Goal: Task Accomplishment & Management: Use online tool/utility

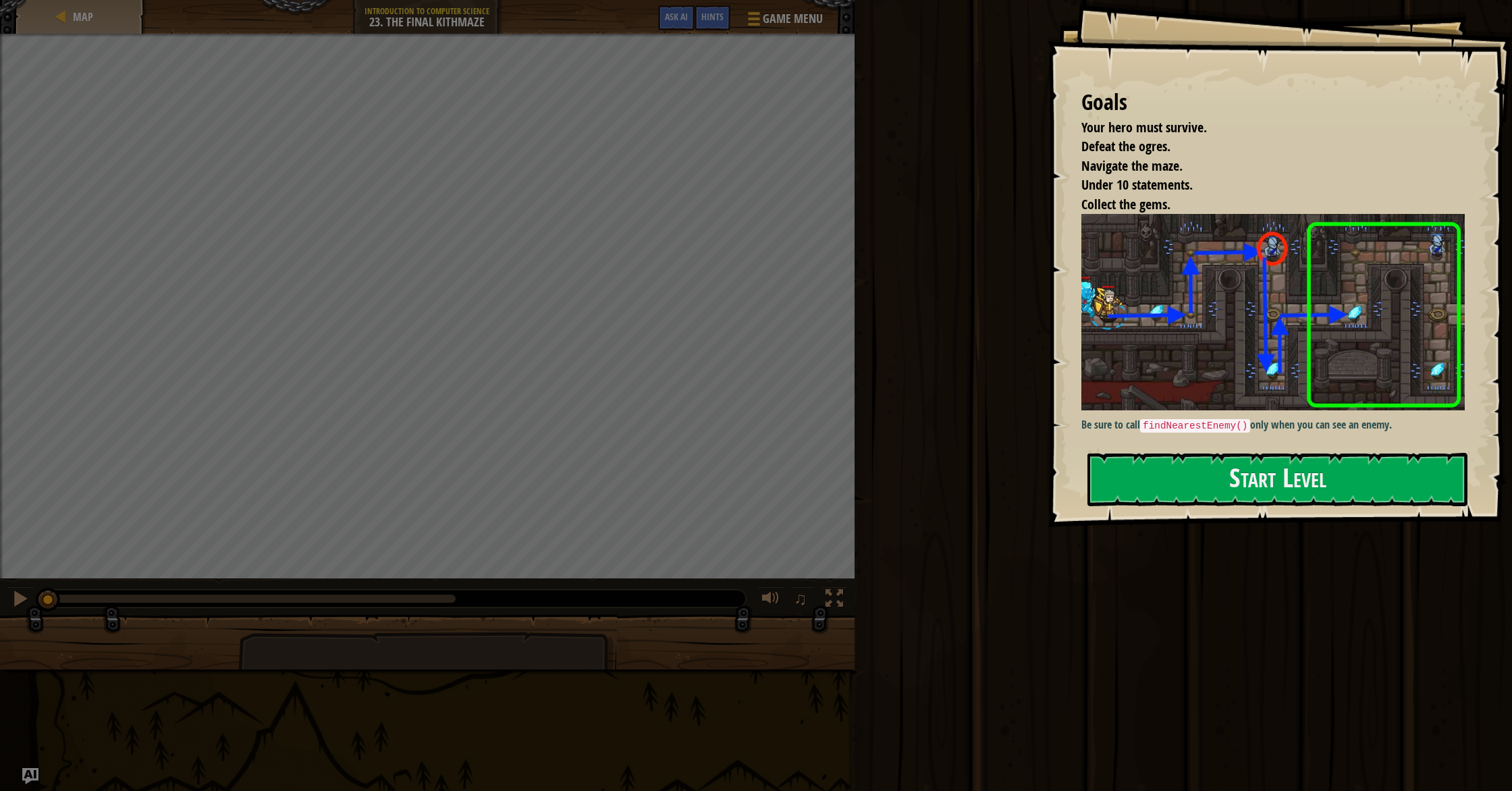
click at [809, 420] on code "findNearestEnemy()" at bounding box center [1195, 425] width 110 height 13
click at [809, 471] on button "Start Level" at bounding box center [1277, 479] width 380 height 53
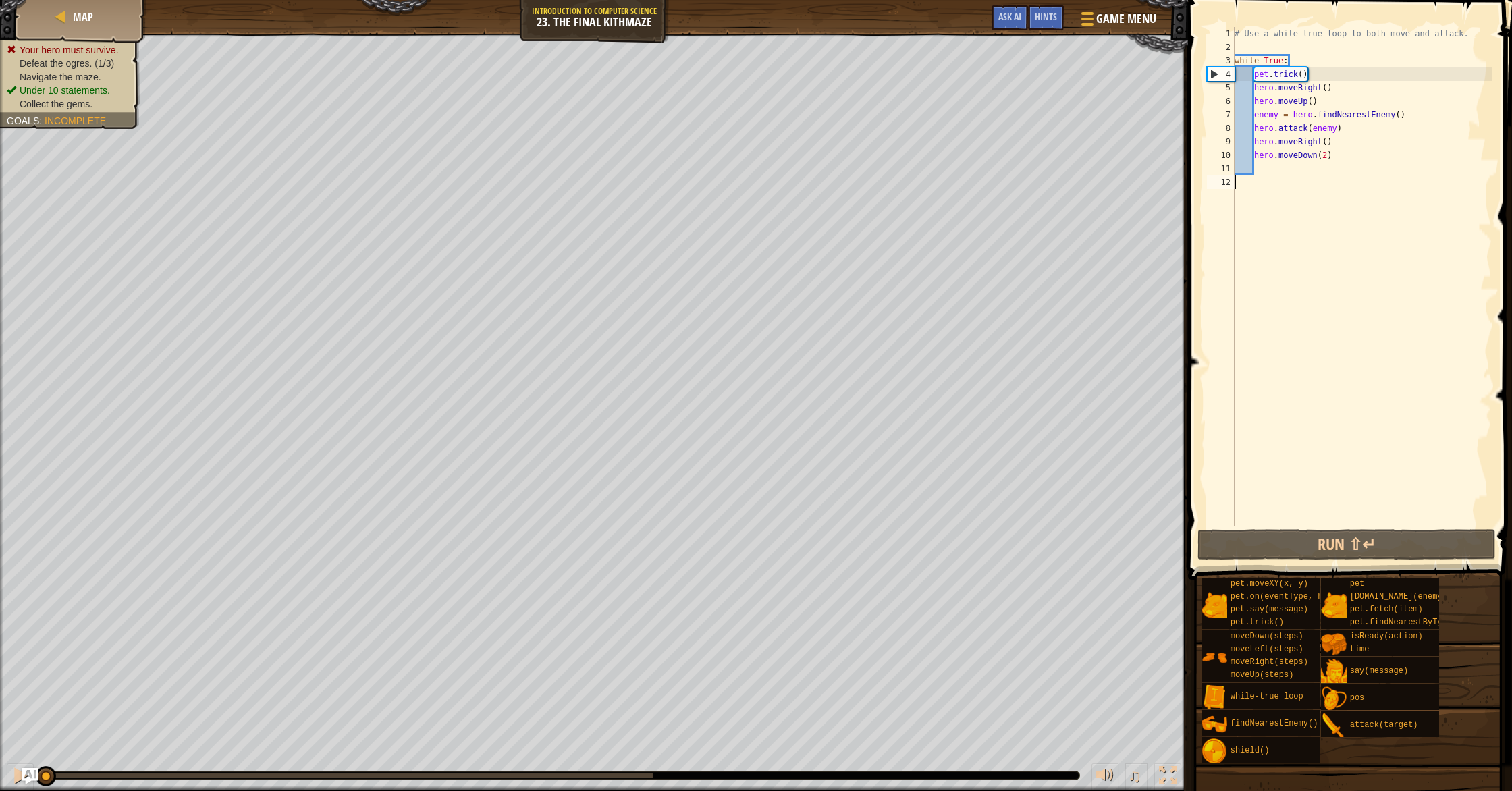
drag, startPoint x: 1281, startPoint y: 180, endPoint x: 1281, endPoint y: 239, distance: 59.0
click at [809, 180] on div "# Use a while-true loop to both move and attack. while True : pet . trick ( ) h…" at bounding box center [1362, 290] width 260 height 526
click at [809, 547] on button "Run ⇧↵" at bounding box center [1346, 545] width 298 height 31
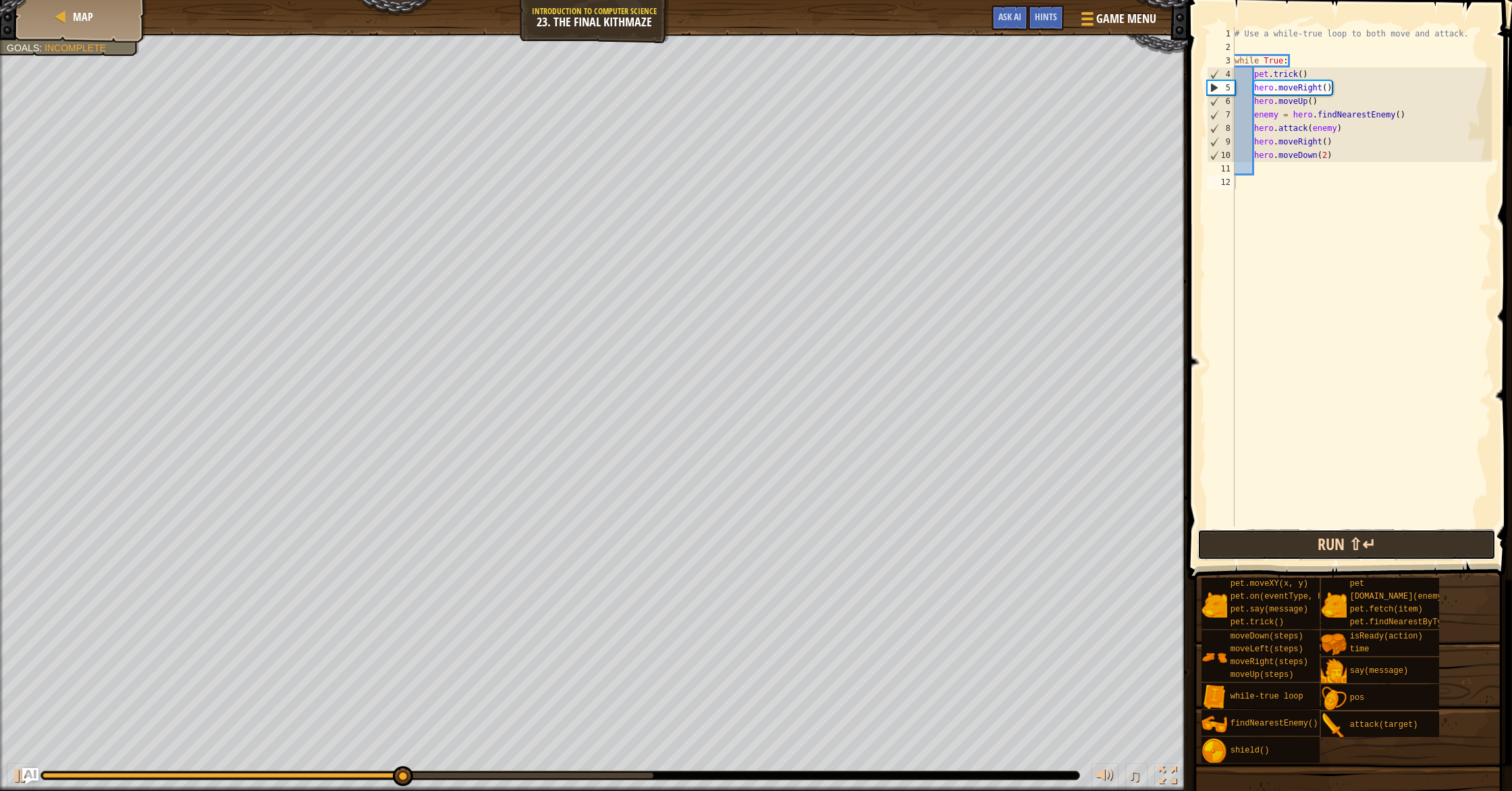
click at [809, 540] on button "Run ⇧↵" at bounding box center [1346, 545] width 298 height 31
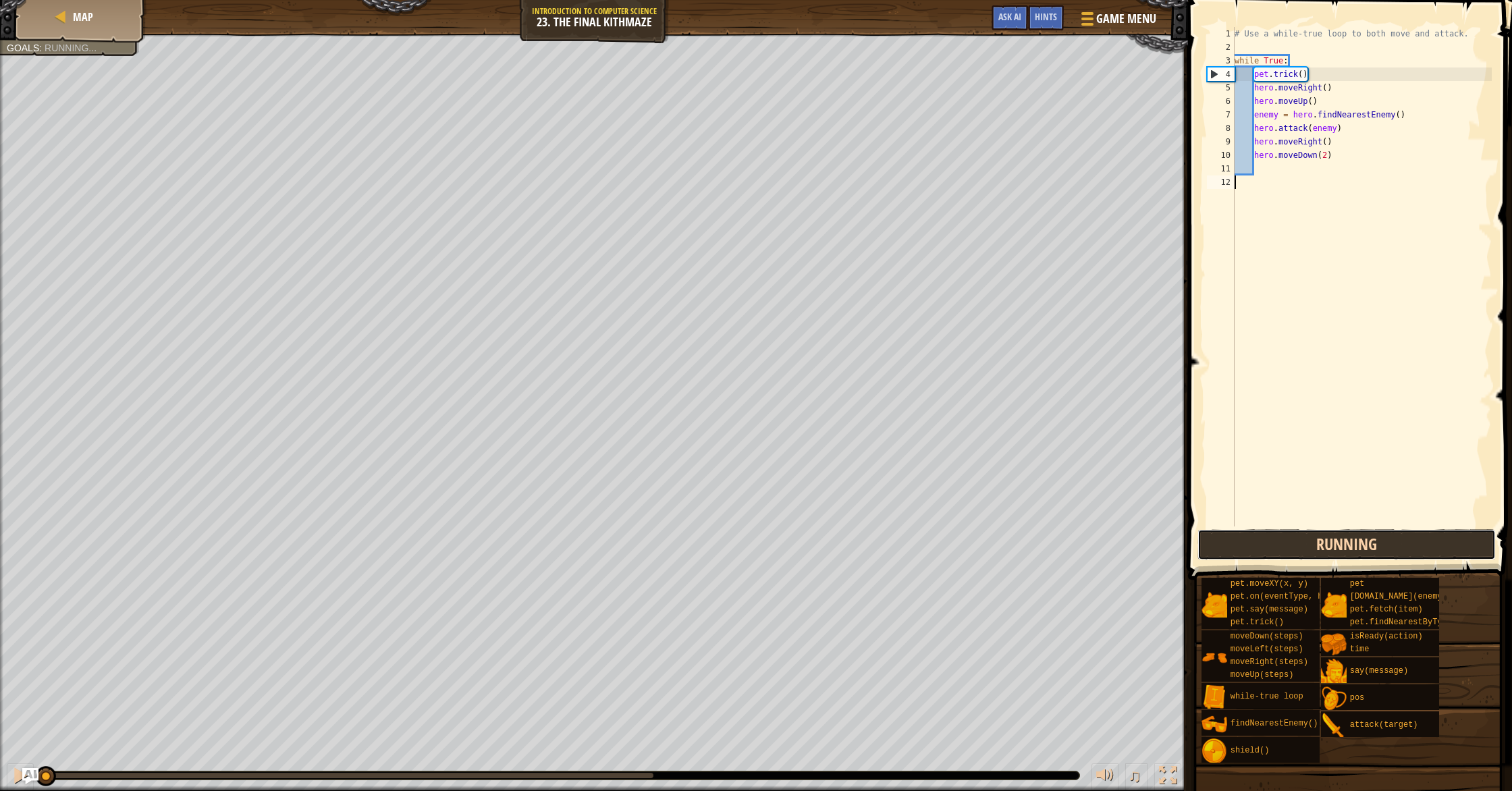
click at [809, 540] on button "Running" at bounding box center [1346, 545] width 298 height 31
click at [809, 555] on button "Run ⇧↵" at bounding box center [1346, 545] width 298 height 31
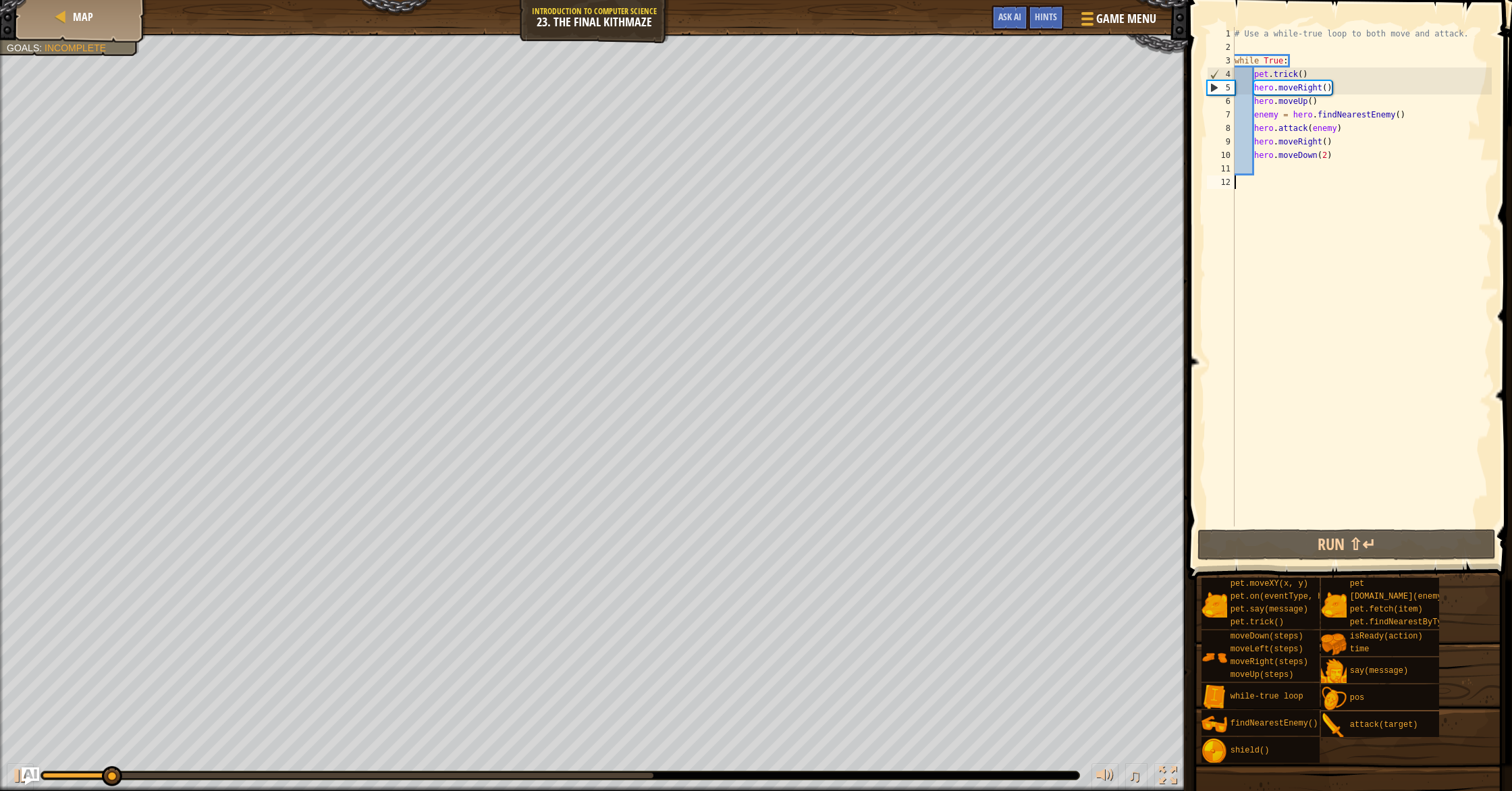
click at [22, 682] on img "Ask AI" at bounding box center [30, 776] width 18 height 18
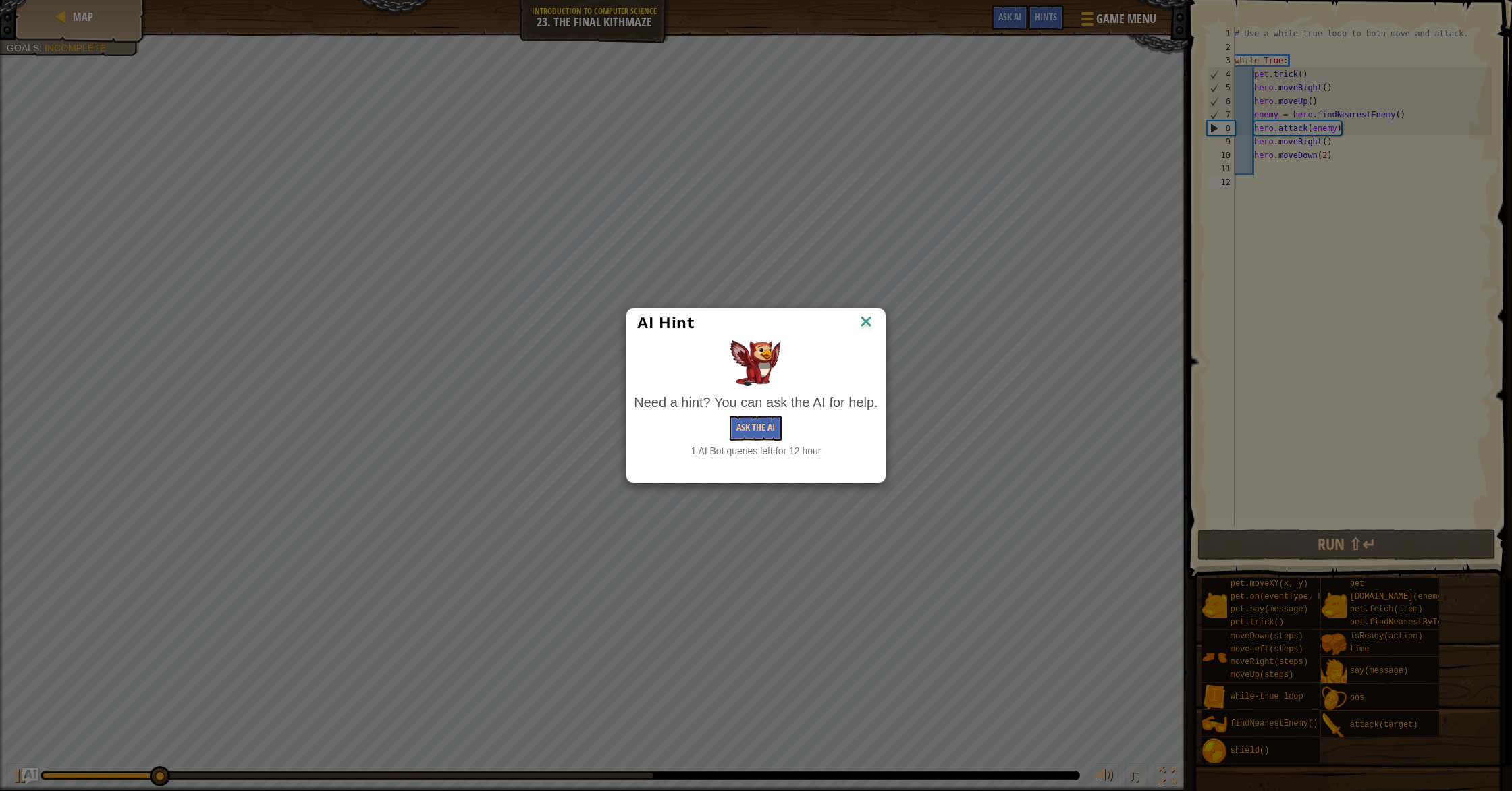
click at [809, 324] on img at bounding box center [866, 322] width 18 height 20
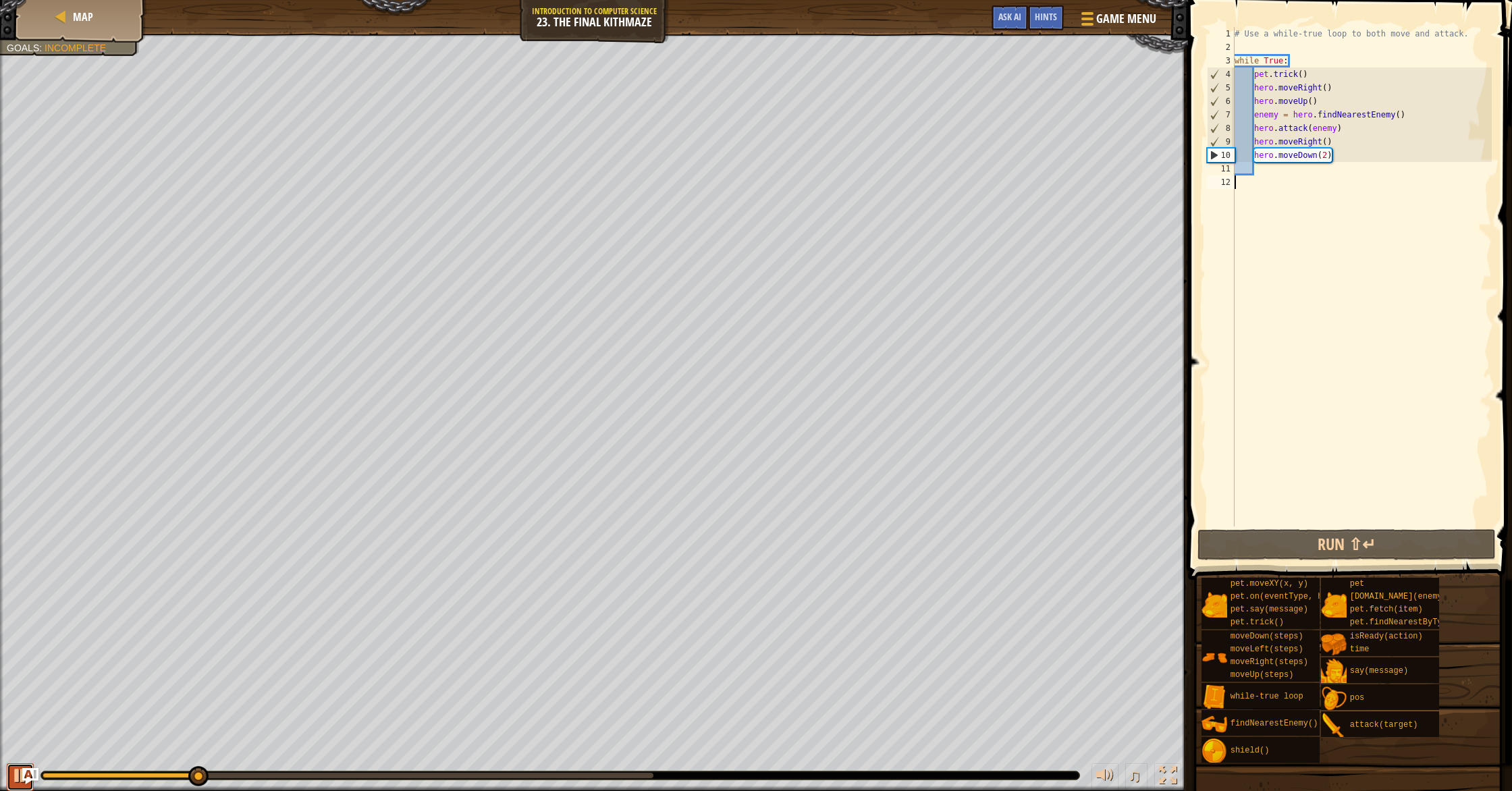
click at [14, 682] on div at bounding box center [20, 775] width 18 height 18
click at [809, 170] on div "# Use a while-true loop to both move and attack. while True : pet . trick ( ) h…" at bounding box center [1362, 290] width 260 height 526
click at [809, 99] on div "# Use a while-true loop to both move and attack. while True : pet . trick ( ) h…" at bounding box center [1362, 290] width 260 height 526
click at [809, 73] on div "# Use a while-true loop to both move and attack. while True : pet . trick ( ) h…" at bounding box center [1362, 290] width 260 height 526
type textarea "p"
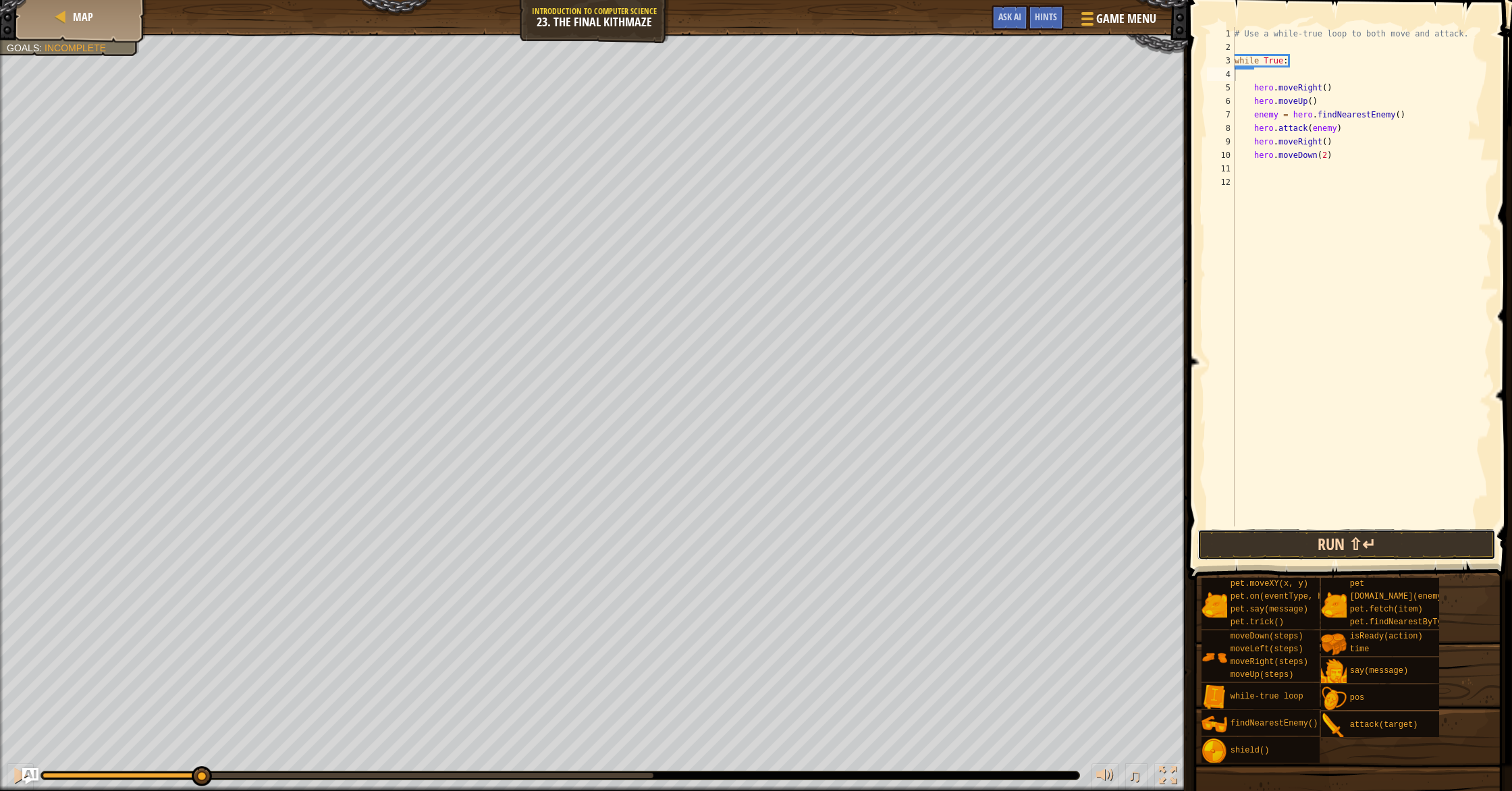
click at [809, 542] on button "Run ⇧↵" at bounding box center [1346, 545] width 298 height 31
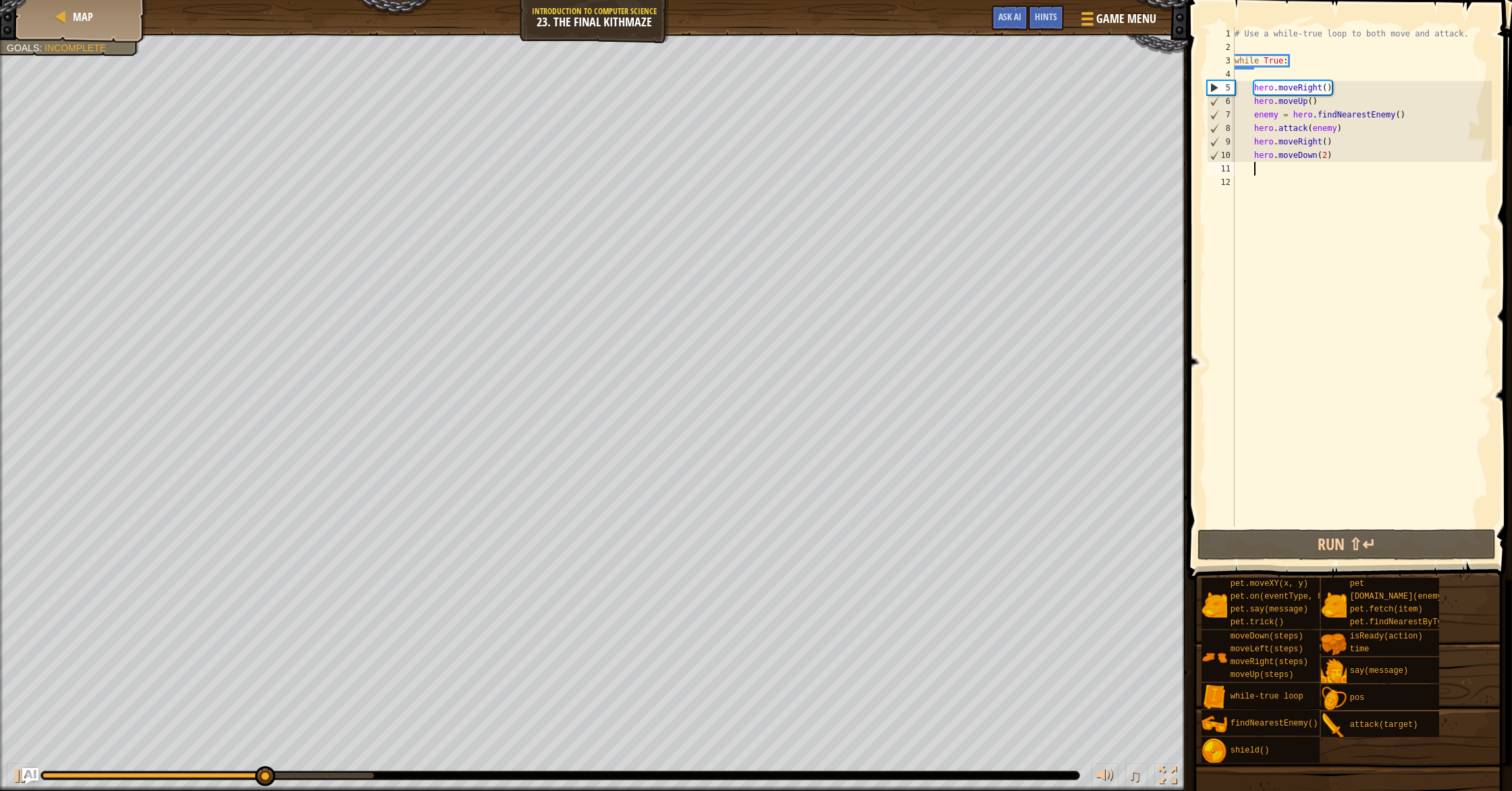
click at [809, 173] on div "# Use a while-true loop to both move and attack. while True : hero . moveRight …" at bounding box center [1362, 290] width 260 height 526
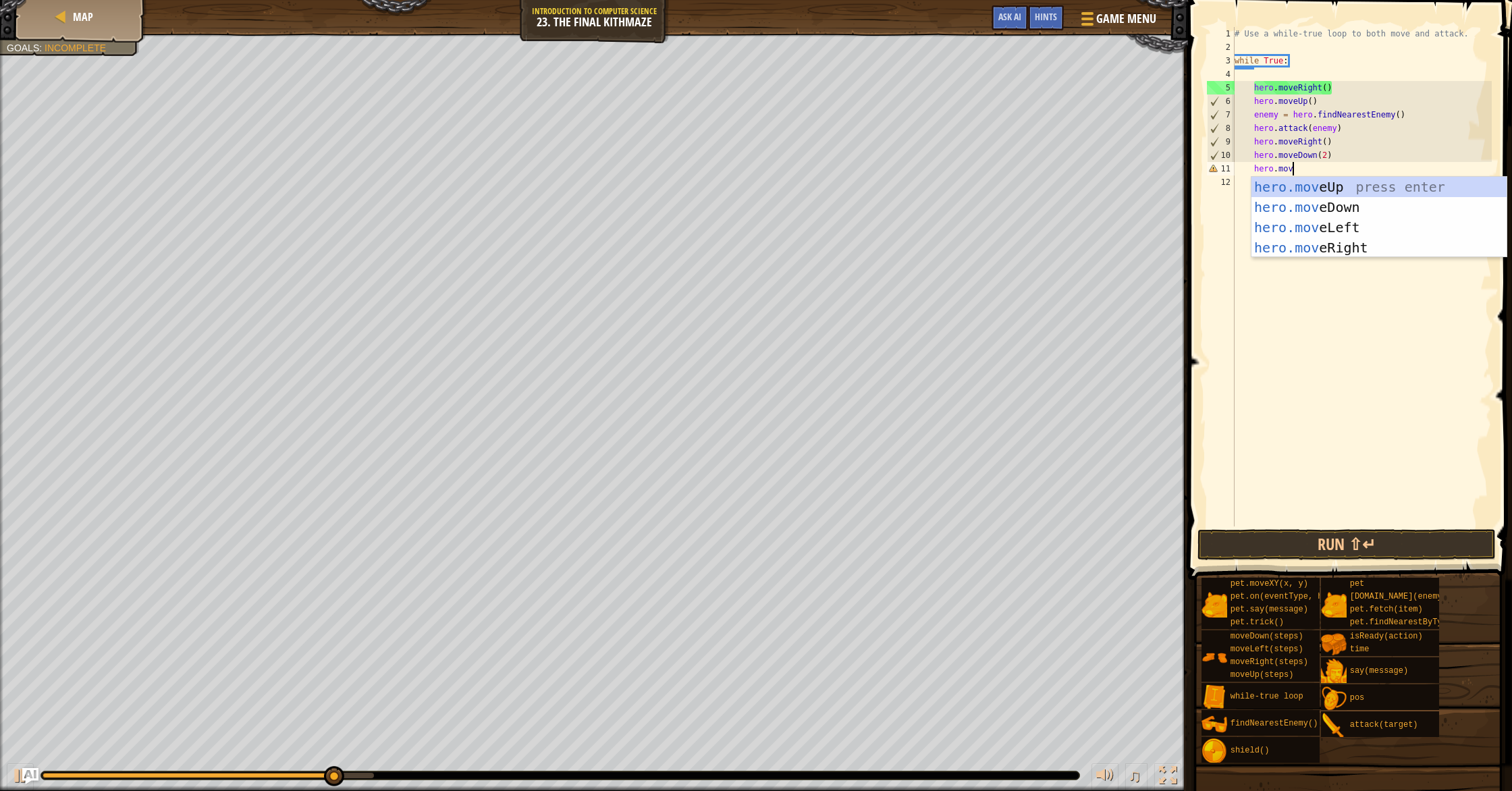
type textarea "hero.move"
click at [809, 188] on div "hero.move Up press enter hero.move Down press enter hero.move Left press enter …" at bounding box center [1378, 237] width 255 height 121
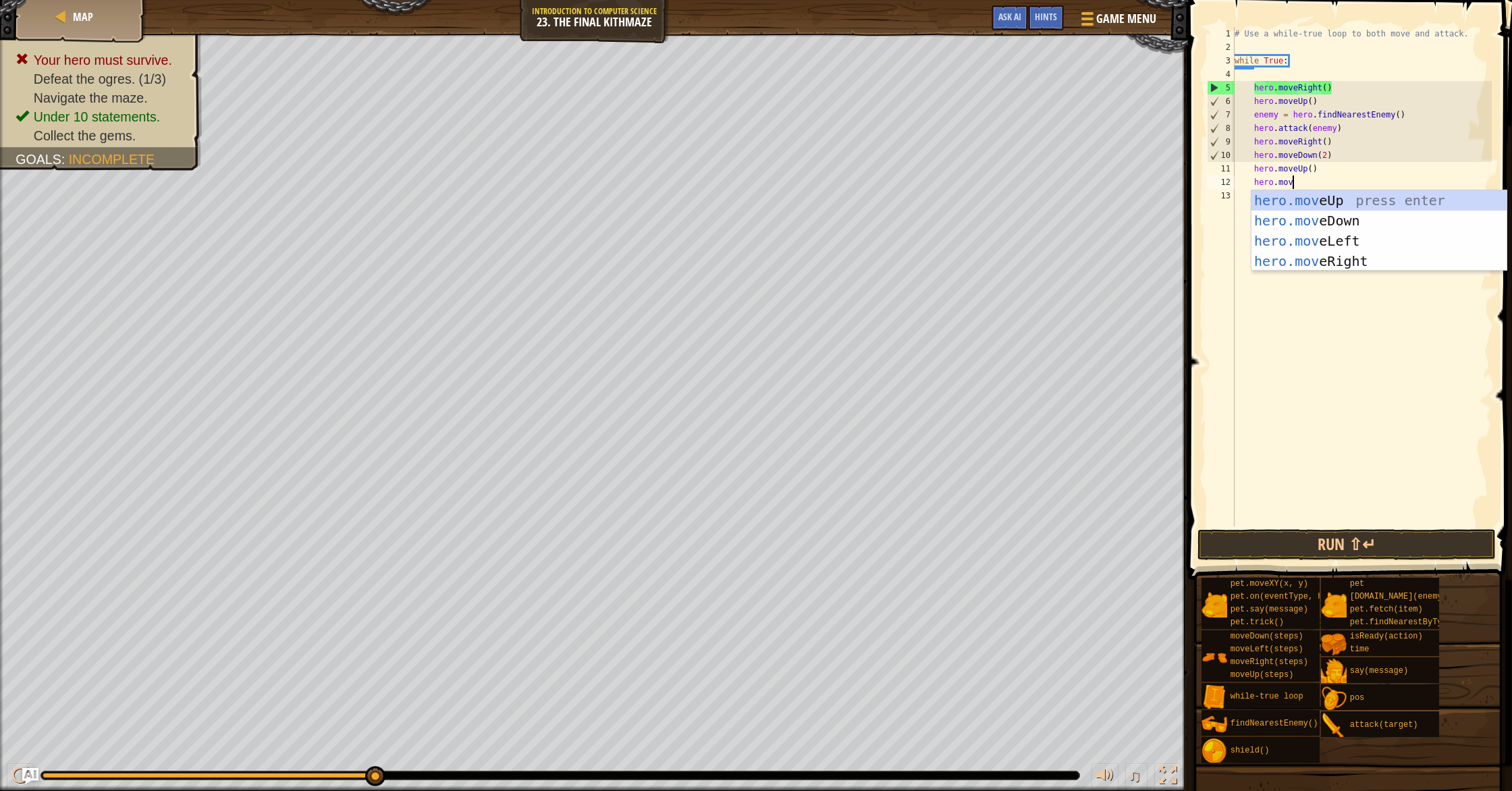
type textarea "hero.move"
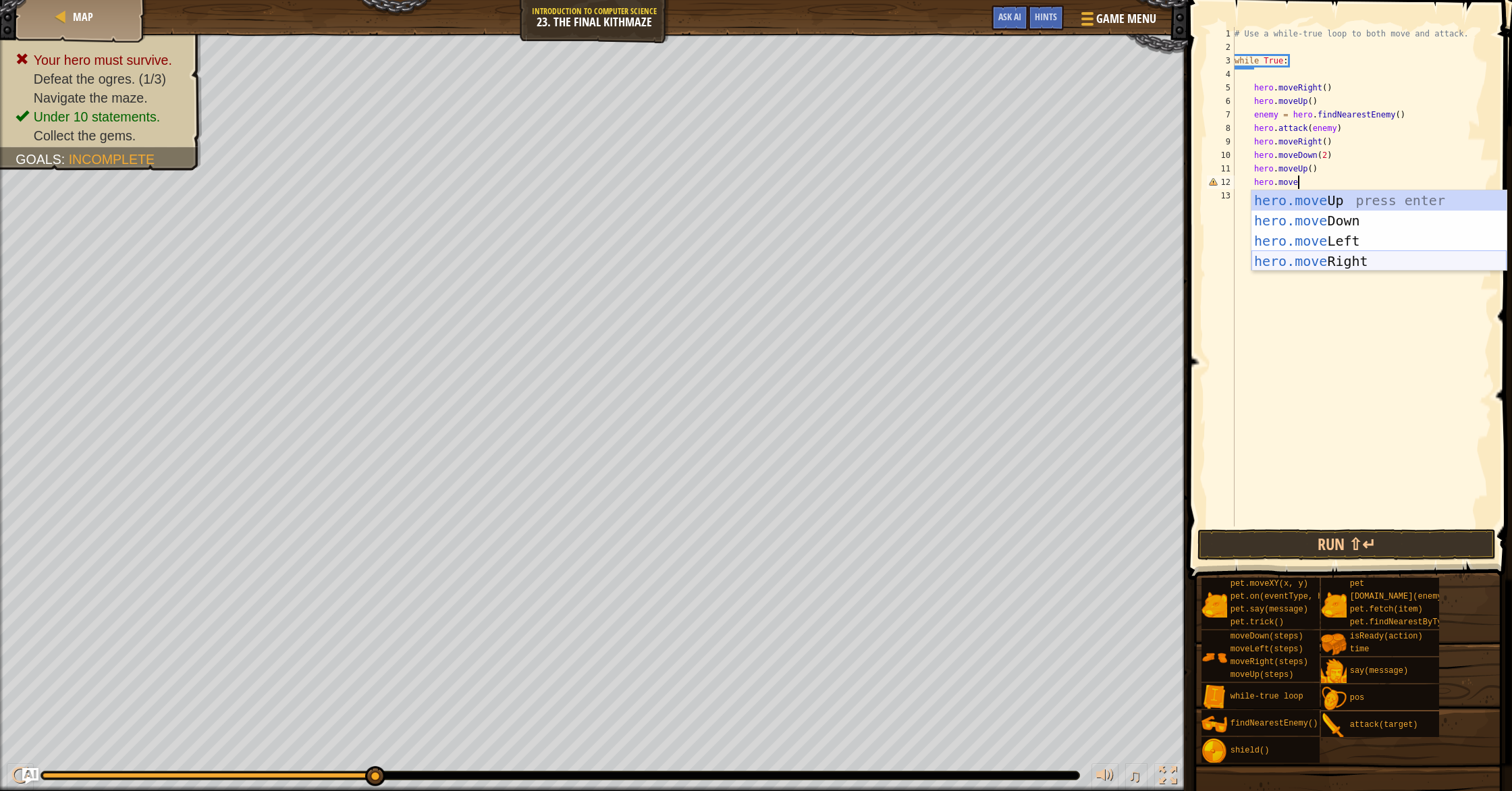
click at [809, 256] on div "hero.move Up press enter hero.move Down press enter hero.move Left press enter …" at bounding box center [1378, 251] width 255 height 121
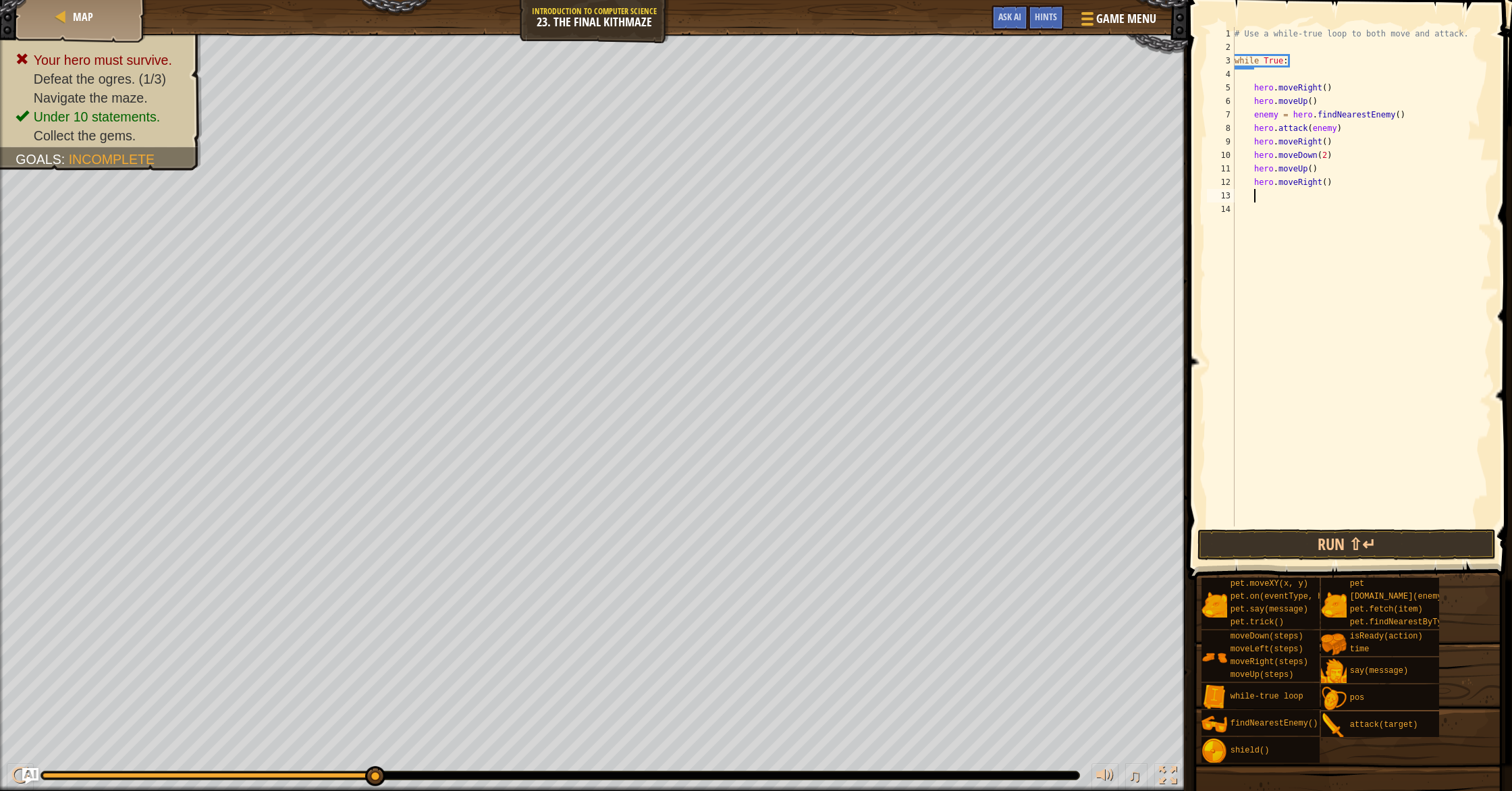
scroll to position [6, 1]
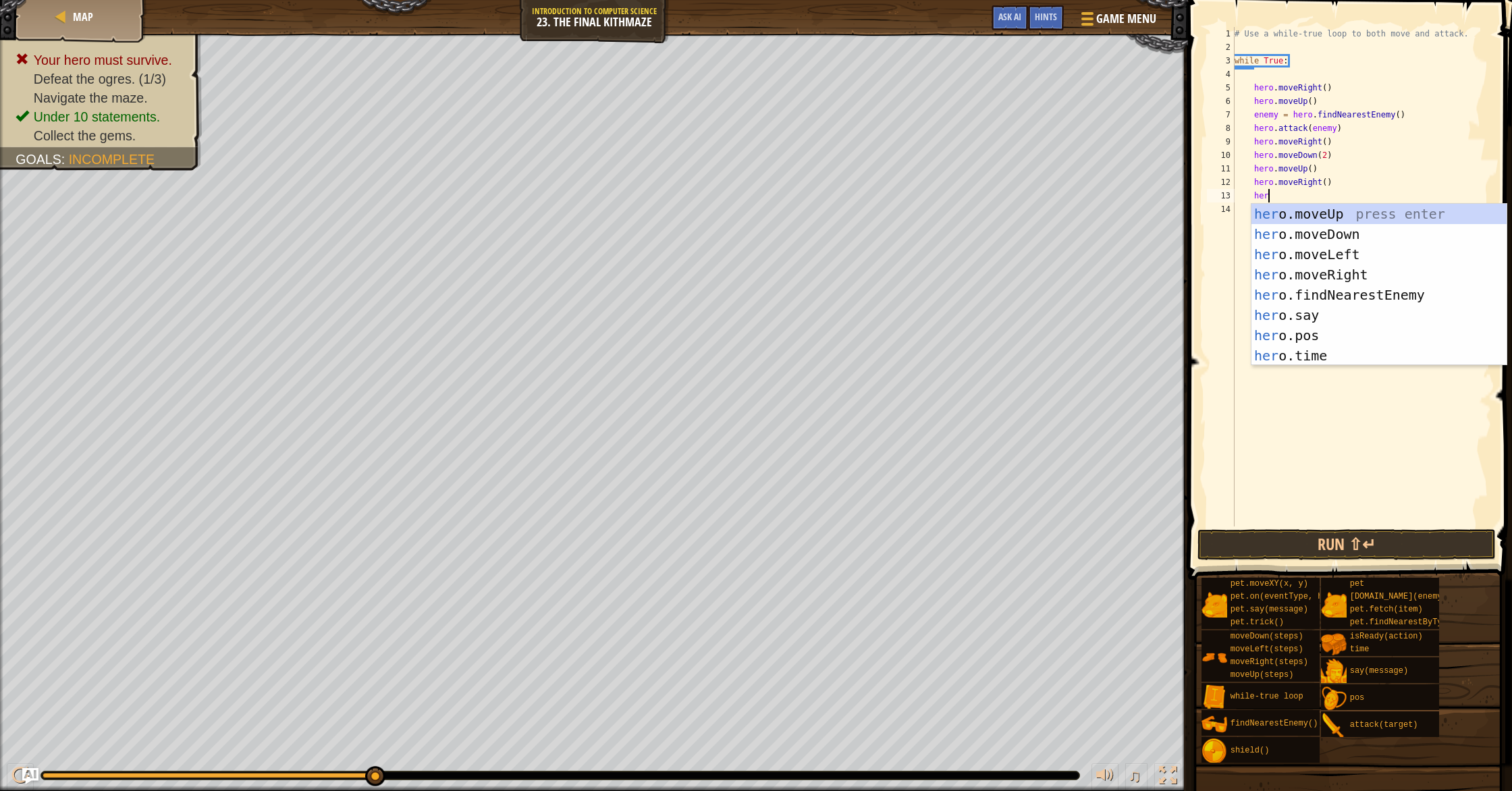
type textarea "hero"
click at [809, 213] on div "hero .moveUp press enter hero .moveDown press enter hero .moveLeft press enter …" at bounding box center [1378, 305] width 255 height 202
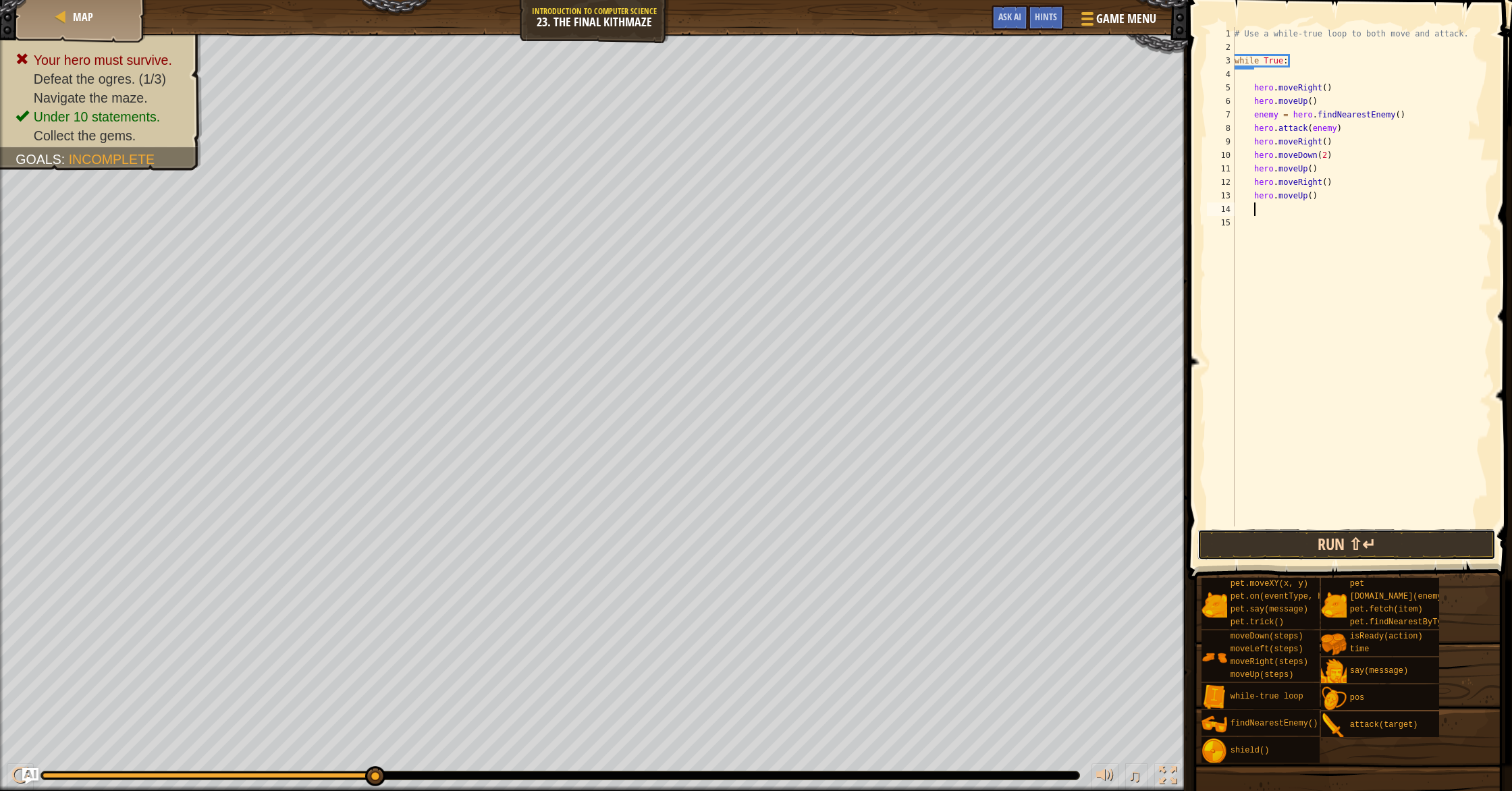
click at [809, 551] on button "Run ⇧↵" at bounding box center [1346, 545] width 298 height 31
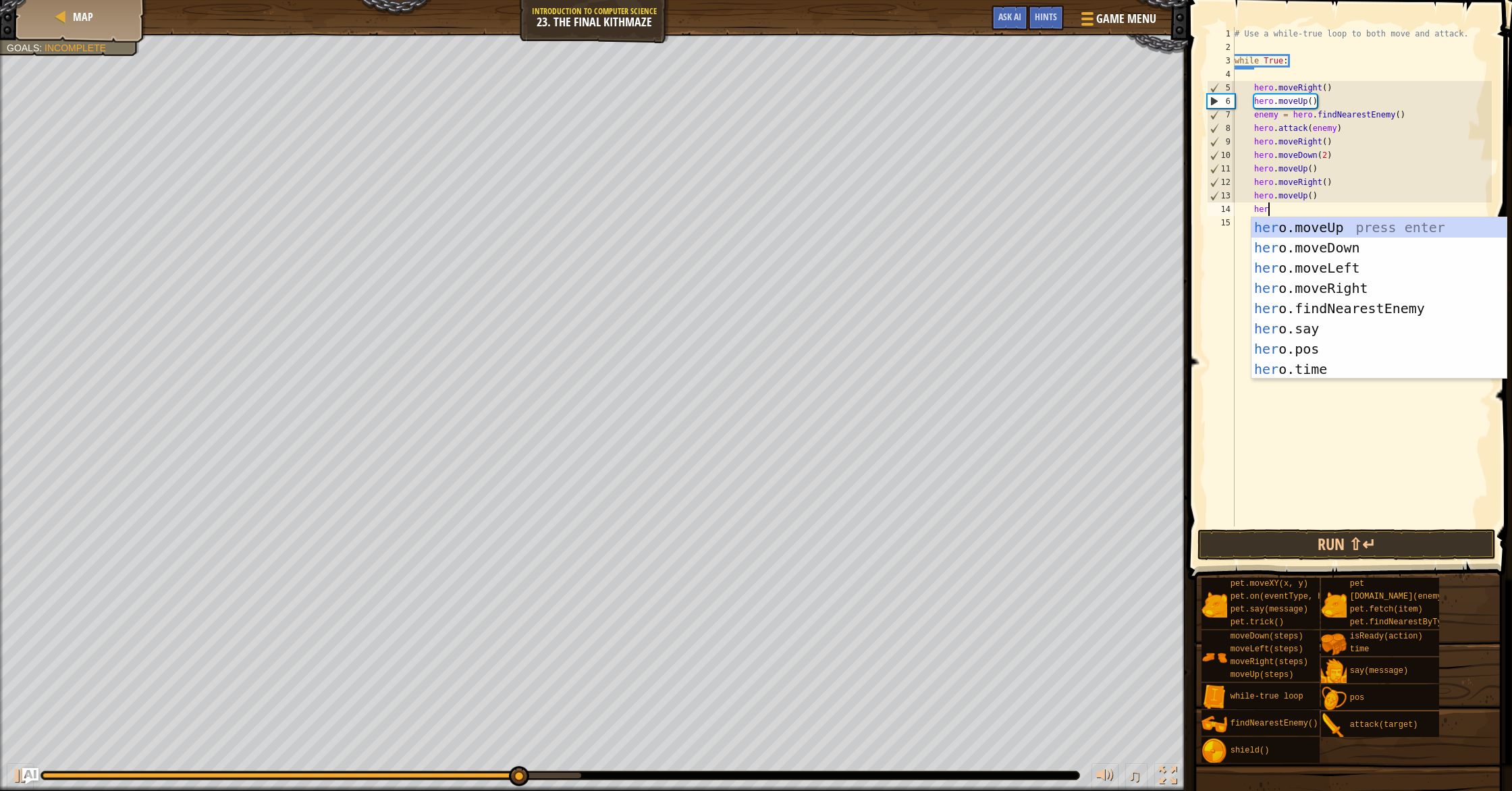
type textarea "hero"
click at [809, 244] on div "hero .moveUp press enter hero .moveDown press enter hero .moveLeft press enter …" at bounding box center [1378, 319] width 255 height 202
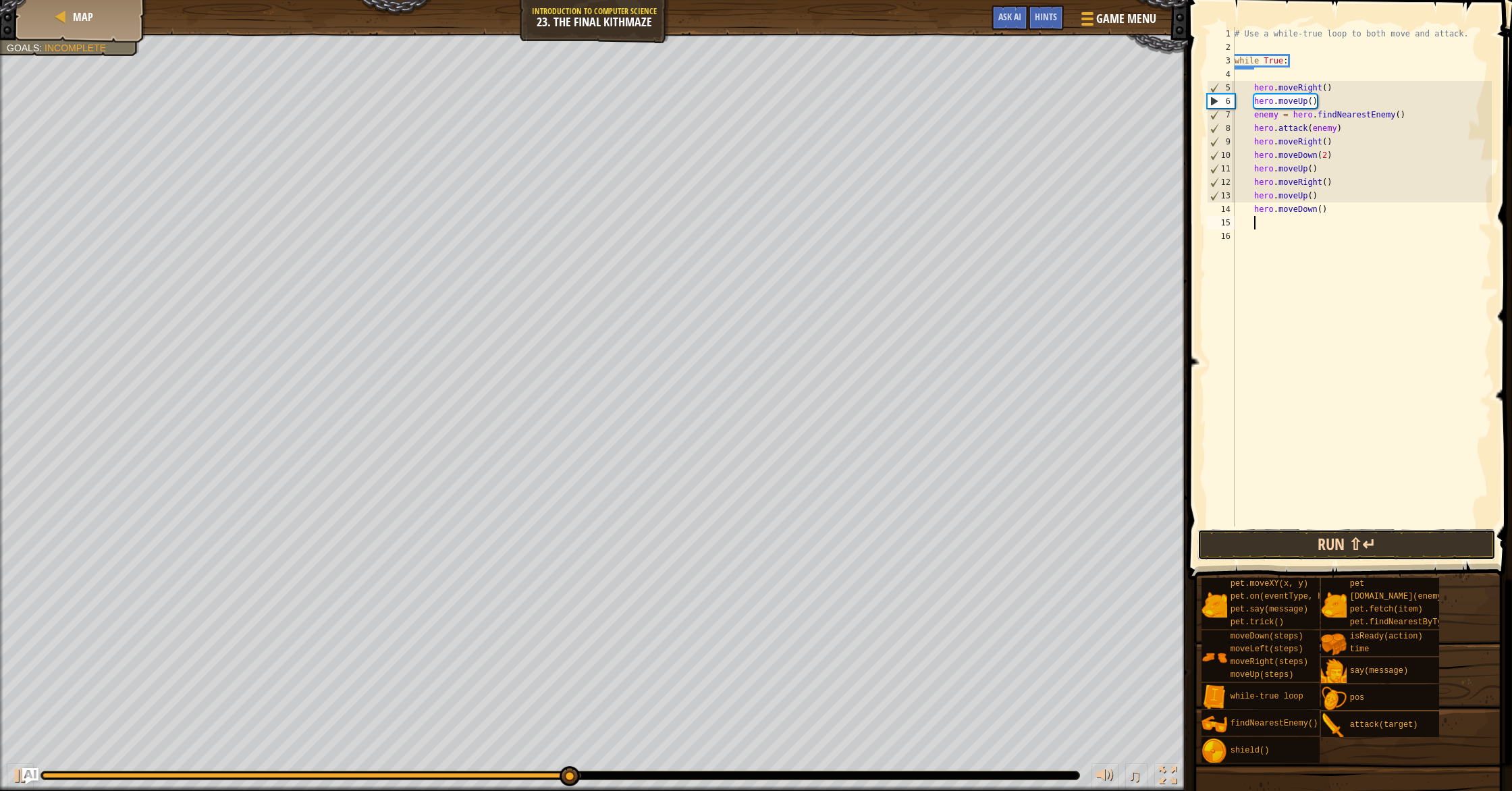
click at [809, 536] on button "Run ⇧↵" at bounding box center [1346, 545] width 298 height 31
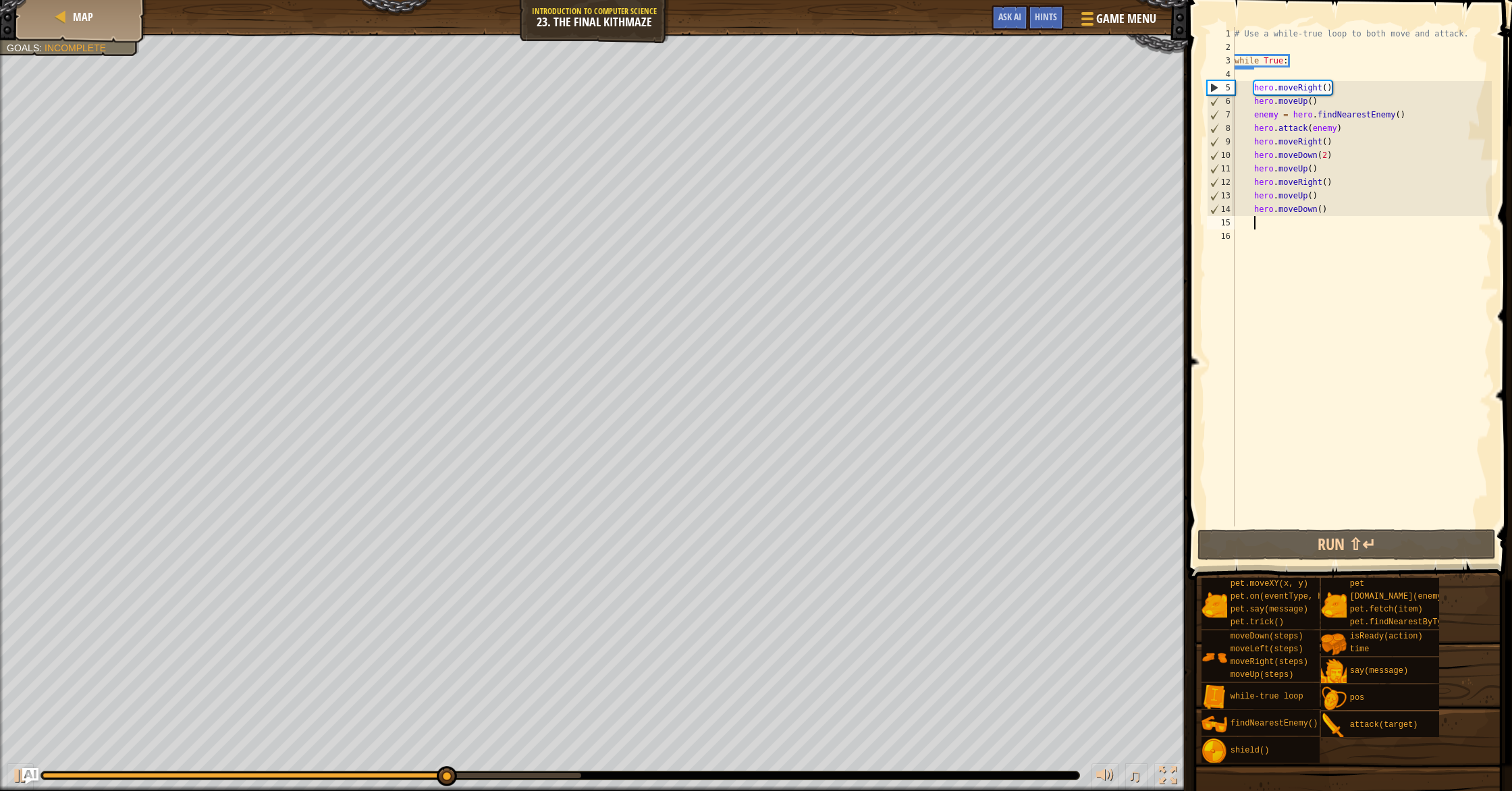
click at [809, 197] on div "# Use a while-true loop to both move and attack. while True : hero . moveRight …" at bounding box center [1362, 290] width 260 height 526
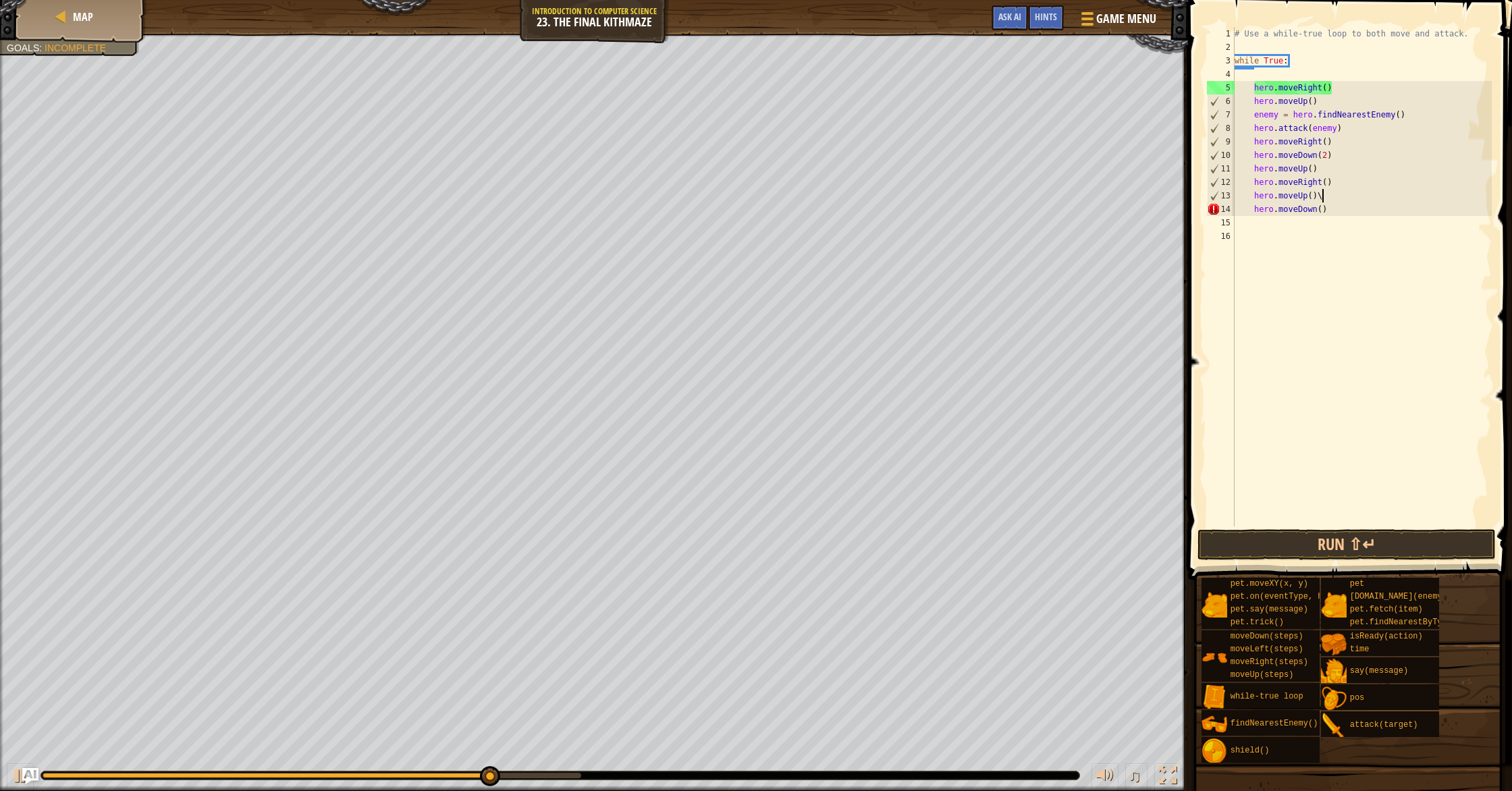
type textarea "hero.moveUp()"
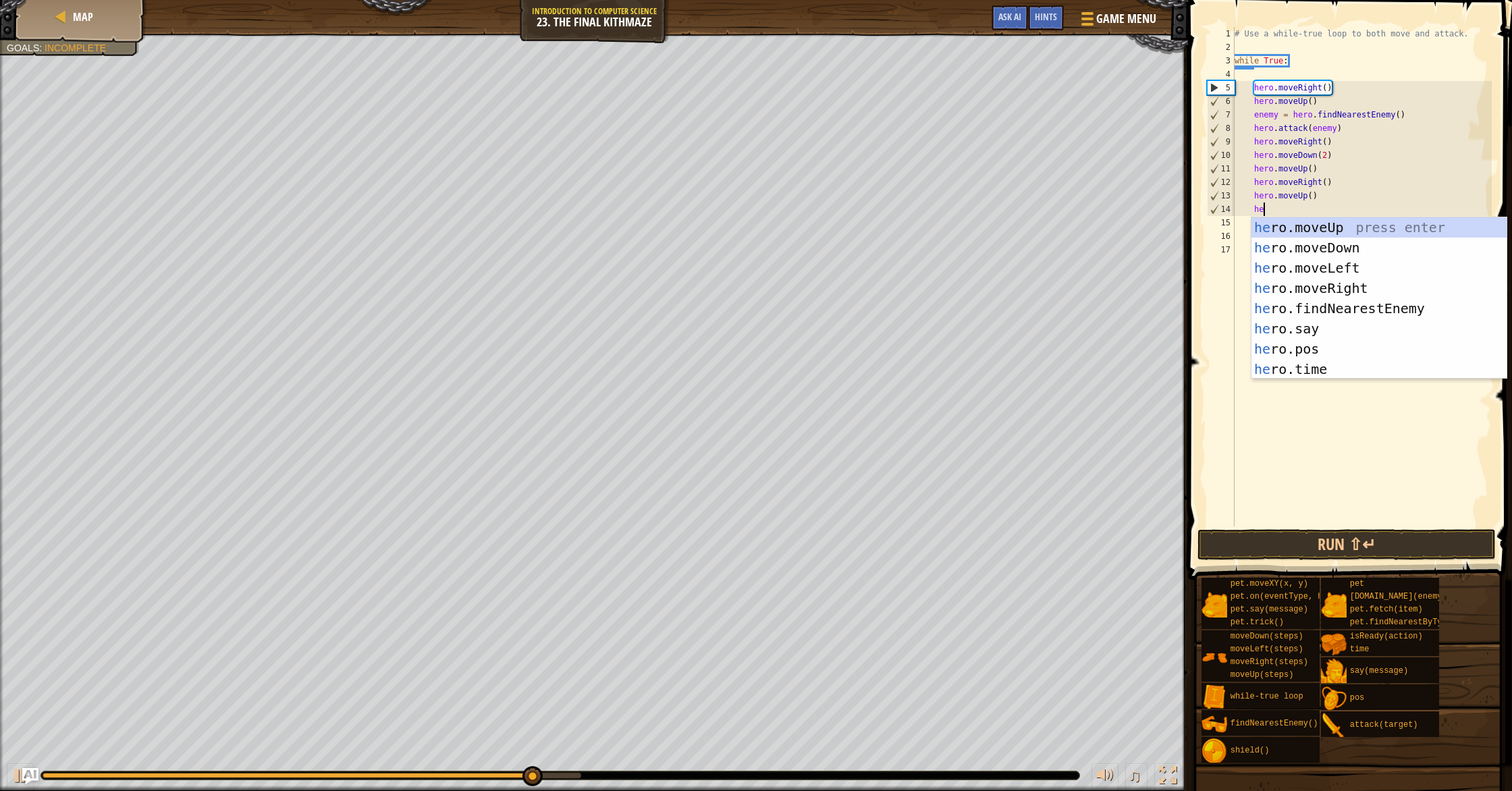
scroll to position [6, 2]
type textarea "her"
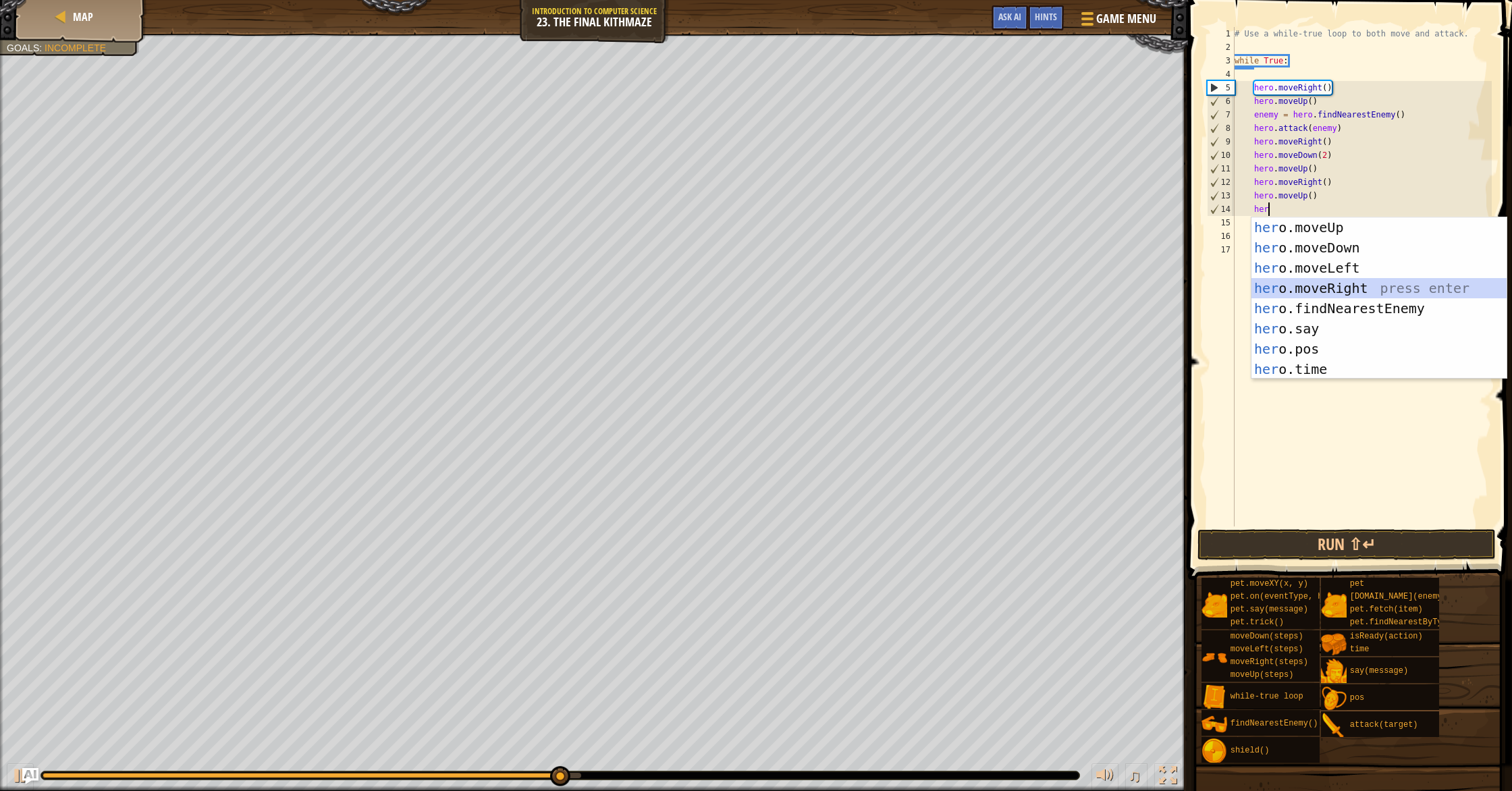
click at [809, 291] on div "her o.moveUp press enter her o.moveDown press enter her o.moveLeft press enter …" at bounding box center [1378, 319] width 255 height 202
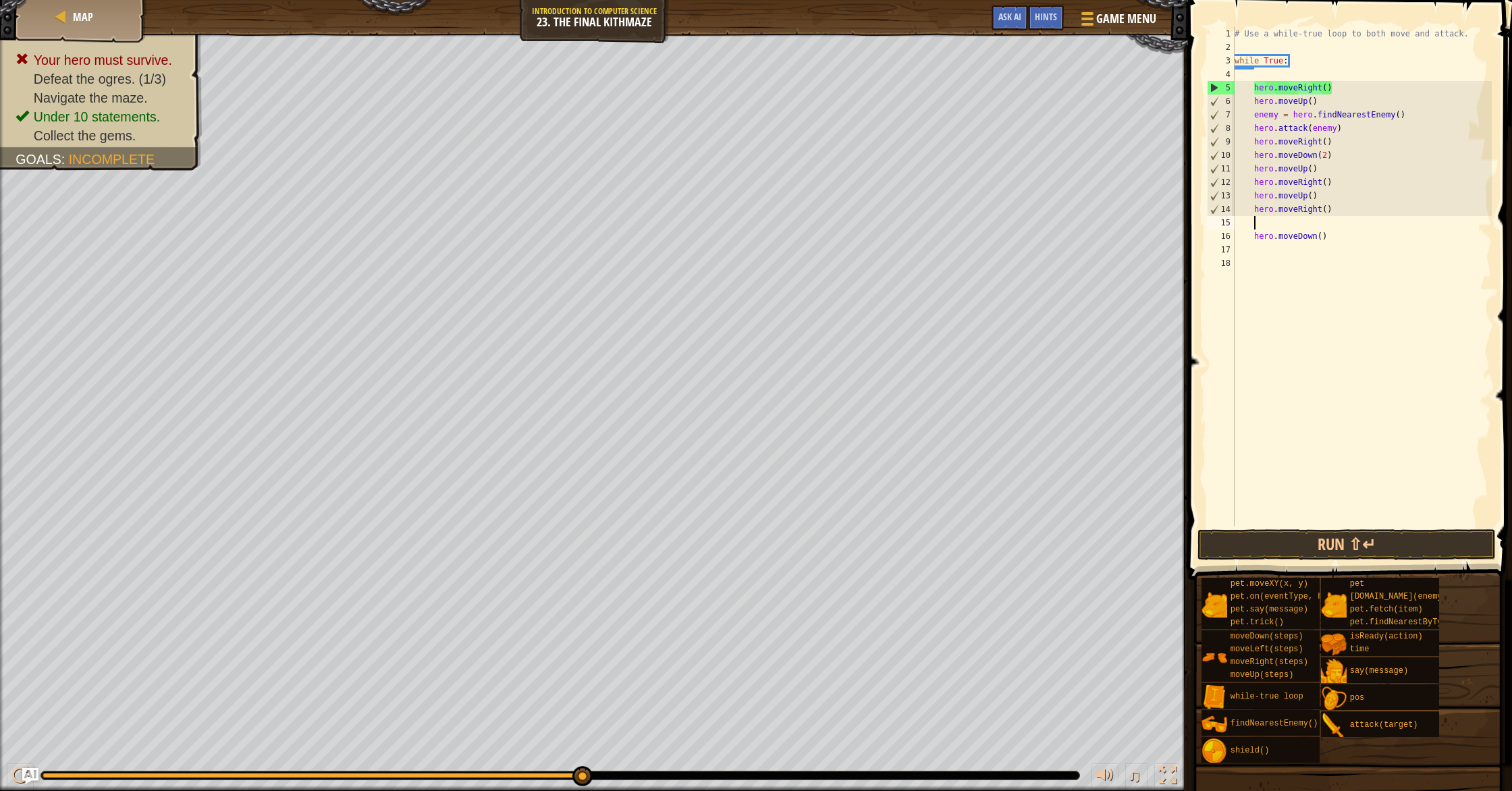
scroll to position [6, 0]
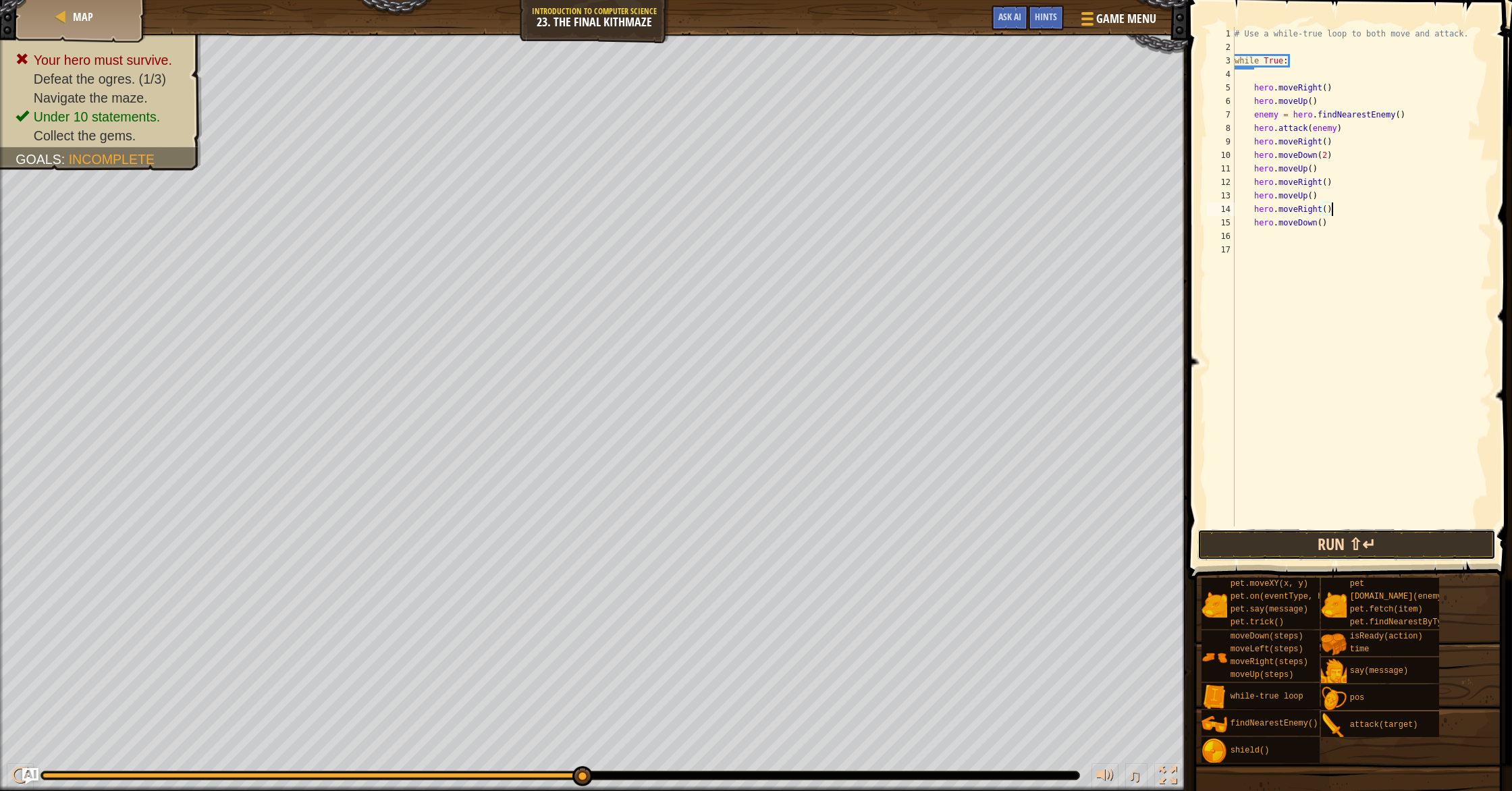
click at [809, 538] on button "Run ⇧↵" at bounding box center [1346, 545] width 298 height 31
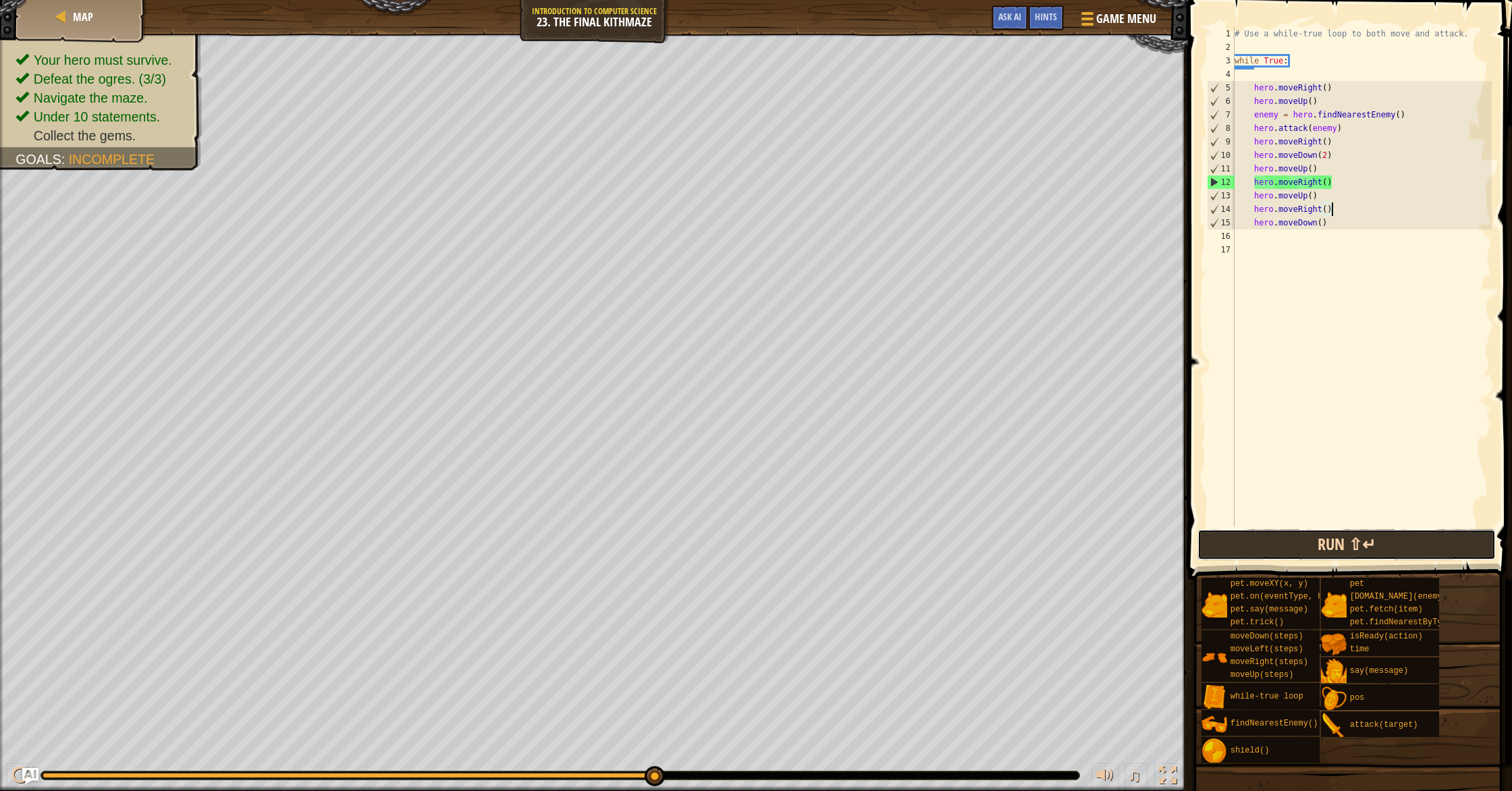
click at [809, 537] on button "Run ⇧↵" at bounding box center [1346, 545] width 298 height 31
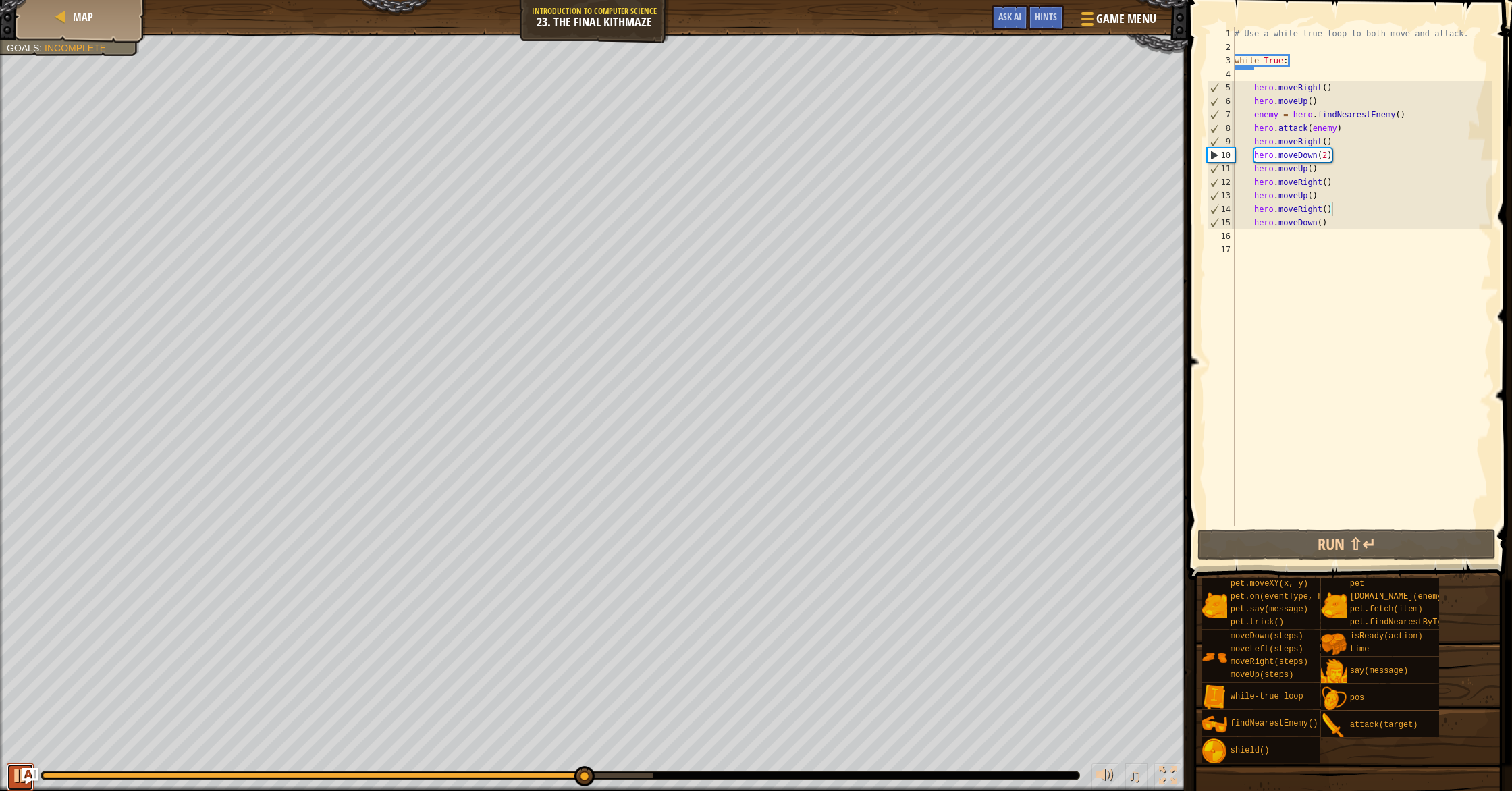
click at [9, 682] on button at bounding box center [20, 776] width 27 height 27
click at [809, 88] on div "# Use a while-true loop to both move and attack. while True : hero . moveRight …" at bounding box center [1362, 290] width 260 height 526
click at [809, 63] on div "# Use a while-true loop to both move and attack. while True : hero . moveRight …" at bounding box center [1362, 290] width 260 height 526
type textarea "while True:"
click at [809, 71] on div "# Use a while-true loop to both move and attack. while True : hero . moveRight …" at bounding box center [1362, 290] width 260 height 526
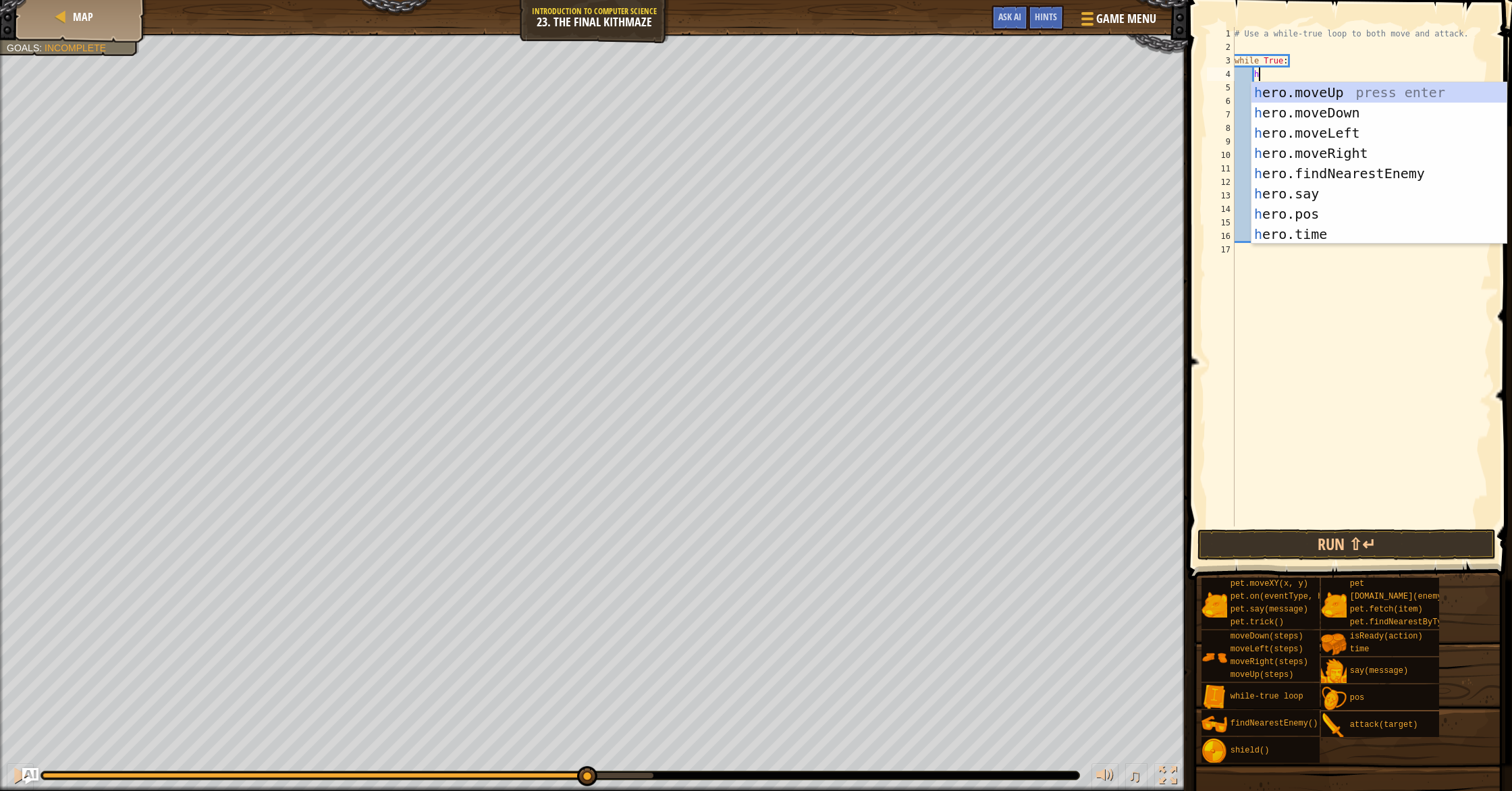
type textarea "her"
click at [809, 119] on div "her o.moveUp press enter her o.moveDown press enter her o.moveLeft press enter …" at bounding box center [1378, 183] width 255 height 202
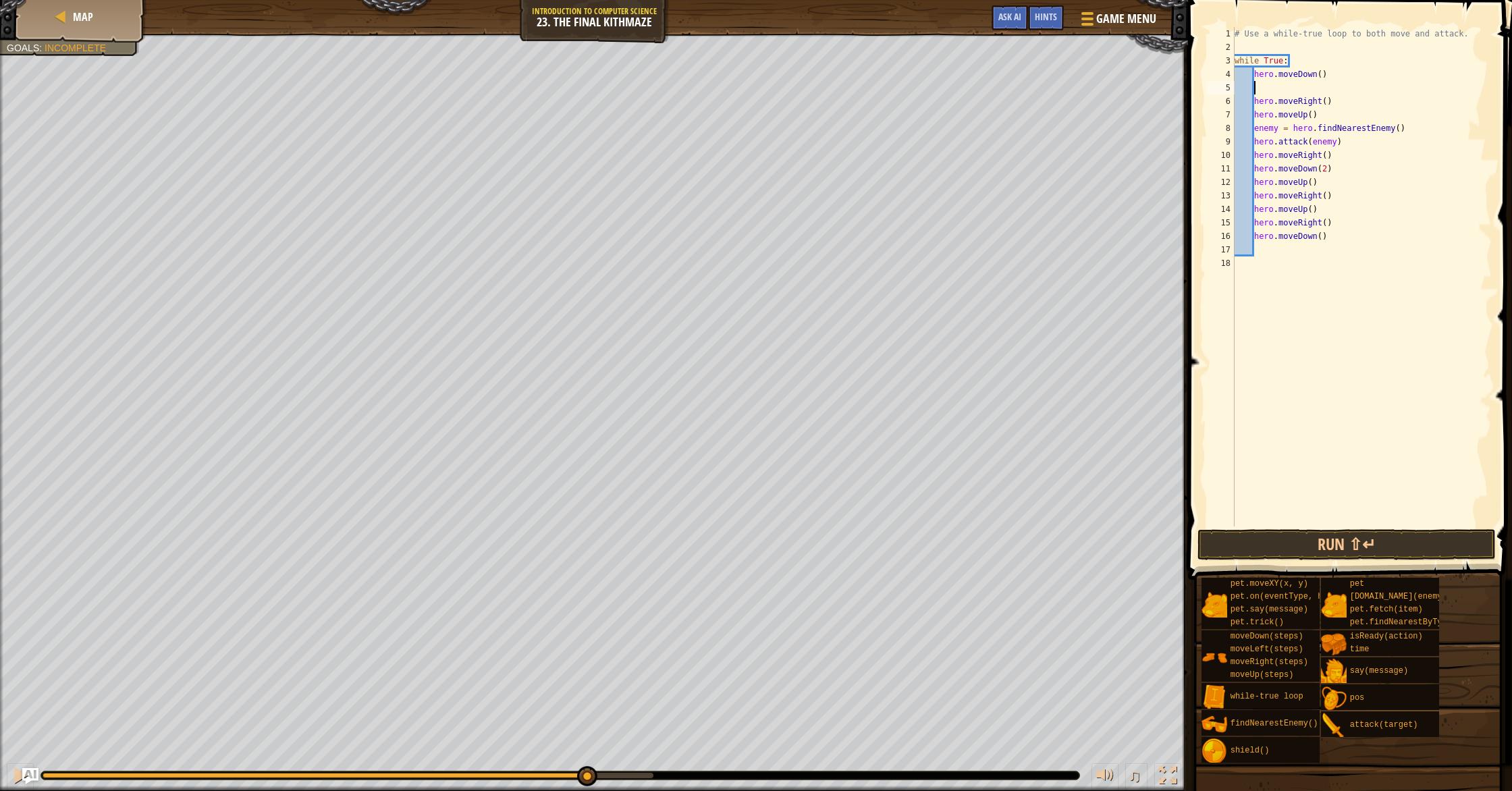
scroll to position [6, 0]
click at [809, 534] on button "Run ⇧↵" at bounding box center [1346, 545] width 298 height 31
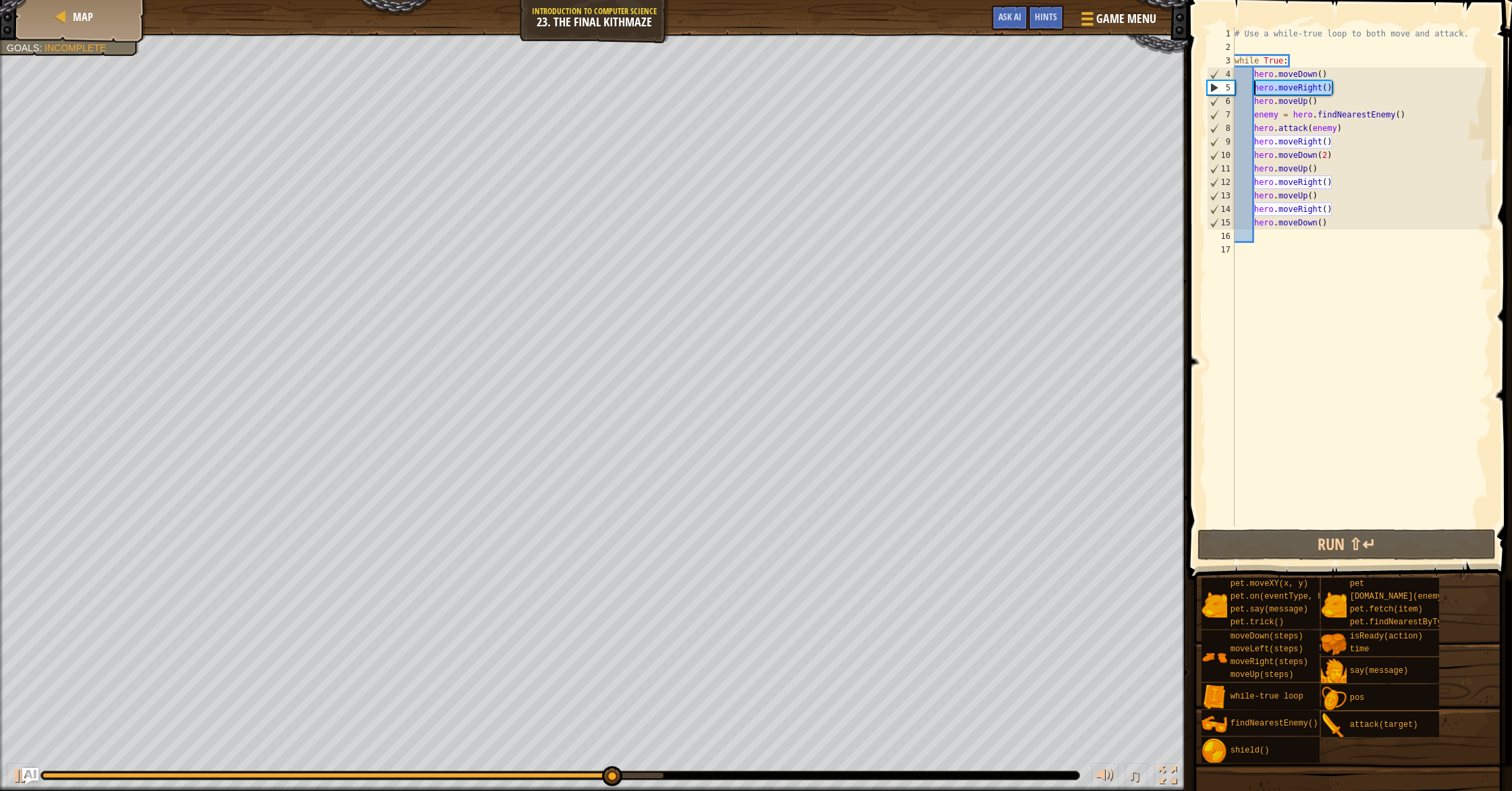
drag, startPoint x: 1340, startPoint y: 87, endPoint x: 1253, endPoint y: 91, distance: 87.1
click at [809, 91] on div "# Use a while-true loop to both move and attack. while True : hero . moveDown (…" at bounding box center [1362, 290] width 260 height 526
type textarea "hero.moveRight()"
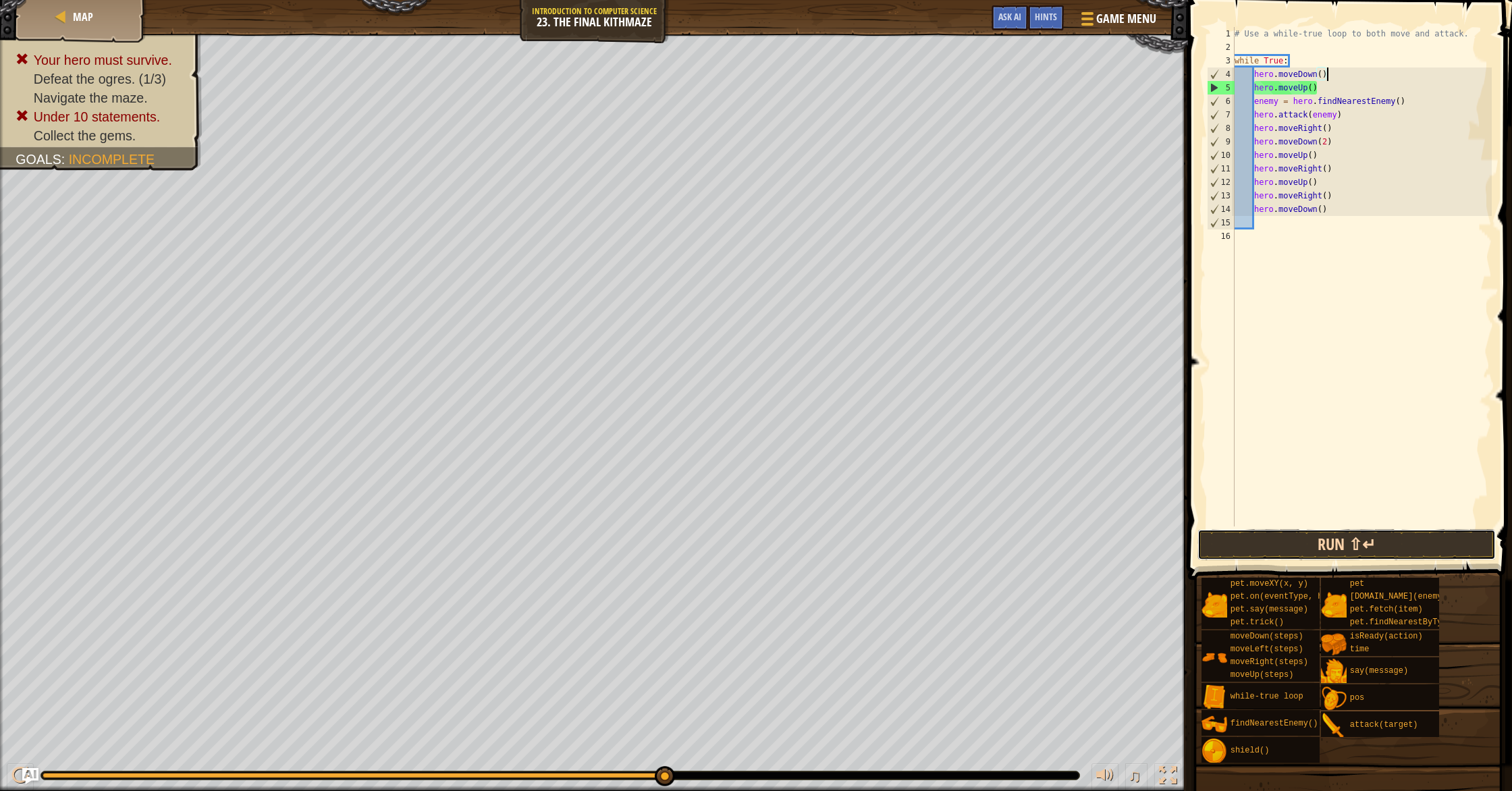
click at [809, 547] on button "Run ⇧↵" at bounding box center [1346, 545] width 298 height 31
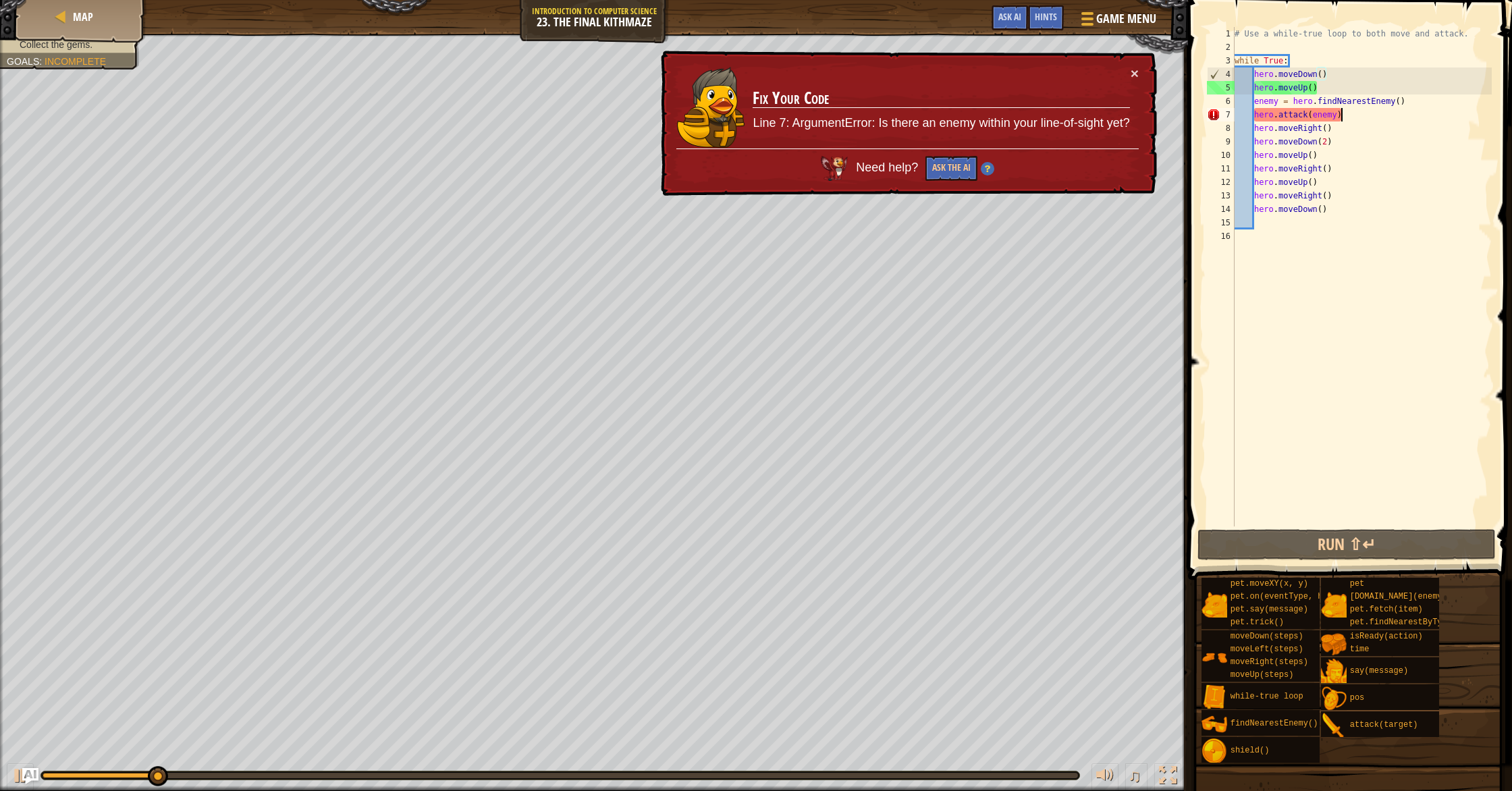
click at [809, 117] on div "# Use a while-true loop to both move and attack. while True : hero . moveDown (…" at bounding box center [1362, 290] width 260 height 526
drag, startPoint x: 1354, startPoint y: 126, endPoint x: 1280, endPoint y: 114, distance: 75.0
click at [809, 115] on div "# Use a while-true loop to both move and attack. while True : hero . moveDown (…" at bounding box center [1362, 290] width 260 height 526
click at [809, 57] on div "# Use a while-true loop to both move and attack. while True : hero . moveDown (…" at bounding box center [1362, 290] width 260 height 526
click at [809, 58] on div "# Use a while-true loop to both move and attack. while True : hero . moveDown (…" at bounding box center [1362, 290] width 260 height 526
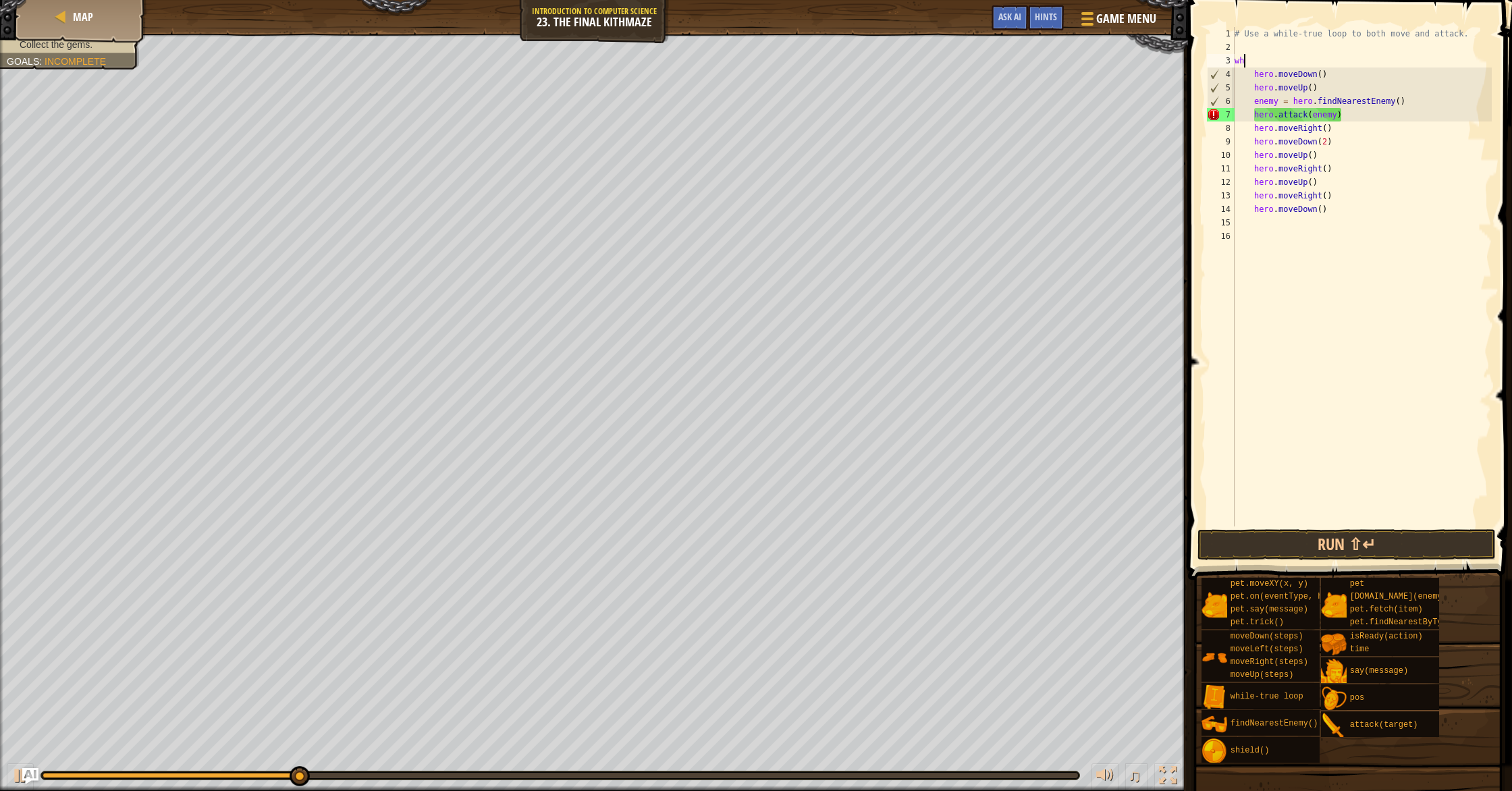
type textarea "w"
click at [809, 115] on div "# Use a while-true loop to both move and attack. hero . moveDown ( ) hero . mov…" at bounding box center [1362, 290] width 260 height 526
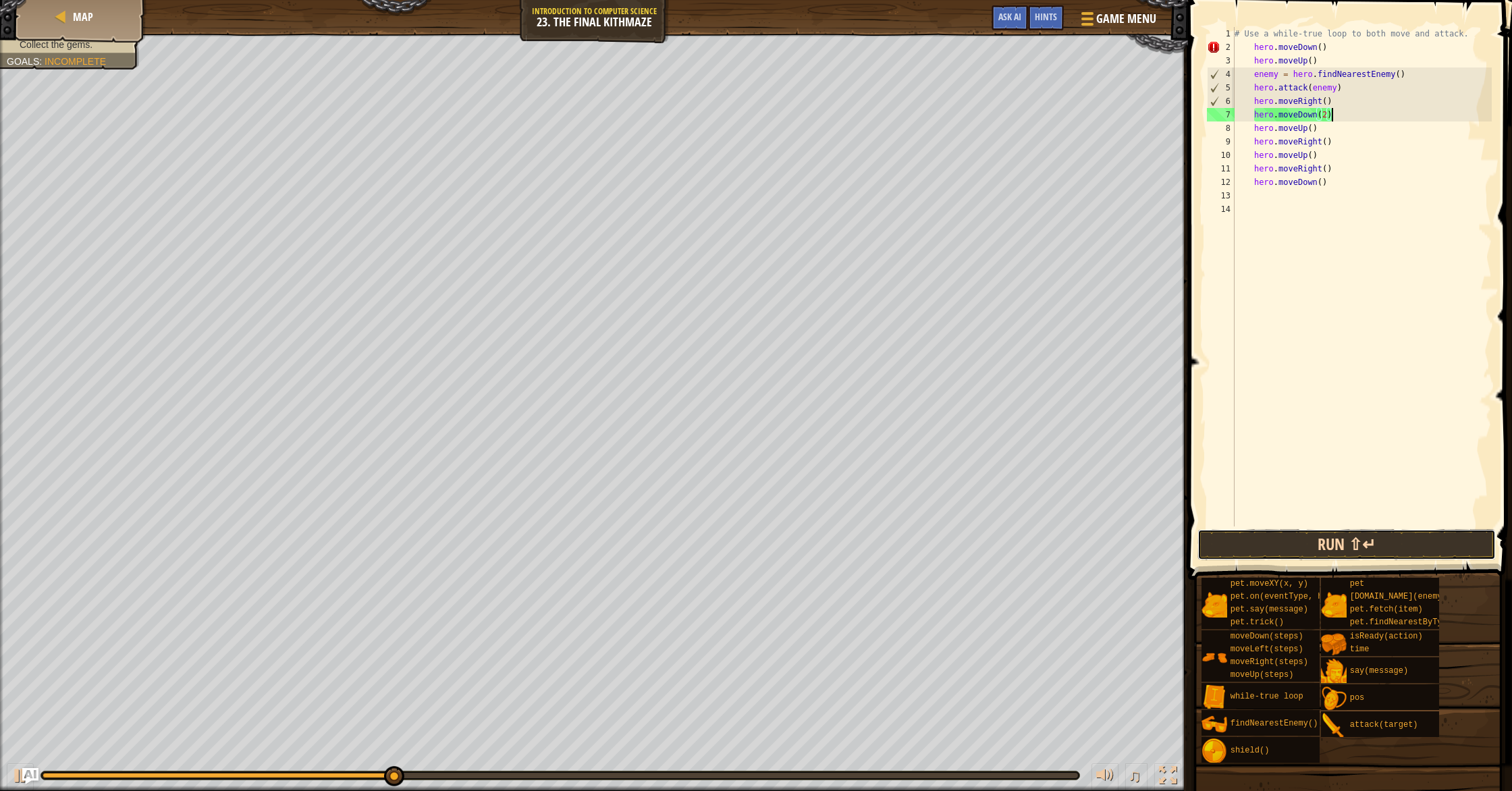
click at [809, 552] on button "Run ⇧↵" at bounding box center [1346, 545] width 298 height 31
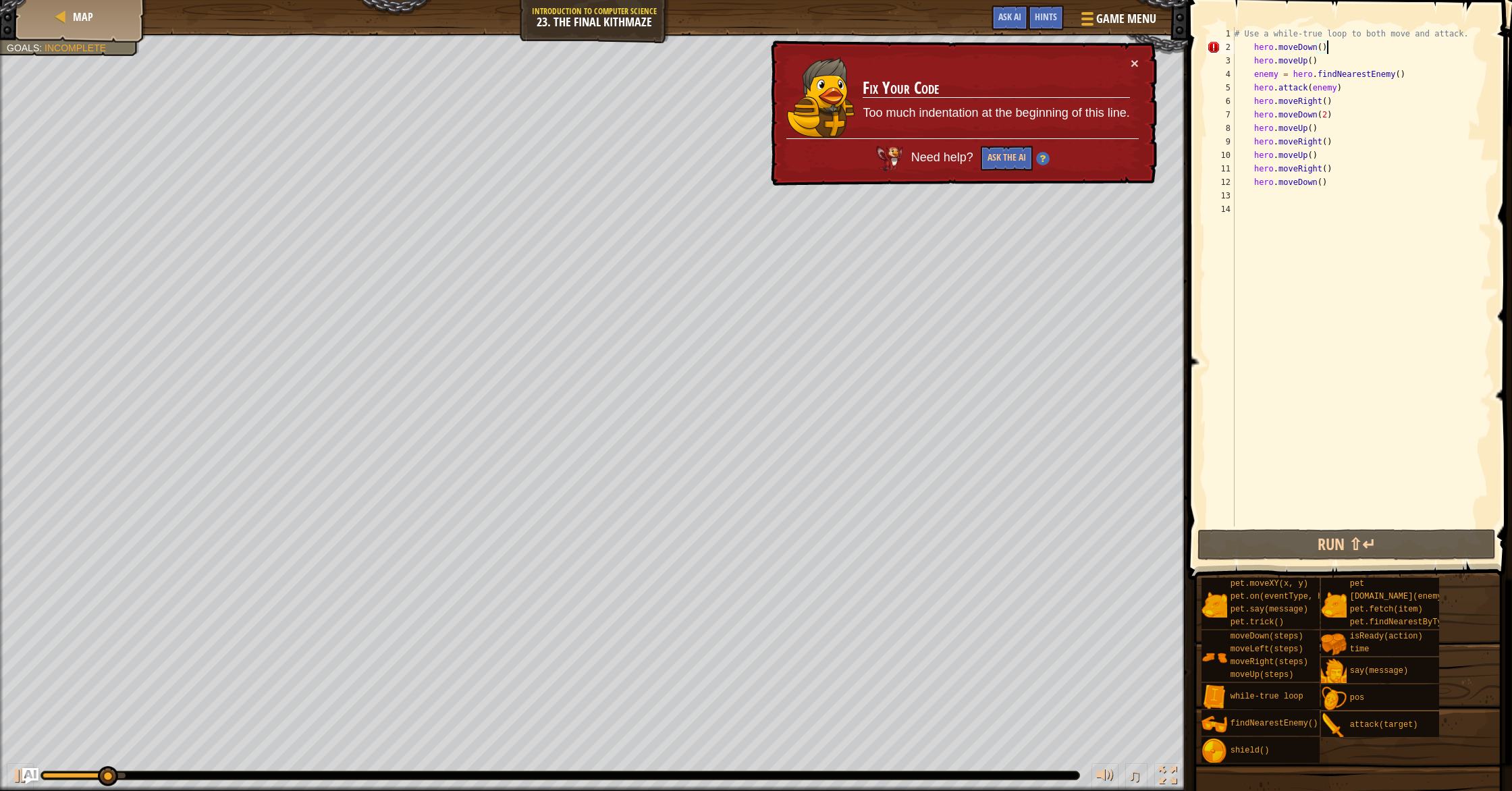
click at [809, 53] on div "# Use a while-true loop to both move and attack. hero . moveDown ( ) hero . mov…" at bounding box center [1362, 290] width 260 height 526
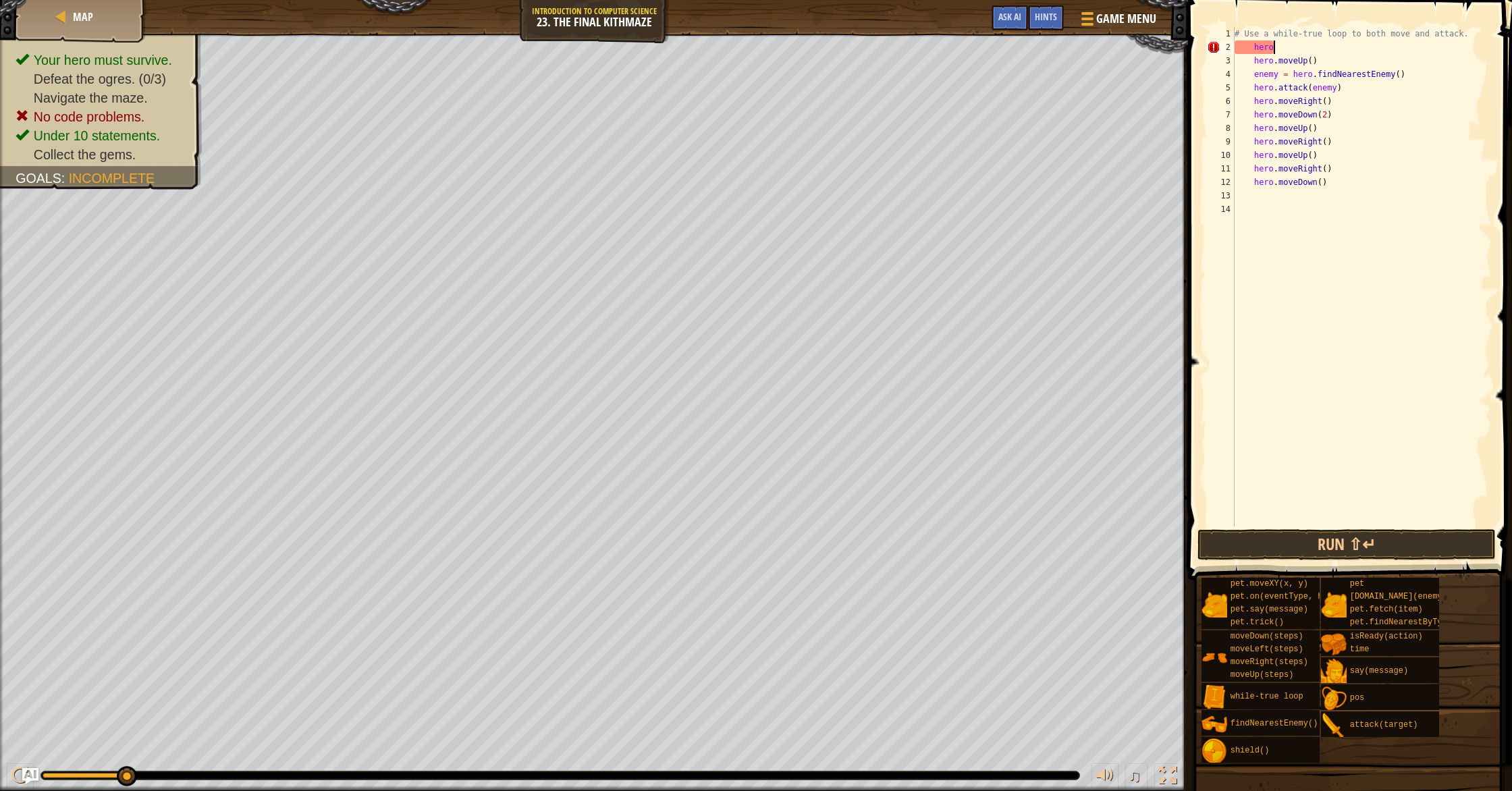
type textarea "h"
click at [809, 547] on button "Run ⇧↵" at bounding box center [1346, 545] width 298 height 31
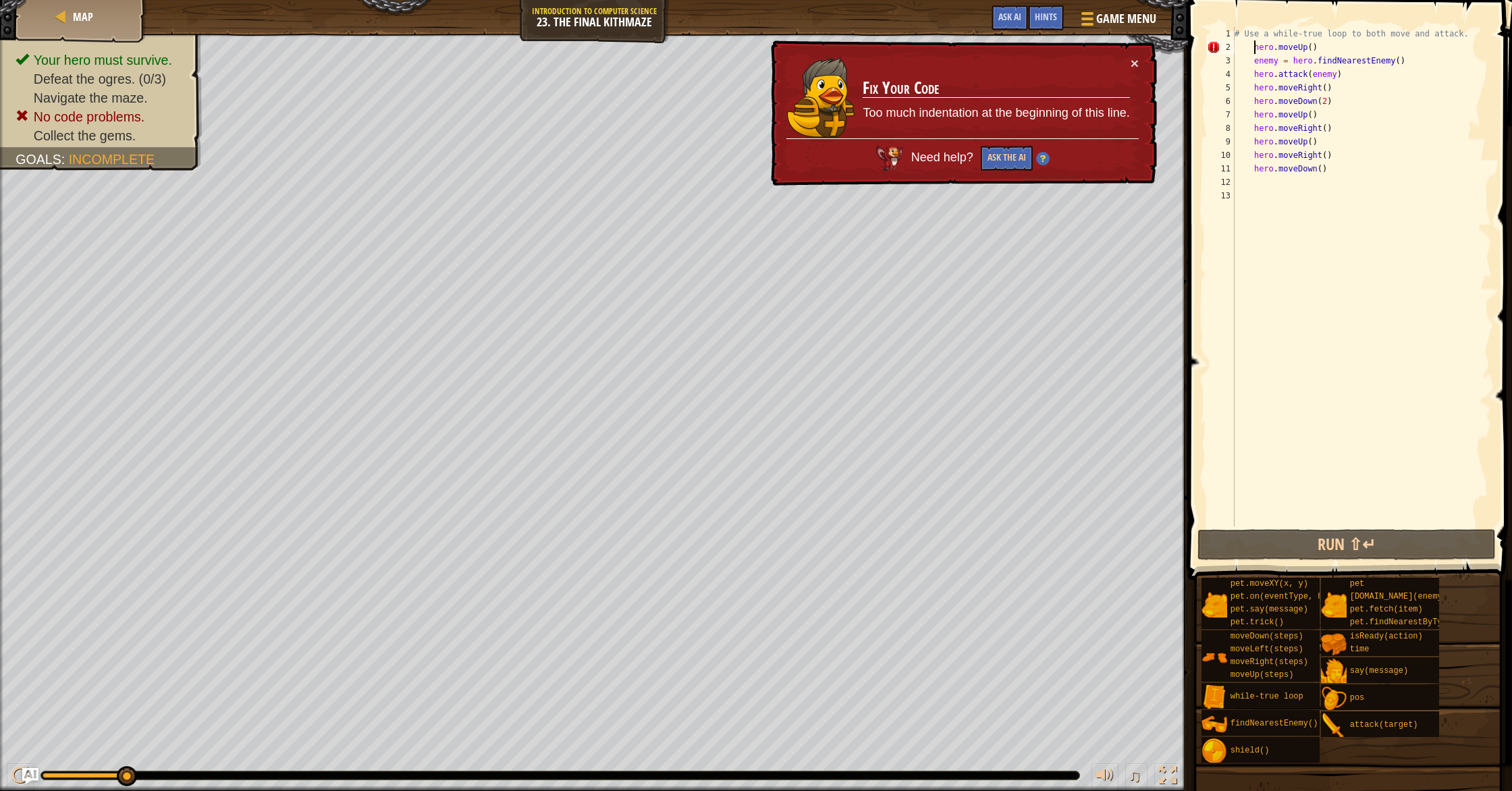
click at [809, 51] on div "# Use a while-true loop to both move and attack. hero . moveUp ( ) enemy = hero…" at bounding box center [1362, 290] width 260 height 526
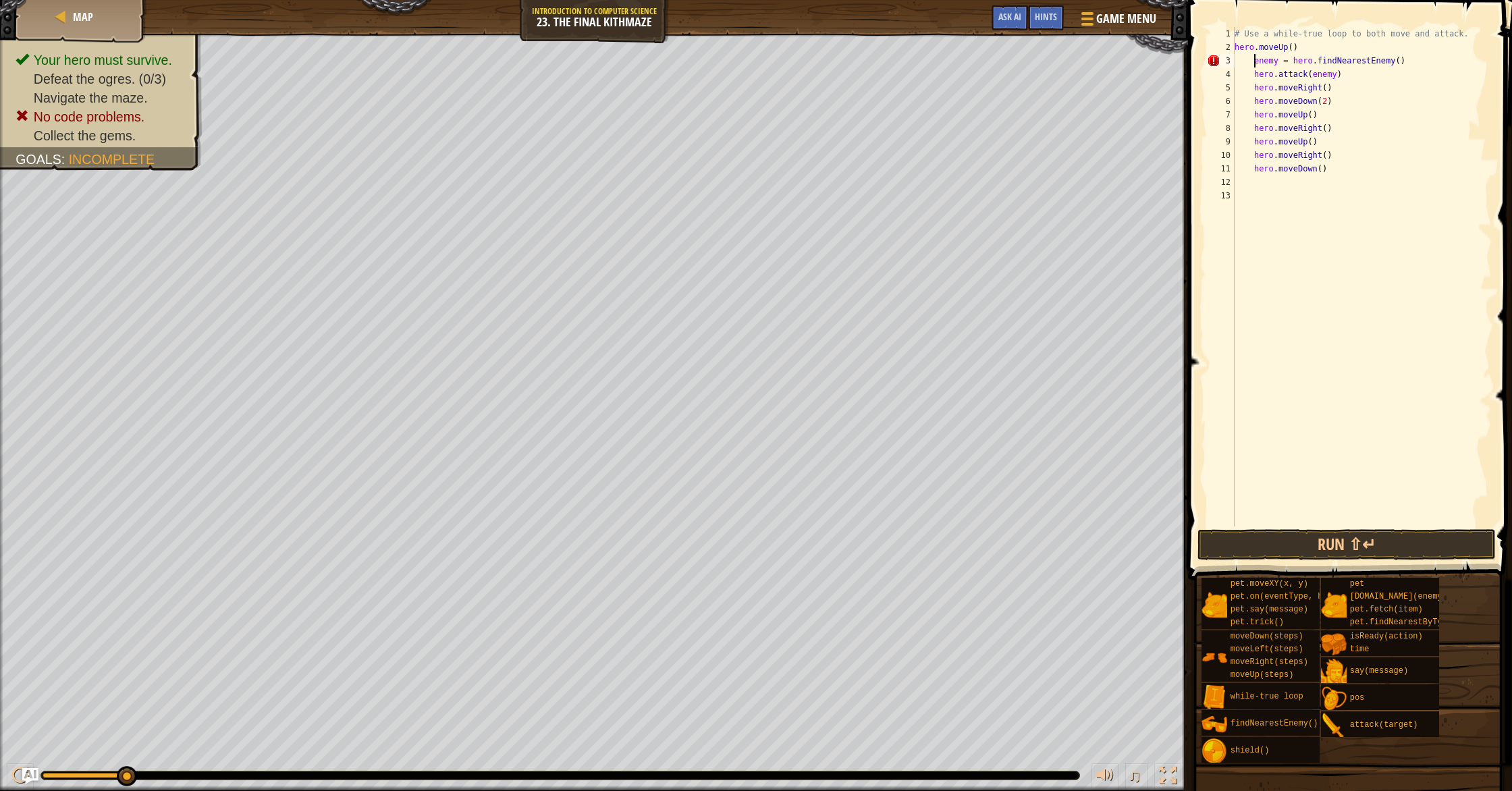
click at [809, 64] on div "# Use a while-true loop to both move and attack. hero . moveUp ( ) enemy = hero…" at bounding box center [1362, 290] width 260 height 526
click at [809, 73] on div "# Use a while-true loop to both move and attack. hero . moveUp ( ) enemy = hero…" at bounding box center [1362, 290] width 260 height 526
click at [809, 86] on div "# Use a while-true loop to both move and attack. hero . moveUp ( ) enemy = hero…" at bounding box center [1362, 290] width 260 height 526
drag, startPoint x: 1247, startPoint y: 88, endPoint x: 1252, endPoint y: 102, distance: 14.9
click at [809, 88] on div "# Use a while-true loop to both move and attack. hero . moveUp ( ) enemy = hero…" at bounding box center [1362, 290] width 260 height 526
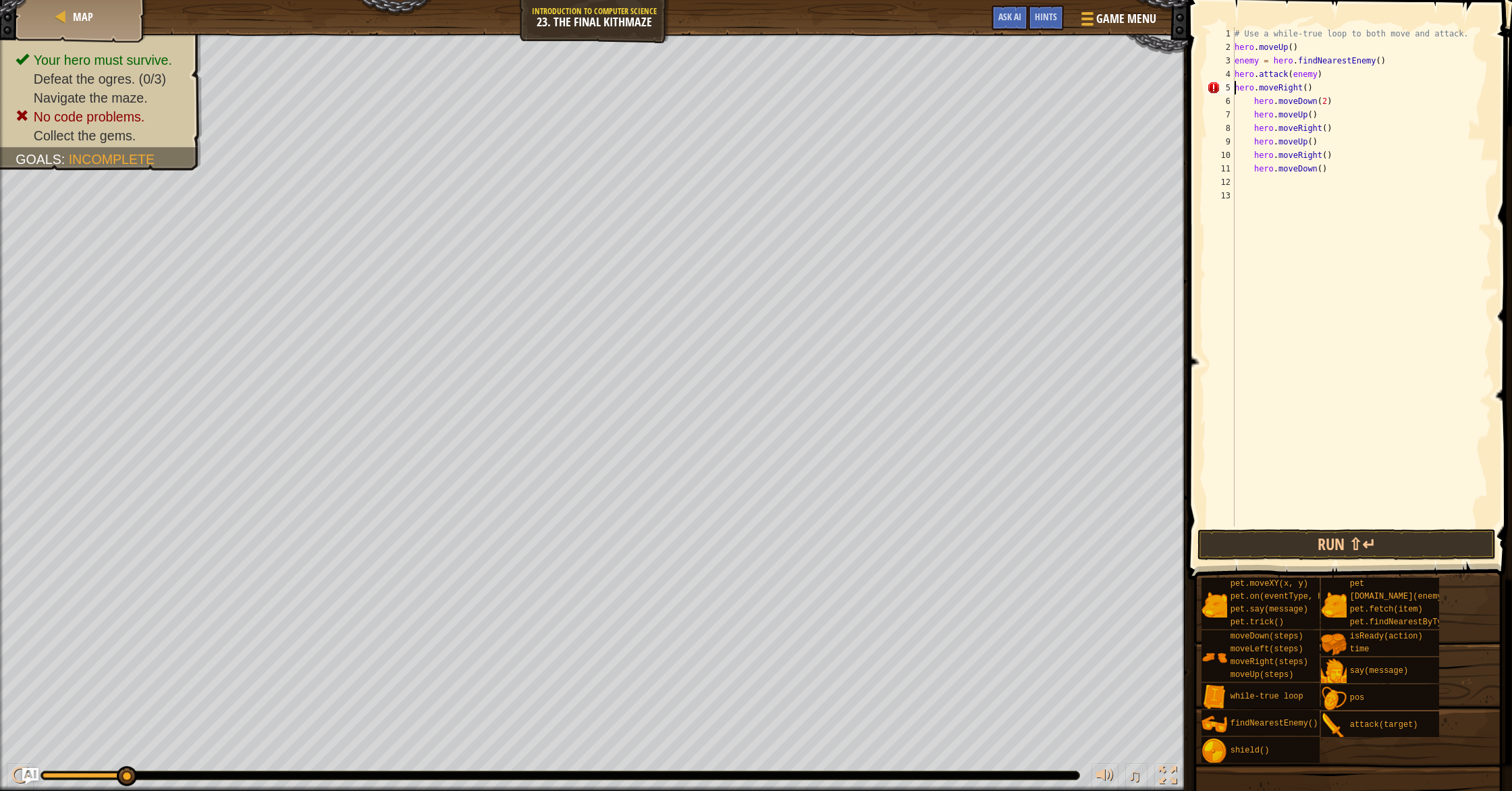
click at [809, 102] on div "# Use a while-true loop to both move and attack. hero . moveUp ( ) enemy = hero…" at bounding box center [1362, 290] width 260 height 526
click at [809, 116] on div "# Use a while-true loop to both move and attack. hero . moveUp ( ) enemy = hero…" at bounding box center [1362, 290] width 260 height 526
click at [809, 129] on div "# Use a while-true loop to both move and attack. hero . moveUp ( ) enemy = hero…" at bounding box center [1362, 290] width 260 height 526
click at [809, 130] on div "# Use a while-true loop to both move and attack. hero . moveUp ( ) enemy = hero…" at bounding box center [1362, 290] width 260 height 526
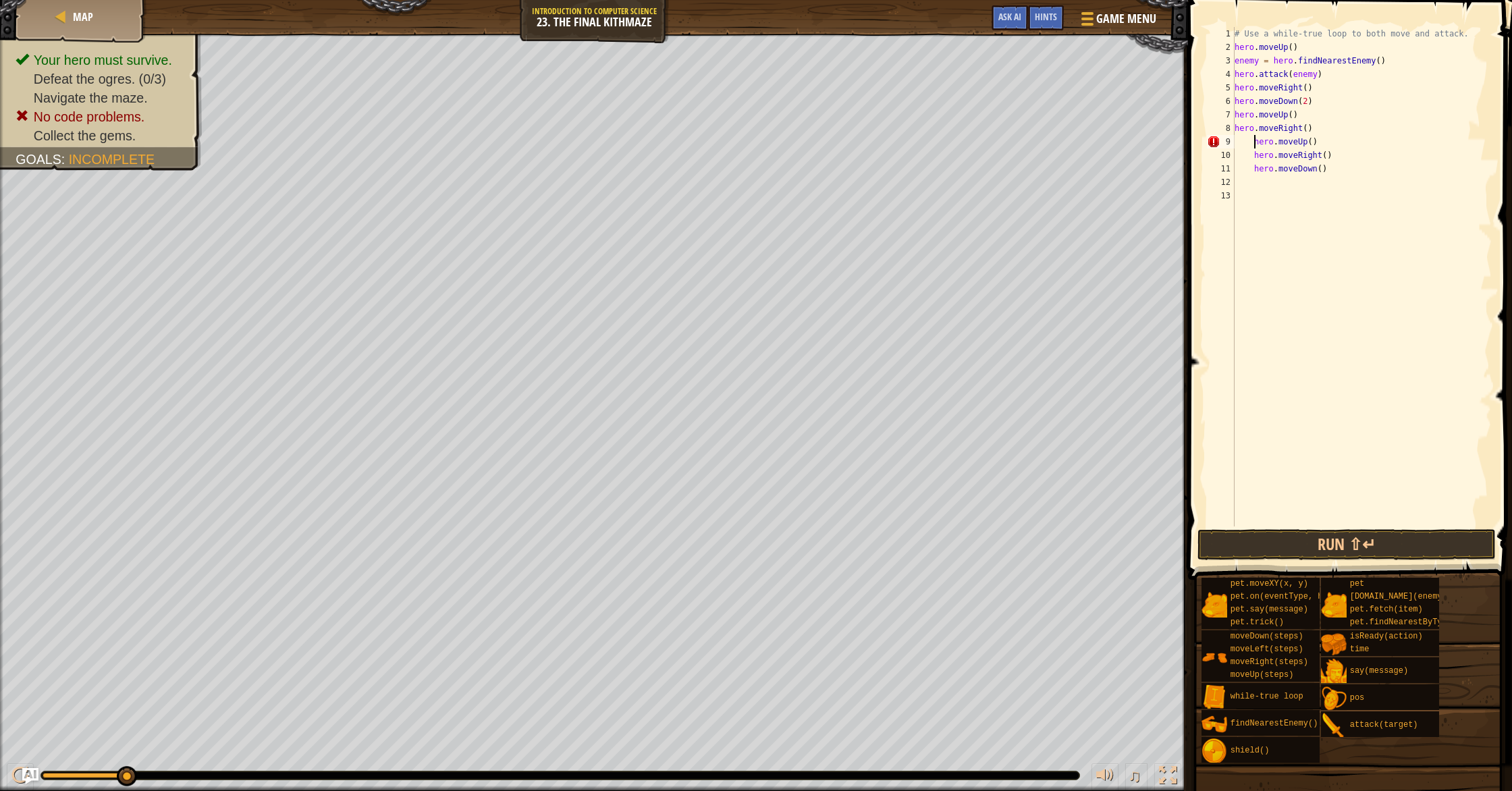
click at [809, 142] on div "# Use a while-true loop to both move and attack. hero . moveUp ( ) enemy = hero…" at bounding box center [1362, 290] width 260 height 526
click at [809, 157] on div "# Use a while-true loop to both move and attack. hero . moveUp ( ) enemy = hero…" at bounding box center [1362, 290] width 260 height 526
click at [809, 171] on div "# Use a while-true loop to both move and attack. hero . moveUp ( ) enemy = hero…" at bounding box center [1362, 290] width 260 height 526
click at [809, 561] on span at bounding box center [1351, 270] width 335 height 620
drag, startPoint x: 1344, startPoint y: 543, endPoint x: 1329, endPoint y: 536, distance: 16.6
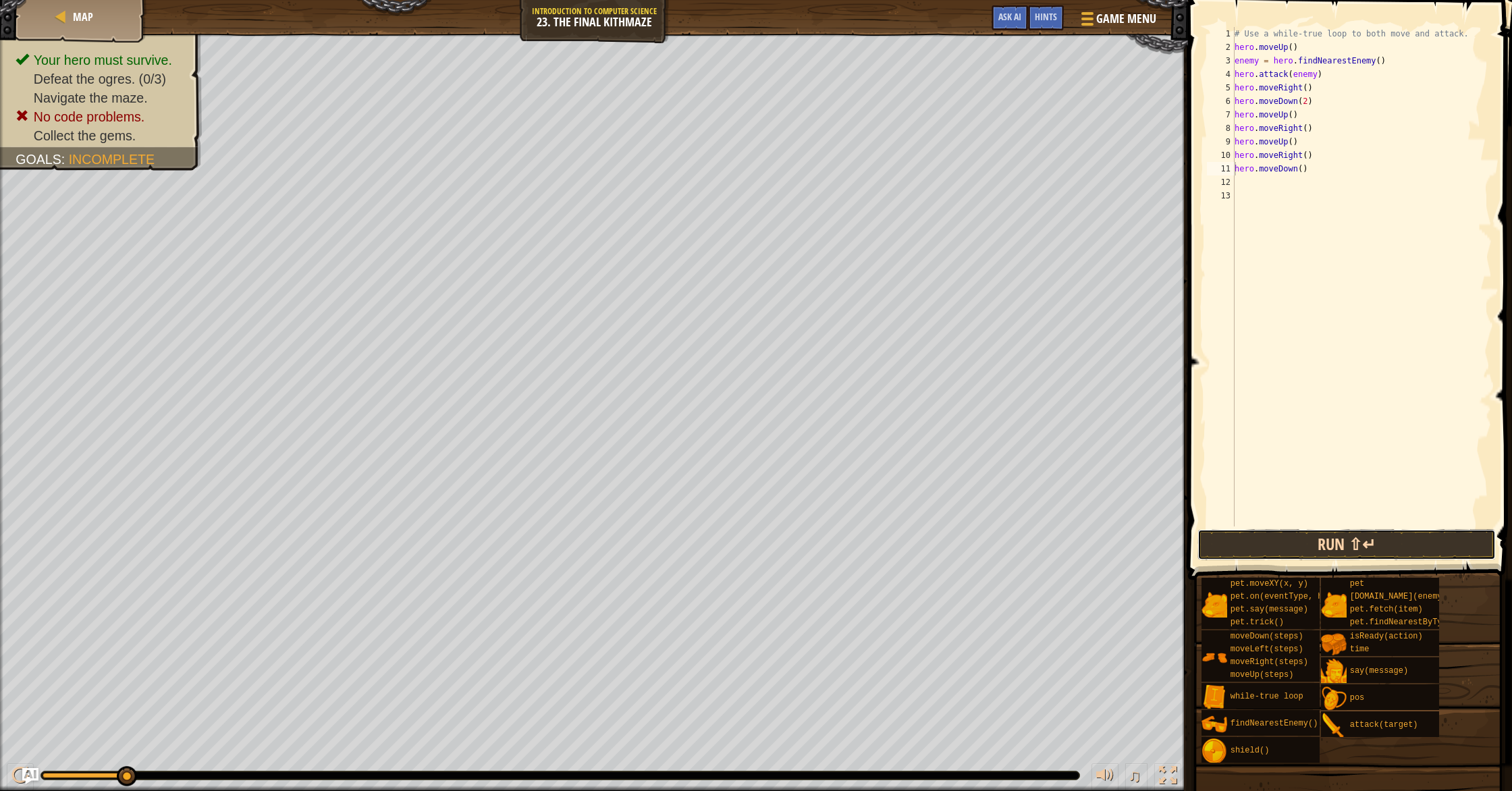
click at [809, 540] on button "Run ⇧↵" at bounding box center [1346, 545] width 298 height 31
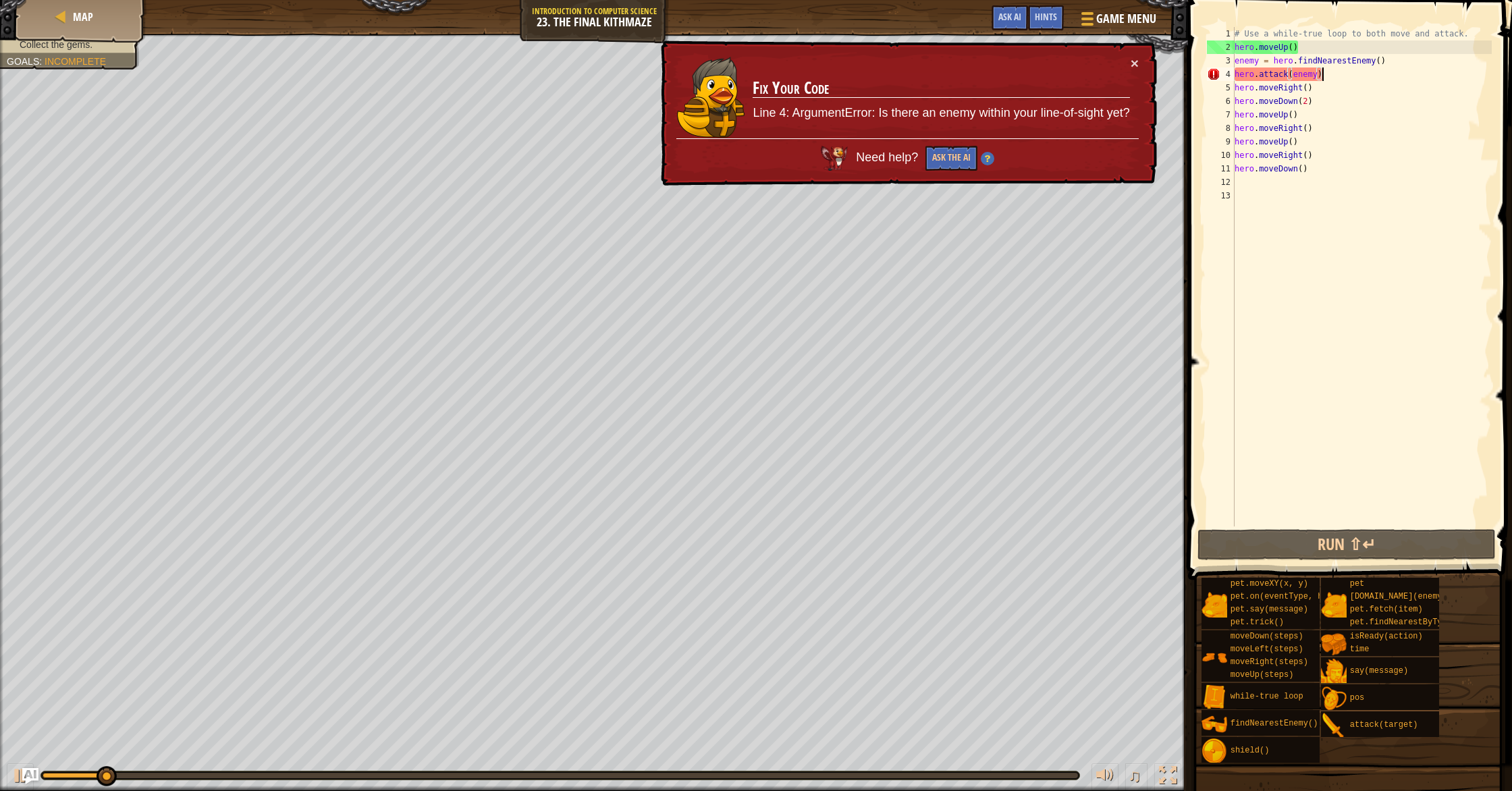
click at [809, 75] on div "# Use a while-true loop to both move and attack. hero . moveUp ( ) enemy = hero…" at bounding box center [1362, 290] width 260 height 526
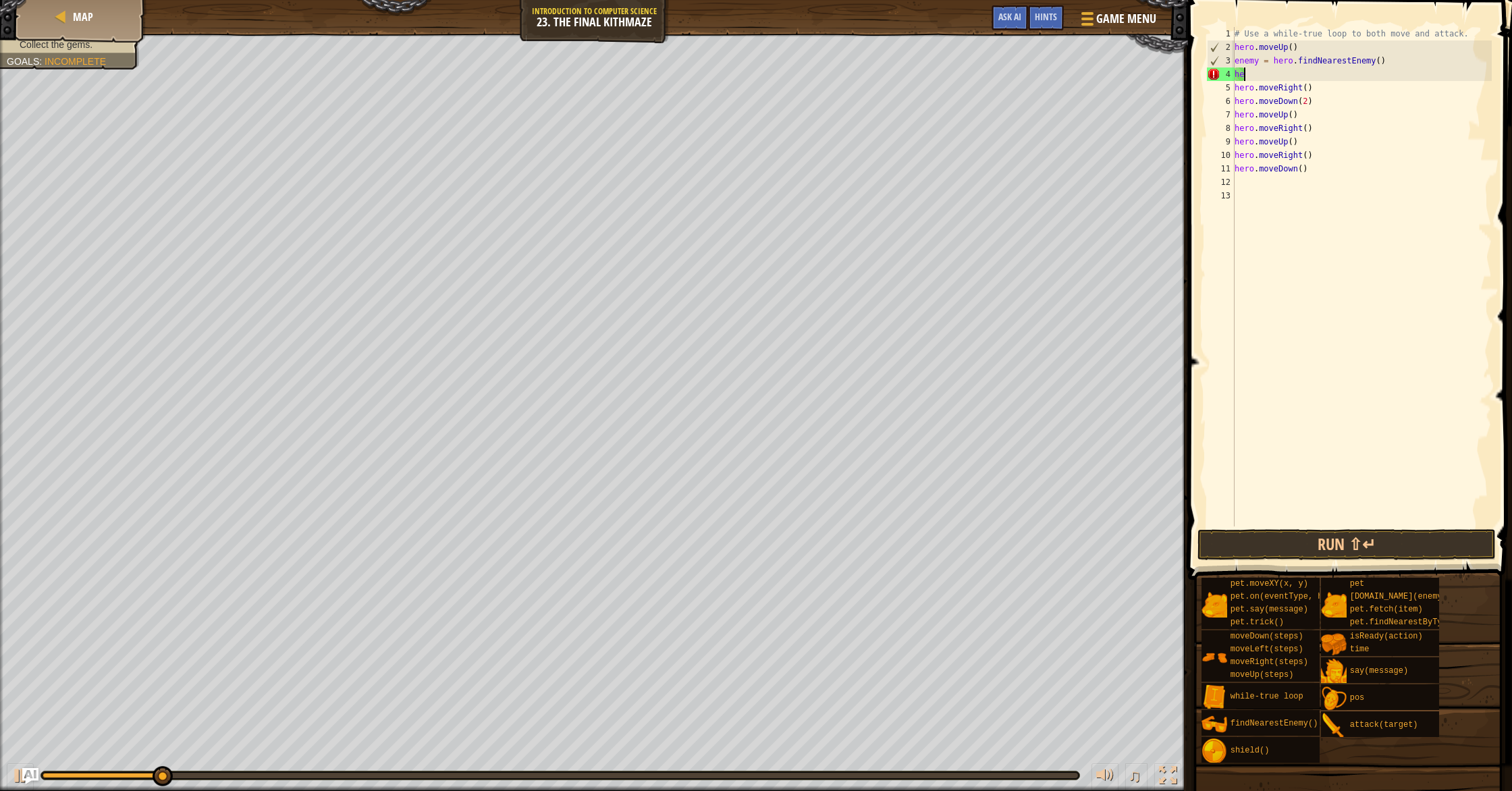
type textarea "h"
click at [809, 38] on div "# Use a while-true loop to both move and attack. hero . moveUp ( ) enemy = hero…" at bounding box center [1362, 290] width 260 height 526
click at [809, 44] on div "# Use a while-te loop to both move and attack. hero . moveUp ( ) enemy = hero .…" at bounding box center [1362, 290] width 260 height 526
type textarea "h"
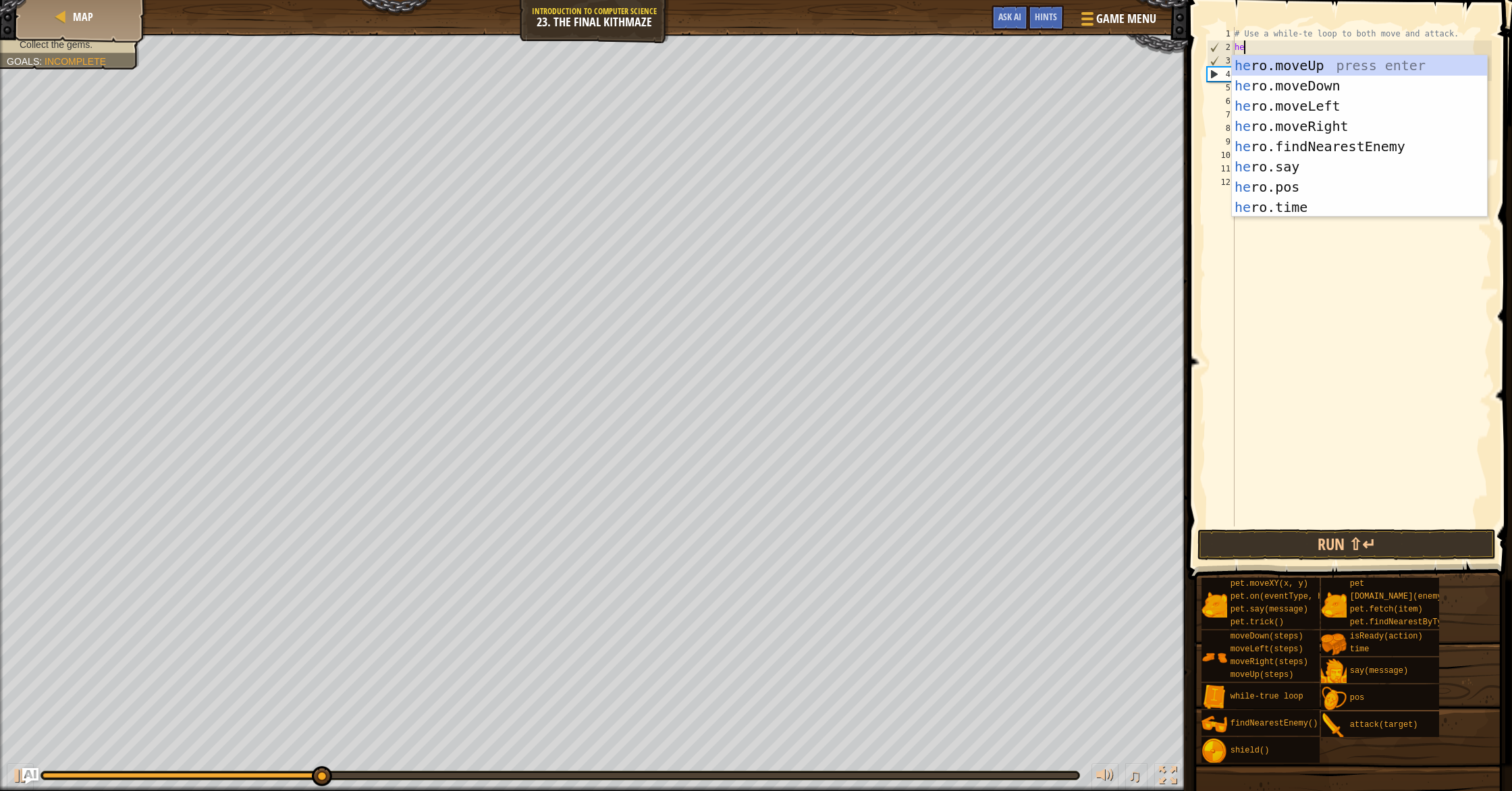
type textarea "her"
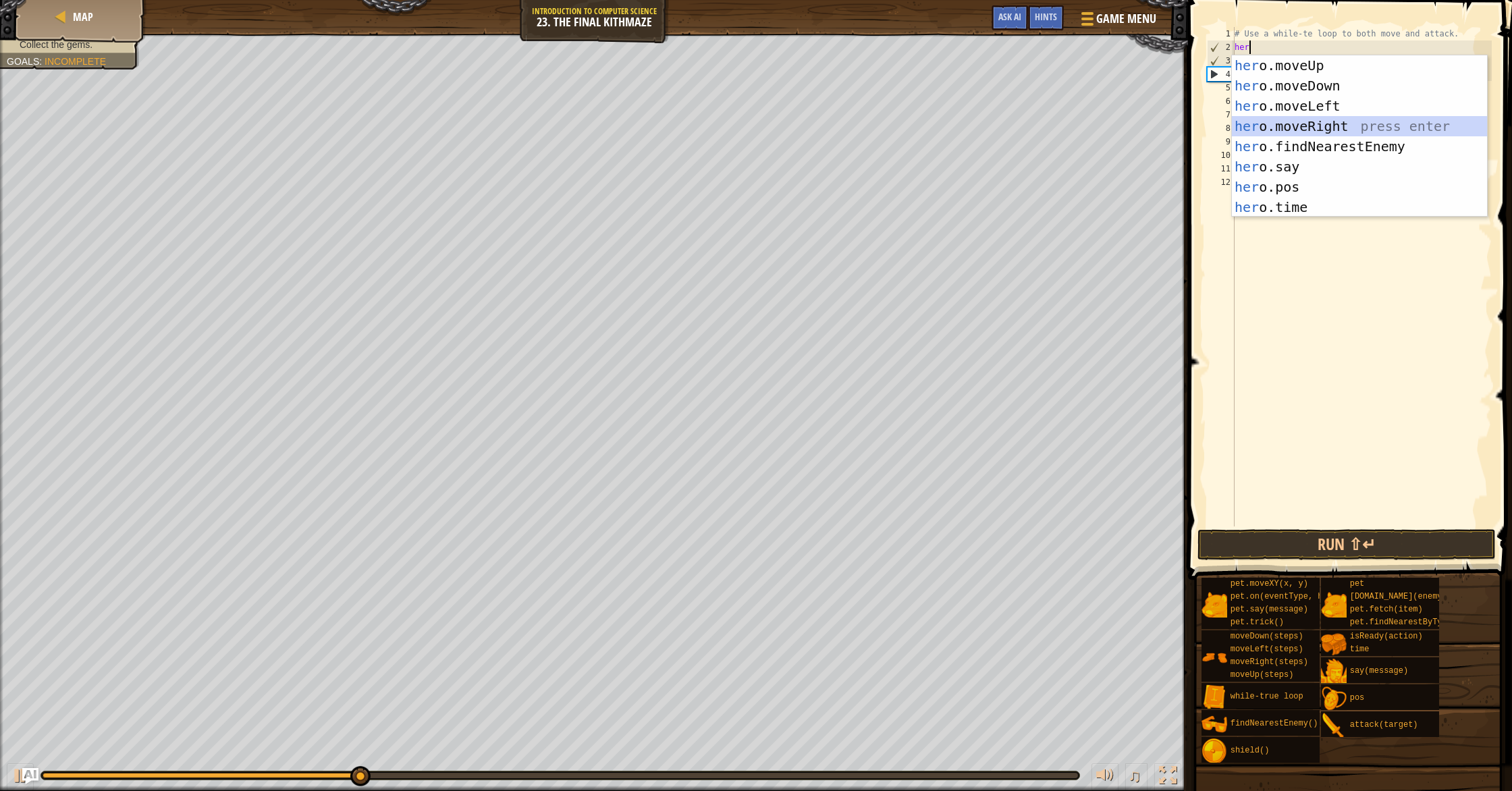
click at [809, 122] on div "her o.moveUp press enter her o.moveDown press enter her o.moveLeft press enter …" at bounding box center [1359, 157] width 255 height 202
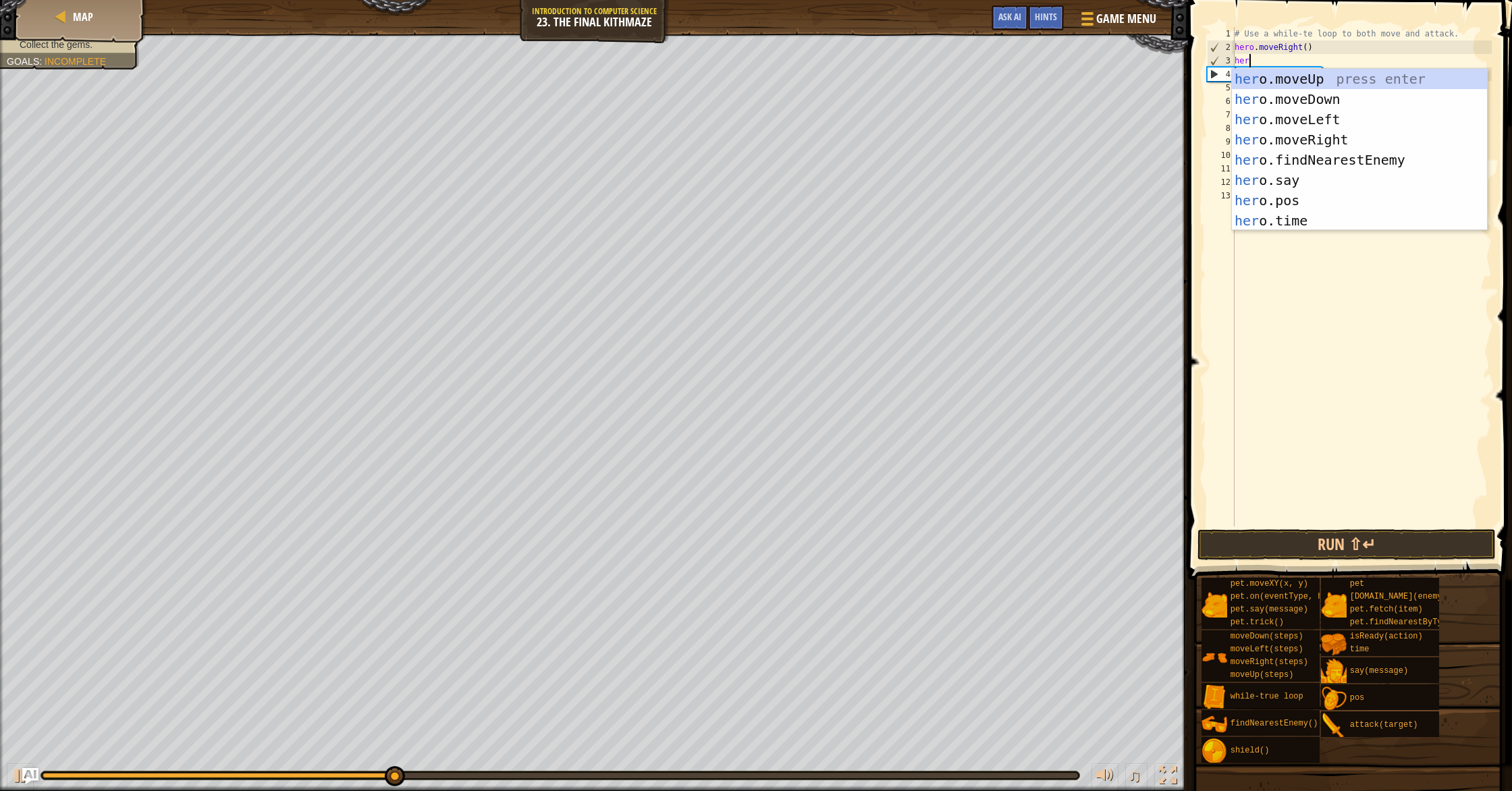
type textarea "hero"
click at [809, 79] on div "hero .moveUp press enter hero .moveDown press enter hero .moveLeft press enter …" at bounding box center [1359, 170] width 255 height 202
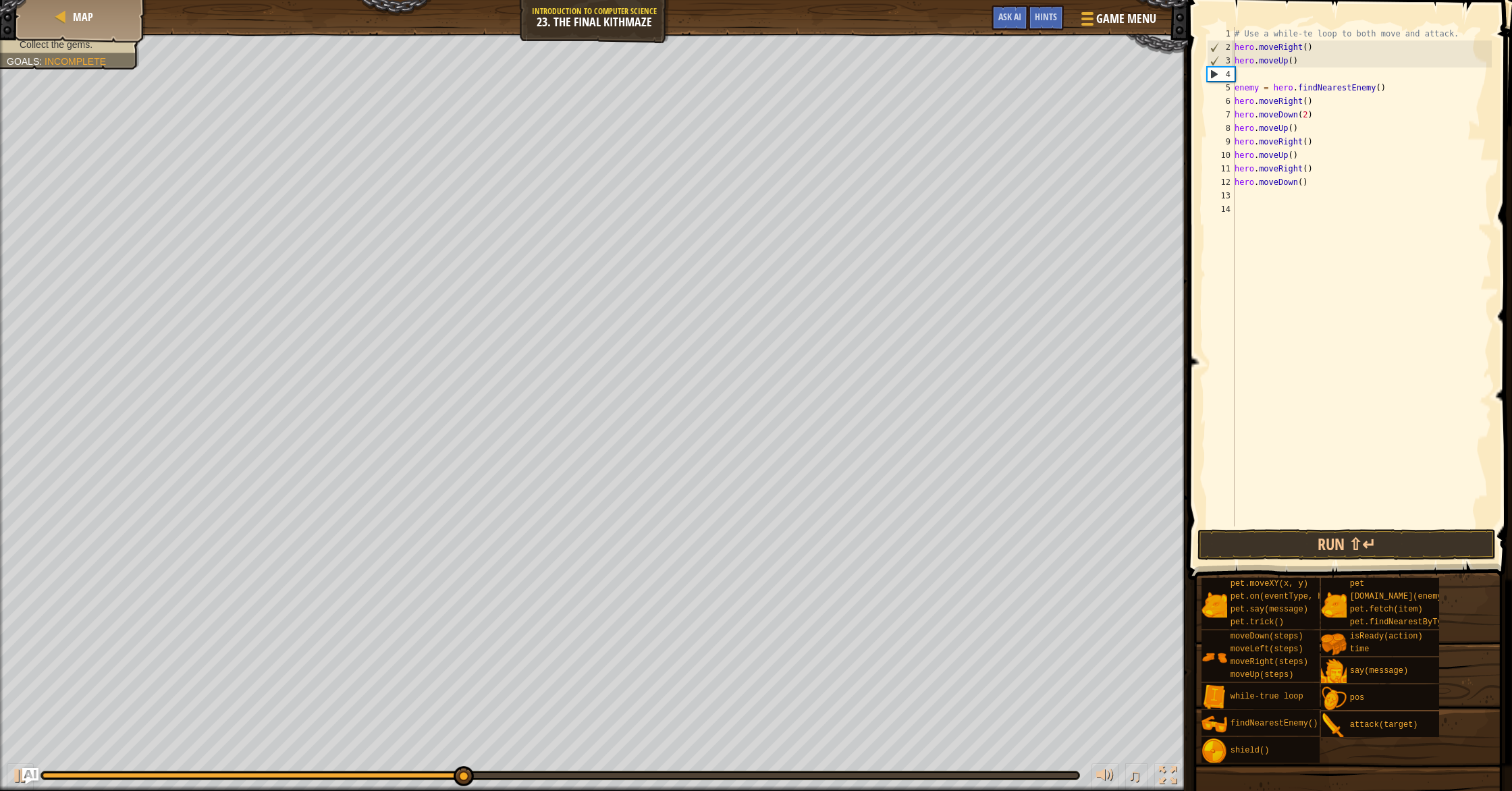
click at [809, 81] on div "# Use a while-te loop to both move and attack. hero . moveRight ( ) hero . move…" at bounding box center [1362, 290] width 260 height 526
type textarea "enemy = hero.findNearestEnemy()"
click at [809, 69] on div "# Use a while-te loop to both move and attack. hero . moveRight ( ) hero . move…" at bounding box center [1362, 290] width 260 height 526
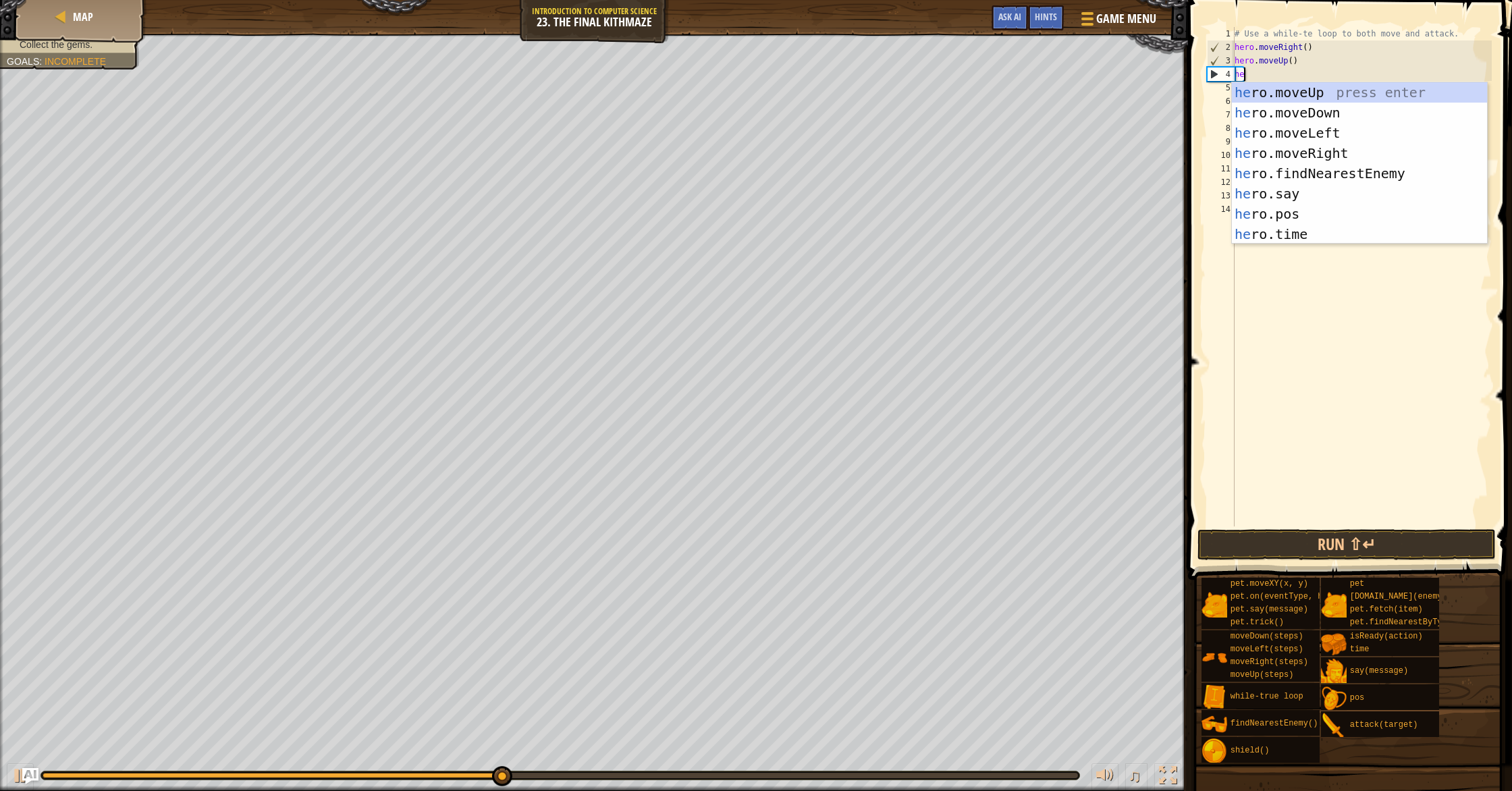
type textarea "her"
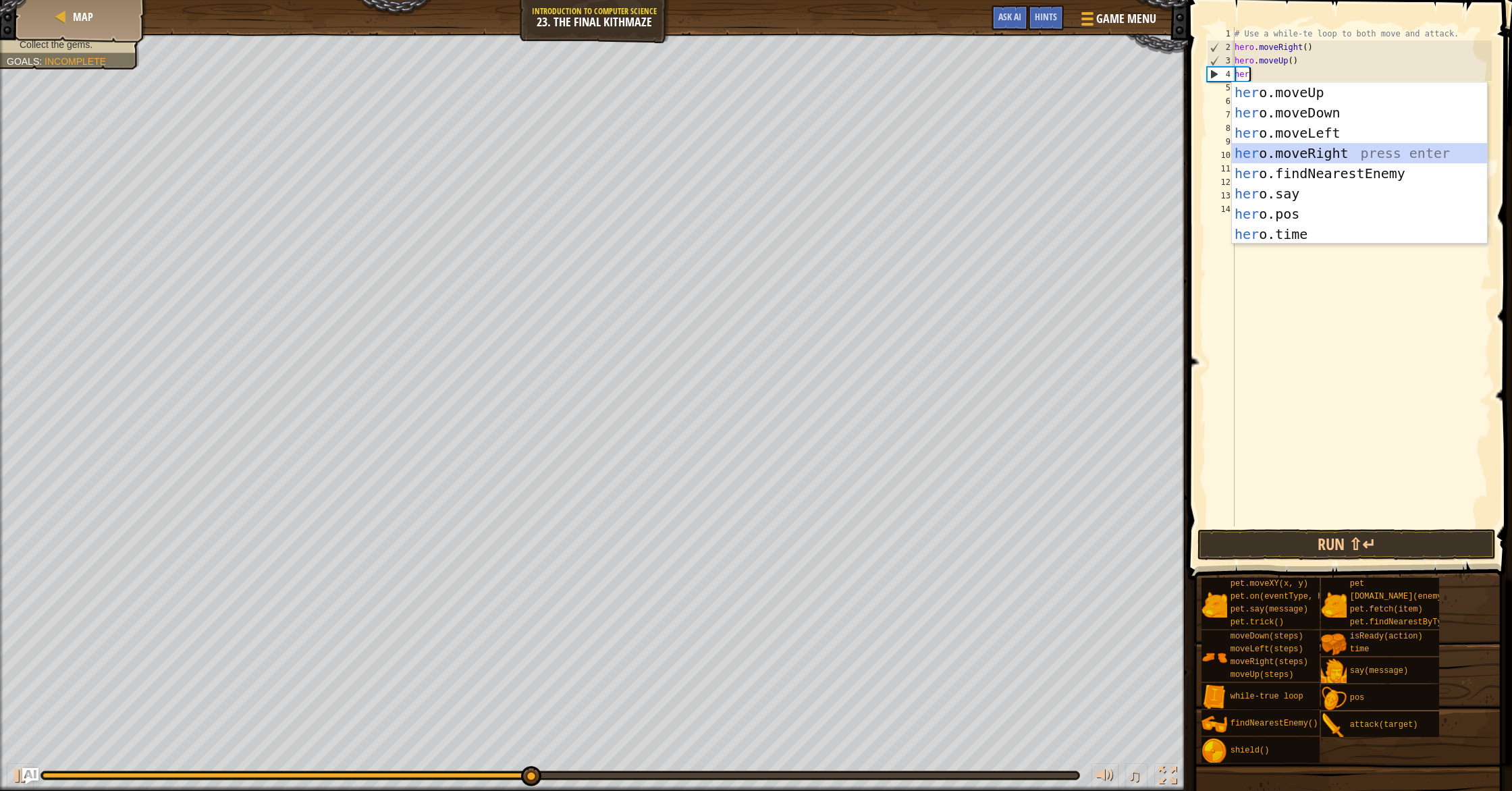
click at [809, 149] on div "her o.moveUp press enter her o.moveDown press enter her o.moveLeft press enter …" at bounding box center [1359, 183] width 255 height 202
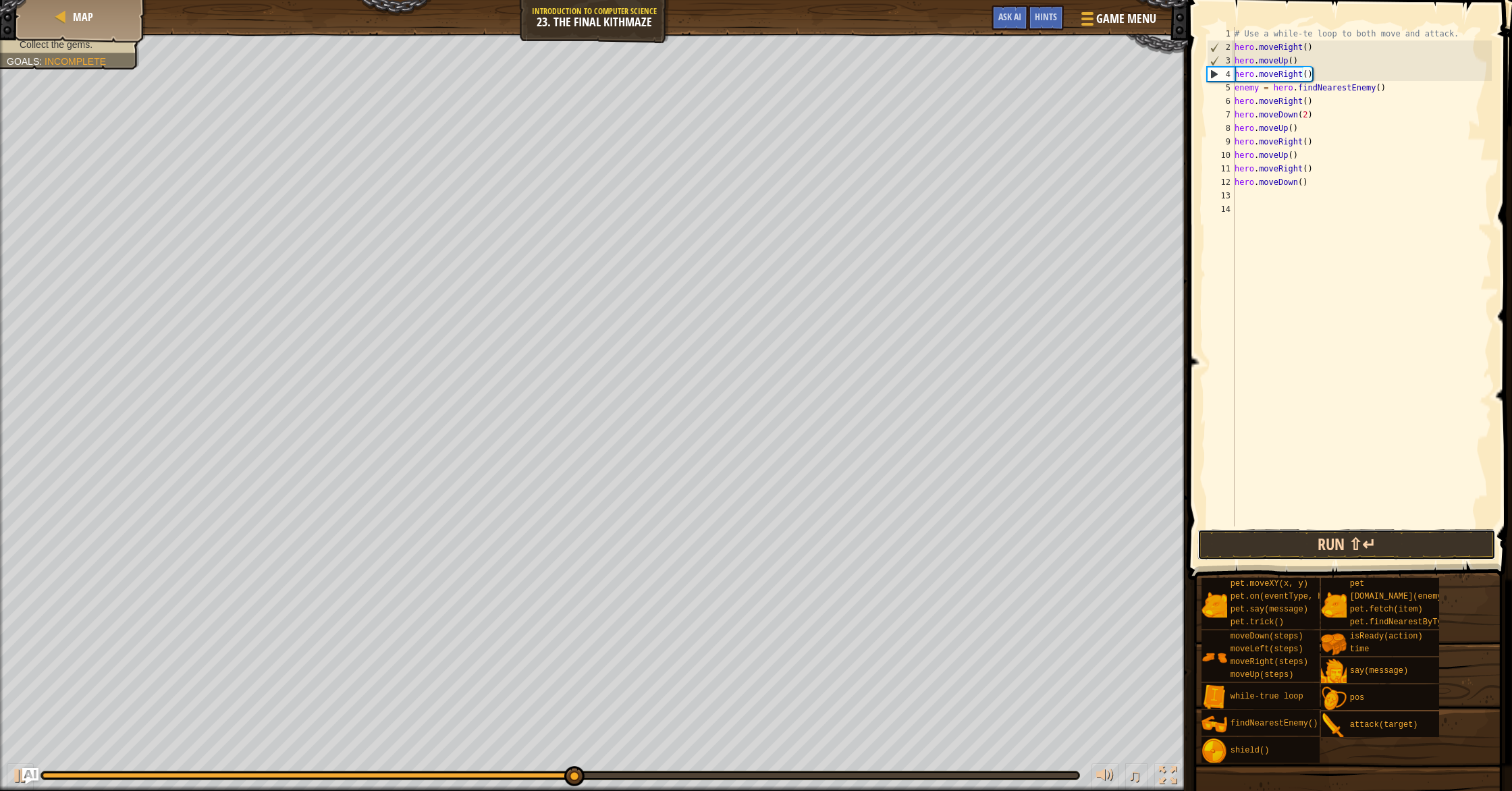
click at [809, 535] on button "Run ⇧↵" at bounding box center [1346, 545] width 298 height 31
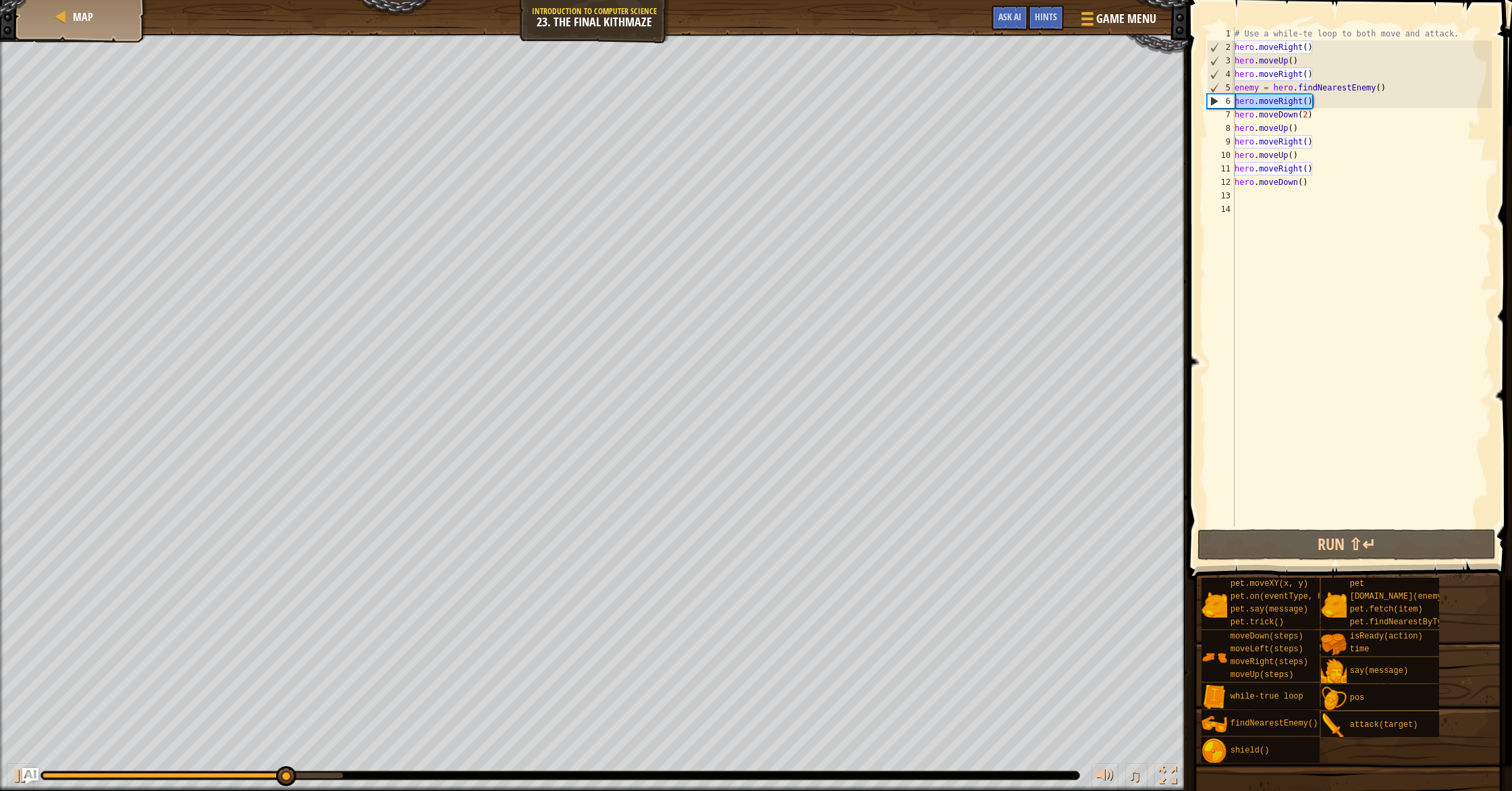
drag, startPoint x: 1331, startPoint y: 105, endPoint x: 1235, endPoint y: 104, distance: 96.0
click at [809, 104] on div "# Use a while-te loop to both move and attack. hero . moveRight ( ) hero . move…" at bounding box center [1362, 290] width 260 height 526
click at [809, 103] on div "# Use a while-te loop to both move and attack. hero . moveRight ( ) hero . move…" at bounding box center [1362, 290] width 260 height 526
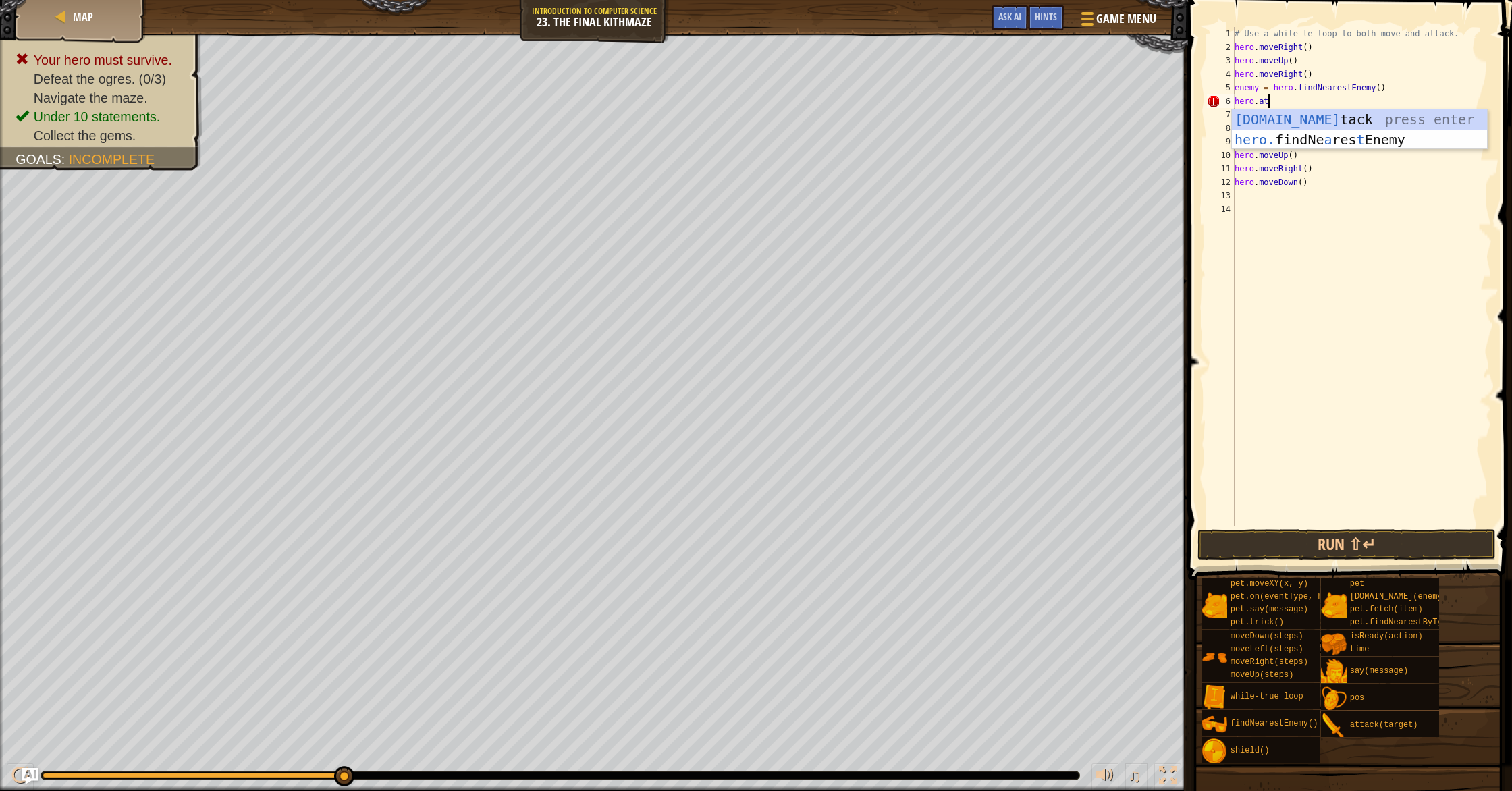
scroll to position [6, 3]
click at [809, 114] on div "hero.att ack press enter" at bounding box center [1359, 140] width 255 height 61
click at [809, 109] on div "# Use a while-te loop to both move and attack. hero . moveRight ( ) hero . move…" at bounding box center [1362, 290] width 260 height 526
type textarea "hero.moveDown(2)"
click at [809, 556] on button "Run ⇧↵" at bounding box center [1346, 545] width 298 height 31
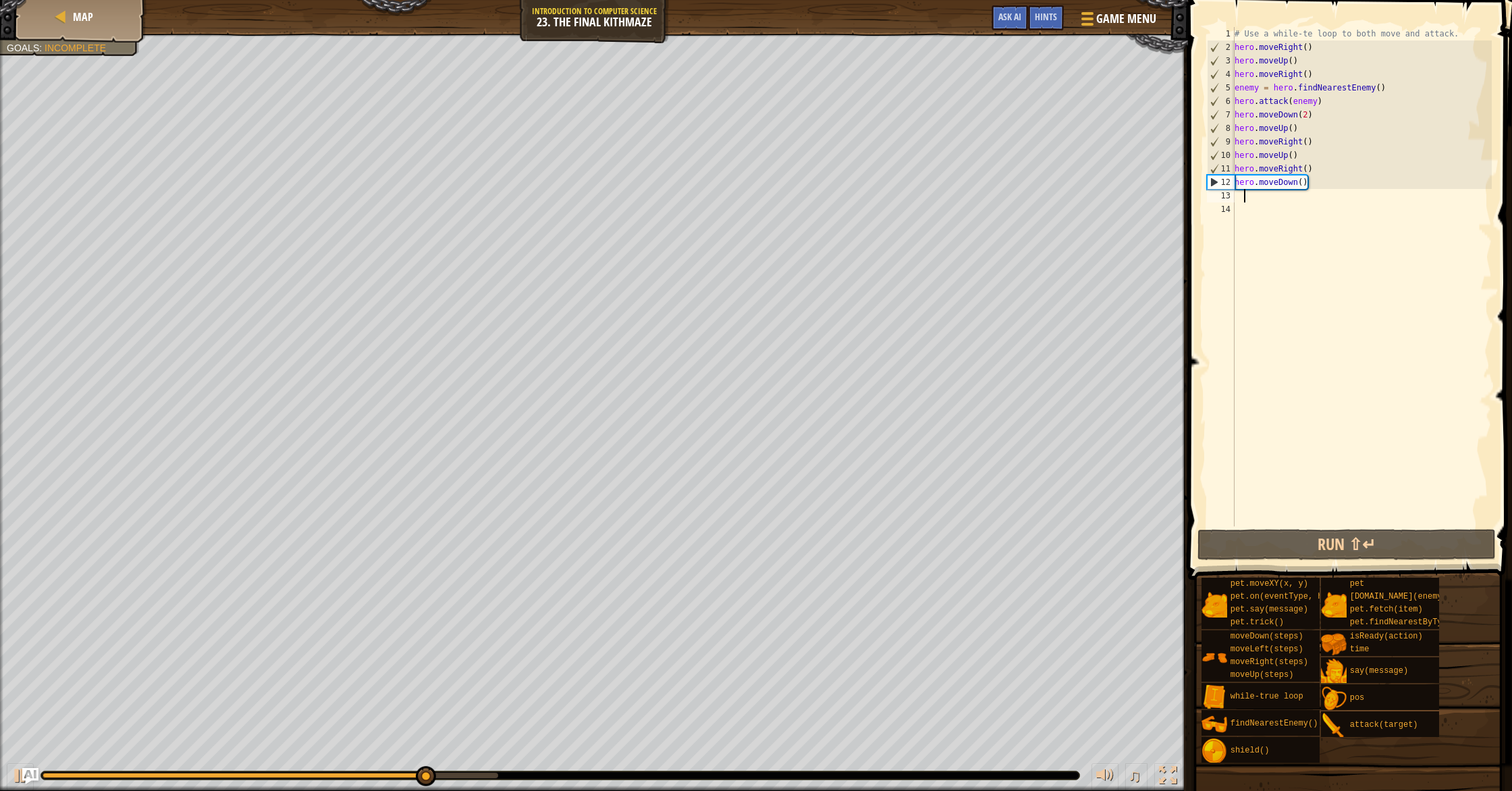
click at [809, 201] on div "# Use a while-te loop to both move and attack. hero . moveRight ( ) hero . move…" at bounding box center [1362, 290] width 260 height 526
drag, startPoint x: 1254, startPoint y: 200, endPoint x: 1266, endPoint y: 201, distance: 12.0
click at [809, 200] on div "# Use a while-te loop to both move and attack. hero . moveRight ( ) hero . move…" at bounding box center [1362, 290] width 260 height 526
click at [809, 201] on div "# Use a while-te loop to both move and attack. hero . moveRight ( ) hero . move…" at bounding box center [1362, 290] width 260 height 526
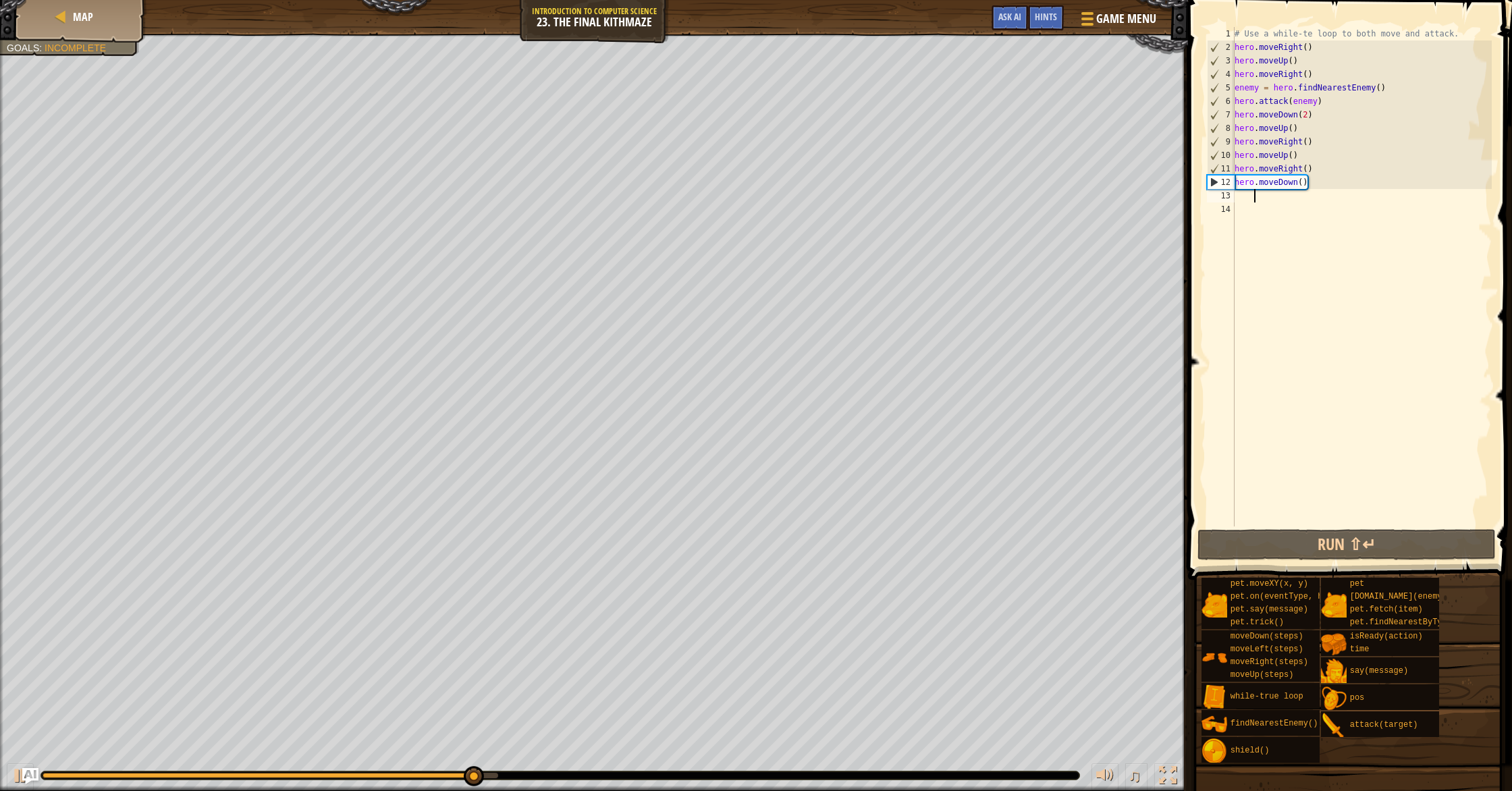
scroll to position [6, 0]
click at [809, 210] on div "# Use a while-te loop to both move and attack. hero . moveRight ( ) hero . move…" at bounding box center [1362, 290] width 260 height 526
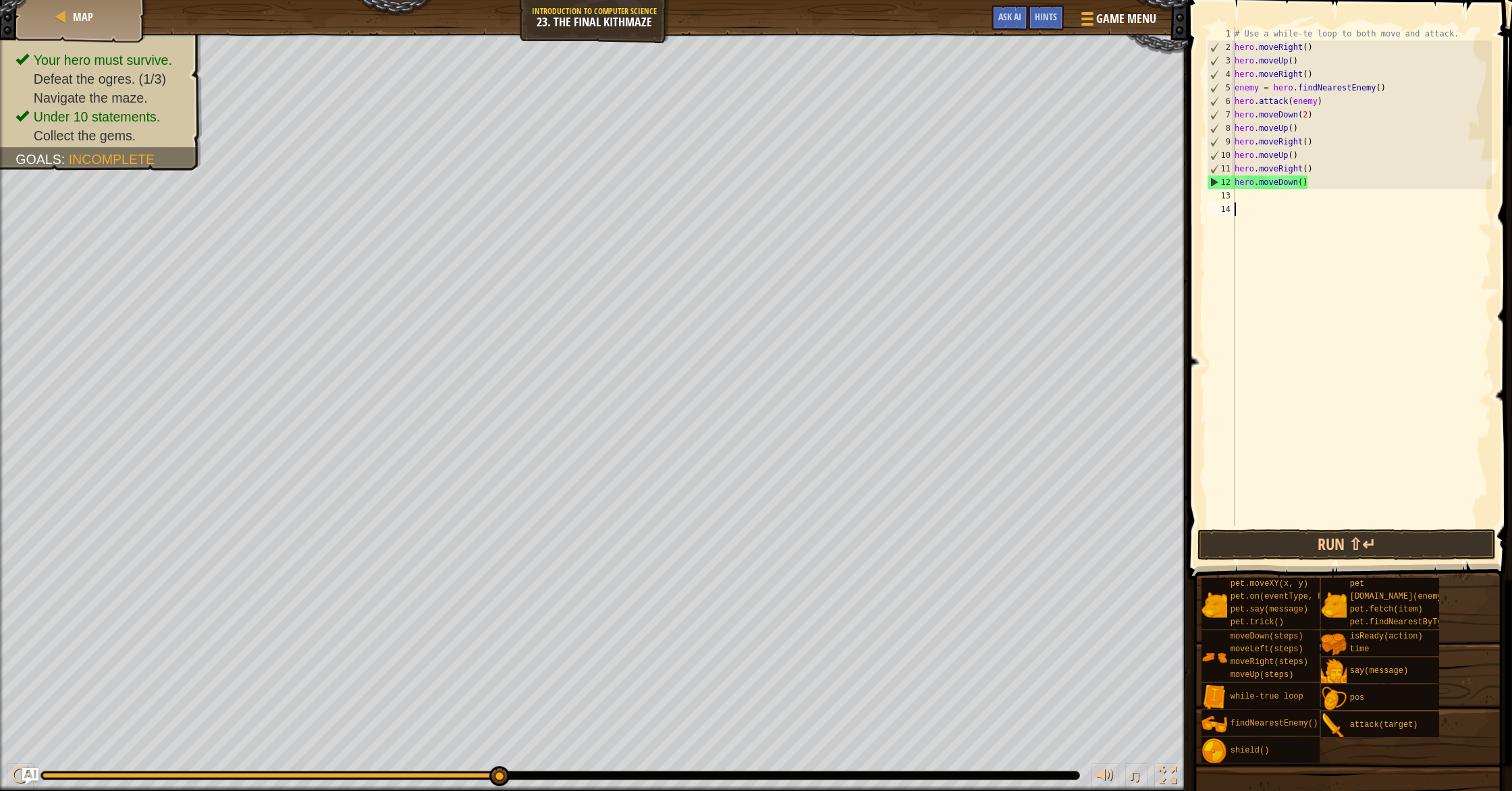
click at [809, 191] on div "# Use a while-te loop to both move and attack. hero . moveRight ( ) hero . move…" at bounding box center [1362, 290] width 260 height 526
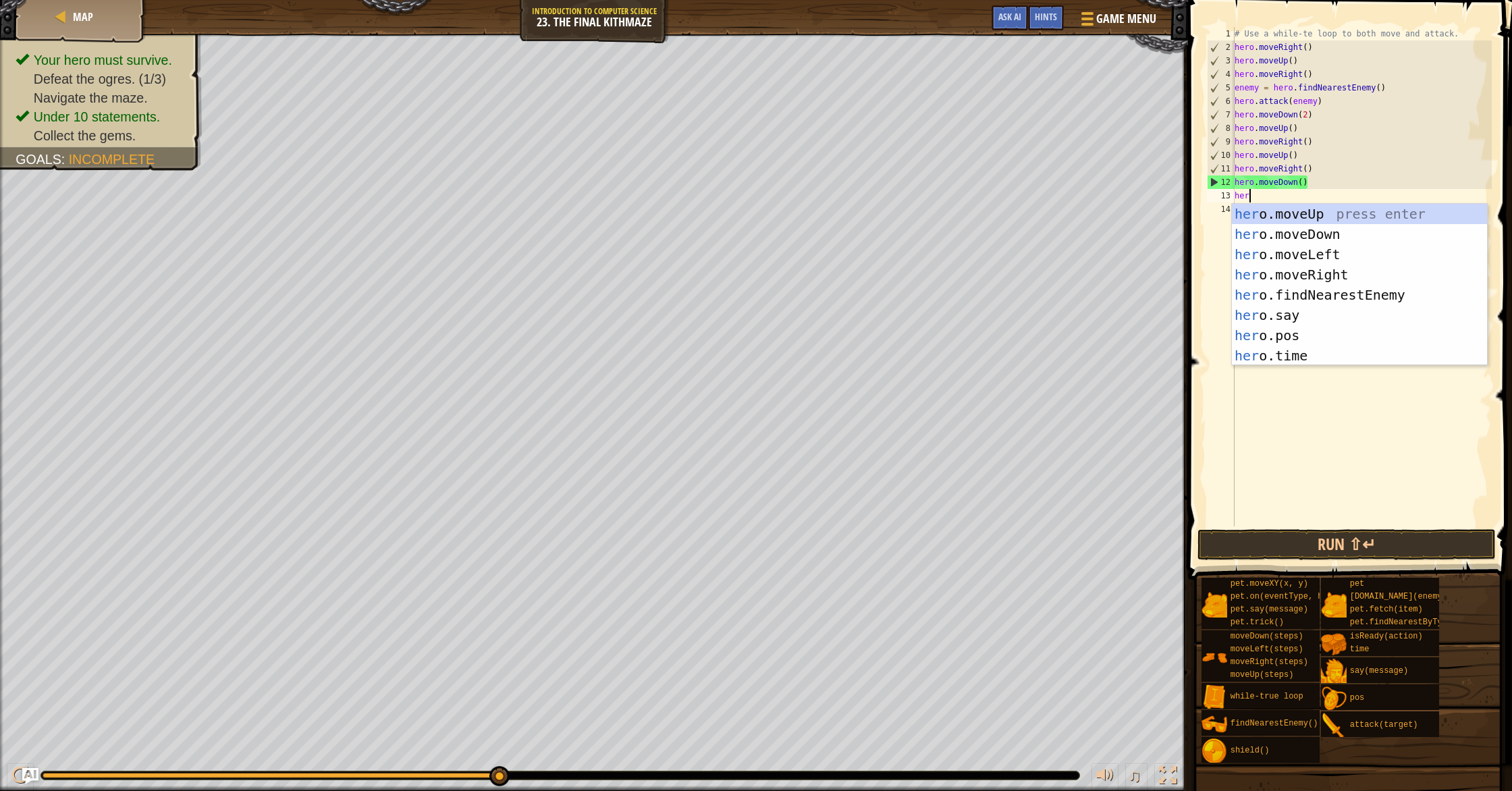
scroll to position [6, 1]
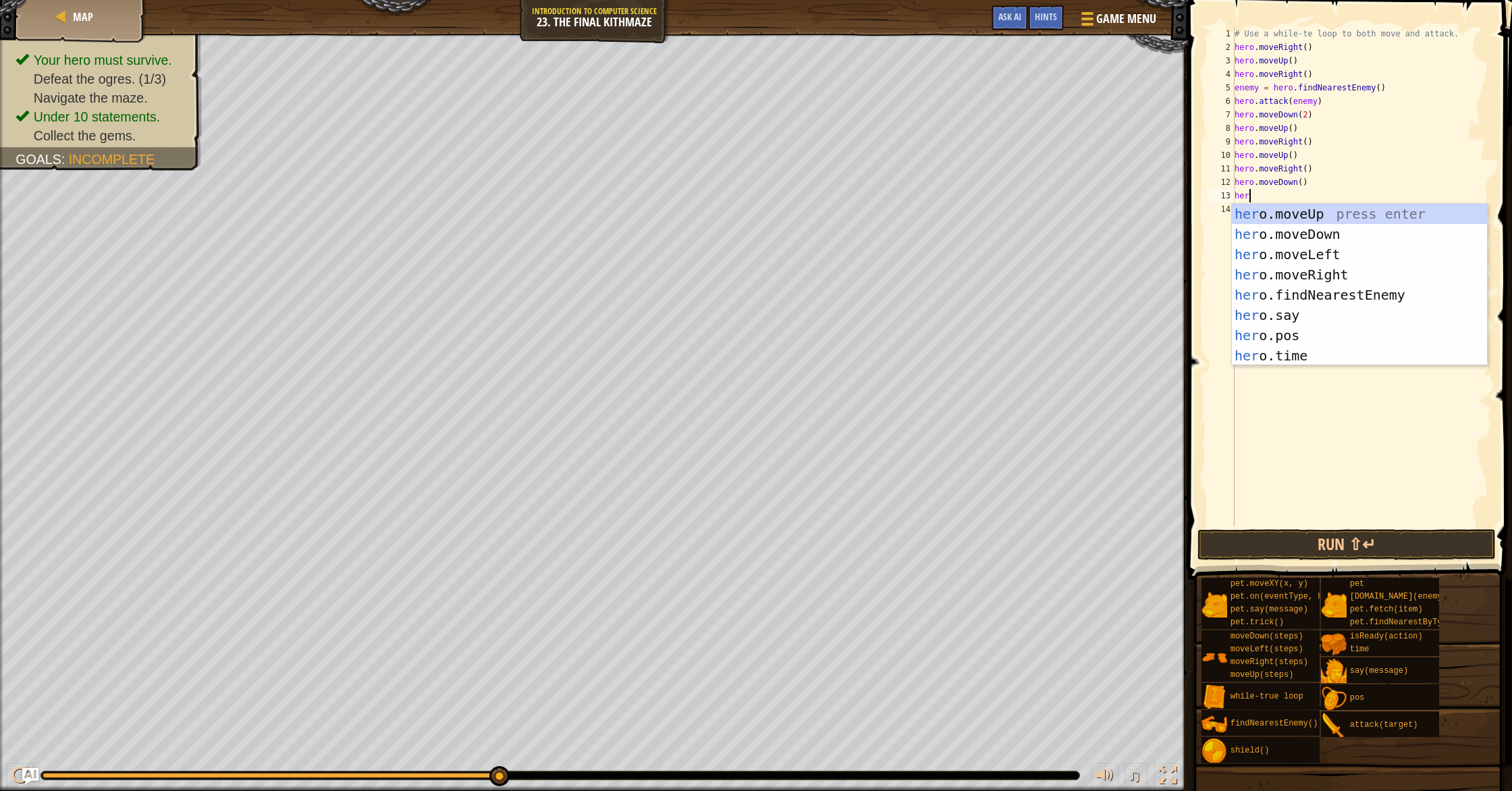
type textarea "hero"
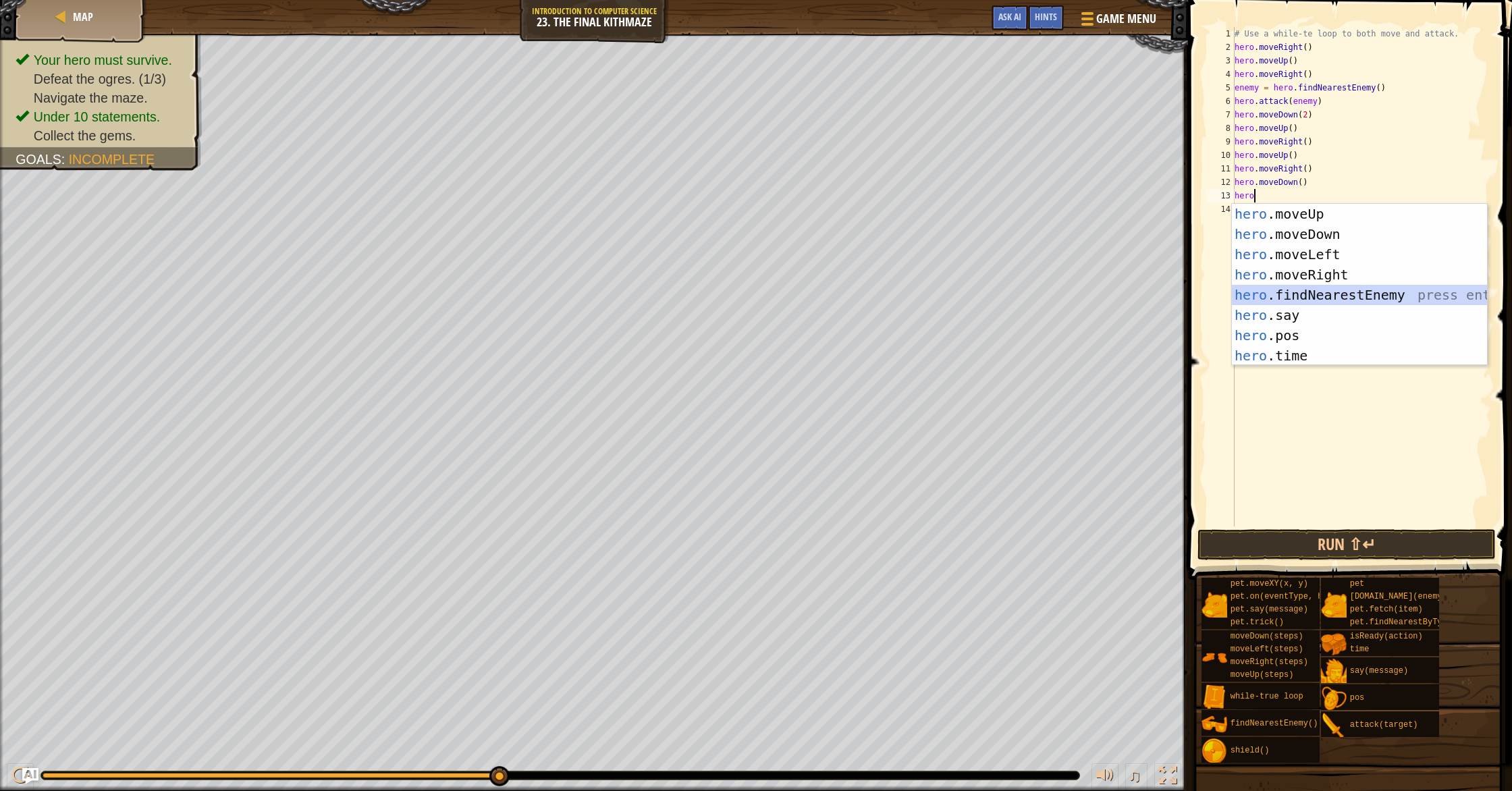
click at [809, 292] on div "hero .moveUp press enter hero .moveDown press enter hero .moveLeft press enter …" at bounding box center [1359, 305] width 255 height 202
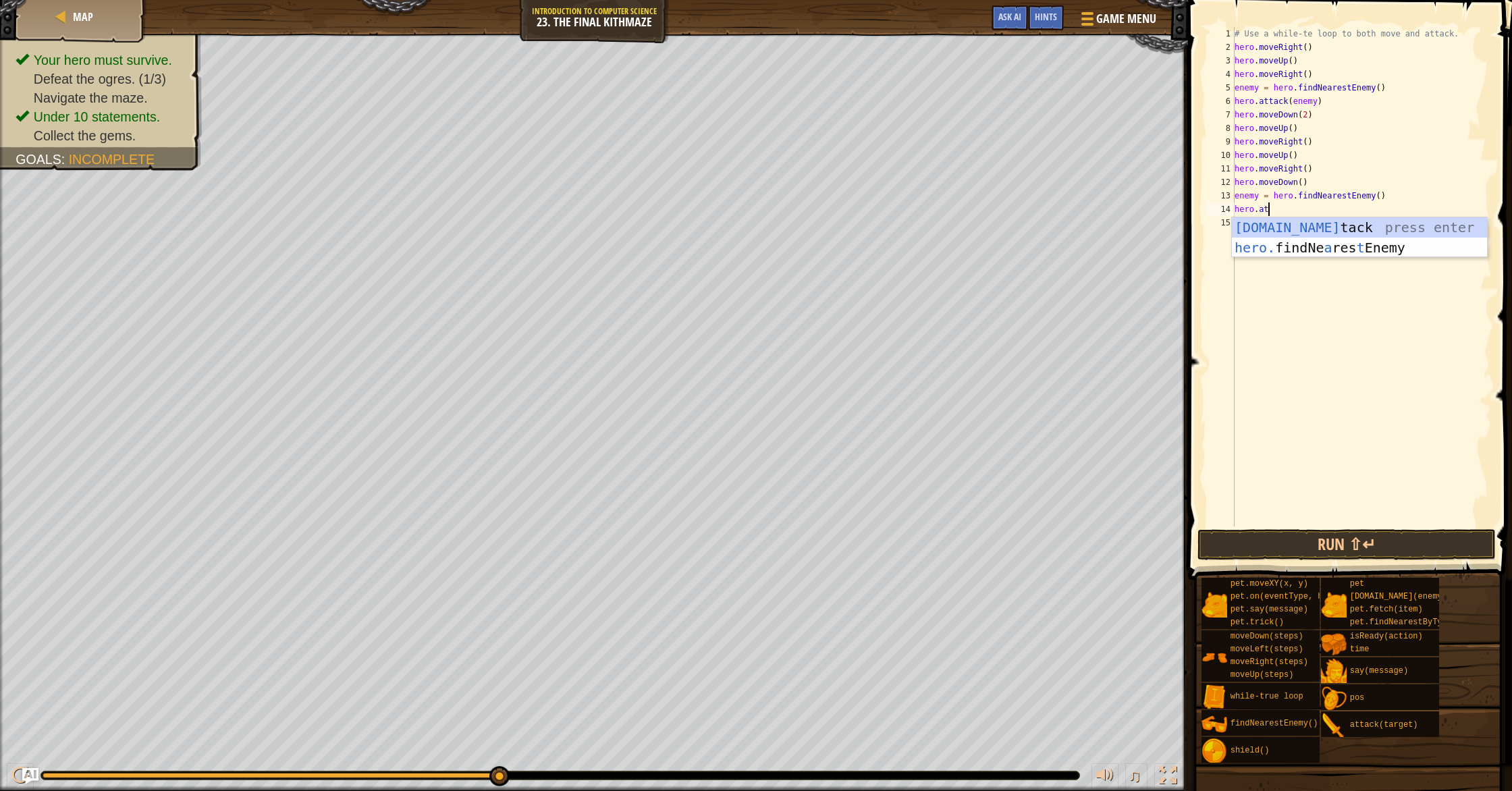
scroll to position [6, 3]
click at [809, 227] on div "hero.att ack press enter" at bounding box center [1359, 248] width 255 height 61
type textarea "hero.attack(enemy)"
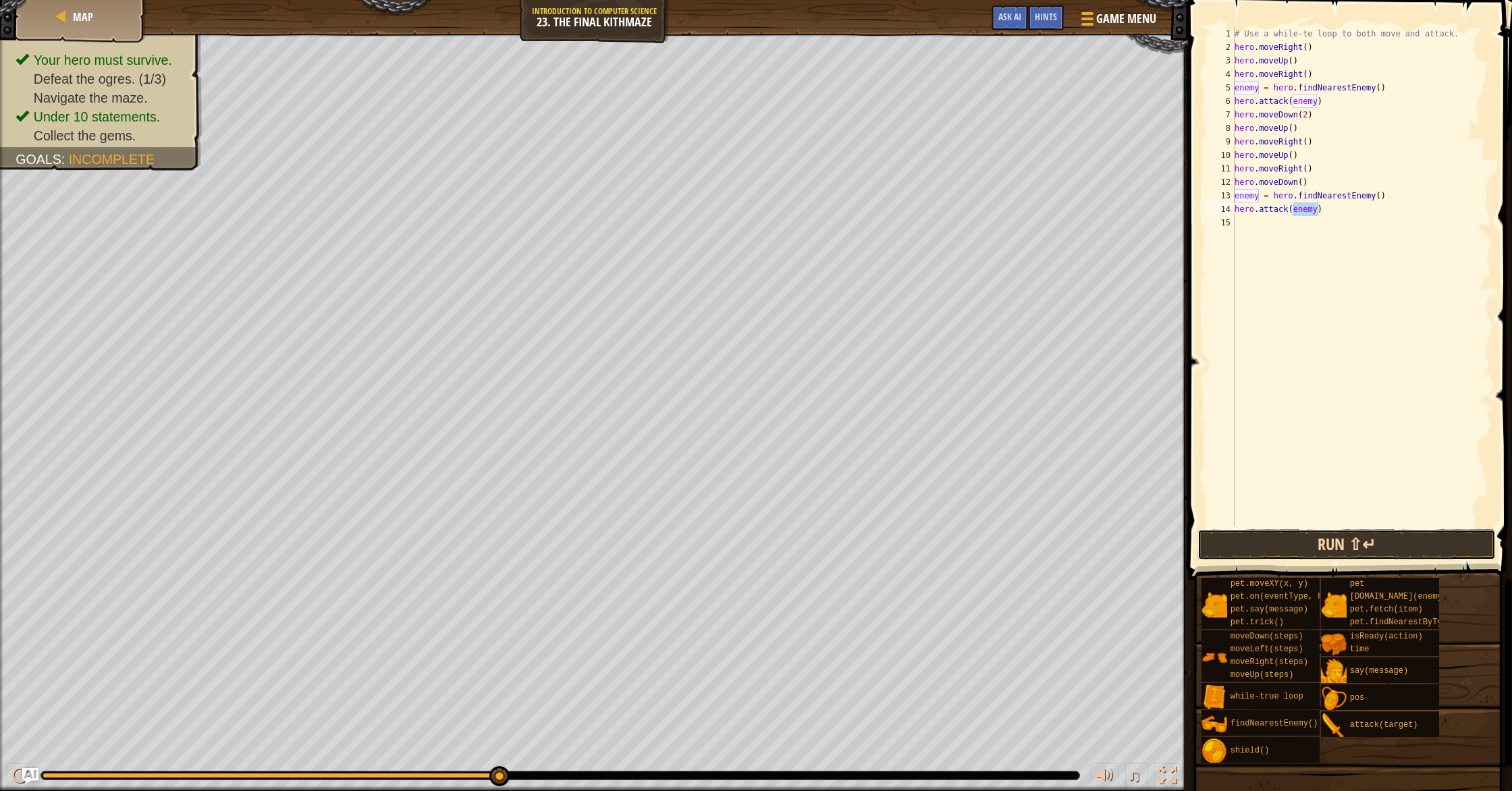
click at [809, 531] on button "Run ⇧↵" at bounding box center [1346, 545] width 298 height 31
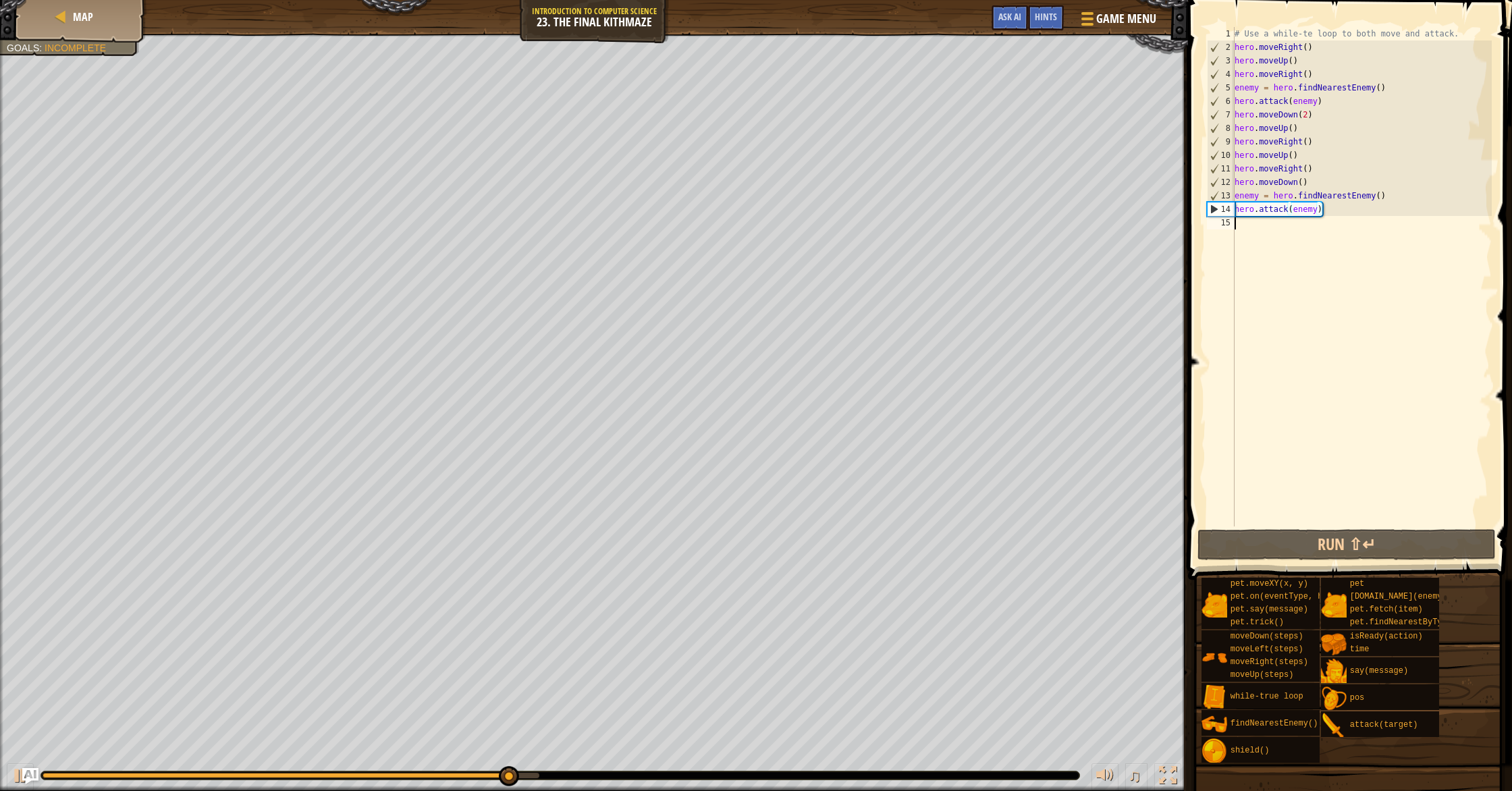
click at [809, 227] on div "# Use a while-te loop to both move and attack. hero . moveRight ( ) hero . move…" at bounding box center [1362, 290] width 260 height 526
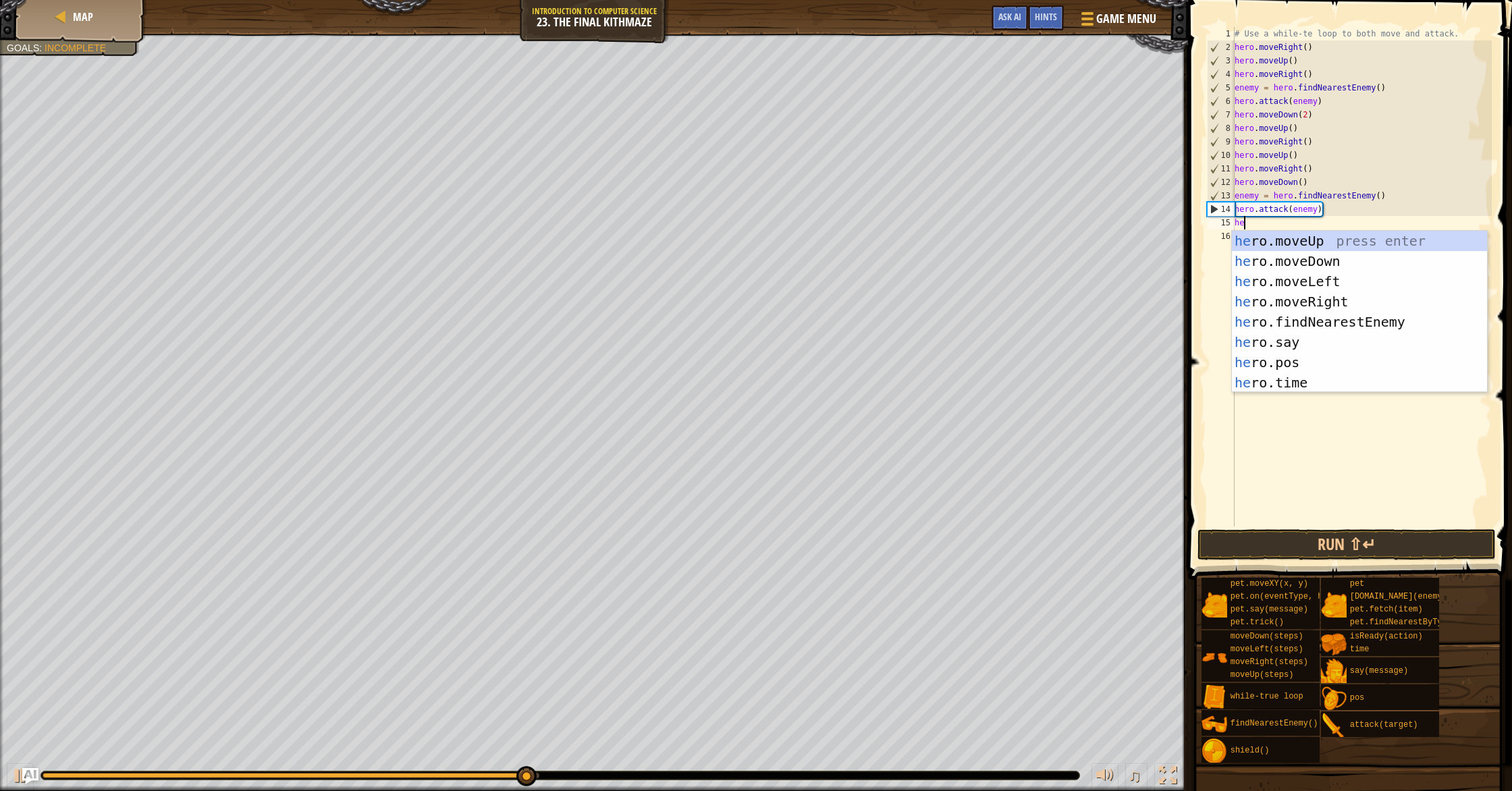
type textarea "her"
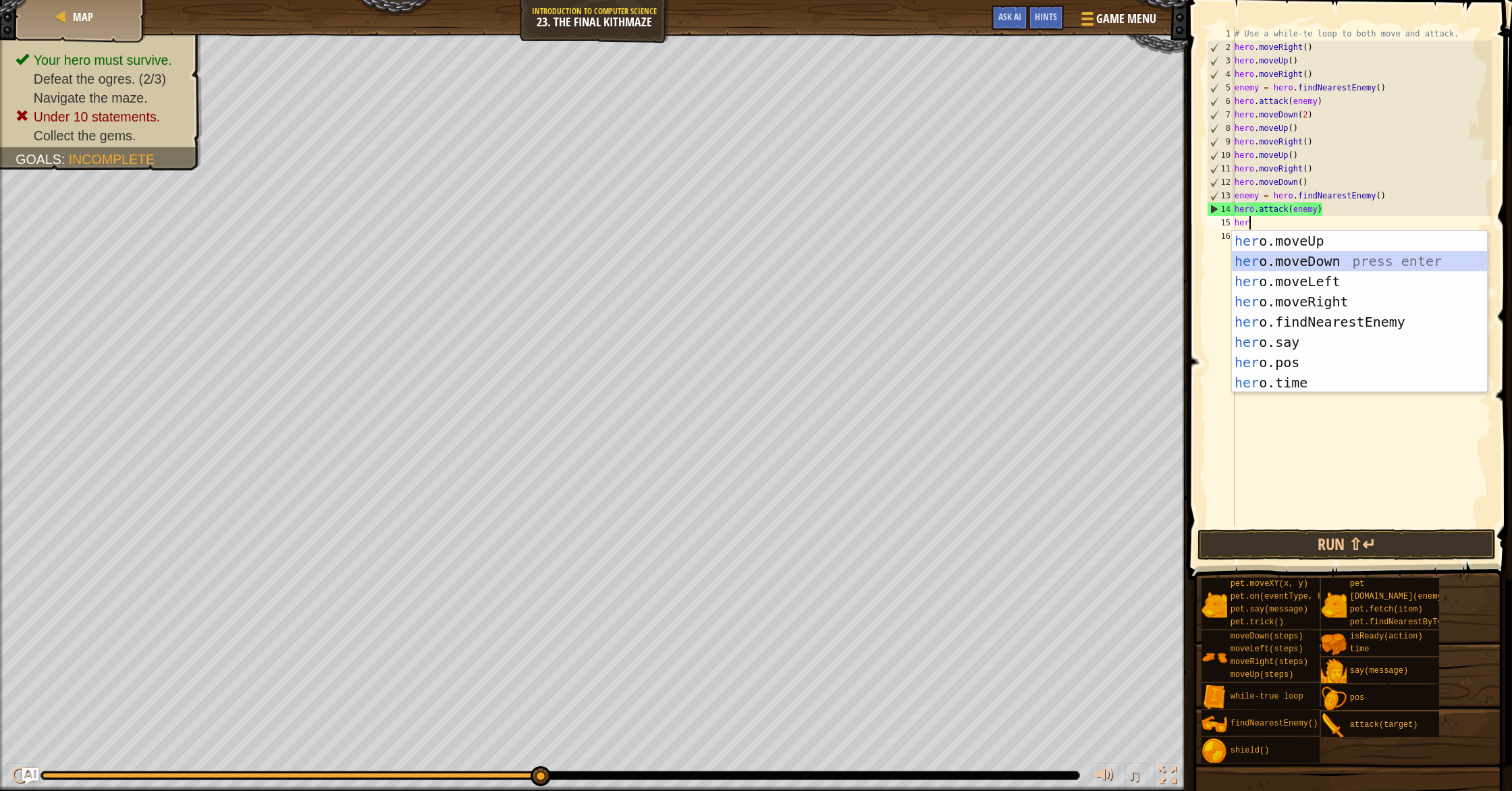
click at [809, 259] on div "her o.moveUp press enter her o.moveDown press enter her o.moveLeft press enter …" at bounding box center [1359, 332] width 255 height 202
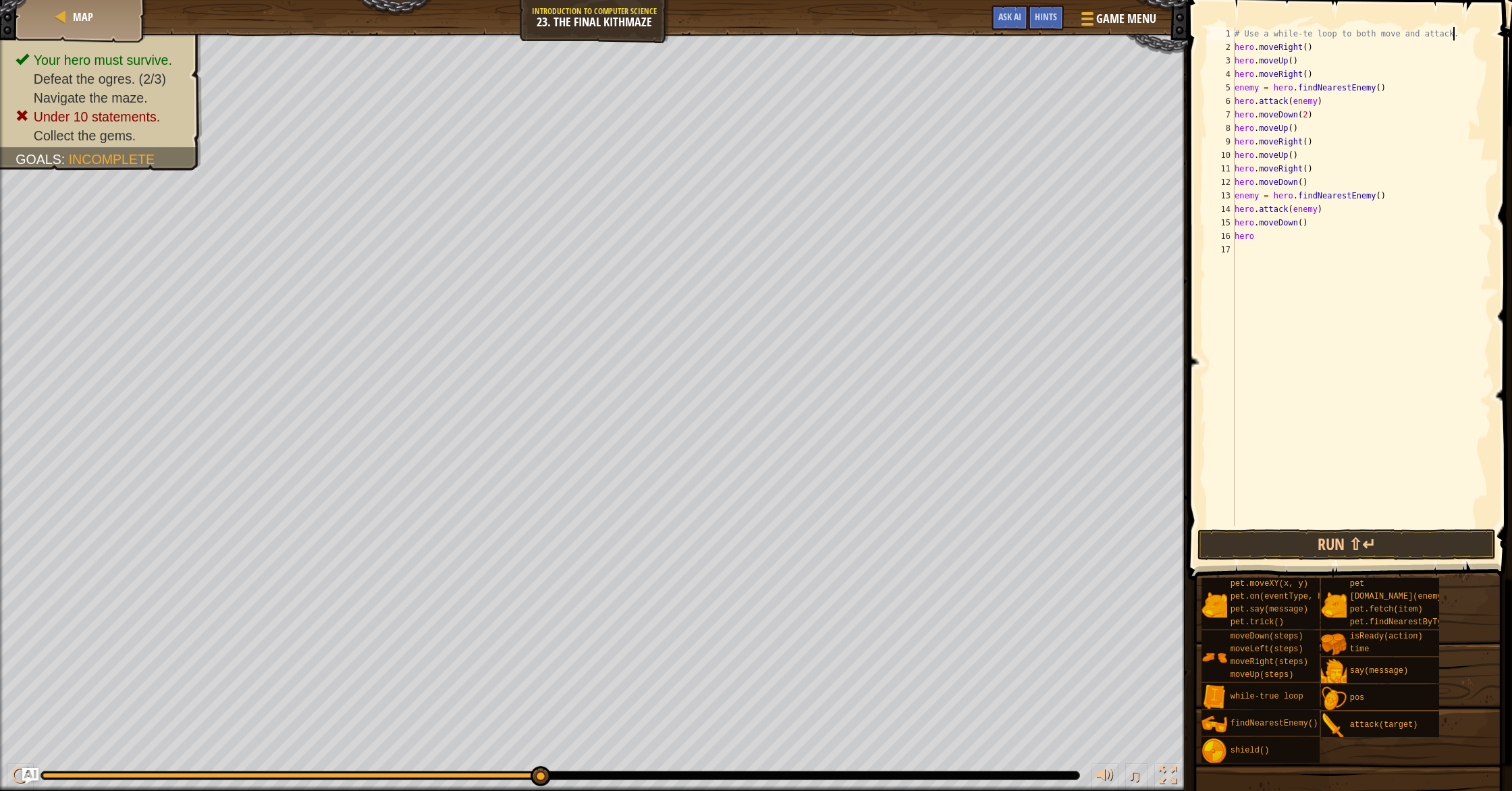
click at [809, 27] on div "# Use a while-te loop to both move and attack. hero . moveRight ( ) hero . move…" at bounding box center [1362, 290] width 260 height 526
type textarea "# Use a while-te loop to both move and attack."
click at [809, 34] on div "# Use a while-te loop to both move and attack. hero . moveRight ( ) hero . move…" at bounding box center [1362, 290] width 260 height 526
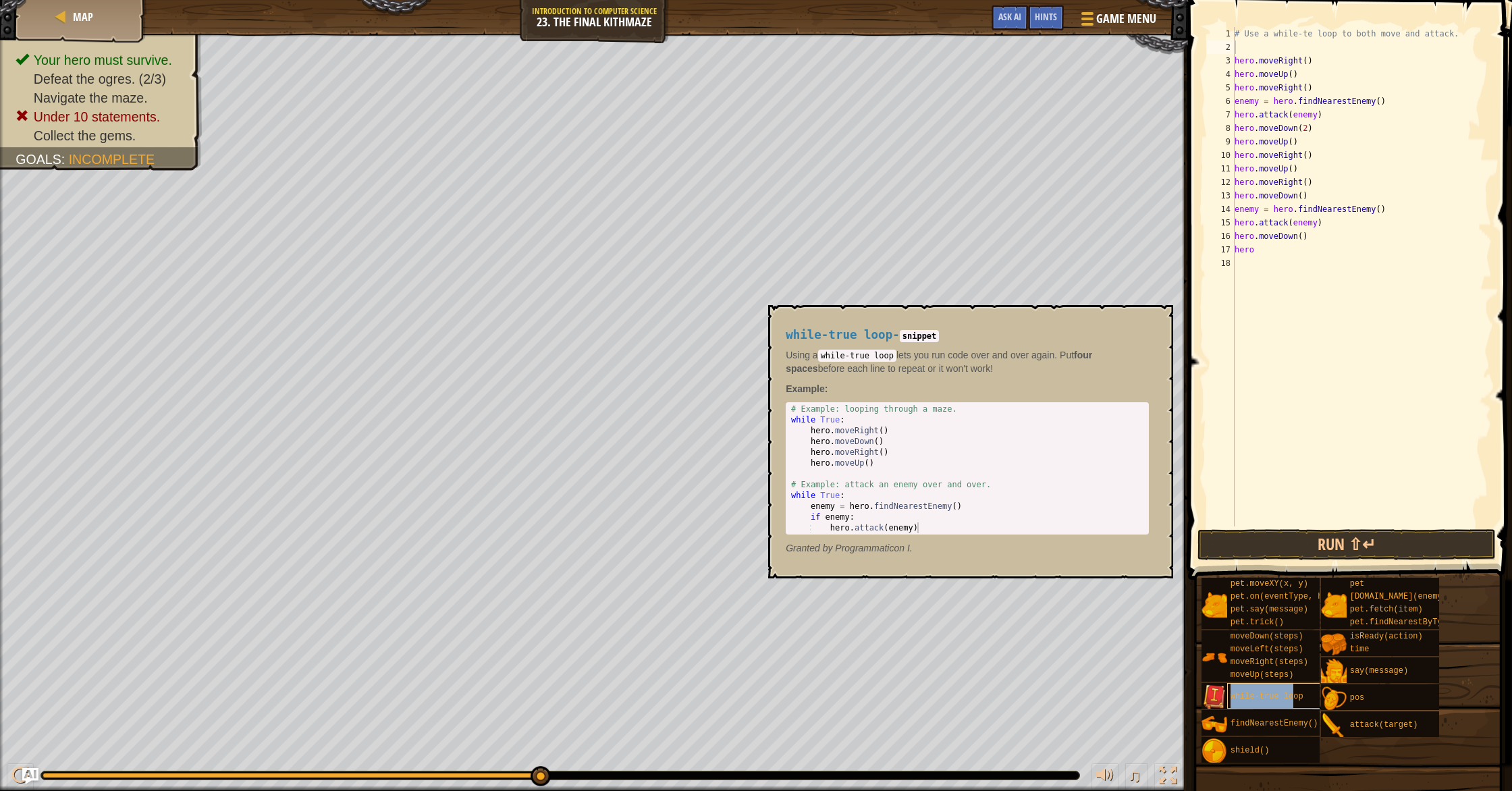
click at [809, 682] on div "while-true loop" at bounding box center [1302, 696] width 151 height 26
type textarea "wh"
click at [809, 67] on div "wh ile-true loop press enter" at bounding box center [1359, 86] width 255 height 61
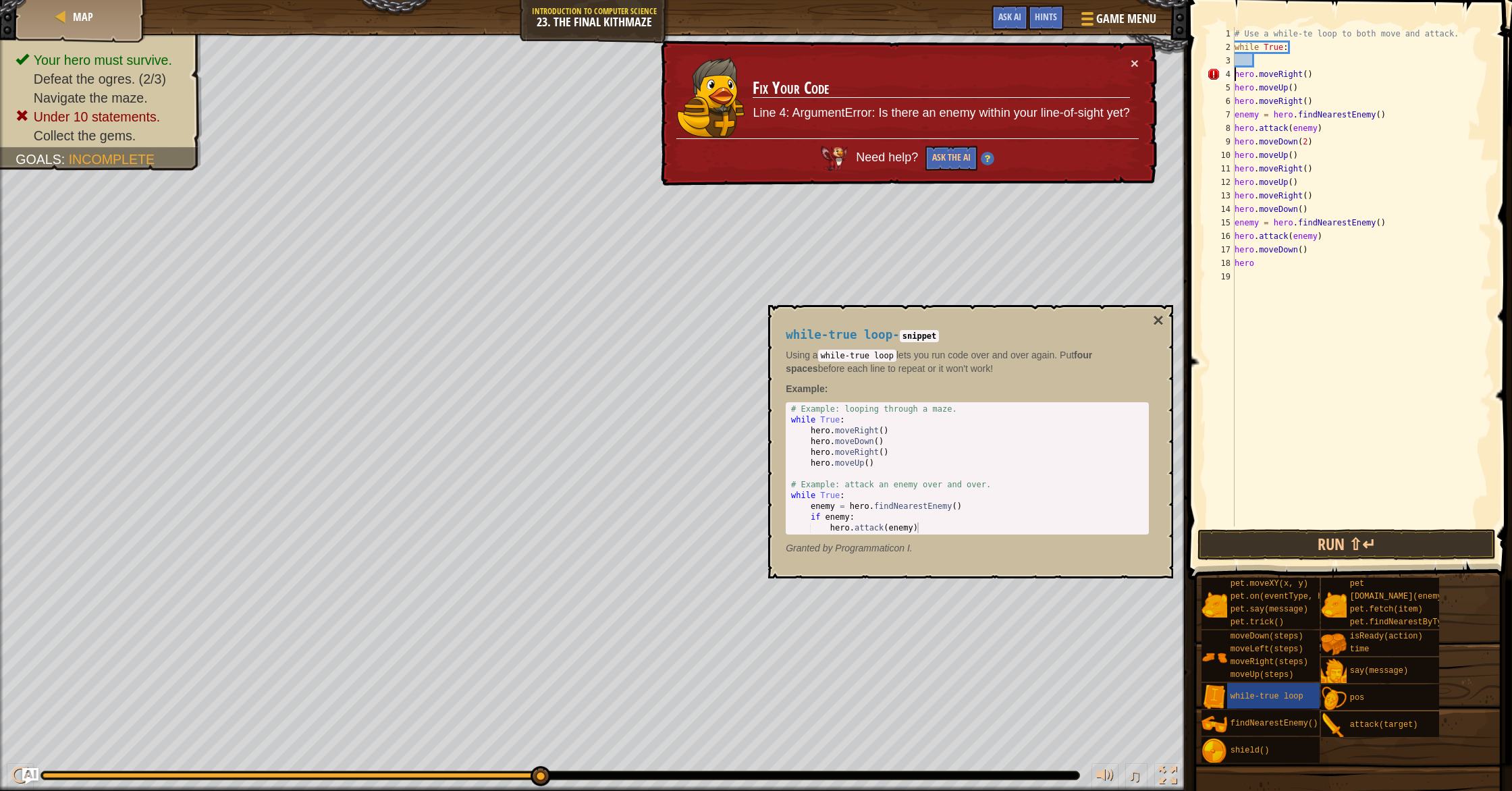
click at [809, 76] on div "# Use a while-te loop to both move and attack. while True : hero . moveRight ( …" at bounding box center [1362, 290] width 260 height 526
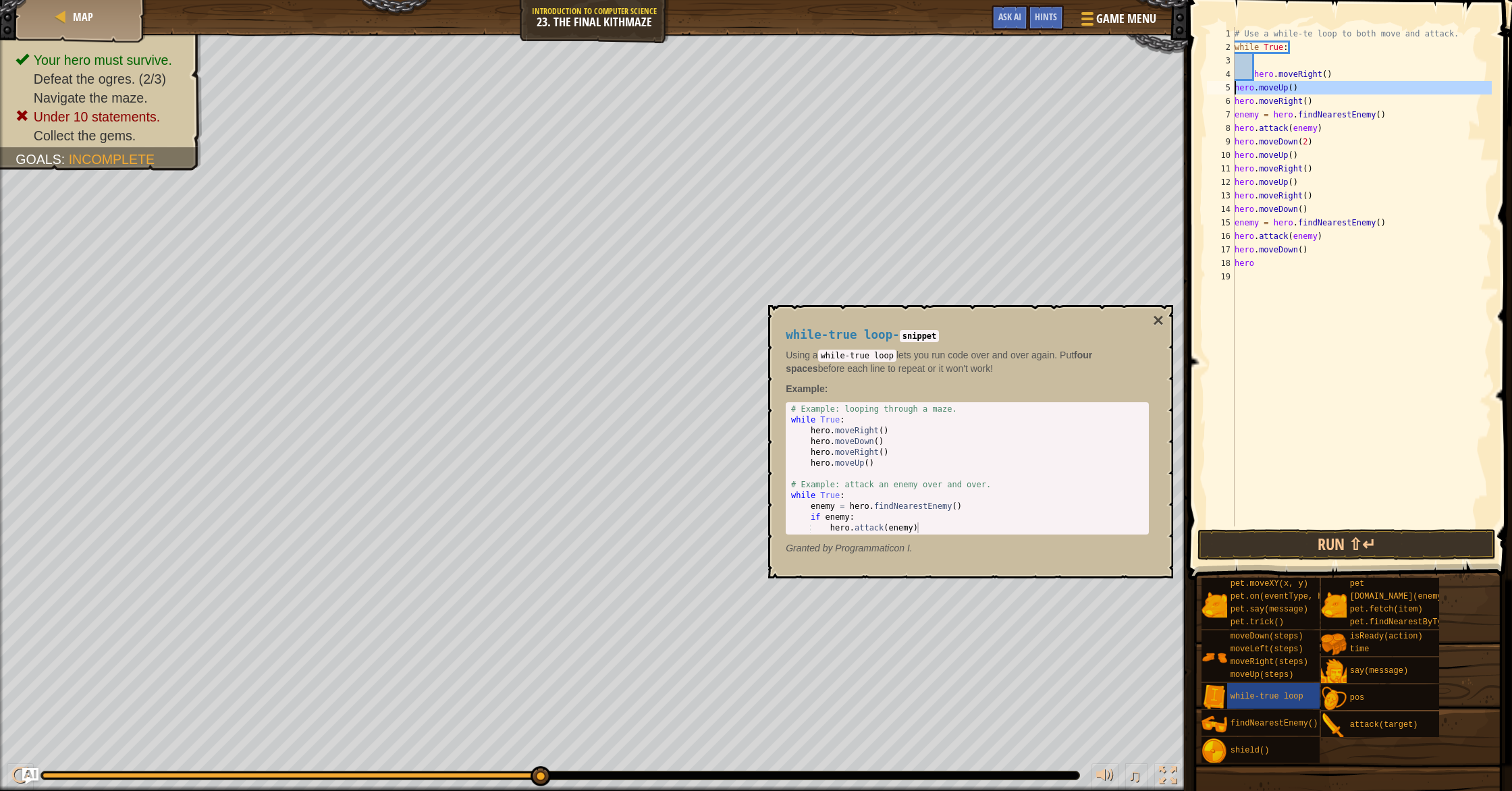
click at [809, 88] on div "hero.moveRight() 1 2 3 4 5 6 7 8 9 10 11 12 13 14 15 16 17 18 19 # Use a while-…" at bounding box center [1348, 276] width 288 height 499
click at [809, 88] on div "# Use a while-te loop to both move and attack. while True : hero . moveRight ( …" at bounding box center [1362, 290] width 260 height 526
click at [809, 318] on button "×" at bounding box center [1158, 320] width 11 height 19
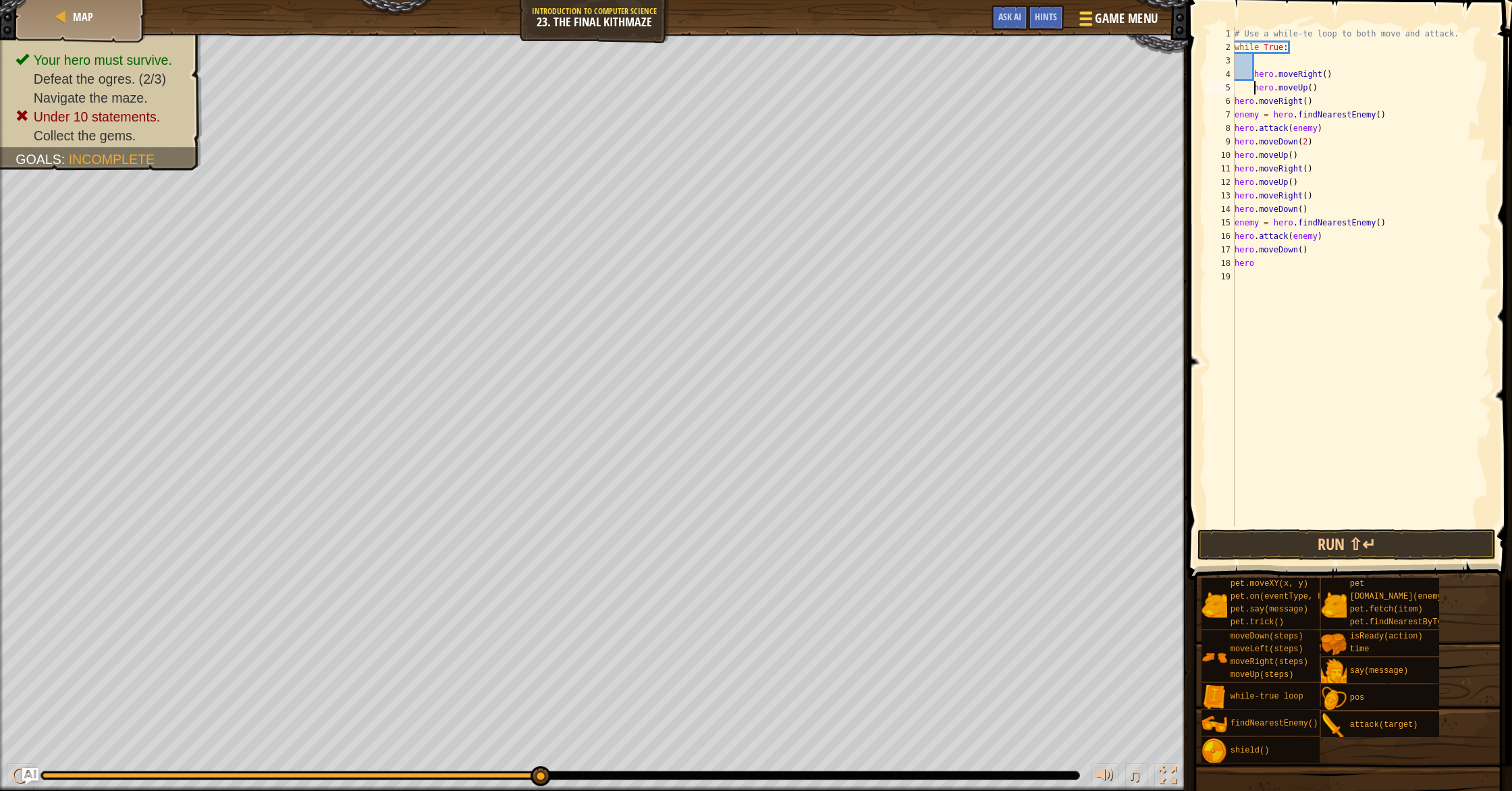
click at [809, 18] on span at bounding box center [1085, 19] width 13 height 3
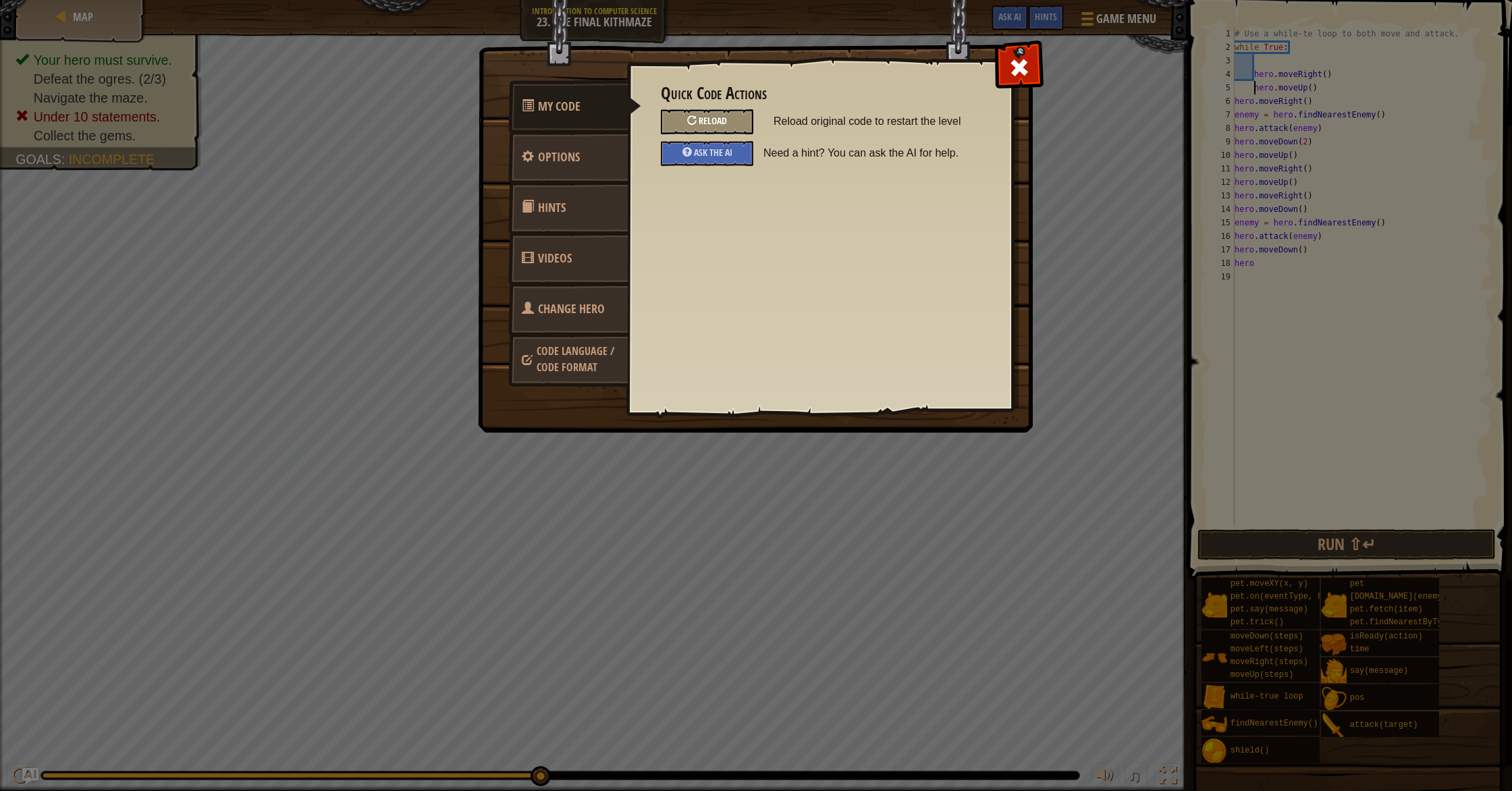
click at [726, 114] on div "Reload" at bounding box center [707, 122] width 93 height 25
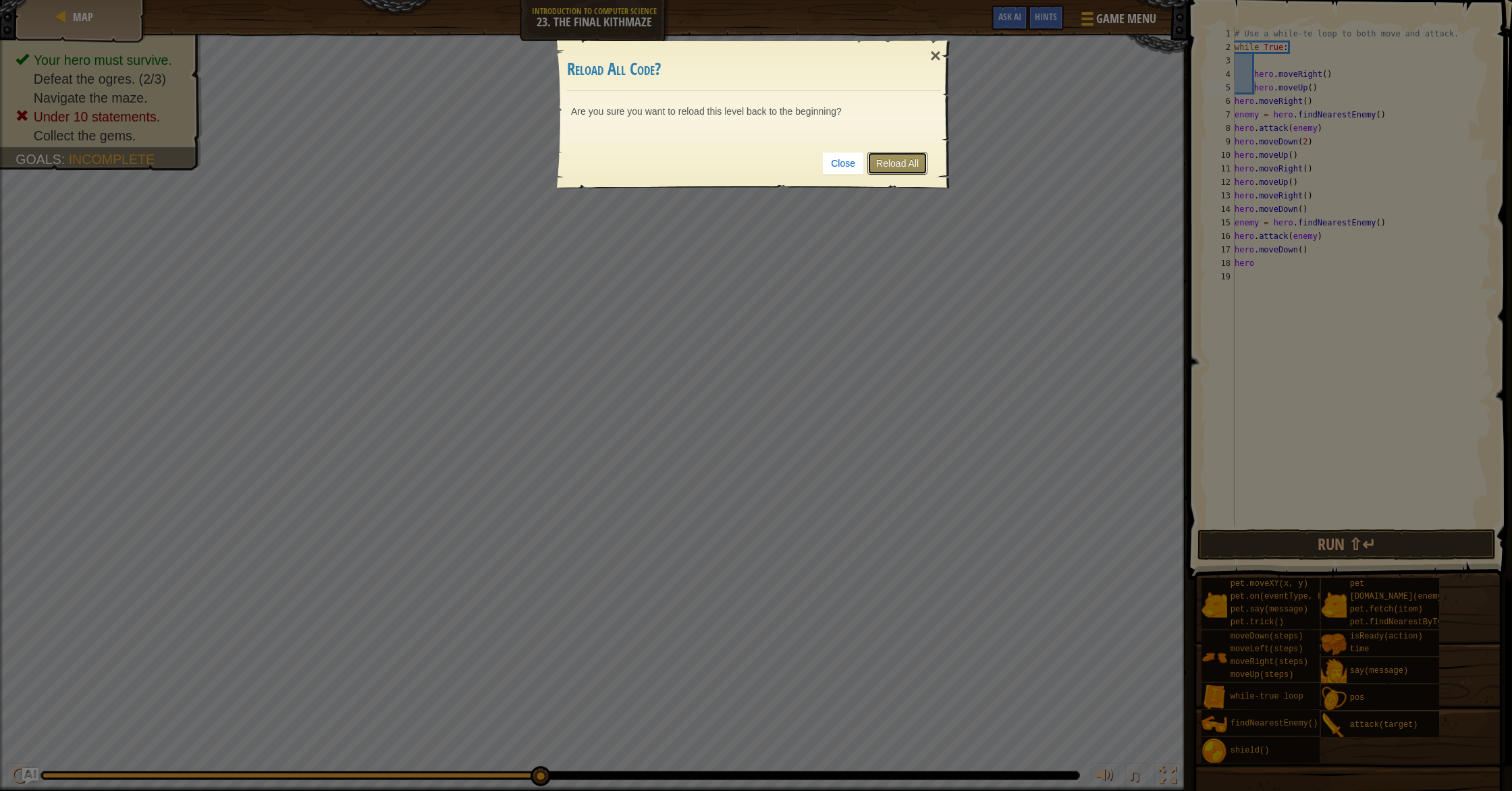
click at [809, 166] on link "Reload All" at bounding box center [897, 163] width 60 height 23
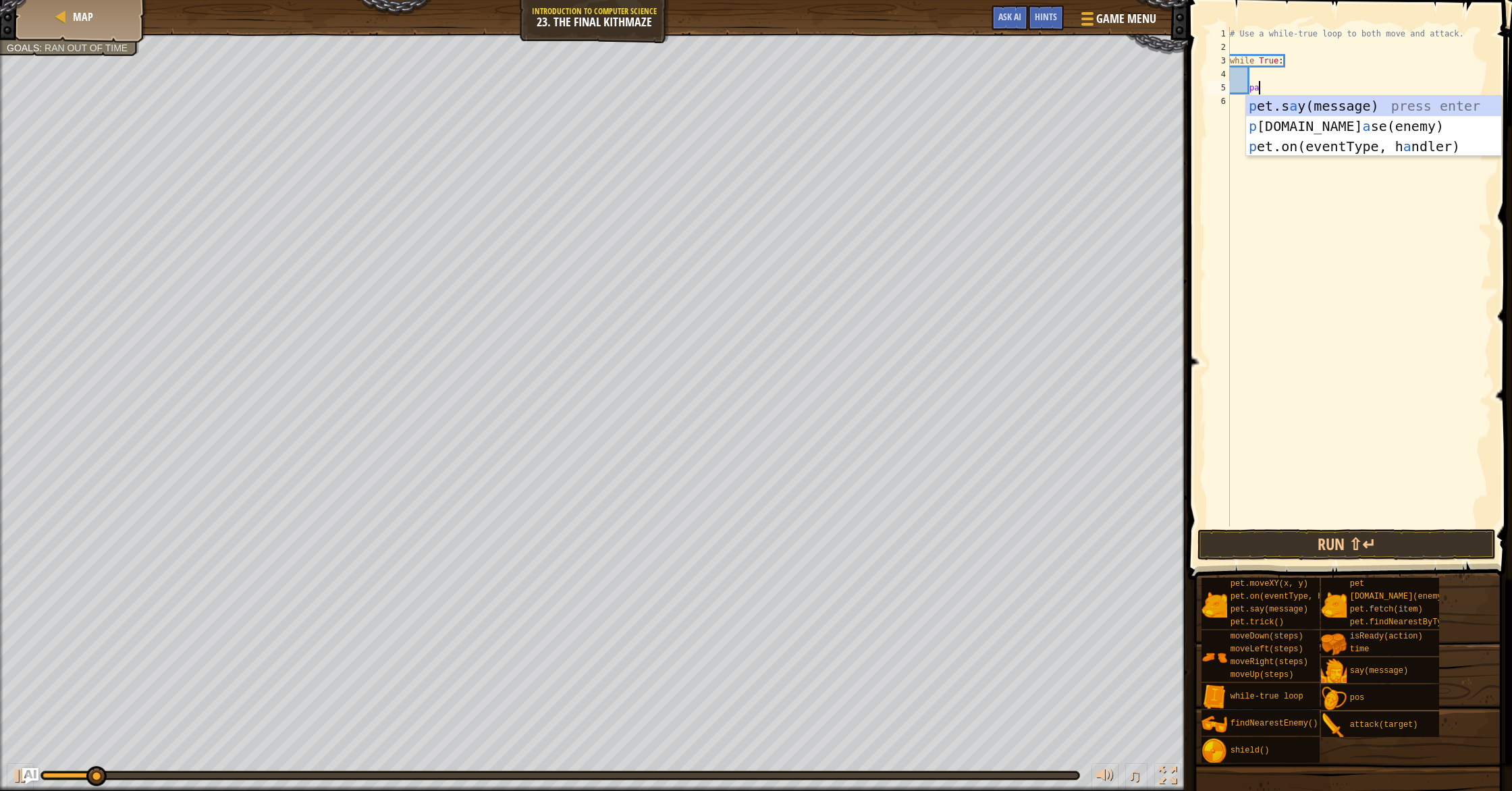
type textarea "p"
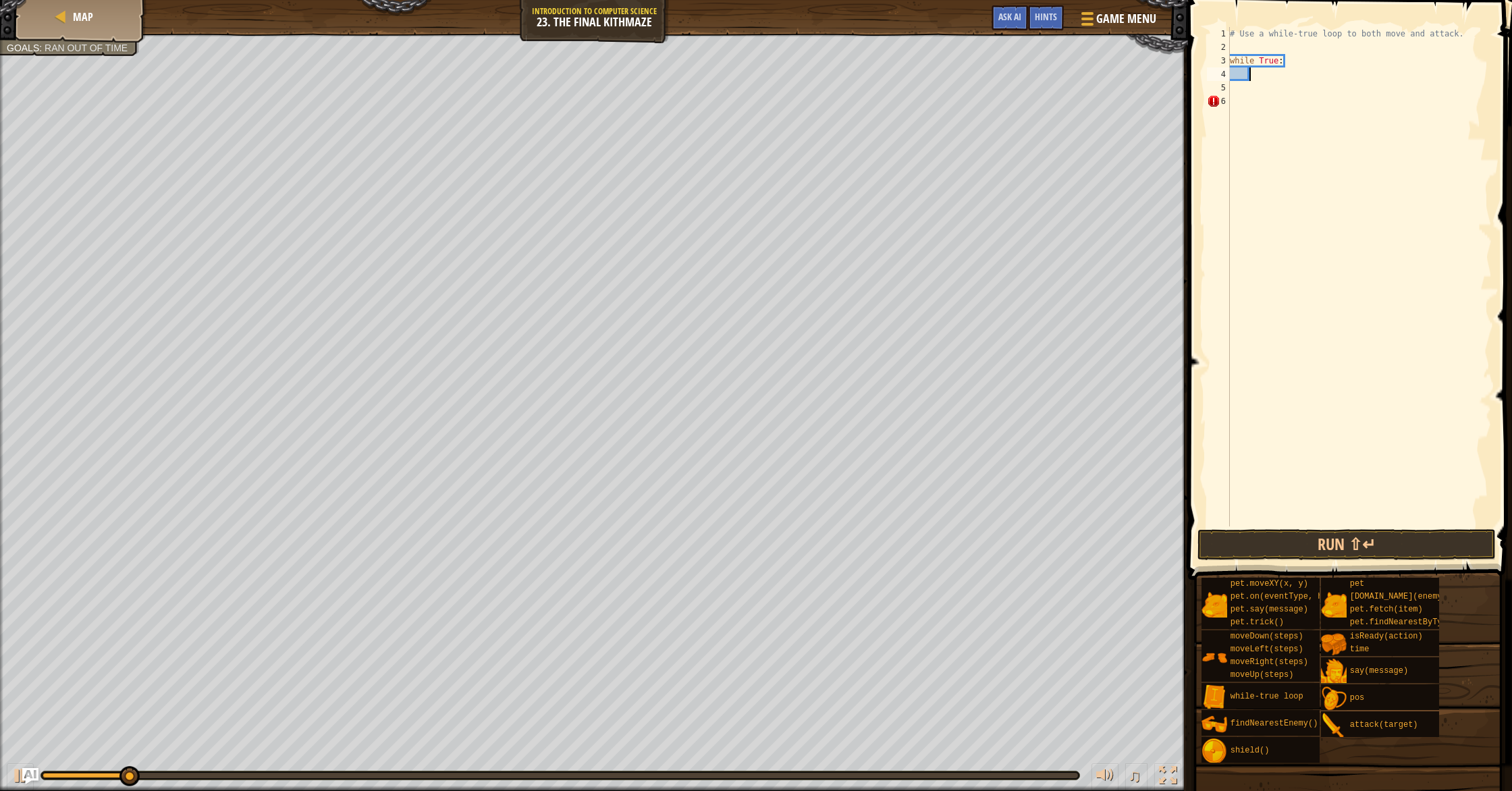
click at [809, 73] on div "# Use a while-true loop to both move and attack. while True :" at bounding box center [1359, 290] width 265 height 526
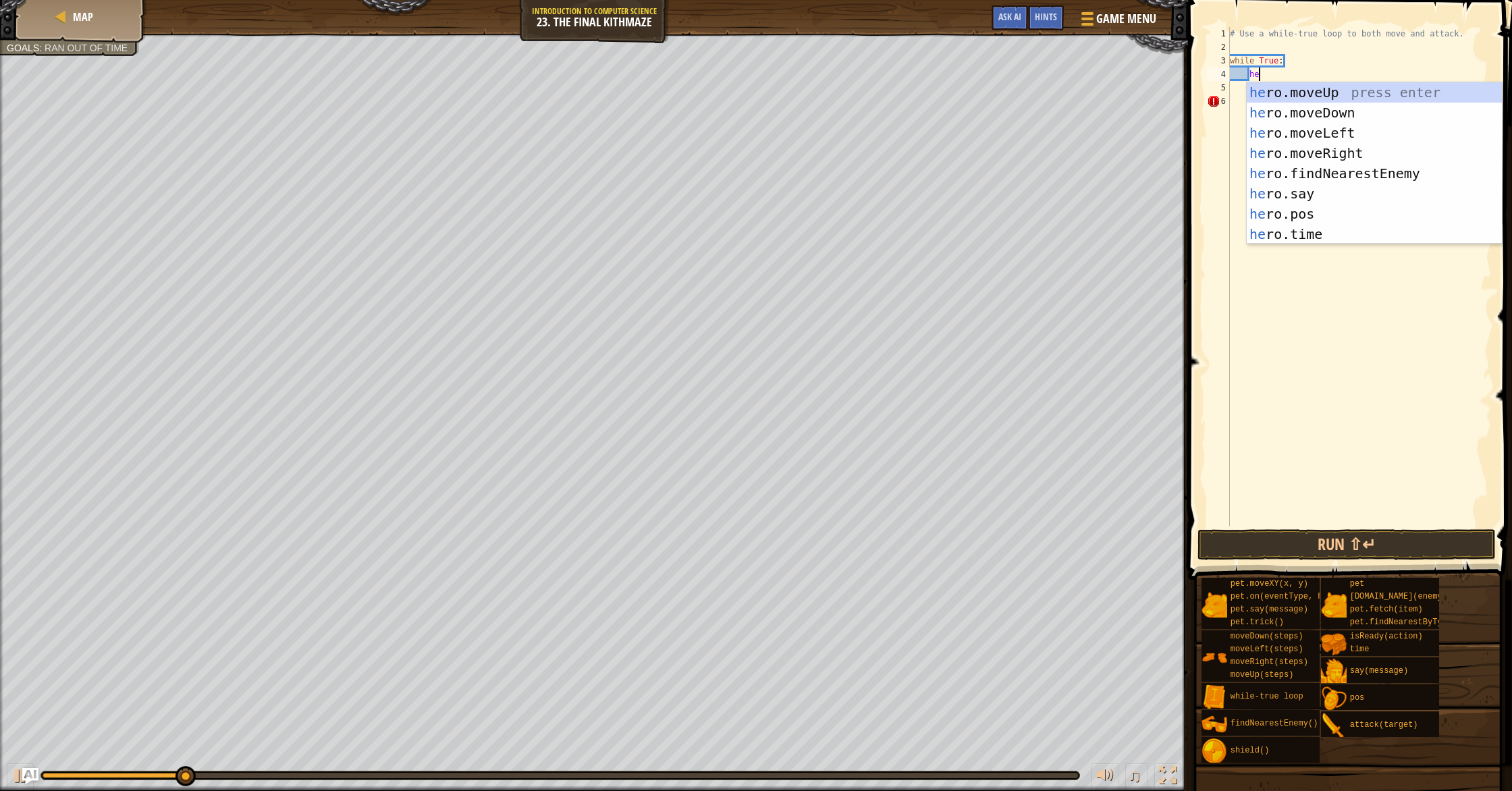
type textarea "her"
click at [809, 149] on div "her o.moveUp press enter her o.moveDown press enter her o.moveLeft press enter …" at bounding box center [1374, 182] width 255 height 202
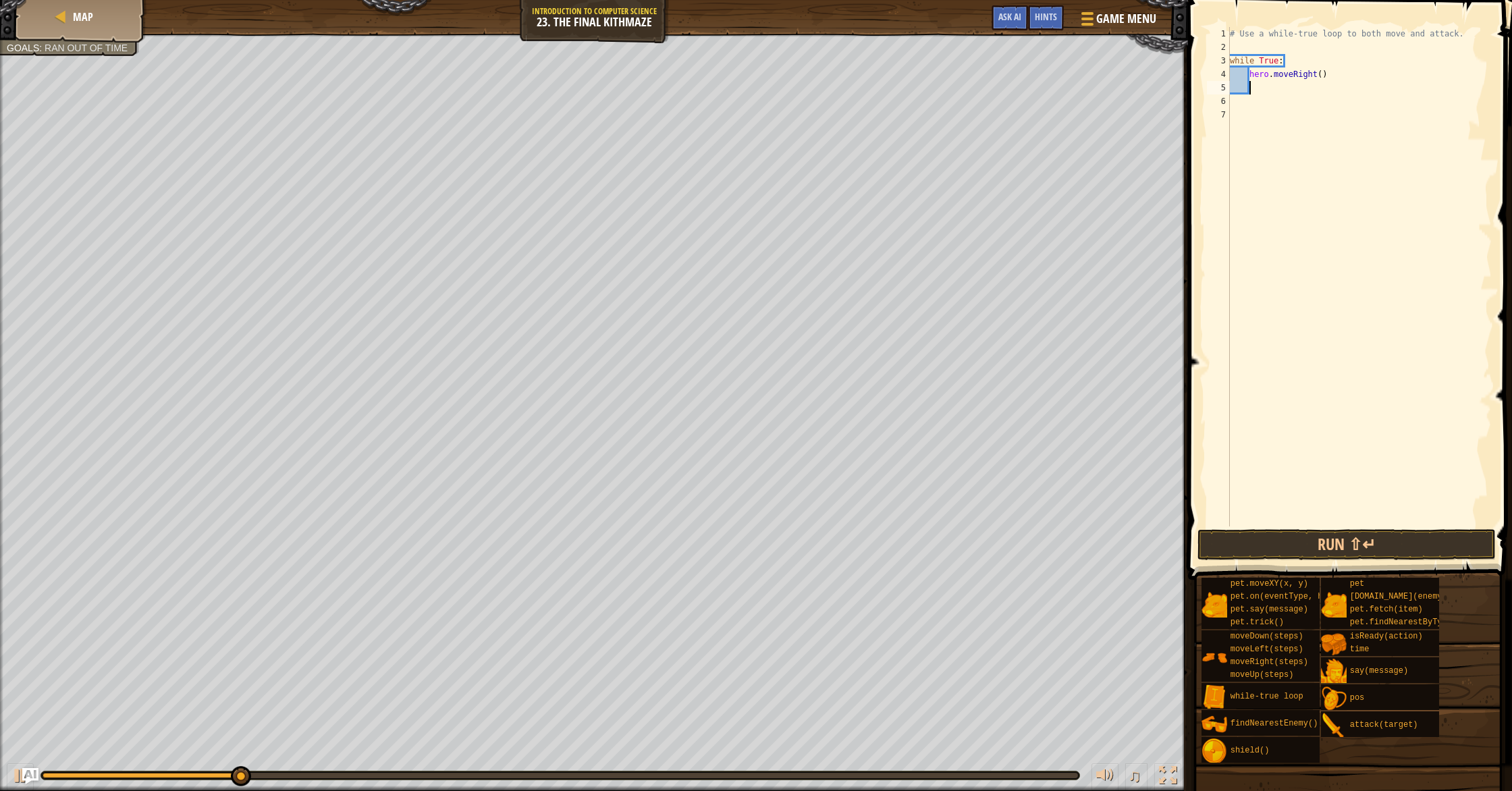
scroll to position [0, 0]
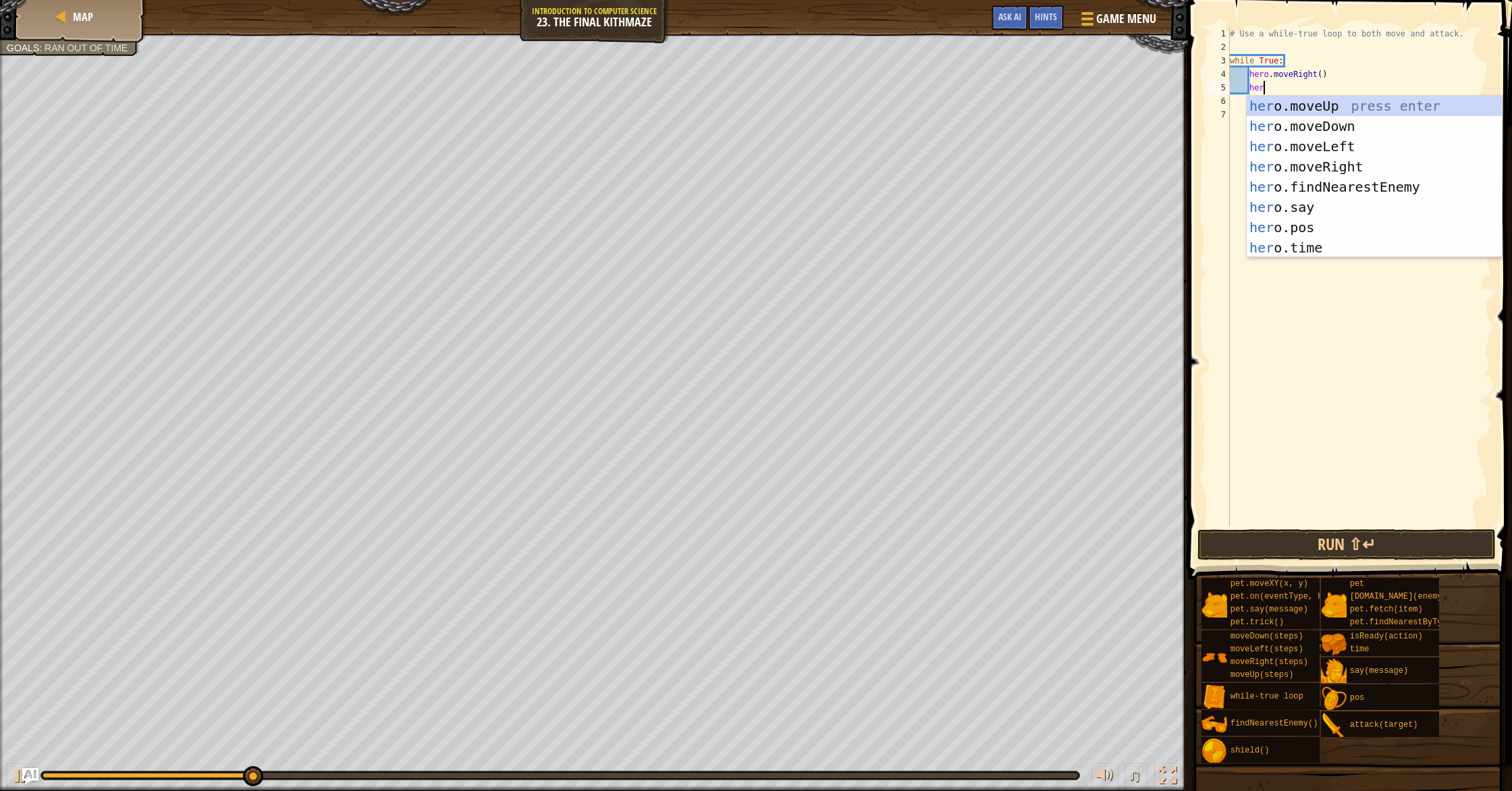
type textarea "hero"
click at [809, 103] on div "hero .moveUp press enter hero .moveDown press enter hero .moveLeft press enter …" at bounding box center [1374, 197] width 255 height 202
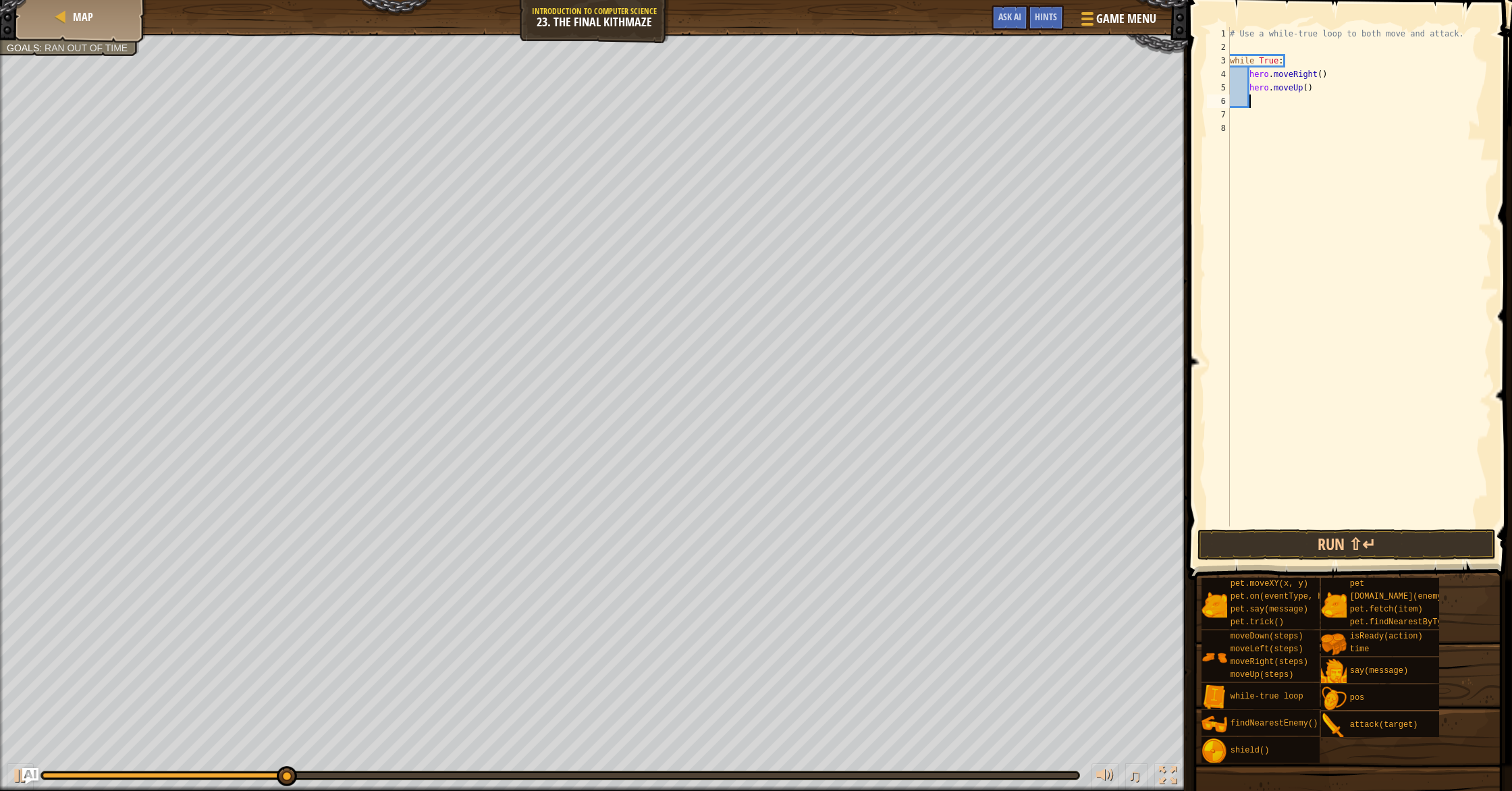
scroll to position [6, 1]
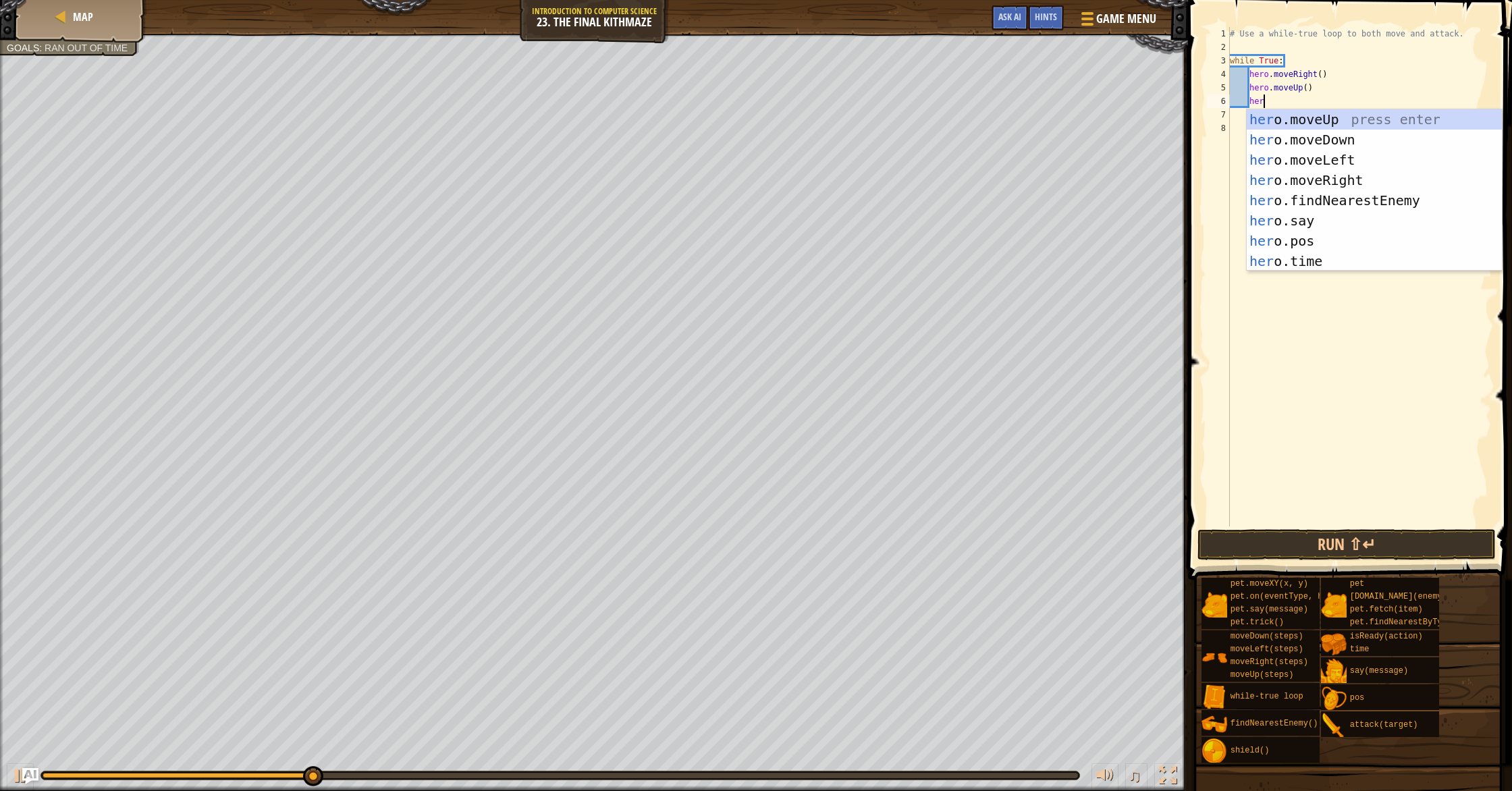
type textarea "hero"
click at [809, 159] on div "hero .moveUp press enter hero .moveDown press enter hero .moveLeft press enter …" at bounding box center [1374, 211] width 255 height 202
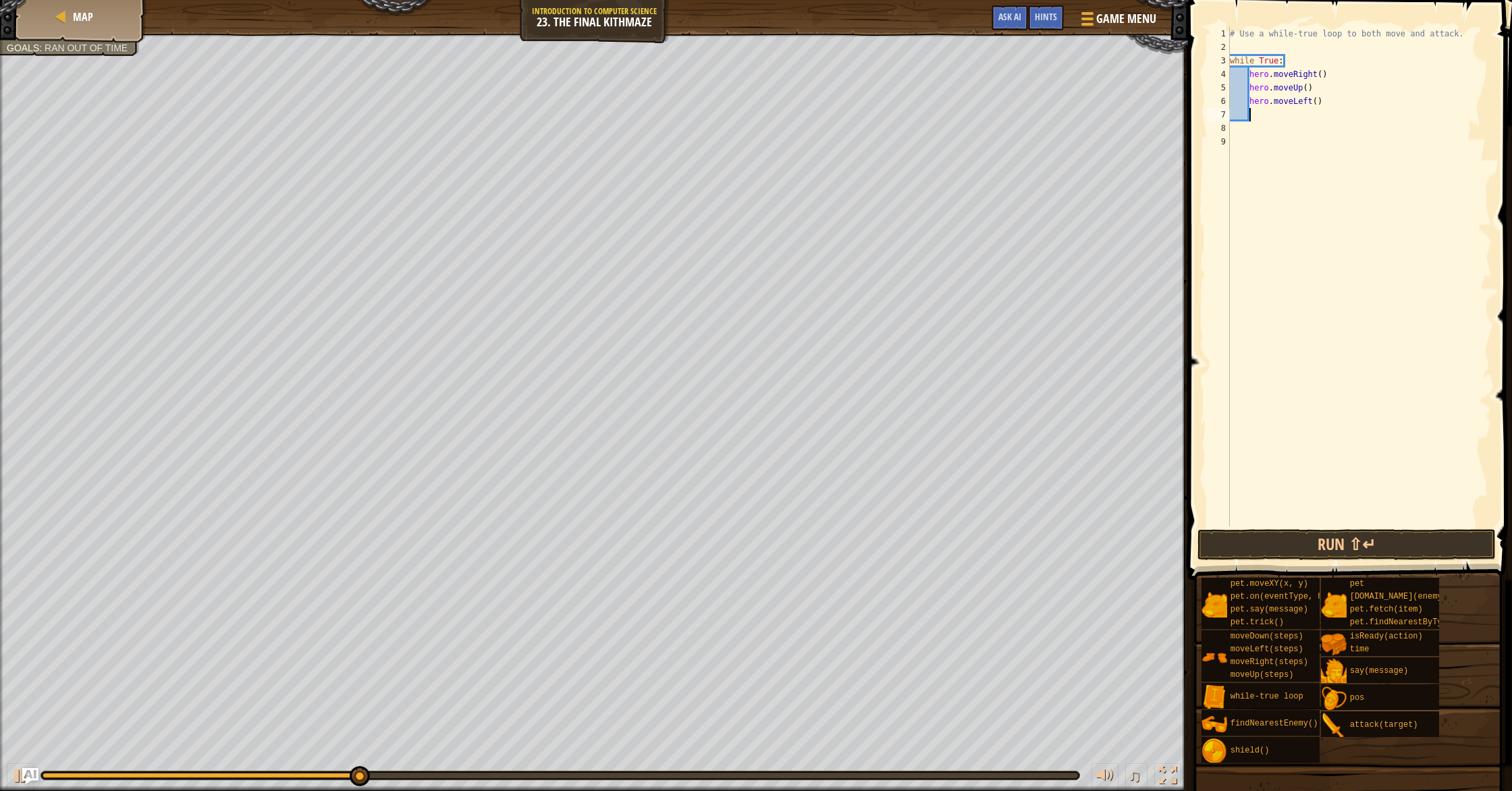
scroll to position [6, 1]
drag, startPoint x: 1310, startPoint y: 102, endPoint x: 1311, endPoint y: 135, distance: 33.0
click at [809, 103] on div "# Use a while-true loop to both move and attack. while True : hero . moveRight …" at bounding box center [1359, 290] width 265 height 526
click at [809, 104] on div "# Use a while-true loop to both move and attack. while True : hero . moveRight …" at bounding box center [1359, 290] width 265 height 526
type textarea "hero.moveRight()"
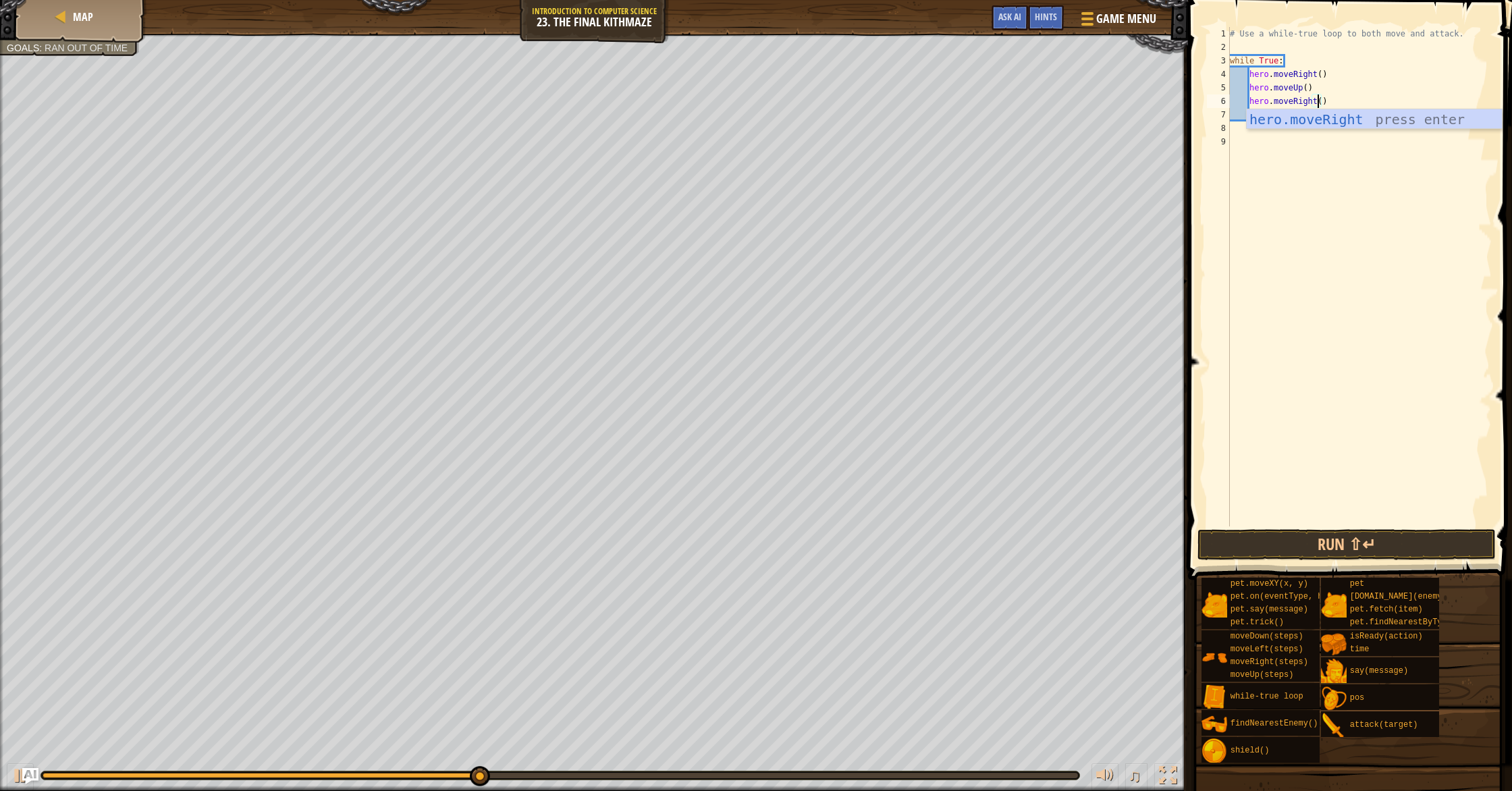
scroll to position [6, 8]
click at [809, 161] on div "# Use a while-true loop to both move and attack. while True : hero . moveRight …" at bounding box center [1359, 290] width 265 height 526
click at [809, 105] on div "# Use a while-true loop to both move and attack. while True : hero . moveRight …" at bounding box center [1359, 290] width 265 height 526
type textarea "hero.moveRight()"
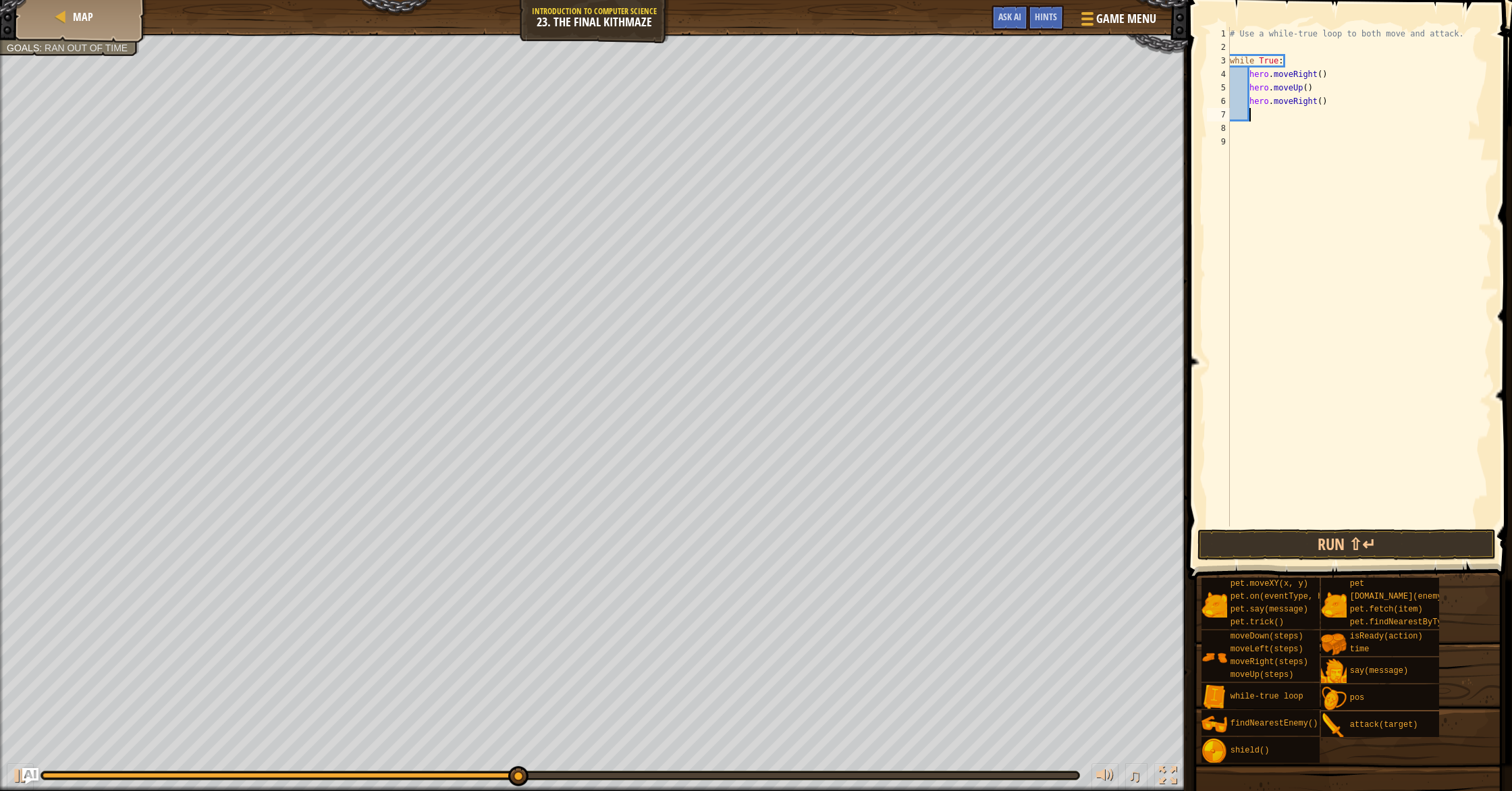
click at [809, 113] on div "# Use a while-true loop to both move and attack. while True : hero . moveRight …" at bounding box center [1359, 290] width 265 height 526
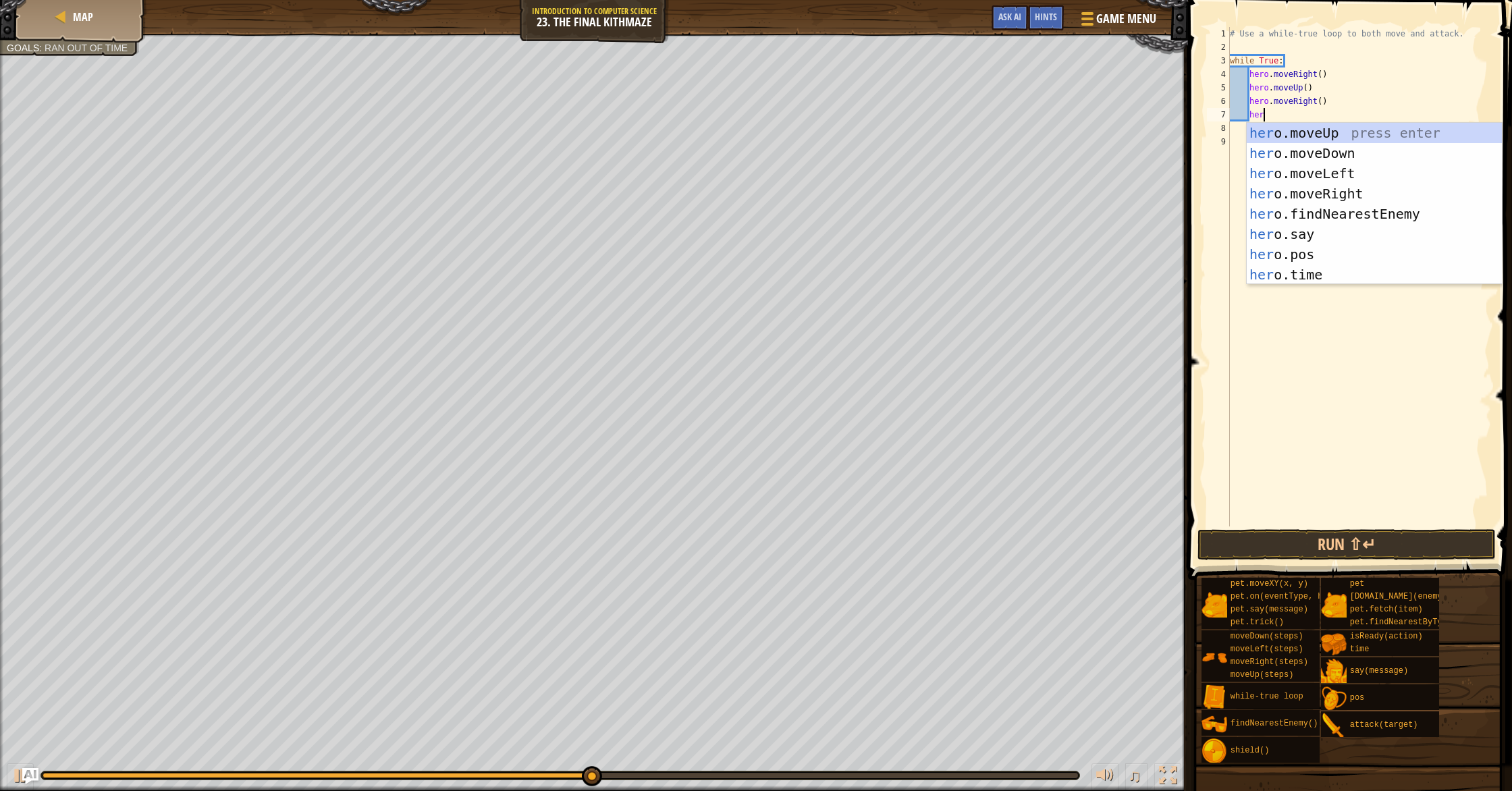
type textarea "hero"
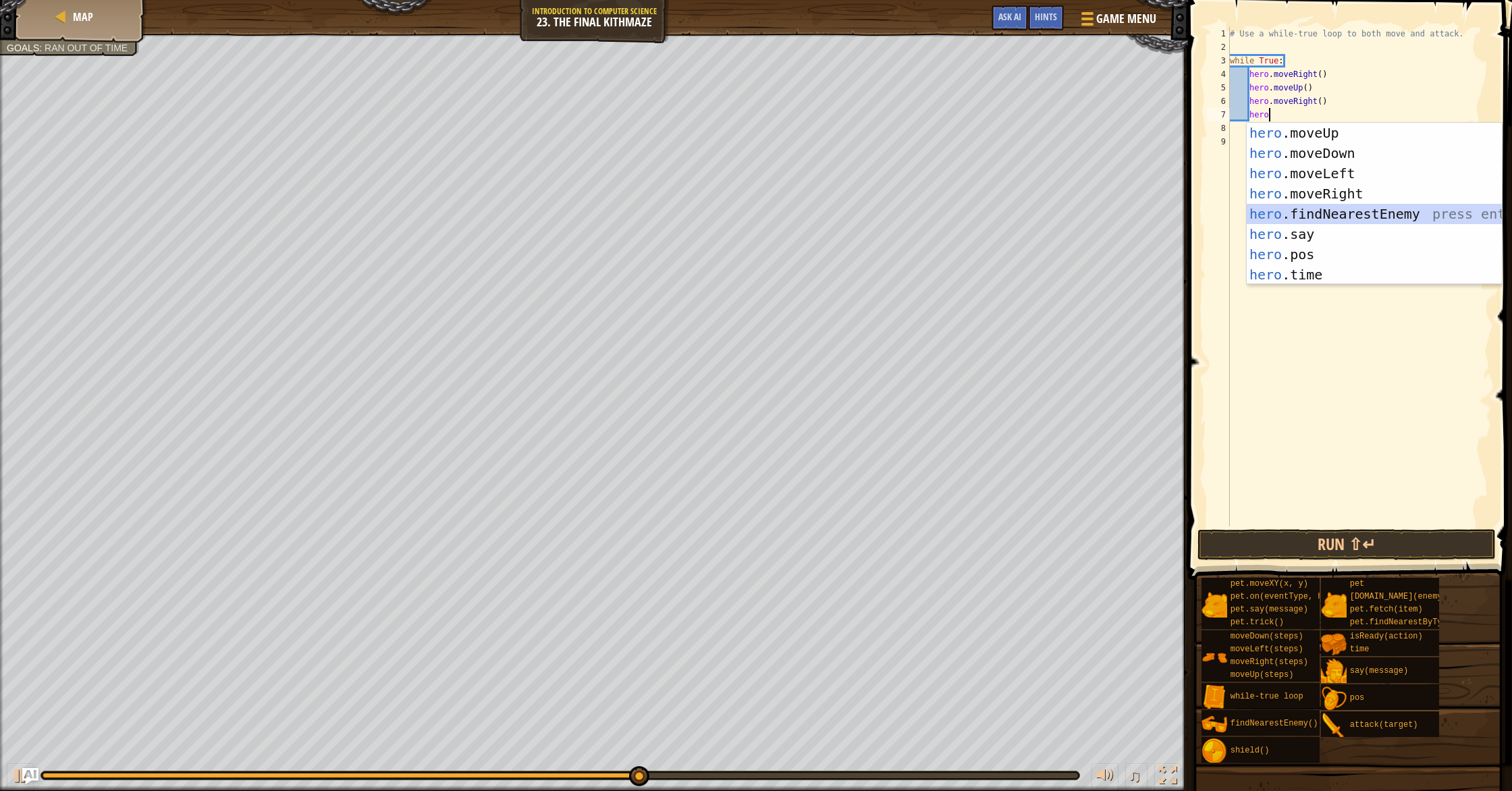
click at [809, 208] on div "hero .moveUp press enter hero .moveDown press enter hero .moveLeft press enter …" at bounding box center [1374, 224] width 255 height 202
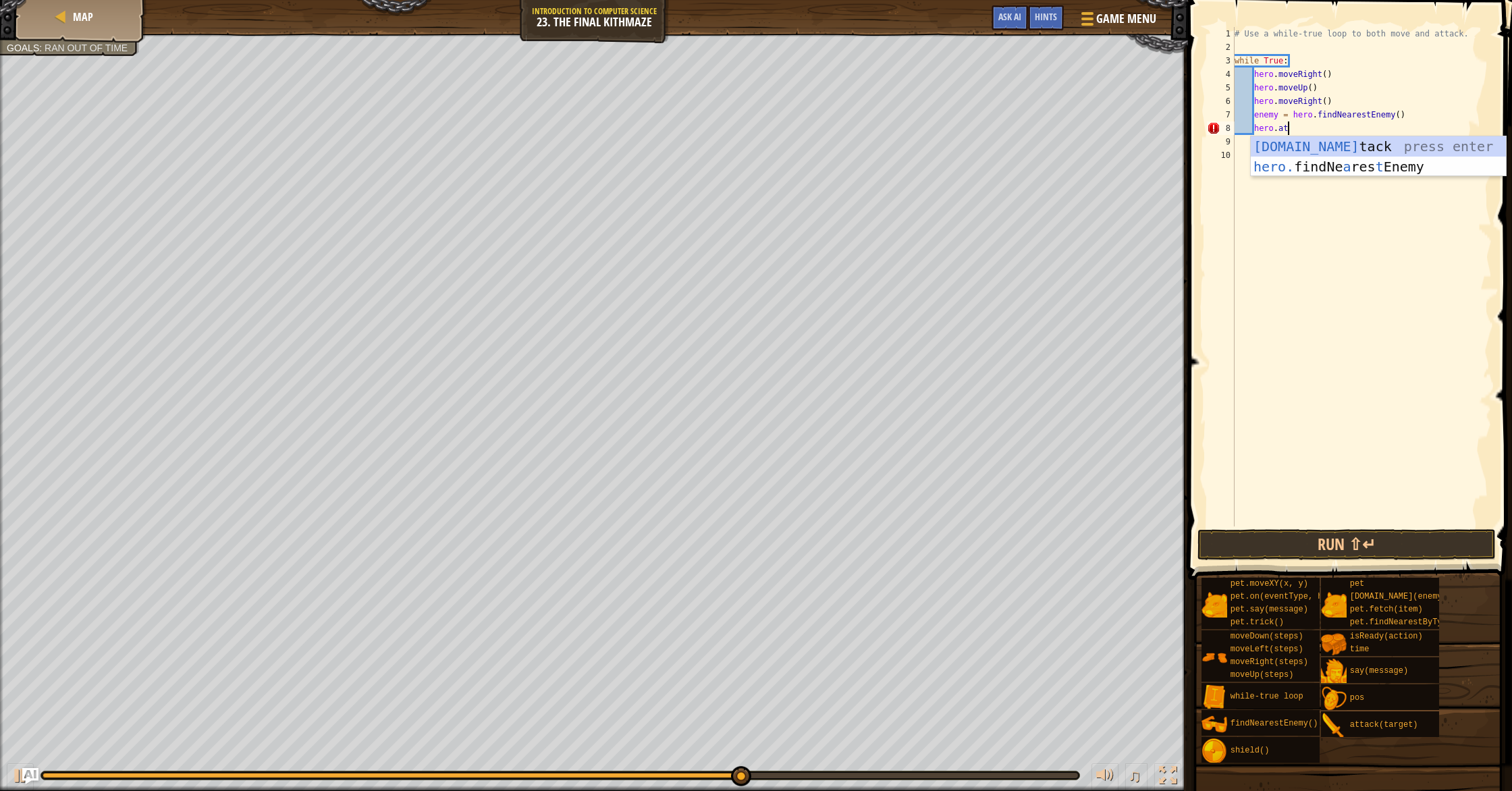
scroll to position [6, 4]
click at [809, 147] on div "hero.att ack press enter" at bounding box center [1378, 166] width 255 height 61
type textarea "hero.attack(enemy)"
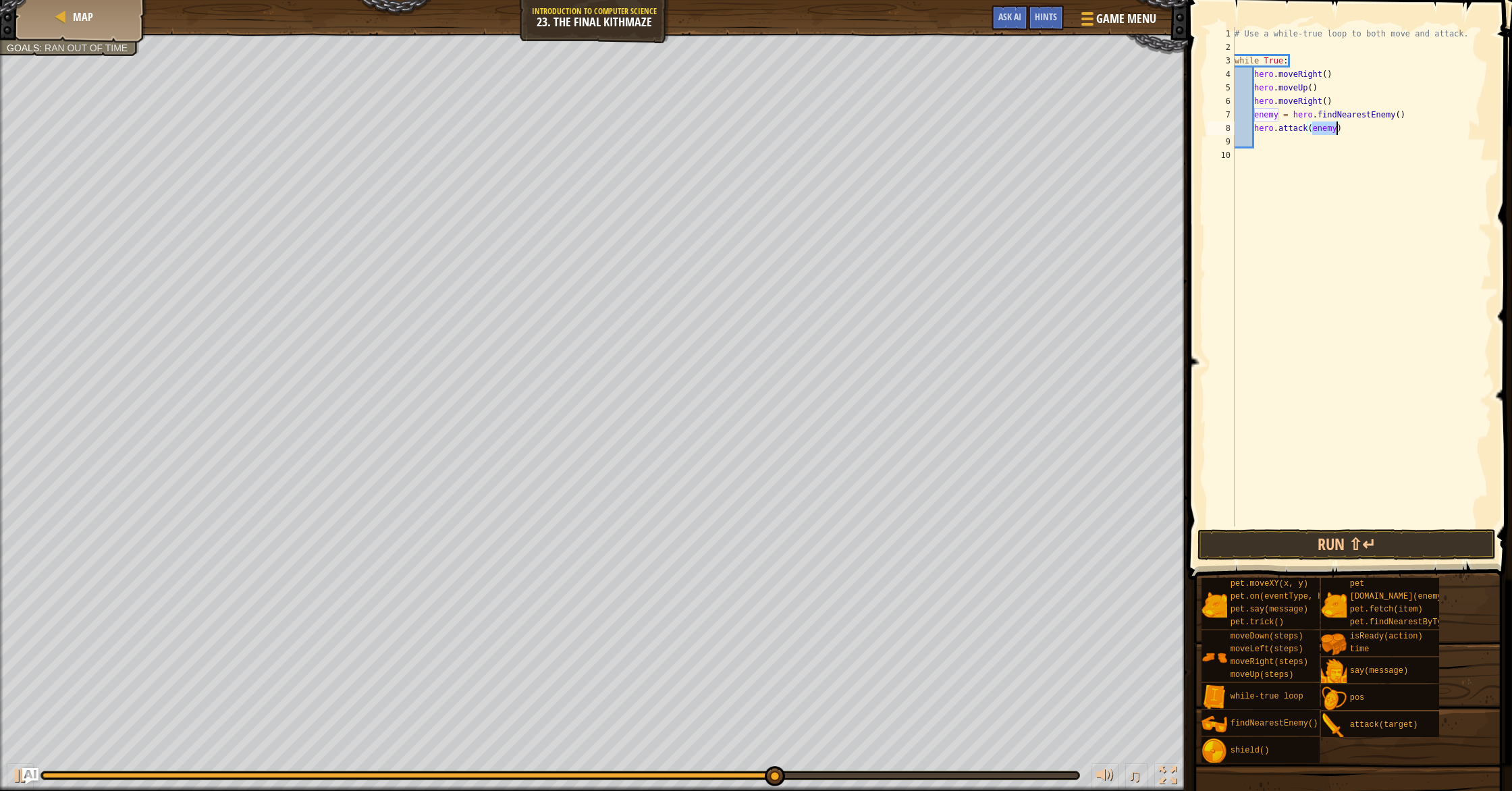
click at [809, 146] on div "# Use a while-true loop to both move and attack. while True : hero . moveRight …" at bounding box center [1362, 290] width 260 height 526
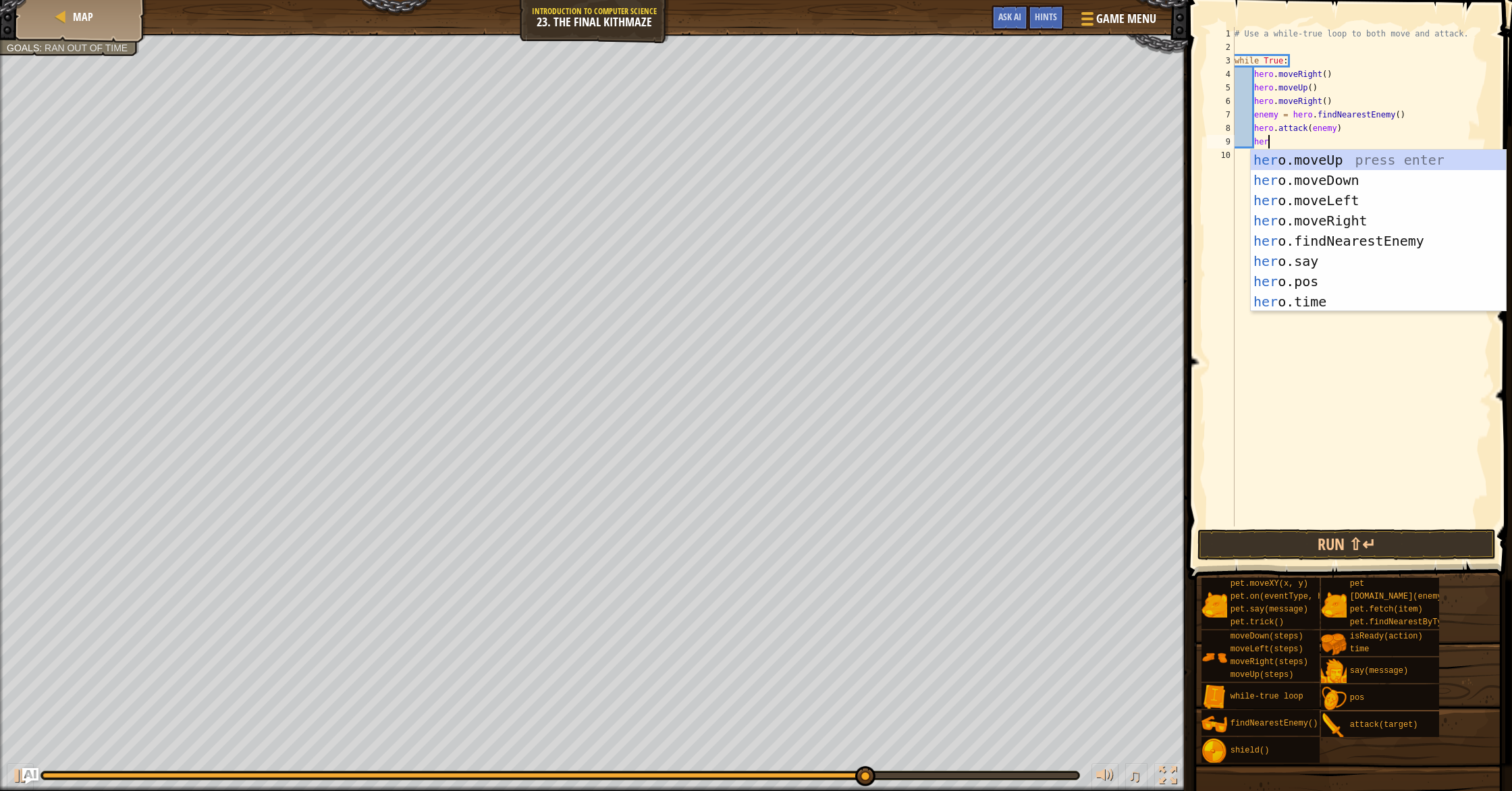
type textarea "hero"
click at [809, 174] on div "hero .moveUp press enter hero .moveDown press enter hero .moveLeft press enter …" at bounding box center [1378, 251] width 255 height 202
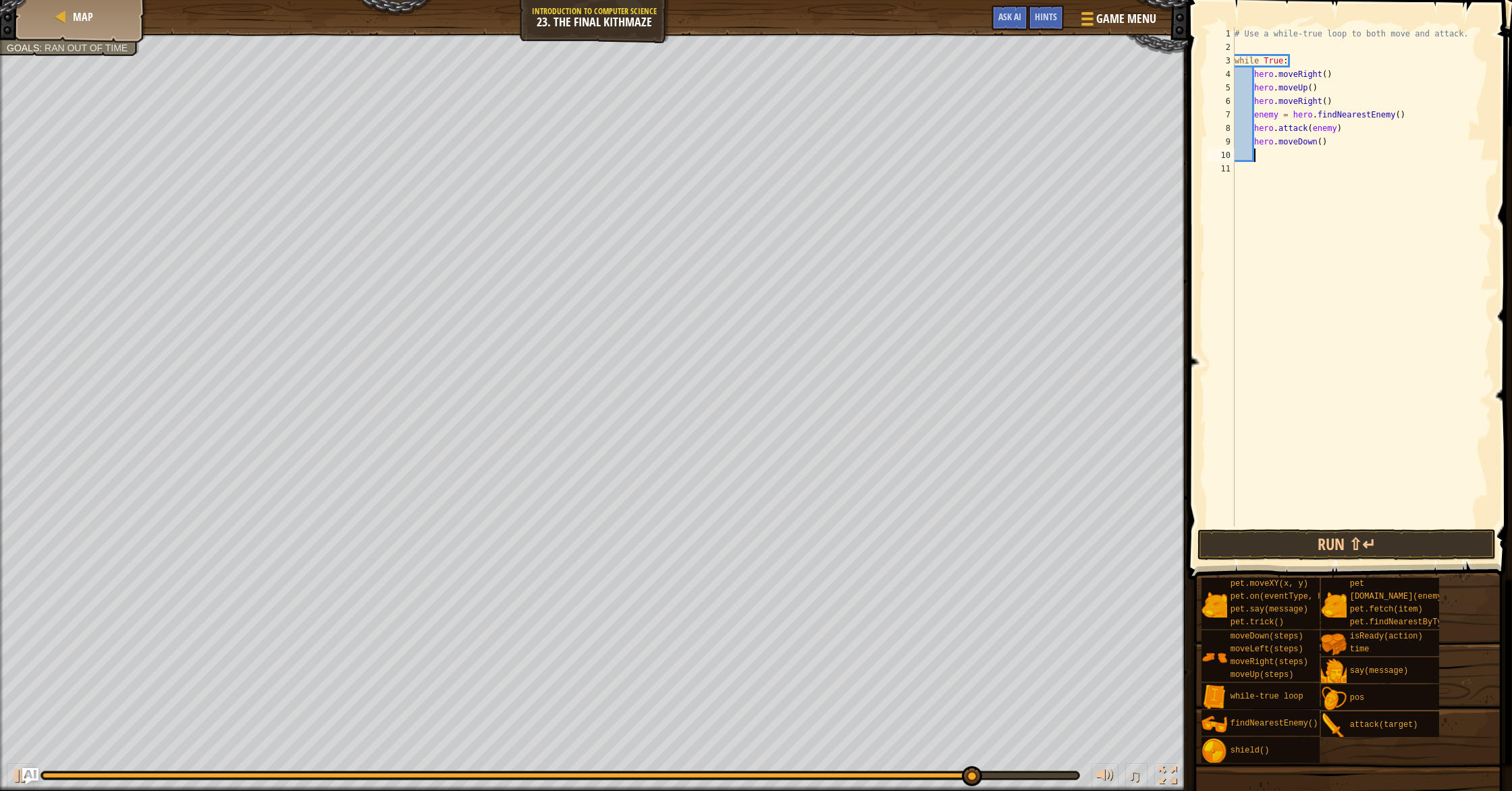
click at [809, 144] on div "# Use a while-true loop to both move and attack. while True : hero . moveRight …" at bounding box center [1362, 290] width 260 height 526
type textarea "hero.moveDown(2)"
click at [809, 152] on div "# Use a while-true loop to both move and attack. while True : hero . moveRight …" at bounding box center [1362, 290] width 260 height 526
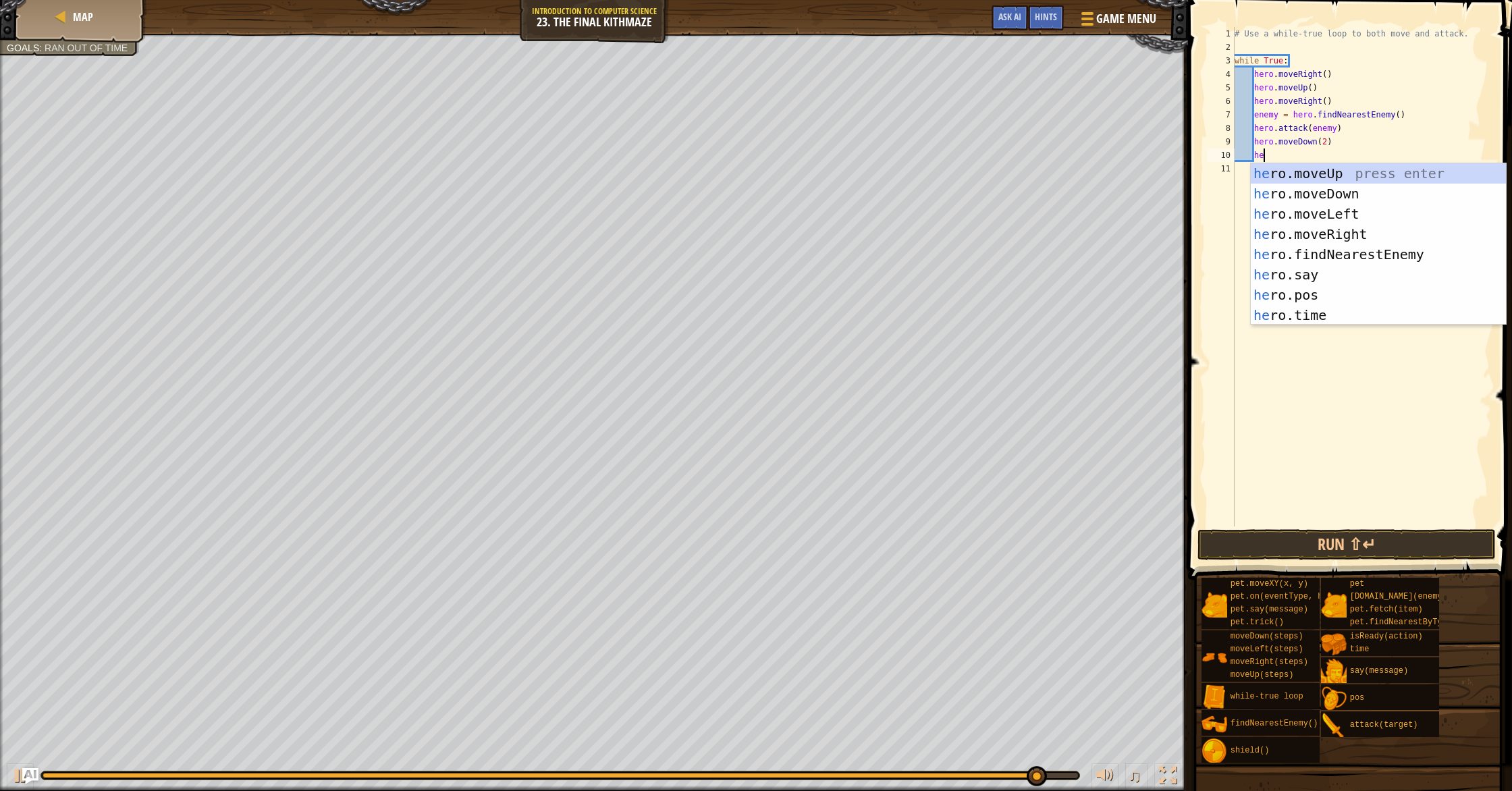
type textarea "her"
click at [809, 169] on div "her o.moveUp press enter her o.moveDown press enter her o.moveLeft press enter …" at bounding box center [1378, 265] width 255 height 202
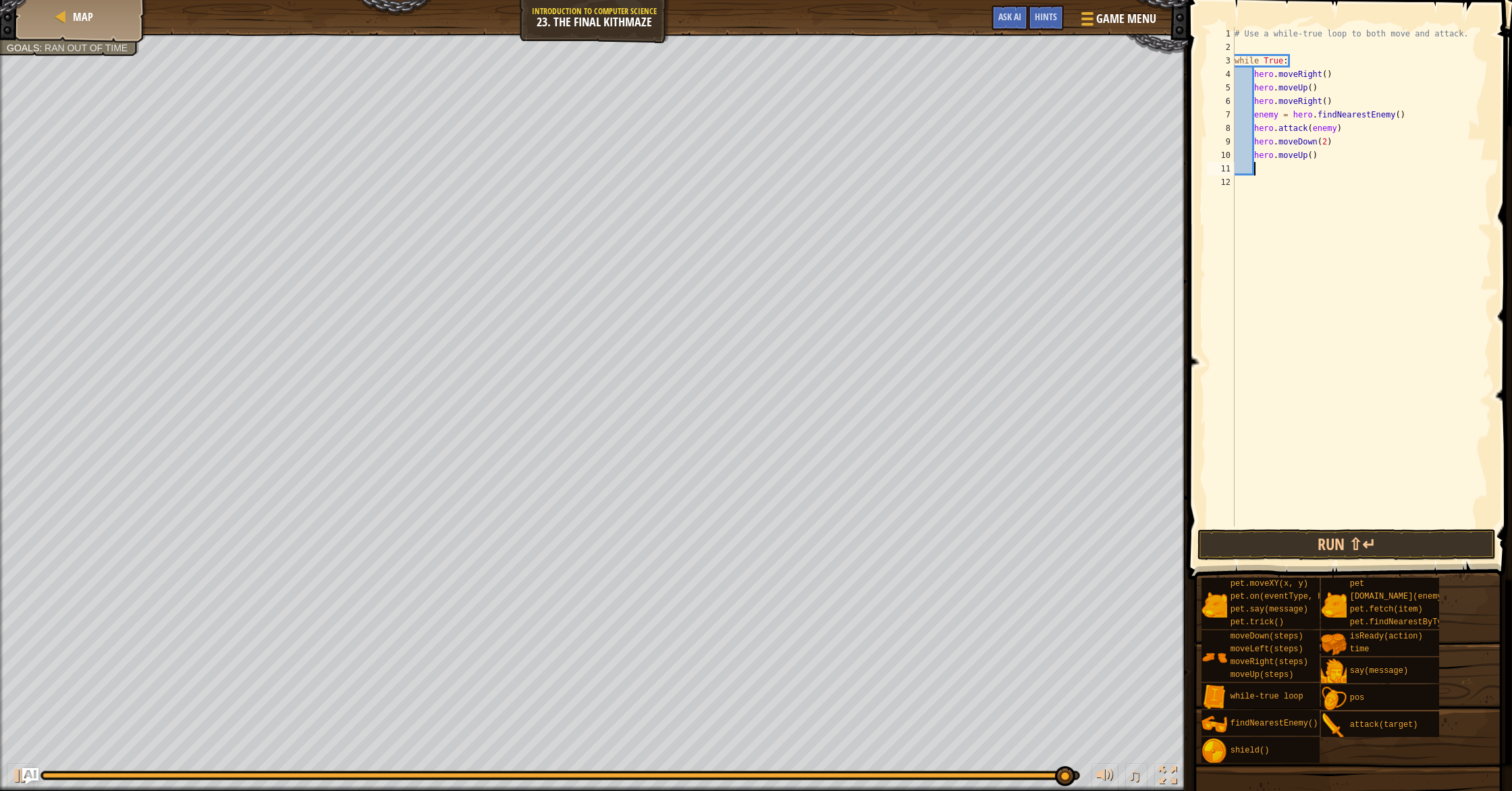
scroll to position [6, 1]
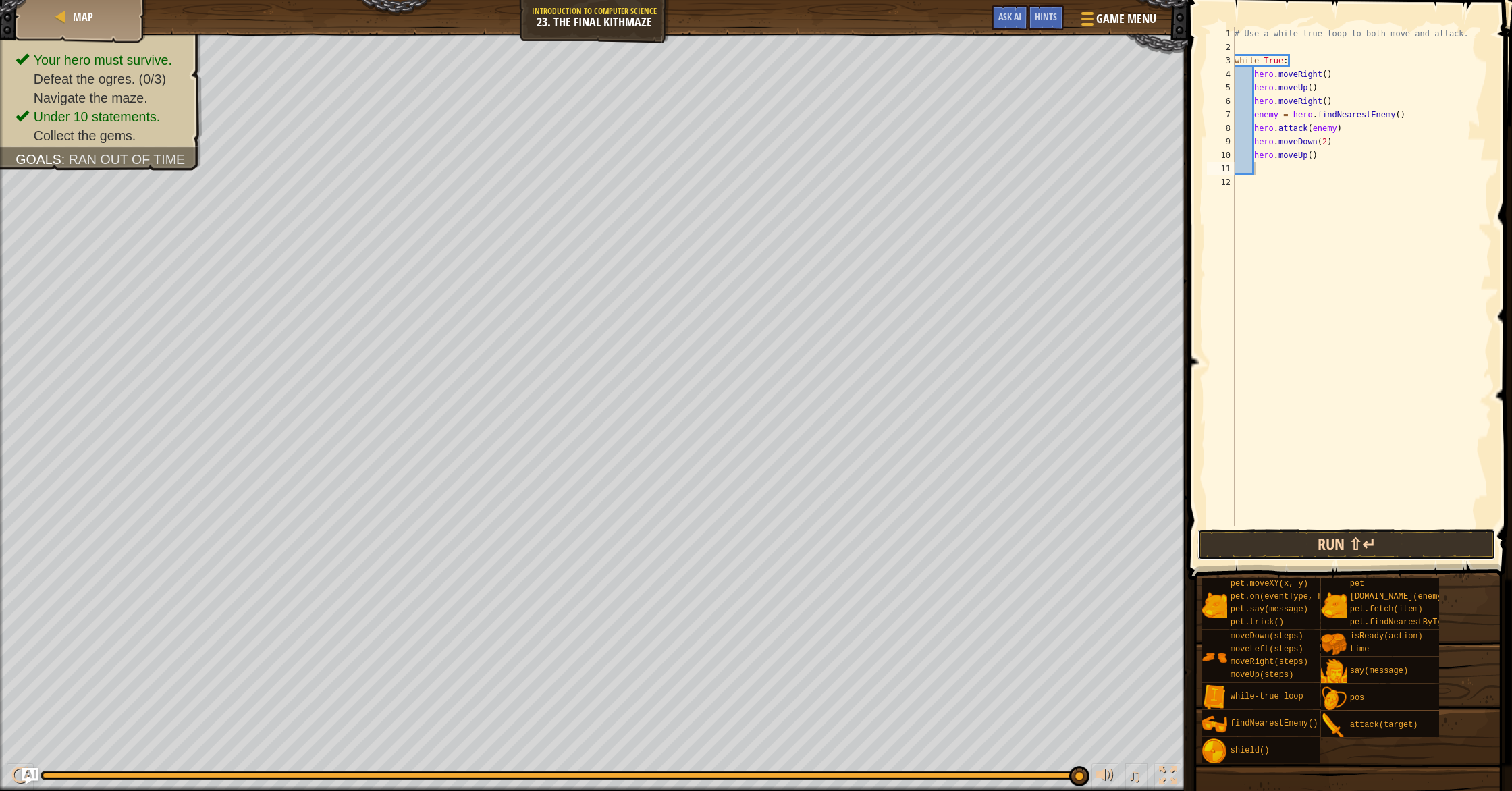
drag, startPoint x: 1329, startPoint y: 536, endPoint x: 1286, endPoint y: 531, distance: 43.3
click at [809, 536] on button "Run ⇧↵" at bounding box center [1346, 545] width 298 height 31
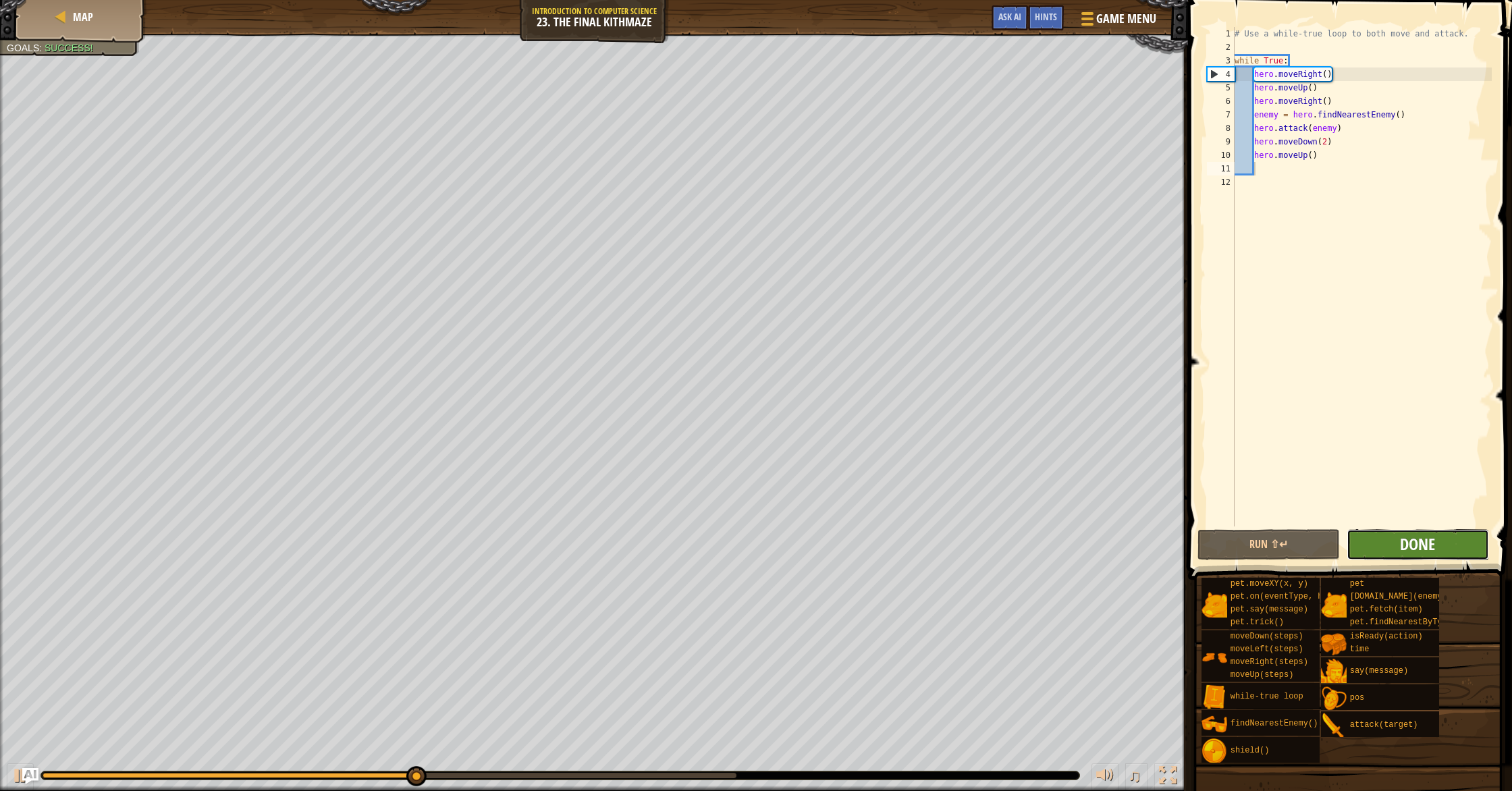
click at [809, 552] on span "Done" at bounding box center [1417, 544] width 35 height 22
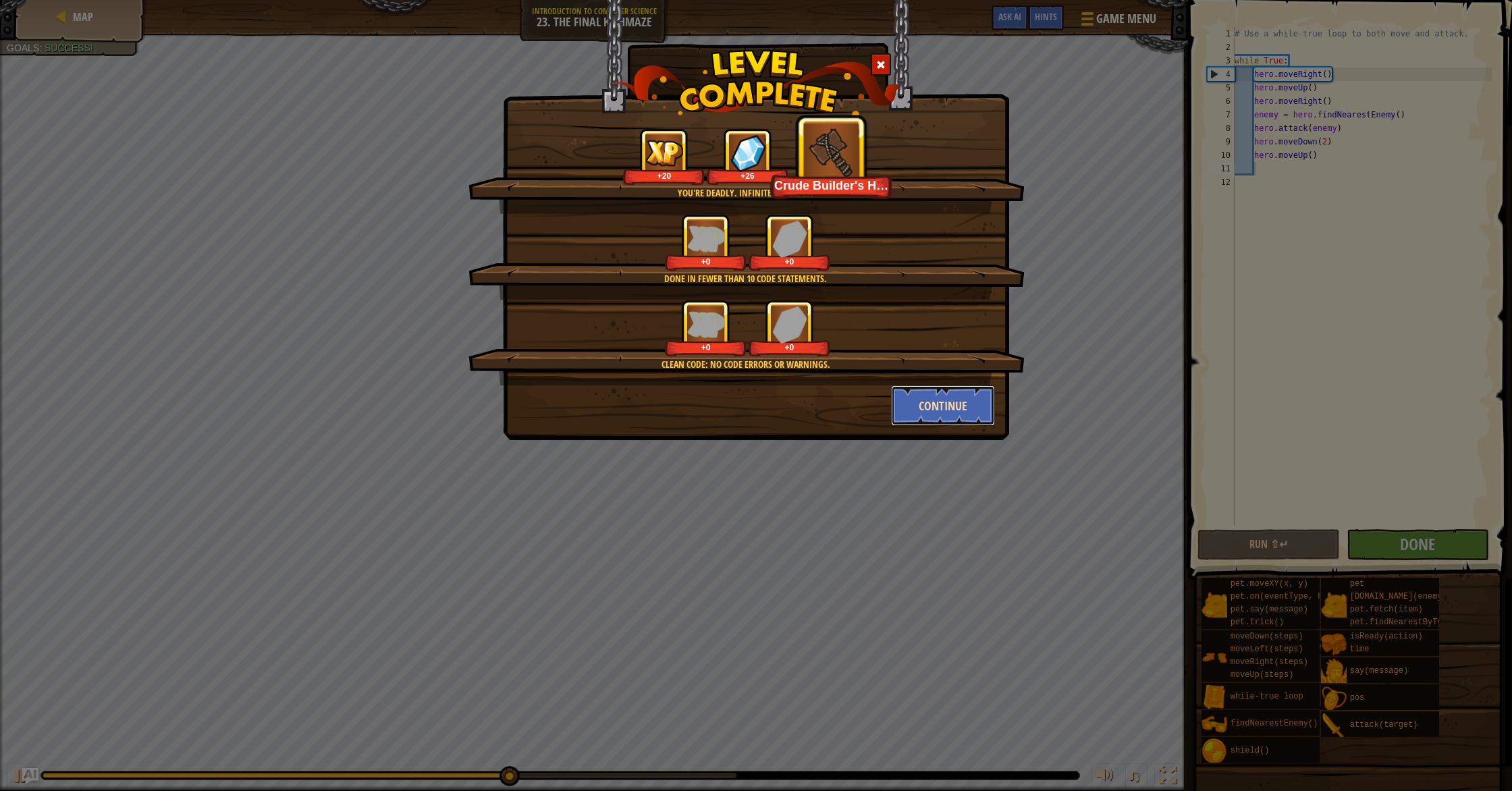
click at [809, 402] on button "Continue" at bounding box center [943, 406] width 105 height 41
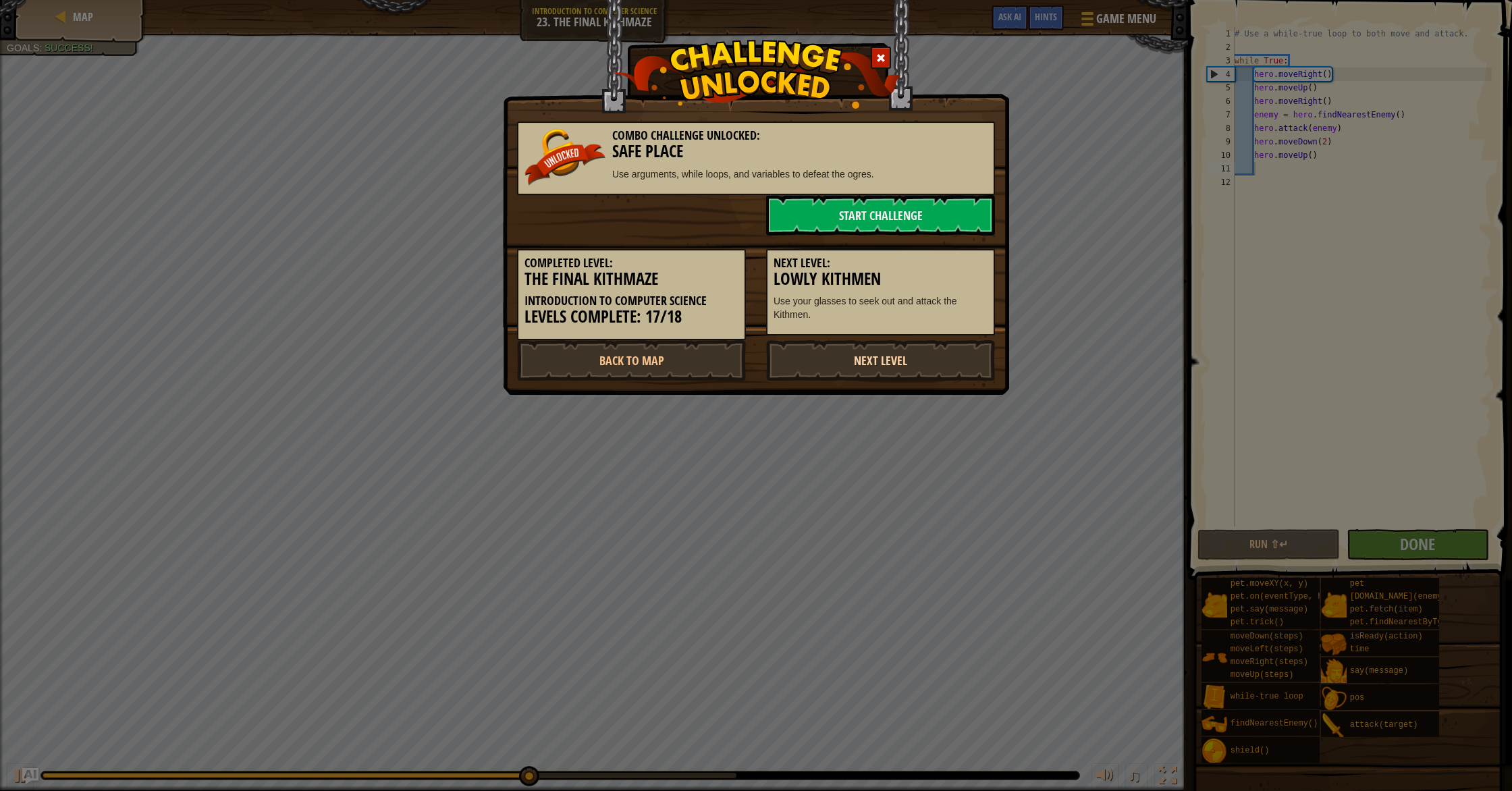
click at [809, 349] on link "Next Level" at bounding box center [880, 361] width 229 height 41
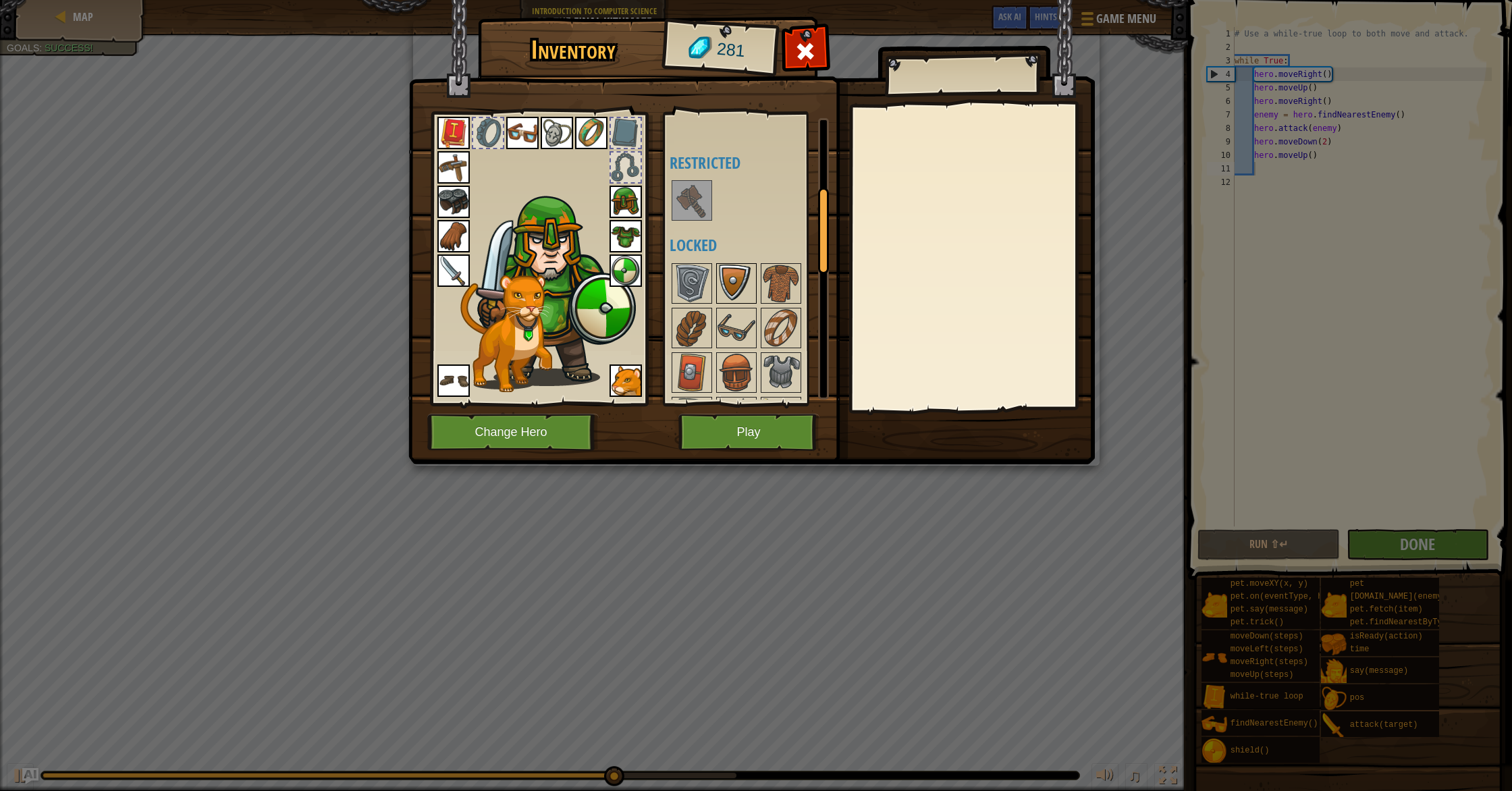
scroll to position [199, 0]
click at [698, 215] on img at bounding box center [692, 201] width 38 height 38
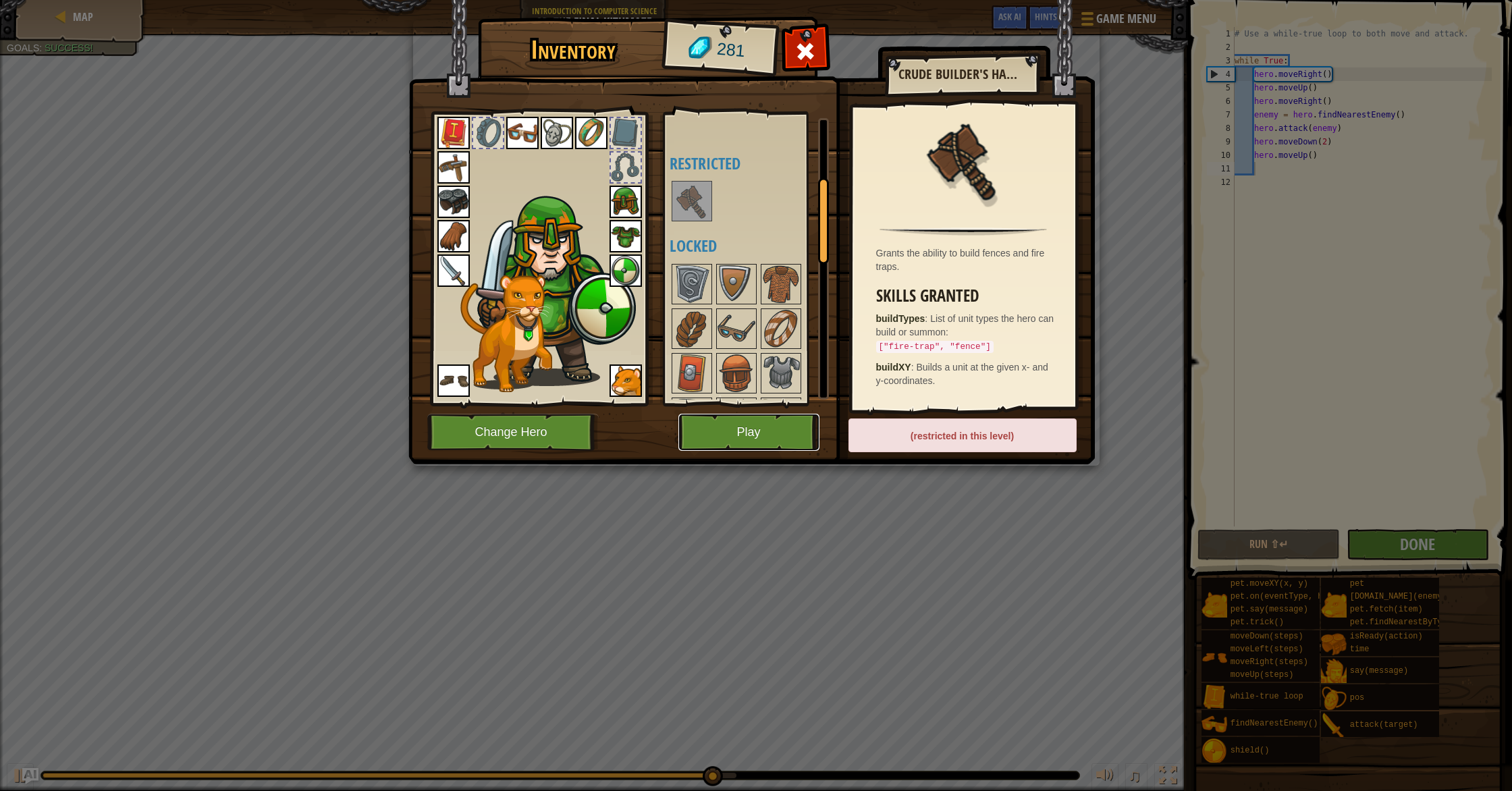
click at [786, 437] on button "Play" at bounding box center [748, 432] width 141 height 37
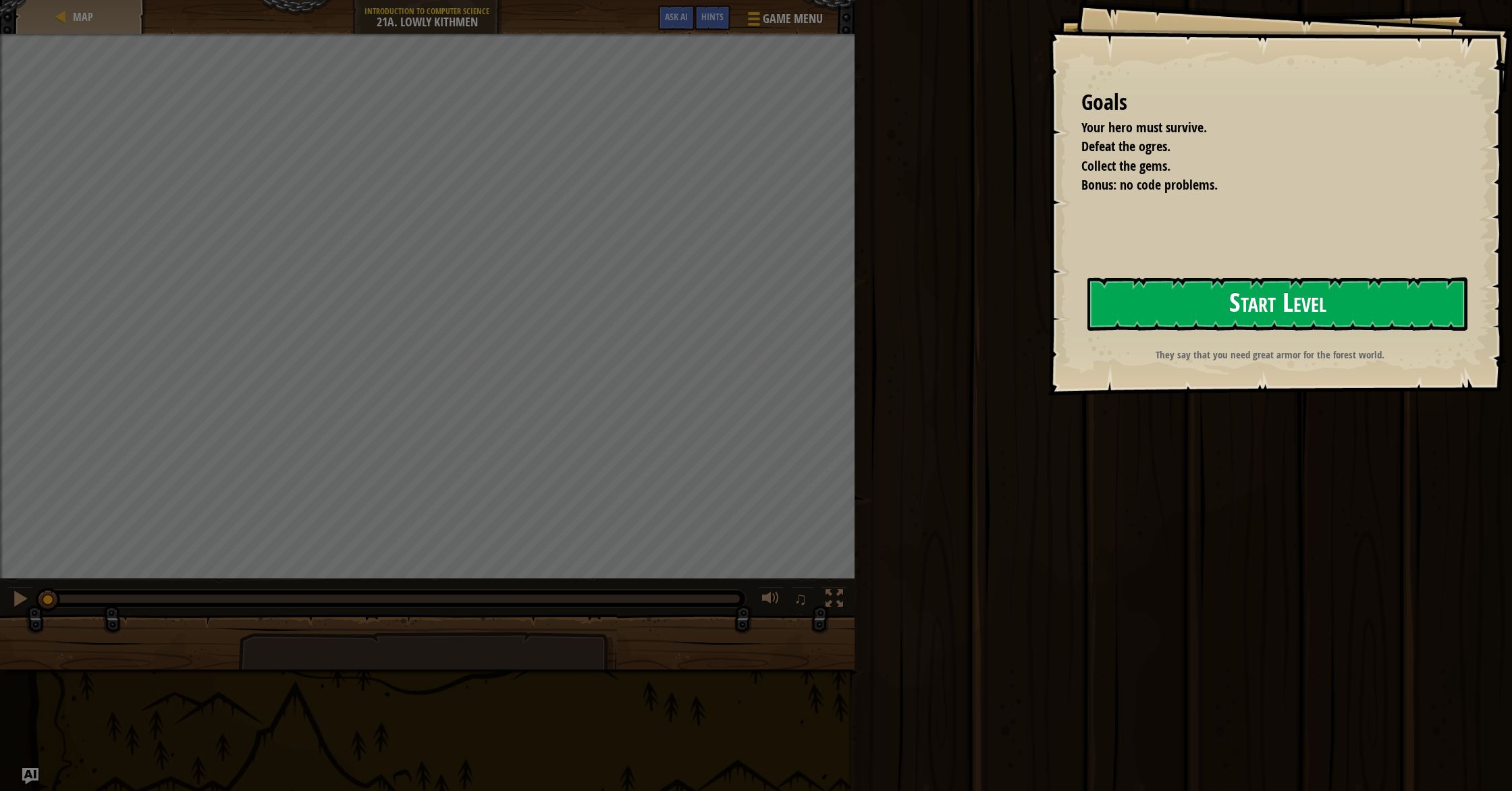
click at [809, 306] on button "Start Level" at bounding box center [1277, 304] width 380 height 53
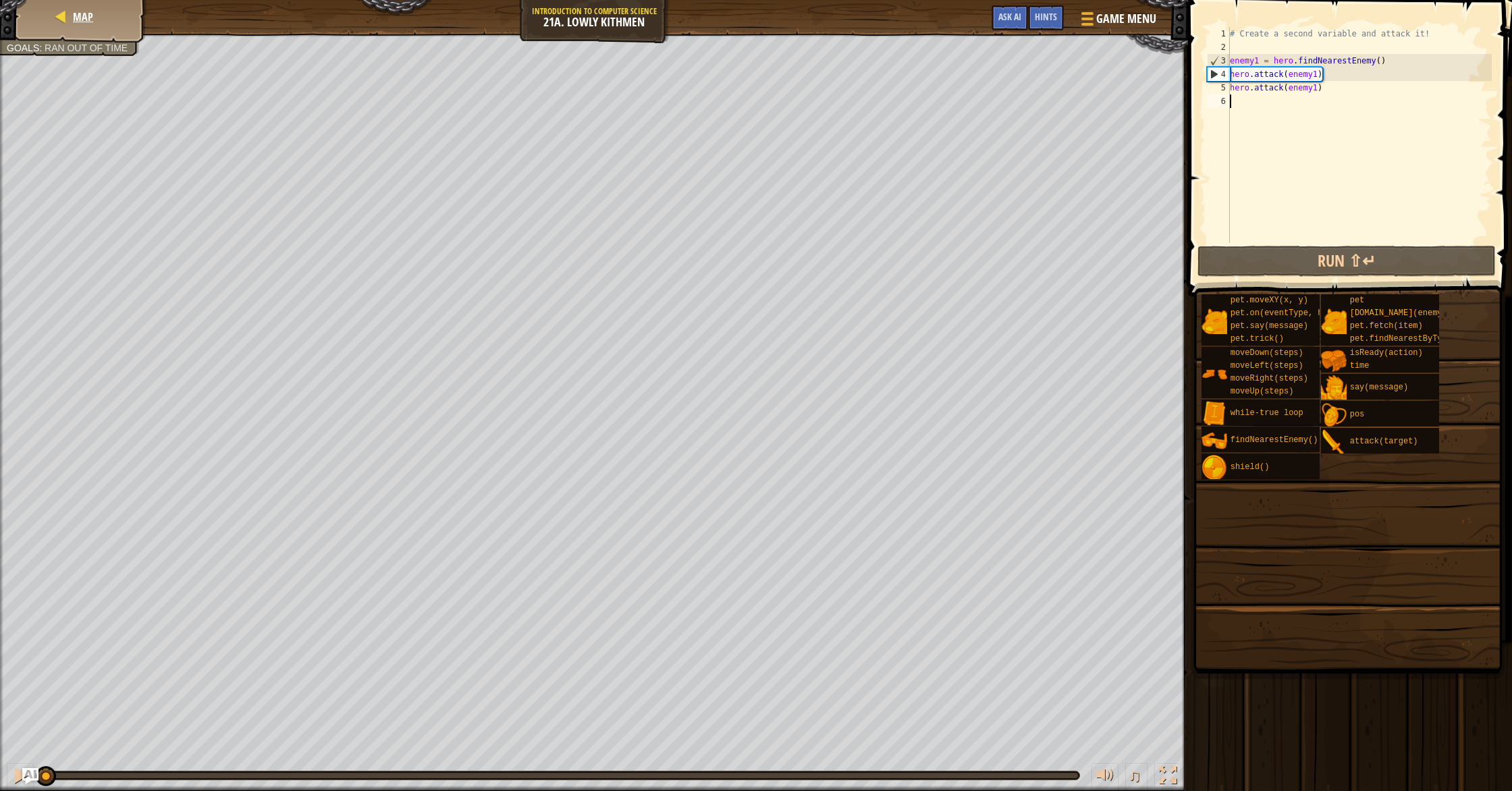
click at [68, 13] on div "Map" at bounding box center [81, 17] width 108 height 34
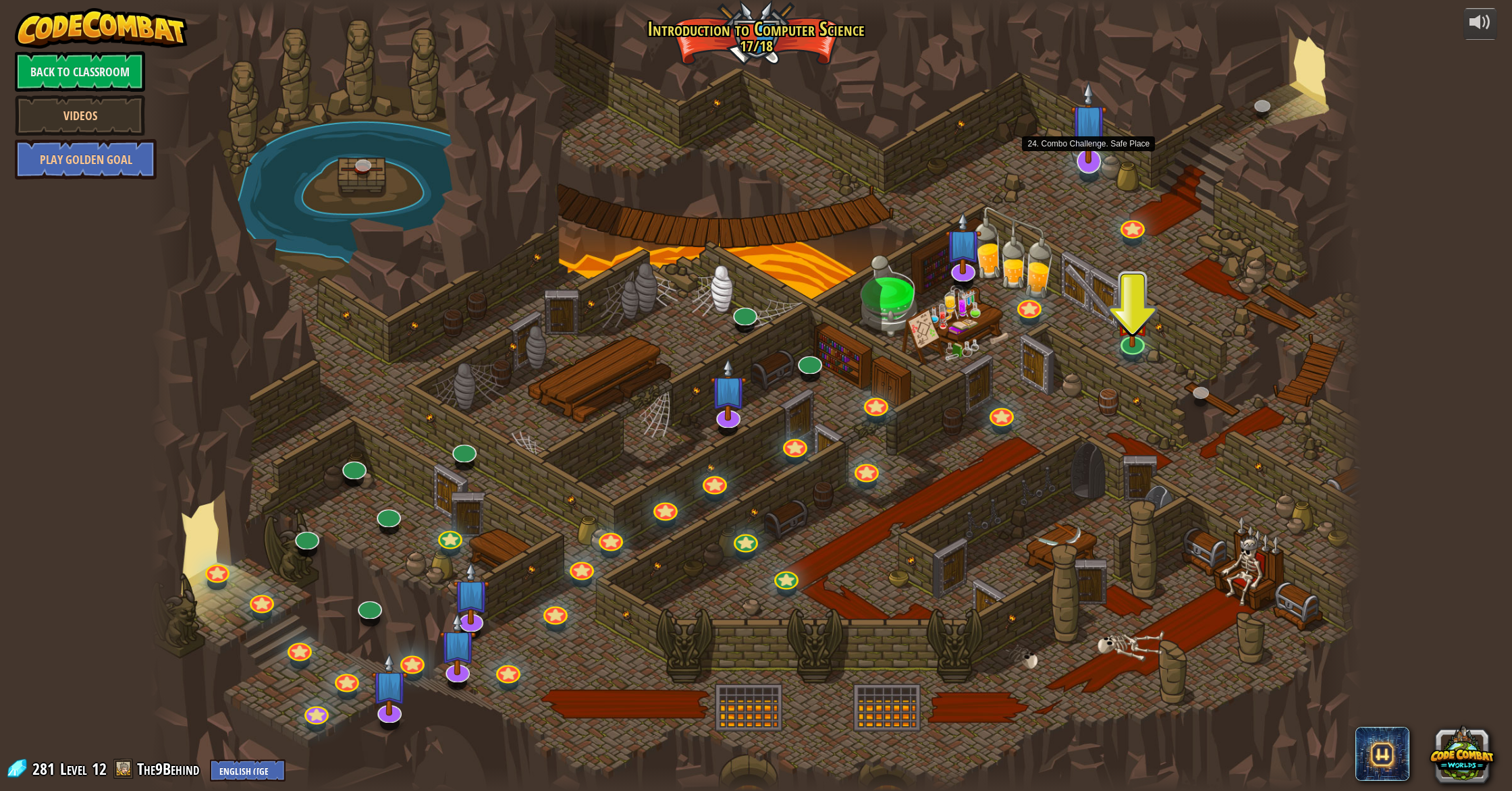
click at [809, 154] on img at bounding box center [1089, 121] width 37 height 84
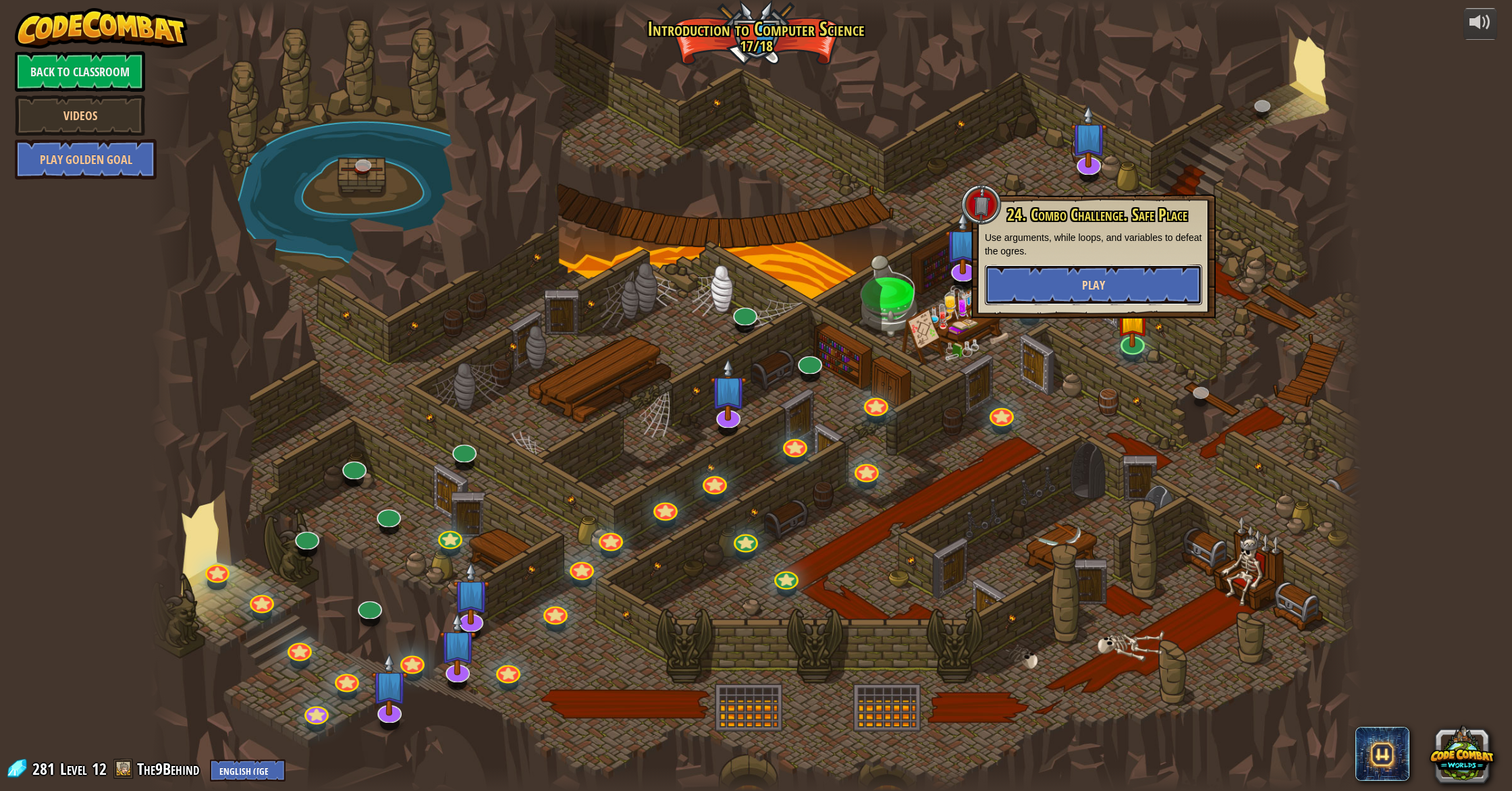
click at [809, 277] on button "Play" at bounding box center [1094, 285] width 218 height 41
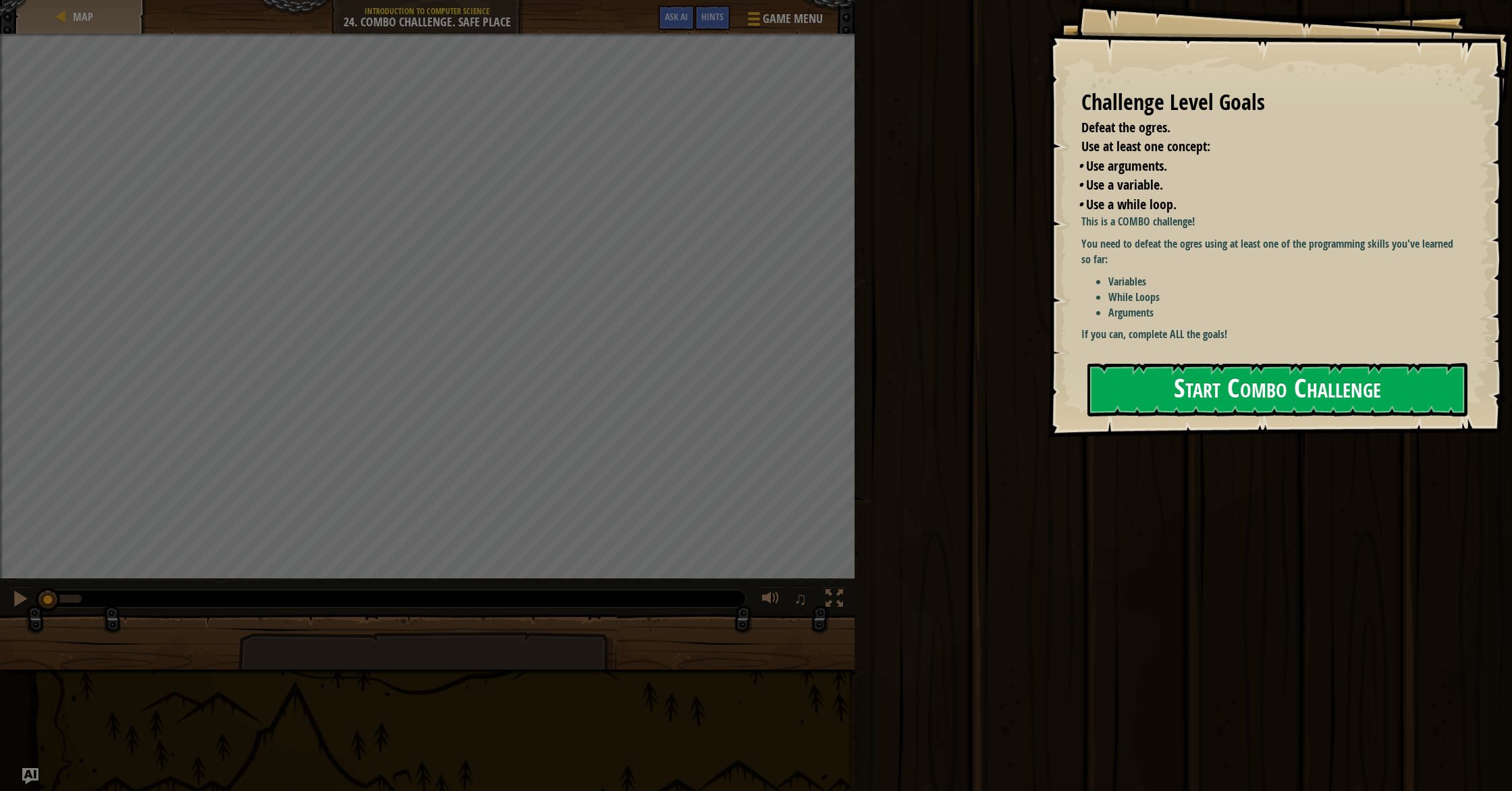
drag, startPoint x: 1244, startPoint y: 348, endPoint x: 1247, endPoint y: 378, distance: 30.1
click at [809, 352] on div "Challenge Level Goals Defeat the ogres. Use at least one concept: • Use argumen…" at bounding box center [1279, 218] width 464 height 437
click at [809, 403] on button "Start Combo Challenge" at bounding box center [1277, 390] width 380 height 53
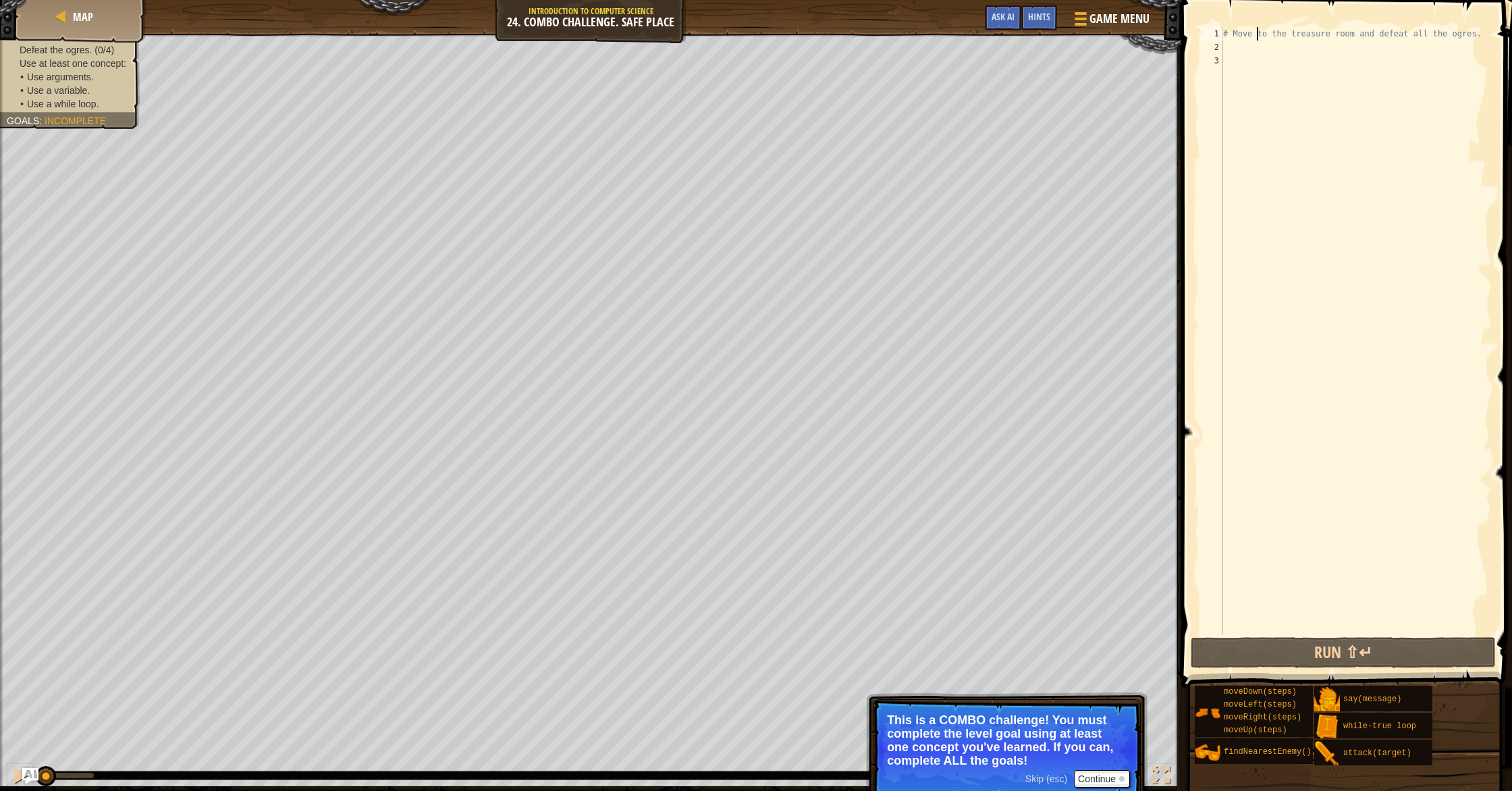
click at [809, 39] on div "# Move to the treasure room and defeat all the ogres." at bounding box center [1355, 344] width 271 height 634
type textarea "# Move to the treasure room and defeat all the ogres."
click at [809, 44] on div "# Move to the treasure room and defeat all the ogres." at bounding box center [1355, 344] width 271 height 634
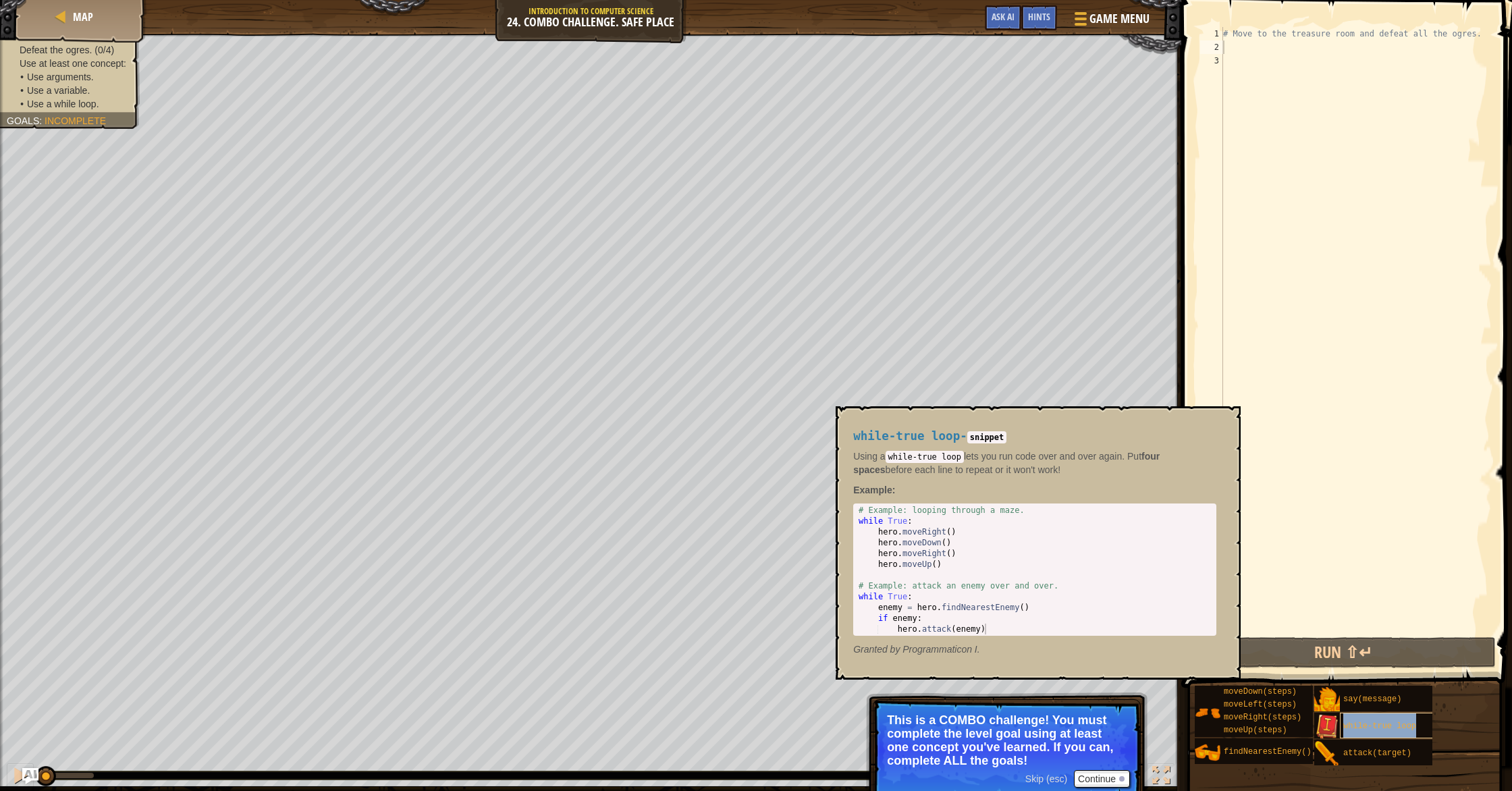
click at [809, 682] on div "while-true loop" at bounding box center [1414, 725] width 151 height 26
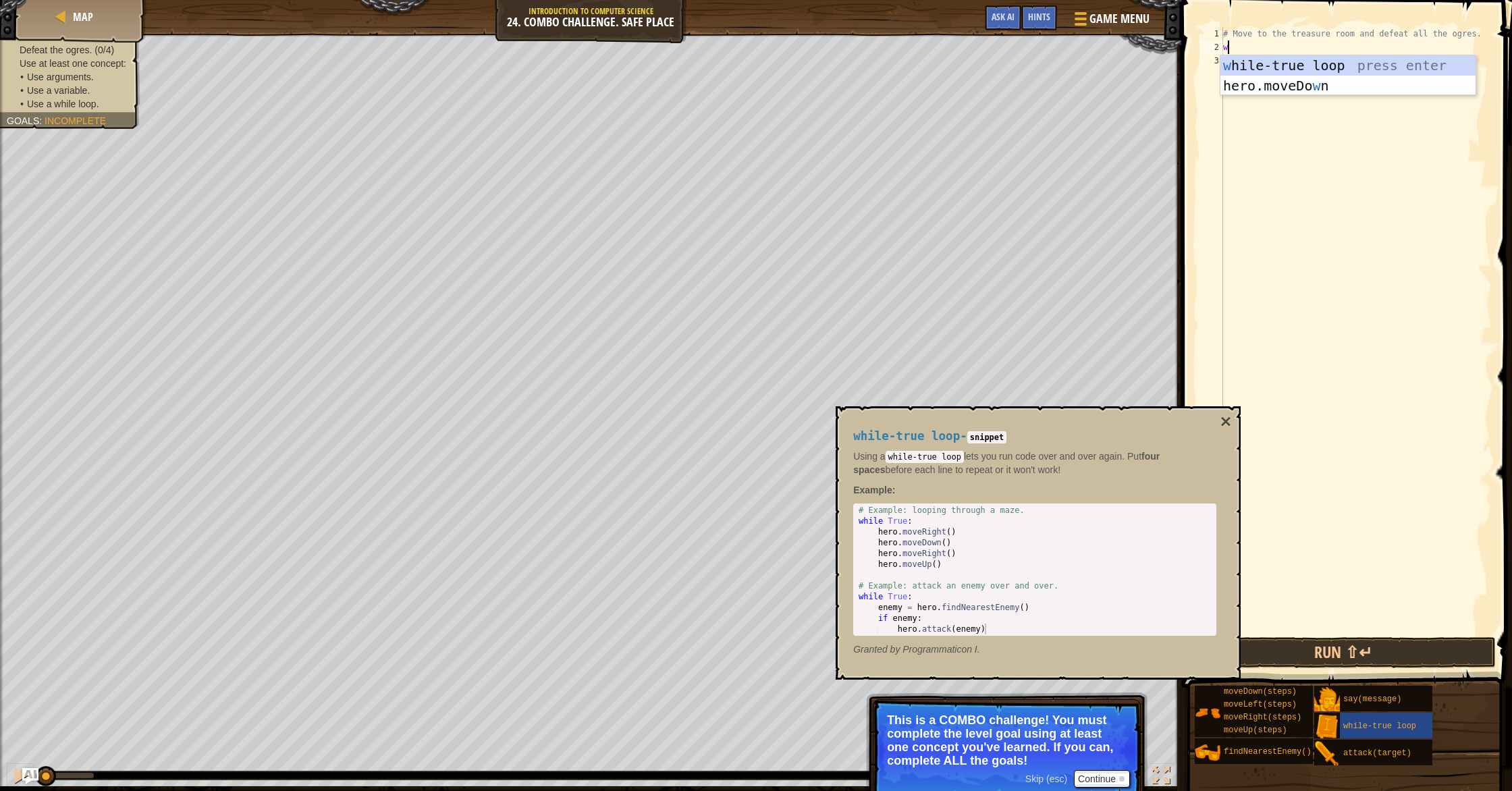
scroll to position [6, 0]
type textarea "wh"
click at [809, 65] on div "wh ile-true loop press enter" at bounding box center [1347, 86] width 255 height 61
click at [809, 392] on div "# Move to the treasure room and defeat all the ogres. while True :" at bounding box center [1355, 344] width 271 height 634
click at [809, 427] on button "×" at bounding box center [1225, 421] width 11 height 19
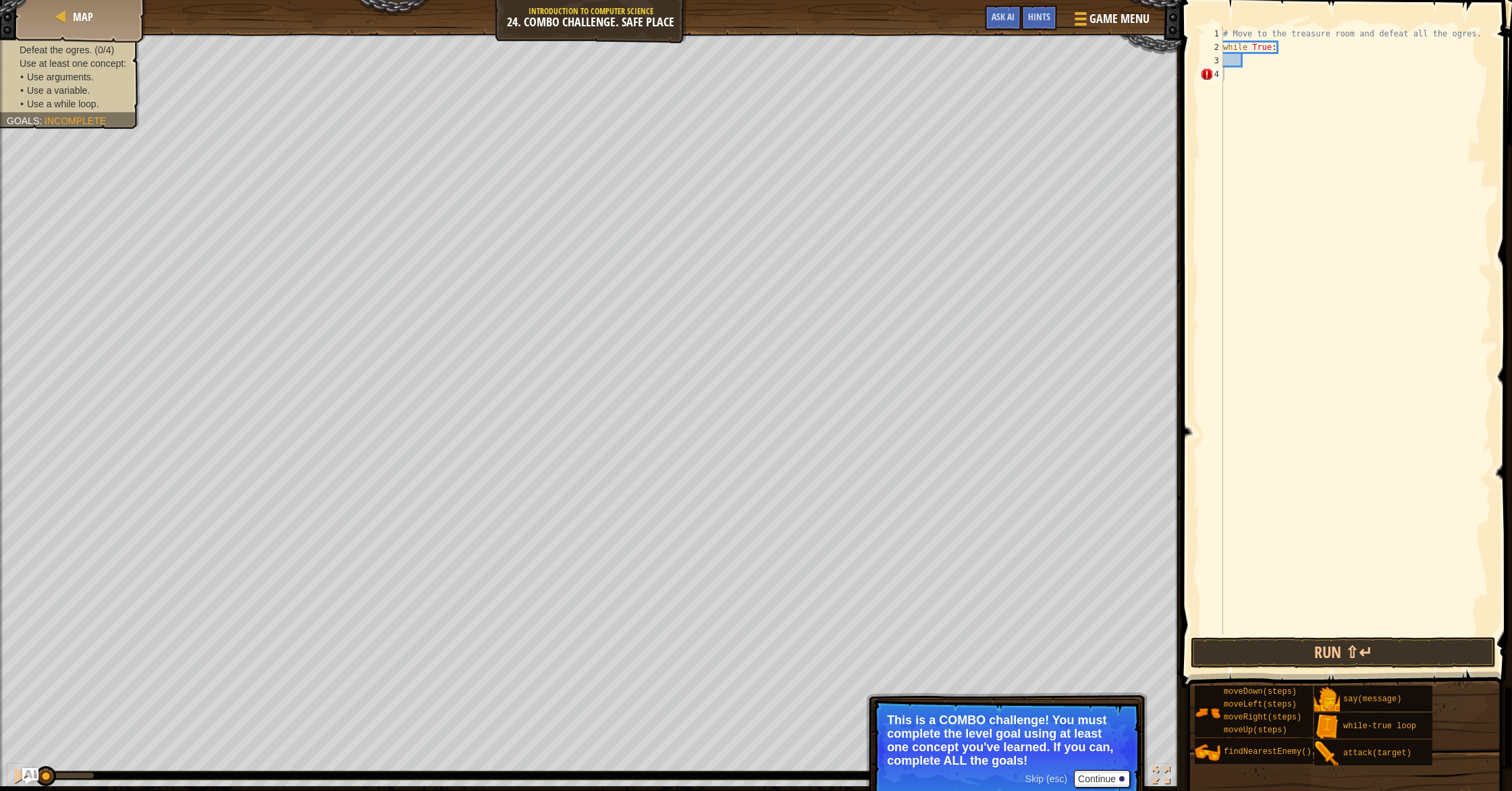
click at [809, 72] on div "# Move to the treasure room and defeat all the ogres. while True :" at bounding box center [1355, 344] width 271 height 634
drag, startPoint x: 1278, startPoint y: 53, endPoint x: 1218, endPoint y: 44, distance: 60.7
click at [809, 44] on div "1 2 3 4 # Move to the treasure room and defeat all the ogres. while True : הההה…" at bounding box center [1344, 330] width 294 height 607
type textarea "while True:"
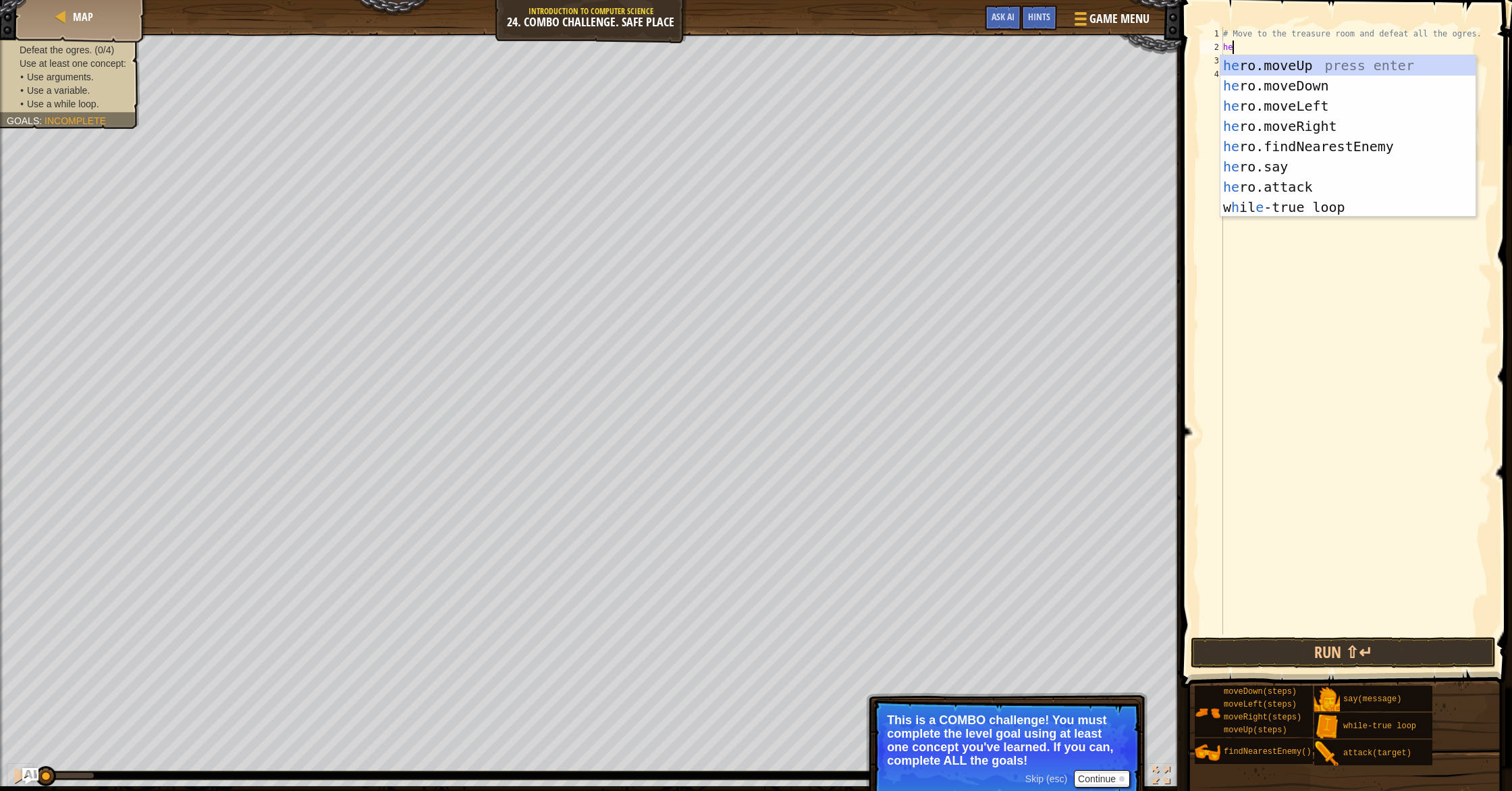
type textarea "heo"
click at [809, 63] on div "he r o .moveUp press enter he r o .moveDown press enter he r o .moveLeft press …" at bounding box center [1347, 157] width 255 height 202
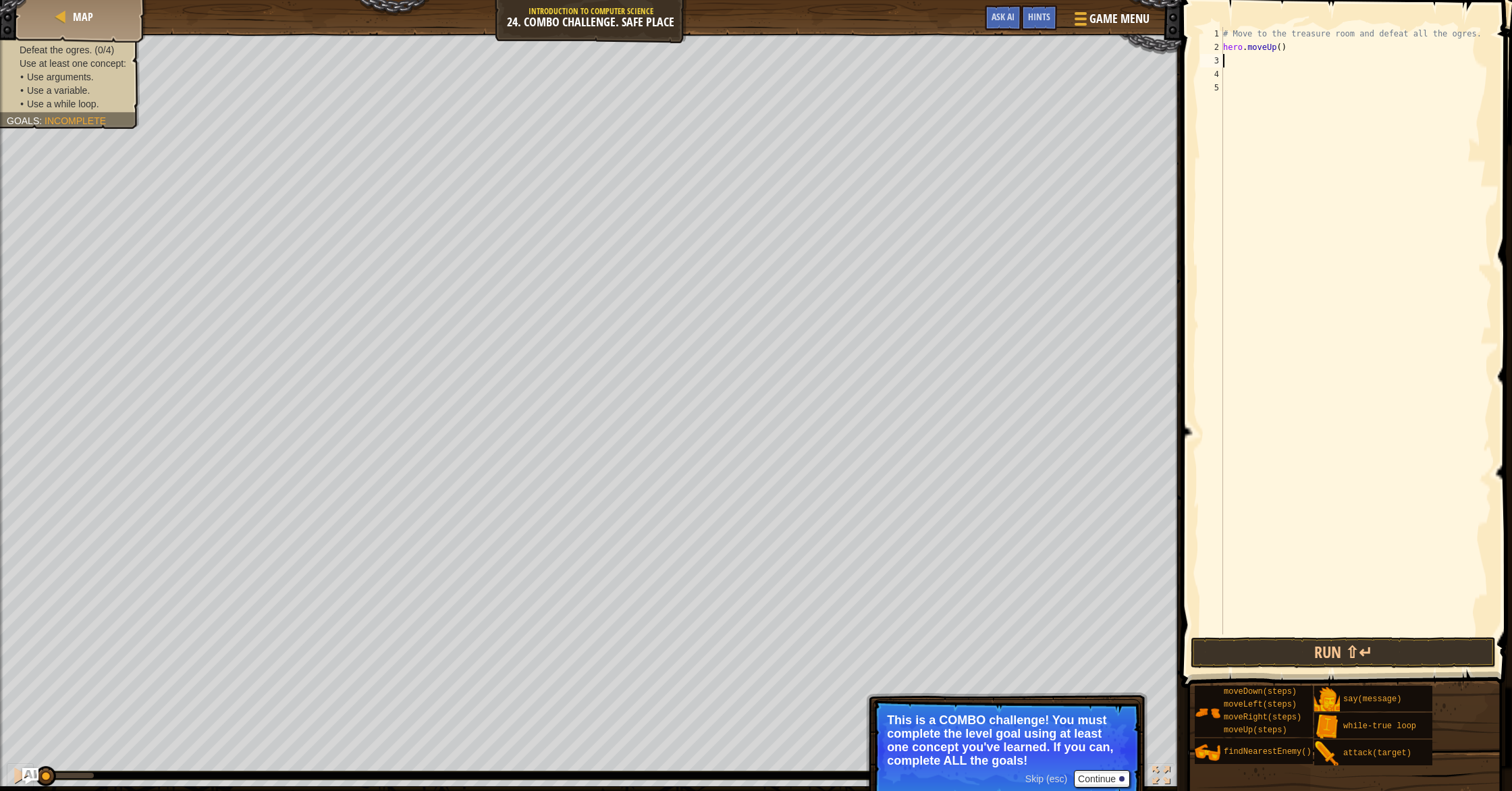
scroll to position [6, 0]
drag, startPoint x: 1282, startPoint y: 48, endPoint x: 1296, endPoint y: 69, distance: 25.2
click at [809, 48] on div "# Move to the treasure room and defeat all the ogres. hero . moveUp ( )" at bounding box center [1355, 344] width 271 height 634
type textarea "hero.moveUp(4)"
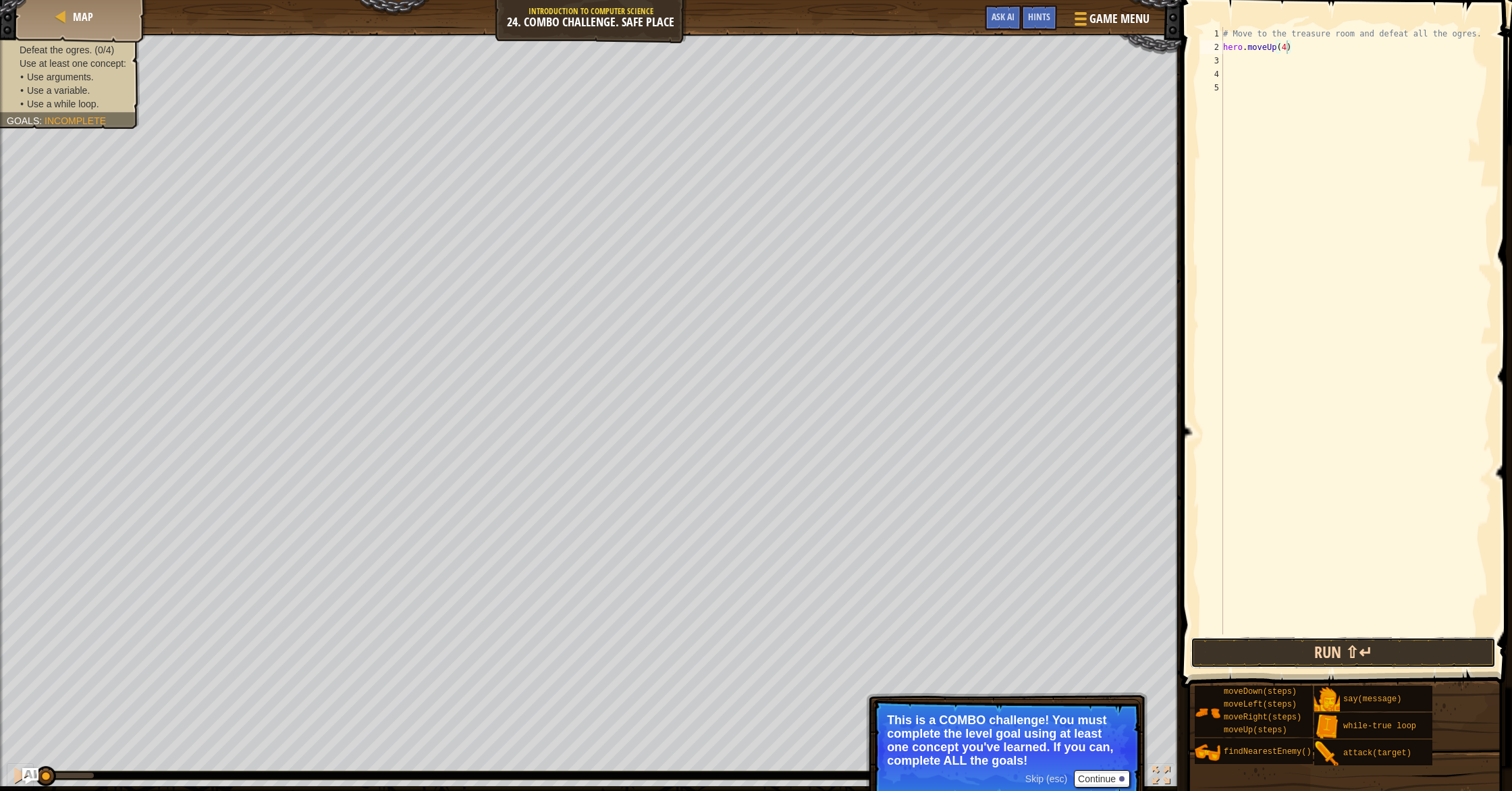
click at [809, 650] on button "Run ⇧↵" at bounding box center [1343, 653] width 305 height 31
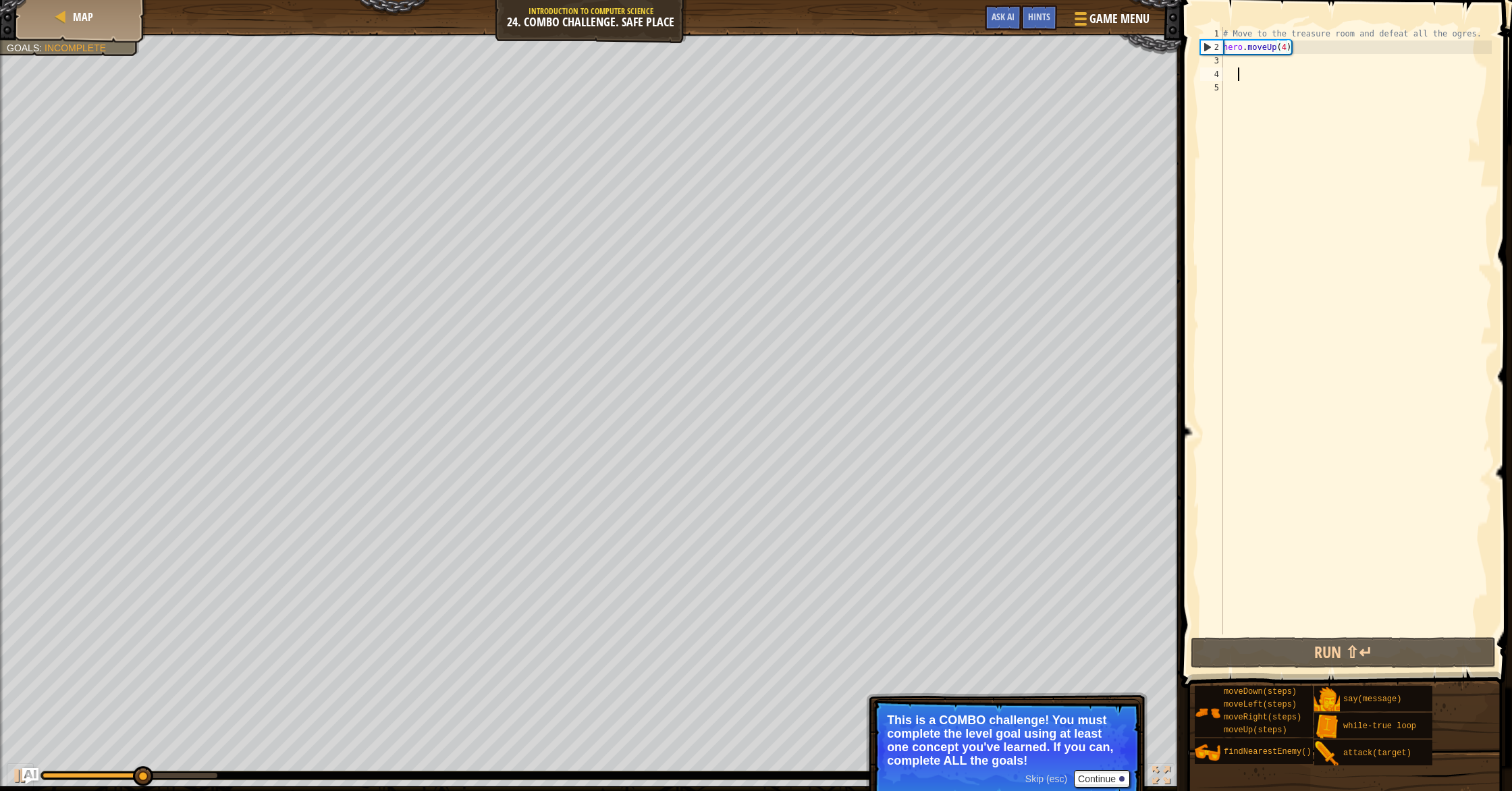
click at [809, 79] on div "# Move to the treasure room and defeat all the ogres. hero . moveUp ( 4 )" at bounding box center [1355, 344] width 271 height 634
click at [809, 65] on div "# Move to the treasure room and defeat all the ogres. hero . moveUp ( 4 )" at bounding box center [1355, 344] width 271 height 634
click at [809, 71] on div "# Move to the treasure room and defeat all the ogres. hero . moveUp ( 4 )" at bounding box center [1355, 344] width 271 height 634
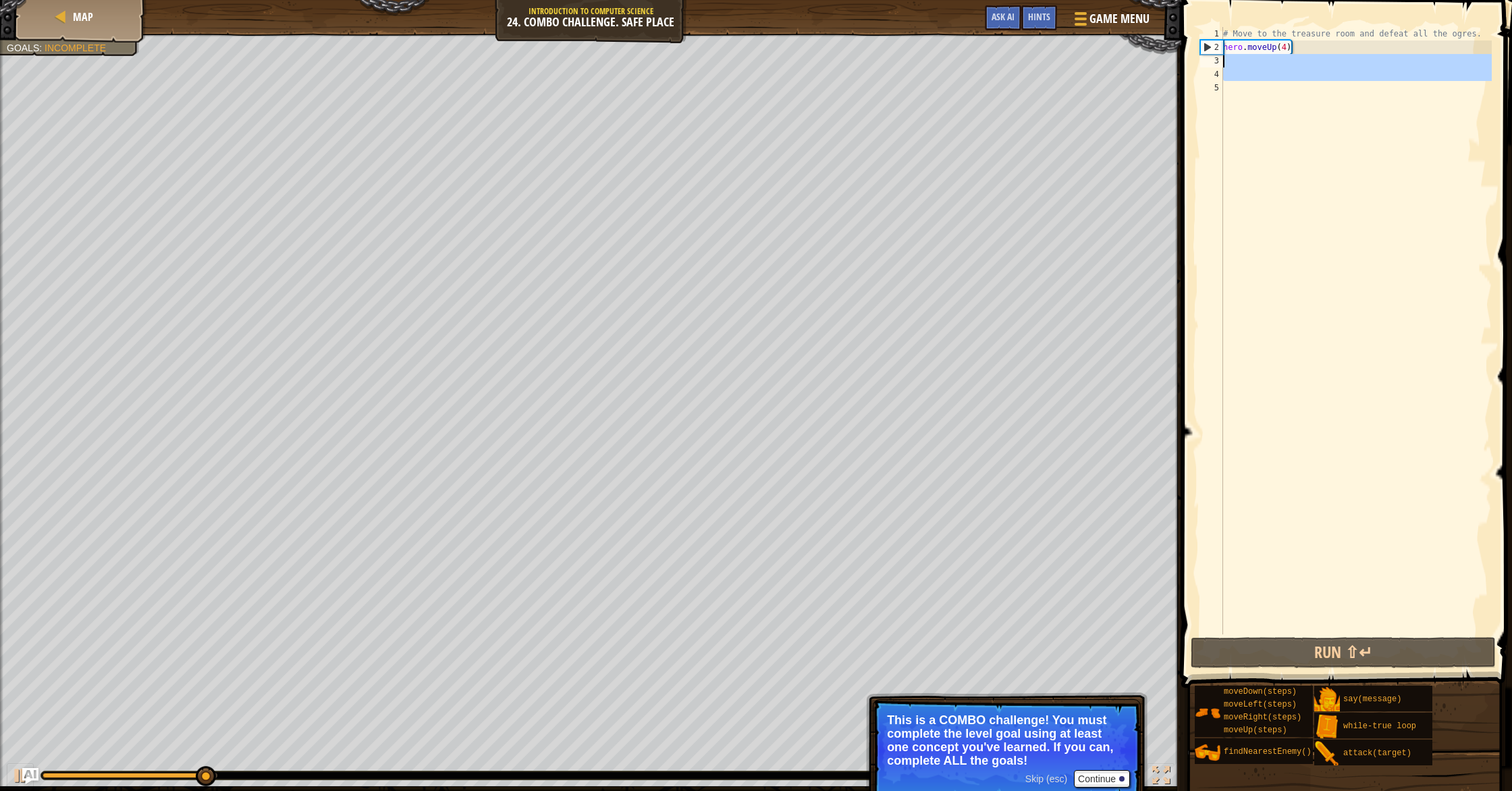
drag, startPoint x: 1252, startPoint y: 94, endPoint x: 1233, endPoint y: 65, distance: 34.7
click at [809, 64] on div "# Move to the treasure room and defeat all the ogres. hero . moveUp ( 4 )" at bounding box center [1355, 344] width 271 height 634
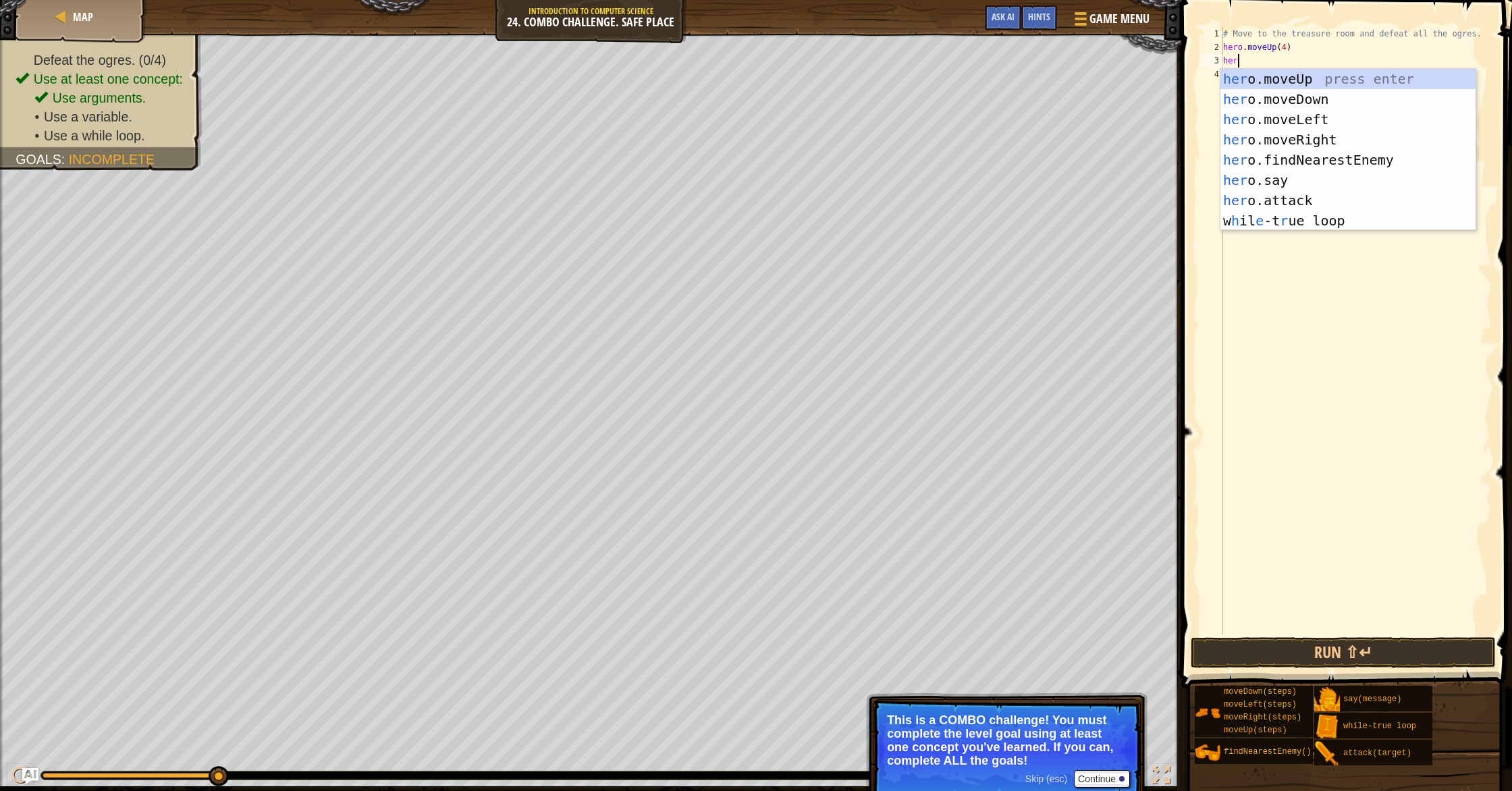
type textarea "hero"
click at [809, 140] on div "hero .moveUp press enter hero .moveDown press enter hero .moveLeft press enter …" at bounding box center [1347, 170] width 255 height 202
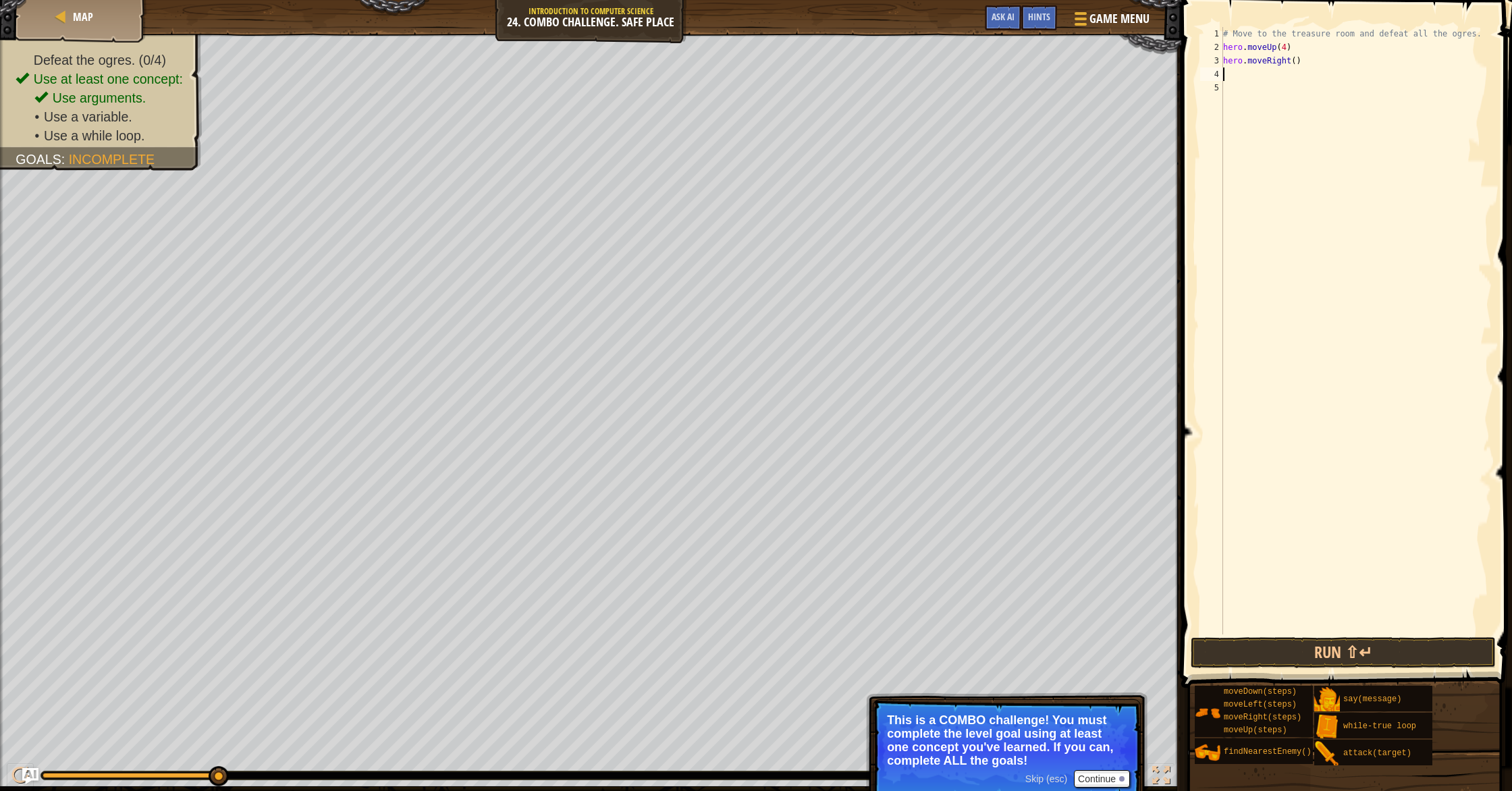
scroll to position [6, 0]
drag, startPoint x: 1296, startPoint y: 61, endPoint x: 1301, endPoint y: 79, distance: 18.7
click at [809, 67] on div "# Move to the treasure room and defeat all the ogres. hero . moveUp ( 4 ) hero …" at bounding box center [1355, 344] width 271 height 634
type textarea "hero.moveRight(4)"
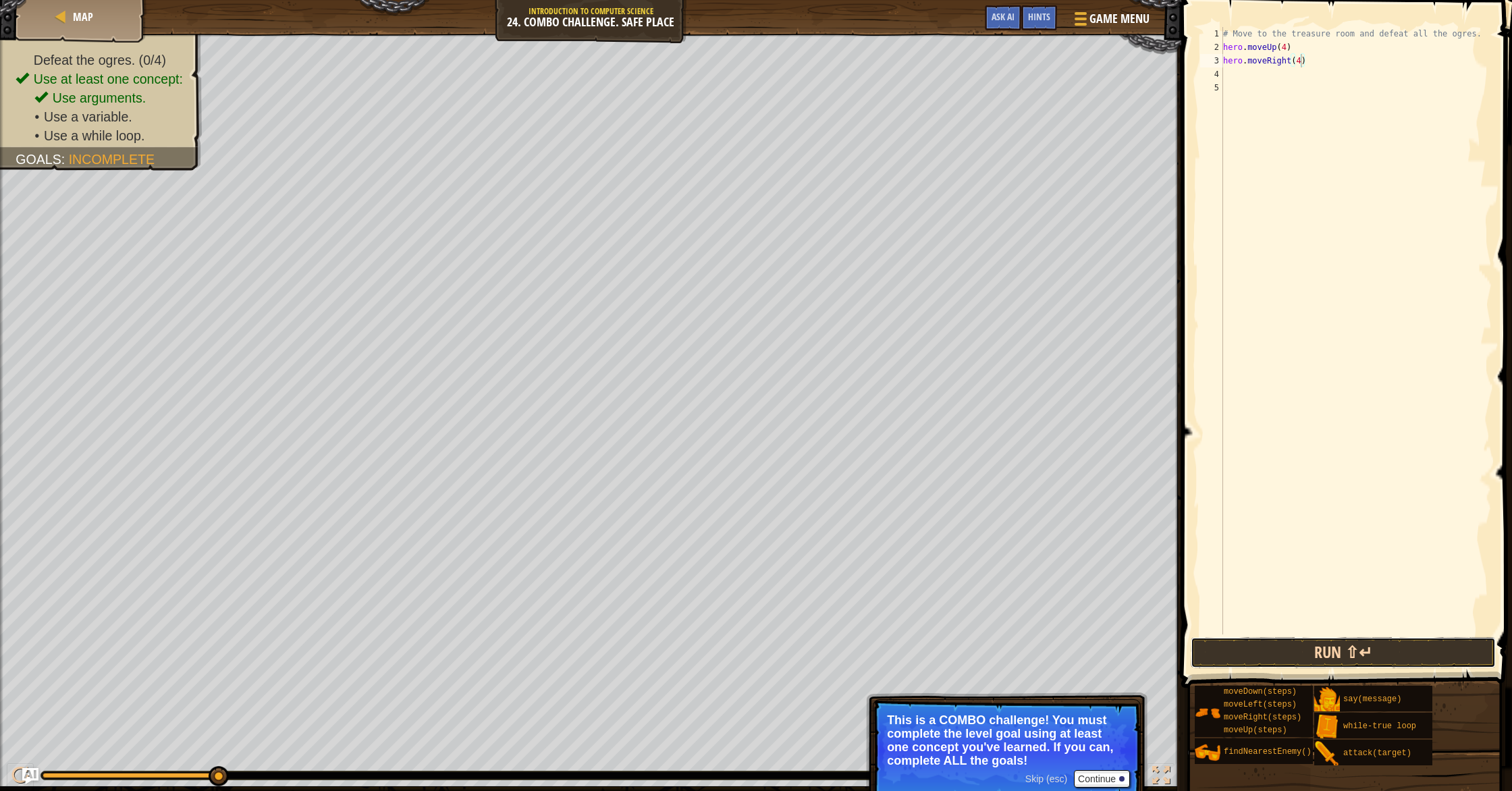
click at [809, 653] on button "Run ⇧↵" at bounding box center [1343, 653] width 305 height 31
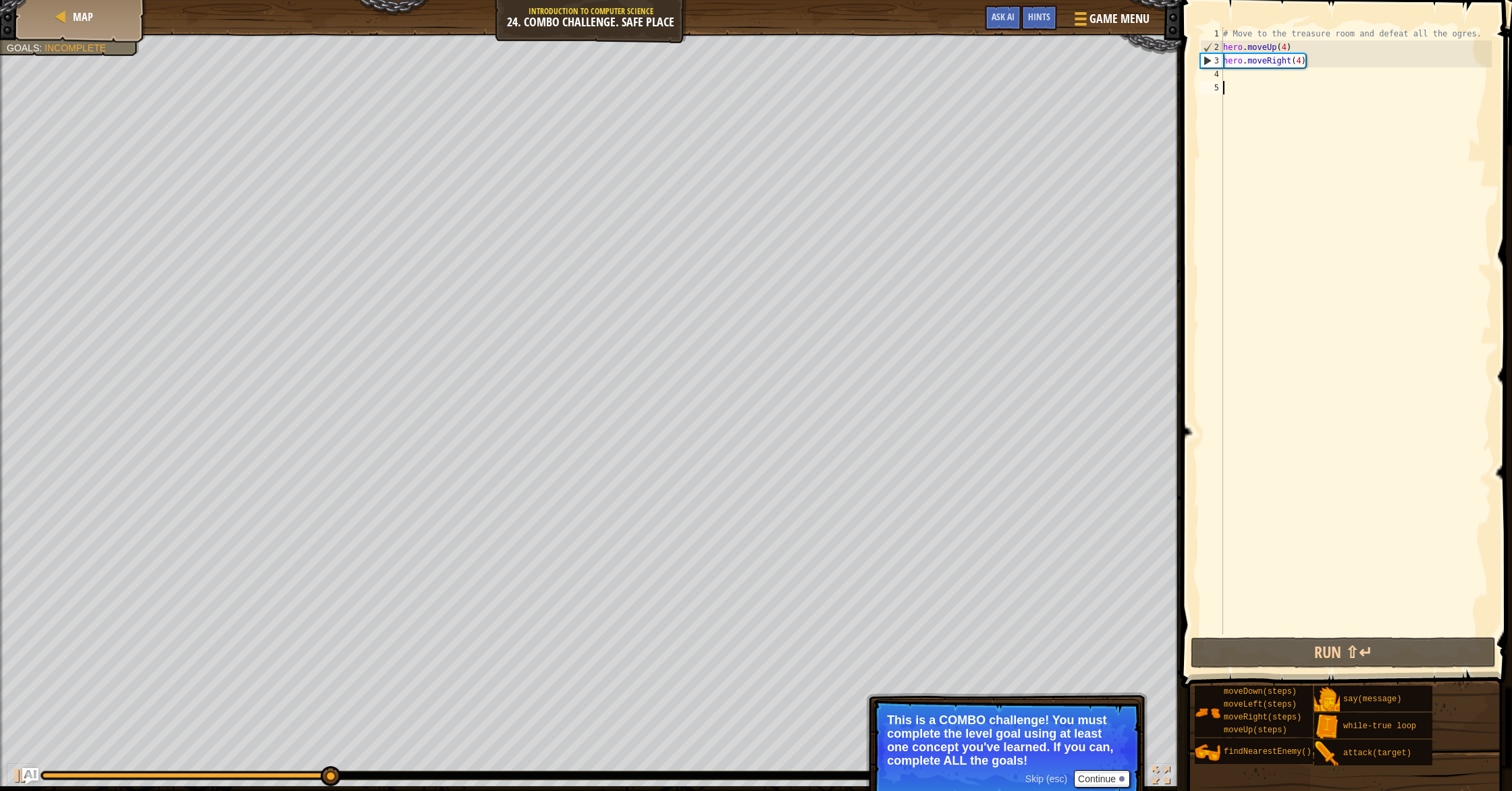
click at [809, 87] on div "# Move to the treasure room and defeat all the ogres. hero . moveUp ( 4 ) hero …" at bounding box center [1355, 344] width 271 height 634
click at [809, 78] on div "# Move to the treasure room and defeat all the ogres. hero . moveUp ( 4 ) hero …" at bounding box center [1355, 344] width 271 height 634
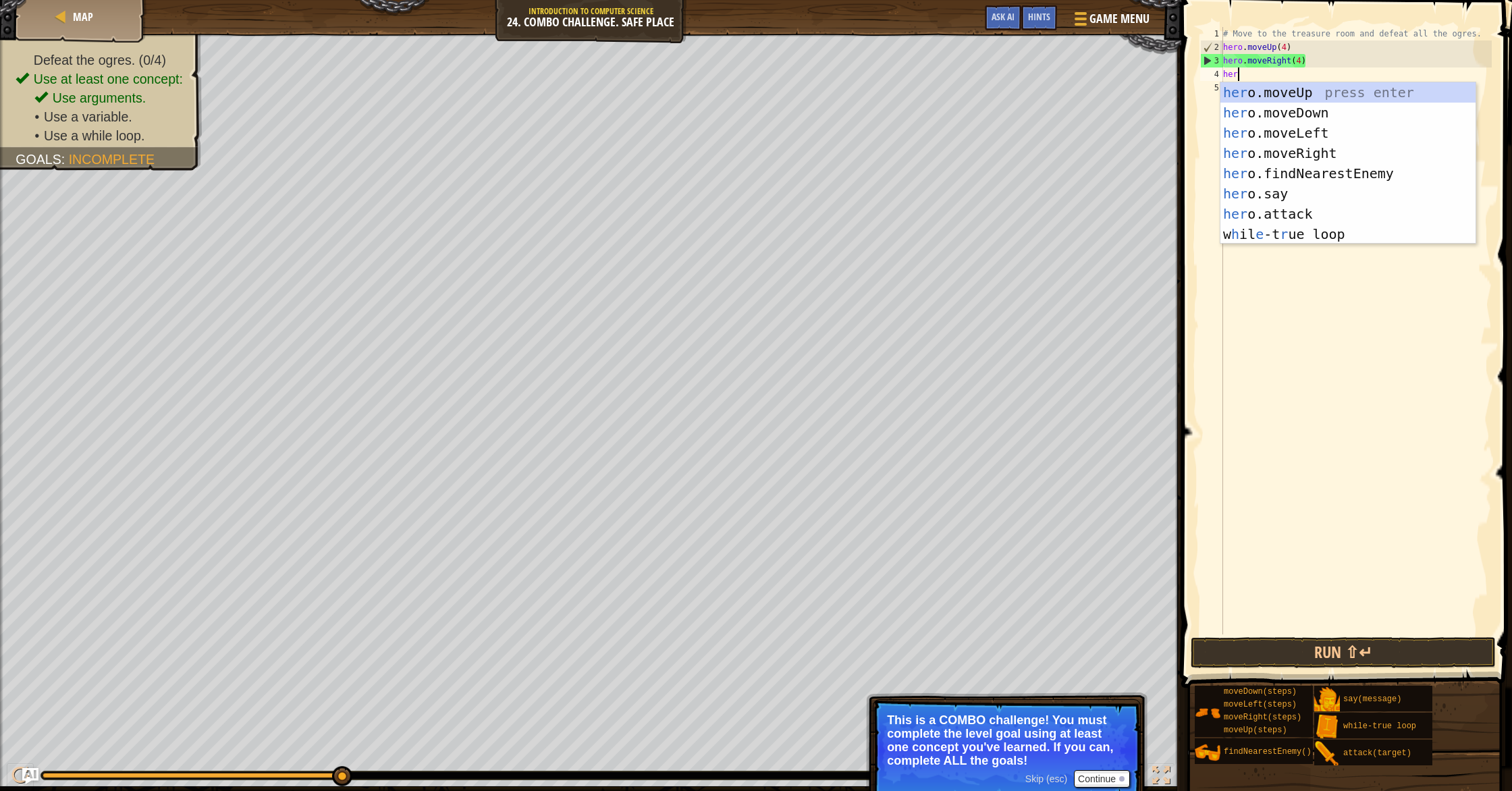
type textarea "hero"
click at [809, 106] on div "hero .moveUp press enter hero .moveDown press enter hero .moveLeft press enter …" at bounding box center [1347, 183] width 255 height 202
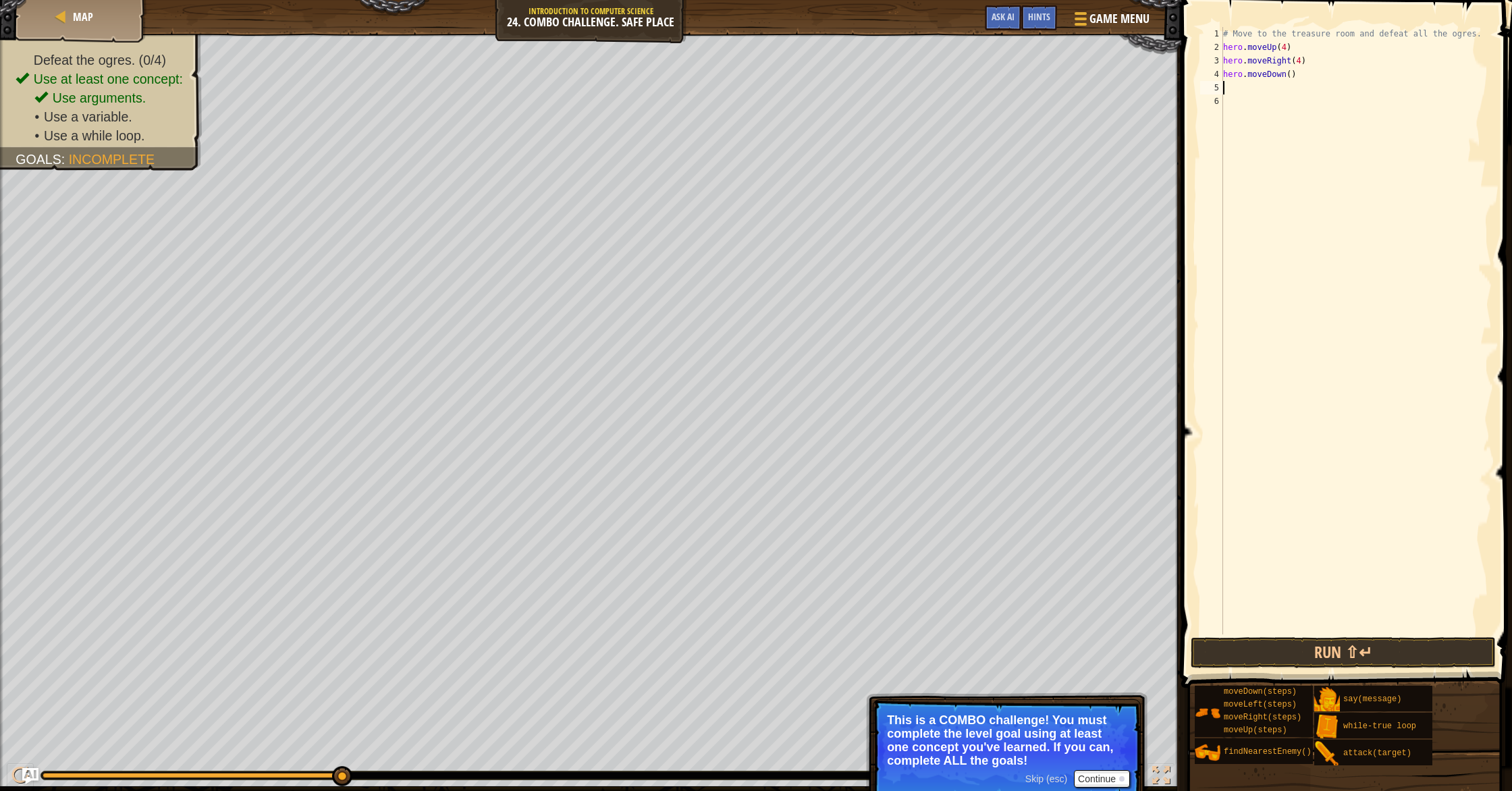
scroll to position [6, 0]
click at [809, 80] on div "# Move to the treasure room and defeat all the ogres. hero . moveUp ( 4 ) hero …" at bounding box center [1355, 344] width 271 height 634
type textarea "hero.moveDown(3)"
click at [809, 645] on button "Run ⇧↵" at bounding box center [1343, 653] width 305 height 31
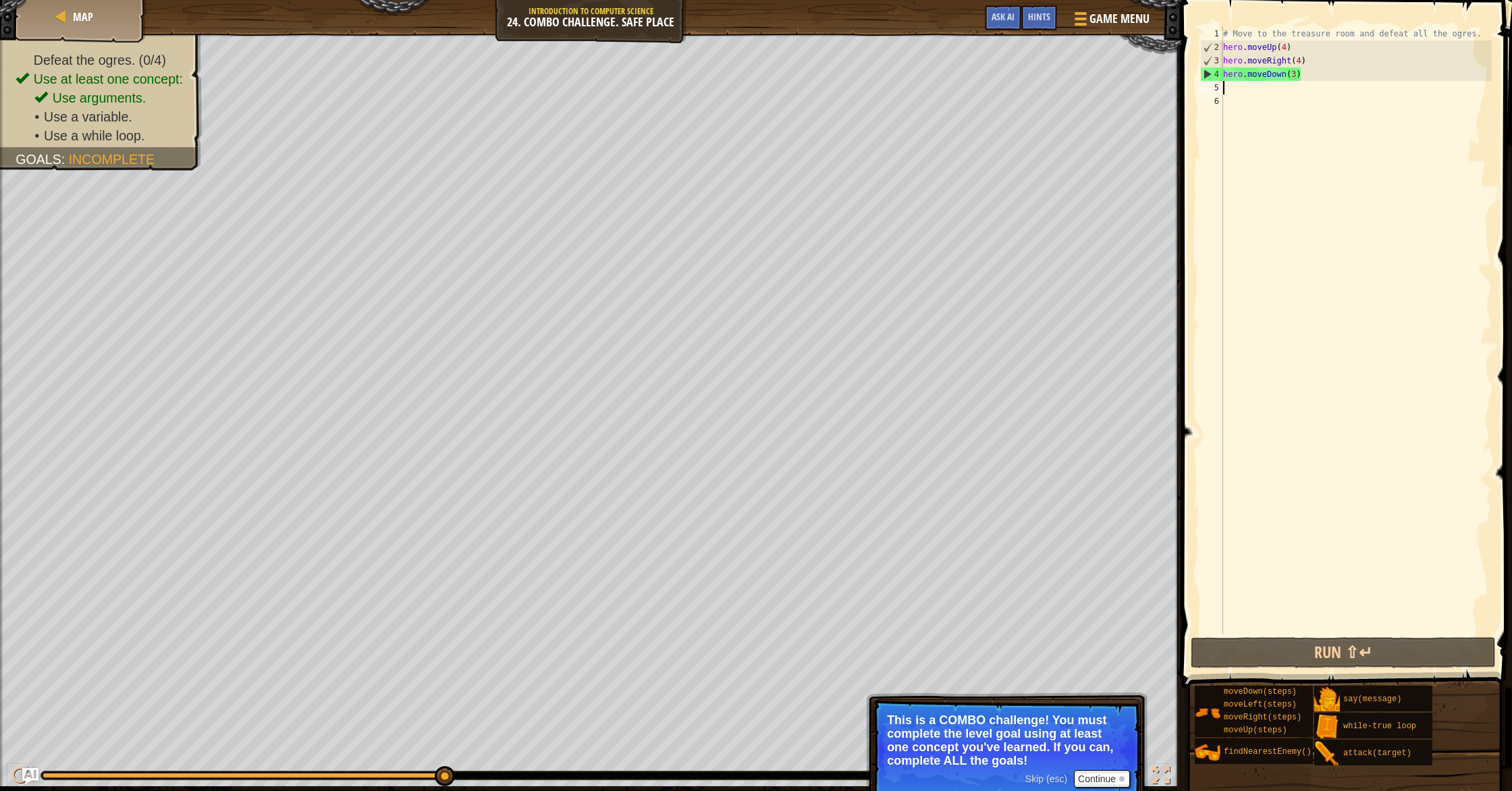
click at [809, 91] on div "# Move to the treasure room and defeat all the ogres. hero . moveUp ( 4 ) hero …" at bounding box center [1355, 344] width 271 height 634
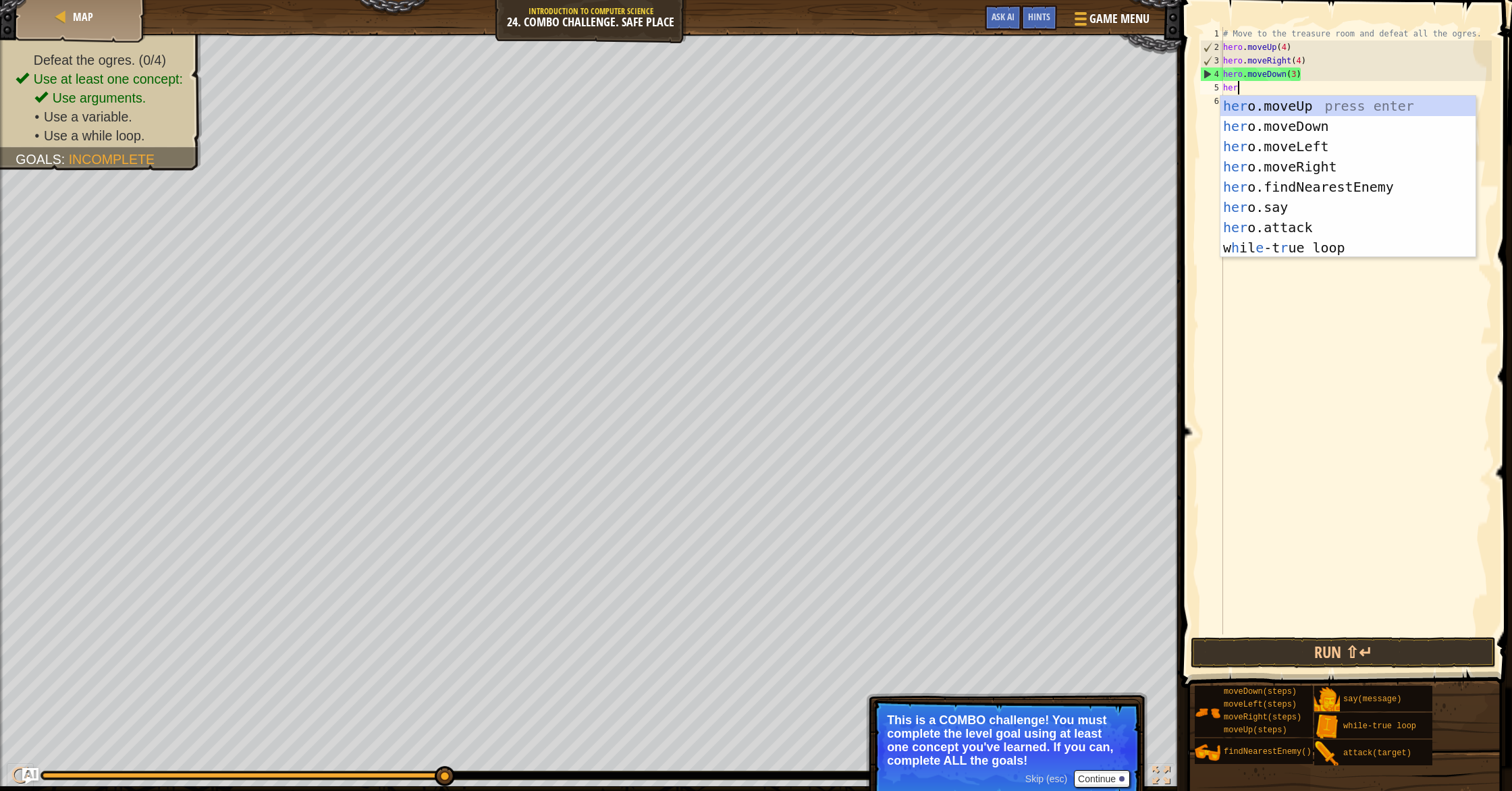
type textarea "heri"
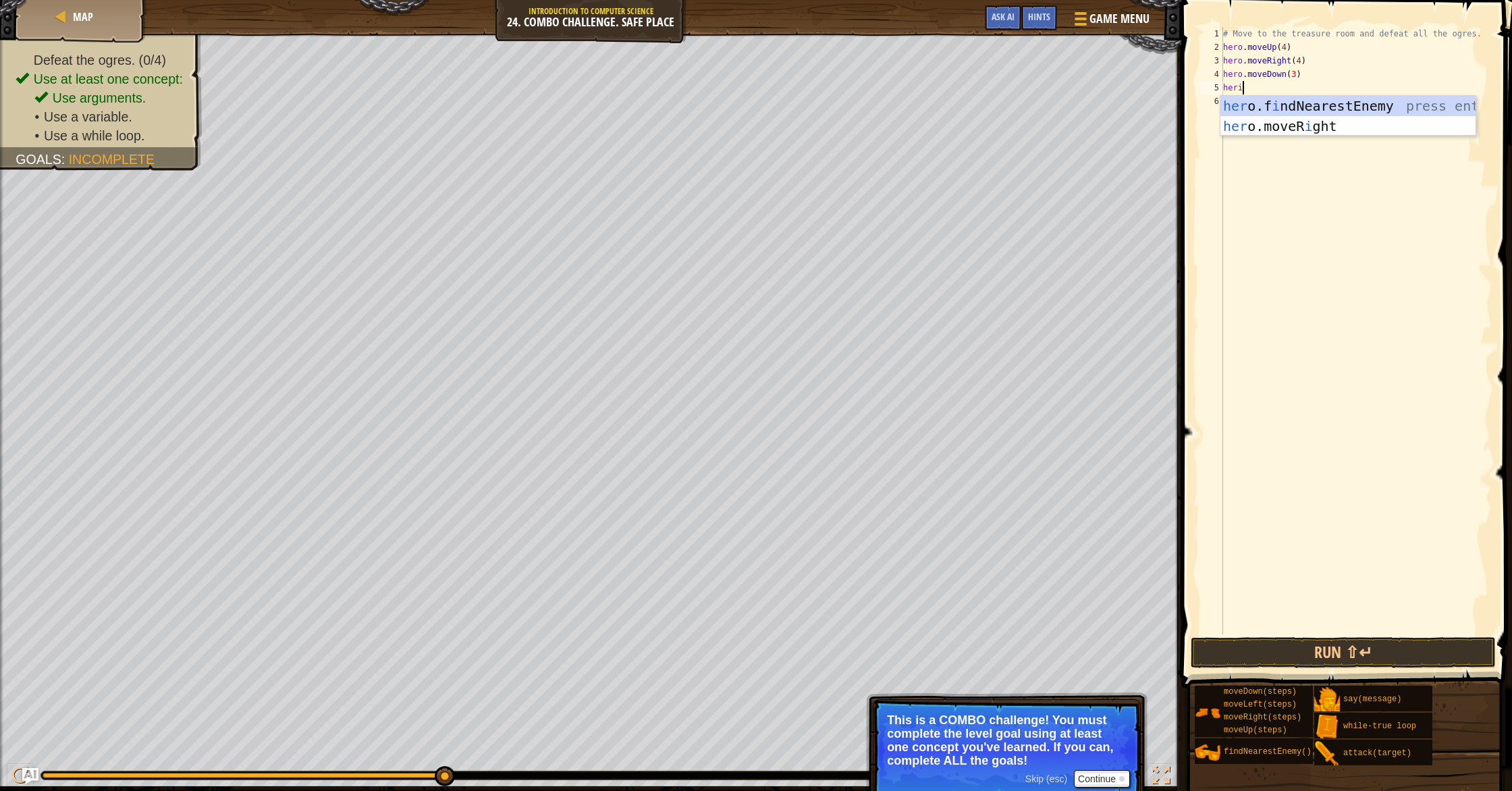
scroll to position [6, 1]
click at [809, 107] on div "her o.f i ndNearestEnemy press enter her o.moveR i ght press enter" at bounding box center [1347, 136] width 255 height 81
click at [809, 119] on div "hero.att ack press enter" at bounding box center [1347, 140] width 255 height 61
type textarea "hero.attack(enemy)"
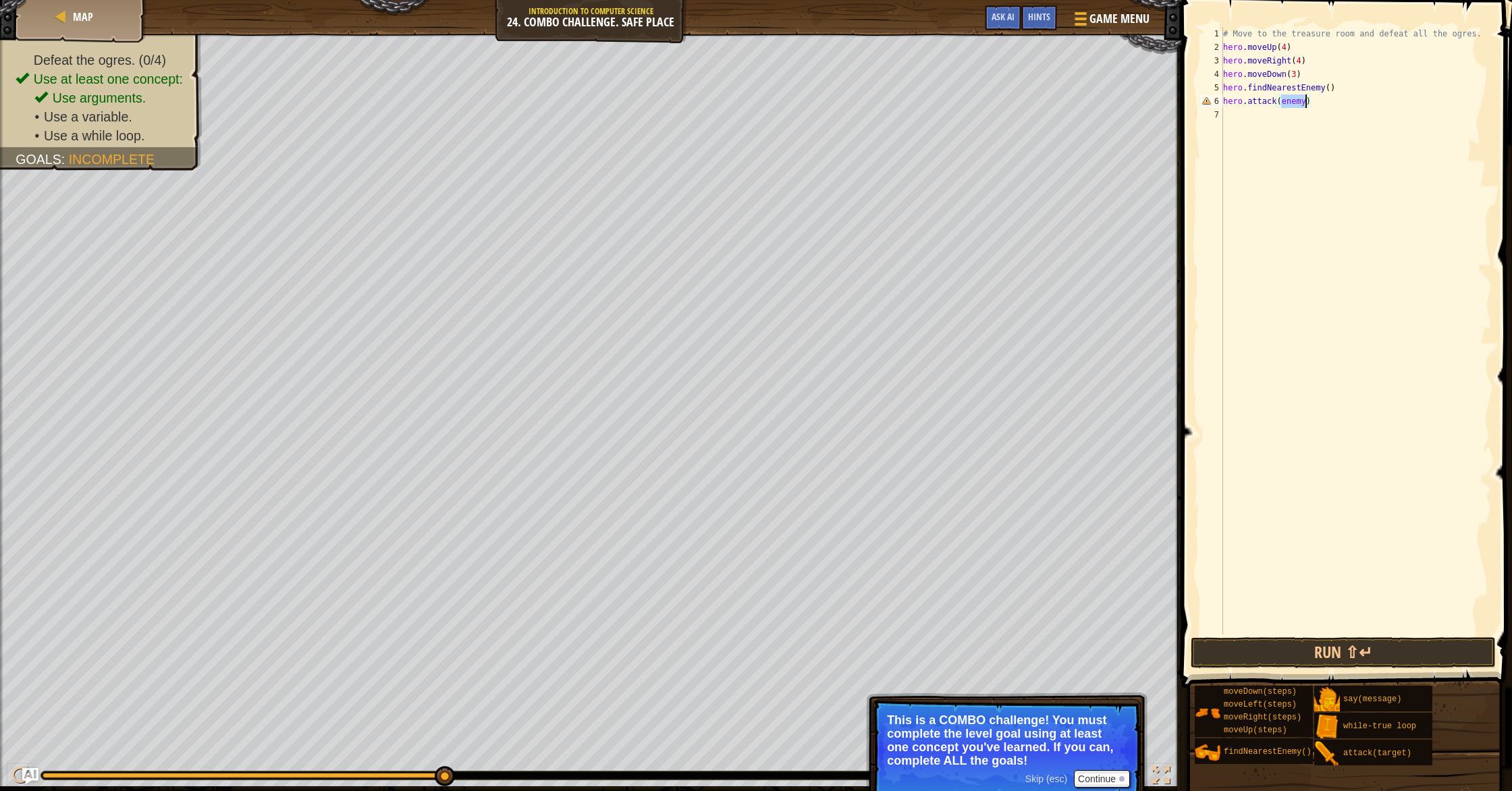
click at [809, 115] on div "# Move to the treasure room and defeat all the ogres. hero . moveUp ( 4 ) hero …" at bounding box center [1355, 344] width 271 height 634
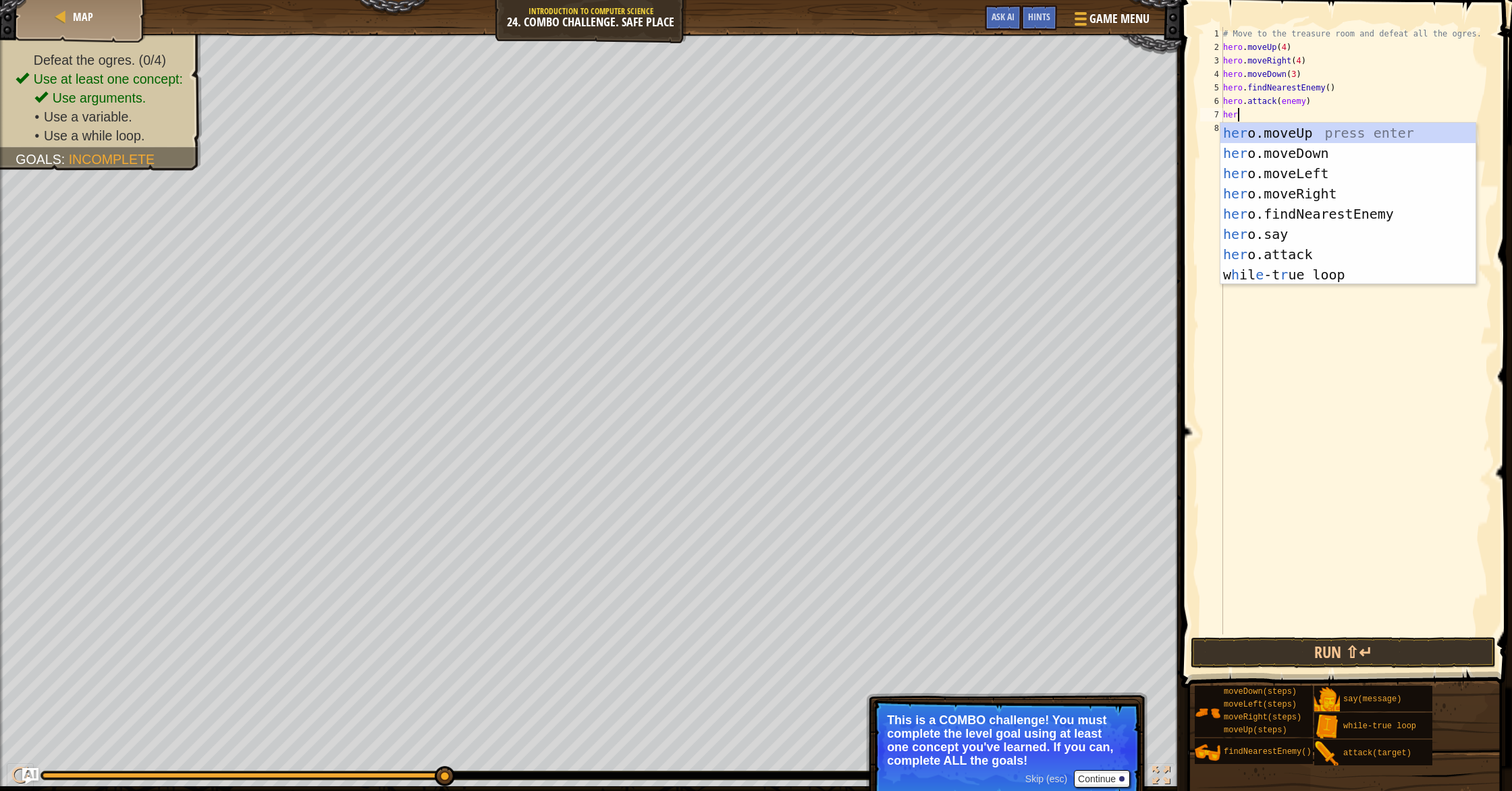
scroll to position [6, 0]
type textarea "h"
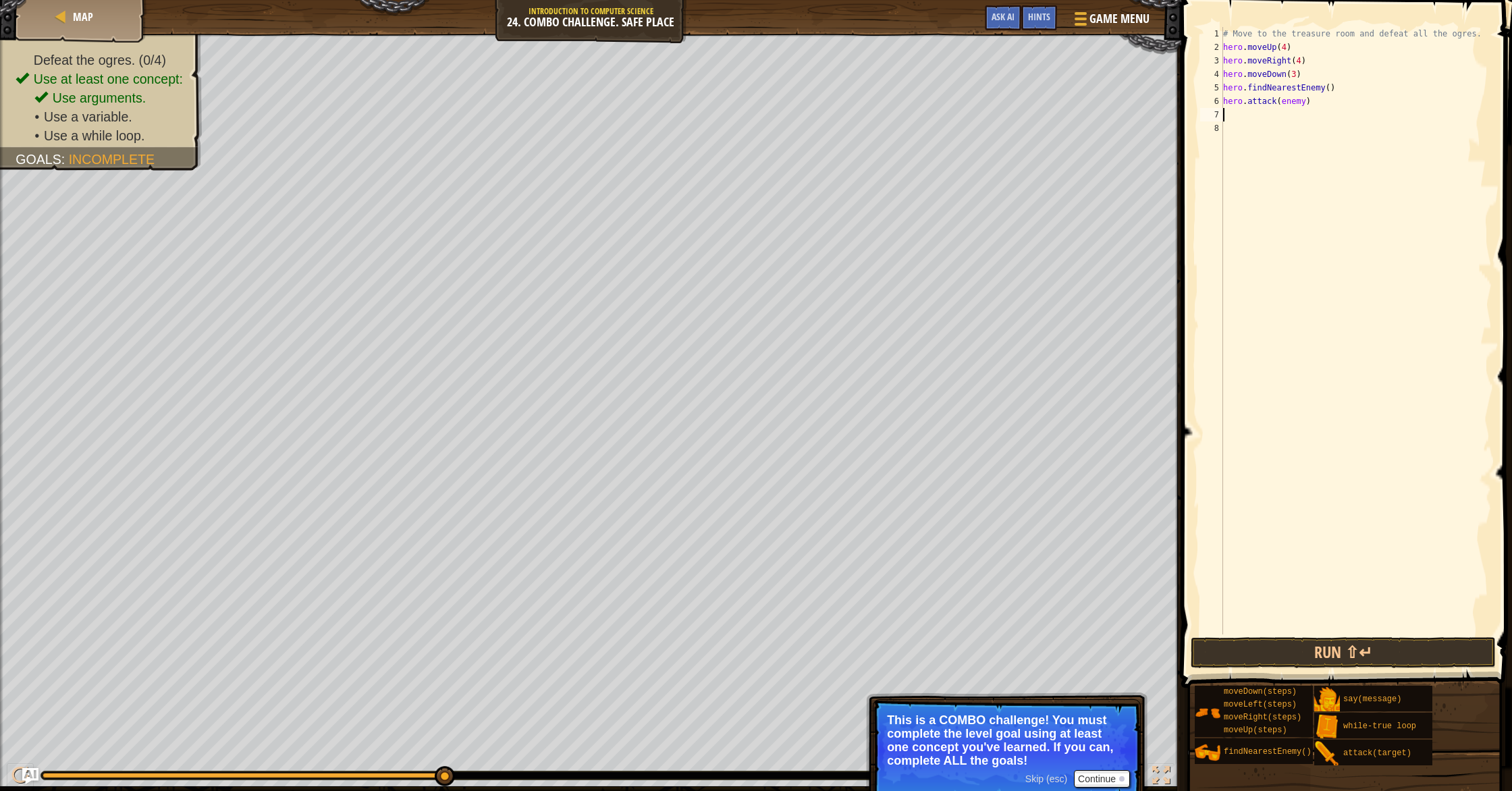
click at [809, 77] on div "# Move to the treasure room and defeat all the ogres. hero . moveUp ( 4 ) hero …" at bounding box center [1355, 344] width 271 height 634
type textarea "hero.moveDown(3)"
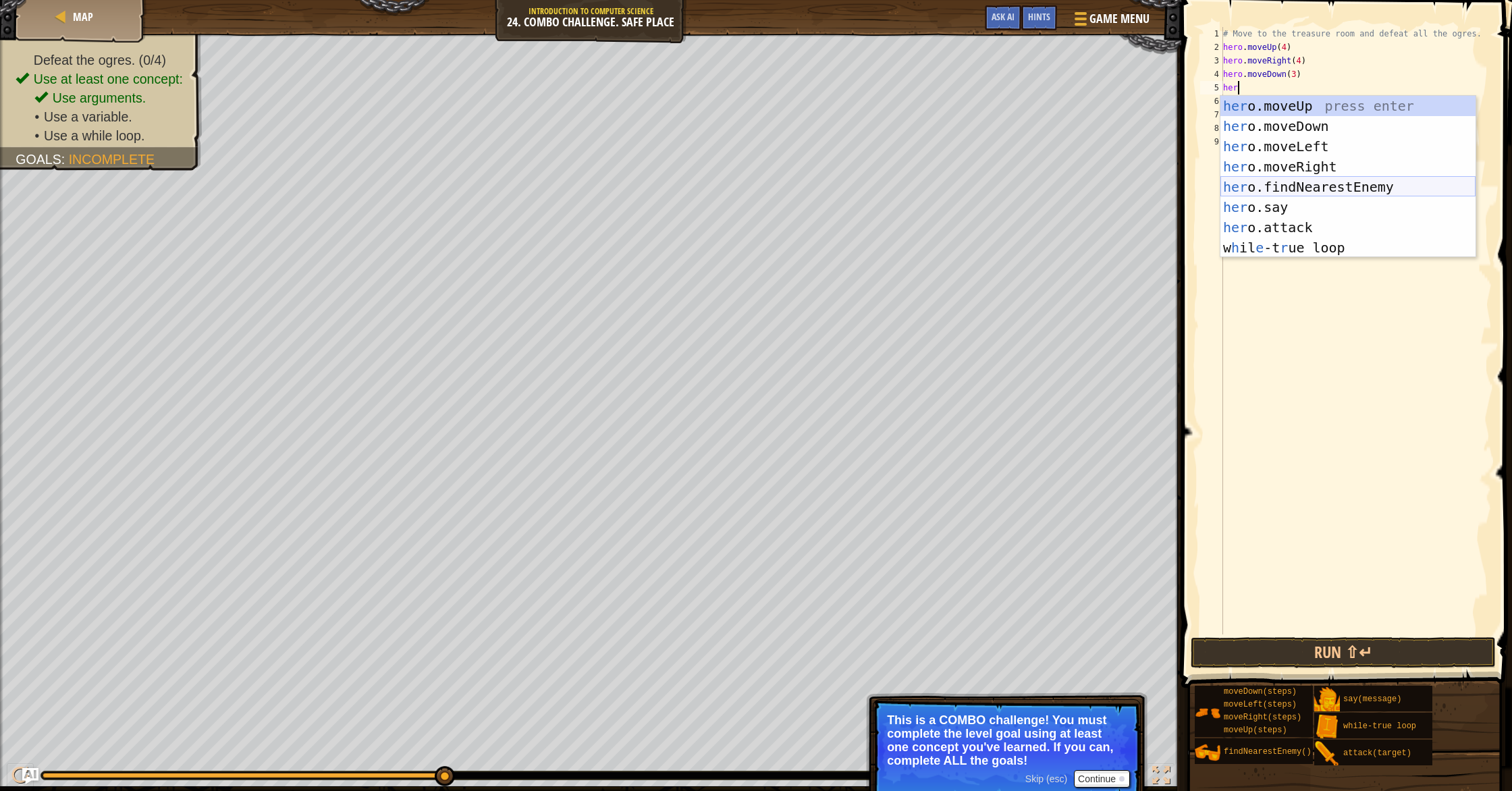
type textarea "h"
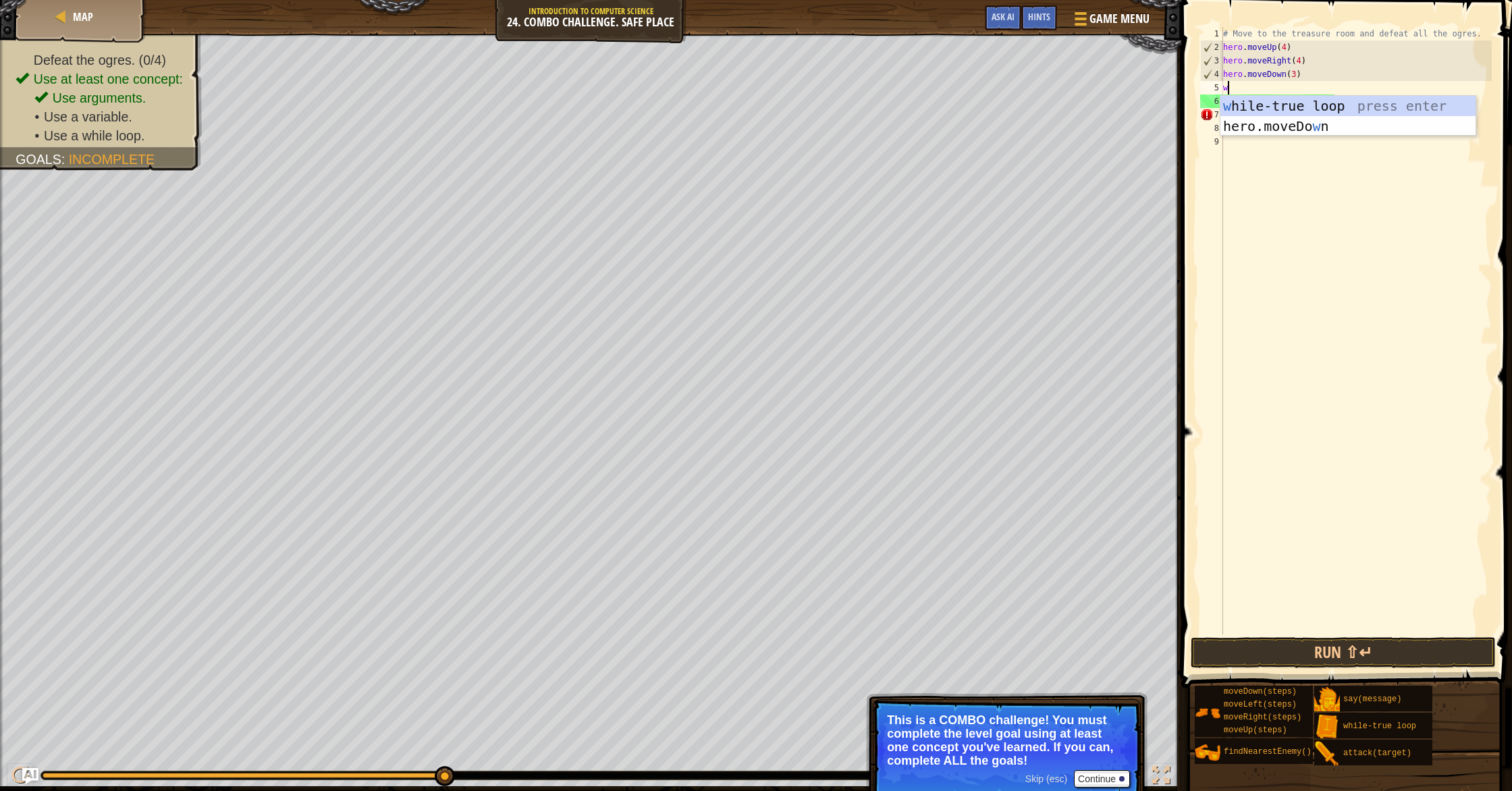
type textarea "wh"
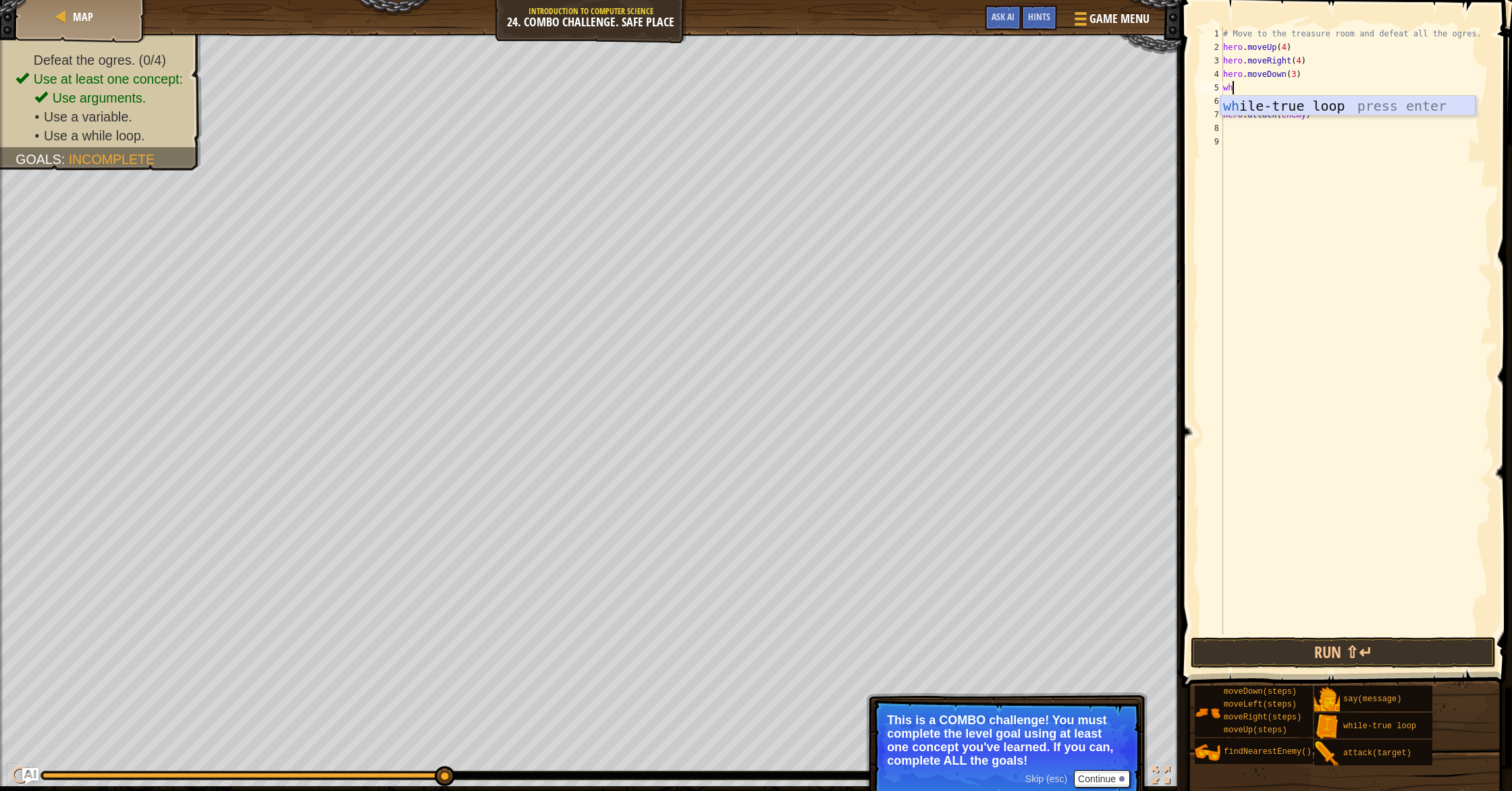
click at [809, 108] on div "wh ile-true loop press enter" at bounding box center [1347, 126] width 255 height 61
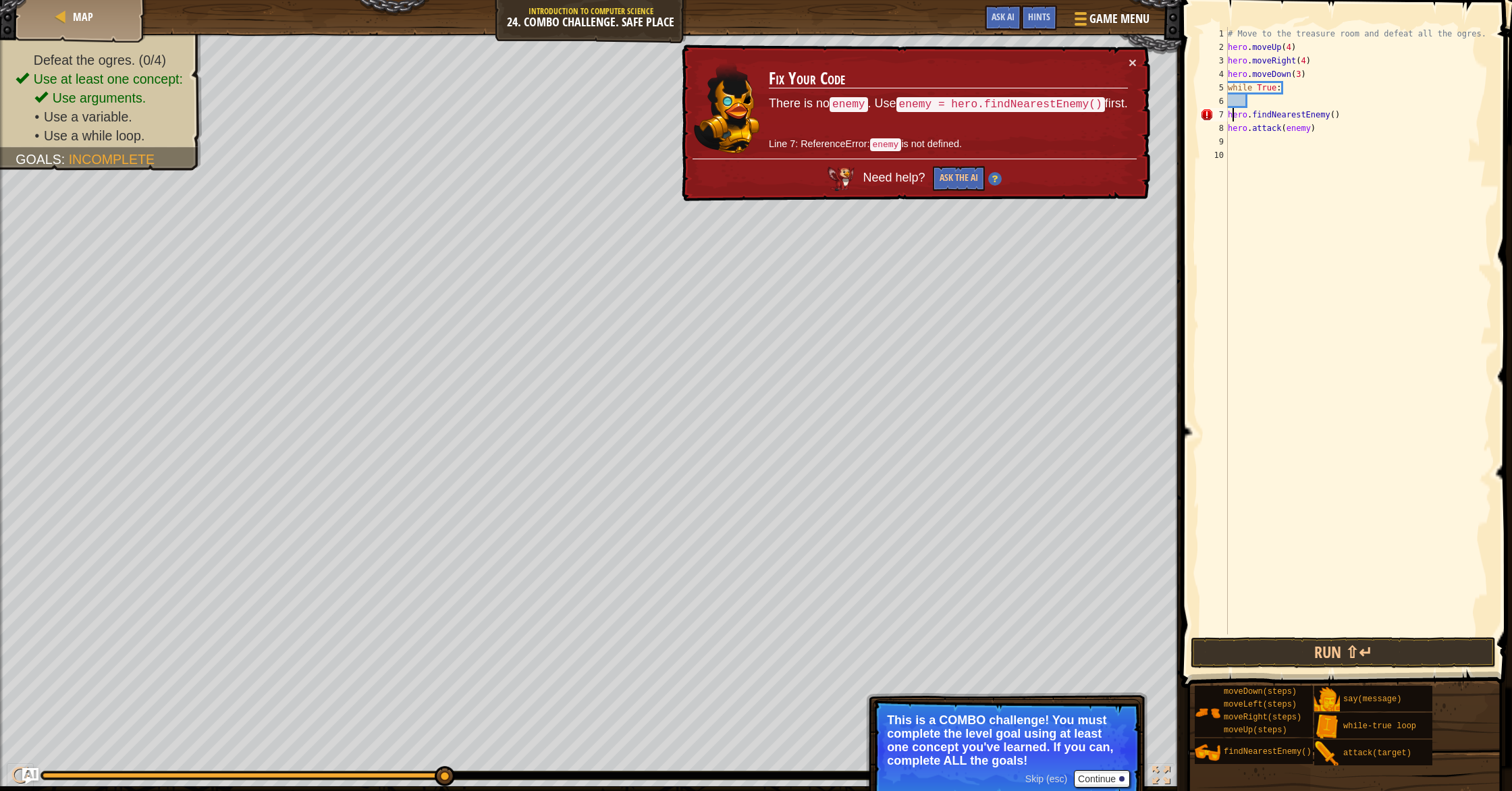
click at [809, 114] on div "# Move to the treasure room and defeat all the ogres. hero . moveUp ( 4 ) hero …" at bounding box center [1358, 344] width 267 height 634
click at [809, 115] on div "# Move to the treasure room and defeat all the ogres. hero . moveUp ( 4 ) hero …" at bounding box center [1358, 344] width 267 height 634
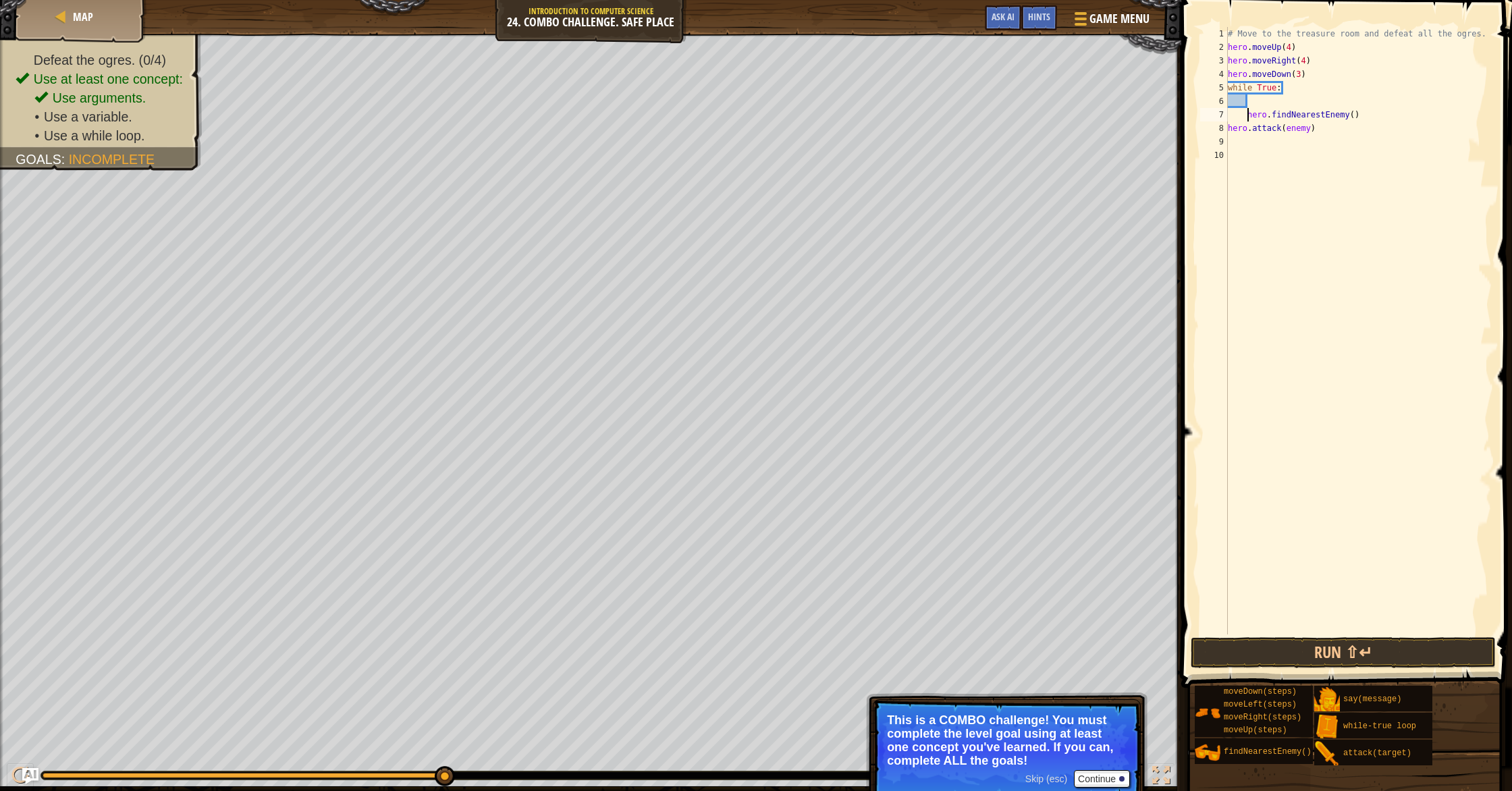
click at [809, 127] on div "# Move to the treasure room and defeat all the ogres. hero . moveUp ( 4 ) hero …" at bounding box center [1358, 344] width 267 height 634
type textarea "hero.attack(enemy)"
click at [809, 101] on div "# Move to the treasure room and defeat all the ogres. hero . moveUp ( 4 ) hero …" at bounding box center [1358, 344] width 267 height 634
type textarea "while True:"
click at [809, 655] on button "Run ⇧↵" at bounding box center [1343, 653] width 305 height 31
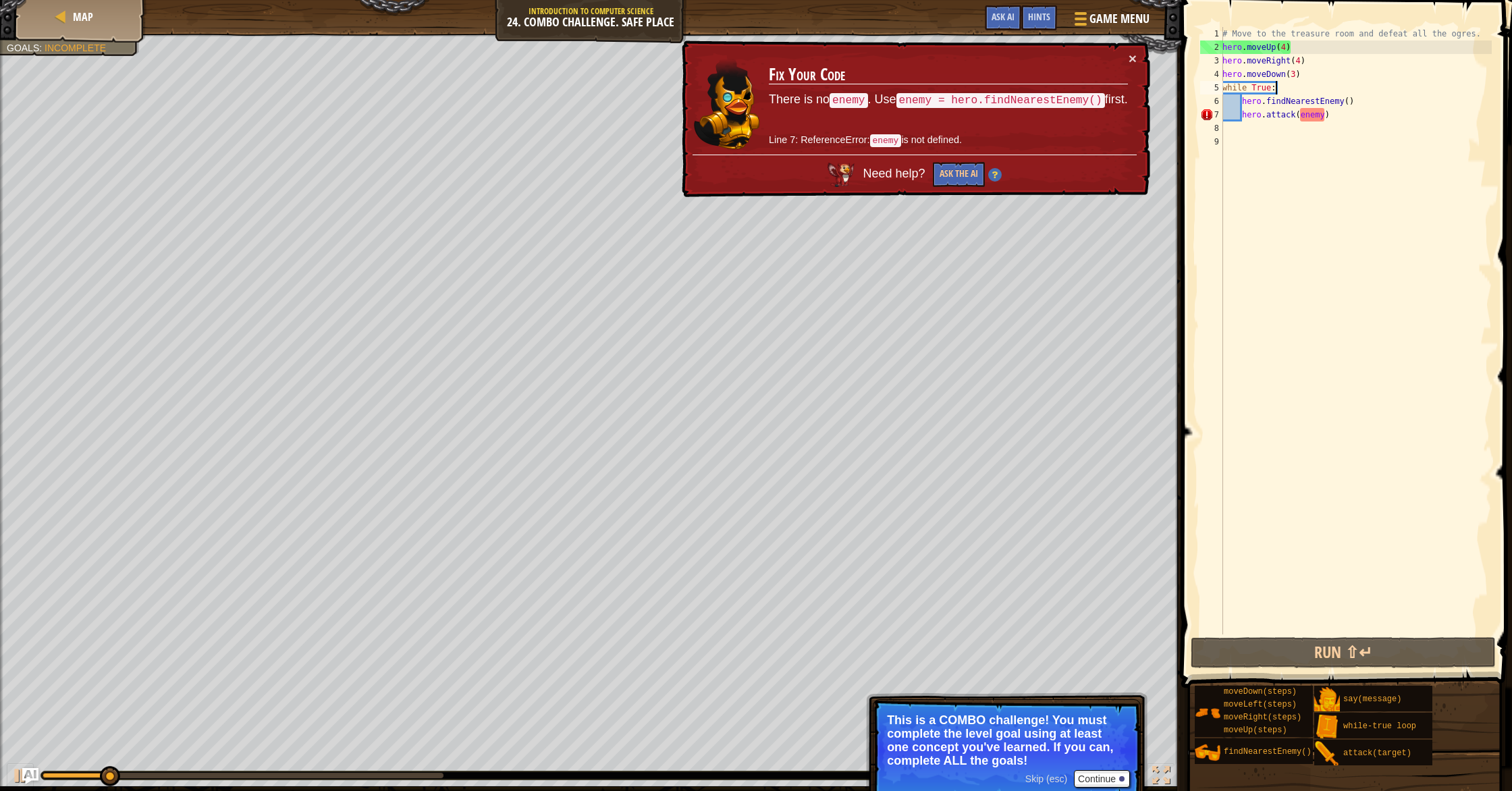
click at [809, 58] on button "×" at bounding box center [1133, 58] width 8 height 14
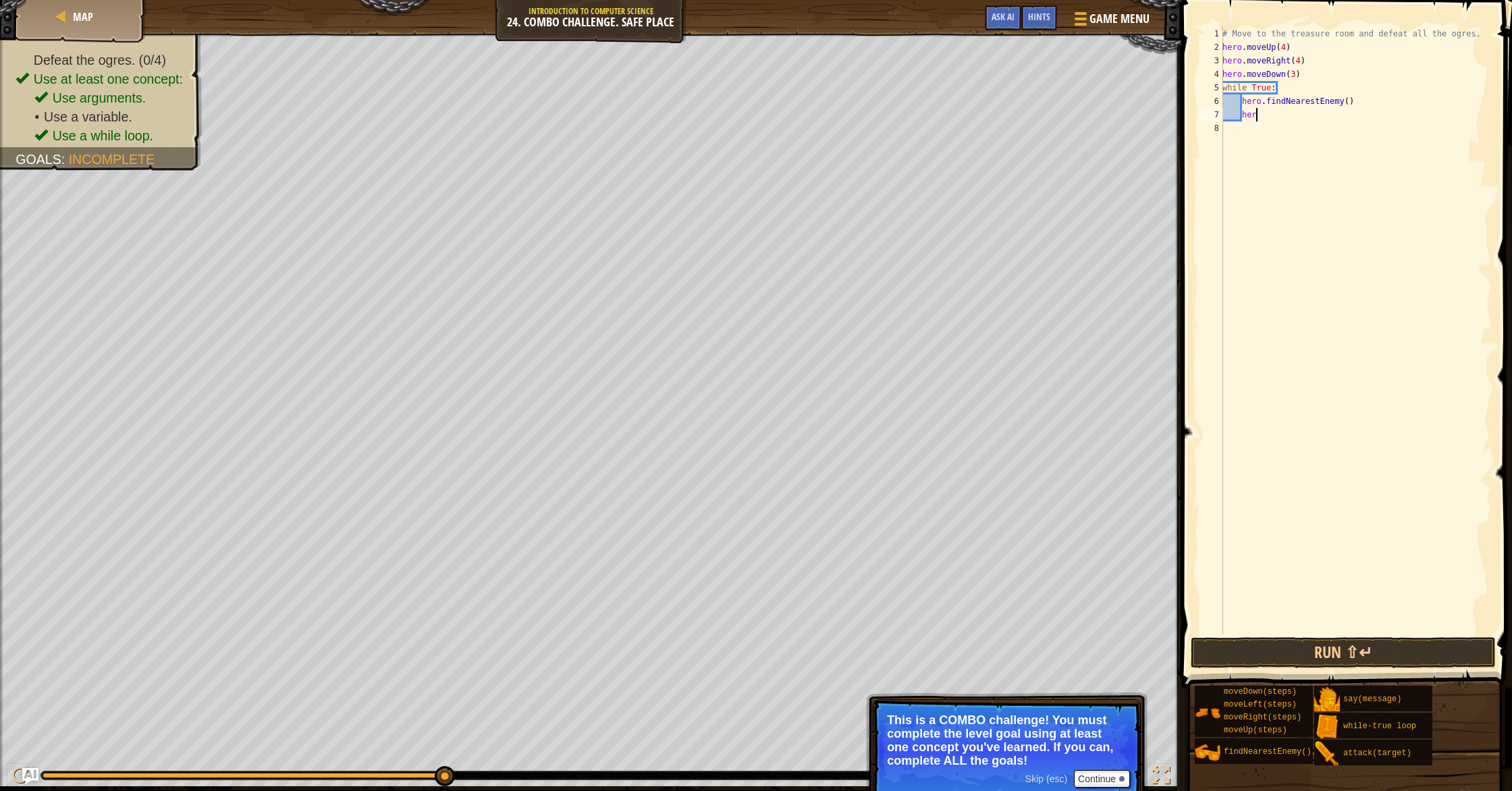
type textarea "h"
click at [809, 644] on button "Run ⇧↵" at bounding box center [1343, 653] width 305 height 31
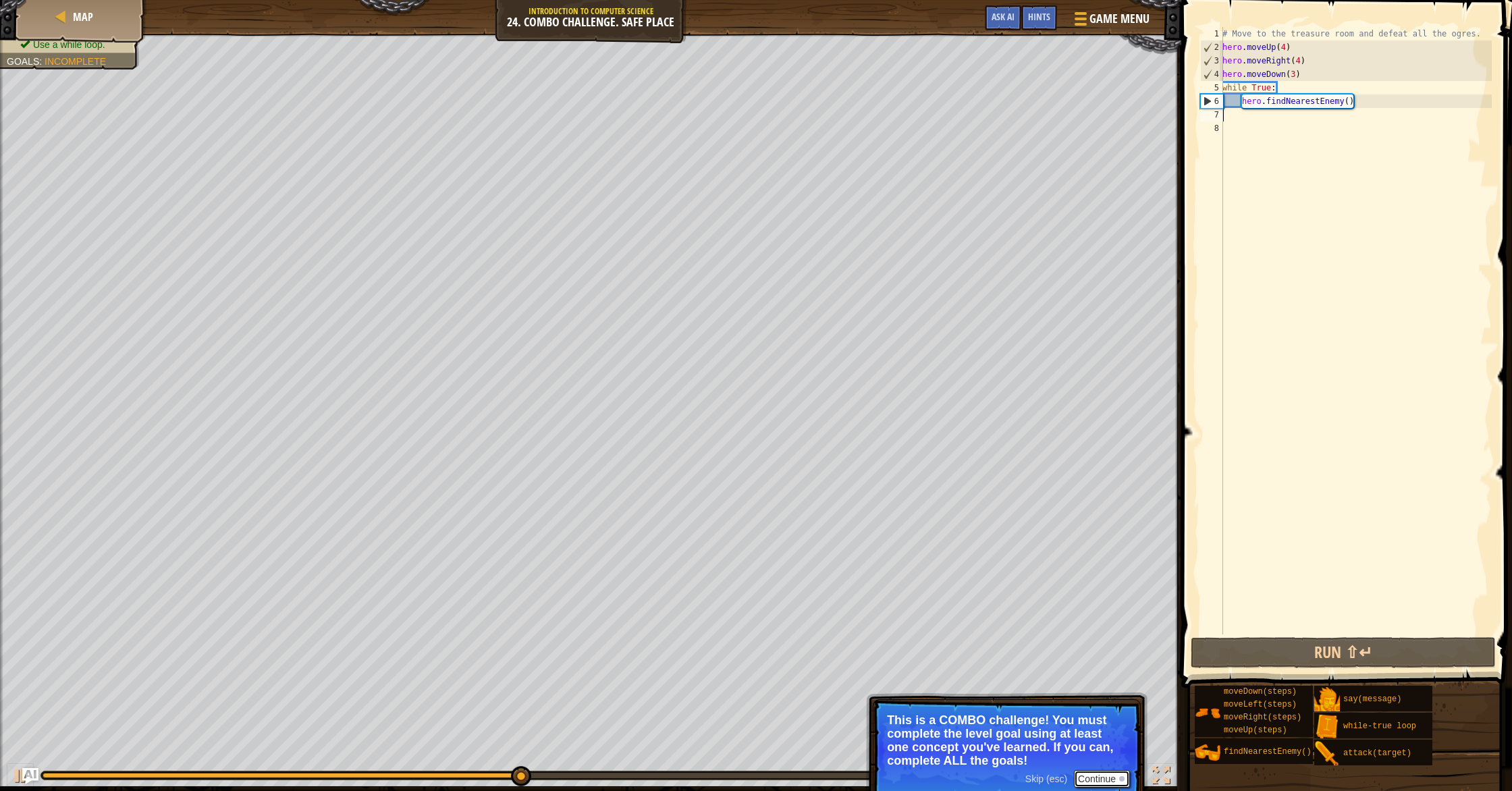
click at [809, 682] on button "Continue" at bounding box center [1102, 778] width 56 height 18
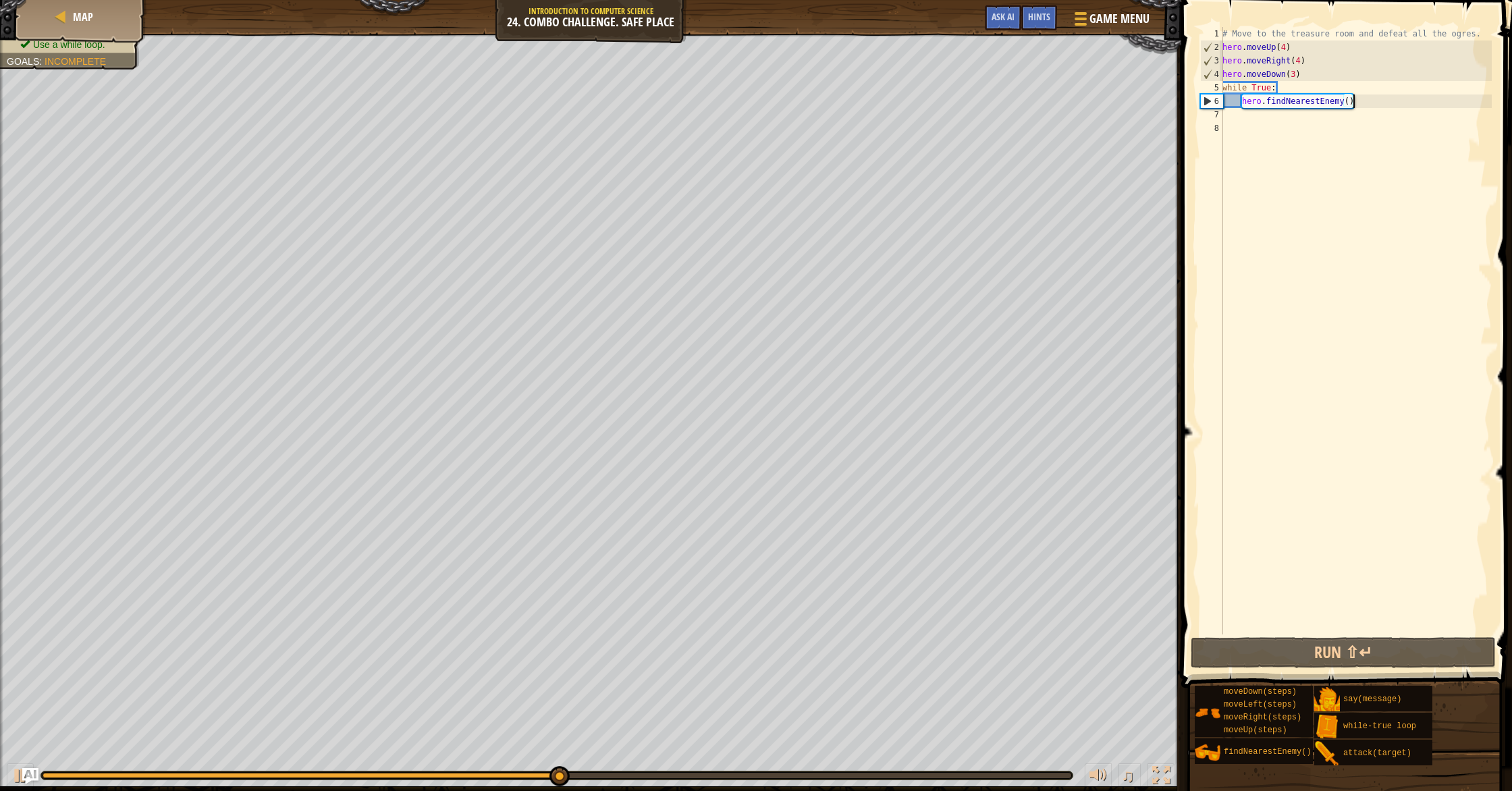
click at [809, 105] on div "# Move to the treasure room and defeat all the ogres. hero . moveUp ( 4 ) hero …" at bounding box center [1355, 344] width 272 height 634
drag, startPoint x: 1370, startPoint y: 105, endPoint x: 1223, endPoint y: 88, distance: 148.0
click at [809, 86] on div "hero.findNearestEnemy() 1 2 3 4 5 6 7 8 # Move to the treasure room and defeat …" at bounding box center [1344, 330] width 294 height 607
type textarea "while True: hero.findNearestEnemy()"
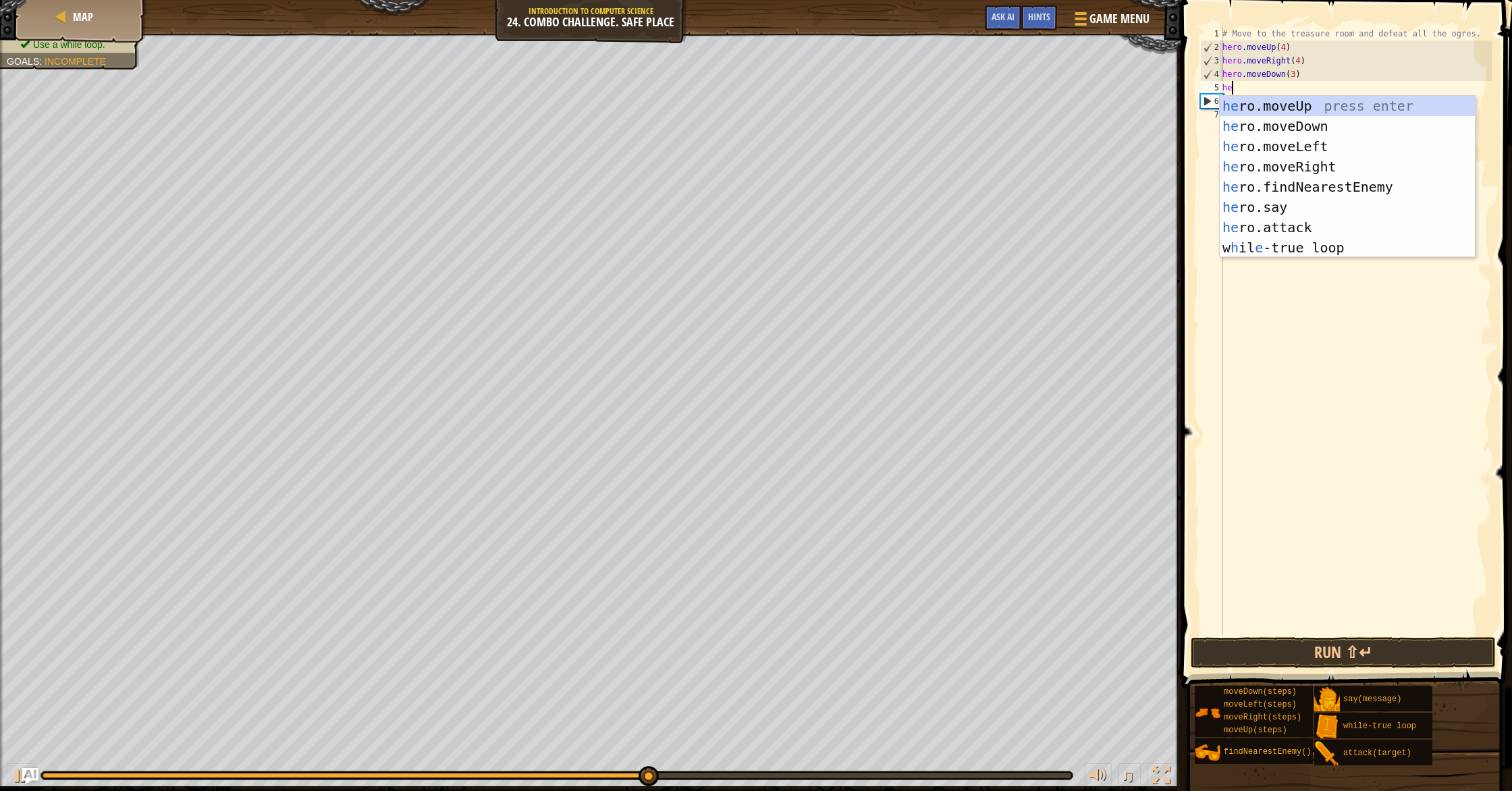
type textarea "her"
click at [809, 187] on div "her o.moveUp press enter her o.moveDown press enter her o.moveLeft press enter …" at bounding box center [1346, 197] width 255 height 202
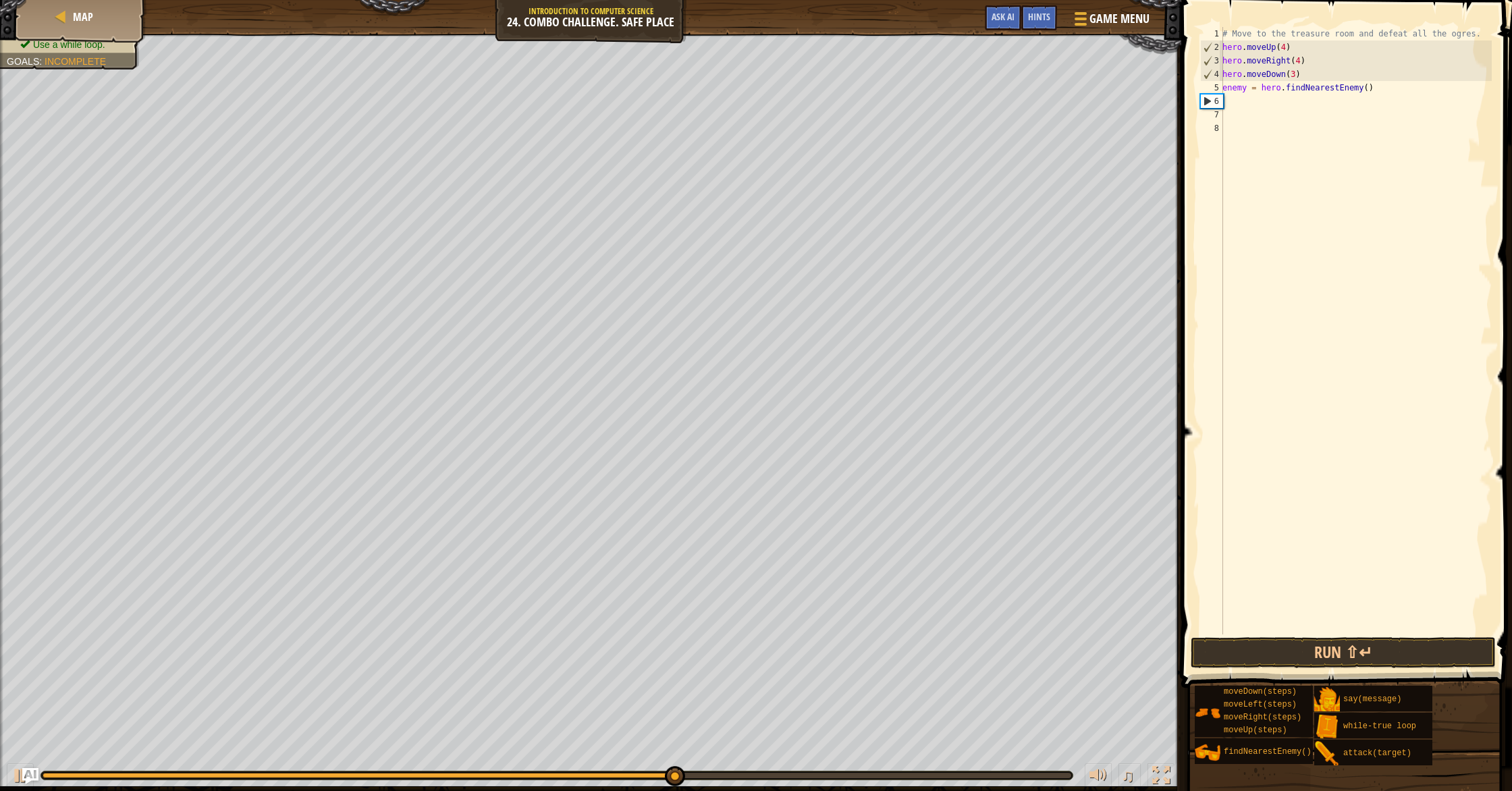
scroll to position [6, 0]
click at [809, 103] on div "# Move to the treasure room and defeat all the ogres. hero . moveUp ( 4 ) hero …" at bounding box center [1355, 344] width 272 height 634
drag, startPoint x: 1251, startPoint y: 98, endPoint x: 1226, endPoint y: 109, distance: 27.3
click at [809, 99] on div "# Move to the treasure room and defeat all the ogres. hero . moveUp ( 4 ) hero …" at bounding box center [1355, 344] width 272 height 634
drag, startPoint x: 1224, startPoint y: 109, endPoint x: 1232, endPoint y: 106, distance: 8.5
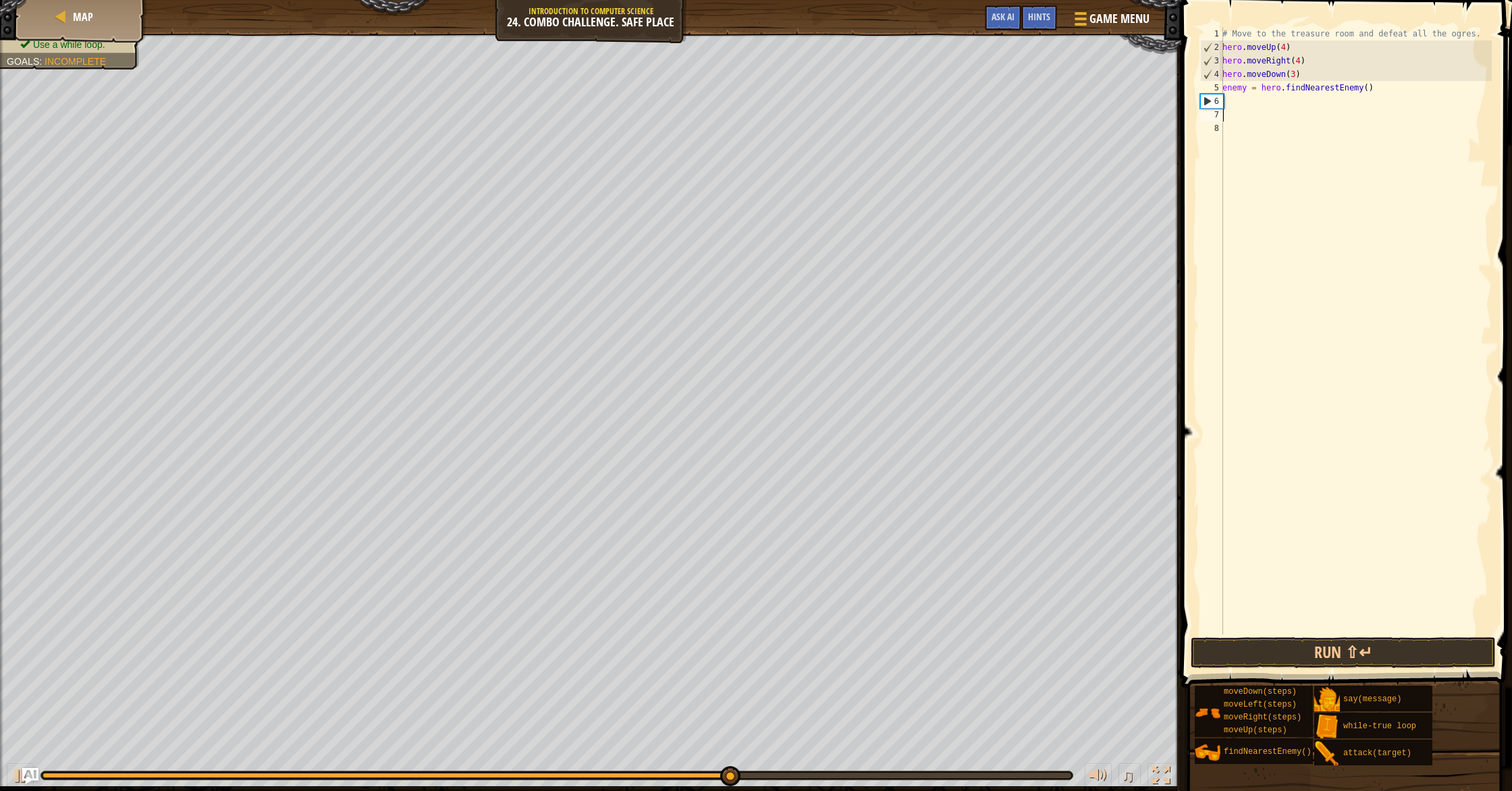
click at [809, 109] on div "# Move to the treasure room and defeat all the ogres. hero . moveUp ( 4 ) hero …" at bounding box center [1355, 344] width 272 height 634
click at [809, 104] on div "# Move to the treasure room and defeat all the ogres. hero . moveUp ( 4 ) hero …" at bounding box center [1355, 344] width 272 height 634
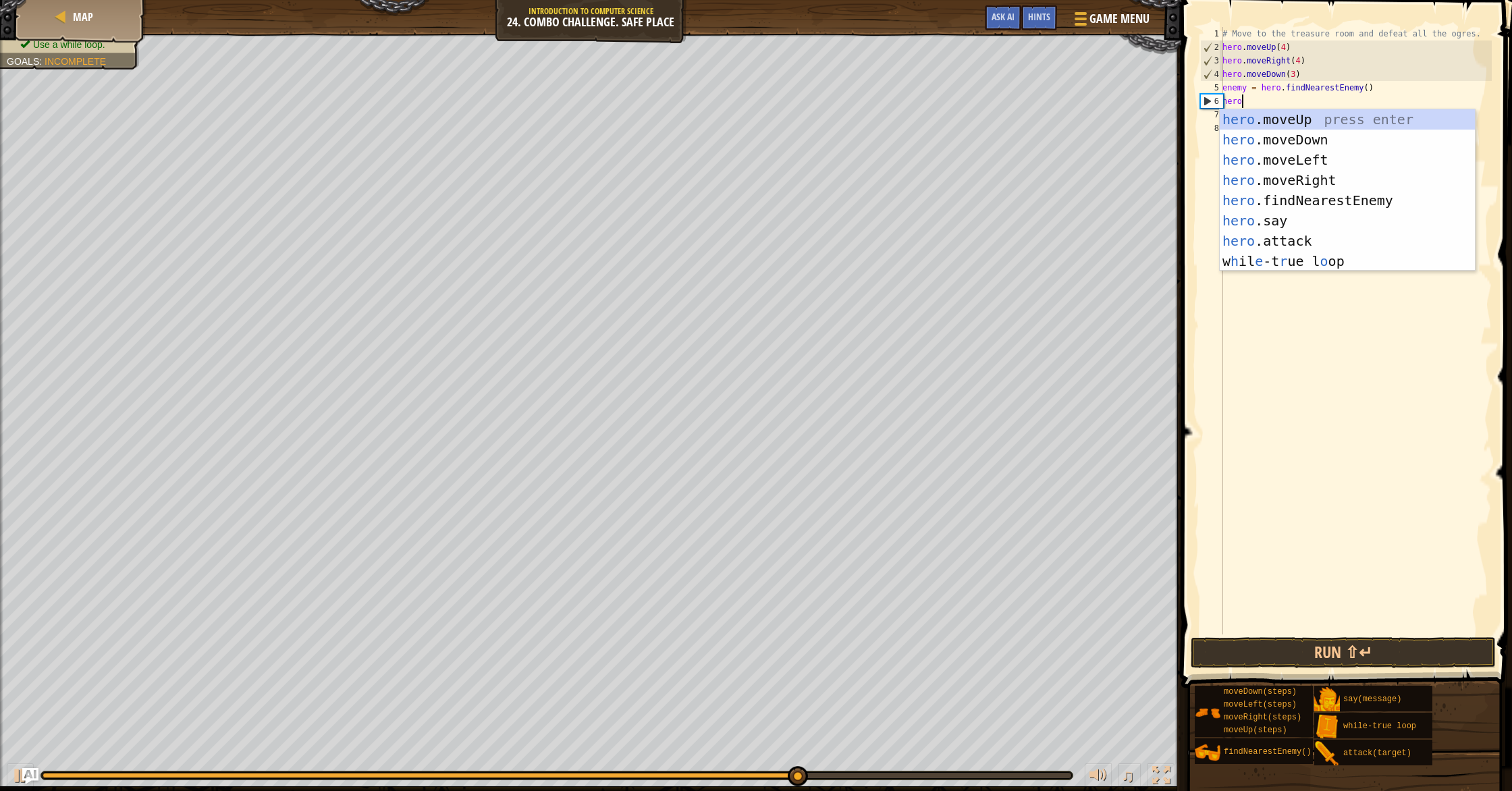
scroll to position [6, 1]
click at [809, 243] on div "hero. moveUp press enter hero. moveDown press enter hero. moveLeft press enter …" at bounding box center [1346, 201] width 255 height 182
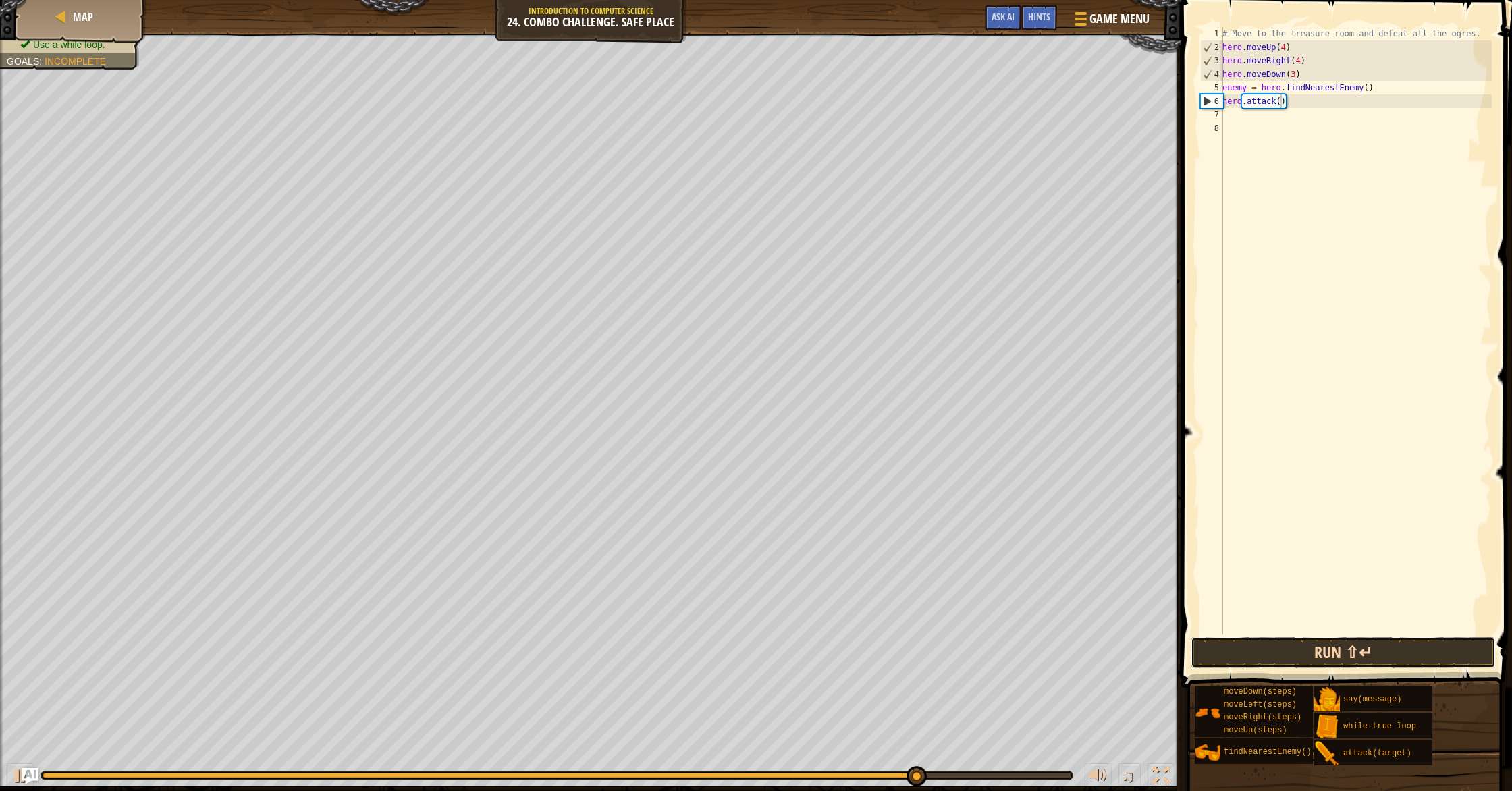
click at [809, 653] on button "Run ⇧↵" at bounding box center [1343, 653] width 305 height 31
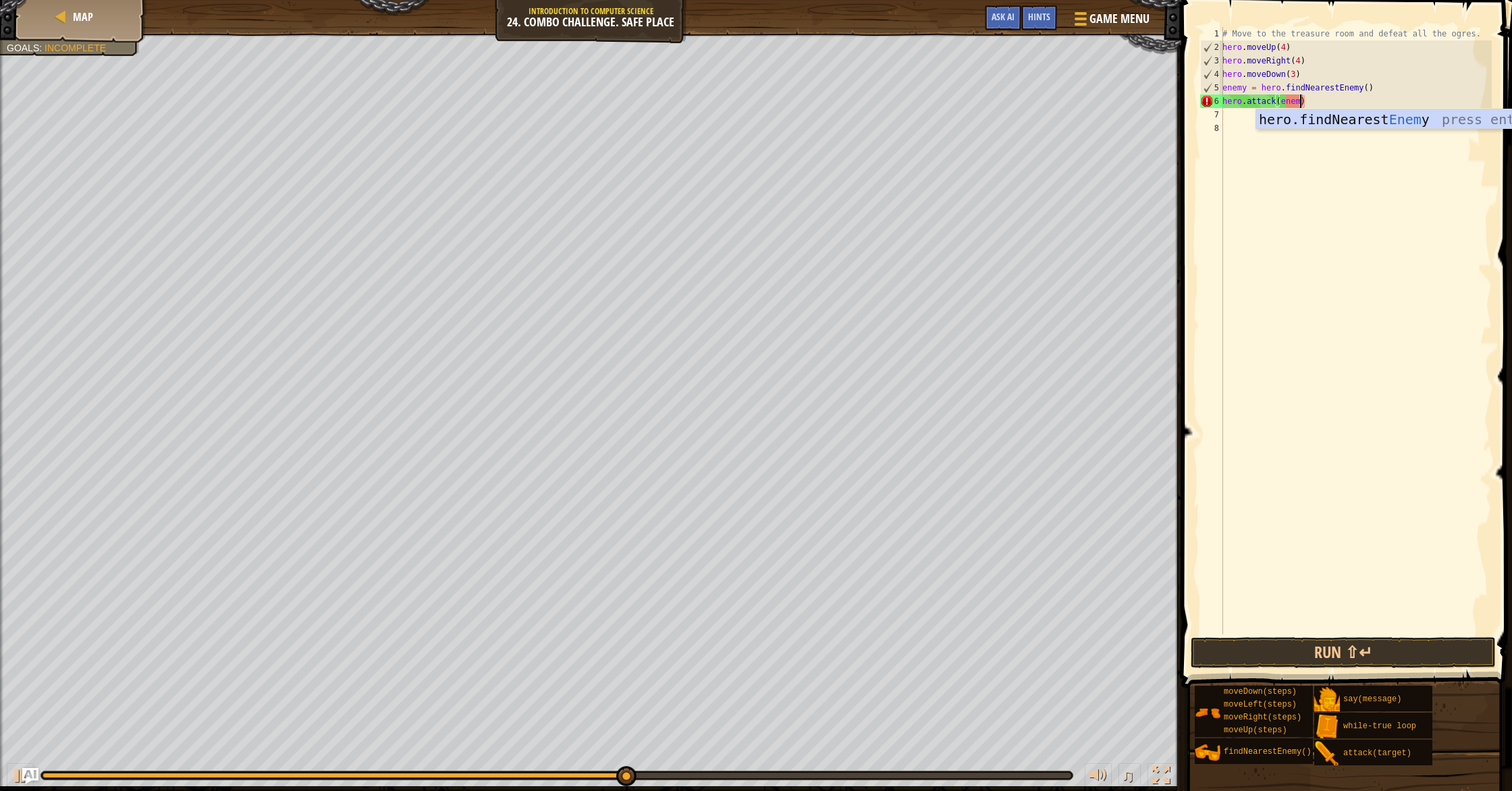
scroll to position [6, 7]
drag, startPoint x: 1306, startPoint y: 114, endPoint x: 1307, endPoint y: 182, distance: 68.0
click at [809, 116] on div "hero.findNearest Enemy press enter" at bounding box center [1383, 140] width 255 height 61
type textarea "hero.attack(enemy)"
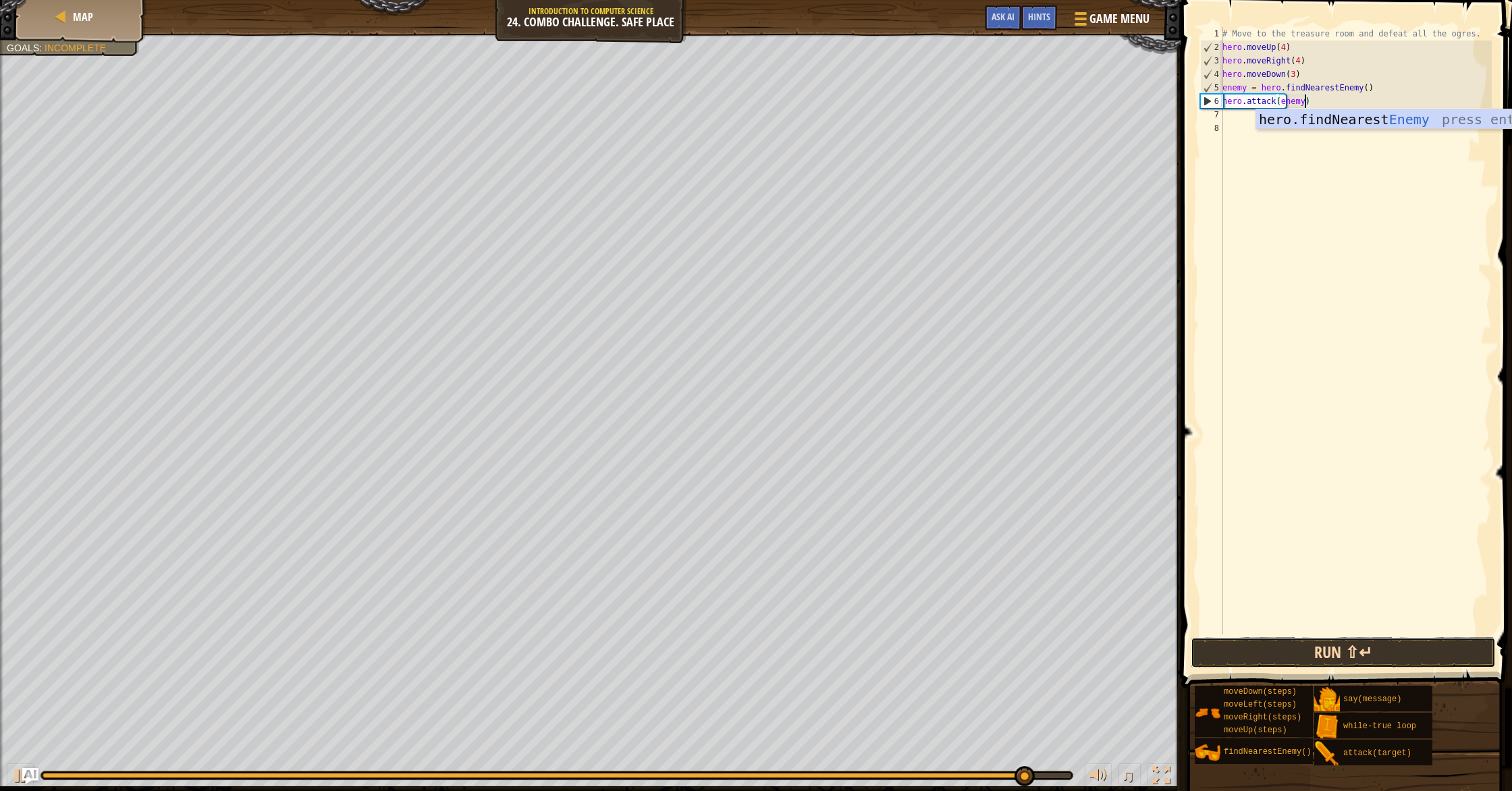
click at [809, 646] on button "Run ⇧↵" at bounding box center [1343, 653] width 305 height 31
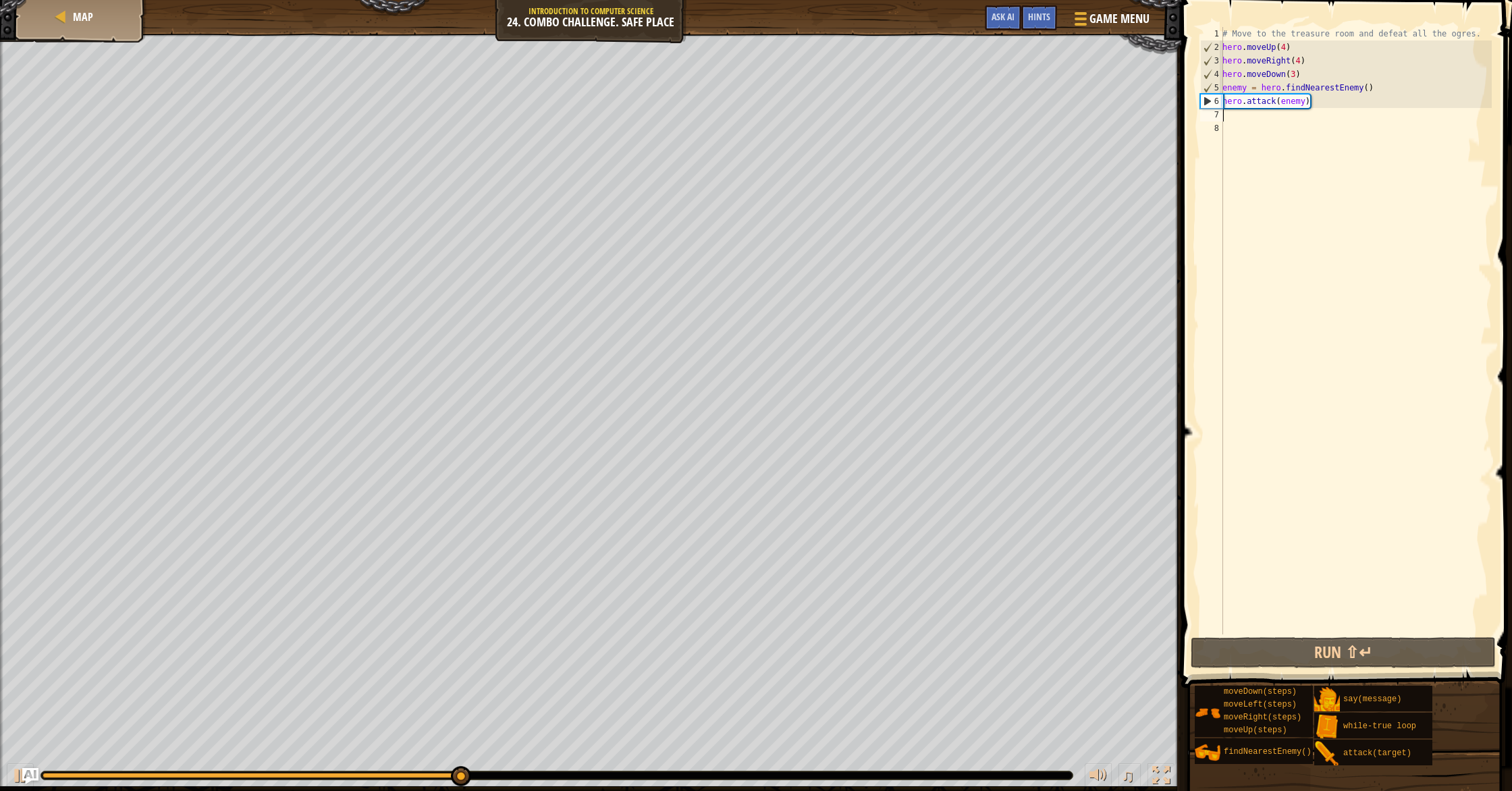
click at [809, 119] on div "# Move to the treasure room and defeat all the ogres. hero . moveUp ( 4 ) hero …" at bounding box center [1355, 344] width 272 height 634
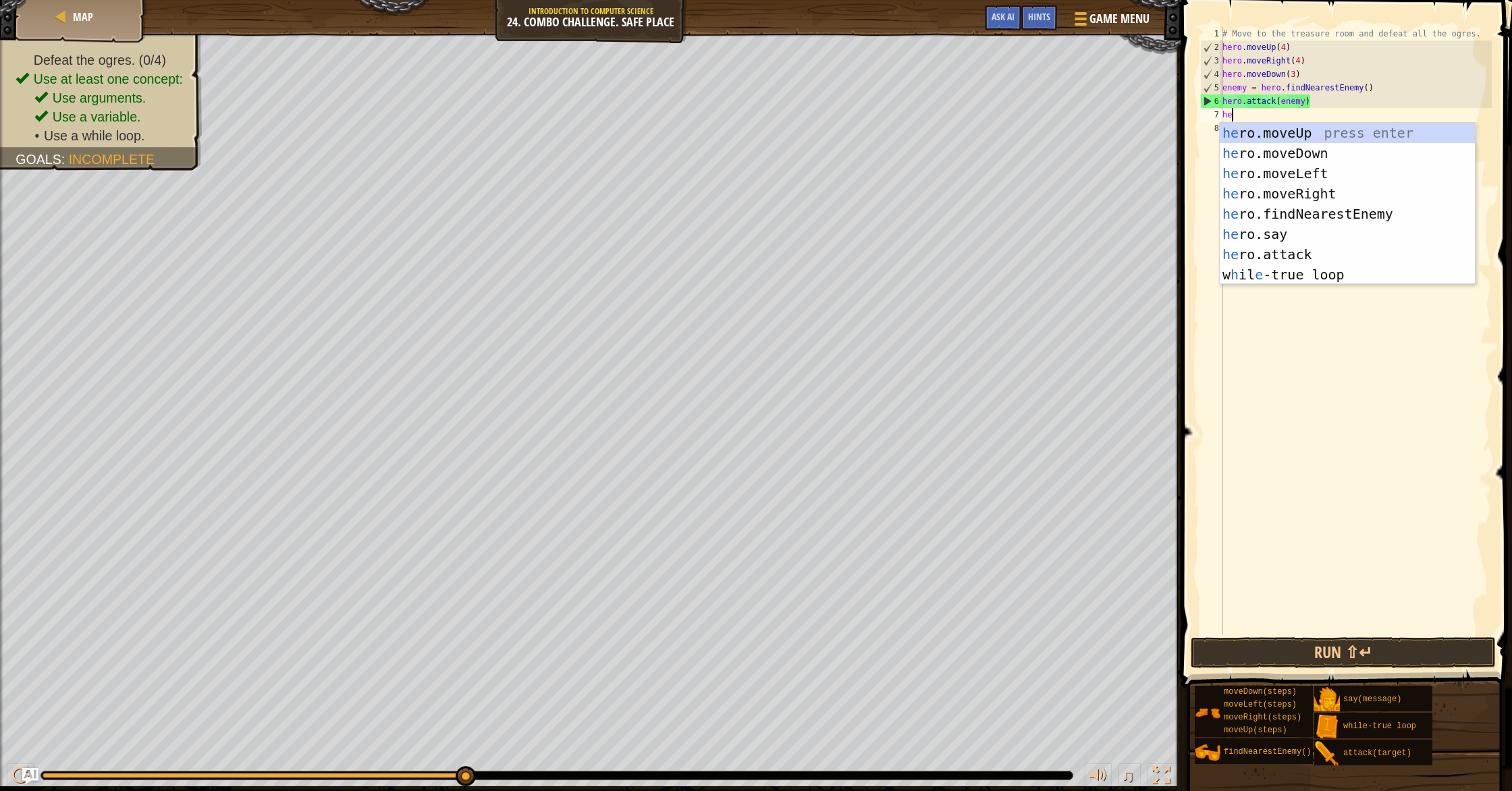
scroll to position [6, 1]
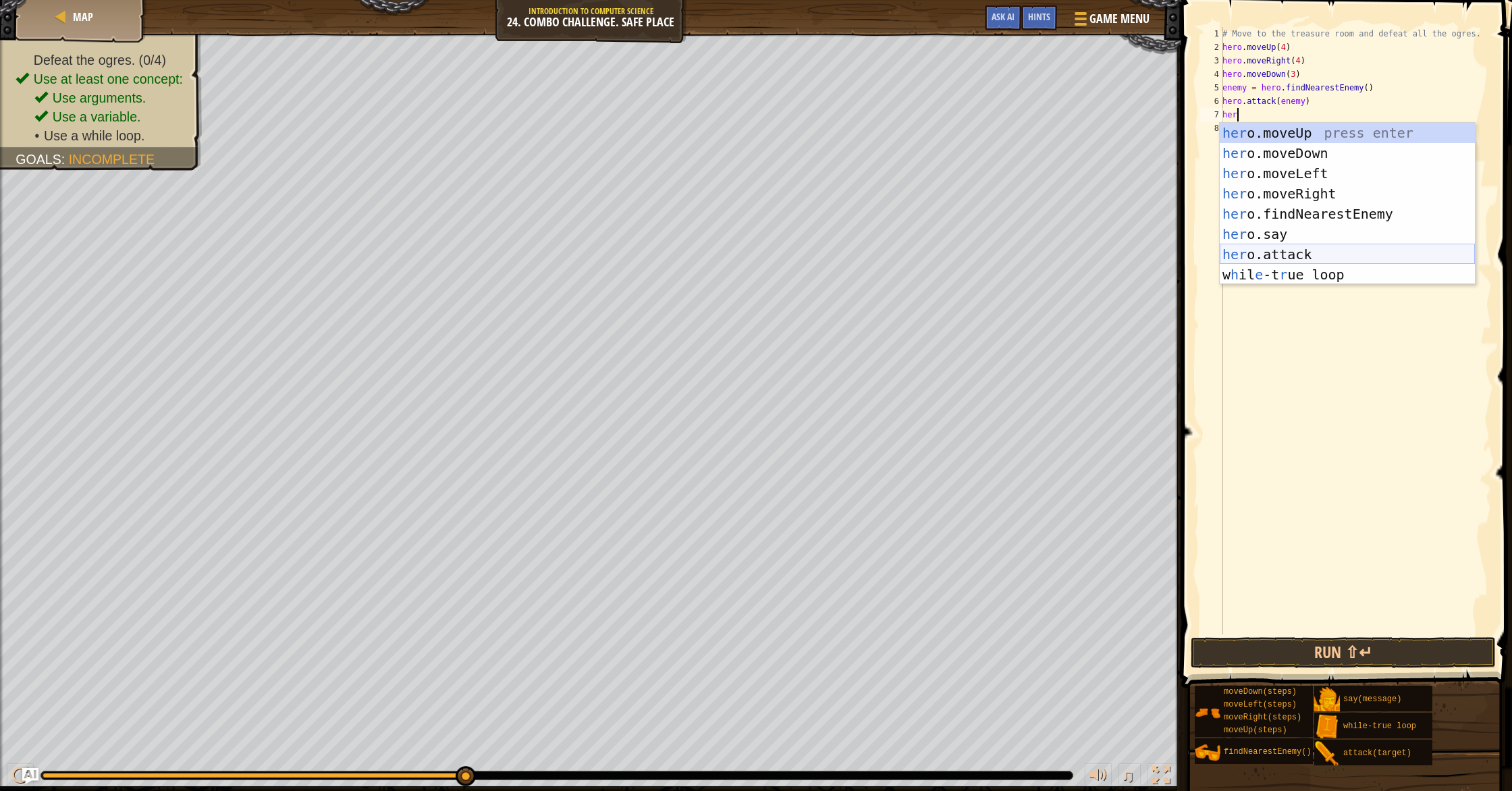
click at [809, 253] on div "her o.moveUp press enter her o.moveDown press enter her o.moveLeft press enter …" at bounding box center [1346, 224] width 255 height 202
type textarea "hero.attack(enemy)"
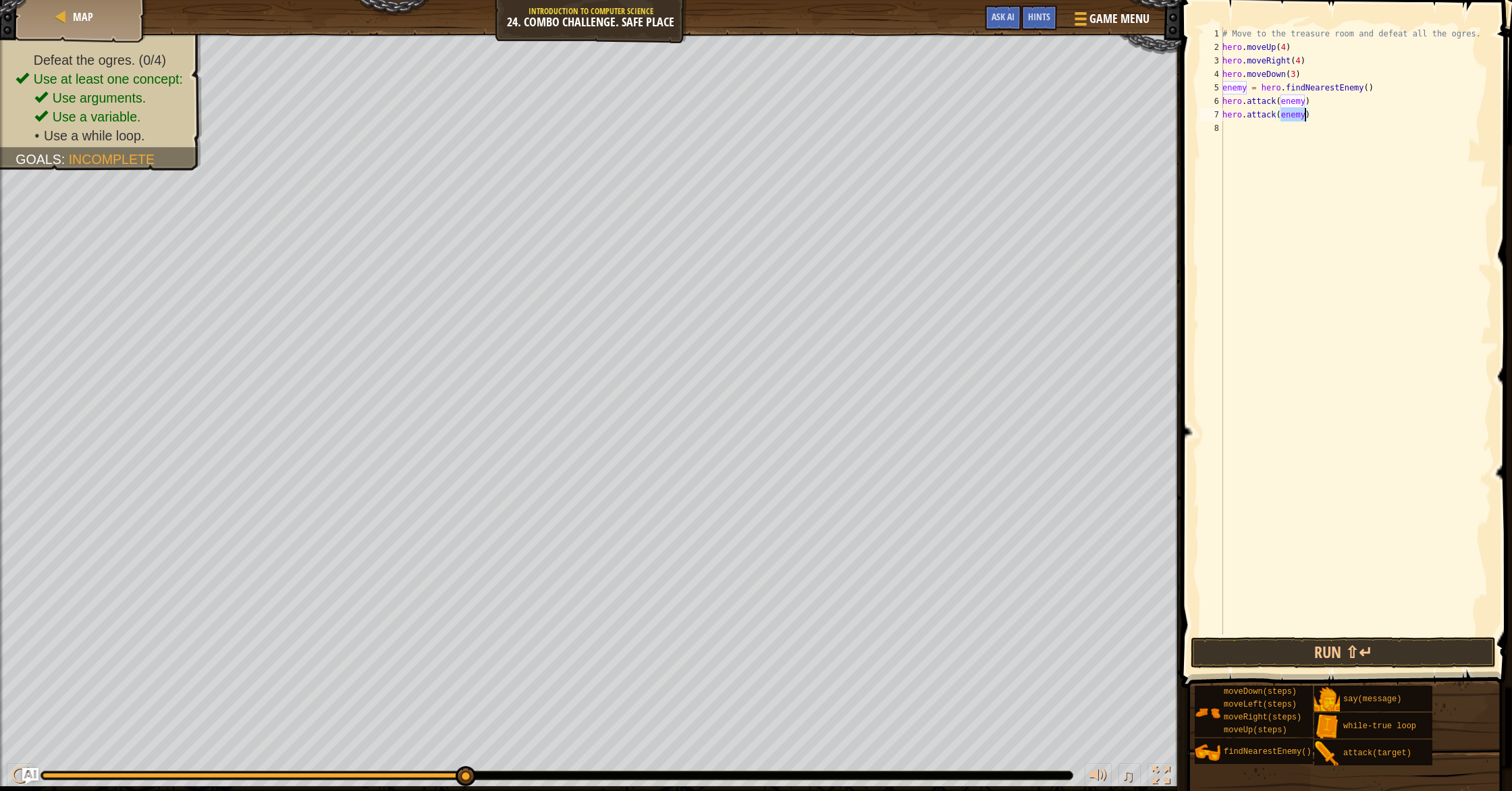
click at [809, 137] on div "# Move to the treasure room and defeat all the ogres. hero . moveUp ( 4 ) hero …" at bounding box center [1355, 344] width 272 height 634
type textarea "h"
click at [809, 74] on div "# Move to the treasure room and defeat all the ogres. hero . moveUp ( 4 ) hero …" at bounding box center [1355, 344] width 272 height 634
type textarea "hero.moveDown(3)"
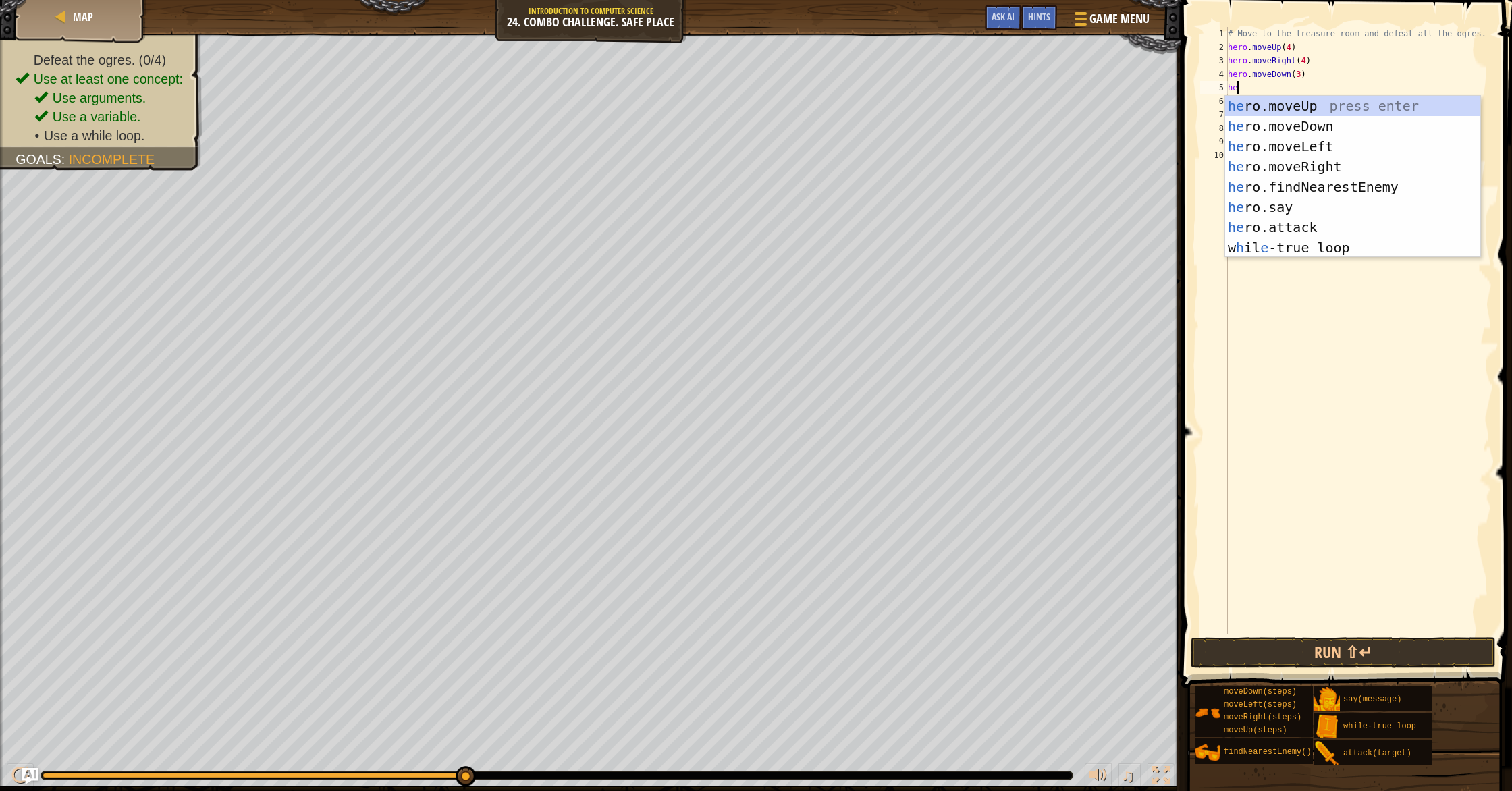
type textarea "her"
drag, startPoint x: 1337, startPoint y: 149, endPoint x: 1313, endPoint y: 126, distance: 33.2
click at [809, 149] on div "her o.moveUp press enter her o.moveDown press enter her o.moveLeft press enter …" at bounding box center [1352, 197] width 255 height 202
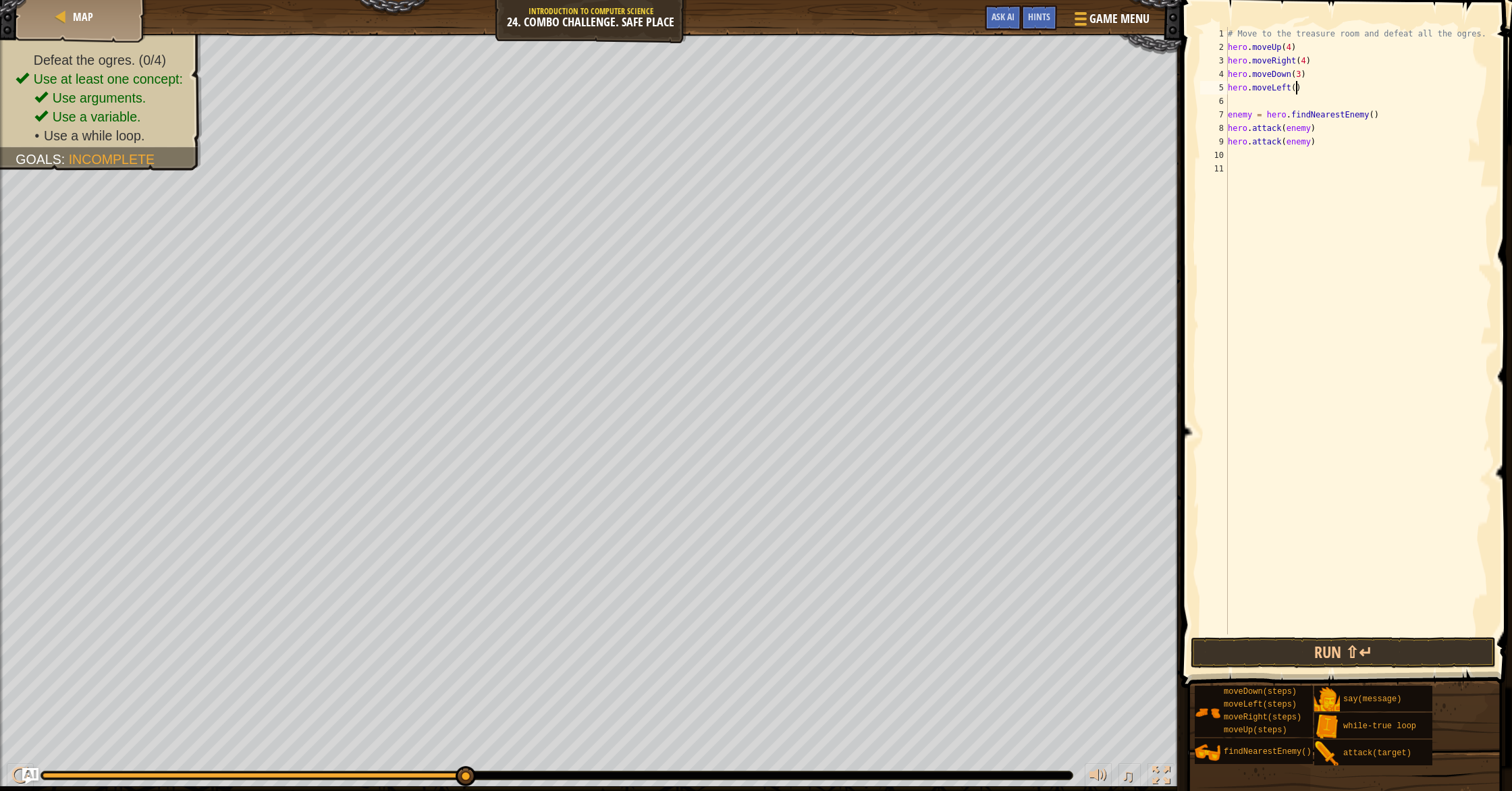
click at [809, 93] on div "# Move to the treasure room and defeat all the ogres. hero . moveUp ( 4 ) hero …" at bounding box center [1358, 344] width 267 height 634
type textarea "hero.moveLeft(2)"
click at [809, 100] on div "# Move to the treasure room and defeat all the ogres. hero . moveUp ( 4 ) hero …" at bounding box center [1358, 344] width 267 height 634
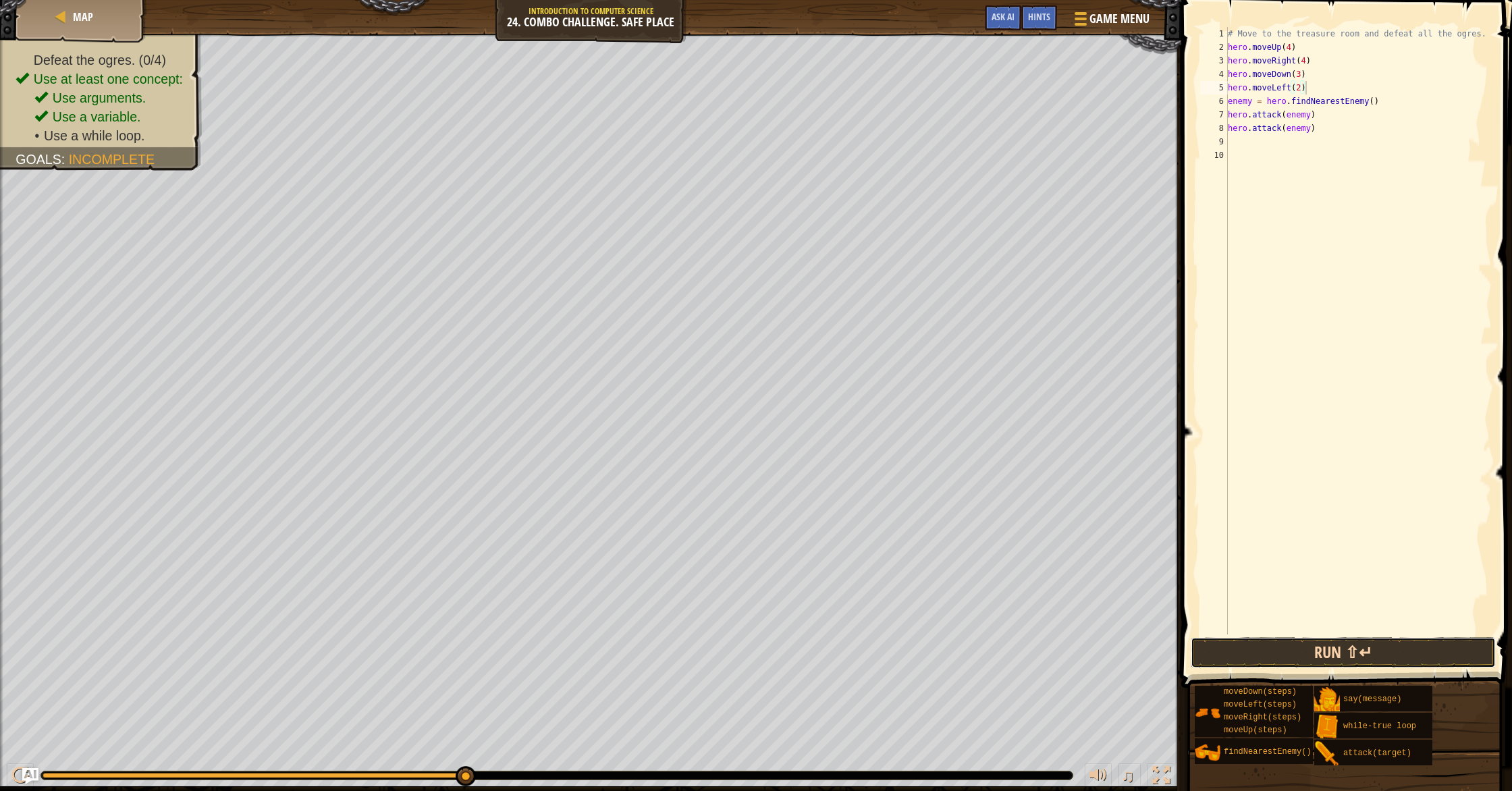
click at [809, 654] on button "Run ⇧↵" at bounding box center [1343, 653] width 305 height 31
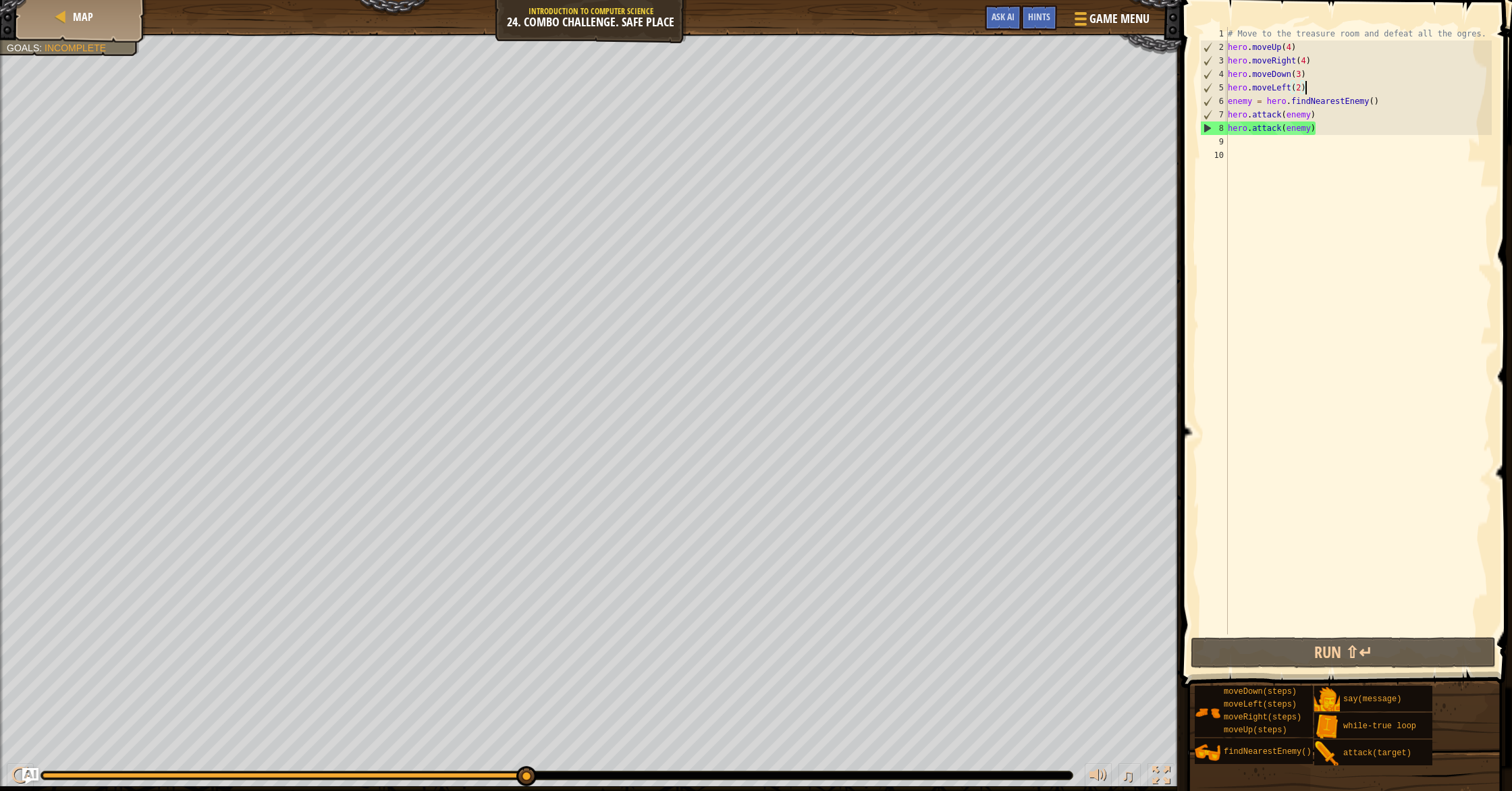
click at [809, 131] on div "# Move to the treasure room and defeat all the ogres. hero . moveUp ( 4 ) hero …" at bounding box center [1358, 344] width 267 height 634
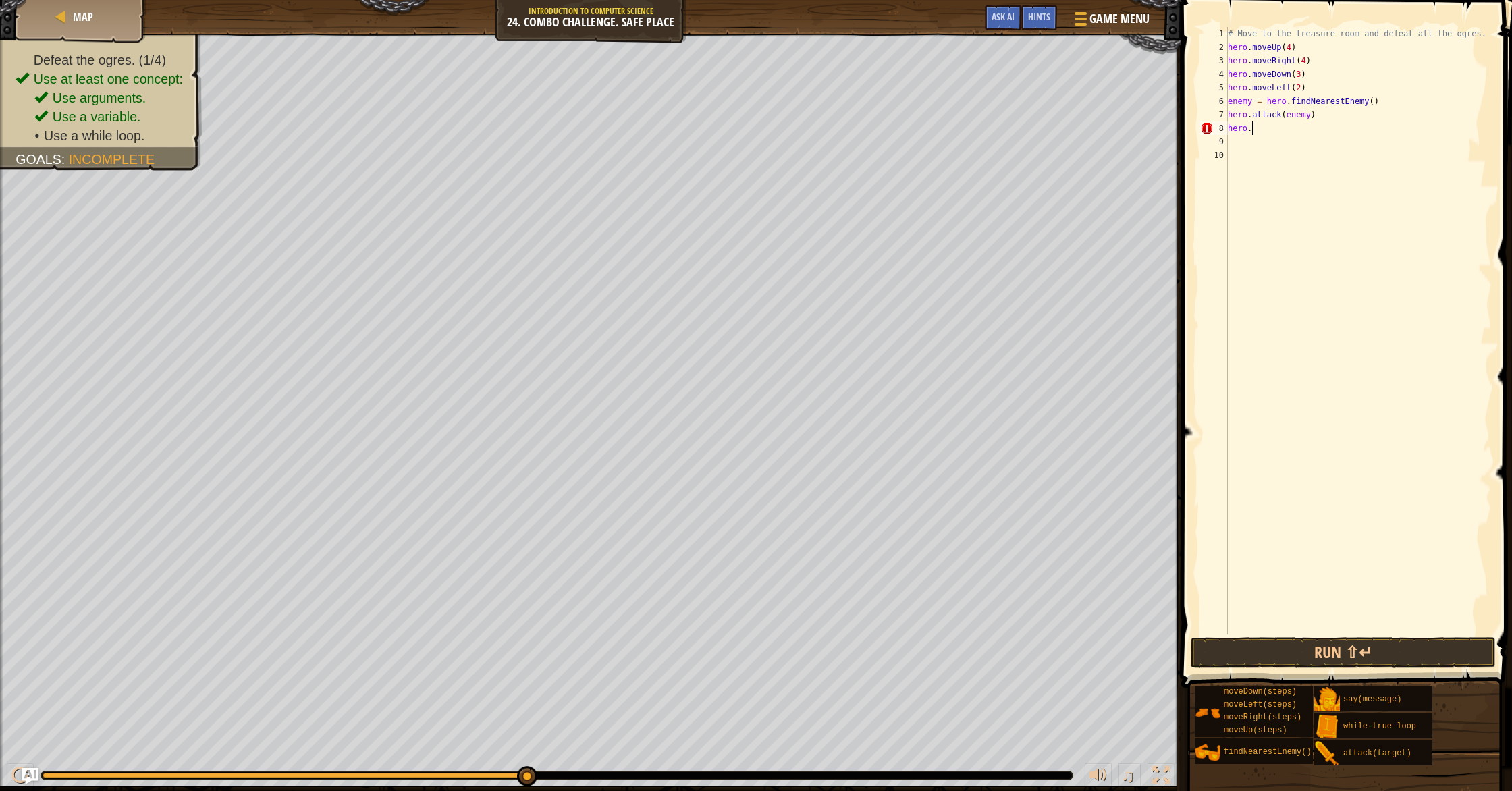
type textarea "hero.f"
click at [809, 145] on div "hero.f indNearestEnemy press enter hero. moveLe f t press enter" at bounding box center [1352, 176] width 255 height 81
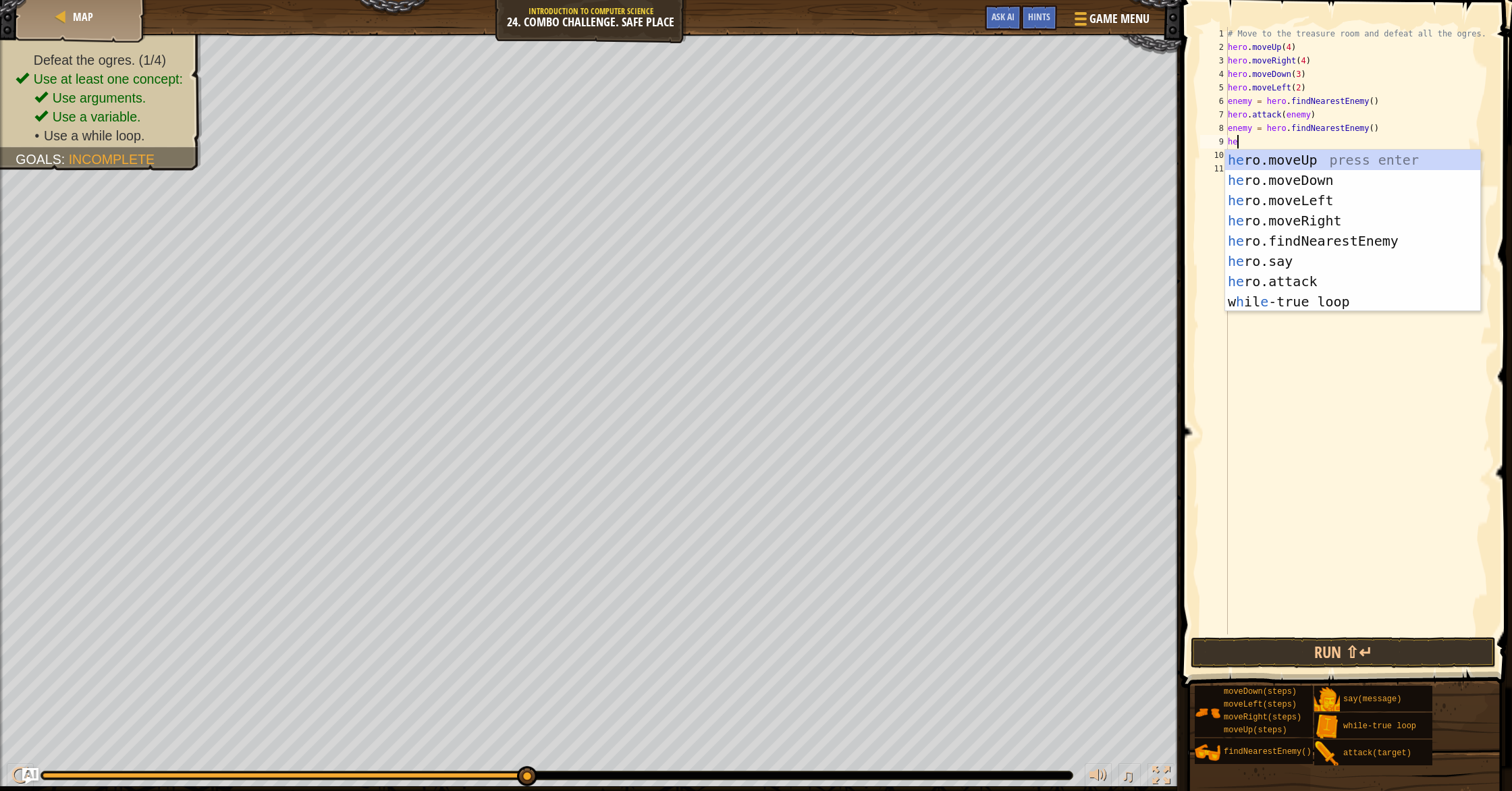
scroll to position [6, 1]
click at [809, 279] on div "her o.moveUp press enter her o.moveDown press enter her o.moveLeft press enter …" at bounding box center [1352, 251] width 255 height 202
type textarea "hero.attack(enemy)"
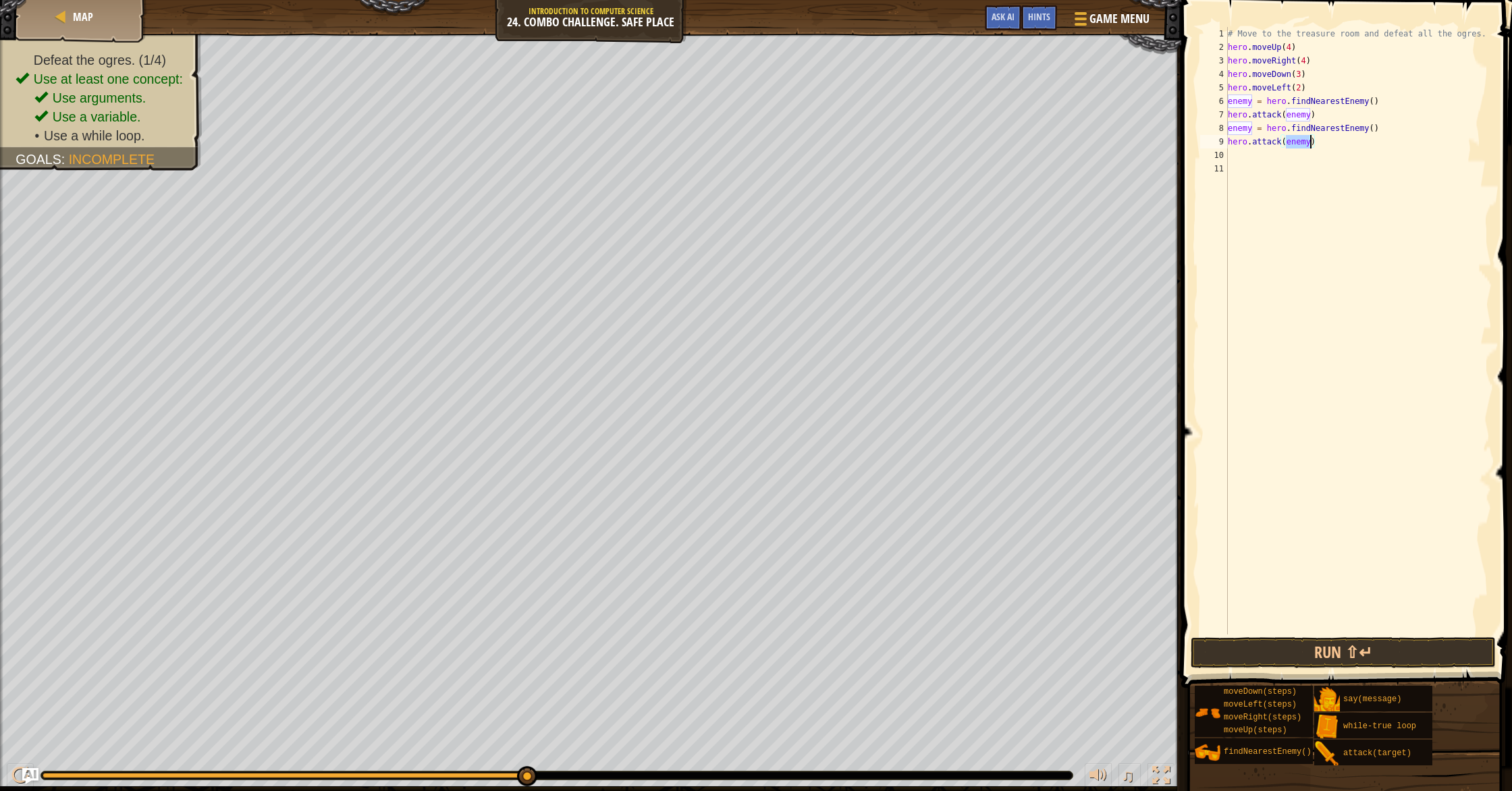
click at [809, 155] on div "# Move to the treasure room and defeat all the ogres. hero . moveUp ( 4 ) hero …" at bounding box center [1358, 344] width 267 height 634
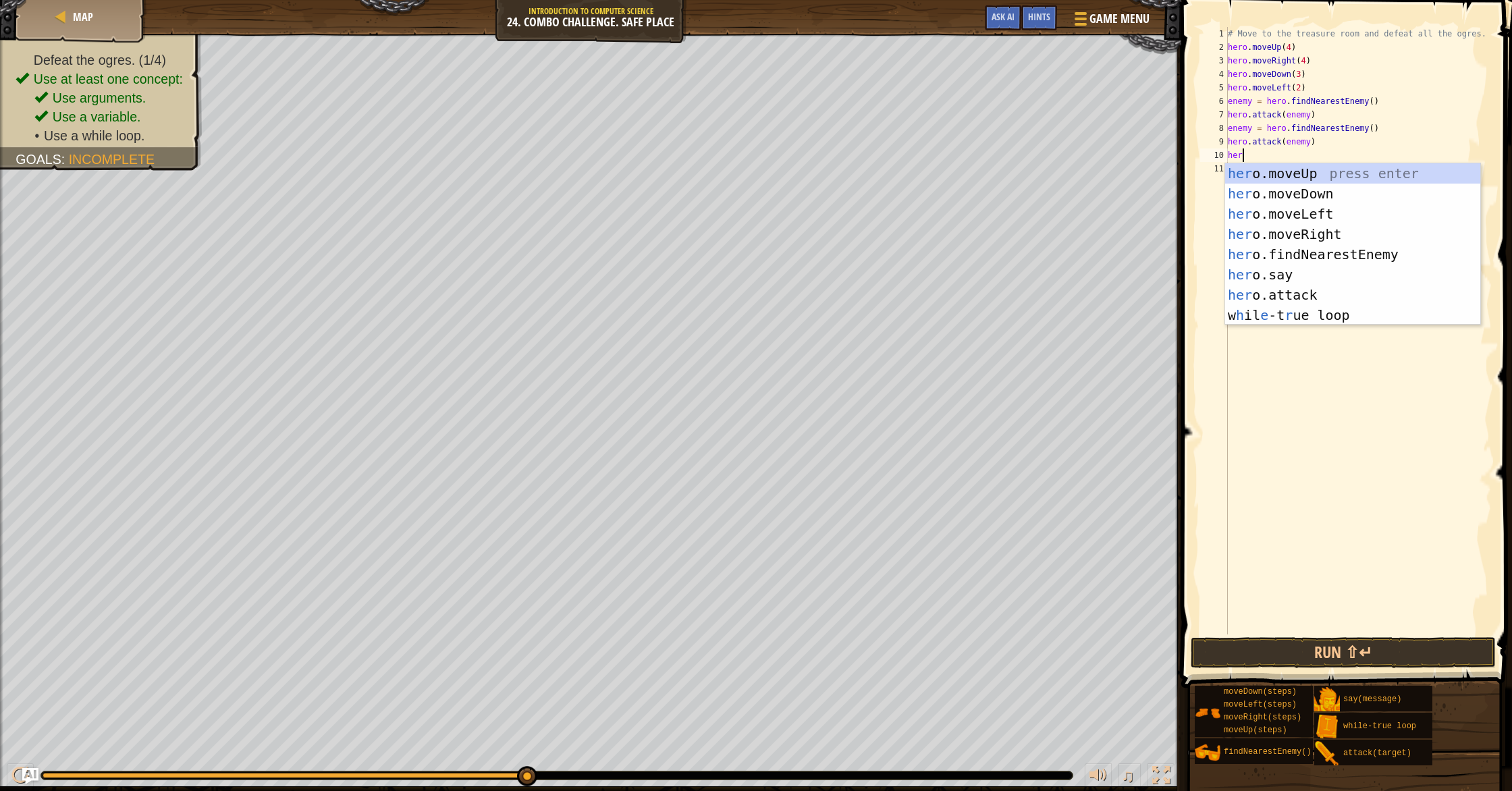
type textarea "hero"
click at [809, 257] on div "hero .moveUp press enter hero .moveDown press enter hero .moveLeft press enter …" at bounding box center [1352, 265] width 255 height 202
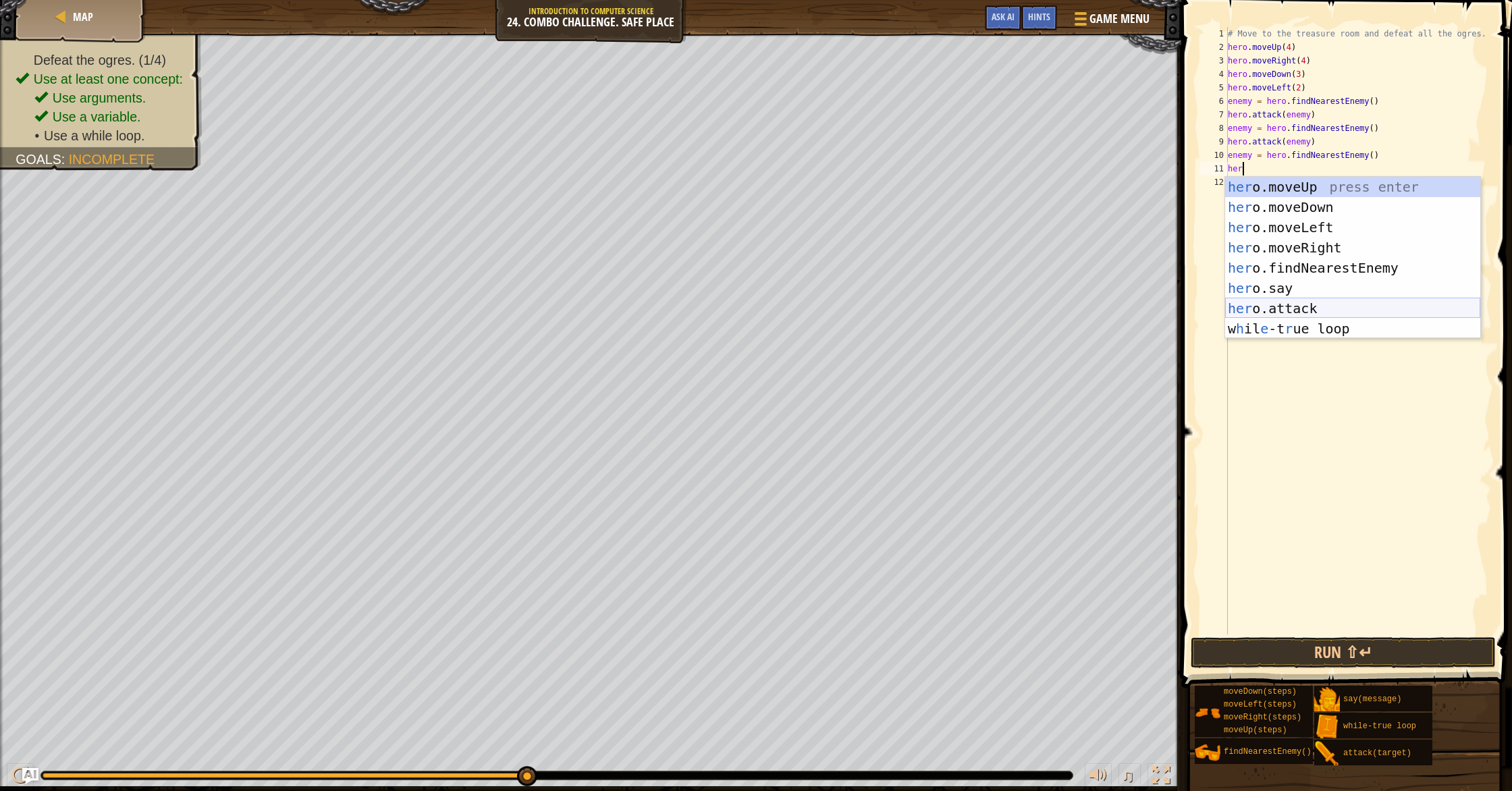
click at [809, 306] on div "her o.moveUp press enter her o.moveDown press enter her o.moveLeft press enter …" at bounding box center [1352, 278] width 255 height 202
type textarea "hero.attack(enemy)"
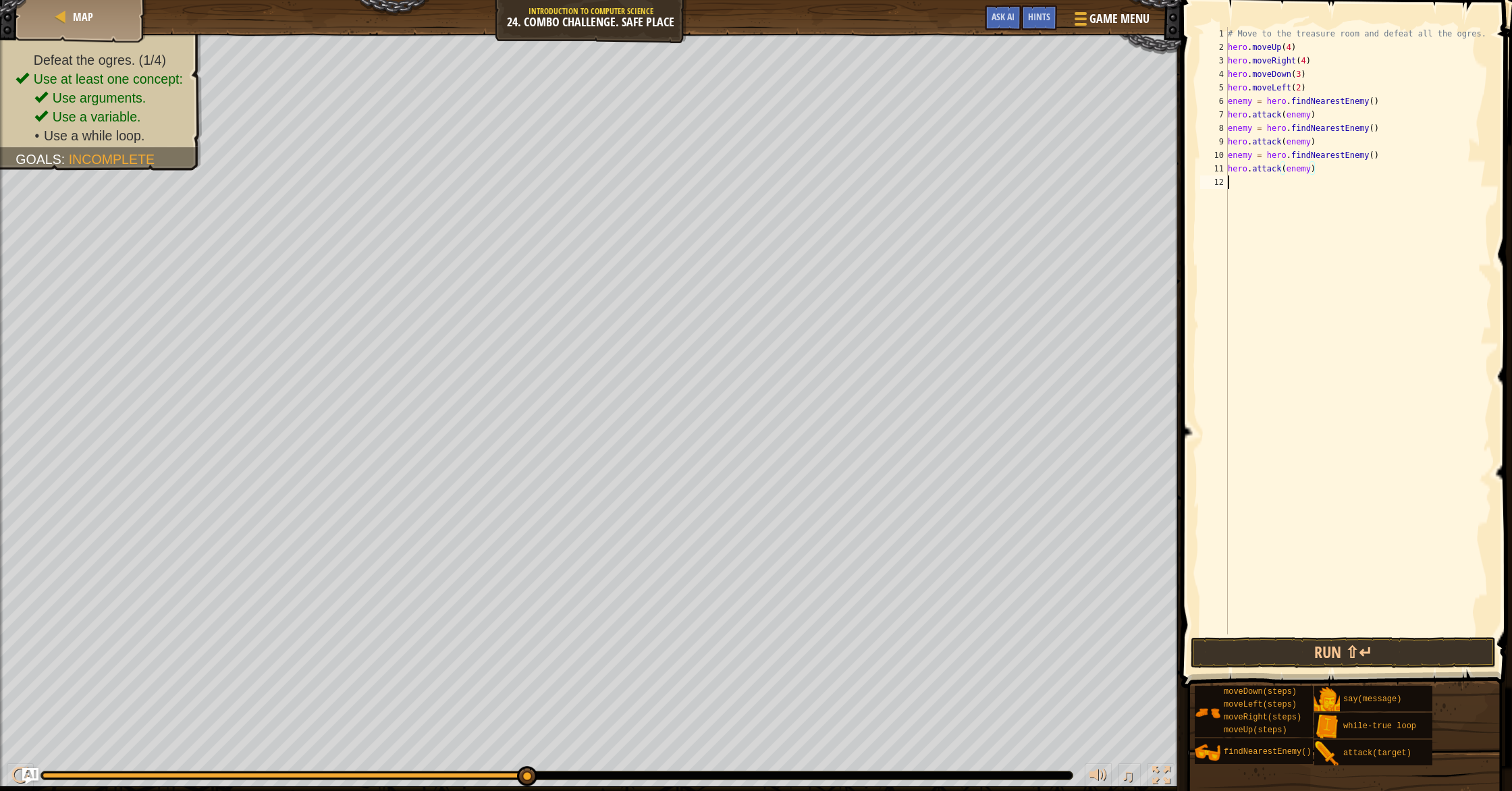
click at [809, 191] on div "# Move to the treasure room and defeat all the ogres. hero . moveUp ( 4 ) hero …" at bounding box center [1358, 344] width 267 height 634
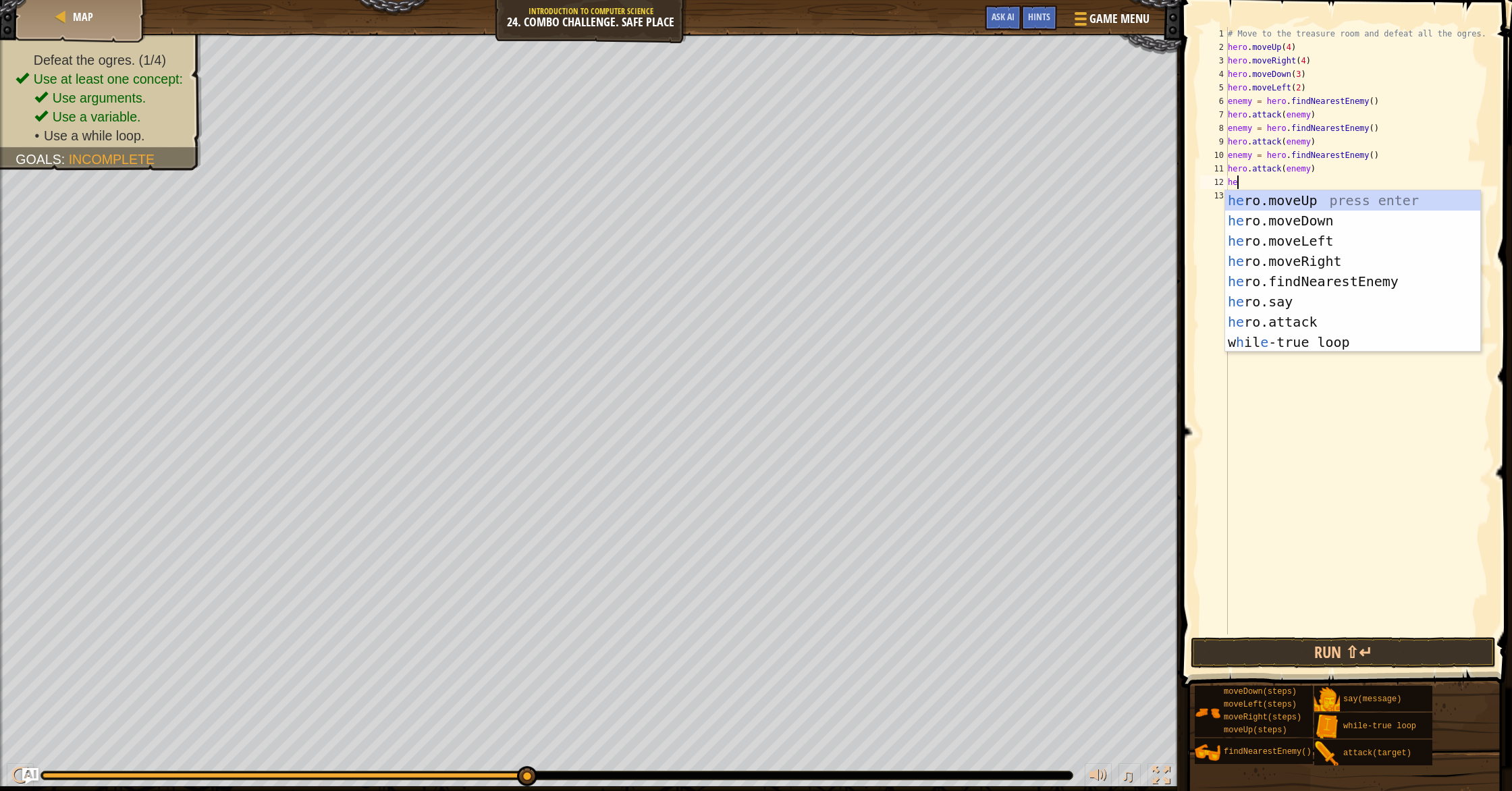
type textarea "her"
drag, startPoint x: 1300, startPoint y: 284, endPoint x: 1296, endPoint y: 278, distance: 7.2
click at [809, 284] on div "her o.moveUp press enter her o.moveDown press enter her o.moveLeft press enter …" at bounding box center [1352, 291] width 255 height 202
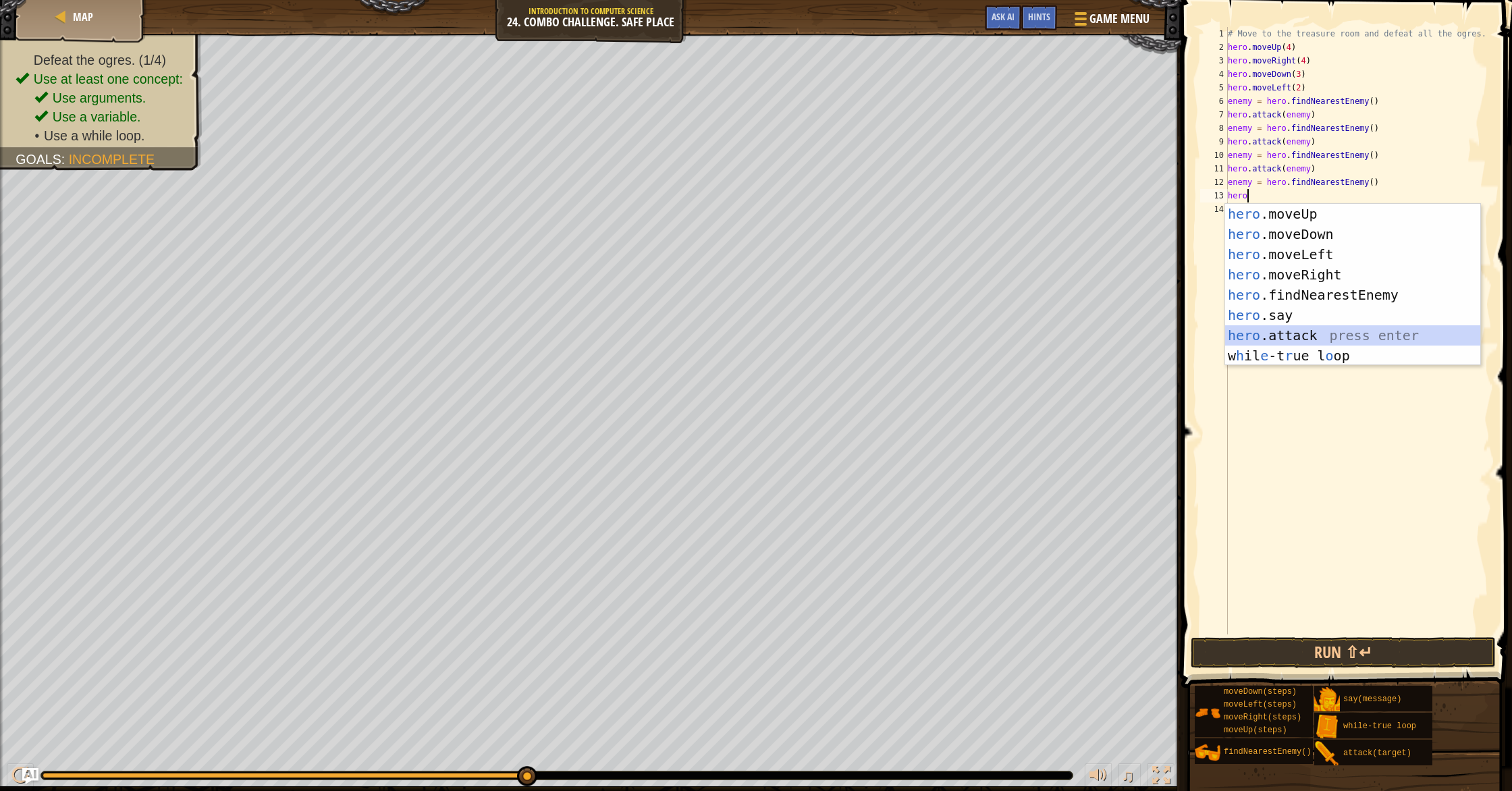
drag, startPoint x: 1305, startPoint y: 333, endPoint x: 1299, endPoint y: 486, distance: 153.1
click at [809, 335] on div "hero .moveUp press enter hero .moveDown press enter hero .moveLeft press enter …" at bounding box center [1352, 305] width 255 height 202
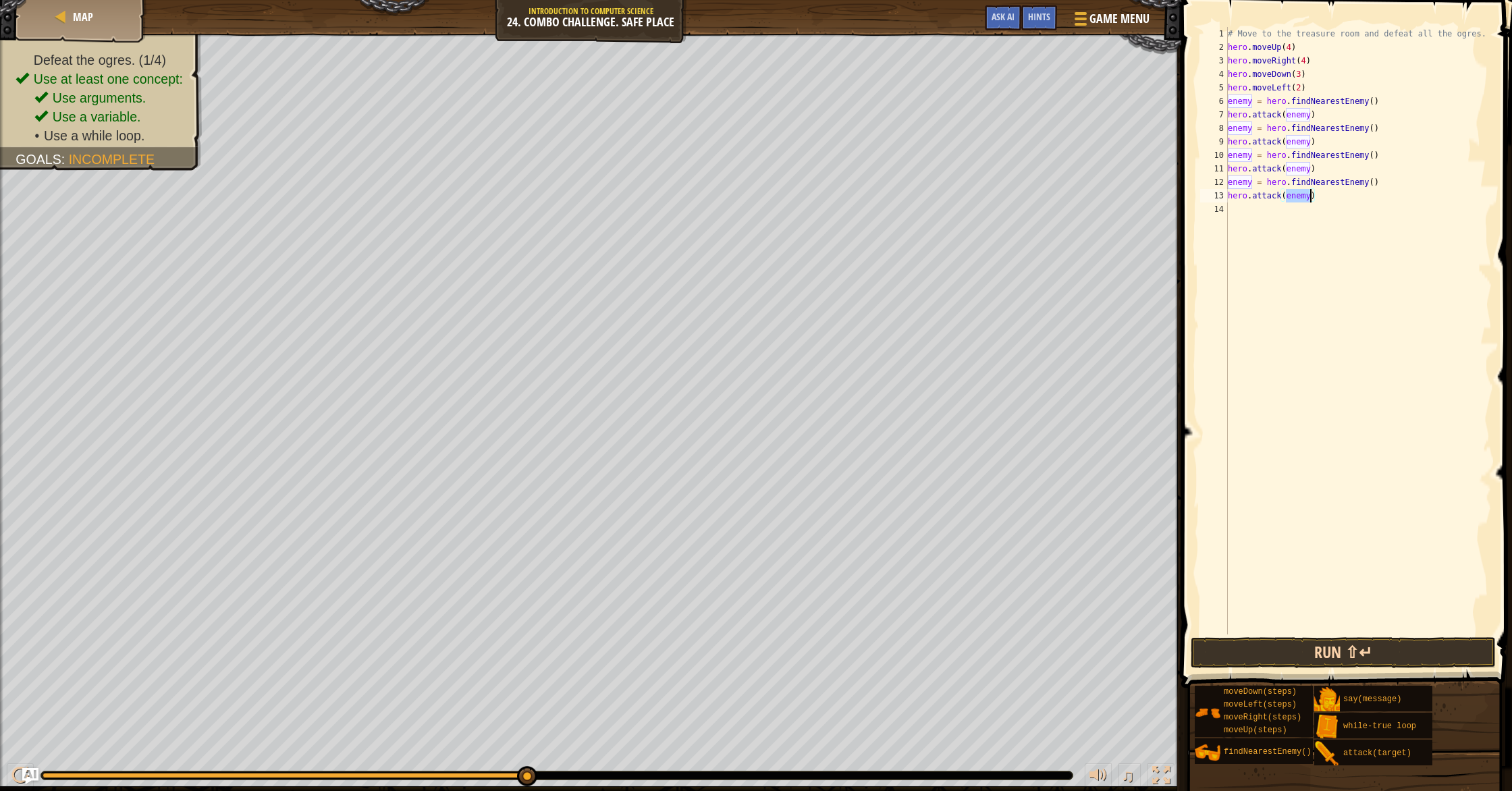
type textarea "hero.attack(enemy)"
click at [809, 653] on button "Run ⇧↵" at bounding box center [1343, 653] width 305 height 31
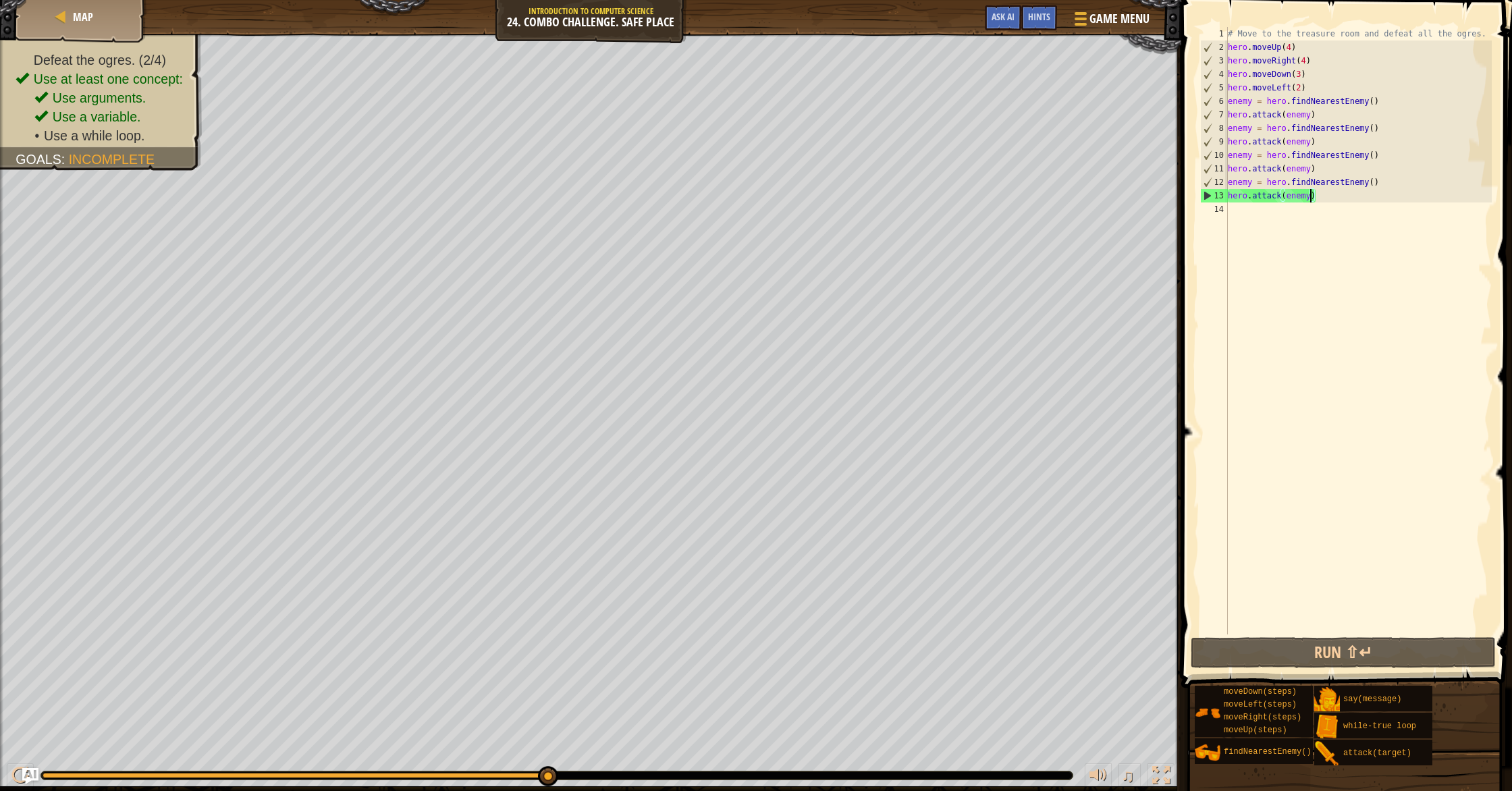
click at [809, 218] on div "# Move to the treasure room and defeat all the ogres. hero . moveUp ( 4 ) hero …" at bounding box center [1358, 344] width 267 height 634
click at [809, 190] on div "# Move to the treasure room and defeat all the ogres. hero . moveUp ( 4 ) hero …" at bounding box center [1358, 344] width 267 height 634
type textarea "hero.attack(enemy)"
click at [809, 213] on div "# Move to the treasure room and defeat all the ogres. hero . moveUp ( 4 ) hero …" at bounding box center [1358, 344] width 267 height 634
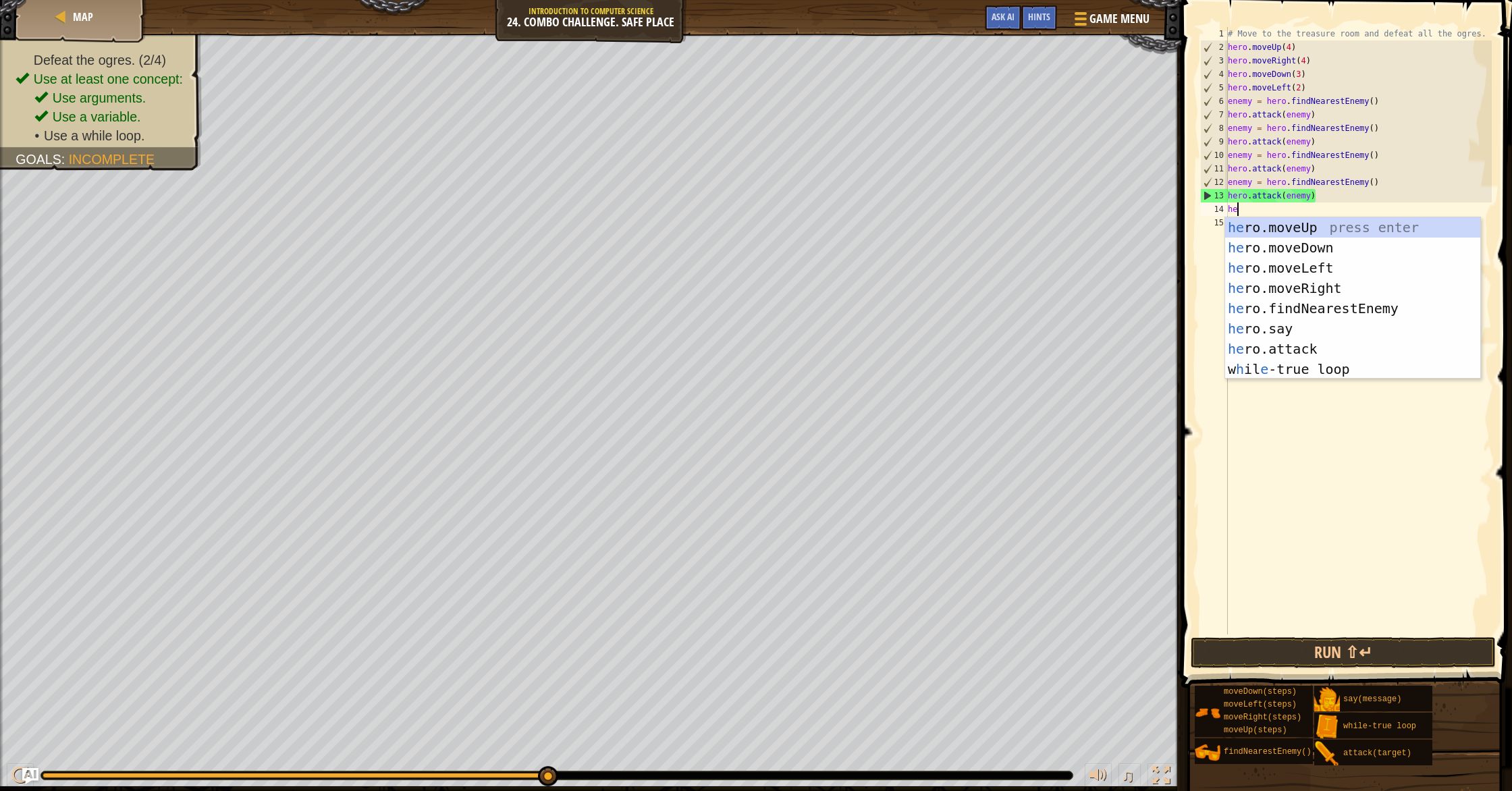
scroll to position [6, 1]
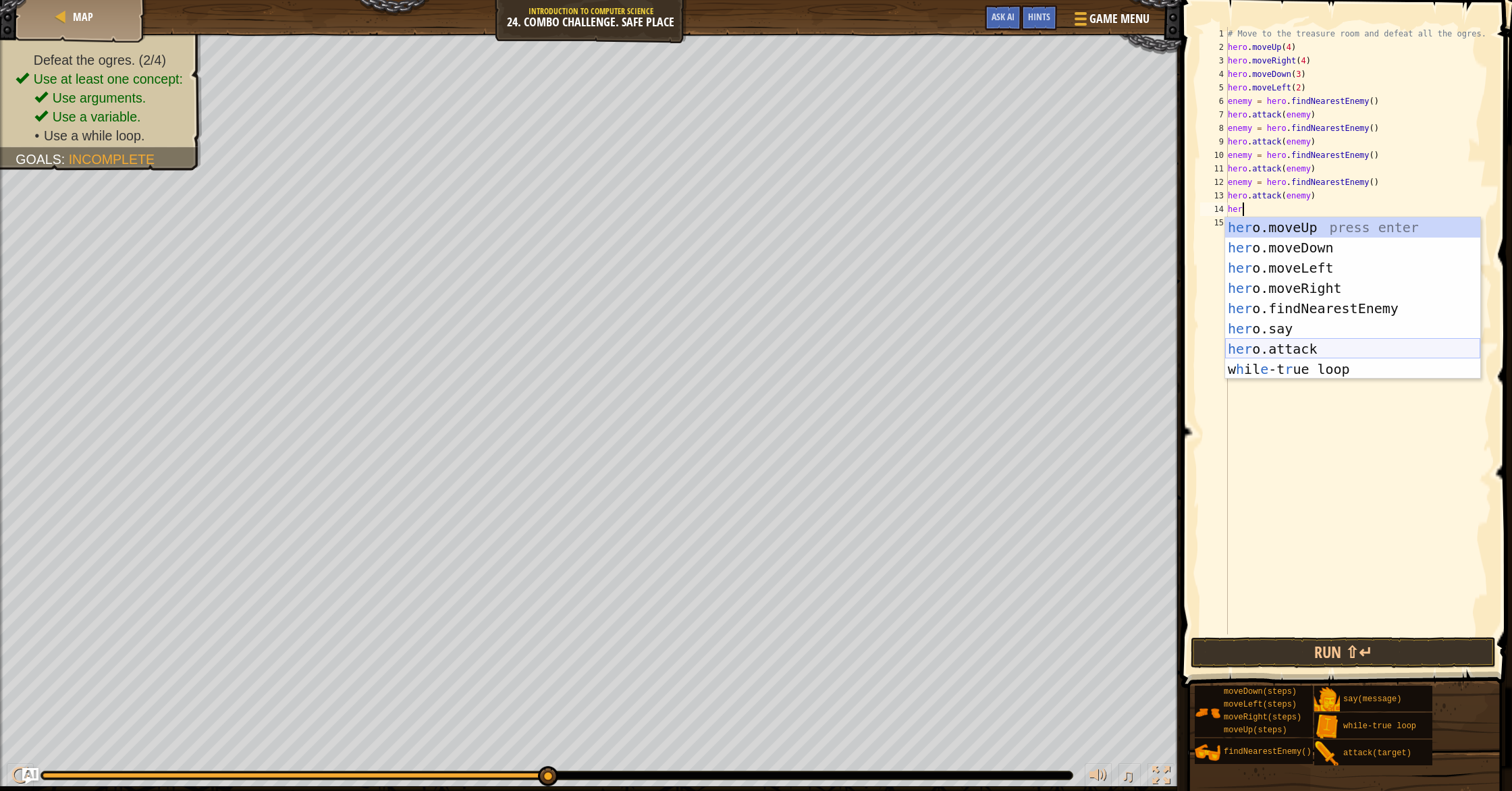
click at [809, 344] on div "her o.moveUp press enter her o.moveDown press enter her o.moveLeft press enter …" at bounding box center [1352, 319] width 255 height 202
type textarea "hero.attack(enemy)"
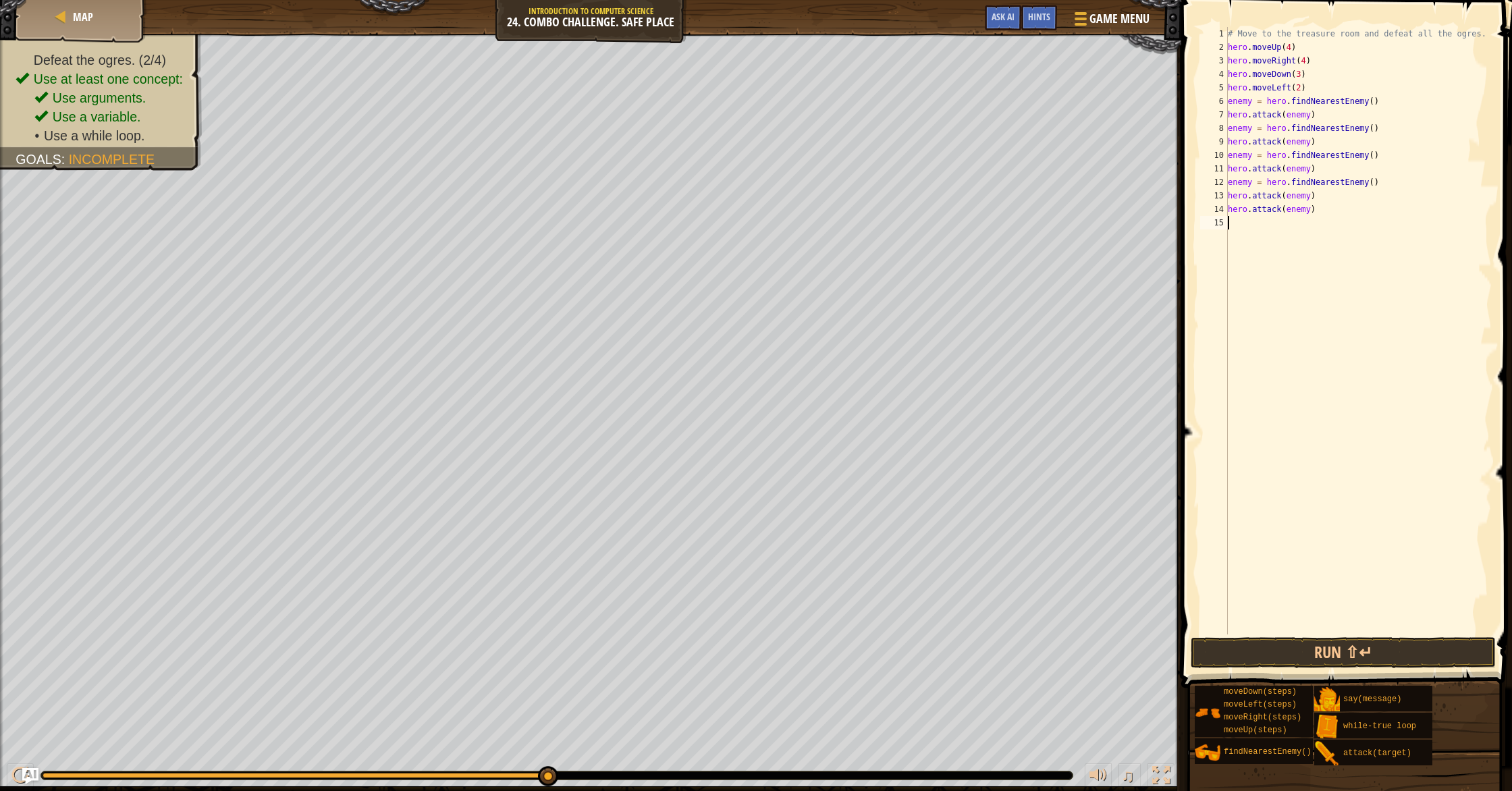
click at [809, 223] on div "# Move to the treasure room and defeat all the ogres. hero . moveUp ( 4 ) hero …" at bounding box center [1358, 344] width 267 height 634
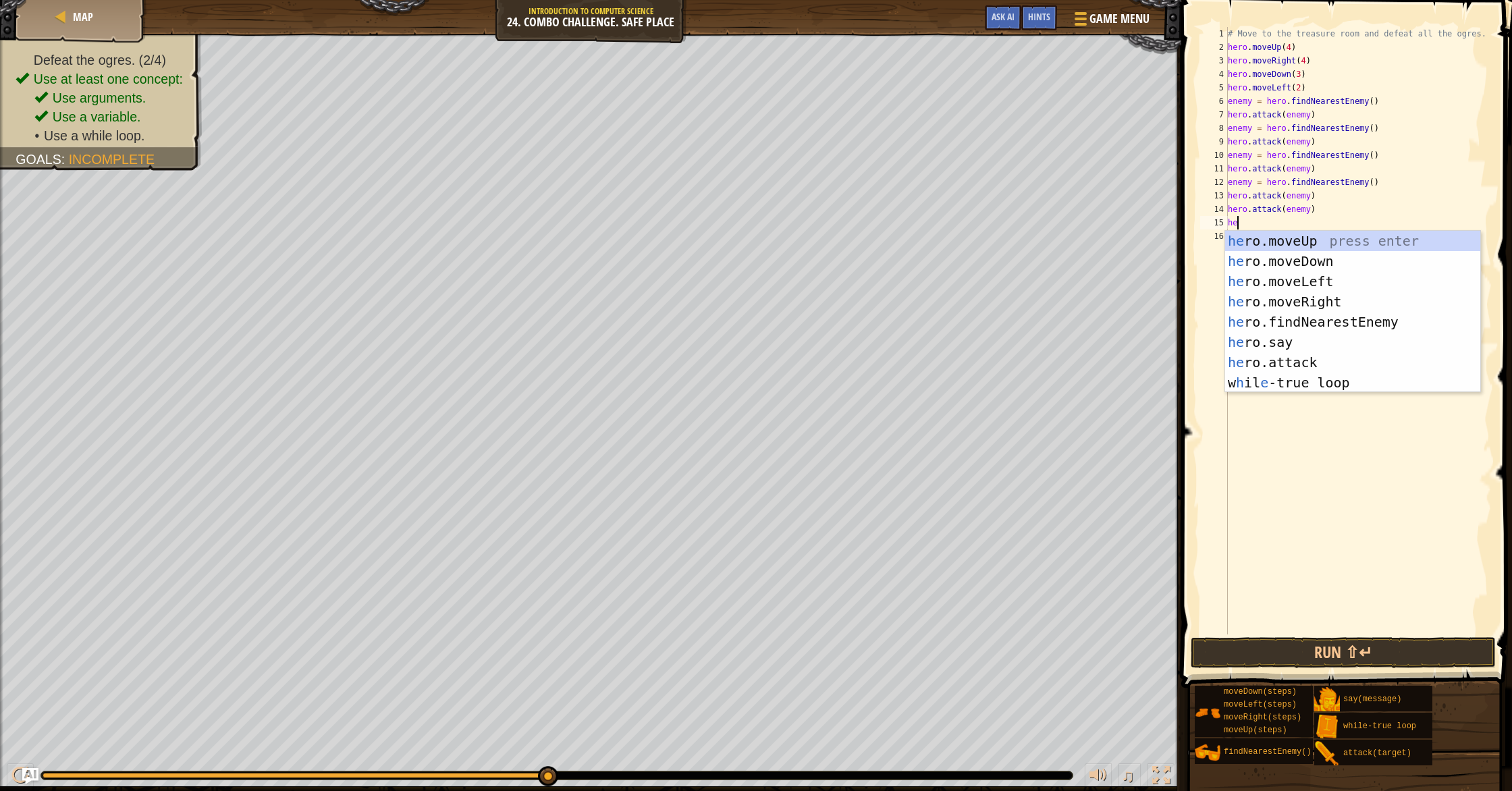
type textarea "her"
click at [809, 324] on div "her o.moveUp press enter her o.moveDown press enter her o.moveLeft press enter …" at bounding box center [1352, 332] width 255 height 202
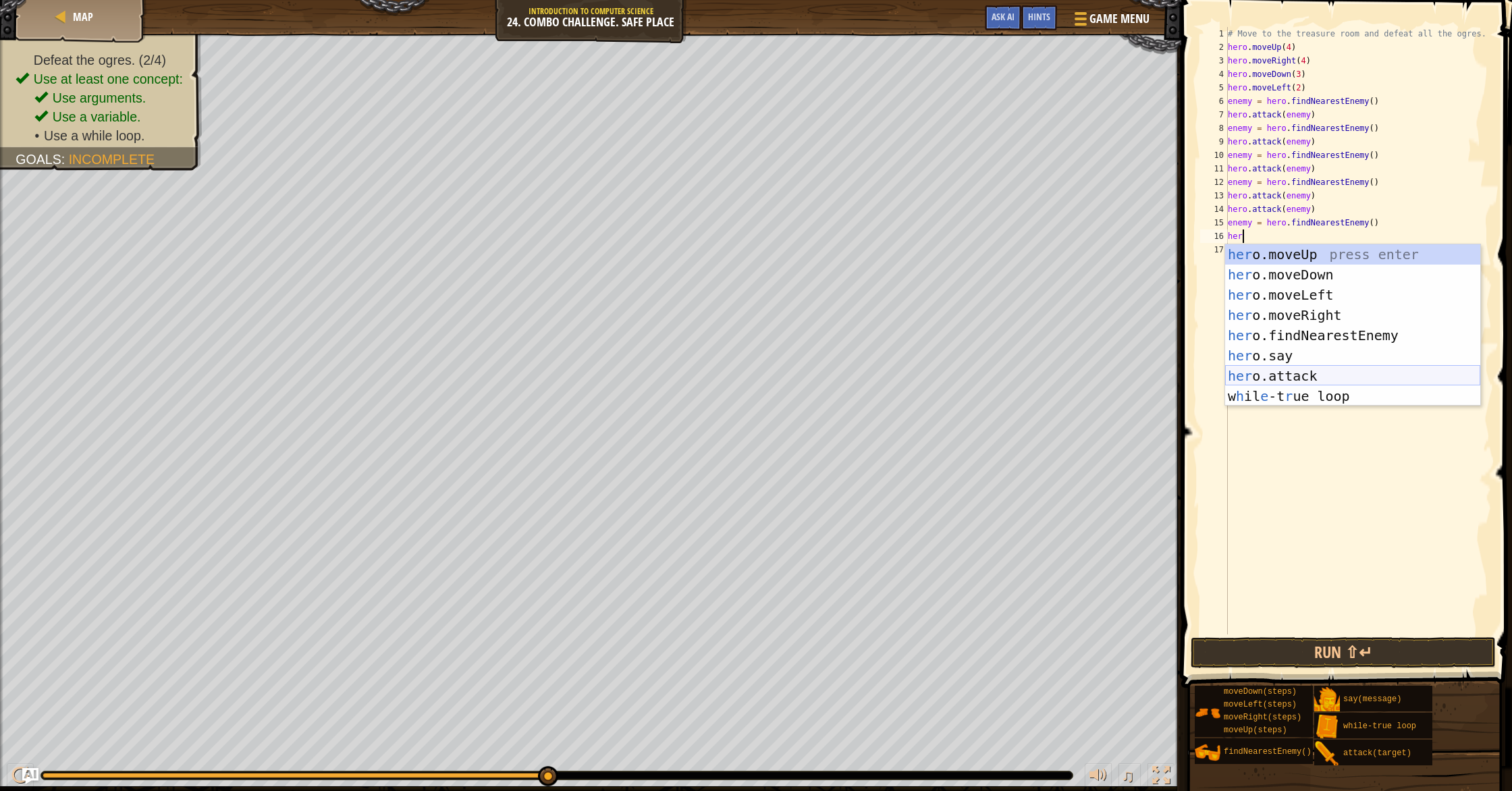
click at [809, 375] on div "her o.moveUp press enter her o.moveDown press enter her o.moveLeft press enter …" at bounding box center [1352, 345] width 255 height 202
type textarea "hero.attack(enemy)"
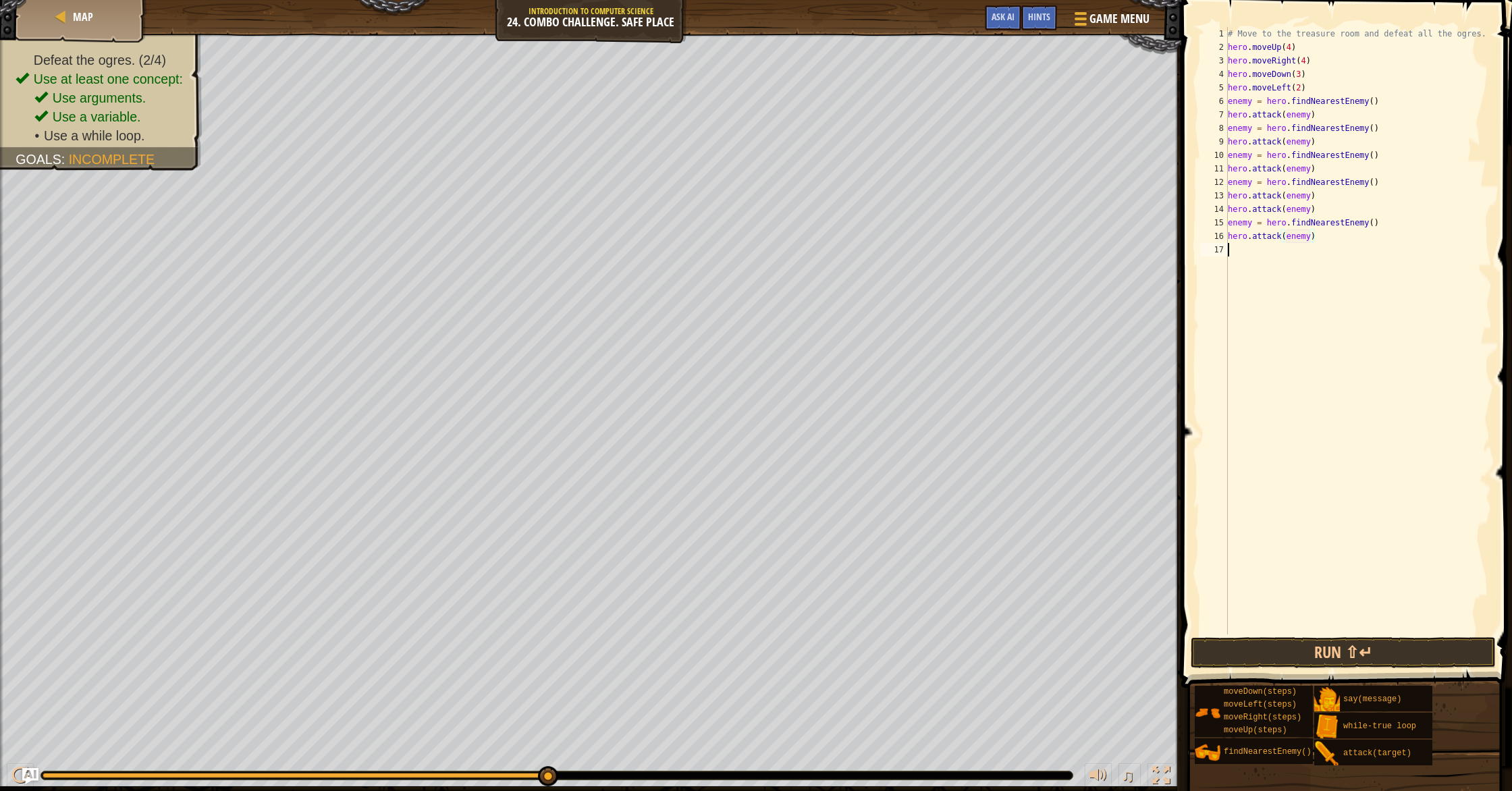
click at [809, 262] on div "# Move to the treasure room and defeat all the ogres. hero . moveUp ( 4 ) hero …" at bounding box center [1358, 344] width 267 height 634
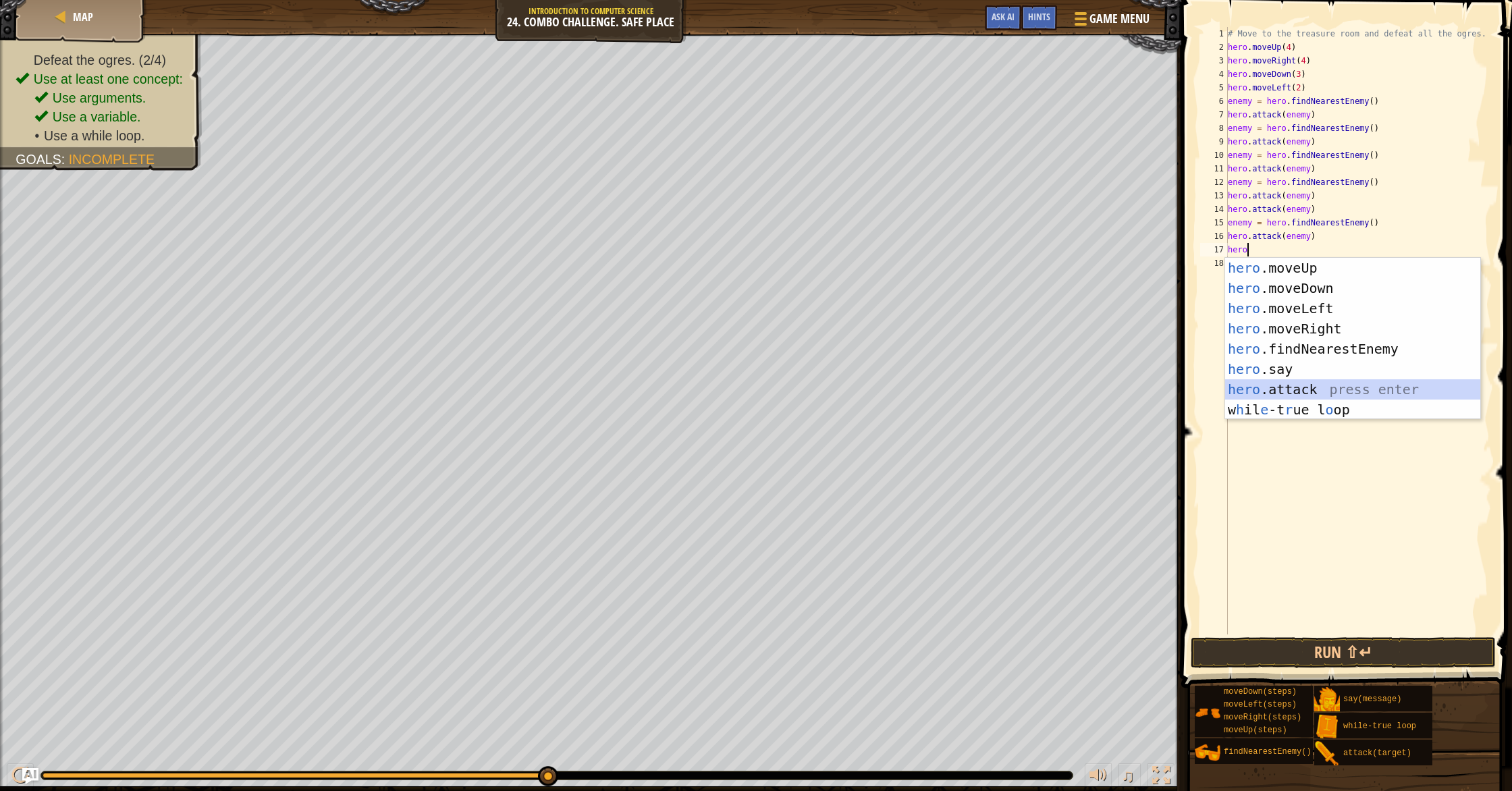
drag, startPoint x: 1262, startPoint y: 393, endPoint x: 1246, endPoint y: 361, distance: 35.8
click at [809, 393] on div "hero .moveUp press enter hero .moveDown press enter hero .moveLeft press enter …" at bounding box center [1352, 359] width 255 height 202
type textarea "hero.attack(enemy)"
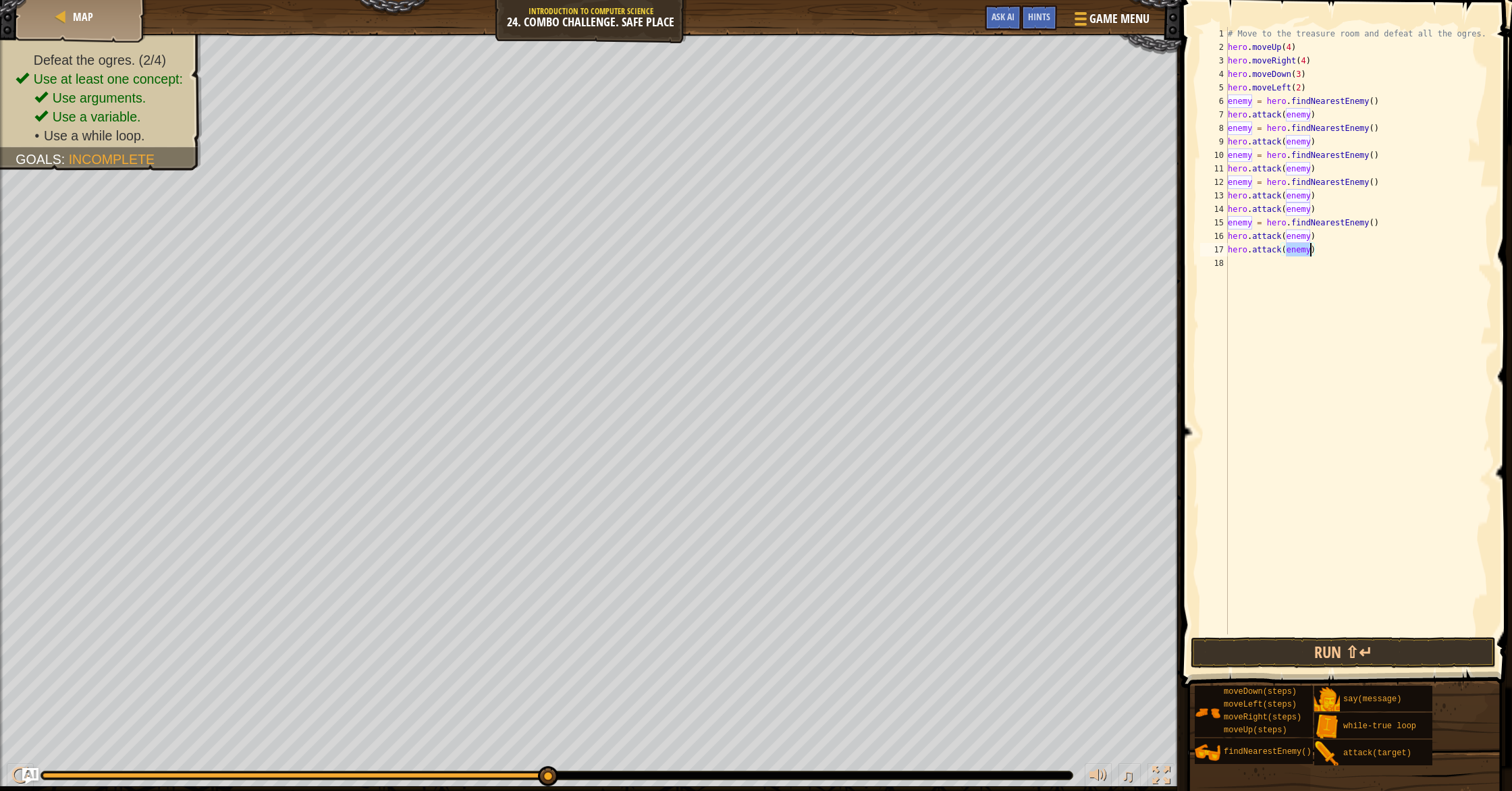
click at [809, 274] on div "# Move to the treasure room and defeat all the ogres. hero . moveUp ( 4 ) hero …" at bounding box center [1358, 344] width 267 height 634
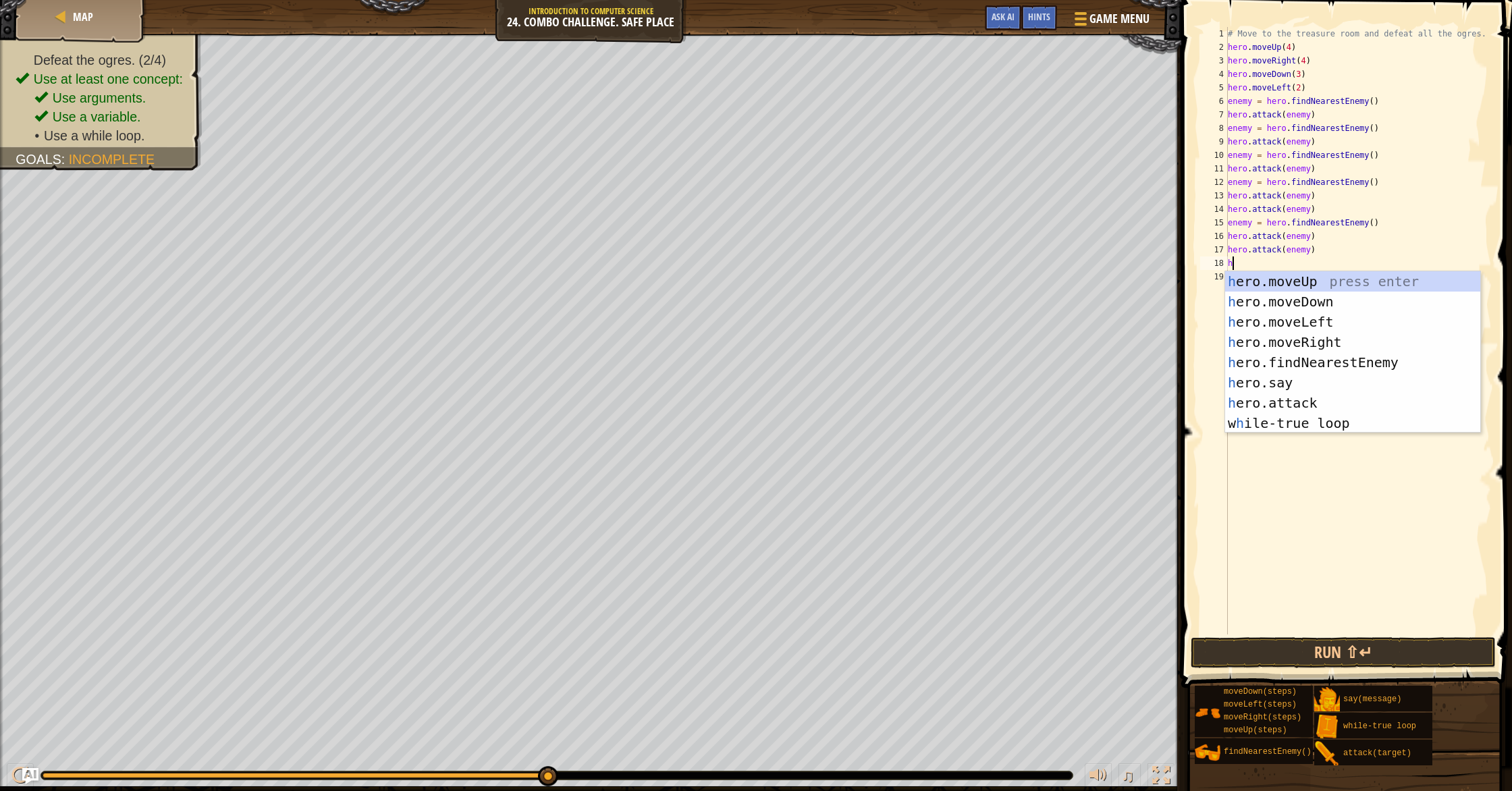
type textarea "her"
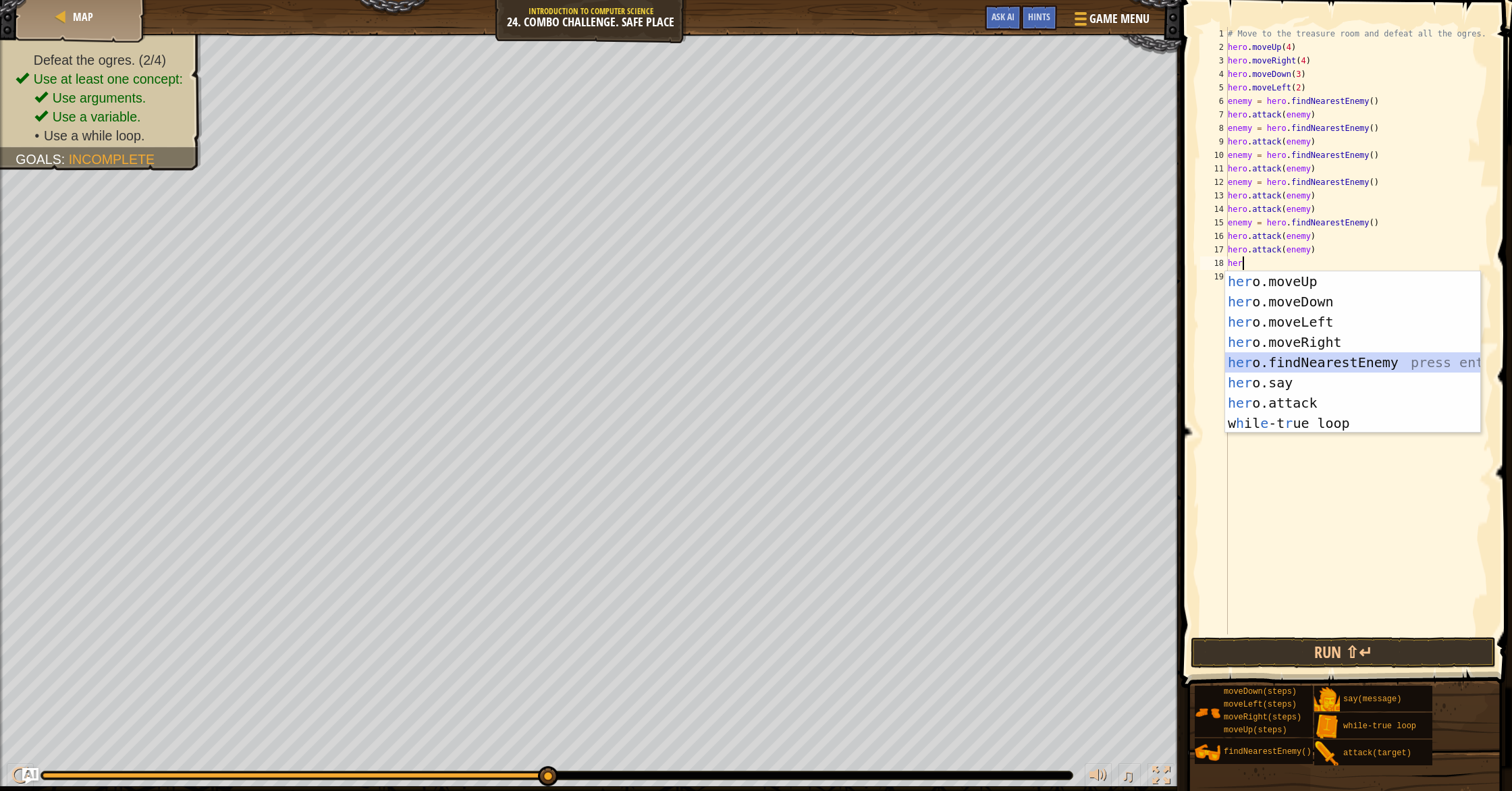
drag, startPoint x: 1268, startPoint y: 364, endPoint x: 1265, endPoint y: 352, distance: 12.4
click at [809, 364] on div "her o.moveUp press enter her o.moveDown press enter her o.moveLeft press enter …" at bounding box center [1352, 372] width 255 height 202
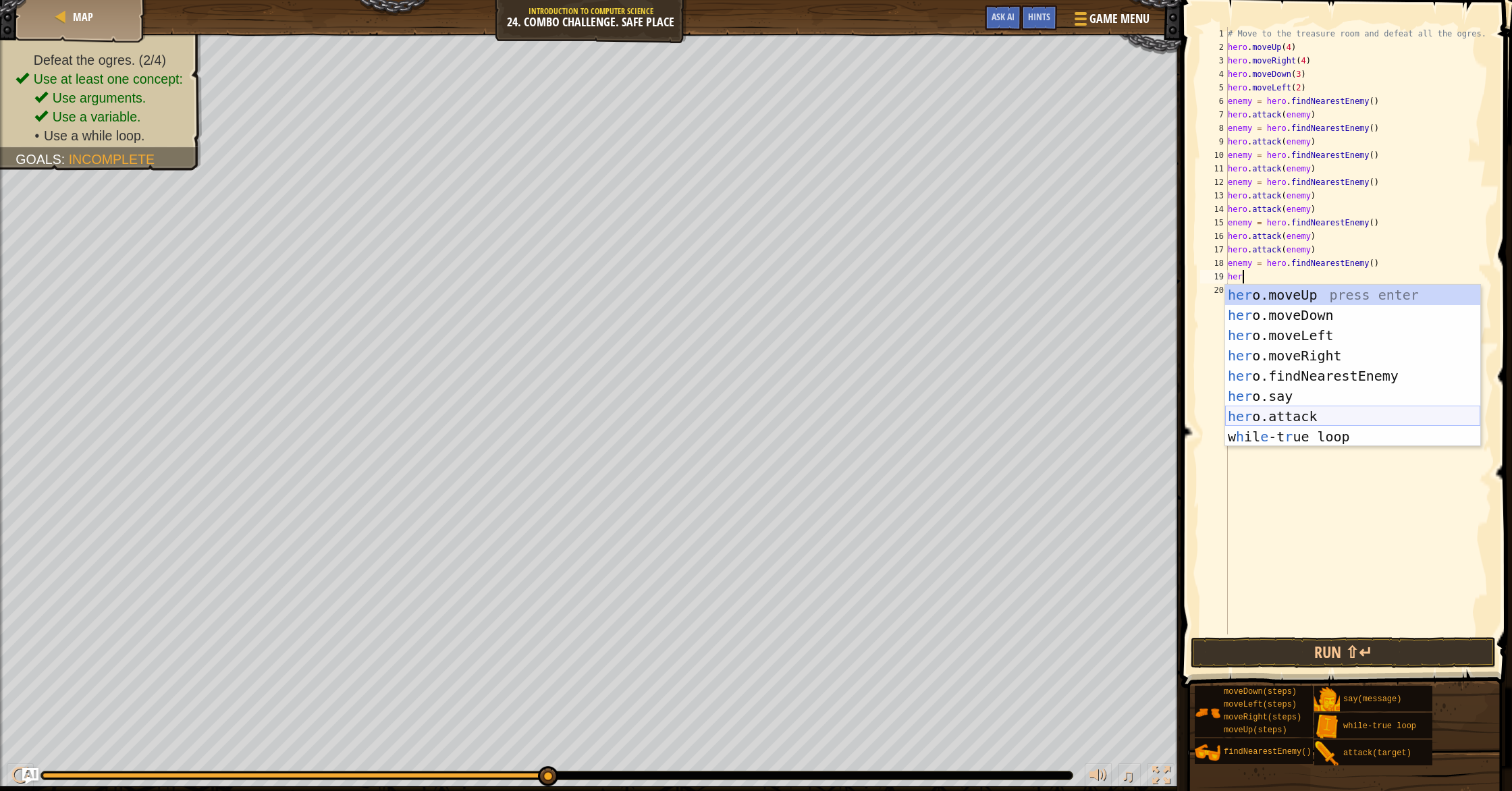
drag, startPoint x: 1304, startPoint y: 411, endPoint x: 1297, endPoint y: 401, distance: 12.2
click at [809, 411] on div "her o.moveUp press enter her o.moveDown press enter her o.moveLeft press enter …" at bounding box center [1352, 386] width 255 height 202
type textarea "hero.attack(enemy)"
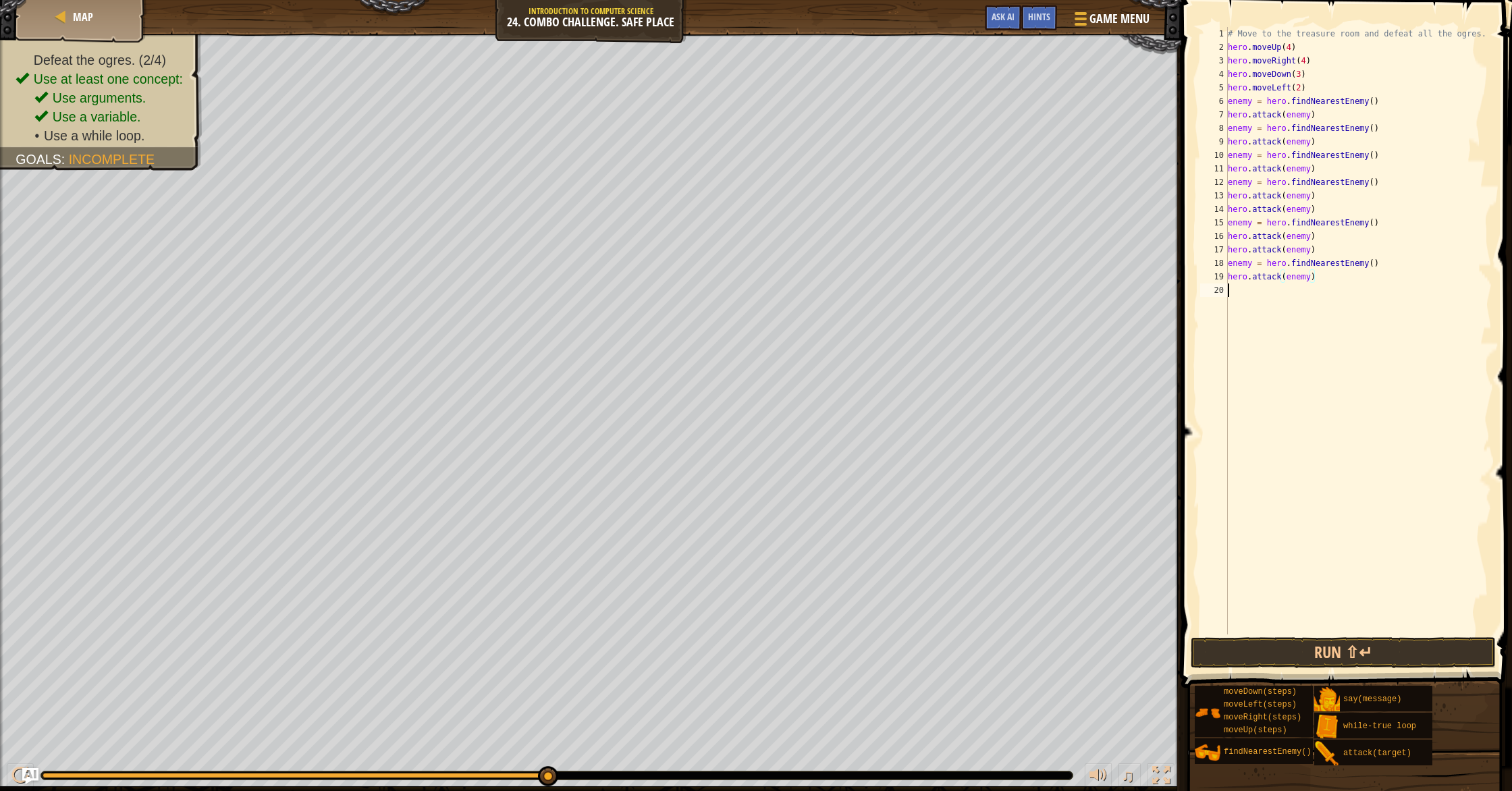
click at [809, 291] on div "# Move to the treasure room and defeat all the ogres. hero . moveUp ( 4 ) hero …" at bounding box center [1358, 344] width 267 height 634
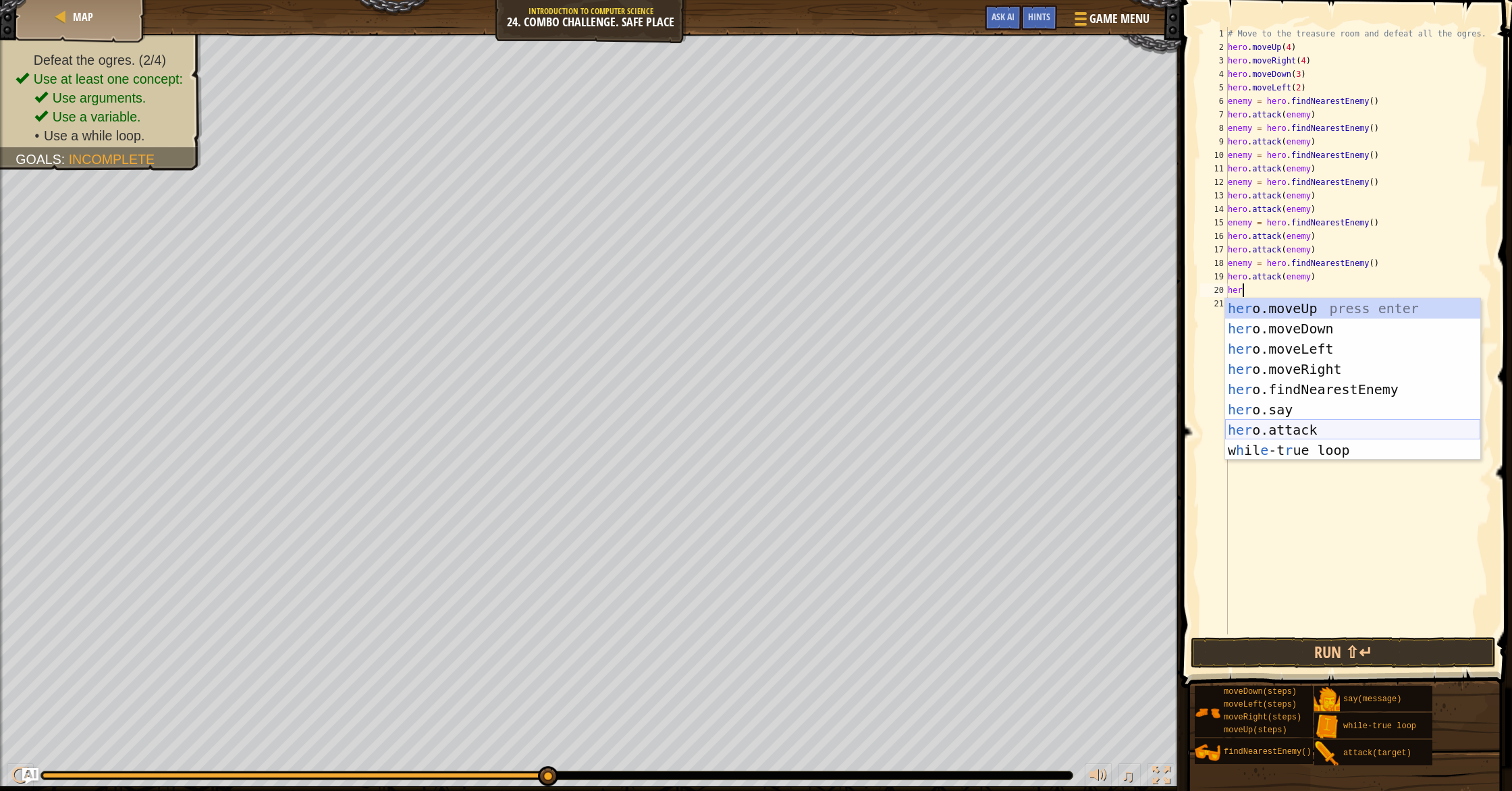
click at [809, 430] on div "her o.moveUp press enter her o.moveDown press enter her o.moveLeft press enter …" at bounding box center [1352, 399] width 255 height 202
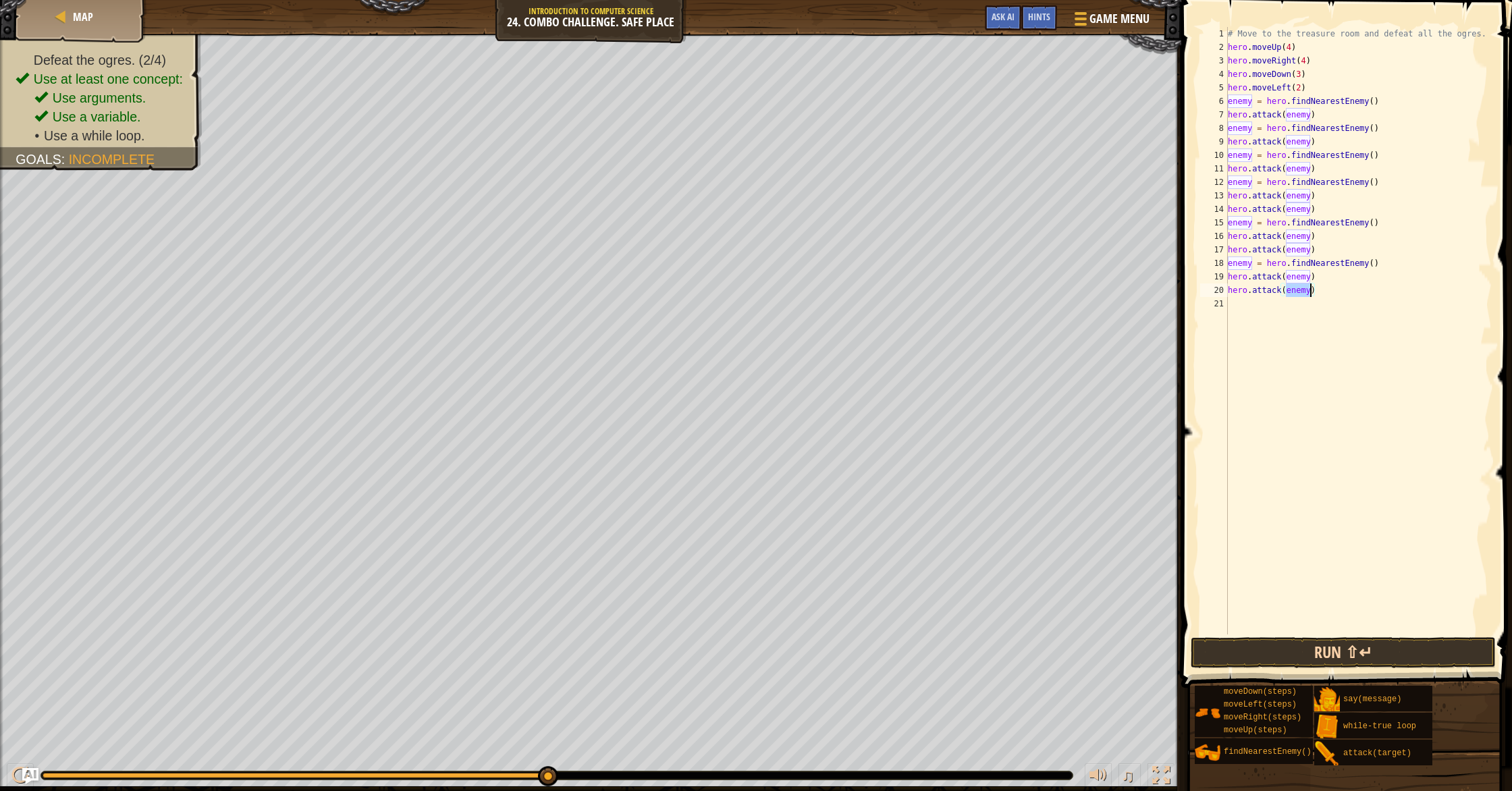
type textarea "hero.attack(enemy)"
click at [809, 646] on button "Run ⇧↵" at bounding box center [1343, 653] width 305 height 31
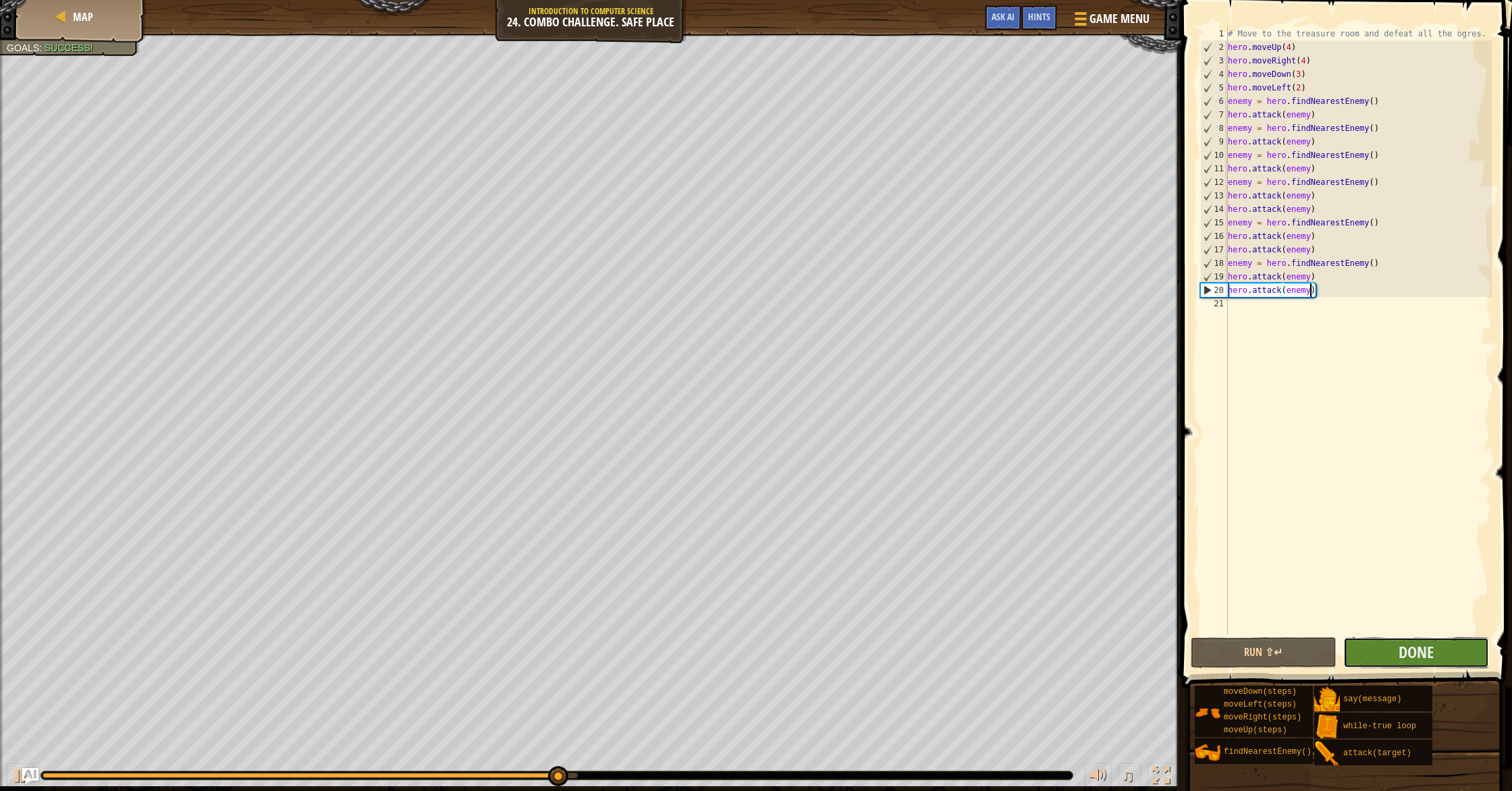
click at [809, 649] on button "Done" at bounding box center [1416, 653] width 146 height 31
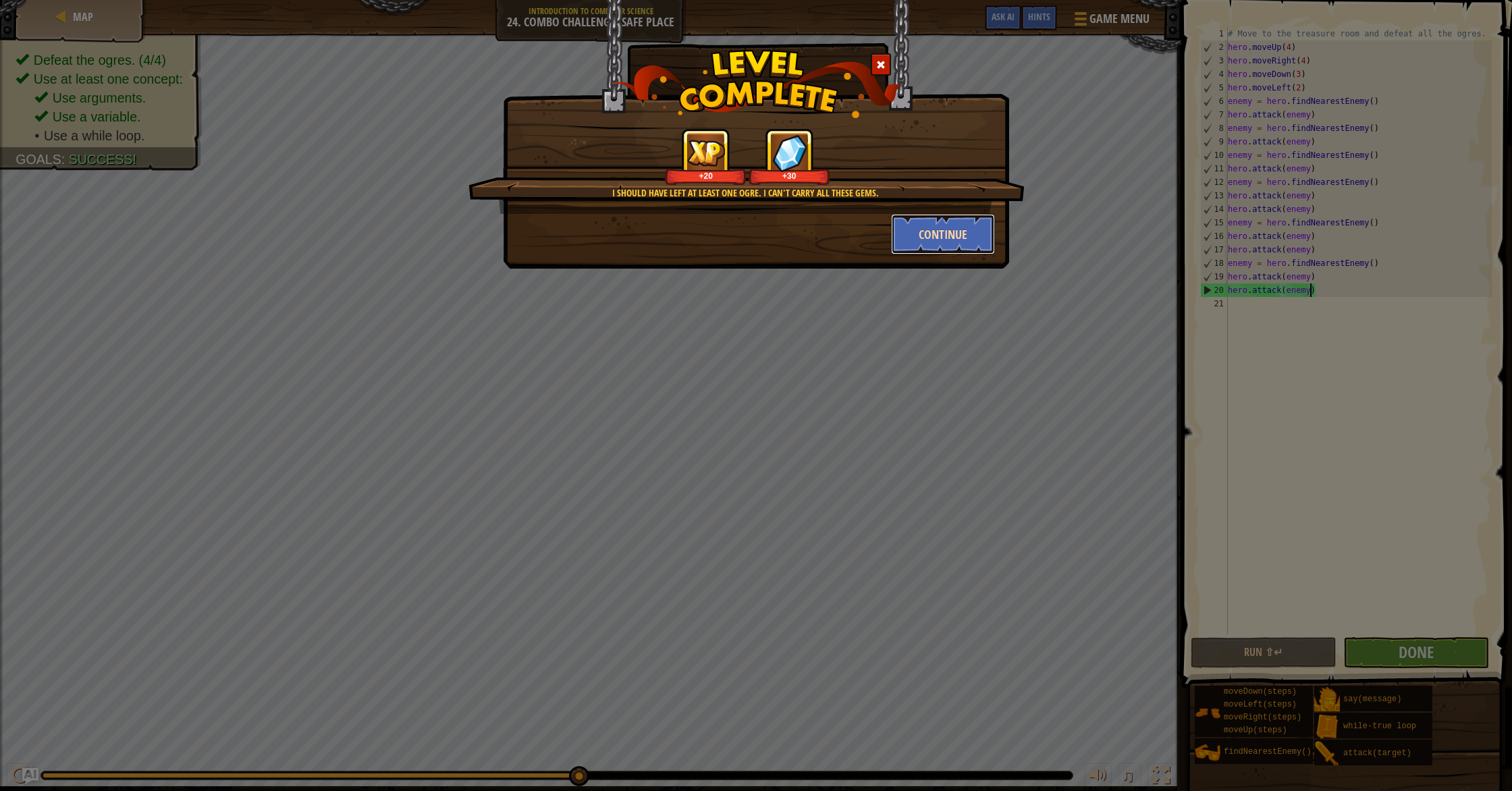
click at [809, 253] on button "Continue" at bounding box center [943, 234] width 105 height 41
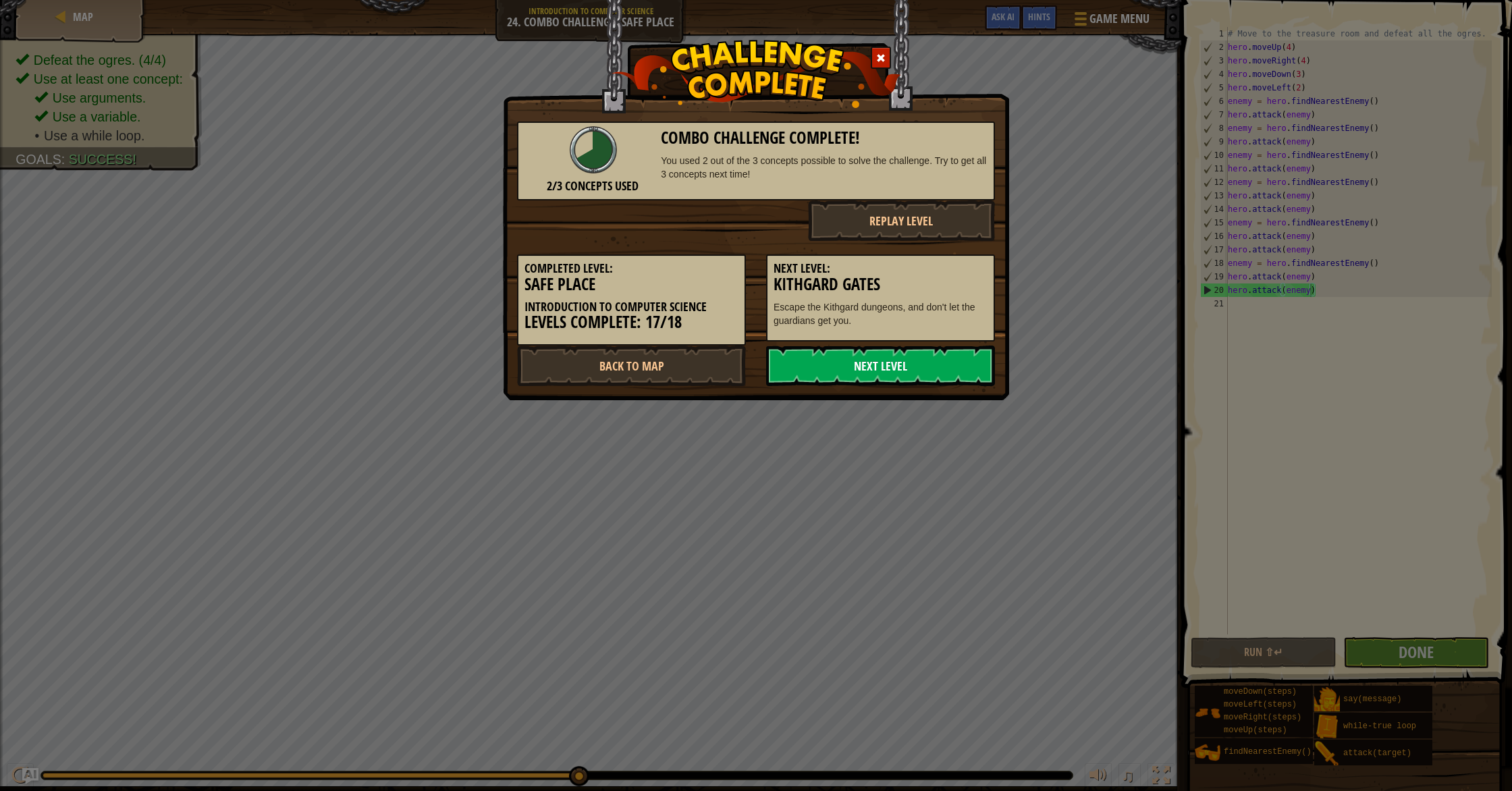
click at [809, 375] on link "Next Level" at bounding box center [880, 366] width 229 height 41
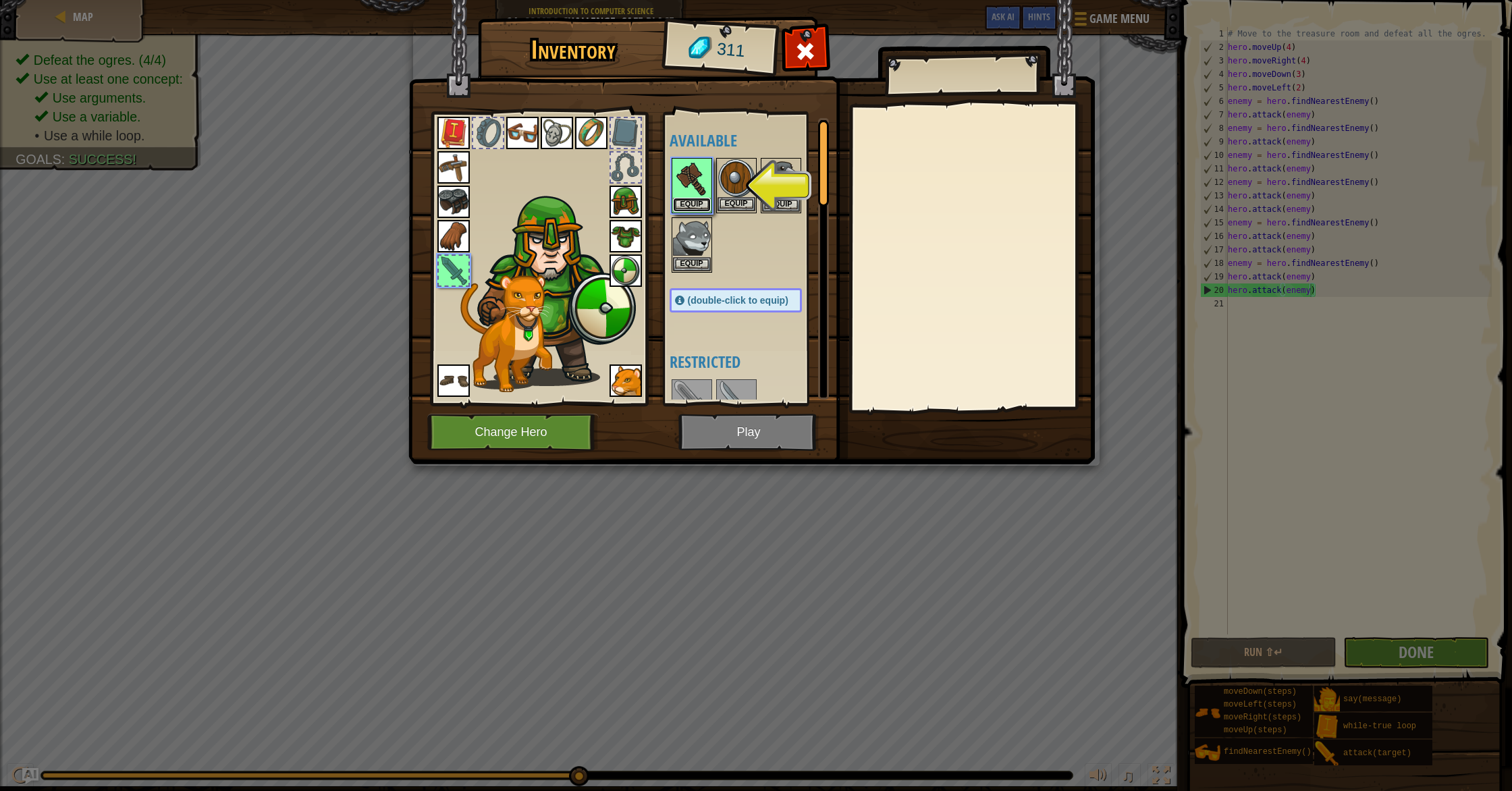
click at [682, 204] on button "Equip" at bounding box center [692, 205] width 38 height 14
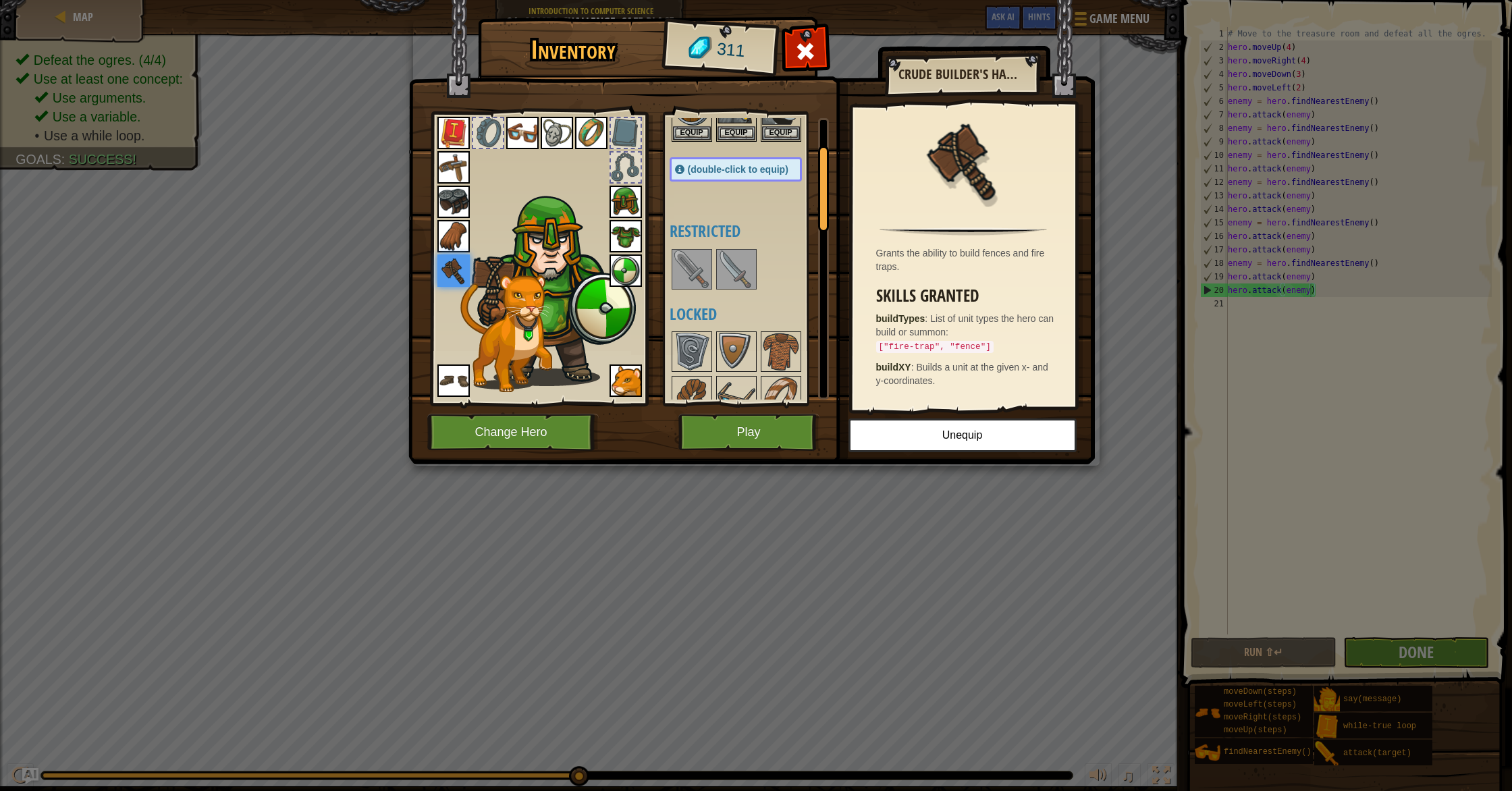
scroll to position [39, 0]
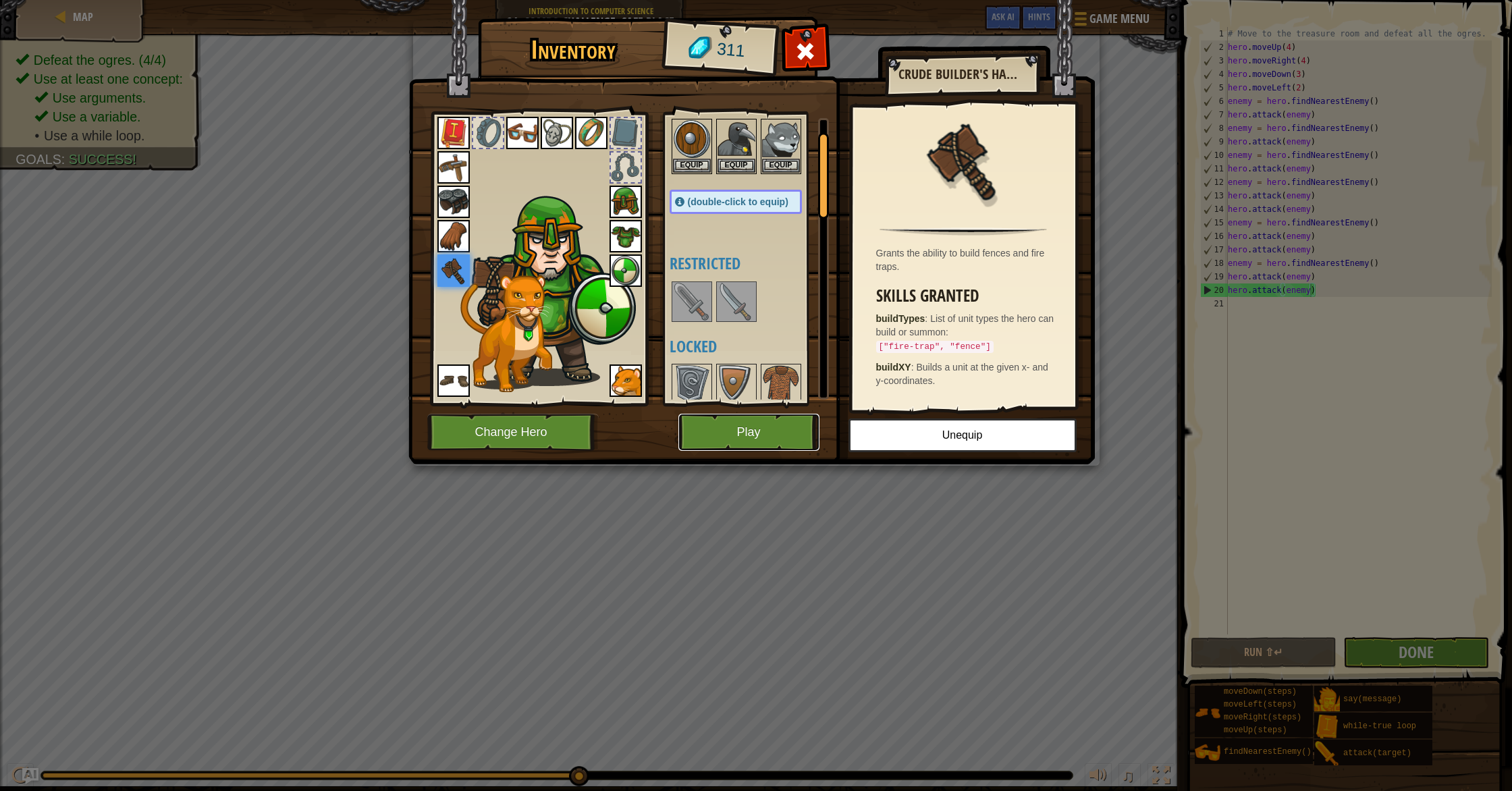
click at [743, 433] on button "Play" at bounding box center [748, 432] width 141 height 37
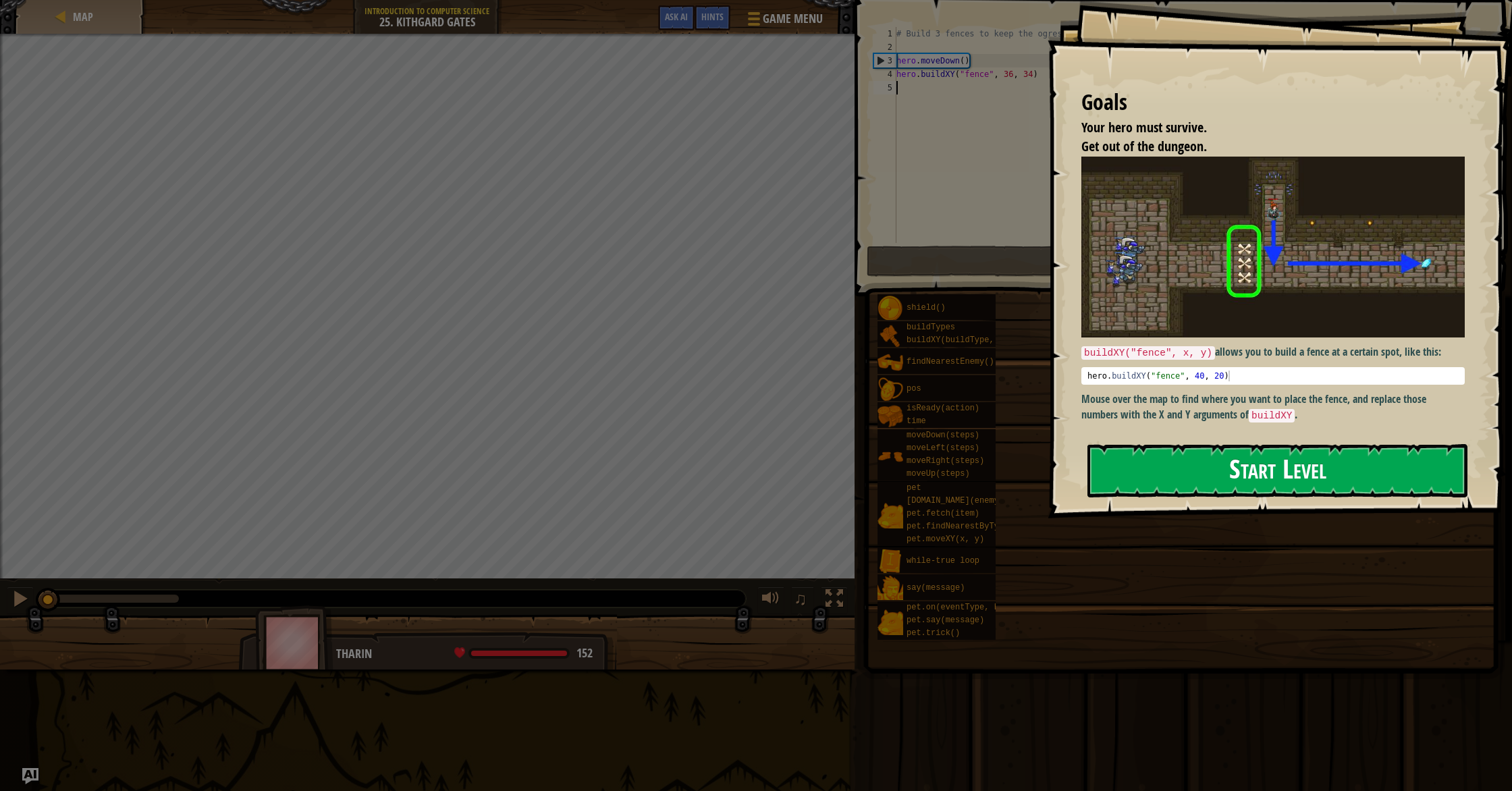
click at [809, 488] on button "Start Level" at bounding box center [1277, 471] width 380 height 53
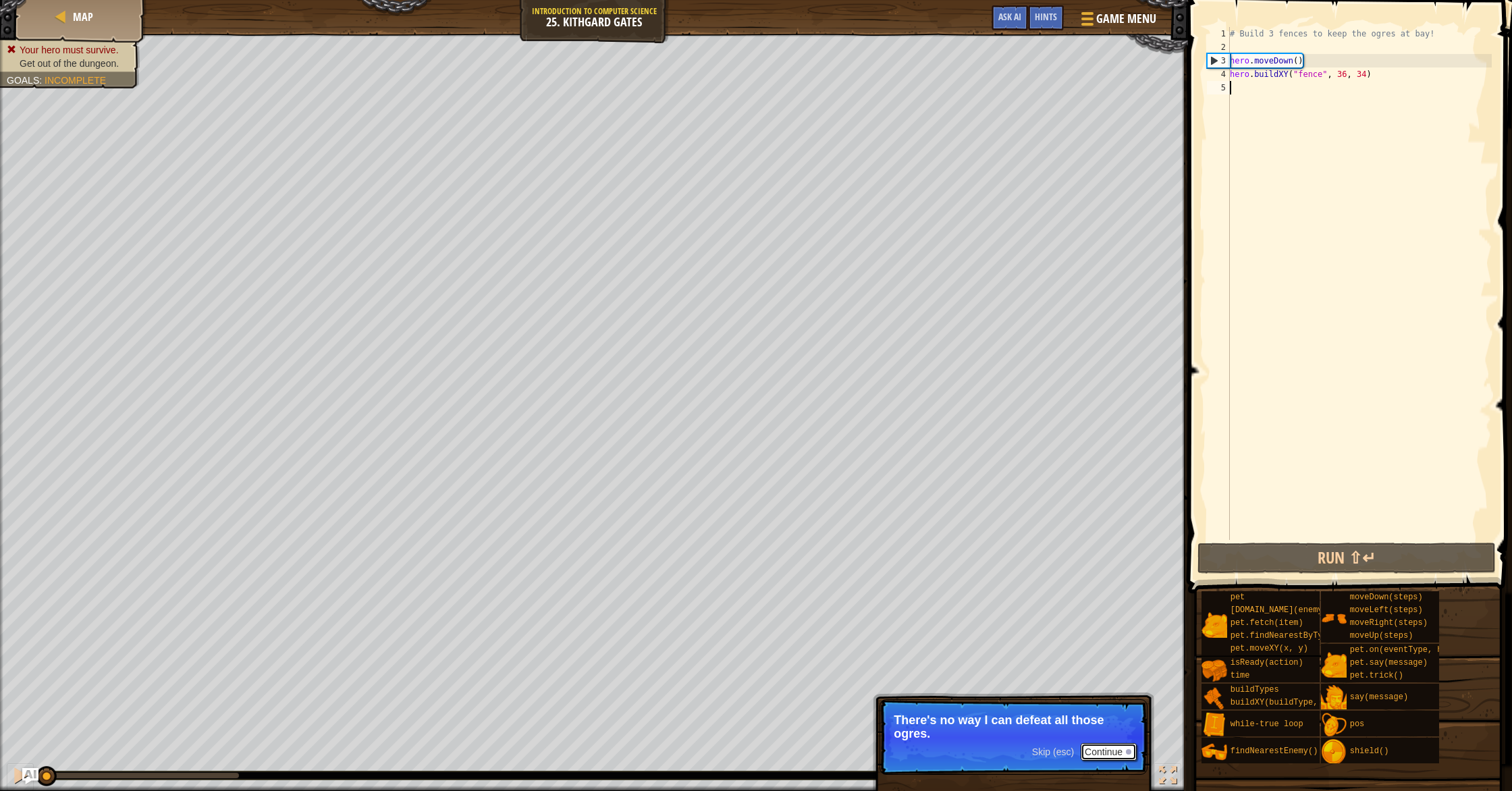
click at [809, 682] on button "Continue" at bounding box center [1108, 752] width 56 height 18
click at [809, 76] on div "# Build 3 fences to keep the ogres at bay! hero . moveDown ( ) hero . buildXY (…" at bounding box center [1359, 296] width 265 height 540
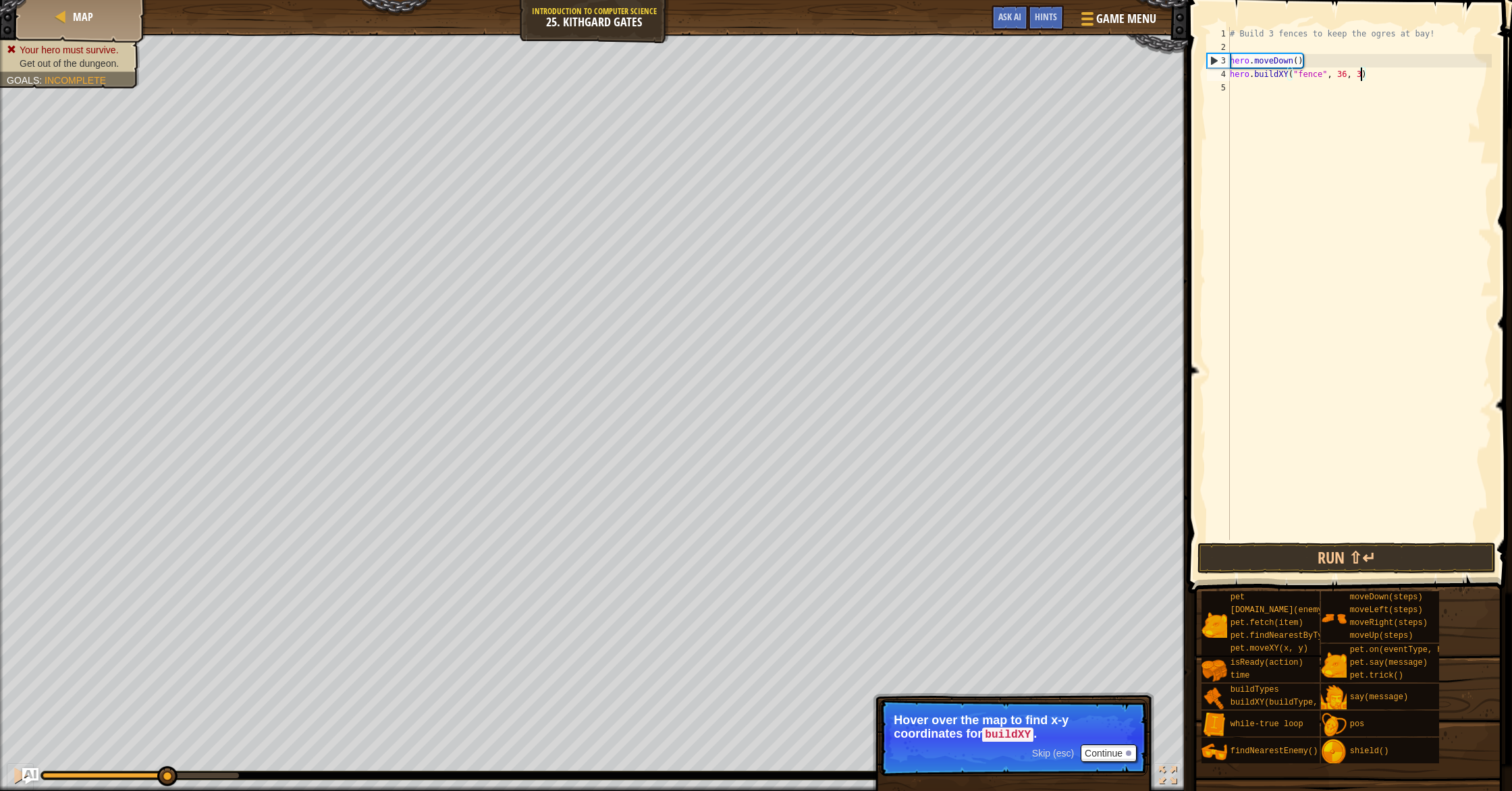
scroll to position [6, 11]
click at [809, 76] on div "# Build 3 fences to keep the ogres at bay! hero . moveDown ( ) hero . buildXY (…" at bounding box center [1359, 296] width 265 height 540
type textarea "hero.buildXY("fence", 36, 31)"
click at [809, 562] on button "Run ⇧↵" at bounding box center [1346, 558] width 298 height 31
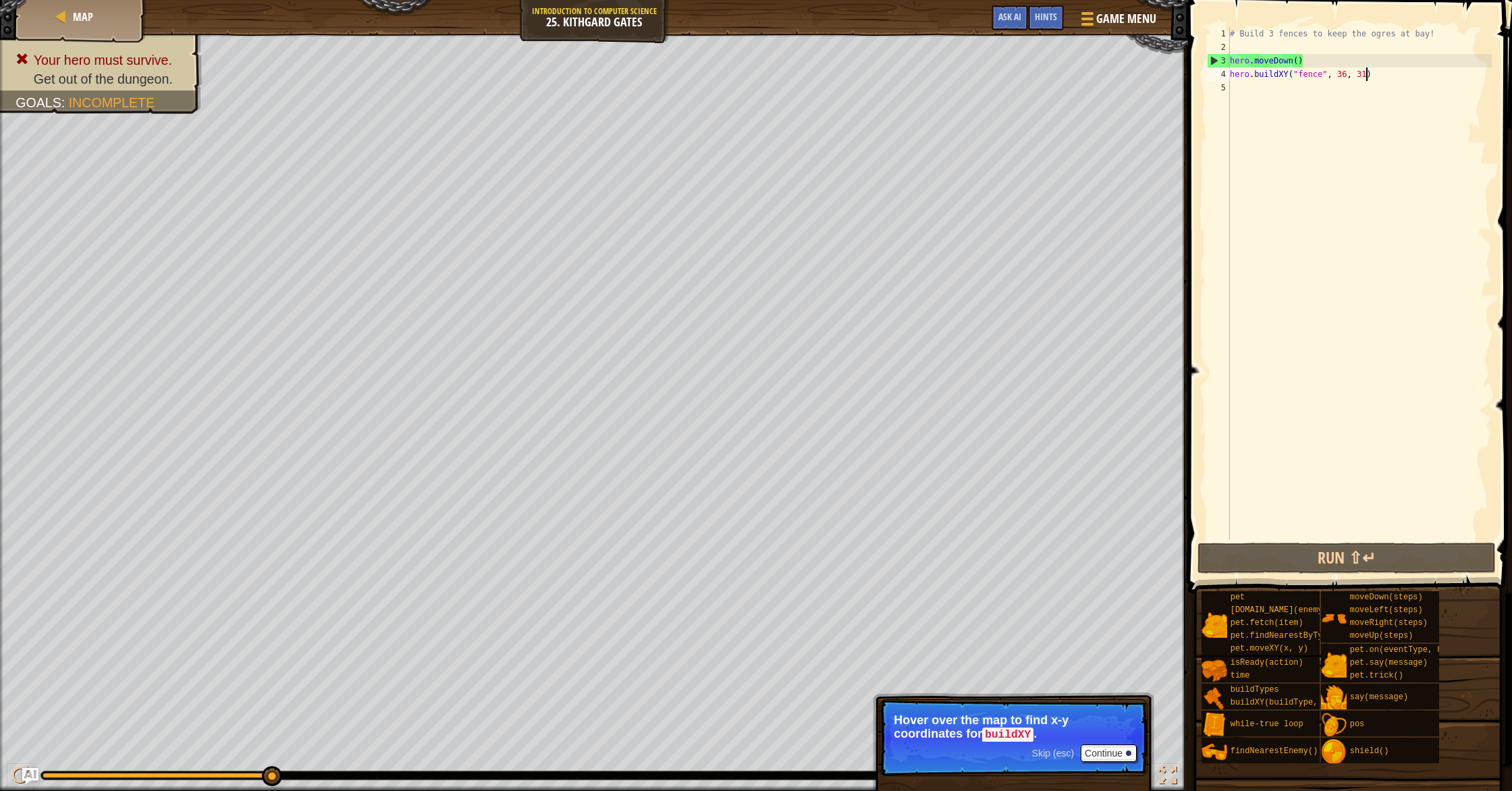
click at [809, 95] on div "# Build 3 fences to keep the ogres at bay! hero . moveDown ( ) hero . buildXY (…" at bounding box center [1359, 296] width 265 height 540
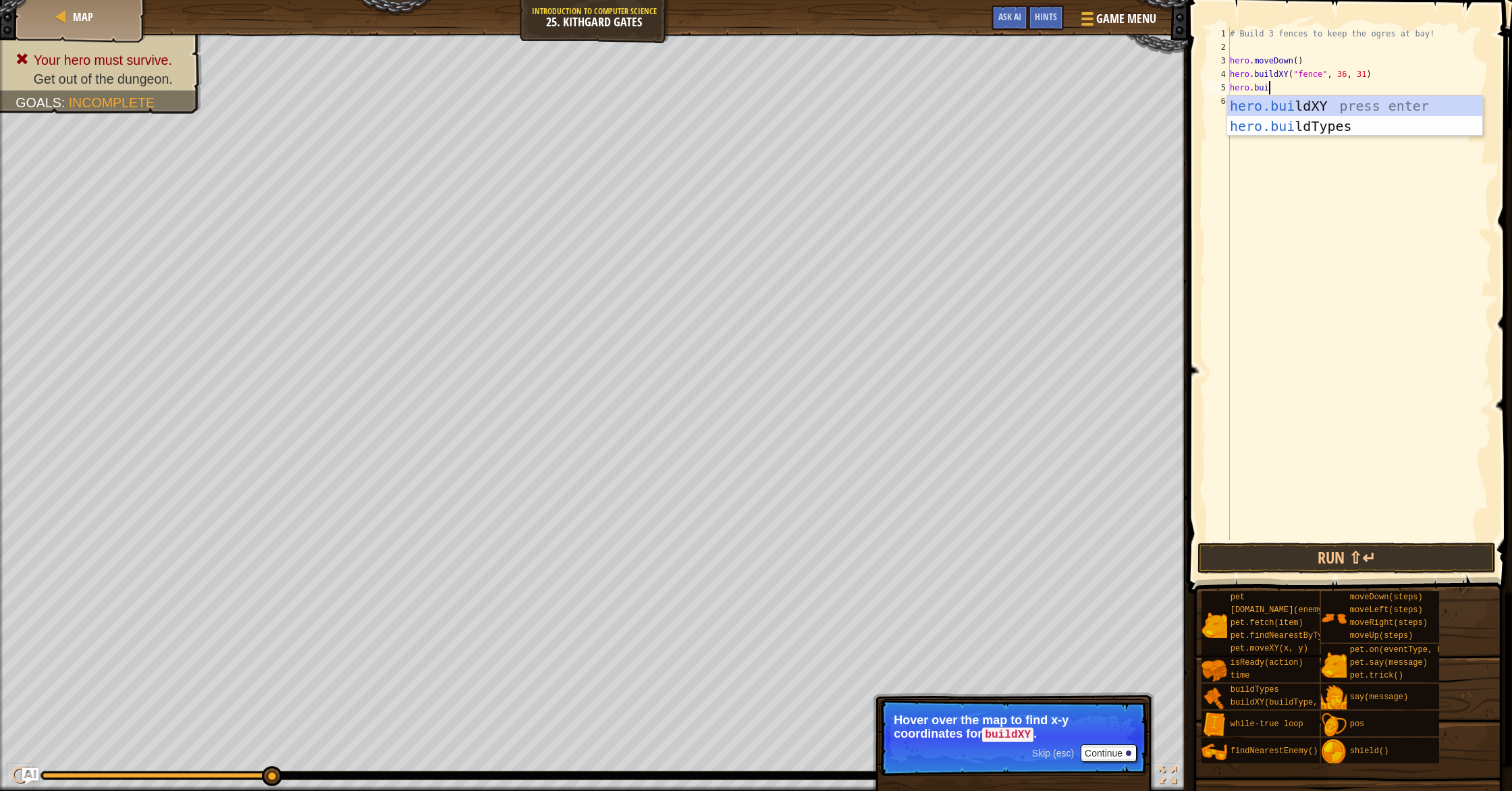
scroll to position [6, 3]
click at [809, 111] on div "hero.buil dXY press enter hero.buil dTypes press enter" at bounding box center [1354, 136] width 255 height 81
type textarea "hero.buildXY("fence", 36, 30)"
click at [809, 100] on div "# Build 3 fences to keep the ogres at bay! hero . moveDown ( ) hero . buildXY (…" at bounding box center [1359, 296] width 265 height 540
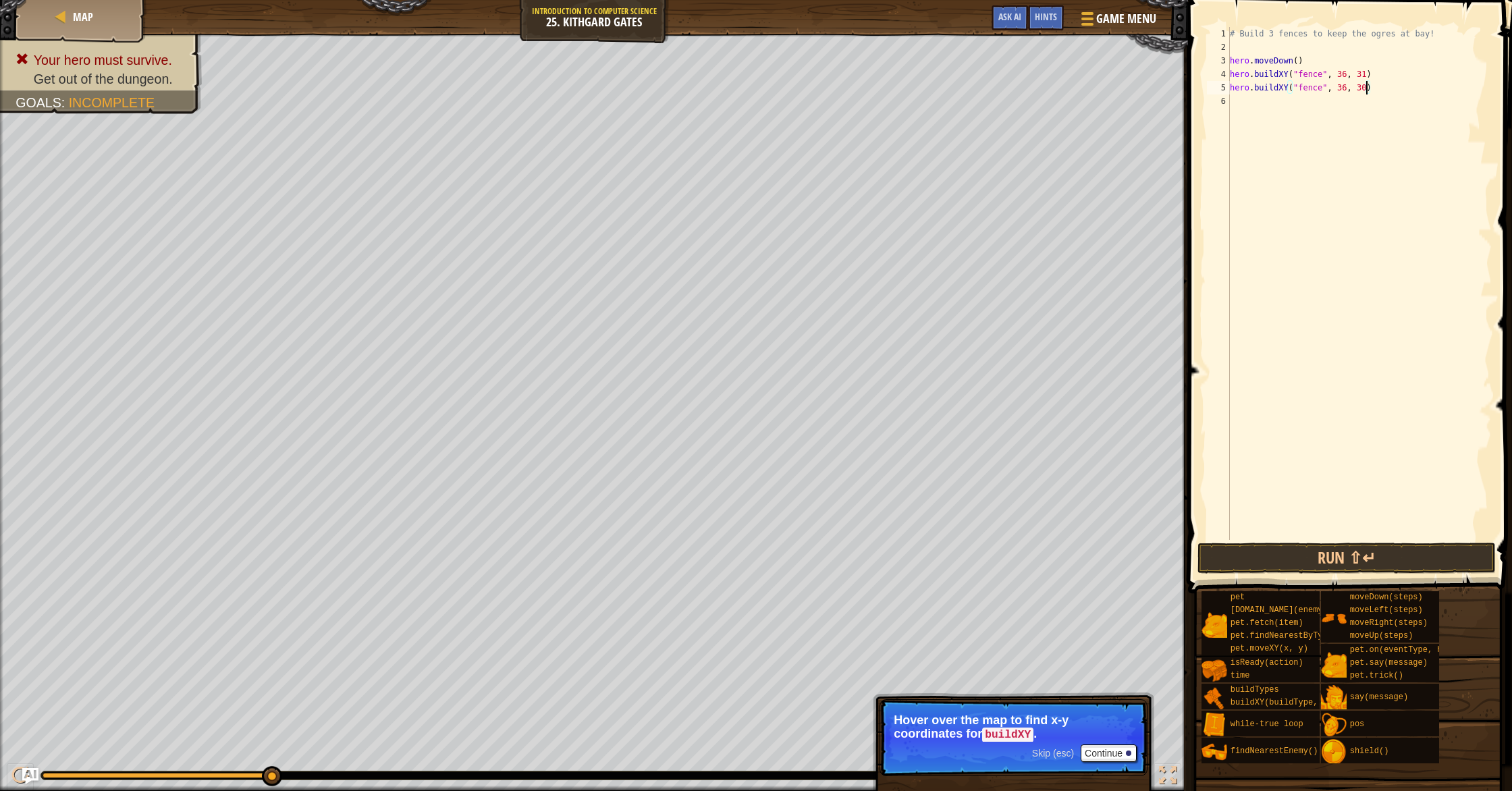
drag, startPoint x: 1367, startPoint y: 89, endPoint x: 1391, endPoint y: 140, distance: 56.4
click at [809, 89] on div "# Build 3 fences to keep the ogres at bay! hero . moveDown ( ) hero . buildXY (…" at bounding box center [1359, 296] width 265 height 540
type textarea "hero.buildXY("fence", 36, 27)"
click at [809, 102] on div "# Build 3 fences to keep the ogres at bay! hero . moveDown ( ) hero . buildXY (…" at bounding box center [1359, 296] width 265 height 540
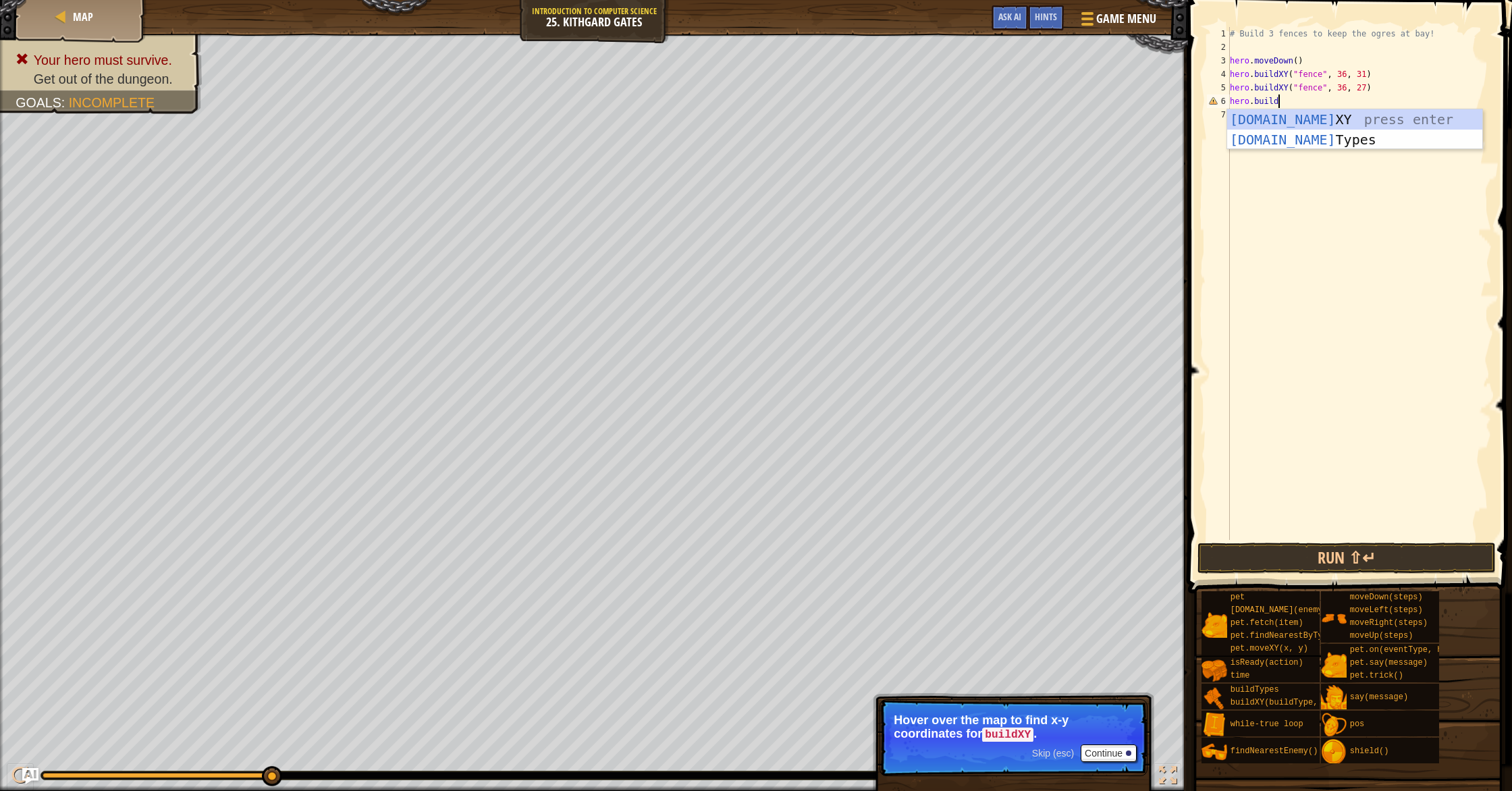
scroll to position [6, 4]
click at [809, 112] on div "[DOMAIN_NAME] XY press enter [DOMAIN_NAME] Types press enter" at bounding box center [1354, 149] width 255 height 81
type textarea "hero.buildXY("fence", 36, 30)"
click at [809, 119] on div "# Build 3 fences to keep the ogres at bay! hero . moveDown ( ) hero . buildXY (…" at bounding box center [1359, 296] width 265 height 540
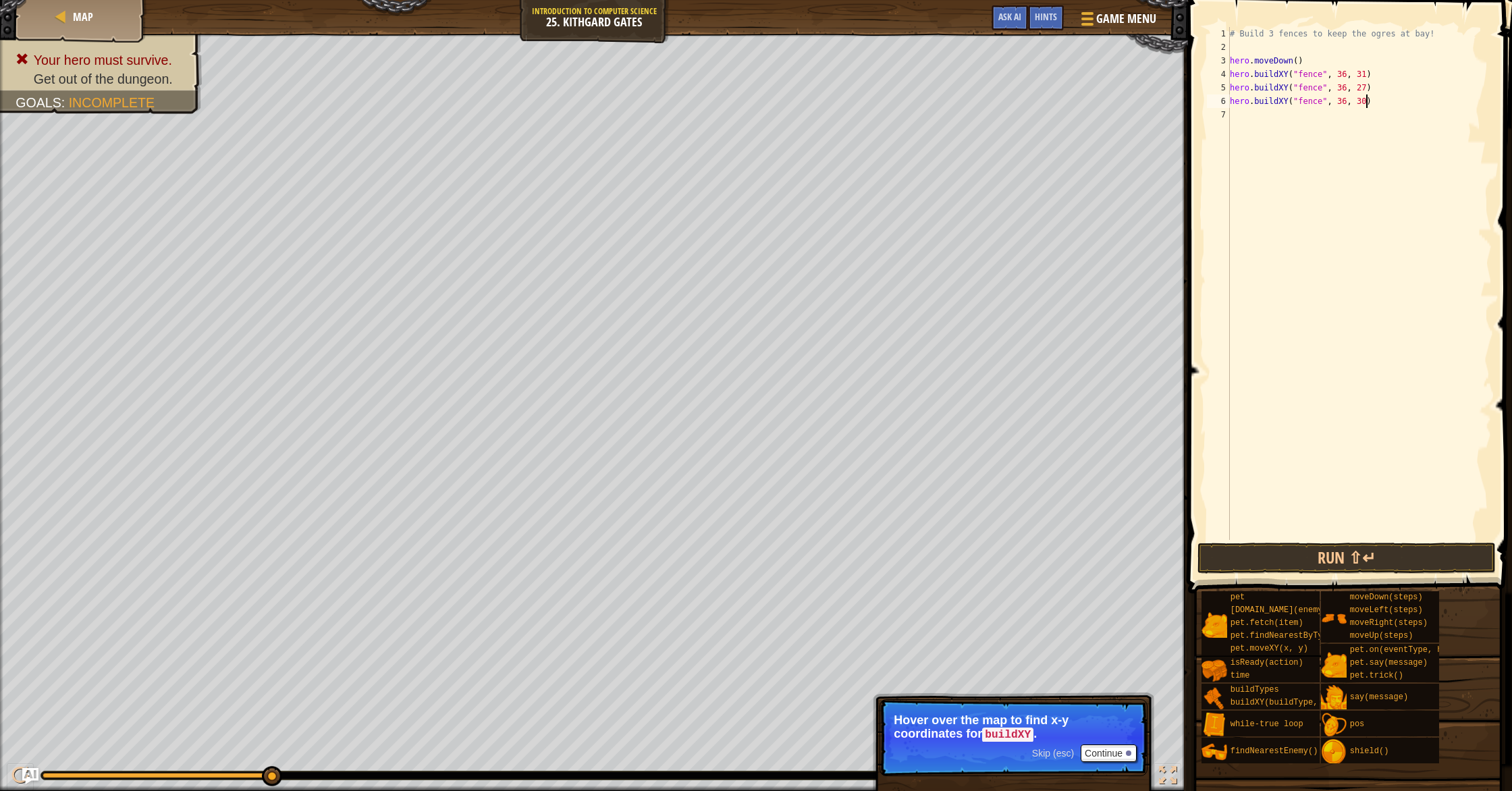
drag, startPoint x: 1365, startPoint y: 102, endPoint x: 1367, endPoint y: 129, distance: 27.1
click at [809, 103] on div "# Build 3 fences to keep the ogres at bay! hero . moveDown ( ) hero . buildXY (…" at bounding box center [1359, 296] width 265 height 540
click at [809, 561] on button "Run ⇧↵" at bounding box center [1346, 558] width 298 height 31
type textarea "hero.buildXY("fence", 36, 36)"
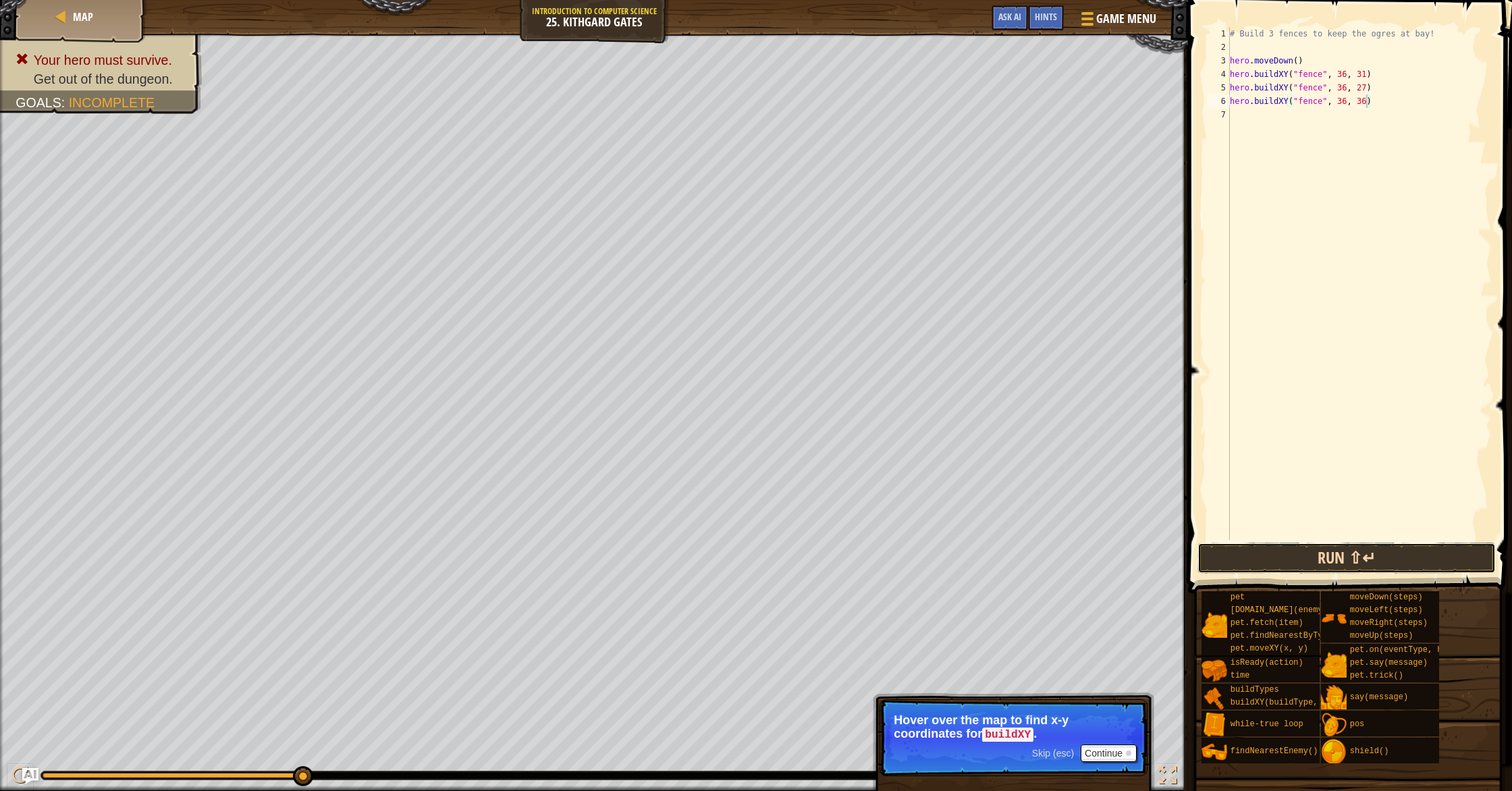
click at [809, 559] on button "Run ⇧↵" at bounding box center [1346, 558] width 298 height 31
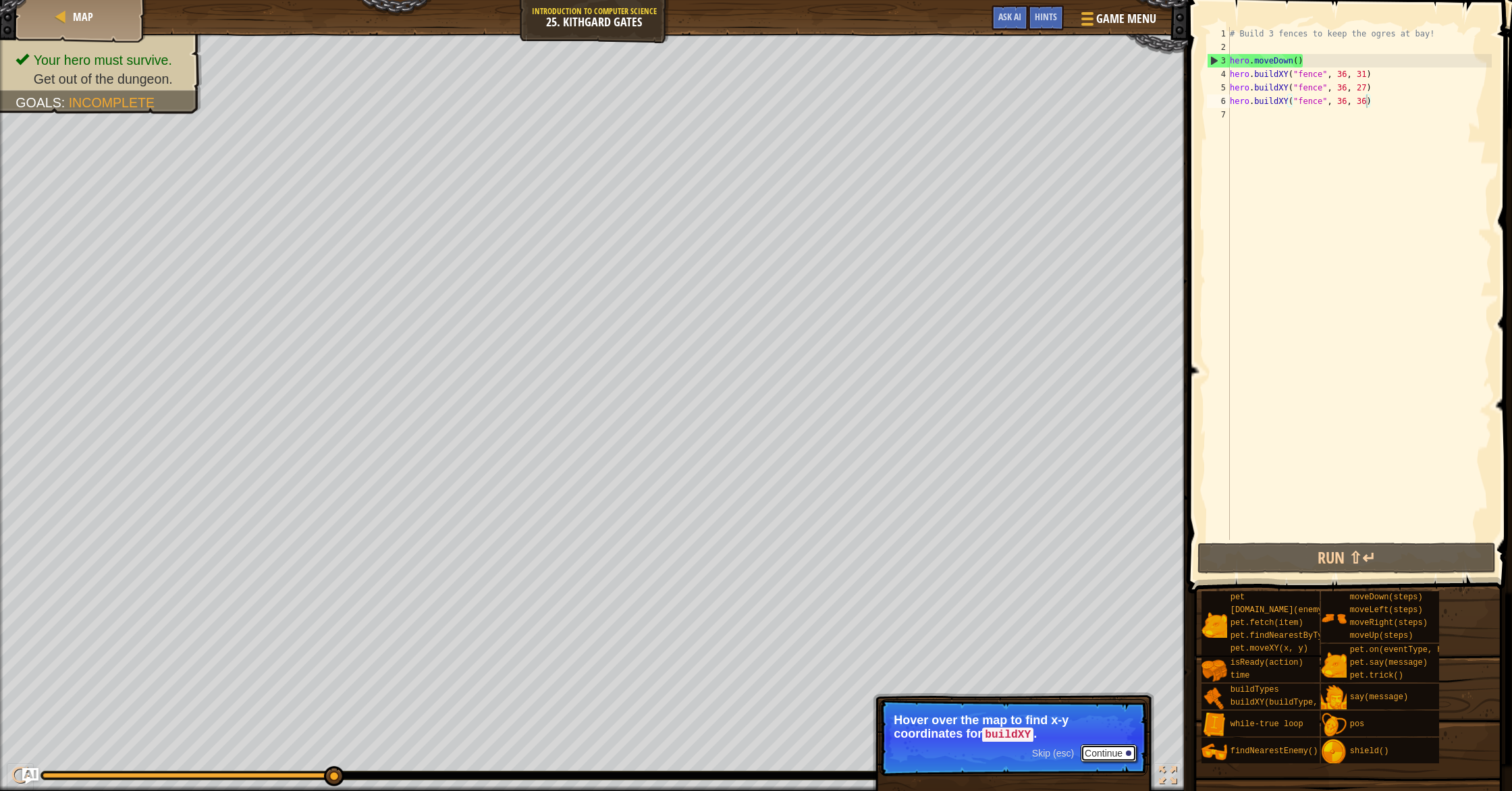
click at [809, 682] on button "Continue" at bounding box center [1108, 752] width 56 height 18
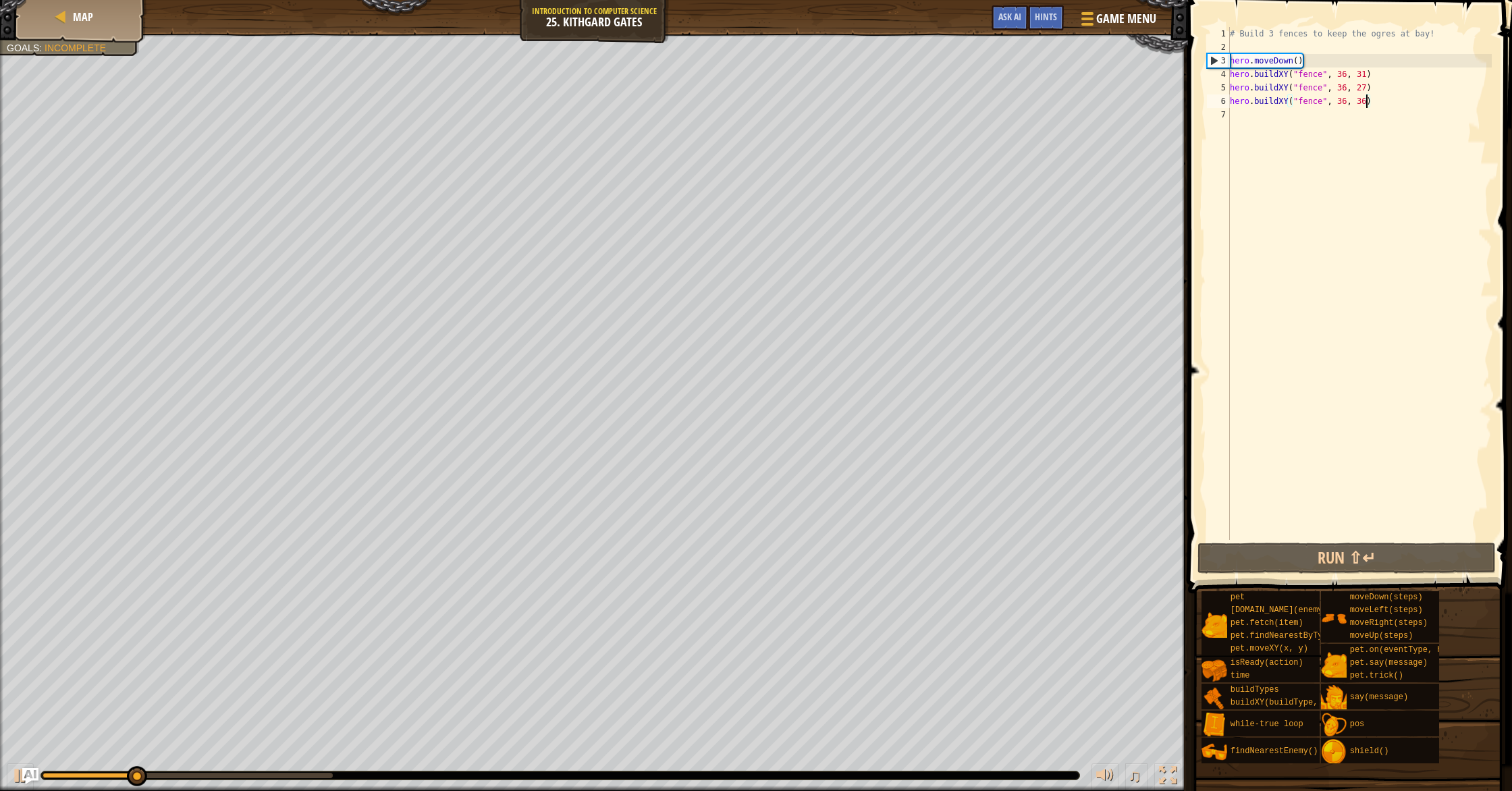
click at [809, 138] on div "# Build 3 fences to keep the ogres at bay! hero . moveDown ( ) hero . buildXY (…" at bounding box center [1359, 296] width 265 height 540
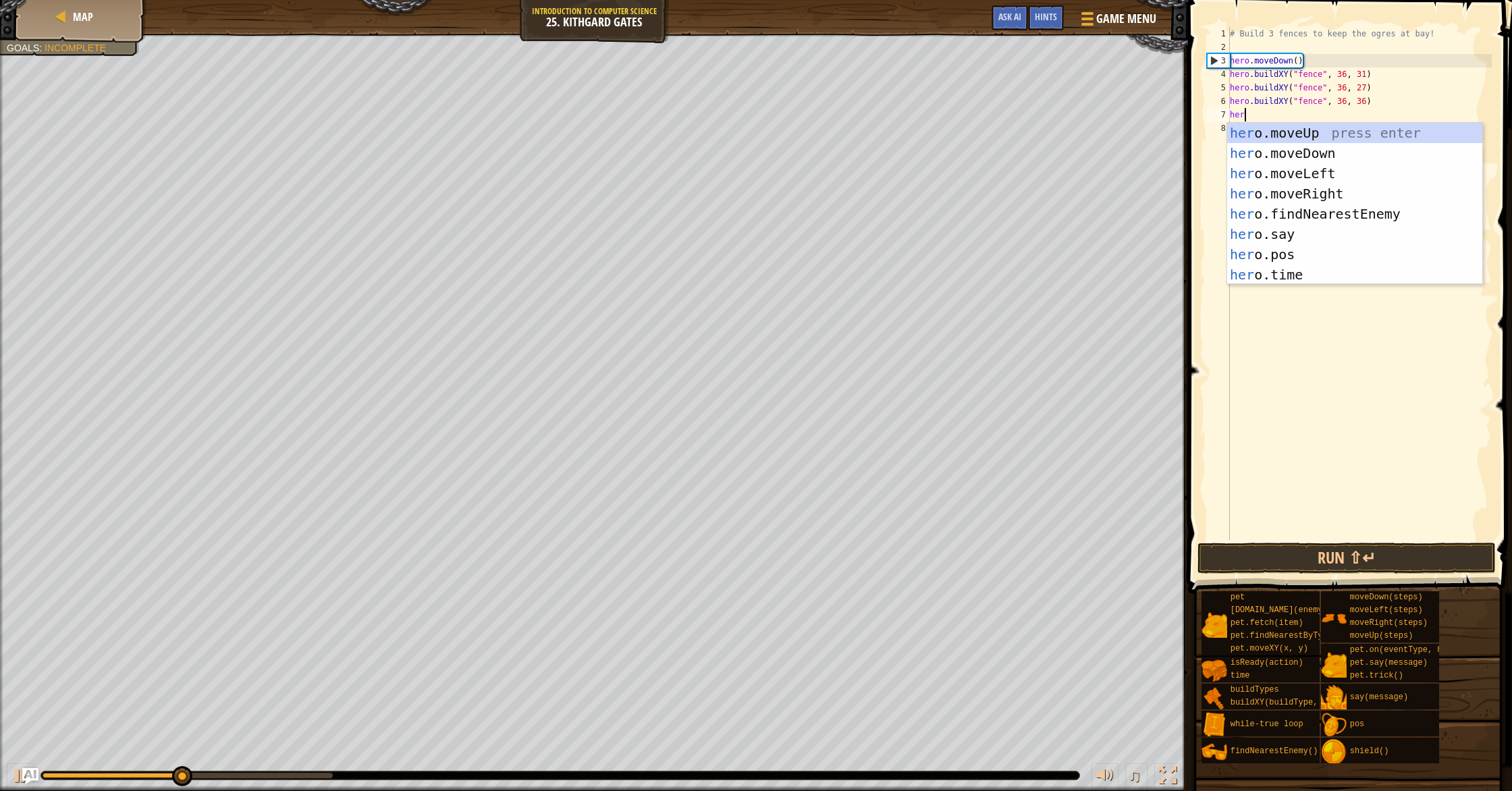
type textarea "hero"
click at [809, 195] on div "hero .moveUp press enter hero .moveDown press enter hero .moveLeft press enter …" at bounding box center [1354, 224] width 255 height 202
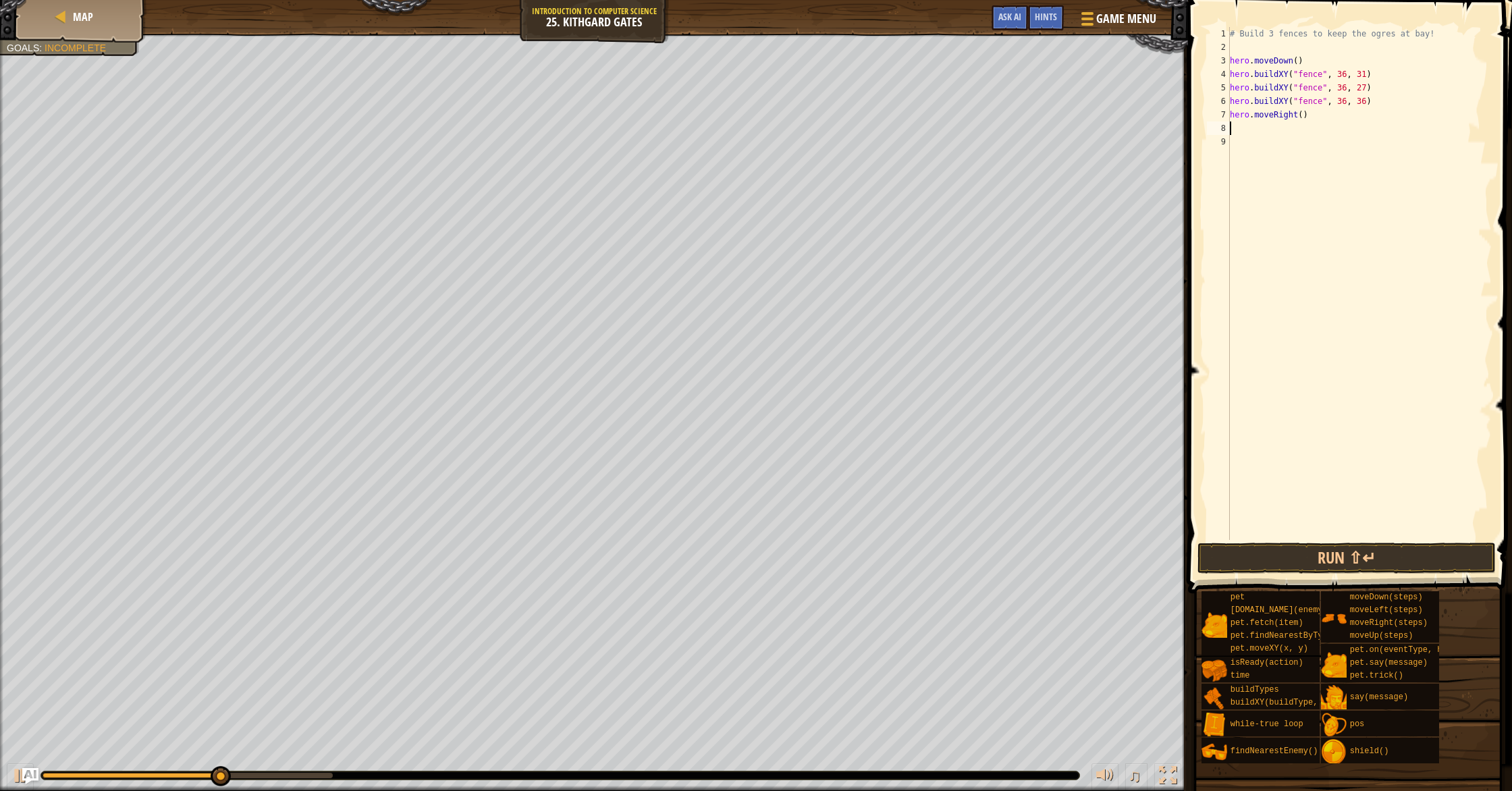
scroll to position [6, 0]
click at [809, 117] on div "# Build 3 fences to keep the ogres at bay! hero . moveDown ( ) hero . buildXY (…" at bounding box center [1359, 296] width 265 height 540
type textarea "hero.moveRight(5)"
click at [809, 551] on button "Run ⇧↵" at bounding box center [1346, 558] width 298 height 31
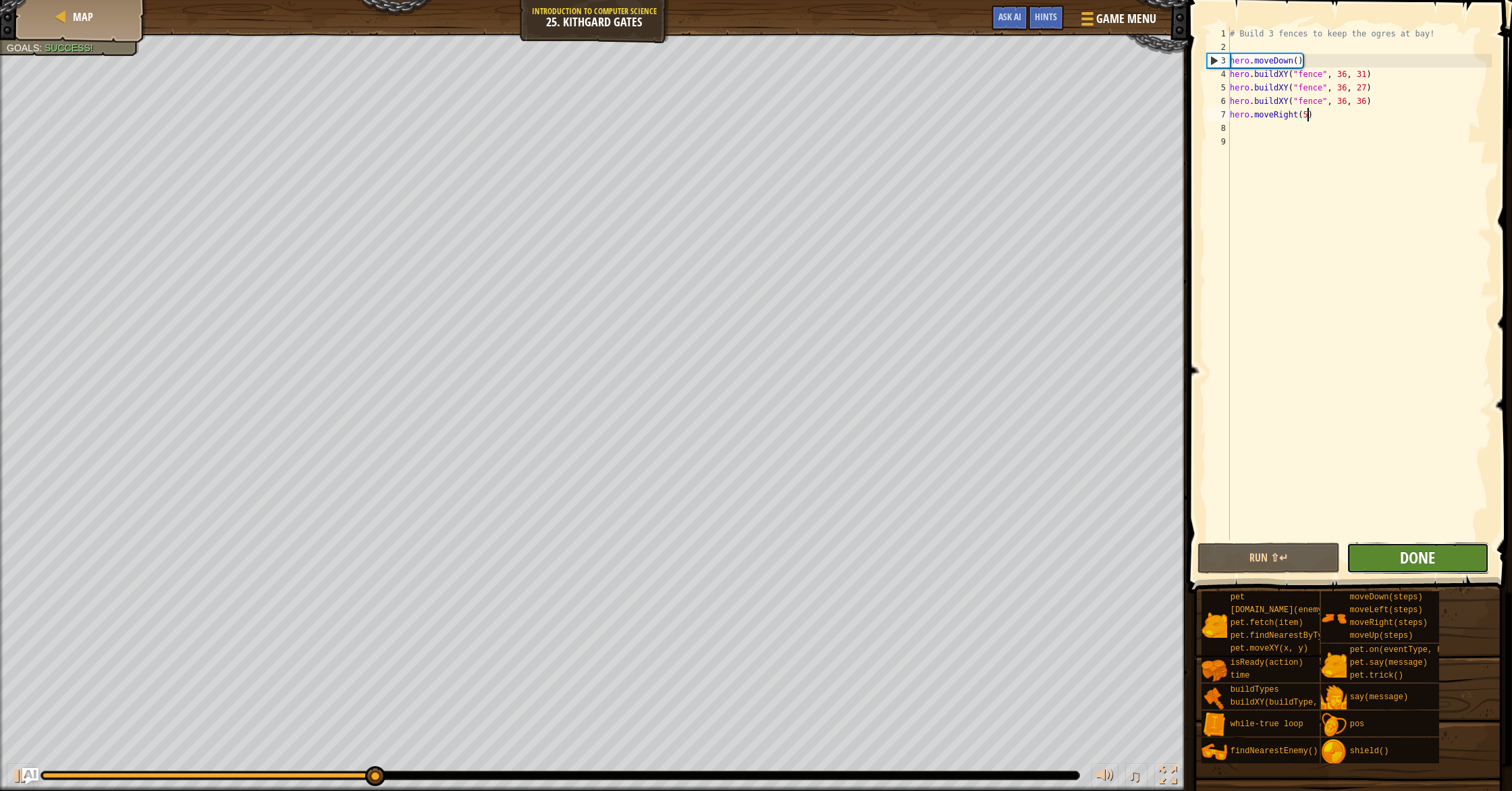
click at [809, 550] on span "Done" at bounding box center [1417, 557] width 35 height 22
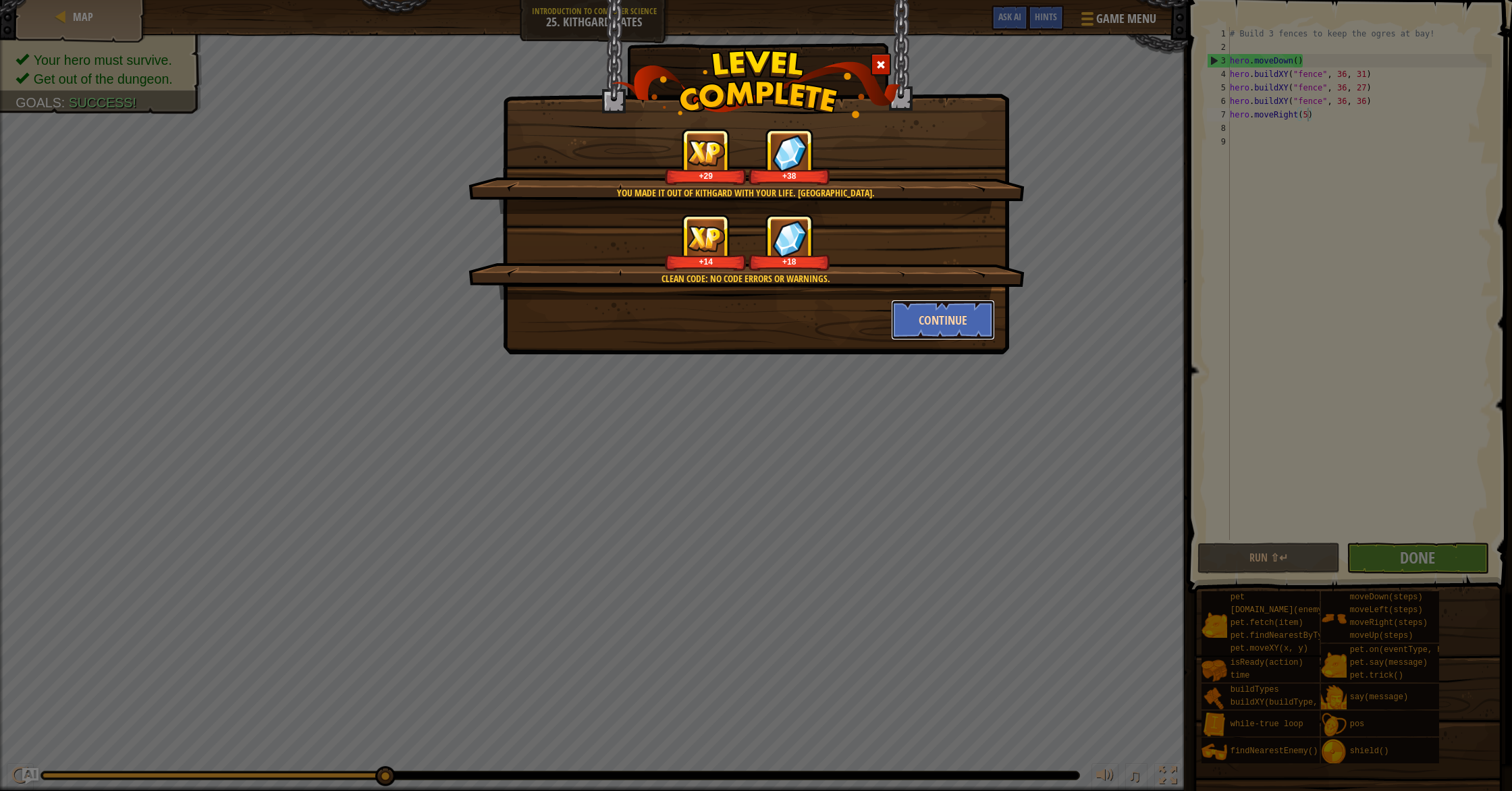
click at [809, 319] on button "Continue" at bounding box center [943, 320] width 105 height 41
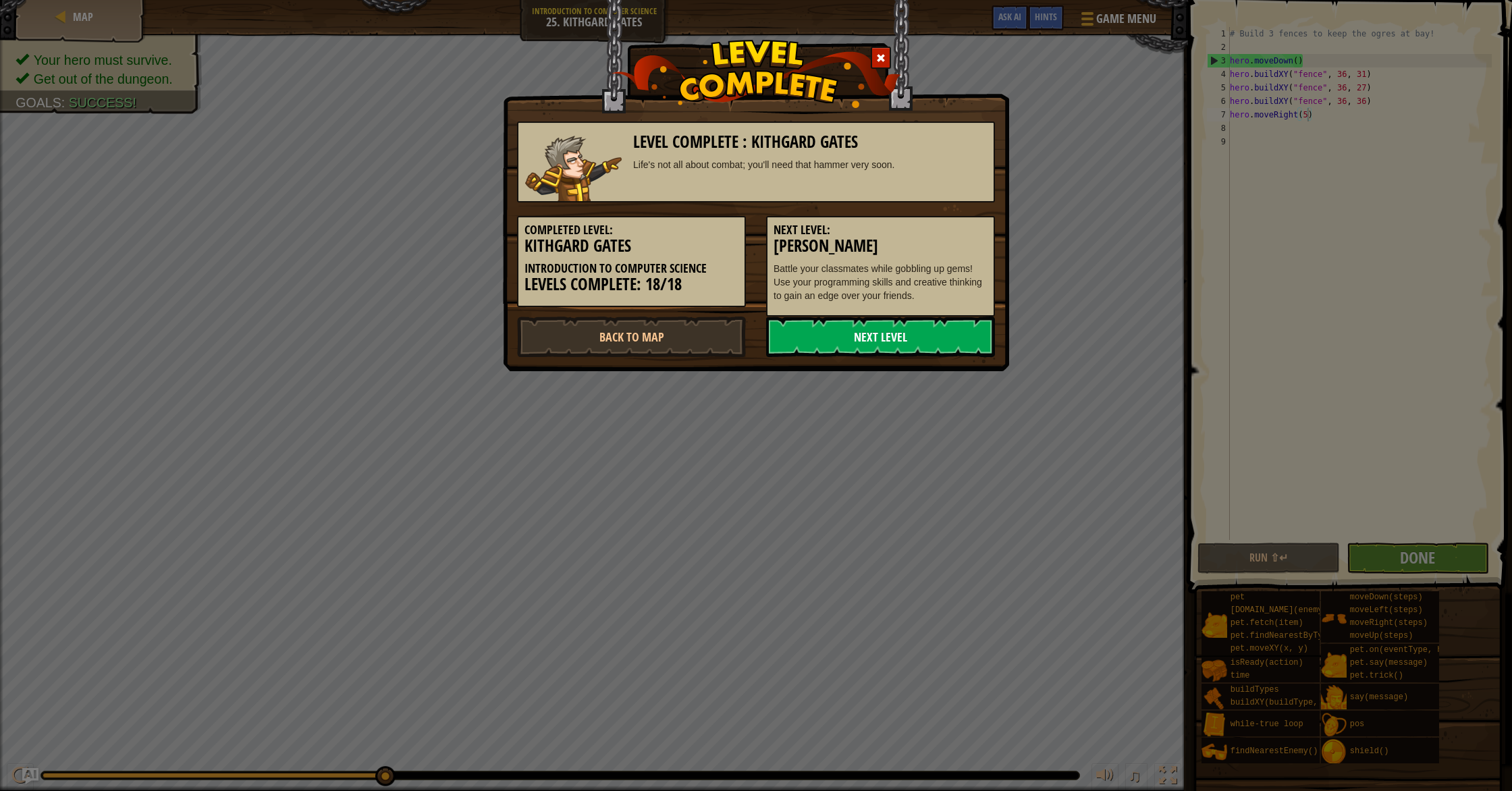
click at [809, 339] on link "Next Level" at bounding box center [880, 337] width 229 height 41
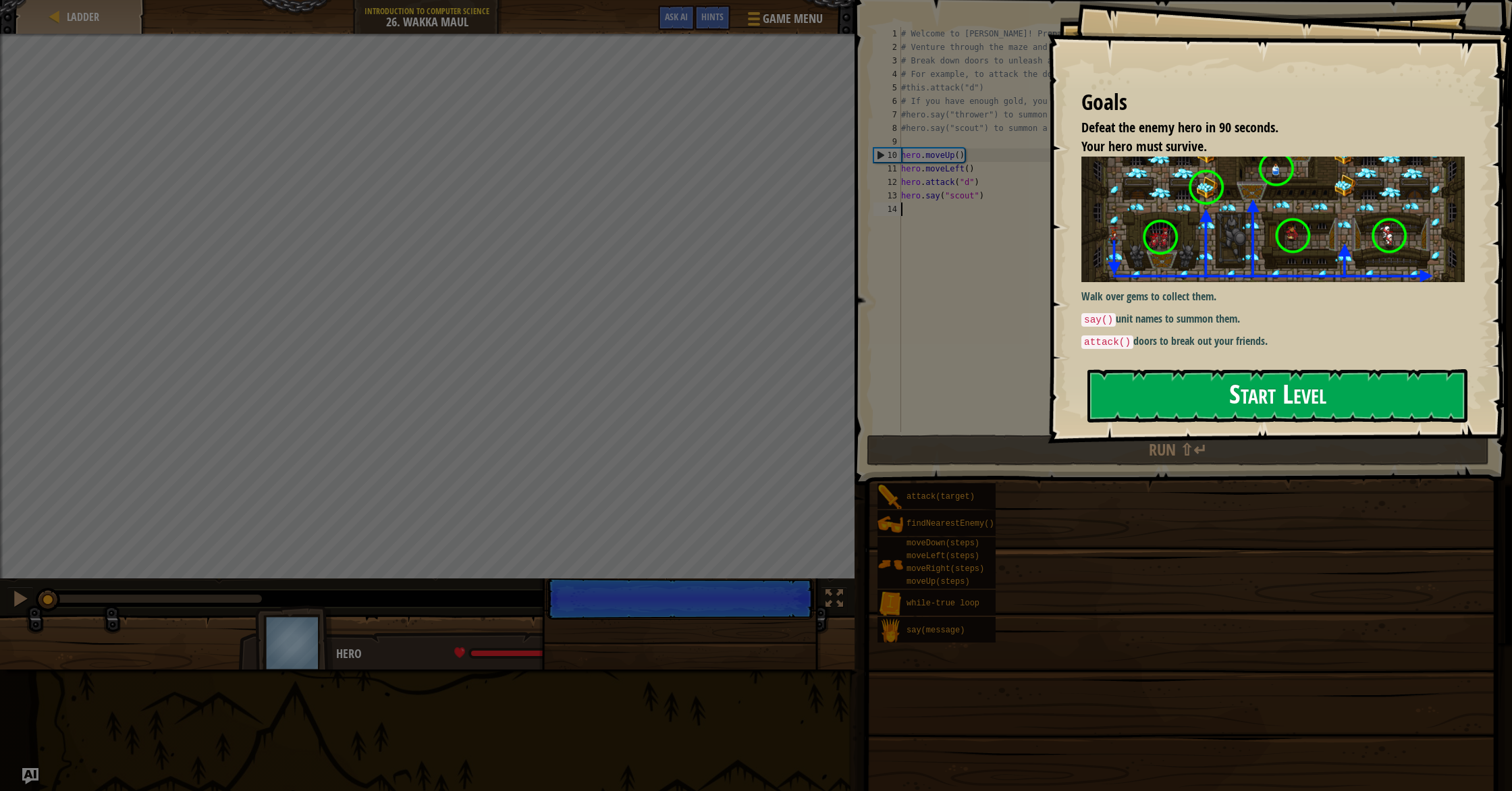
click at [809, 413] on button "Start Level" at bounding box center [1277, 396] width 380 height 53
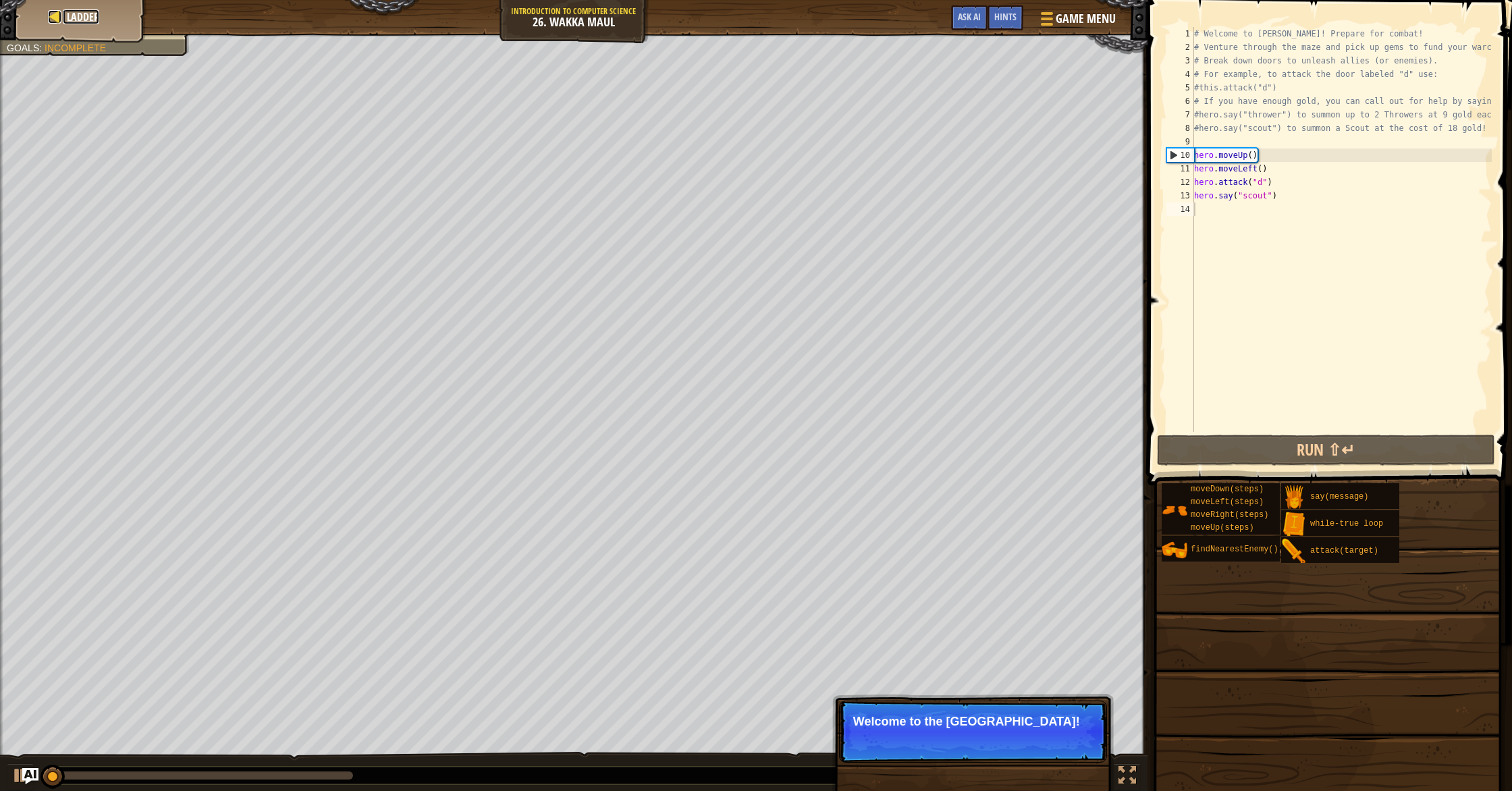
click at [72, 13] on span "Ladder" at bounding box center [83, 16] width 32 height 15
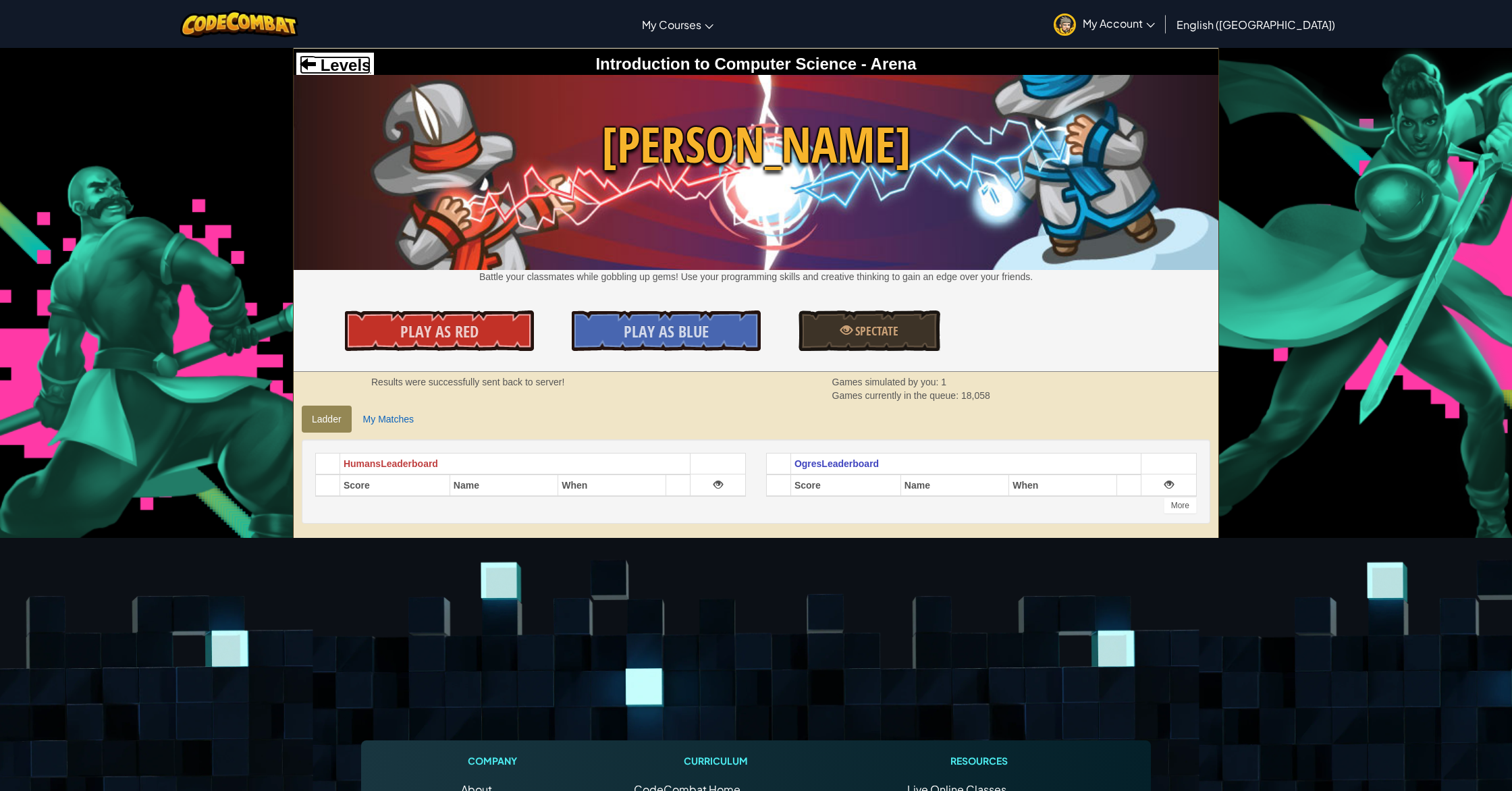
click at [339, 65] on span "Levels" at bounding box center [343, 65] width 55 height 18
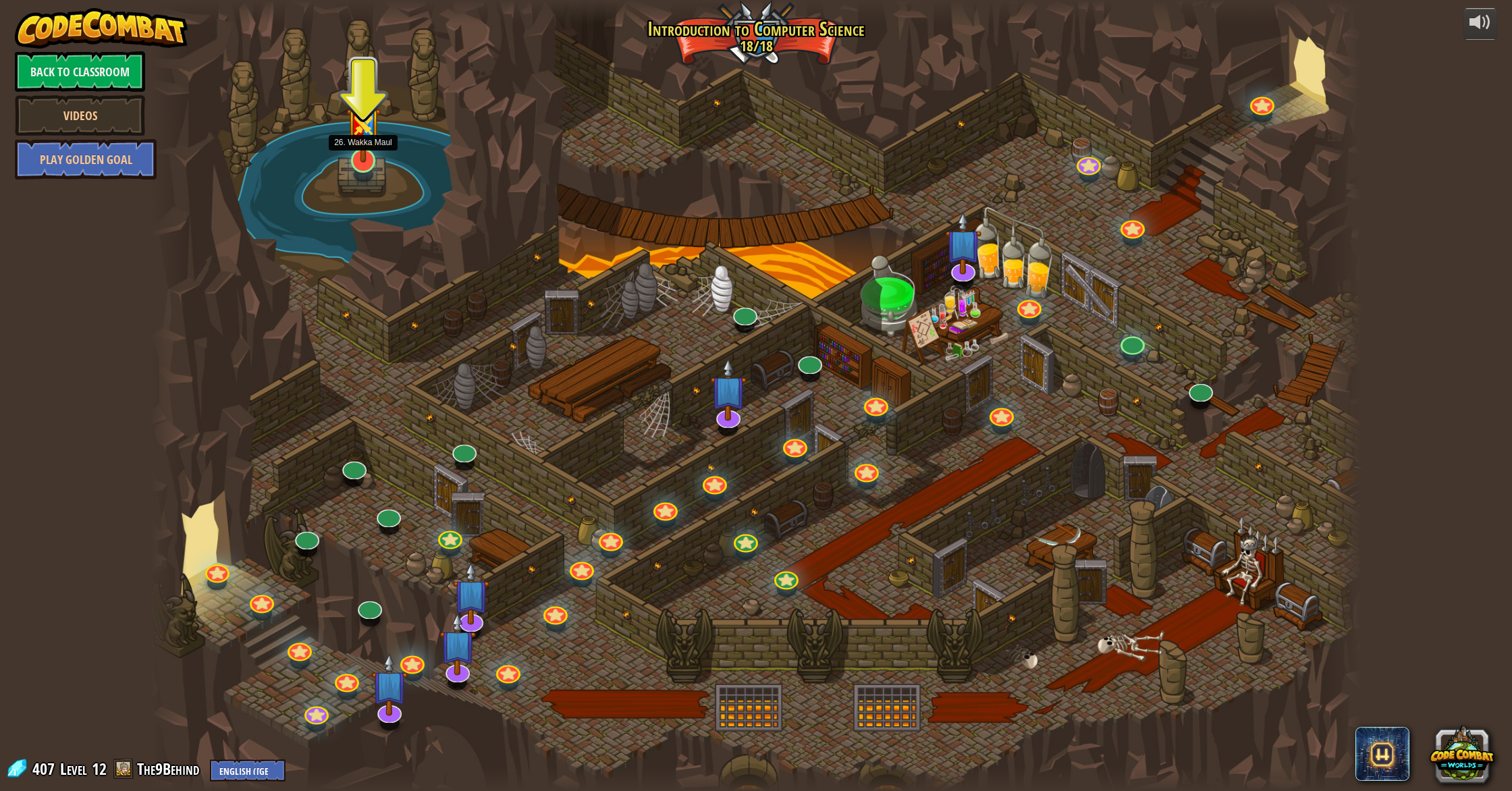
click at [357, 156] on img at bounding box center [363, 117] width 34 height 91
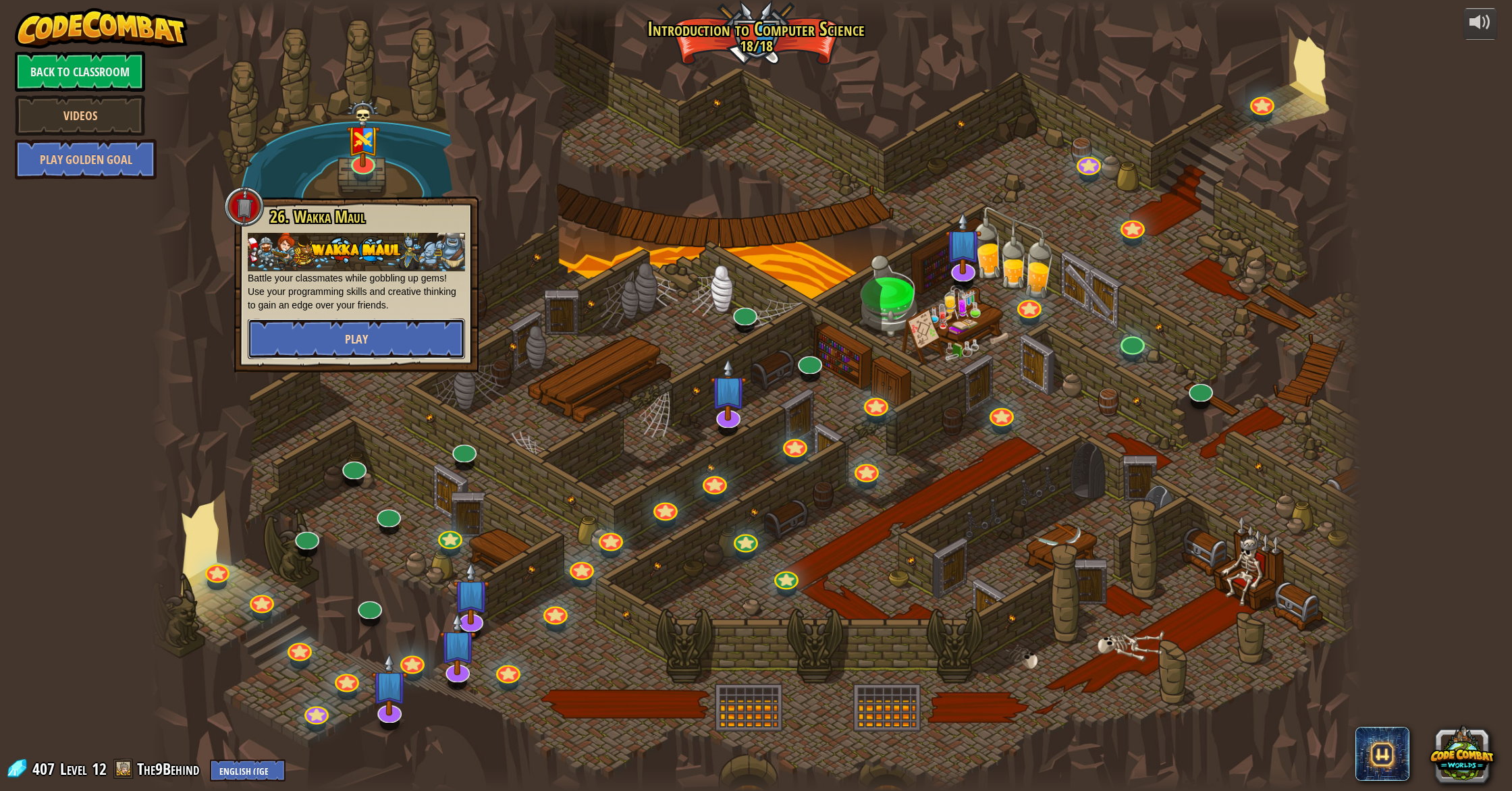
click at [388, 332] on button "Play" at bounding box center [357, 339] width 218 height 41
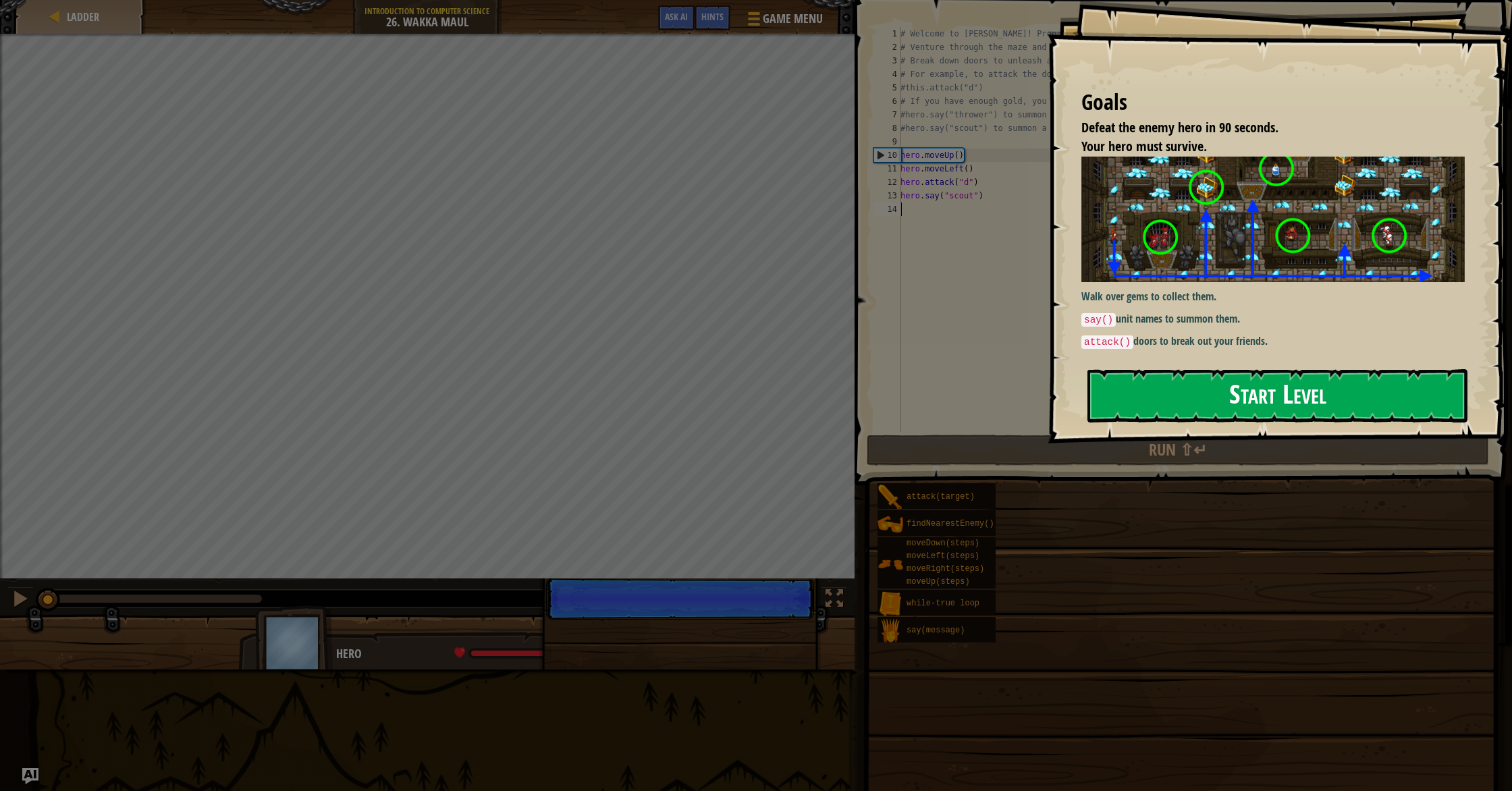
click at [809, 394] on button "Start Level" at bounding box center [1277, 396] width 380 height 53
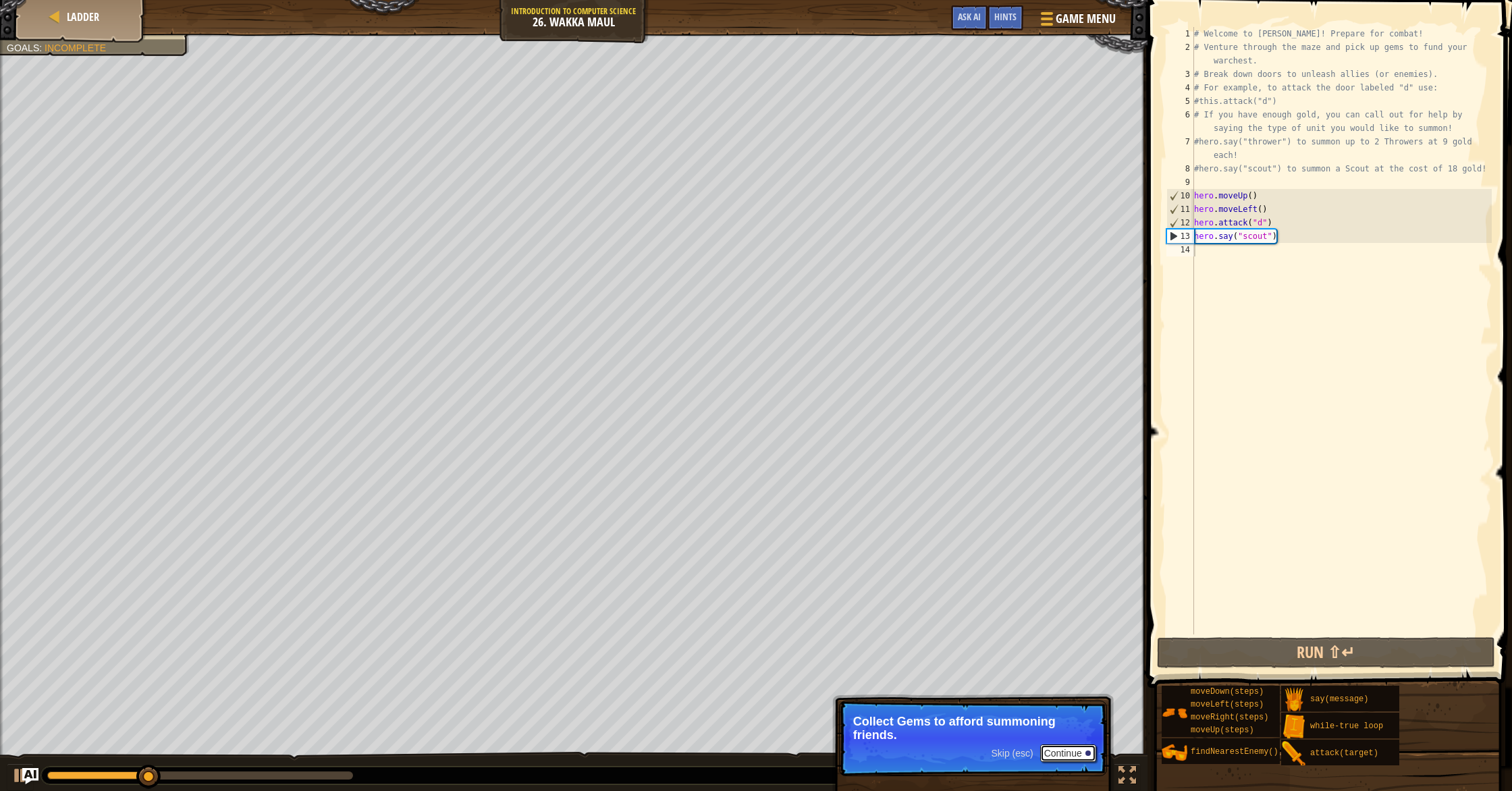
click at [809, 682] on button "Continue" at bounding box center [1068, 752] width 56 height 18
click at [809, 682] on p "Skip (esc) Continue Break open doors to free friend or ope" at bounding box center [973, 731] width 268 height 62
click at [809, 682] on p "Skip (esc) Continue Break open doors to free friend or open routes to b" at bounding box center [973, 738] width 268 height 76
click at [809, 682] on p "Skip (esc) Continue Break open doors to free friend or open routes to bonuses!" at bounding box center [973, 738] width 268 height 76
click at [809, 682] on button "Continue" at bounding box center [1068, 752] width 56 height 18
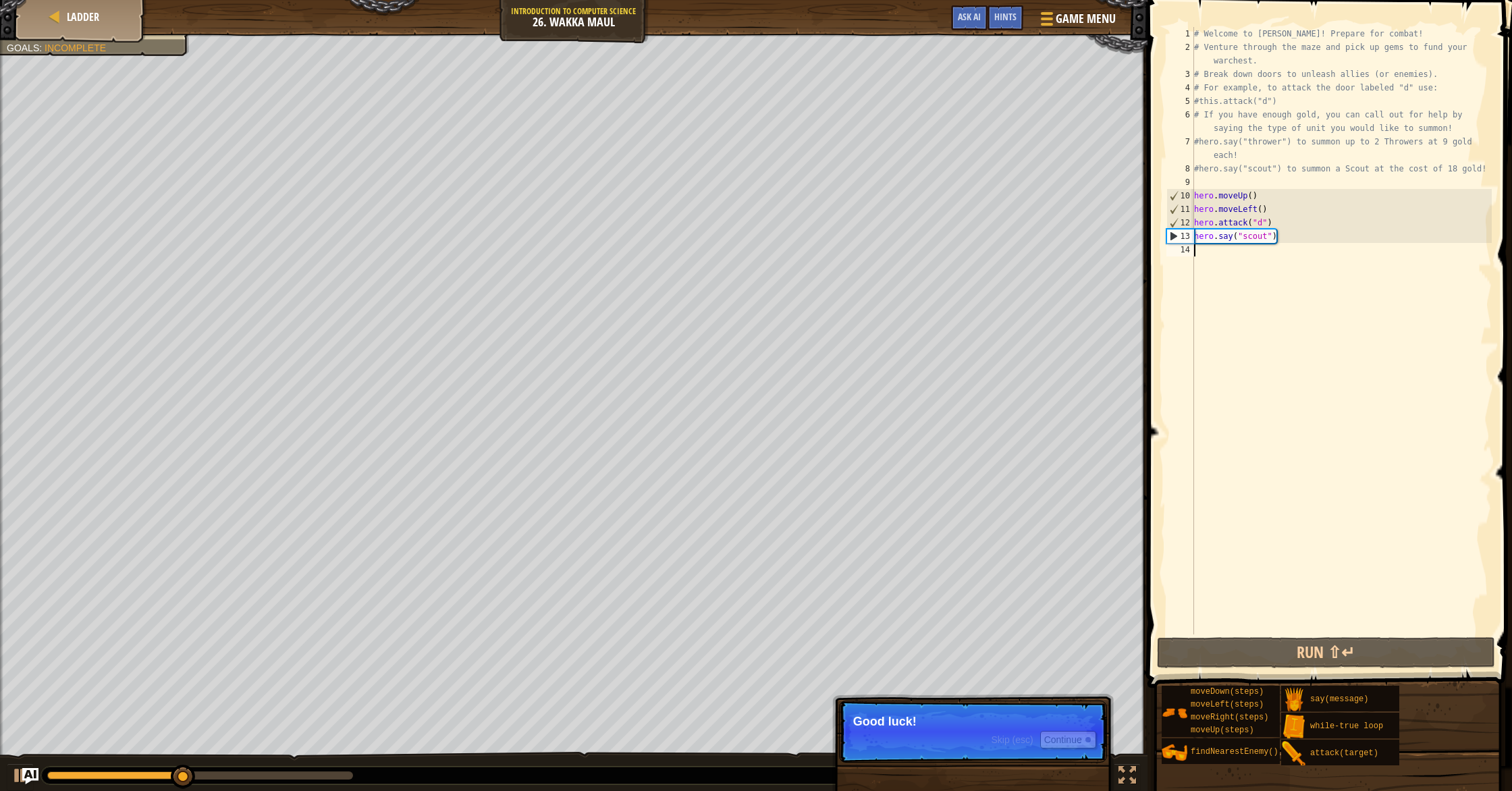
click at [809, 682] on p "Skip (esc) Continue Good luck!" at bounding box center [973, 731] width 268 height 62
click at [809, 682] on span "Skip (esc)" at bounding box center [1012, 739] width 42 height 11
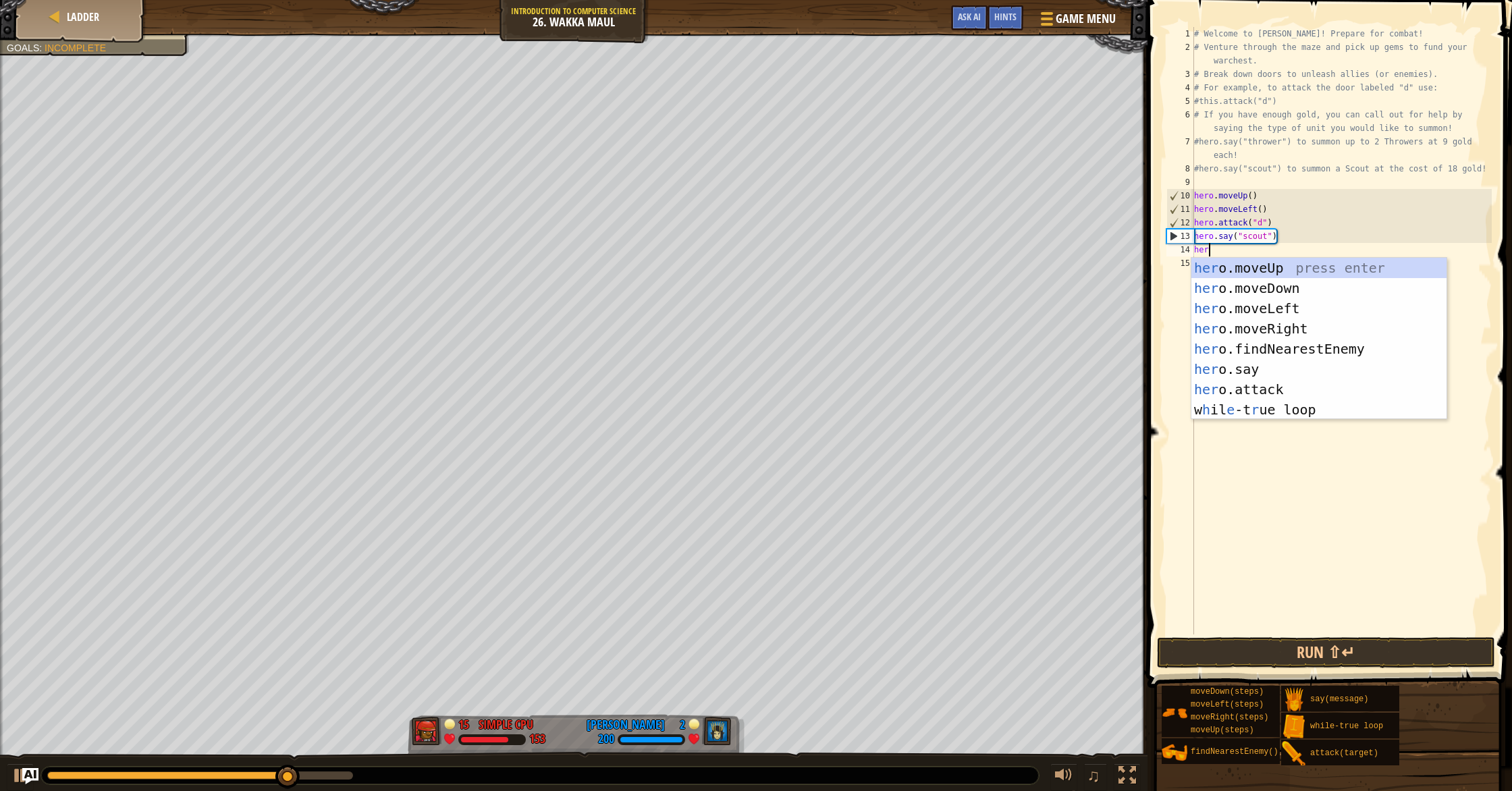
scroll to position [6, 1]
type textarea "hero"
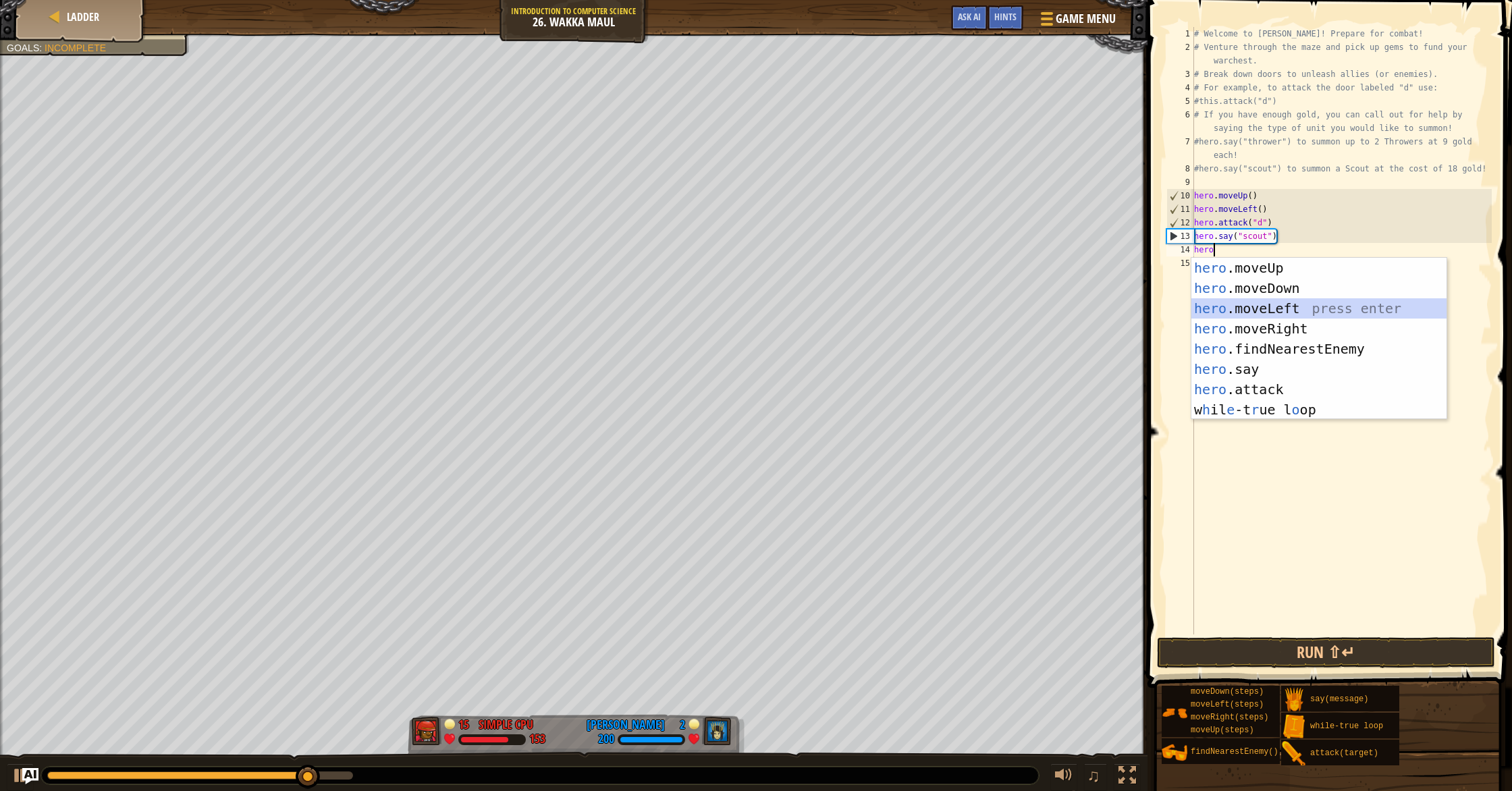
click at [809, 310] on div "hero .moveUp press enter hero .moveDown press enter hero .moveLeft press enter …" at bounding box center [1318, 359] width 255 height 202
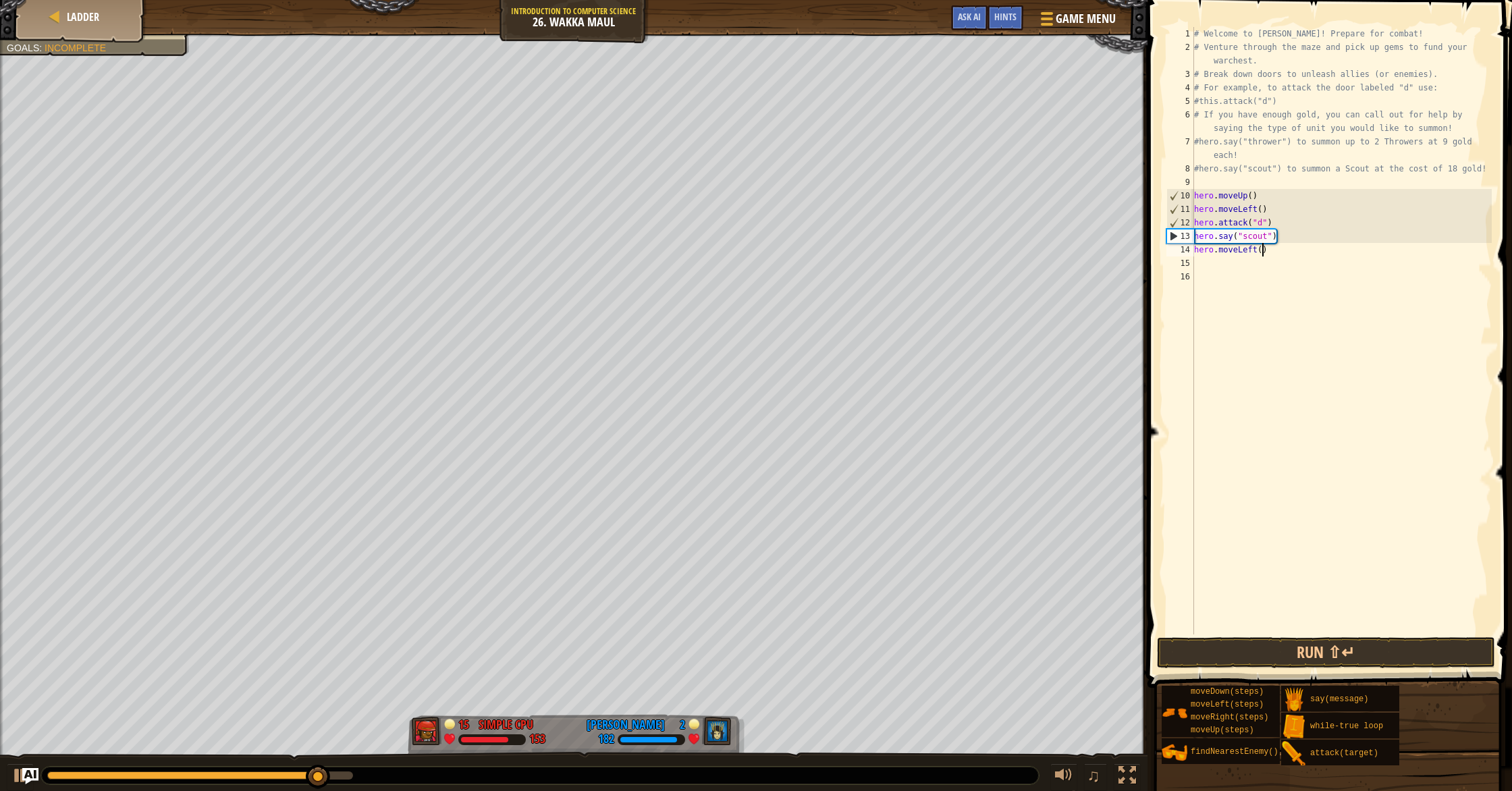
click at [809, 253] on div "# Welcome to [PERSON_NAME]! Prepare for combat! # Venture through the maze and …" at bounding box center [1341, 344] width 300 height 634
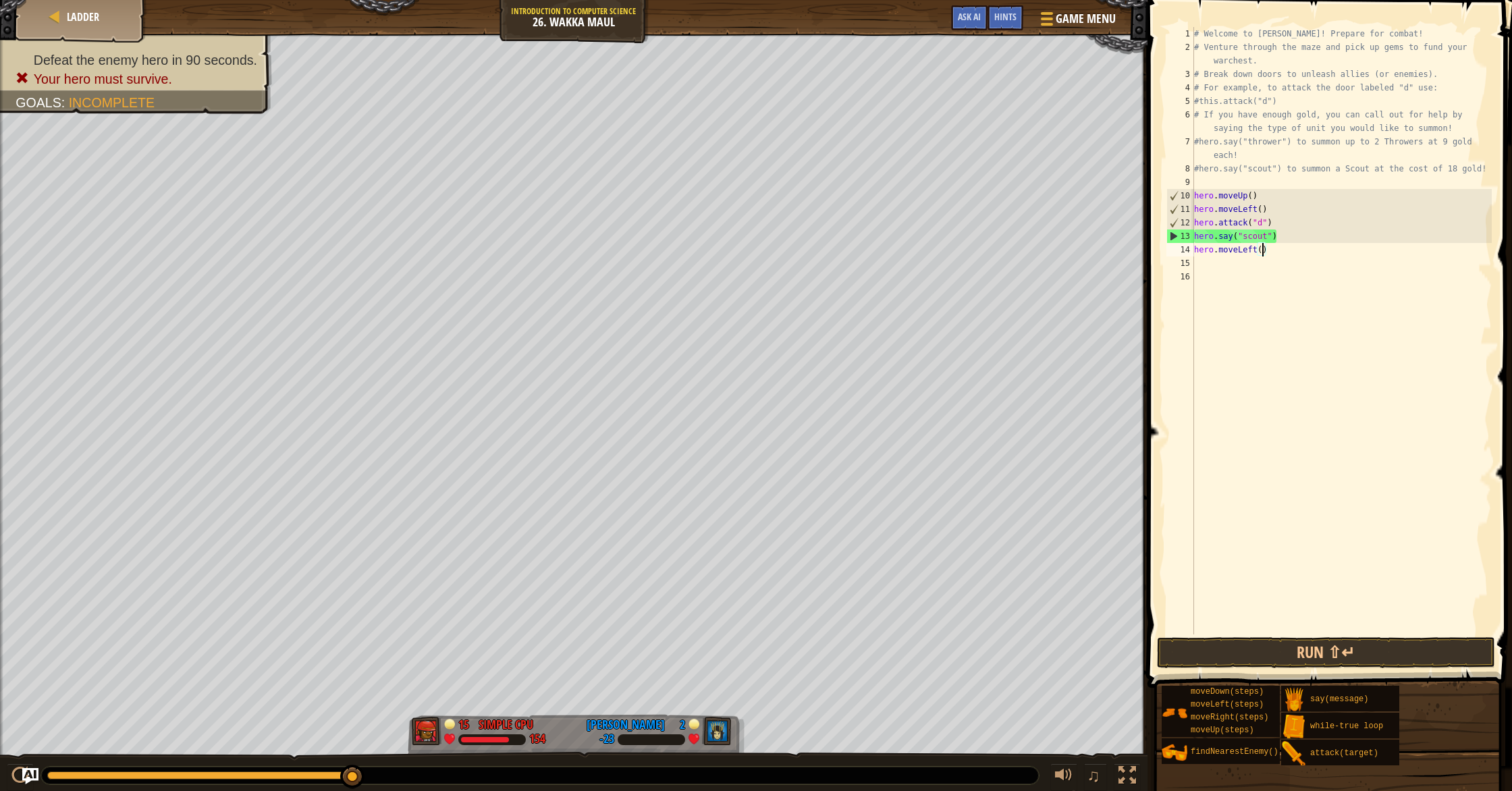
type textarea "hero.moveLeft(4)"
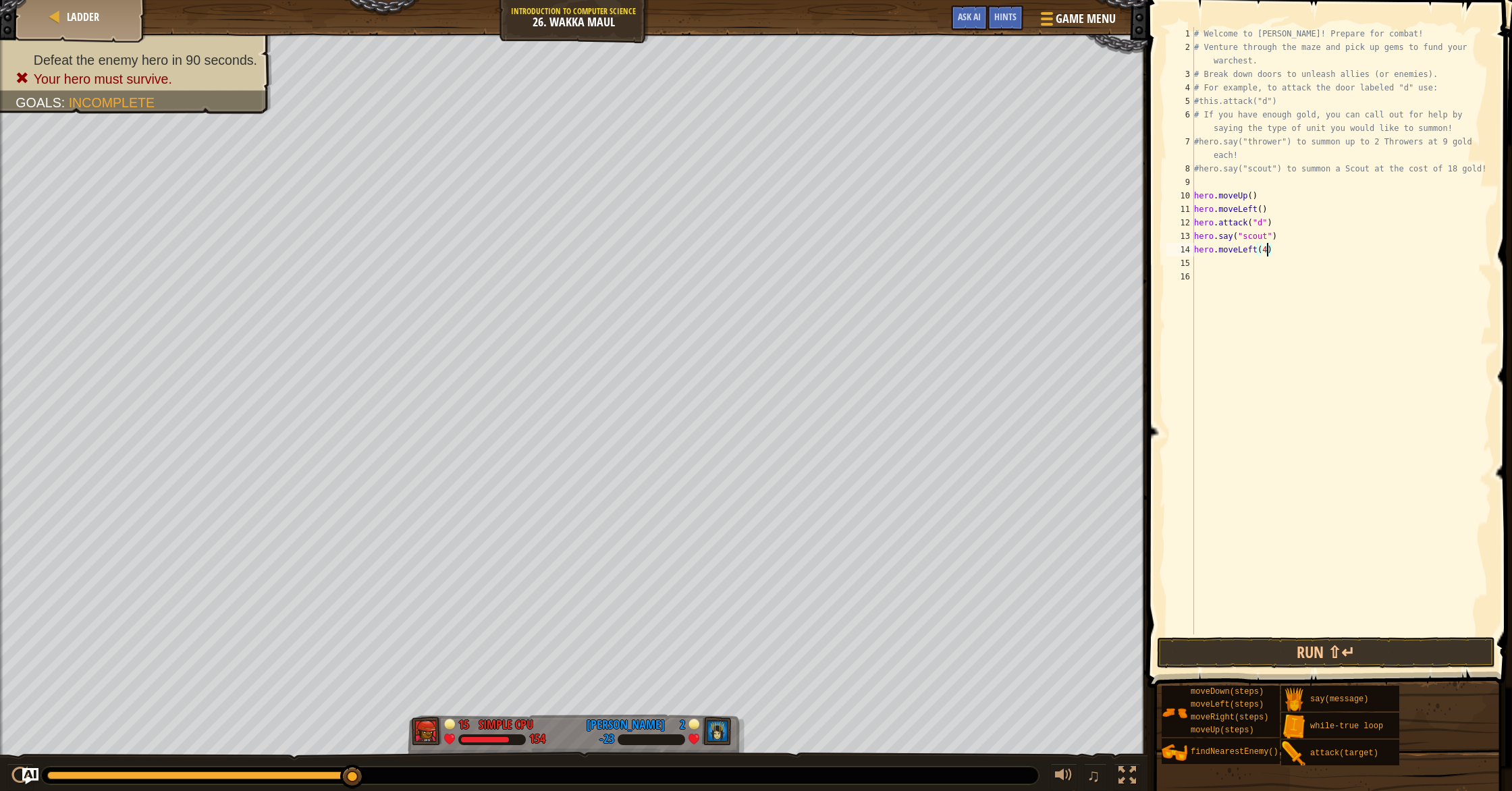
click at [809, 269] on div "# Welcome to [PERSON_NAME]! Prepare for combat! # Venture through the maze and …" at bounding box center [1341, 344] width 300 height 634
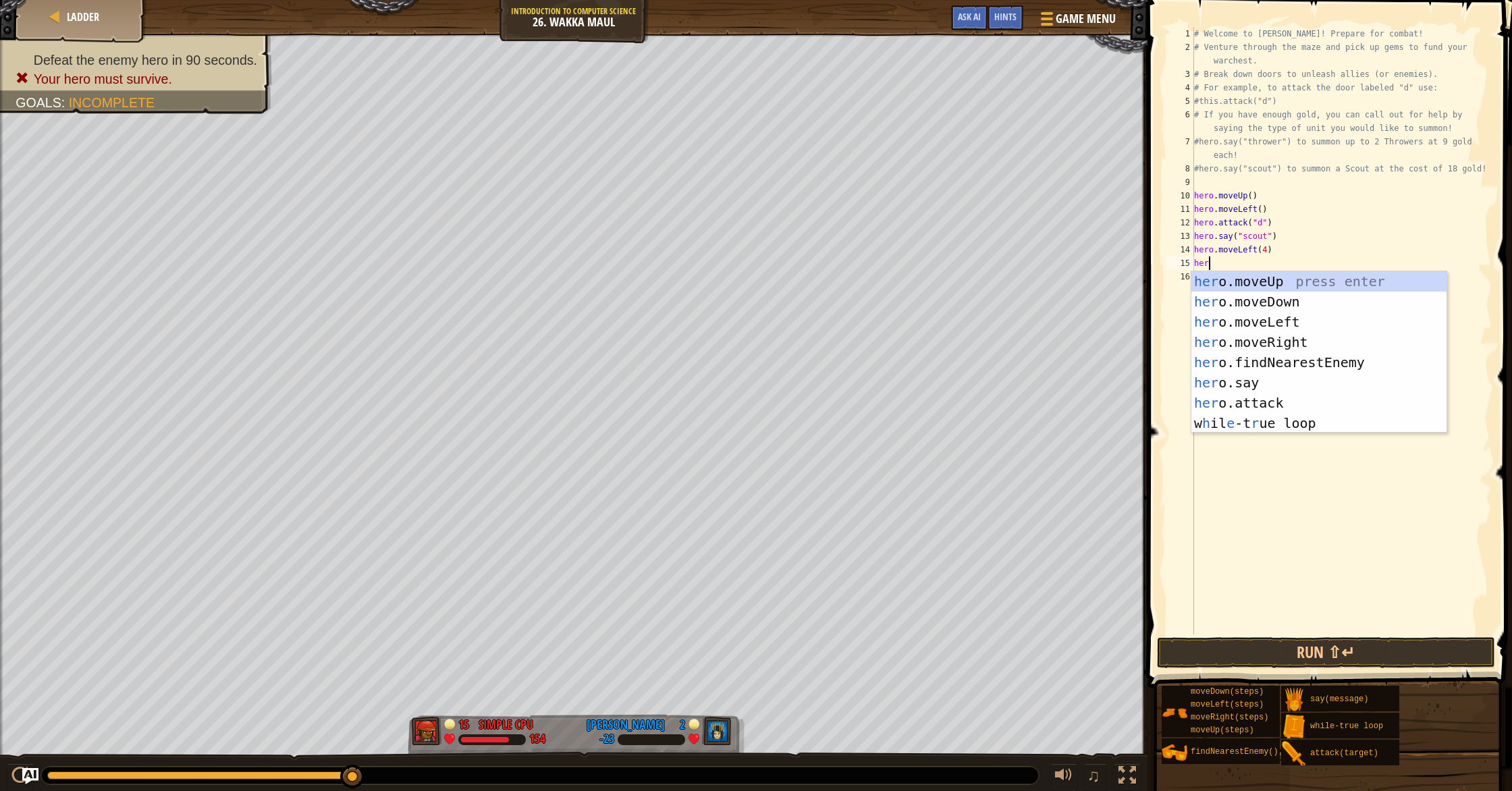
type textarea "hero"
click at [809, 308] on div "hero .moveUp press enter hero .moveDown press enter hero .moveLeft press enter …" at bounding box center [1318, 372] width 255 height 202
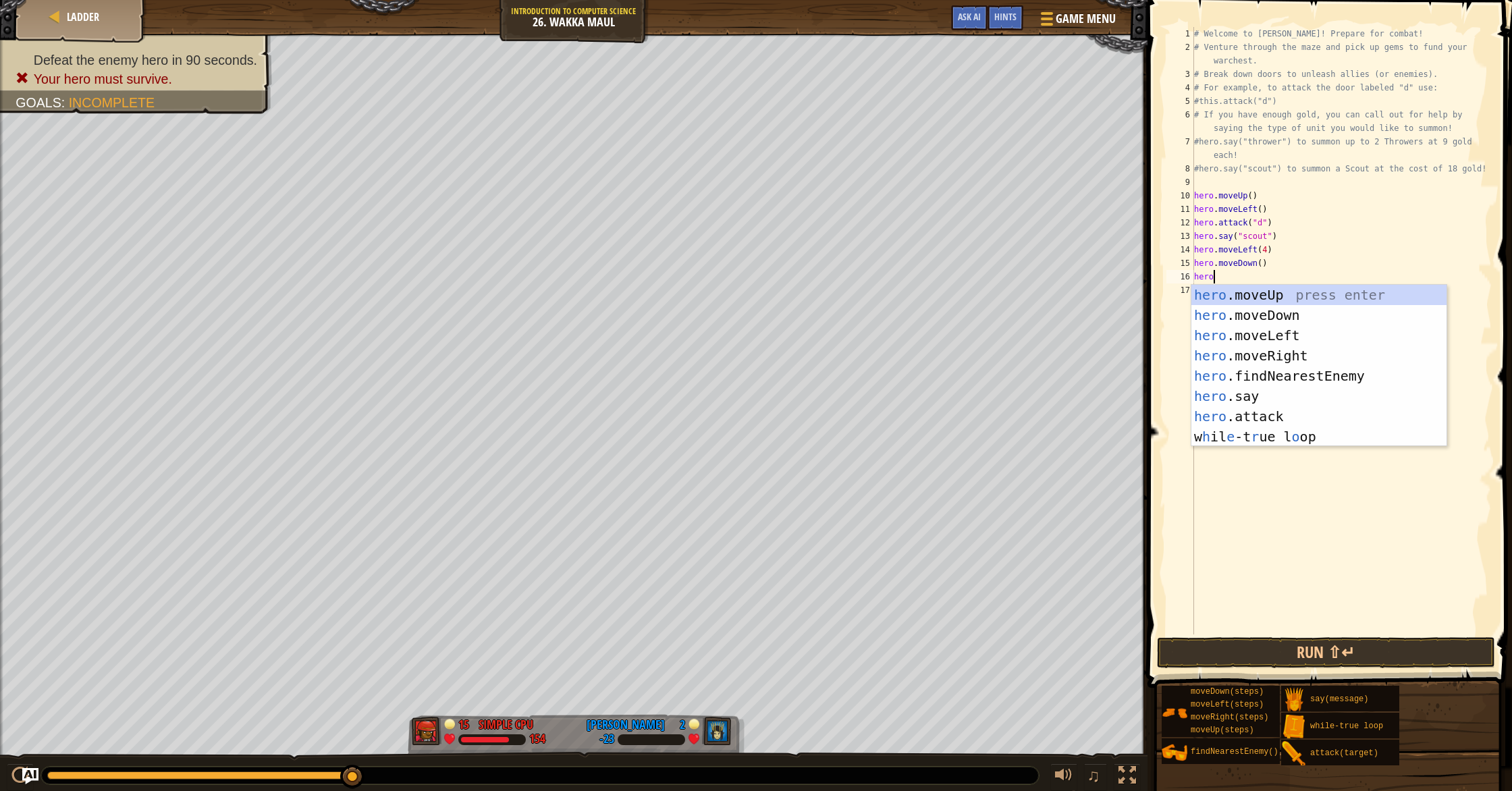
scroll to position [6, 1]
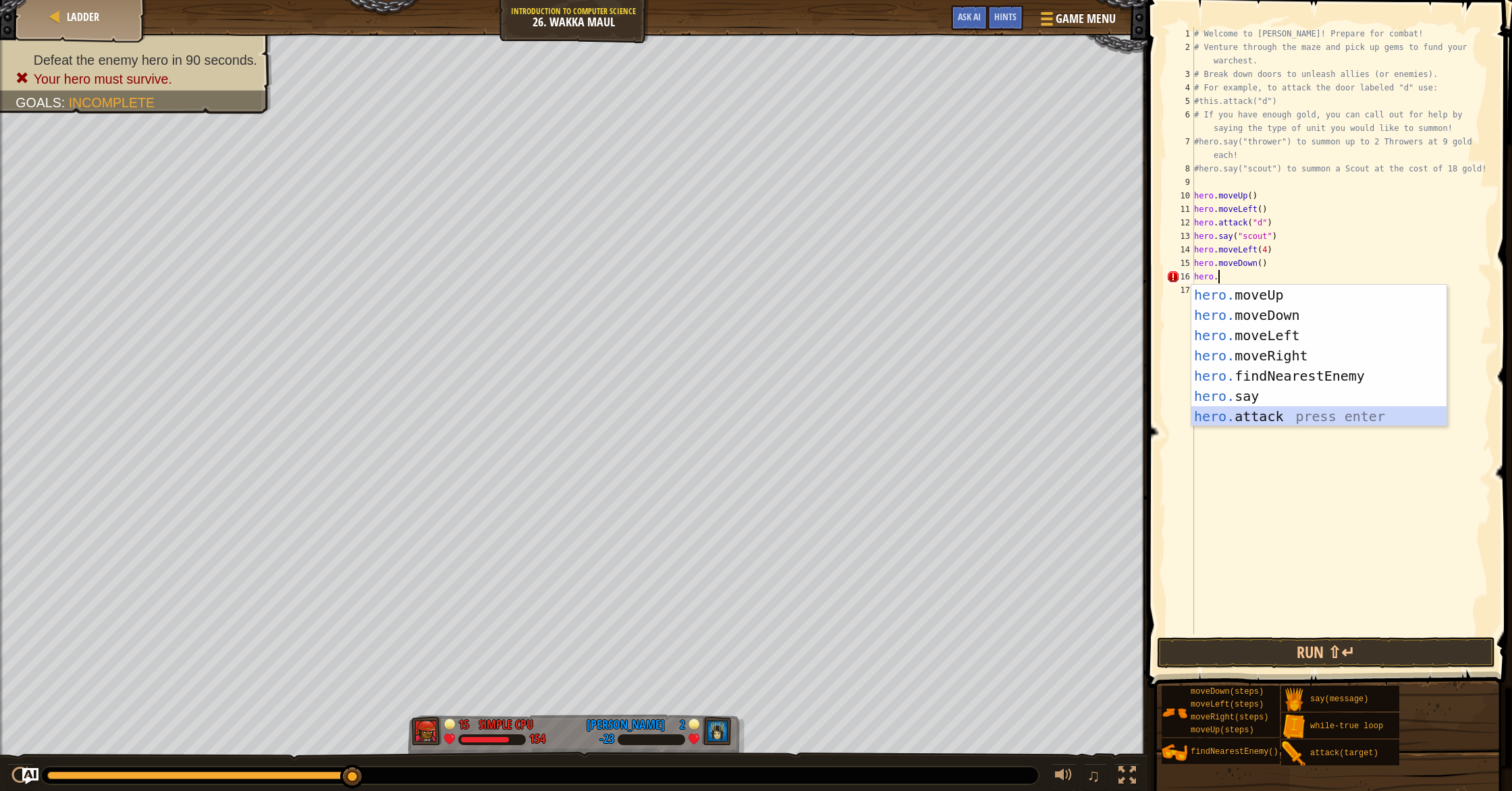
click at [809, 409] on div "hero. moveUp press enter hero. moveDown press enter hero. moveLeft press enter …" at bounding box center [1318, 376] width 255 height 182
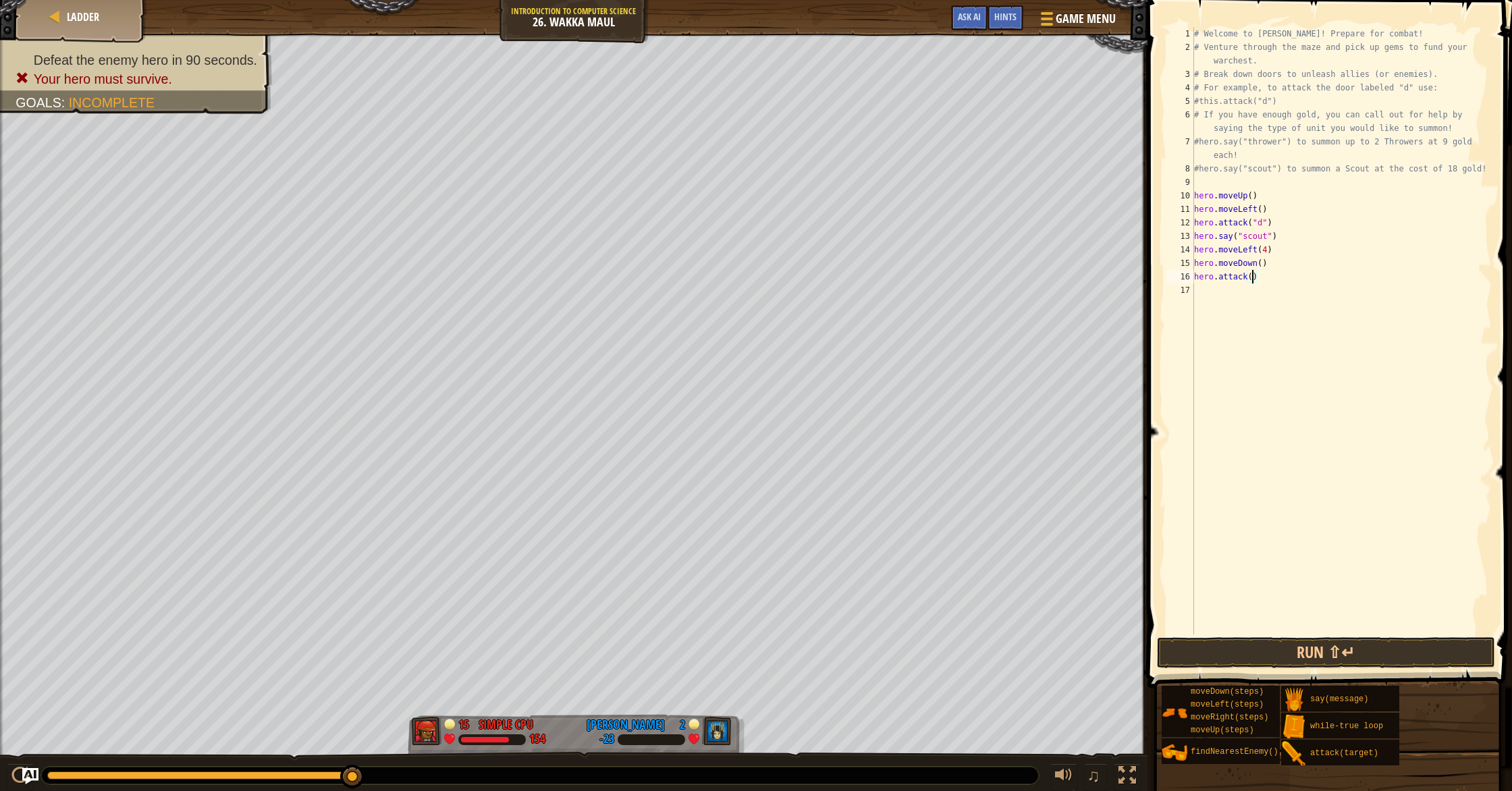
scroll to position [6, 5]
click at [809, 652] on button "Run ⇧↵" at bounding box center [1326, 653] width 338 height 31
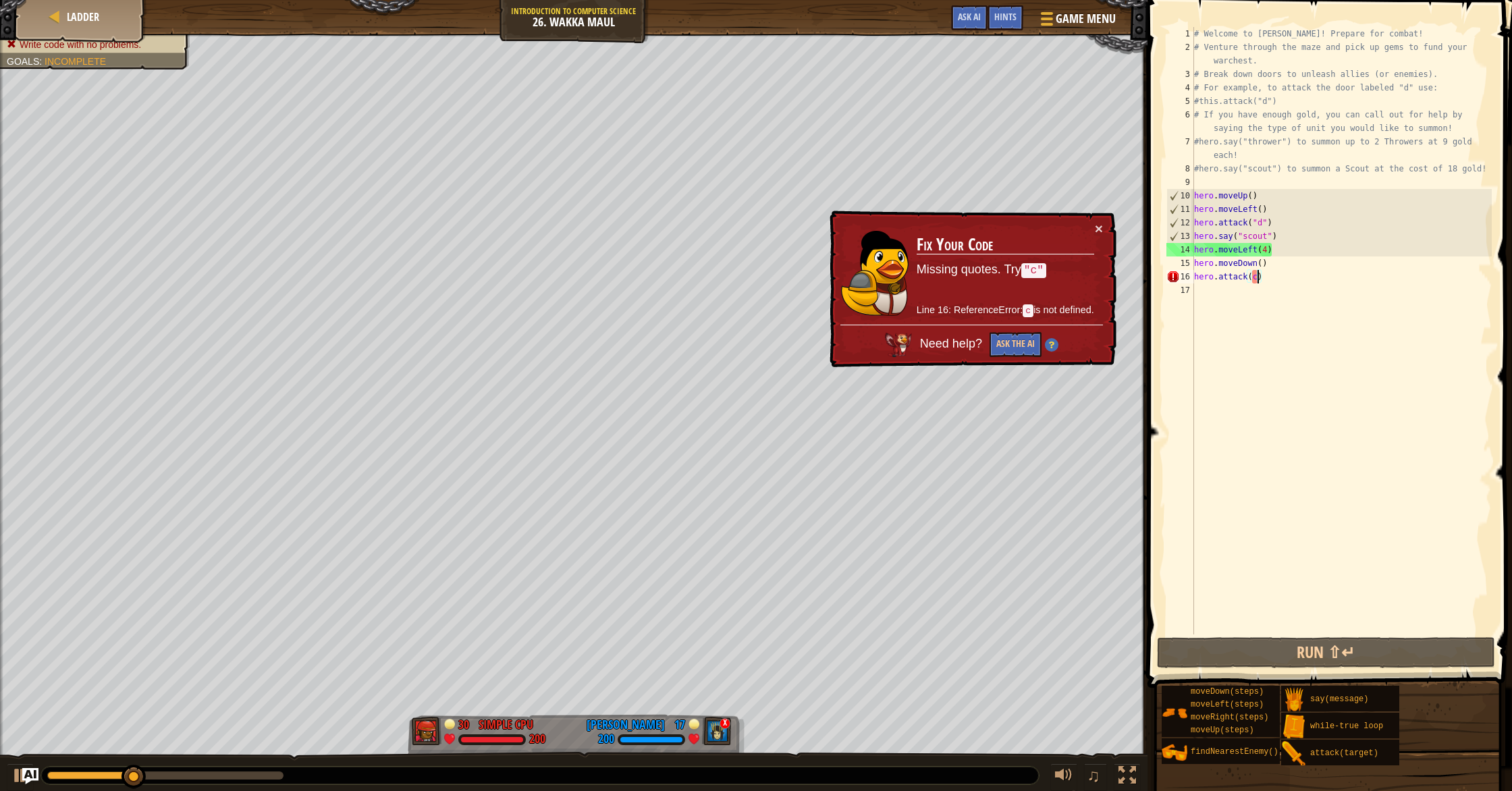
scroll to position [6, 6]
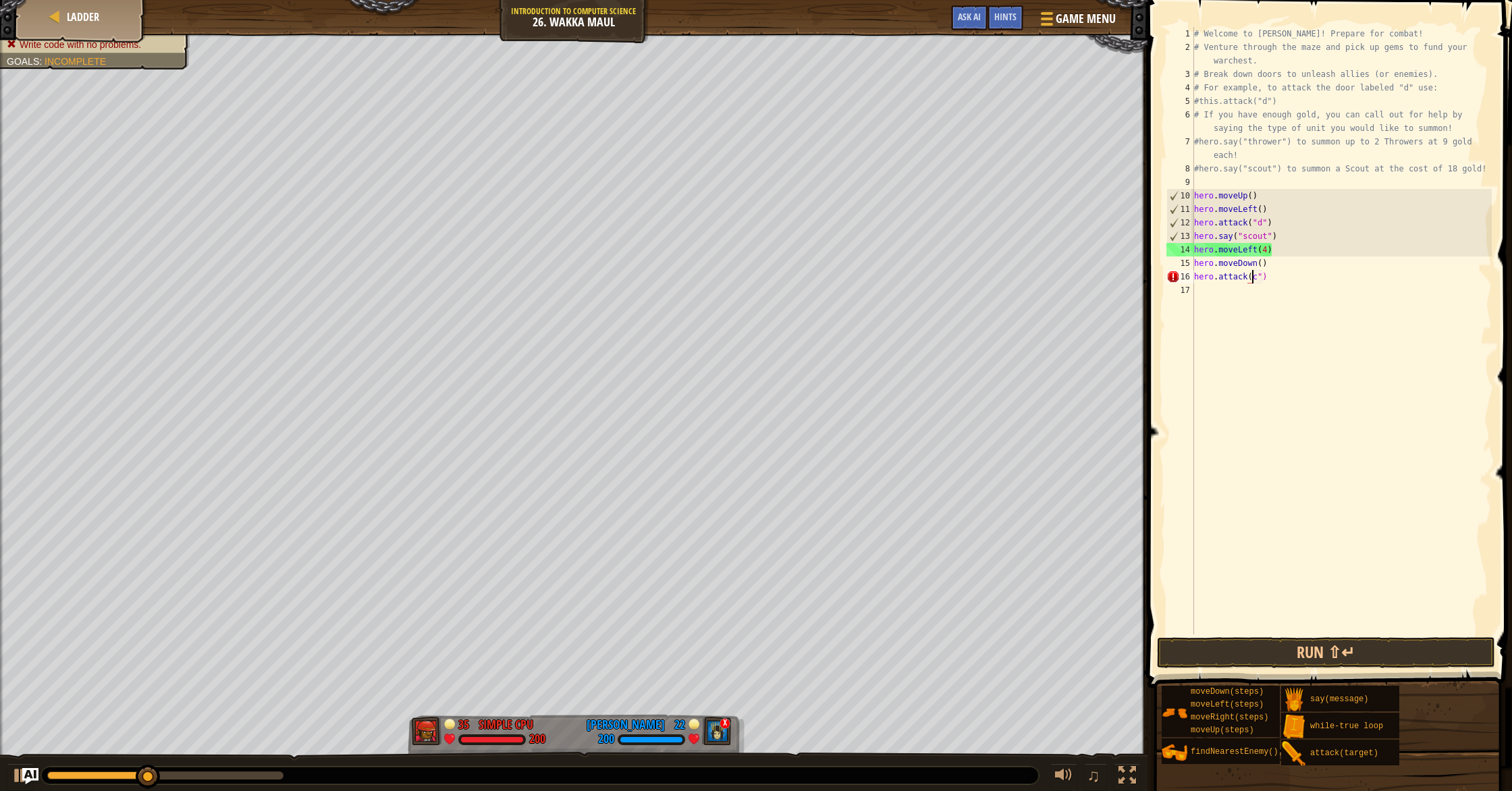
click at [809, 279] on div "# Welcome to [PERSON_NAME]! Prepare for combat! # Venture through the maze and …" at bounding box center [1341, 344] width 300 height 634
type textarea "hero.attack("c")"
click at [809, 398] on div "# Welcome to [PERSON_NAME]! Prepare for combat! # Venture through the maze and …" at bounding box center [1341, 344] width 300 height 634
click at [809, 646] on button "Run ⇧↵" at bounding box center [1326, 653] width 338 height 31
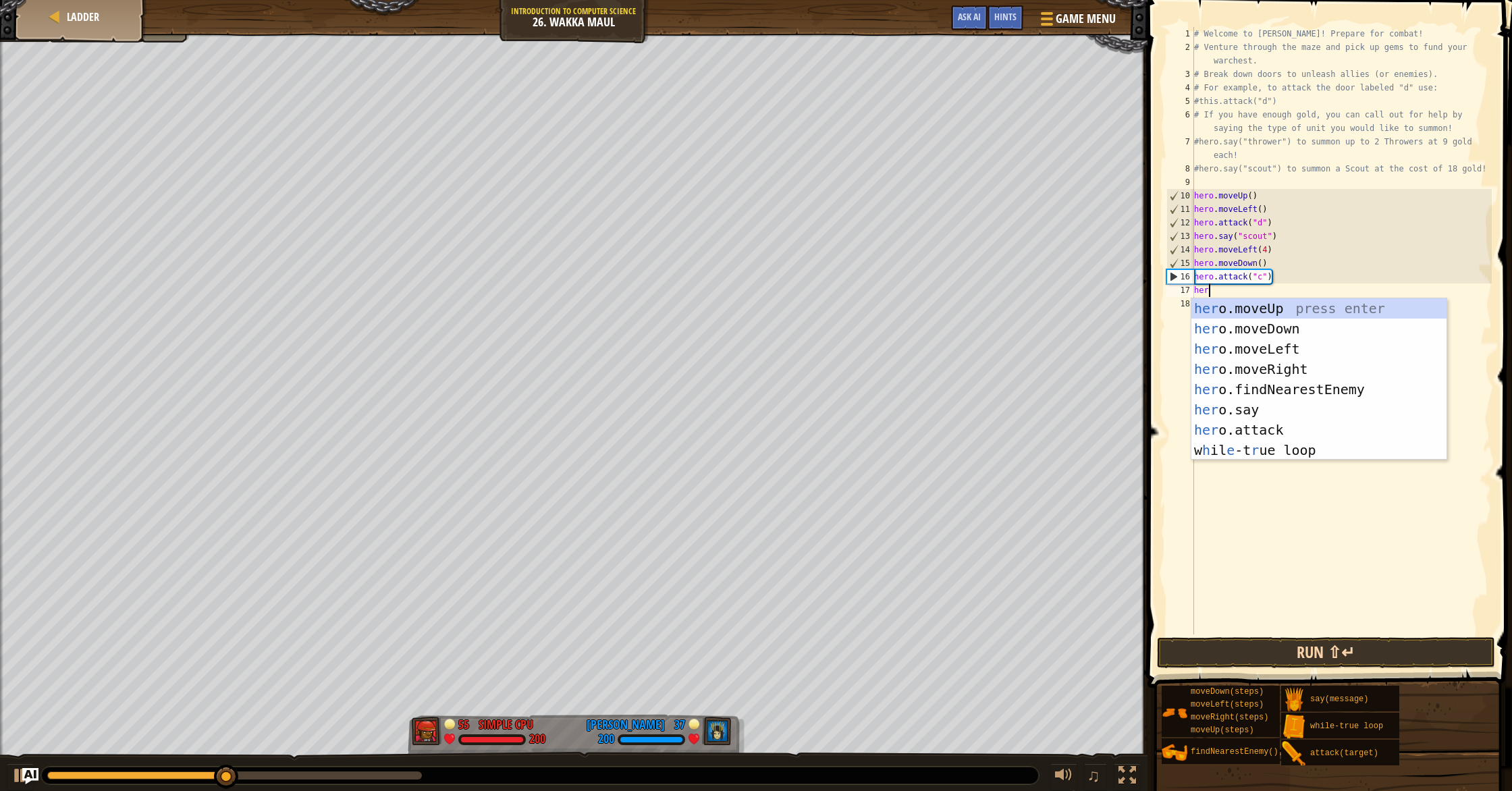
scroll to position [6, 1]
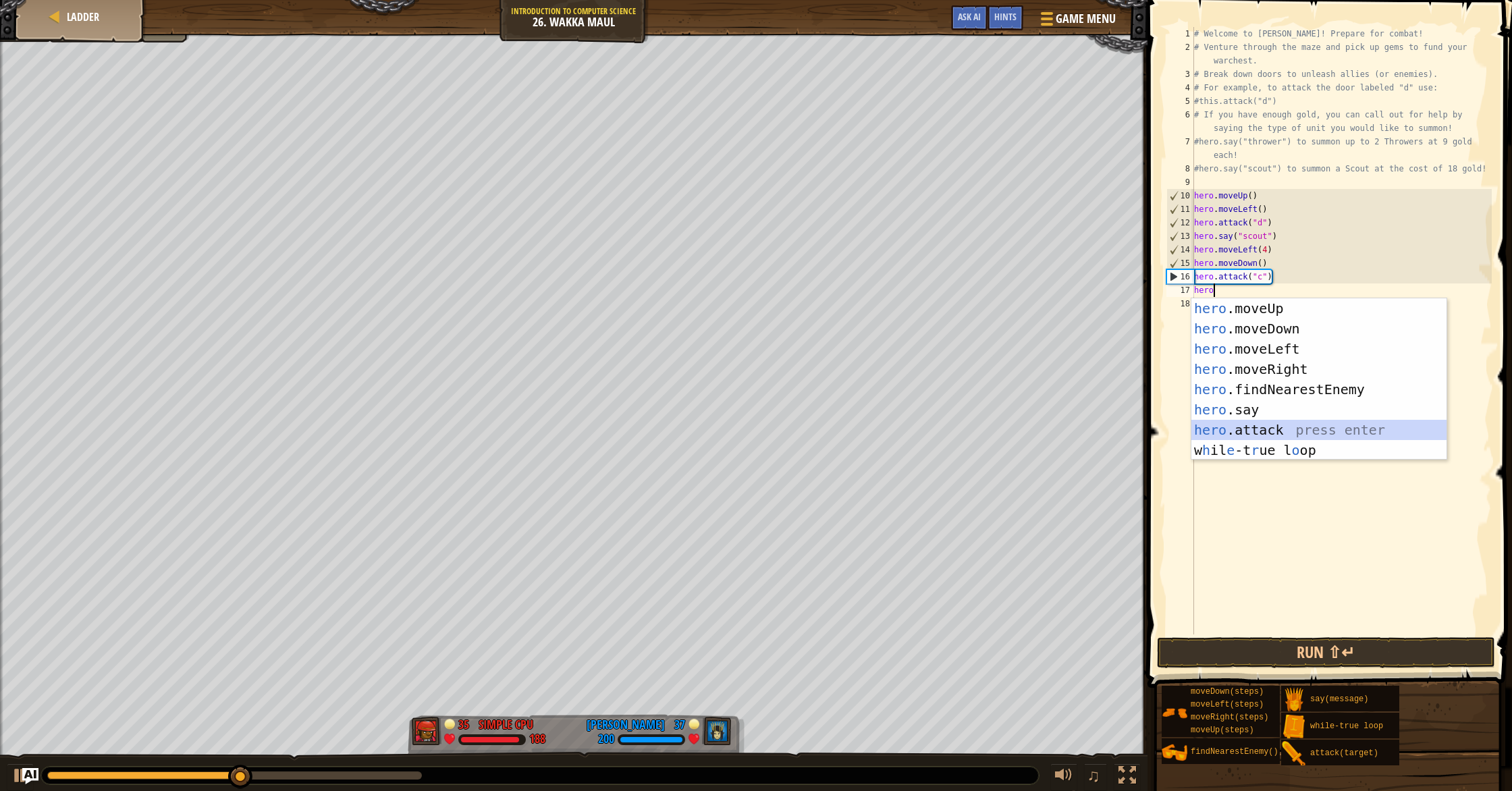
drag, startPoint x: 1264, startPoint y: 428, endPoint x: 1253, endPoint y: 401, distance: 29.2
click at [809, 427] on div "hero .moveUp press enter hero .moveDown press enter hero .moveLeft press enter …" at bounding box center [1318, 399] width 255 height 202
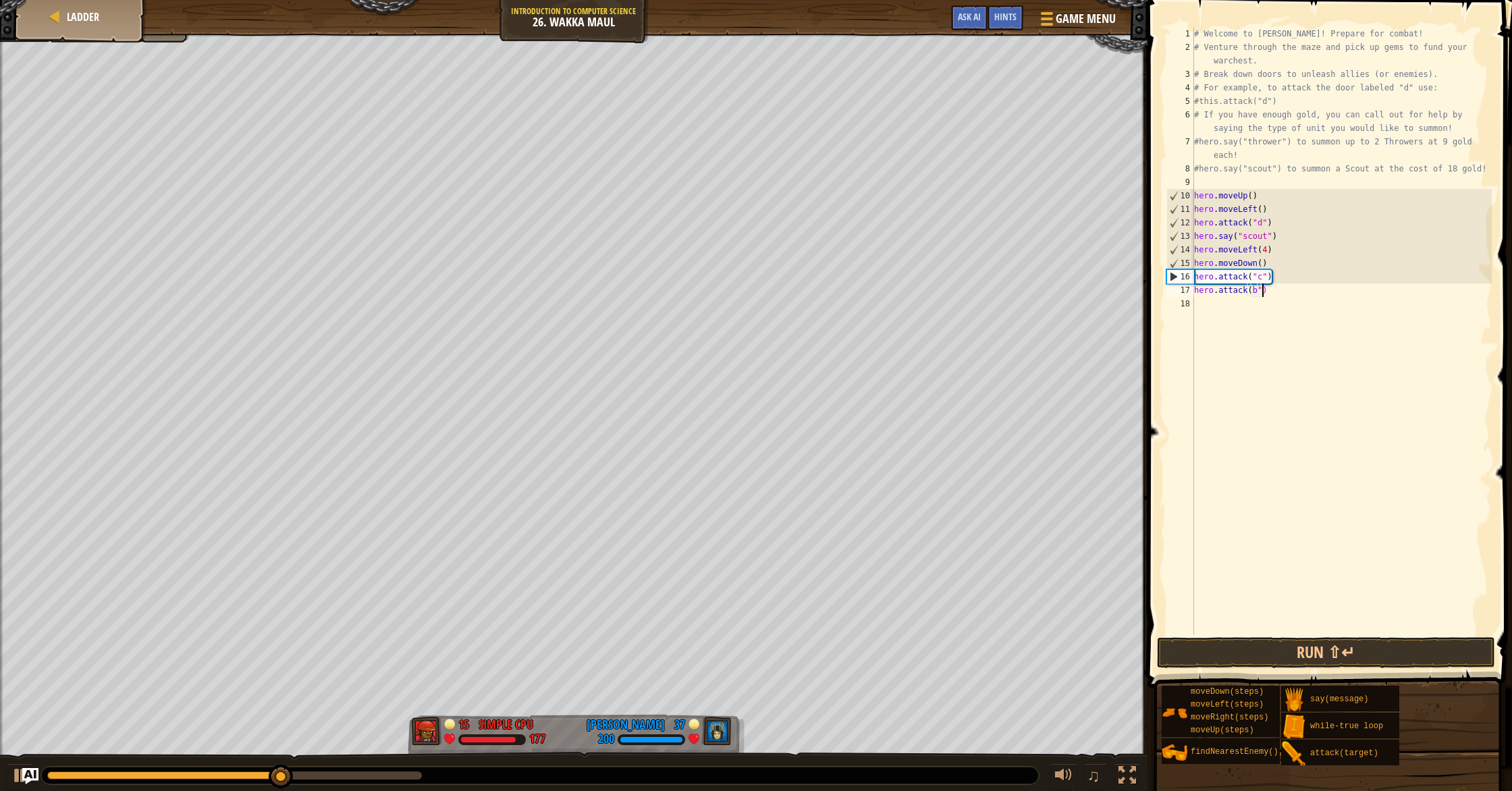
scroll to position [6, 6]
type textarea "hero.attack("b")"
click at [809, 642] on button "Run ⇧↵" at bounding box center [1326, 653] width 338 height 31
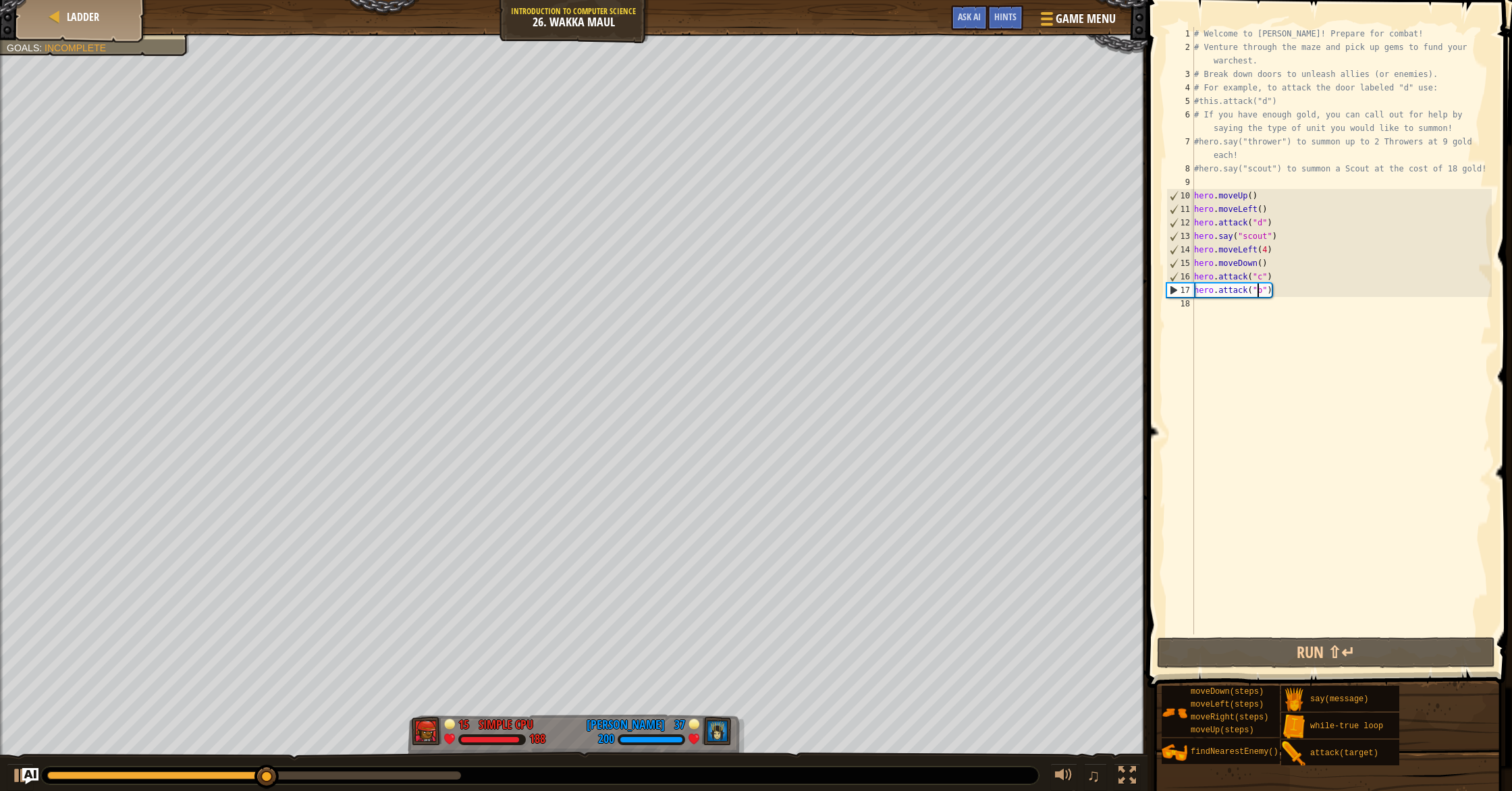
click at [809, 306] on div "# Welcome to [PERSON_NAME]! Prepare for combat! # Venture through the maze and …" at bounding box center [1341, 344] width 300 height 634
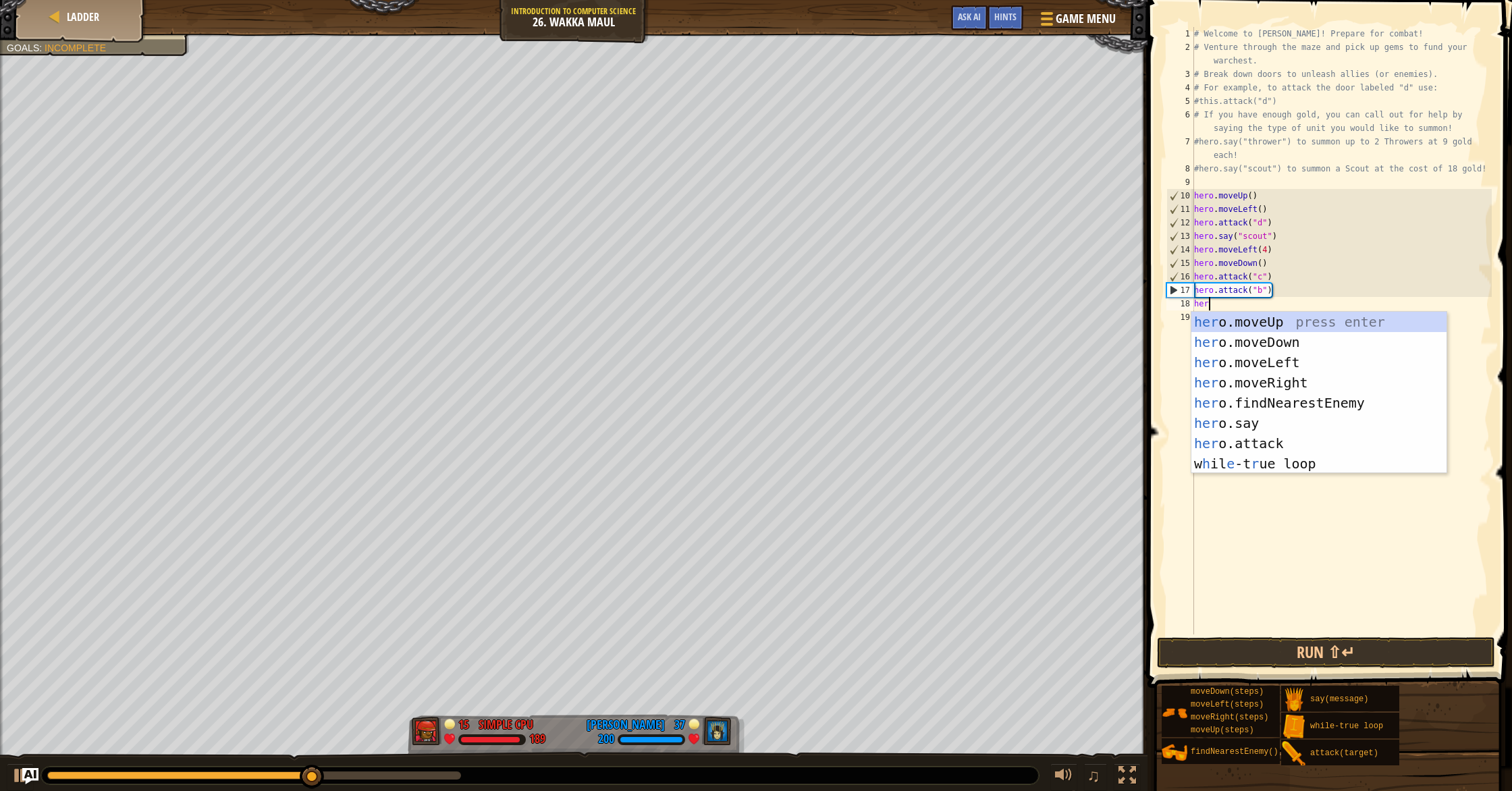
type textarea "hero"
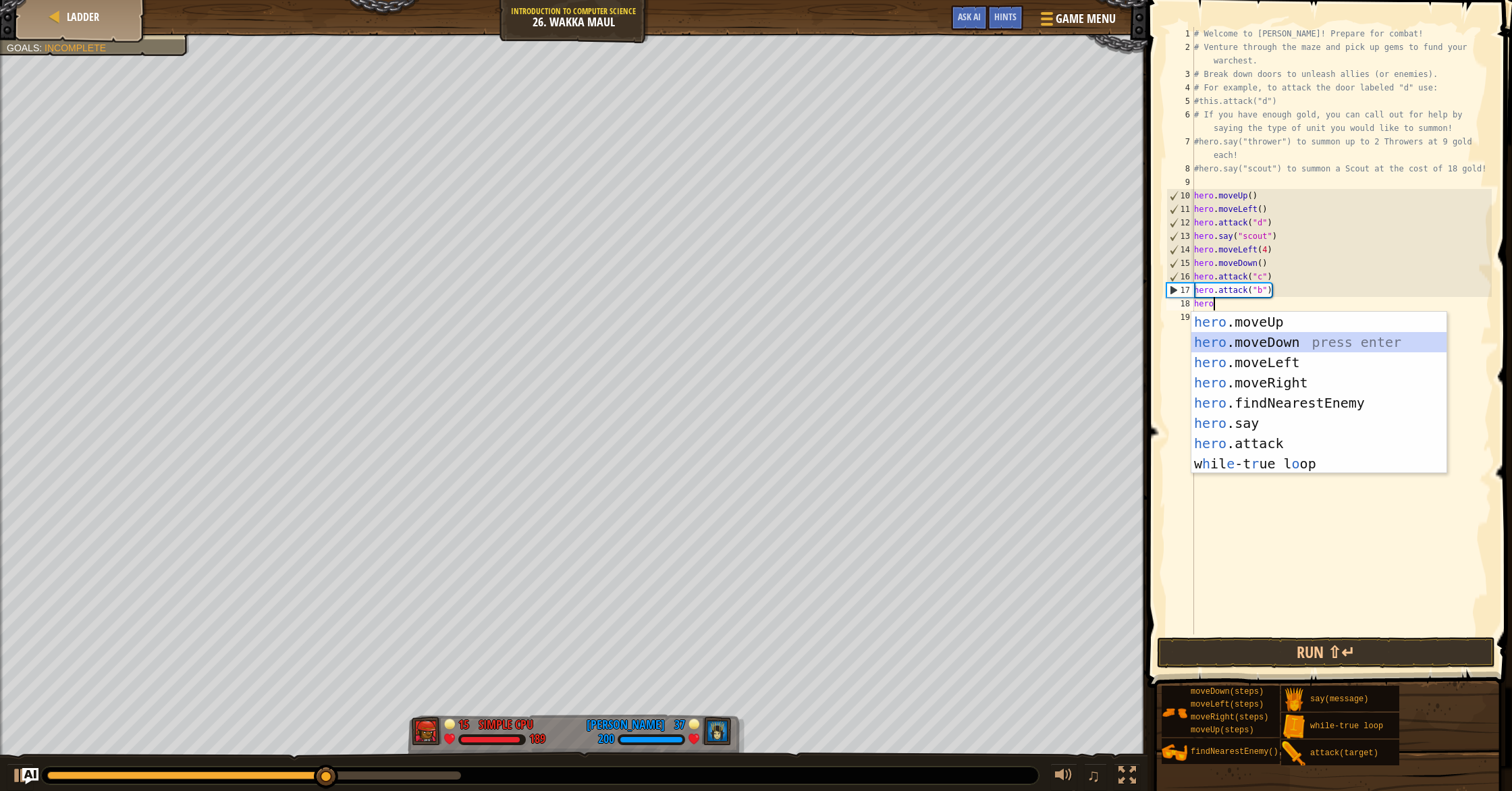
drag, startPoint x: 1253, startPoint y: 340, endPoint x: 1222, endPoint y: 331, distance: 32.3
click at [809, 340] on div "hero .moveUp press enter hero .moveDown press enter hero .moveLeft press enter …" at bounding box center [1318, 413] width 255 height 202
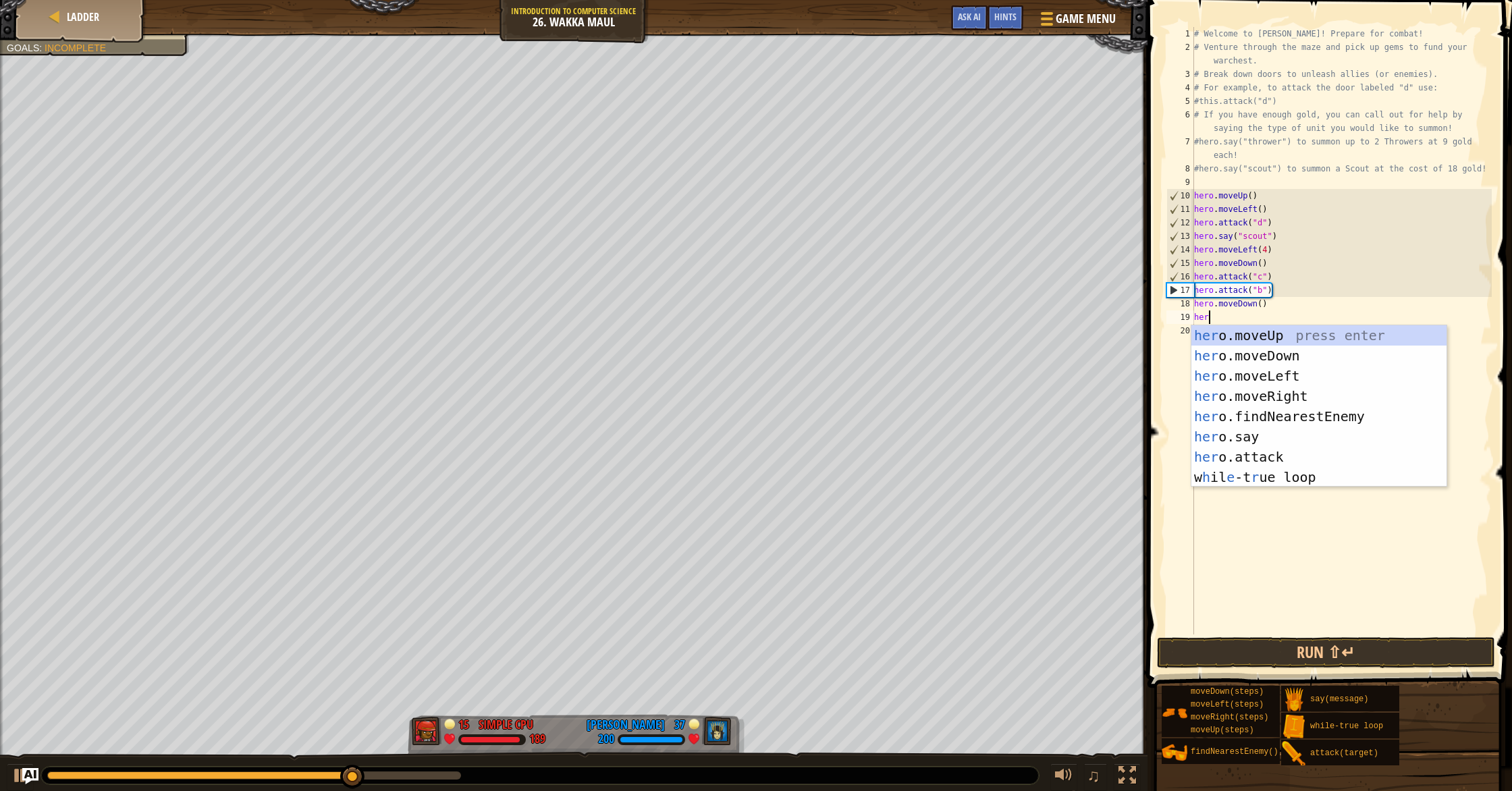
type textarea "hero"
click at [809, 389] on div "hero .moveUp press enter hero .moveDown press enter hero .moveLeft press enter …" at bounding box center [1318, 426] width 255 height 202
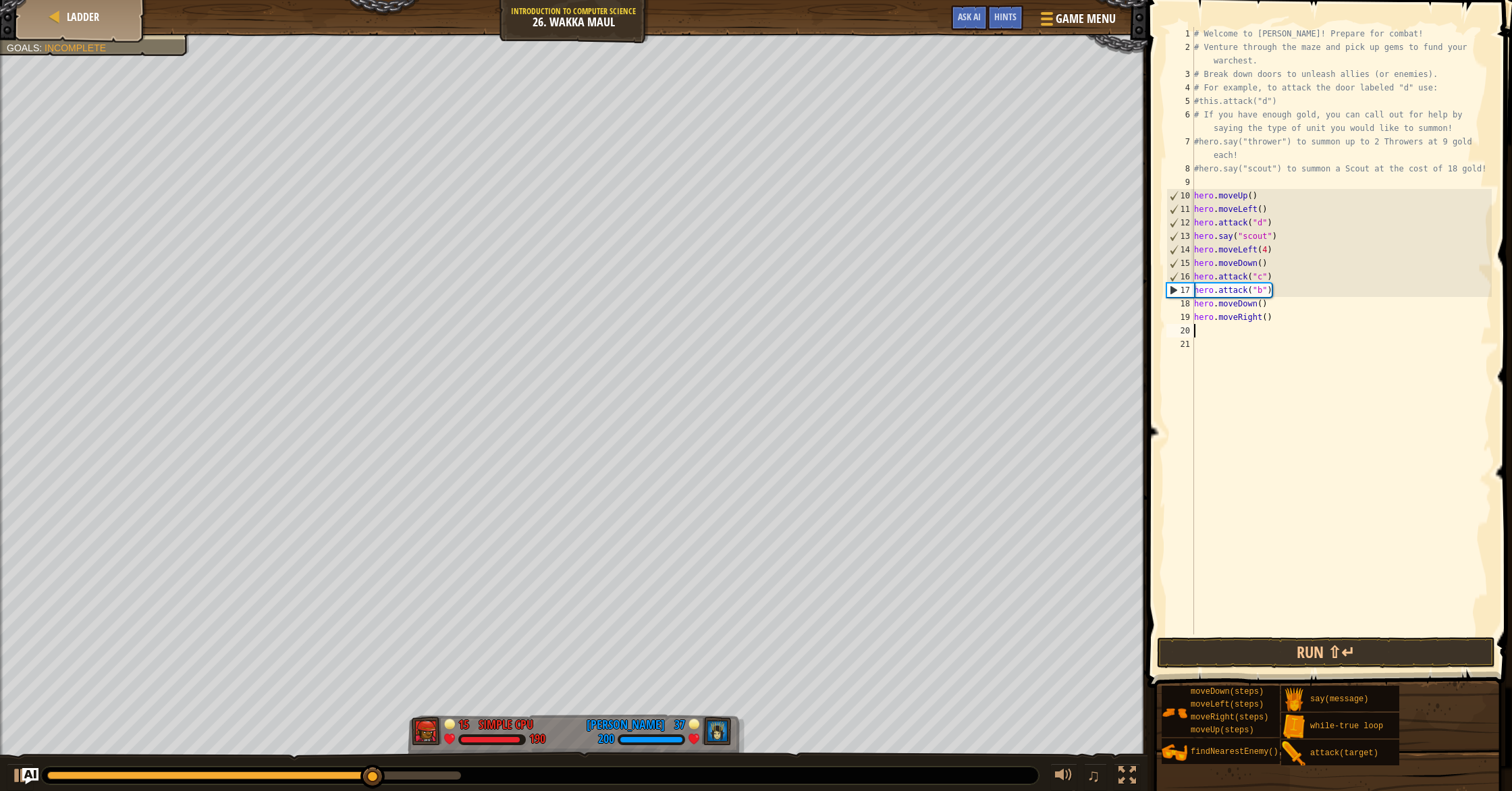
scroll to position [6, 0]
click at [809, 317] on div "# Welcome to [PERSON_NAME]! Prepare for combat! # Venture through the maze and …" at bounding box center [1341, 344] width 300 height 634
click at [809, 314] on div "# Welcome to [PERSON_NAME]! Prepare for combat! # Venture through the maze and …" at bounding box center [1341, 344] width 300 height 634
type textarea "hero.moveRight(2)"
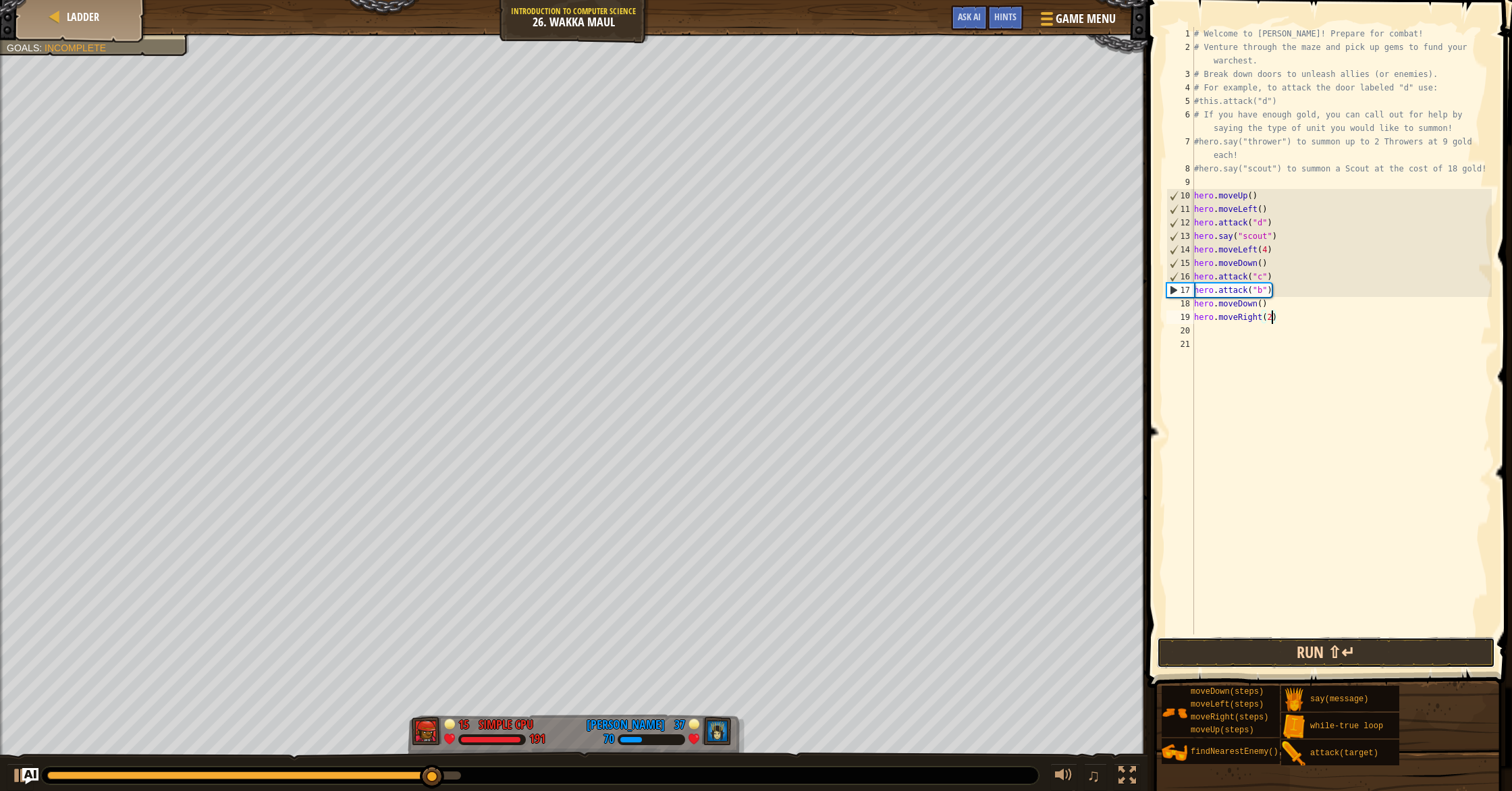
click at [809, 666] on button "Run ⇧↵" at bounding box center [1326, 653] width 338 height 31
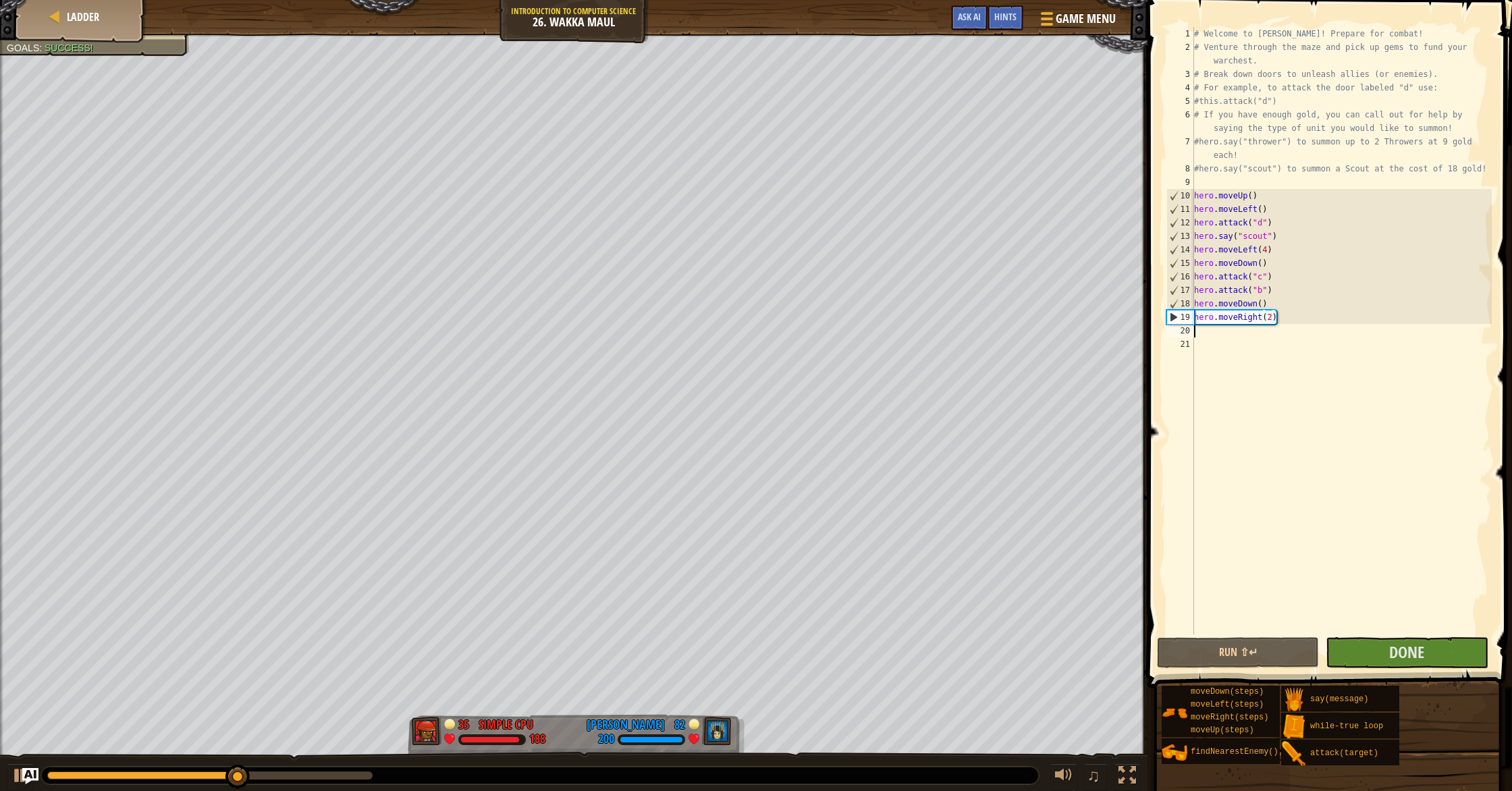
click at [809, 335] on div "# Welcome to [PERSON_NAME]! Prepare for combat! # Venture through the maze and …" at bounding box center [1341, 344] width 300 height 634
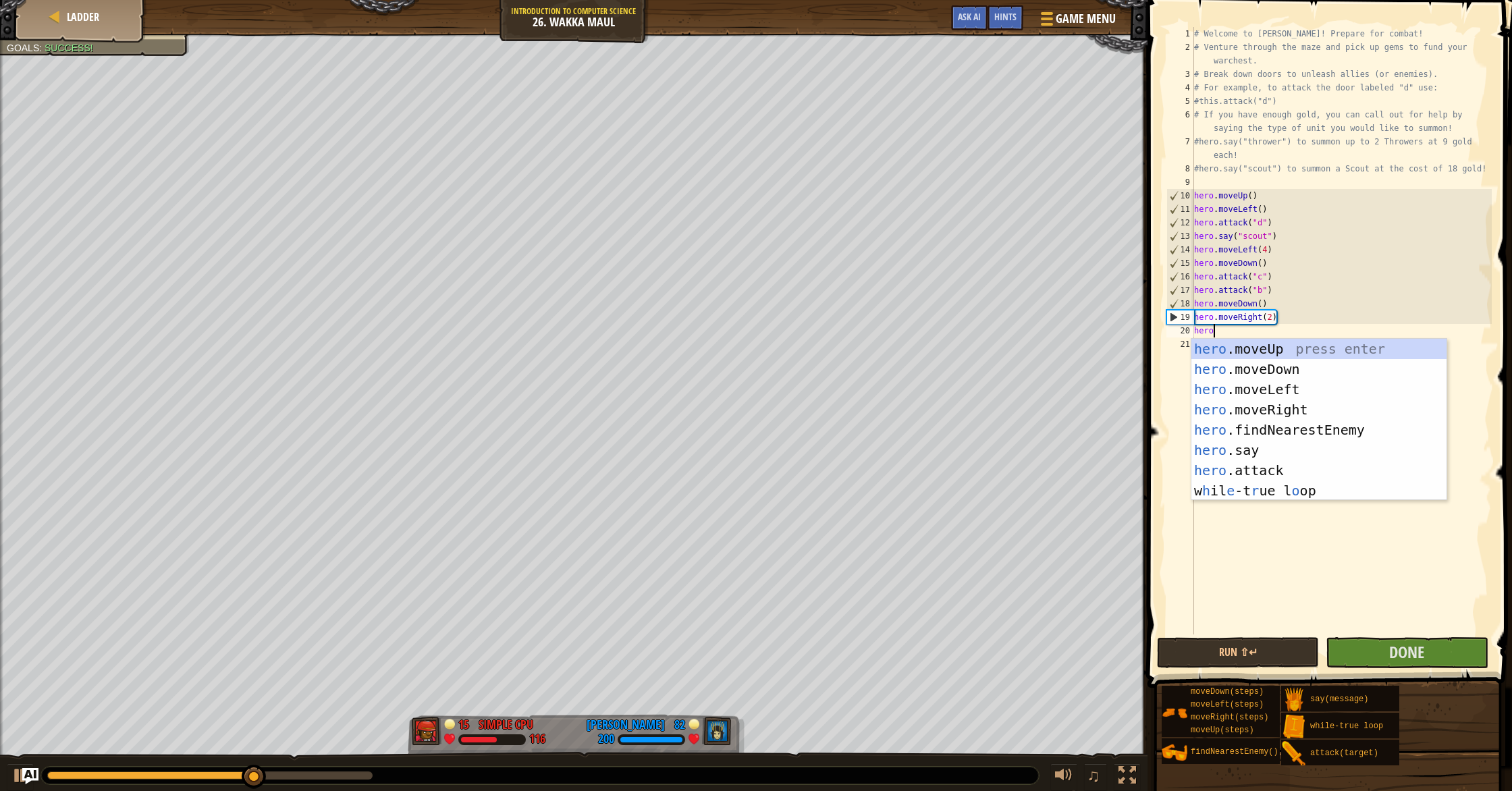
scroll to position [6, 1]
click at [809, 467] on div "hero. moveUp press enter hero. moveDown press enter hero. moveLeft press enter …" at bounding box center [1318, 430] width 255 height 182
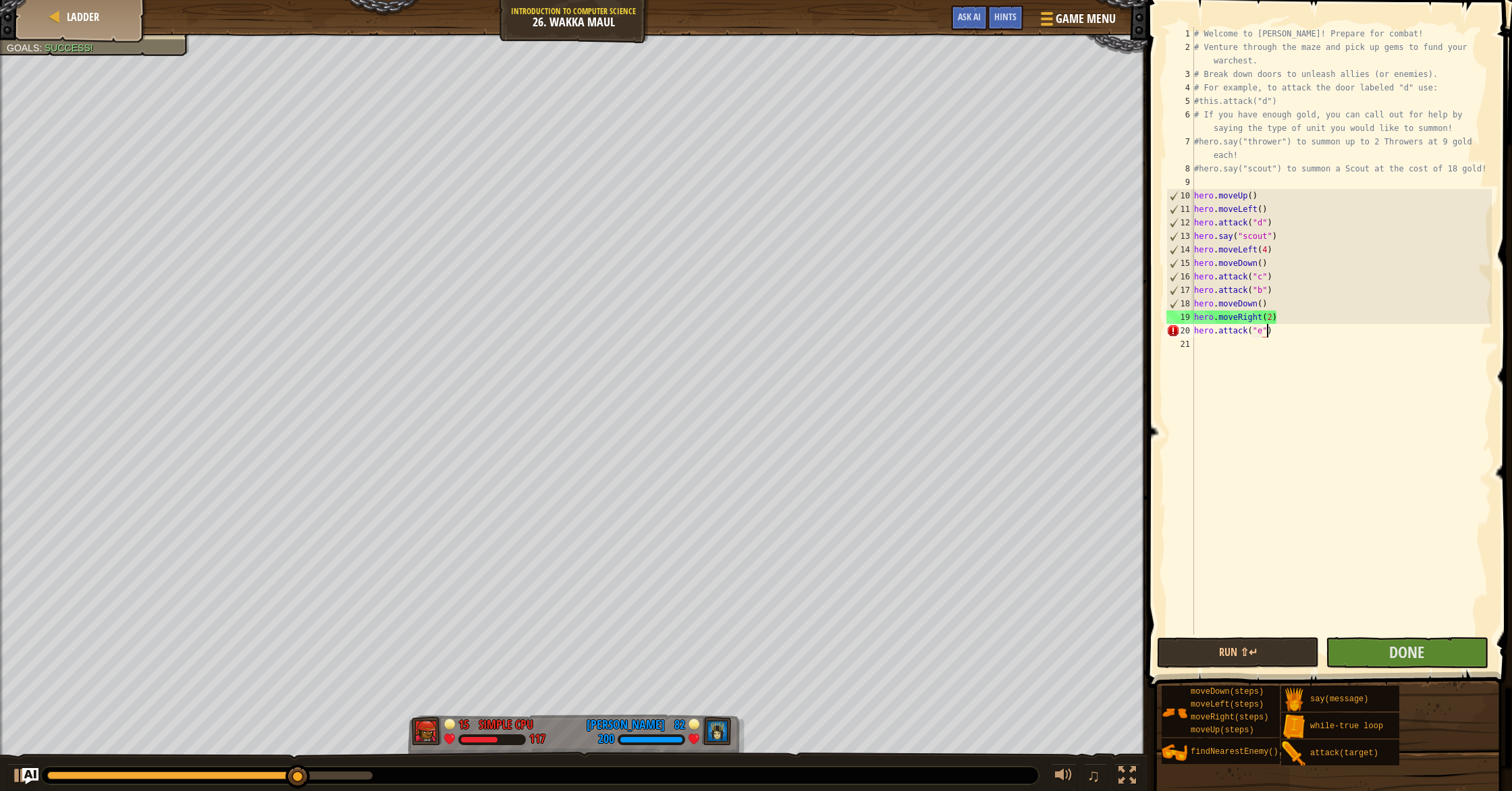
scroll to position [6, 6]
type textarea "hero.attack("e")"
click at [809, 647] on button "Run ⇧↵" at bounding box center [1238, 653] width 162 height 31
click at [809, 661] on button "Done" at bounding box center [1406, 653] width 162 height 31
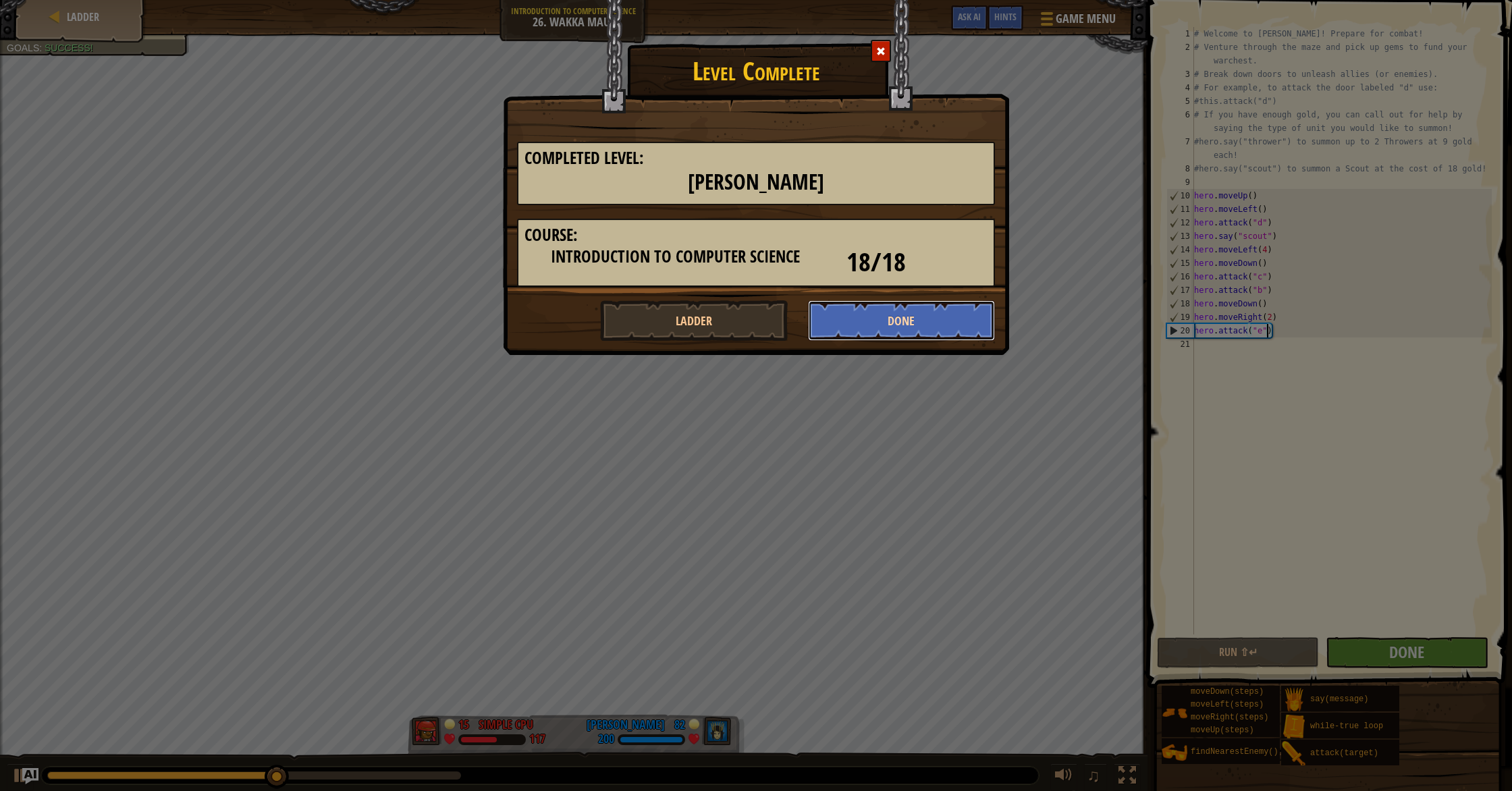
click at [809, 320] on button "Done" at bounding box center [901, 321] width 187 height 41
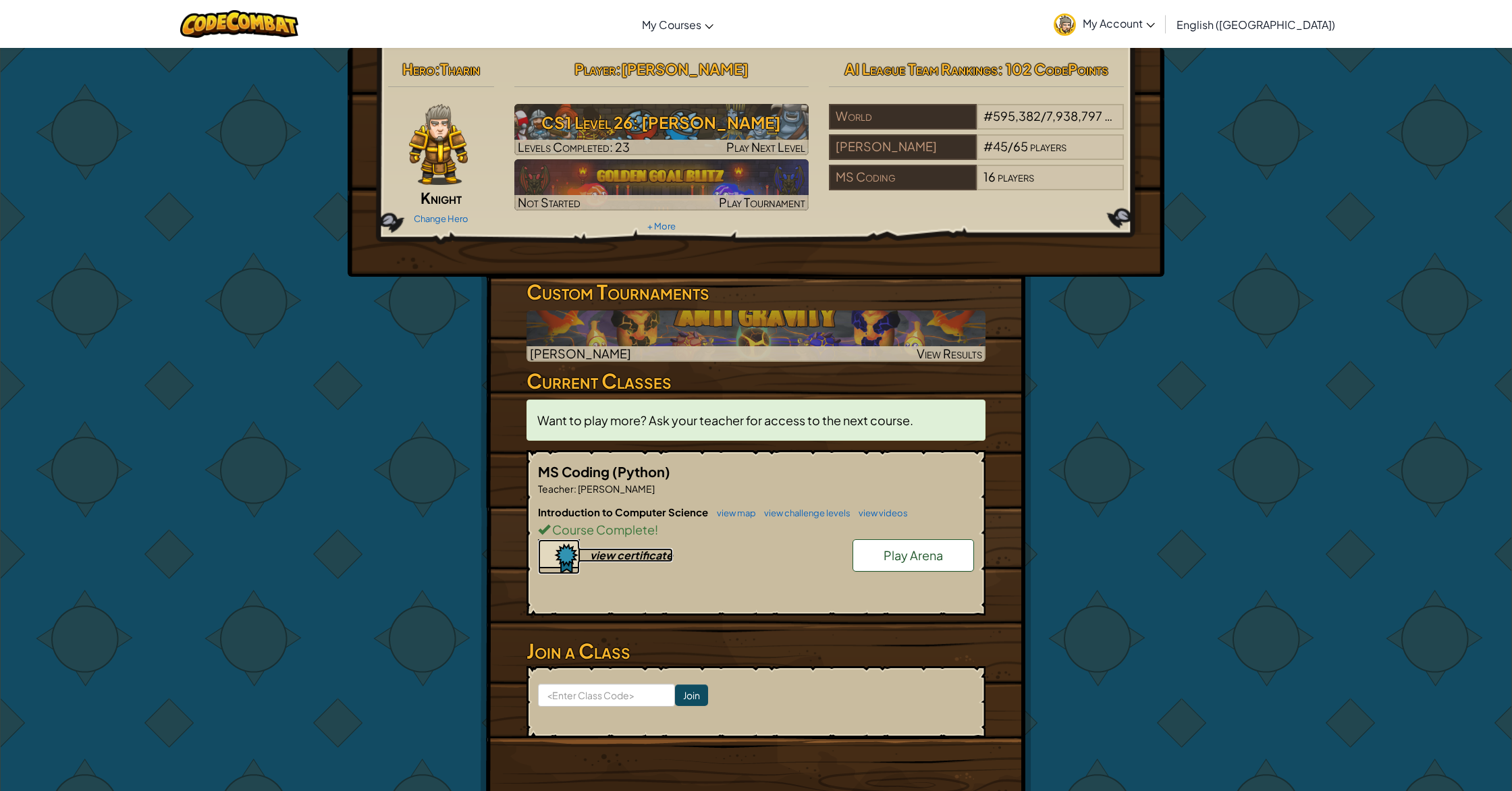
click at [619, 556] on div "view certificate" at bounding box center [631, 555] width 83 height 14
click at [740, 508] on link "view map" at bounding box center [732, 512] width 46 height 11
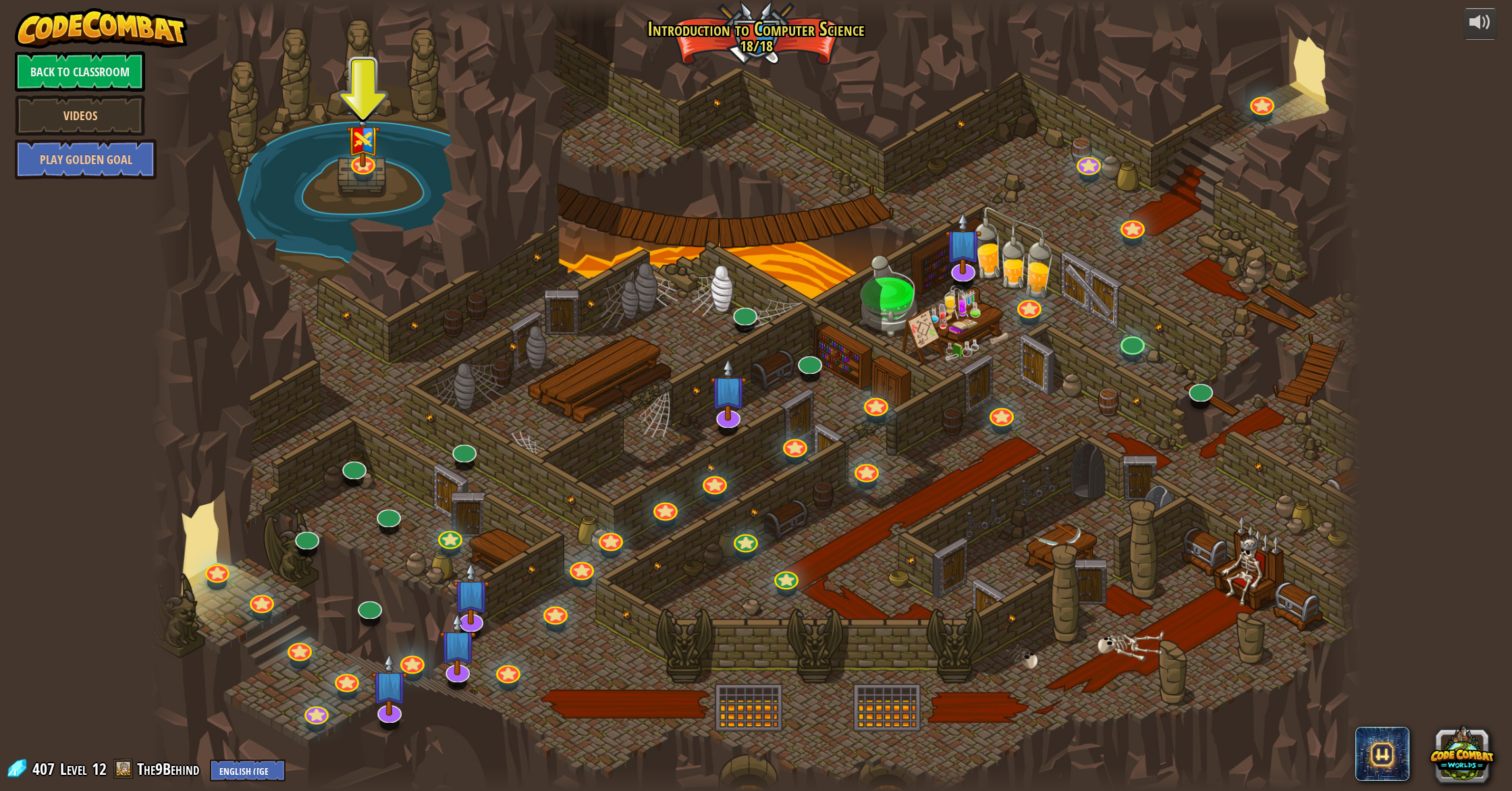
drag, startPoint x: 907, startPoint y: 500, endPoint x: 821, endPoint y: 634, distance: 159.2
click at [364, 164] on link at bounding box center [359, 157] width 27 height 27
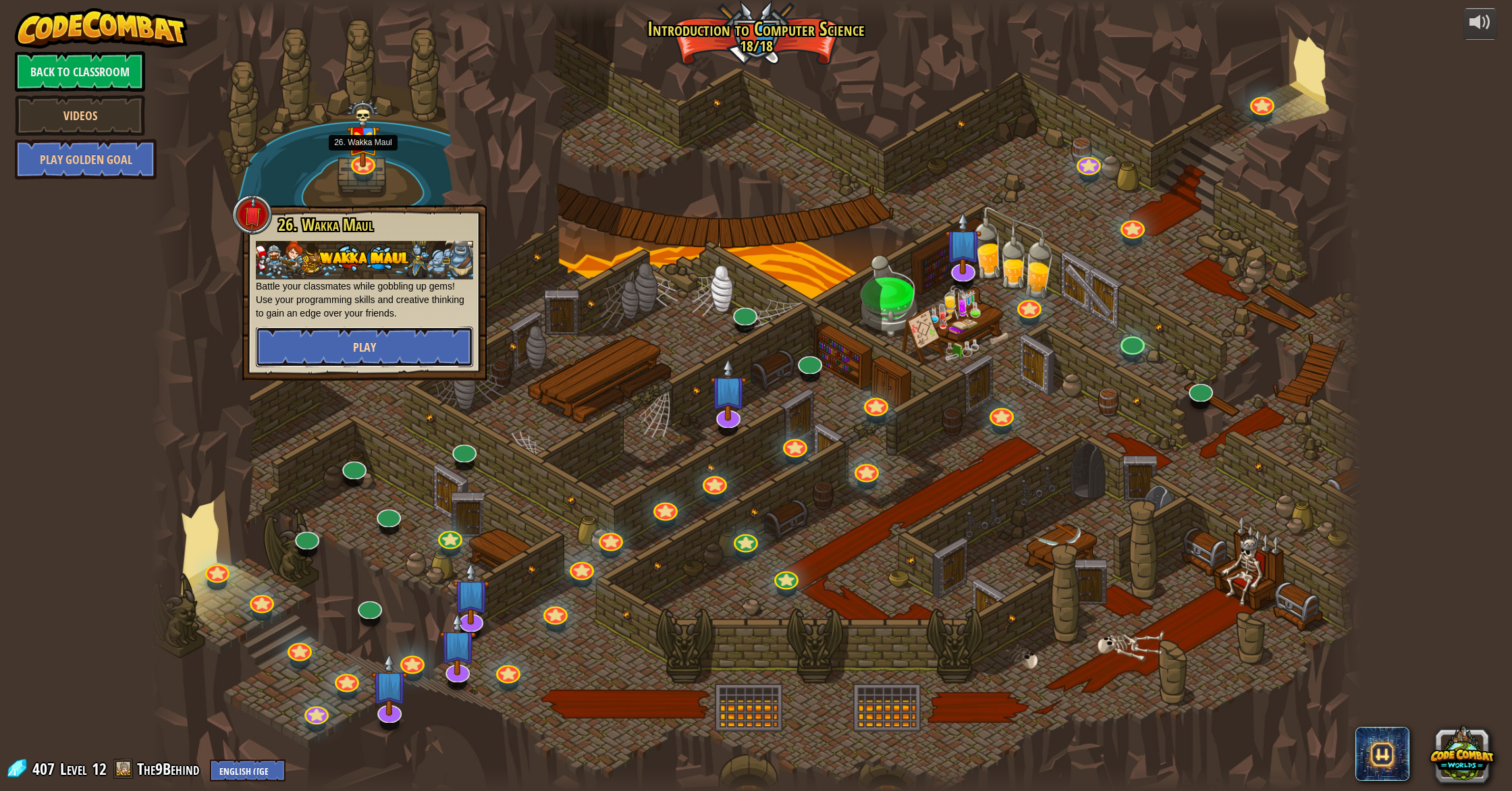
click at [421, 343] on button "Play" at bounding box center [364, 347] width 218 height 41
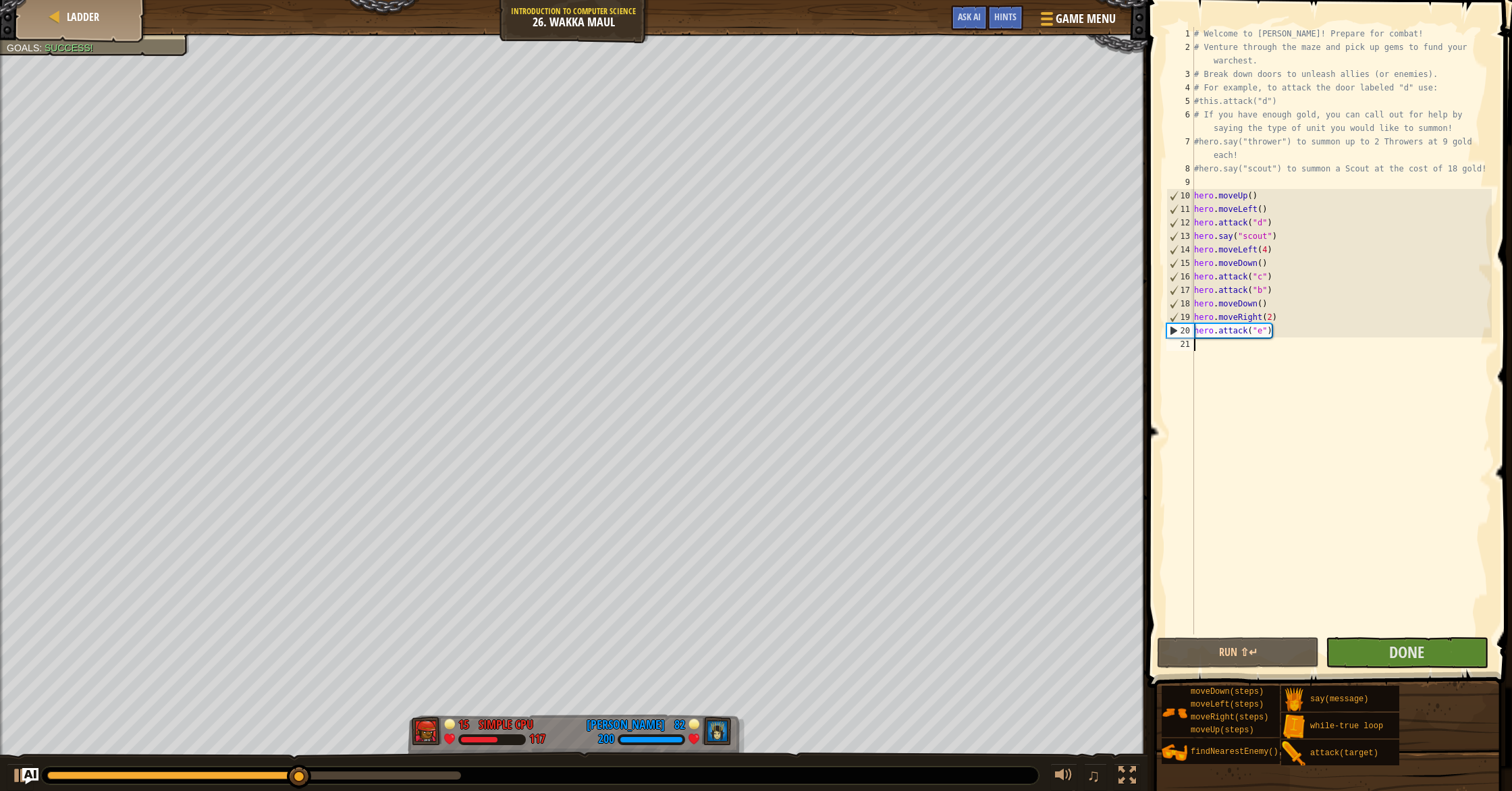
scroll to position [6, 0]
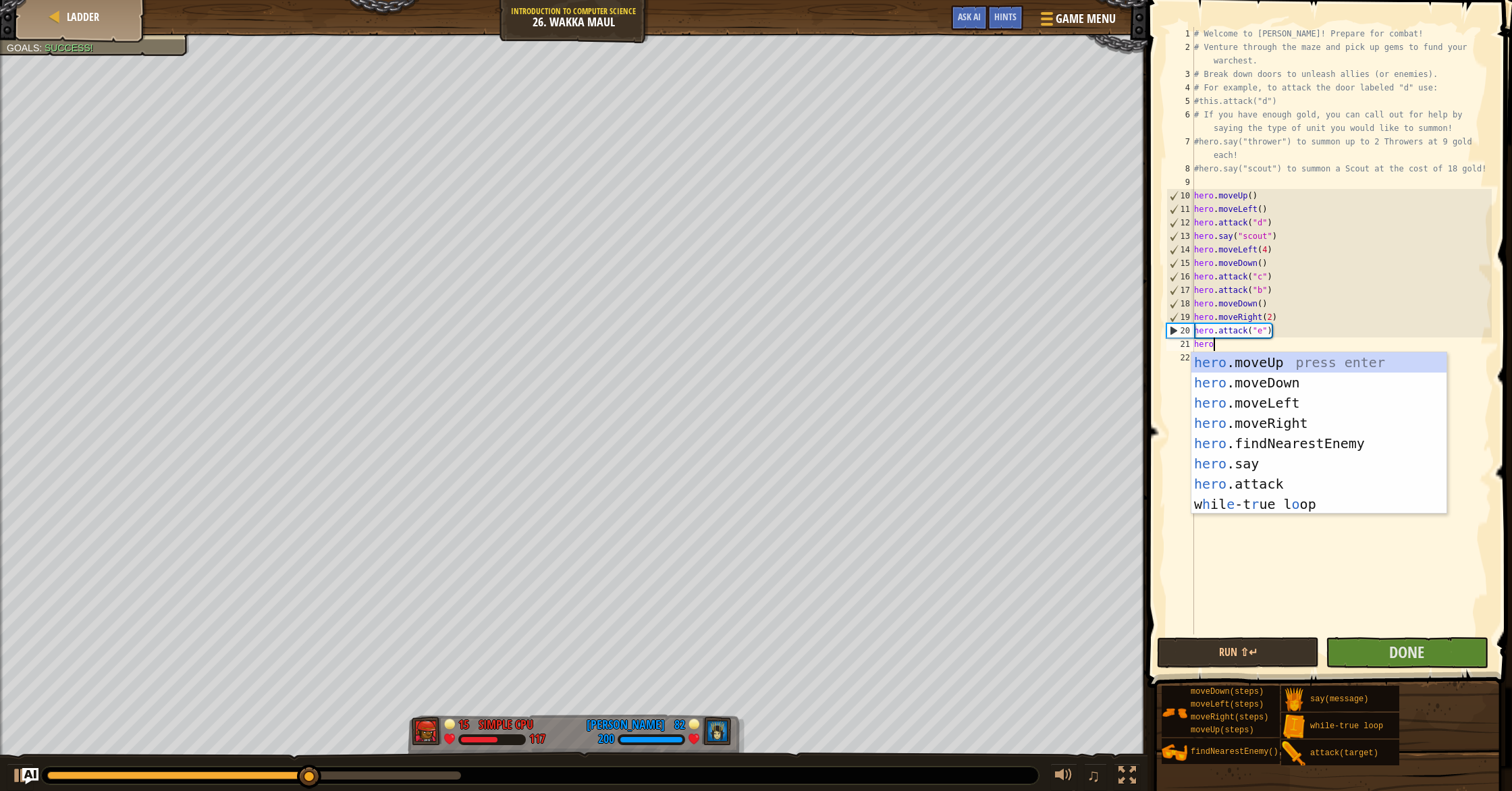
type textarea "hero."
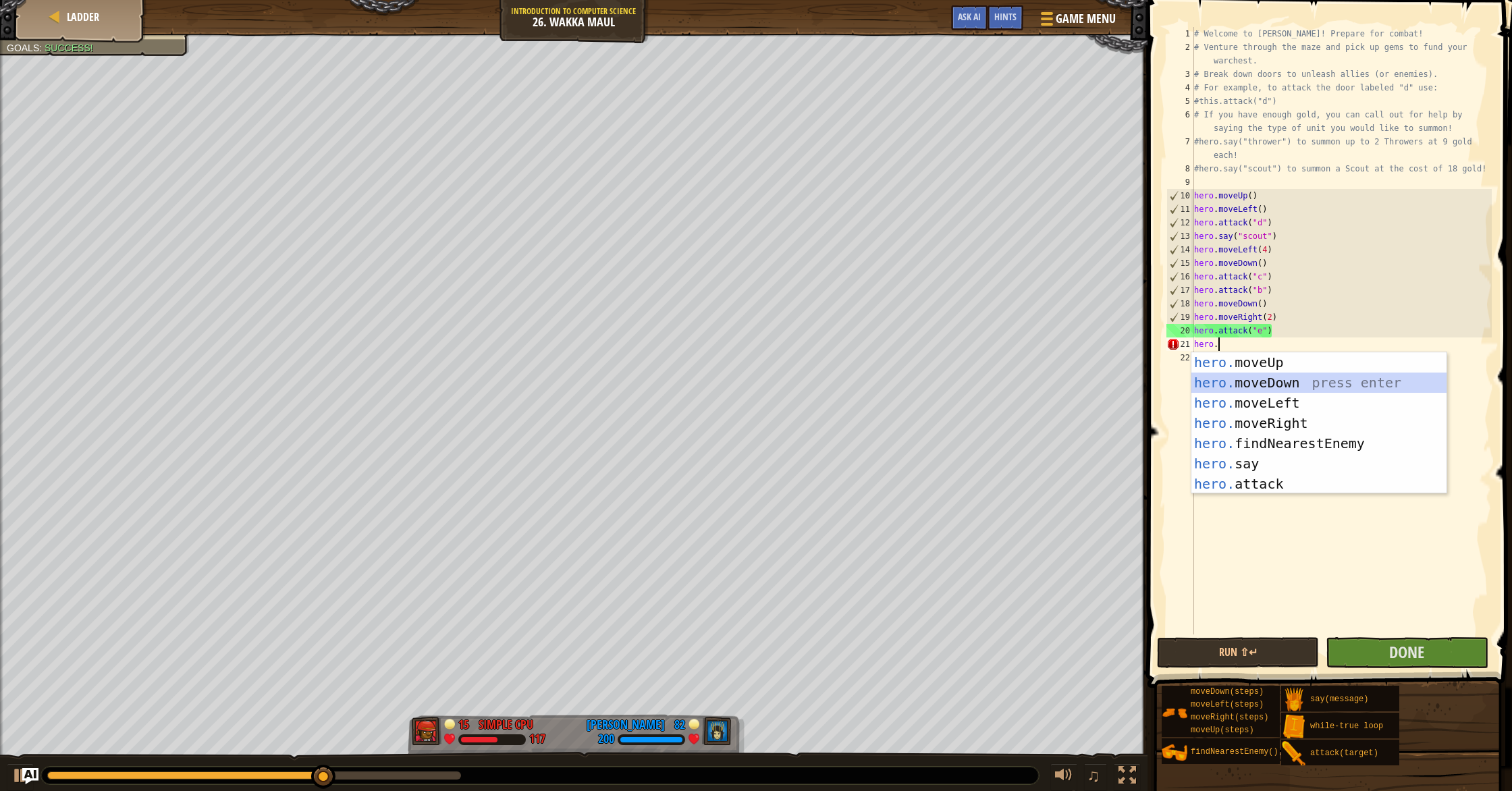
click at [809, 383] on div "hero. moveUp press enter hero. moveDown press enter hero. moveLeft press enter …" at bounding box center [1318, 444] width 255 height 182
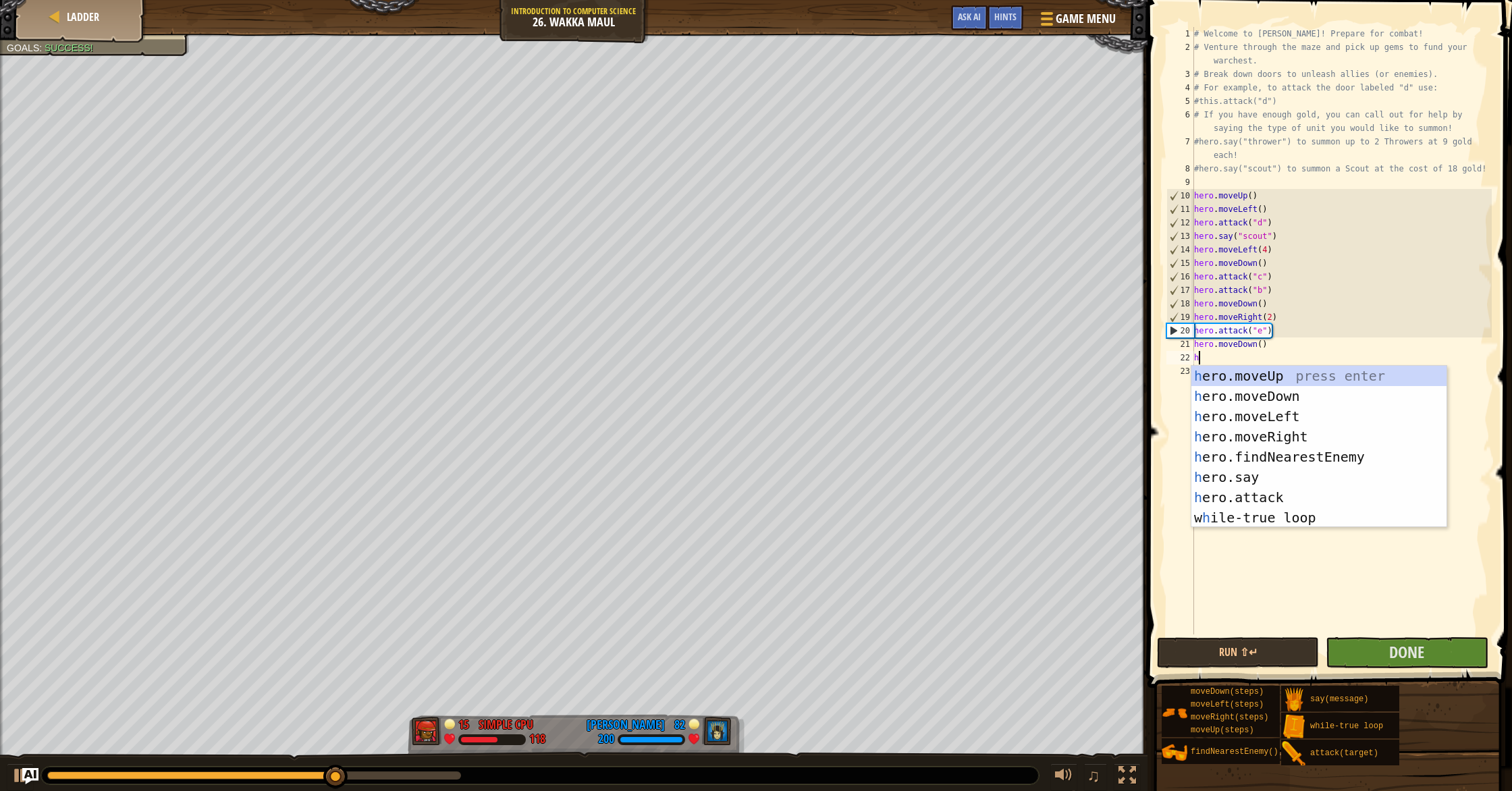
type textarea "he"
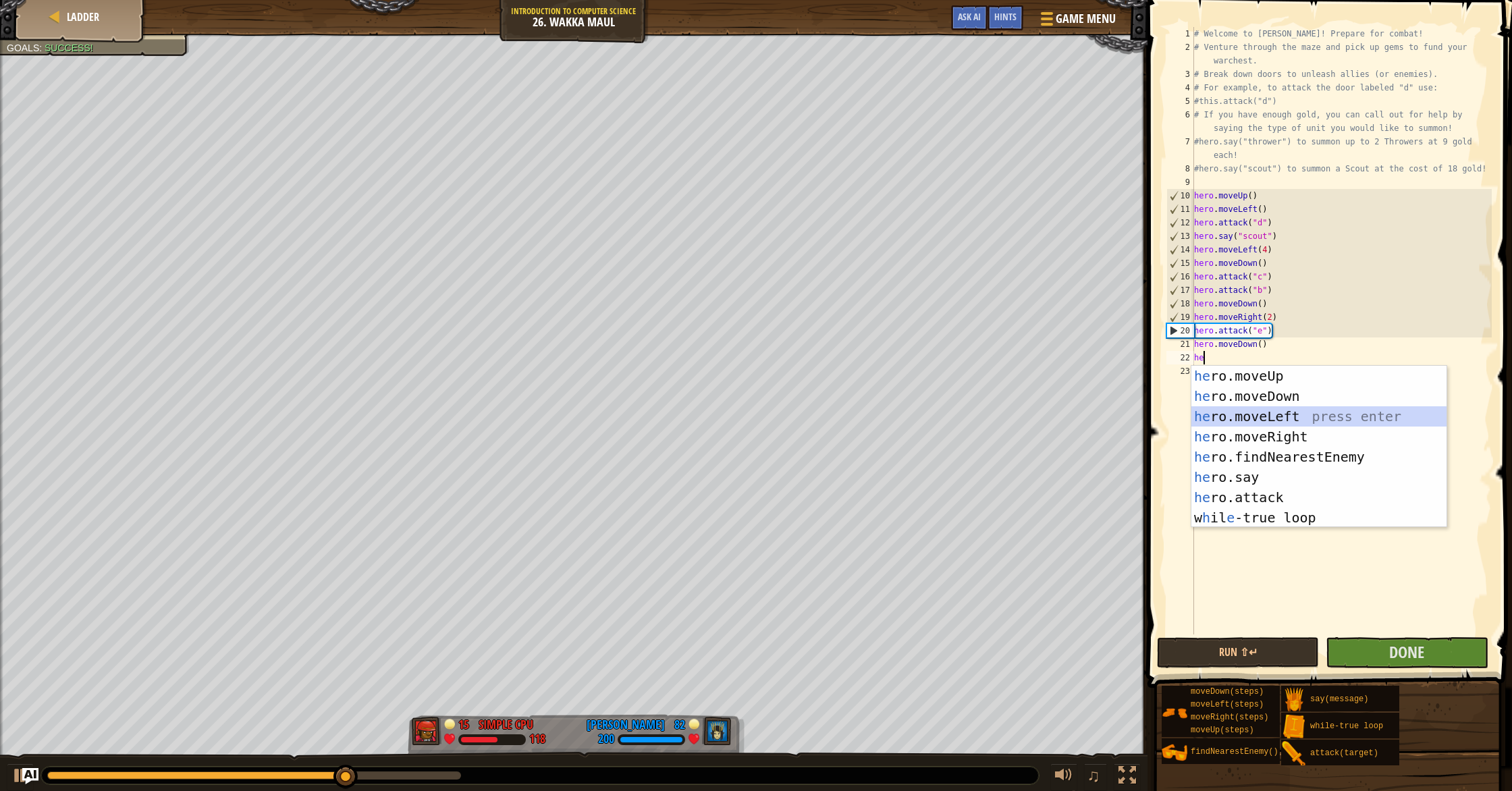
click at [809, 418] on div "he ro.moveUp press enter he ro.moveDown press enter he ro.moveLeft press enter …" at bounding box center [1318, 467] width 255 height 202
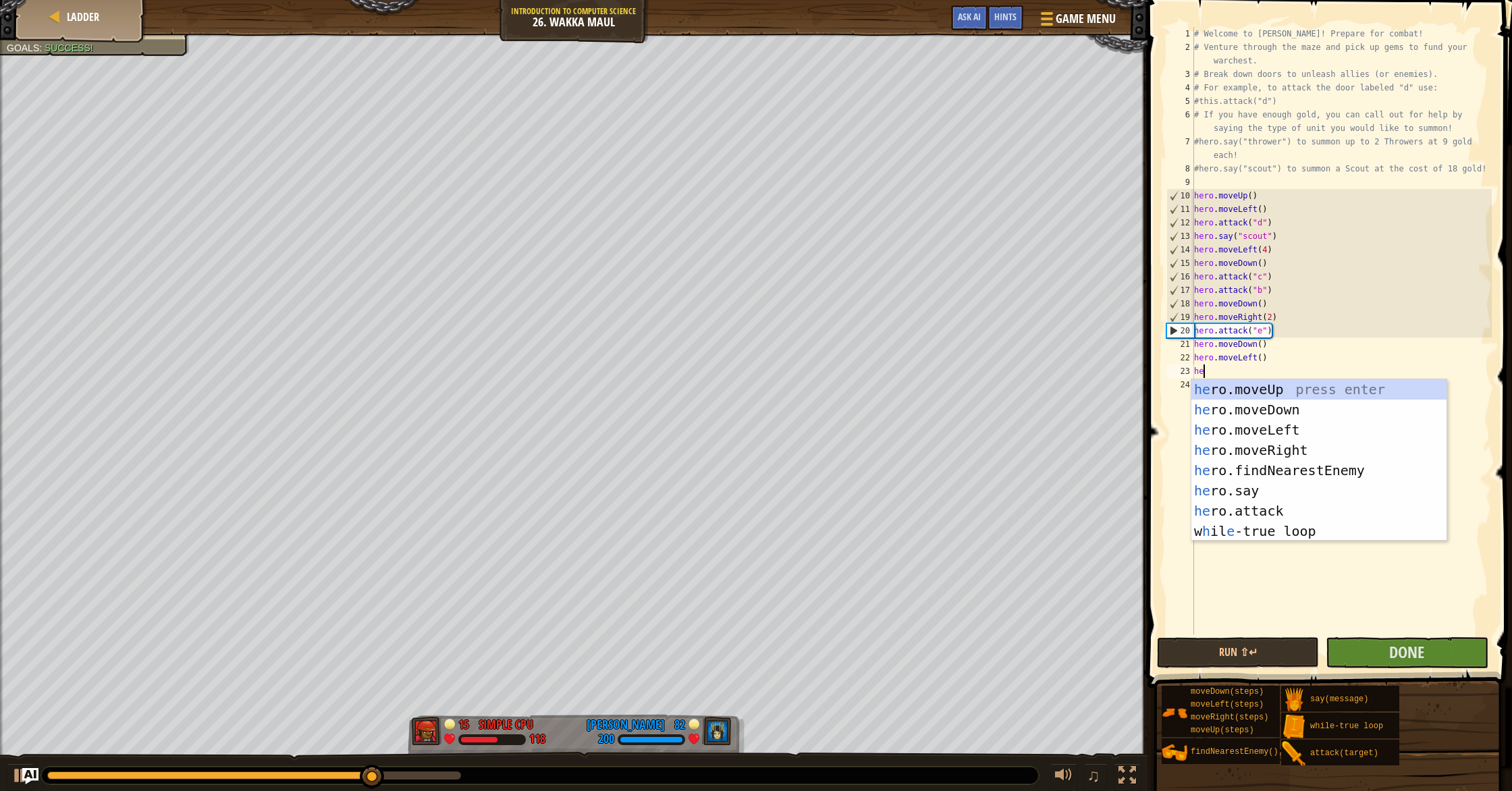
scroll to position [6, 1]
click at [809, 501] on div "her o.moveUp press enter her o.moveDown press enter her o.moveLeft press enter …" at bounding box center [1318, 480] width 255 height 202
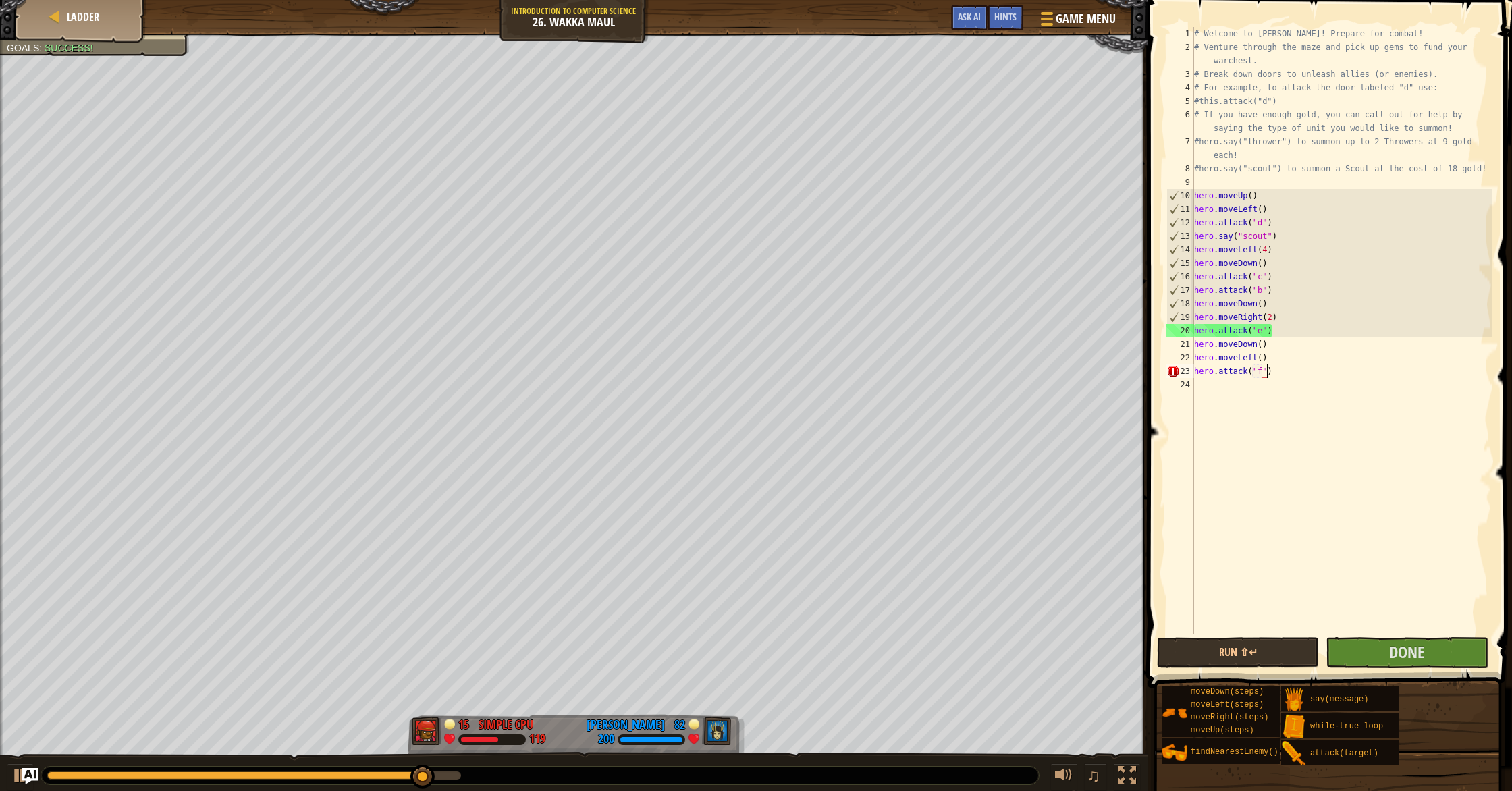
scroll to position [6, 6]
type textarea "hero.attack("f")"
click at [809, 653] on button "Run ⇧↵" at bounding box center [1238, 653] width 162 height 31
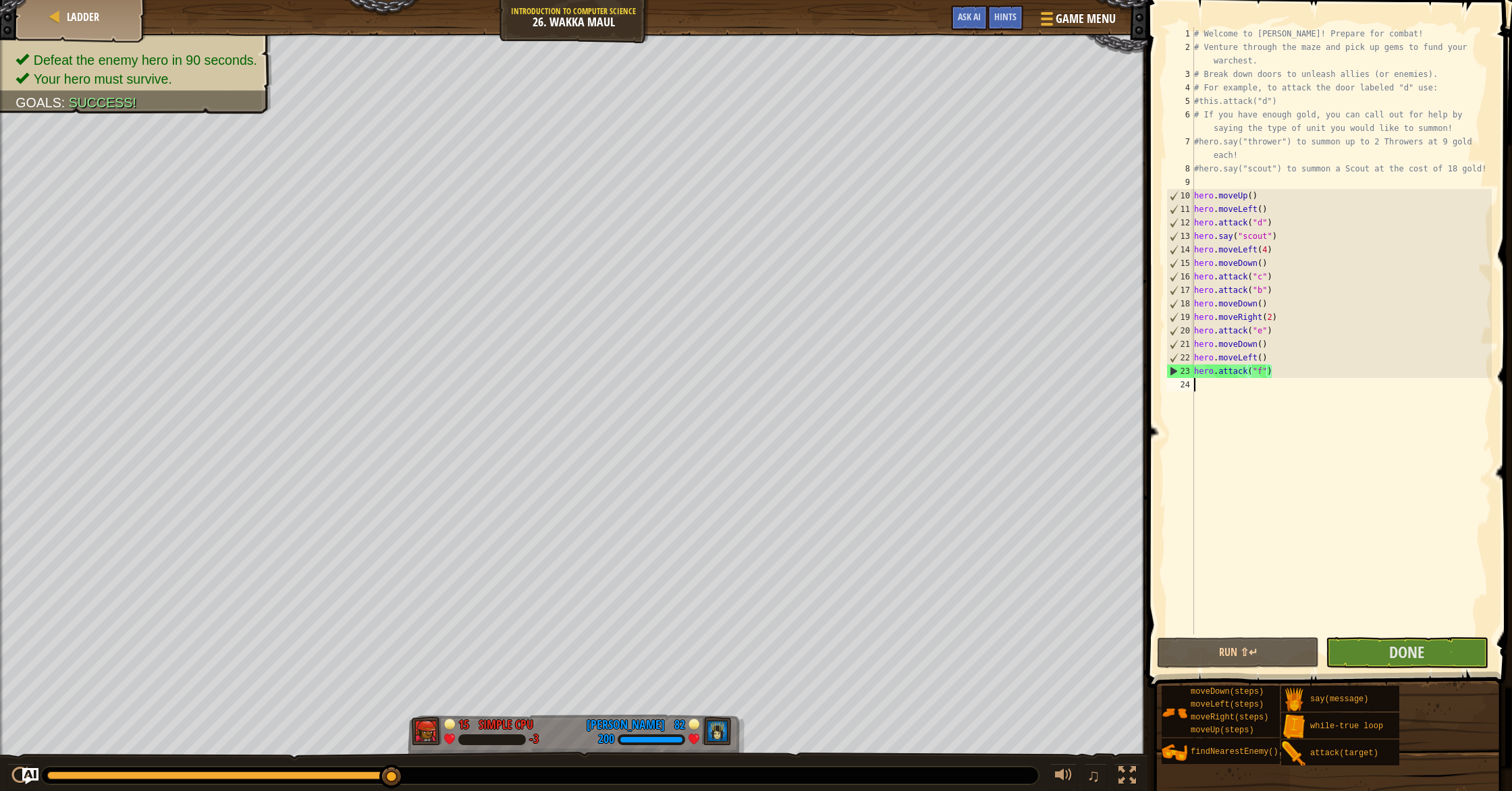
click at [809, 387] on div "# Welcome to [PERSON_NAME]! Prepare for combat! # Venture through the maze and …" at bounding box center [1341, 344] width 300 height 634
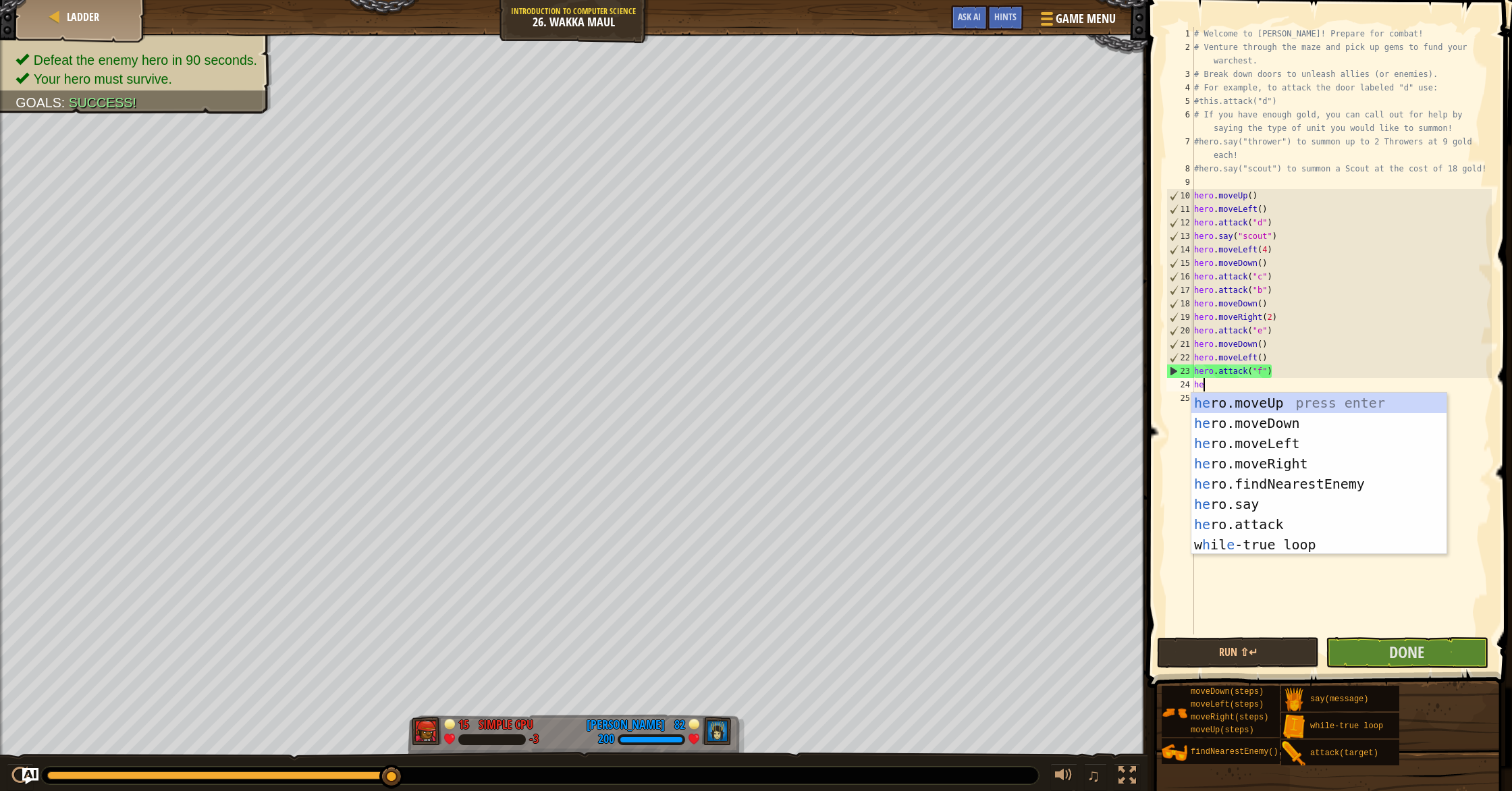
type textarea "her"
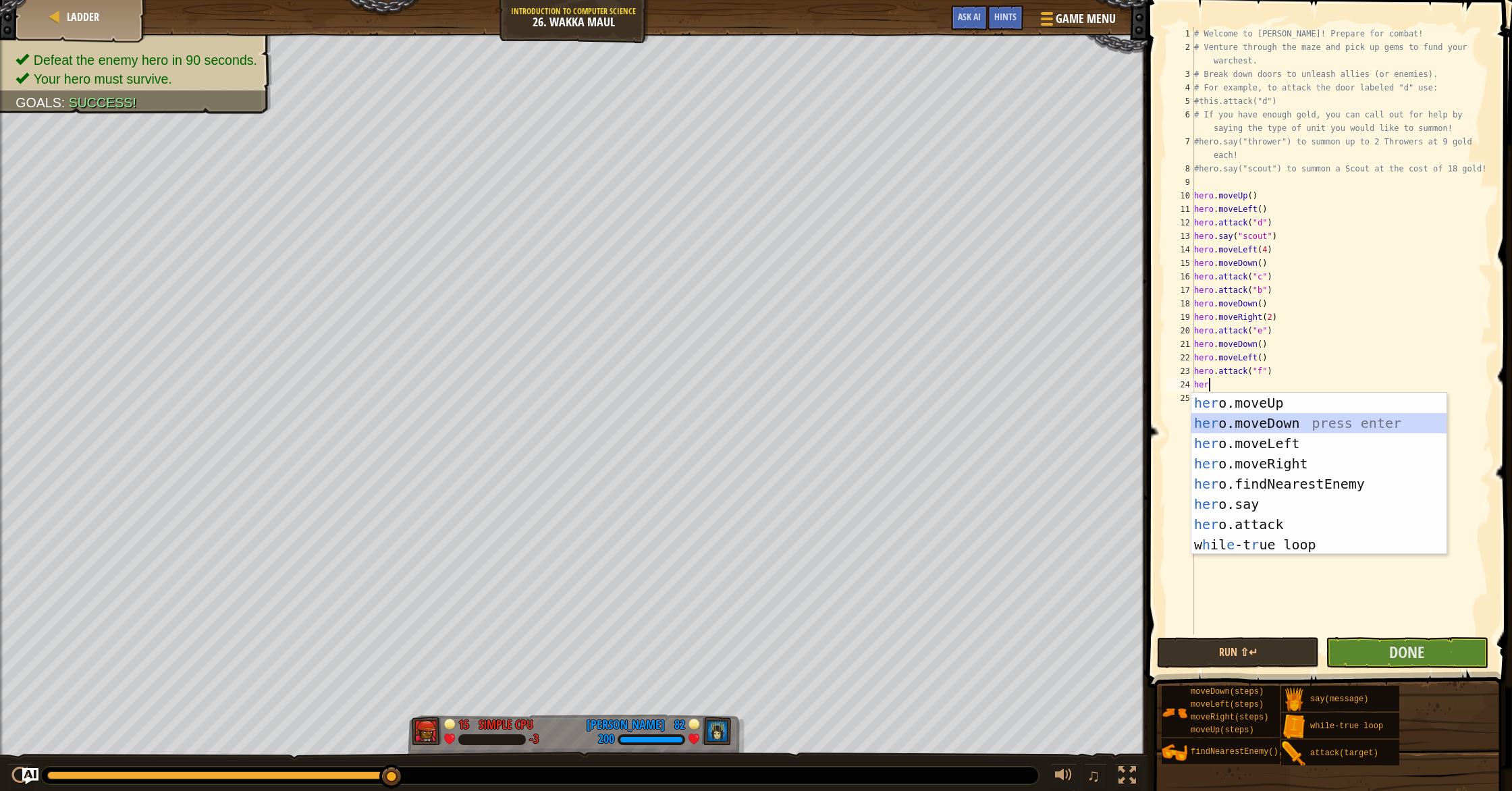
click at [809, 420] on div "her o.moveUp press enter her o.moveDown press enter her o.moveLeft press enter …" at bounding box center [1318, 494] width 255 height 202
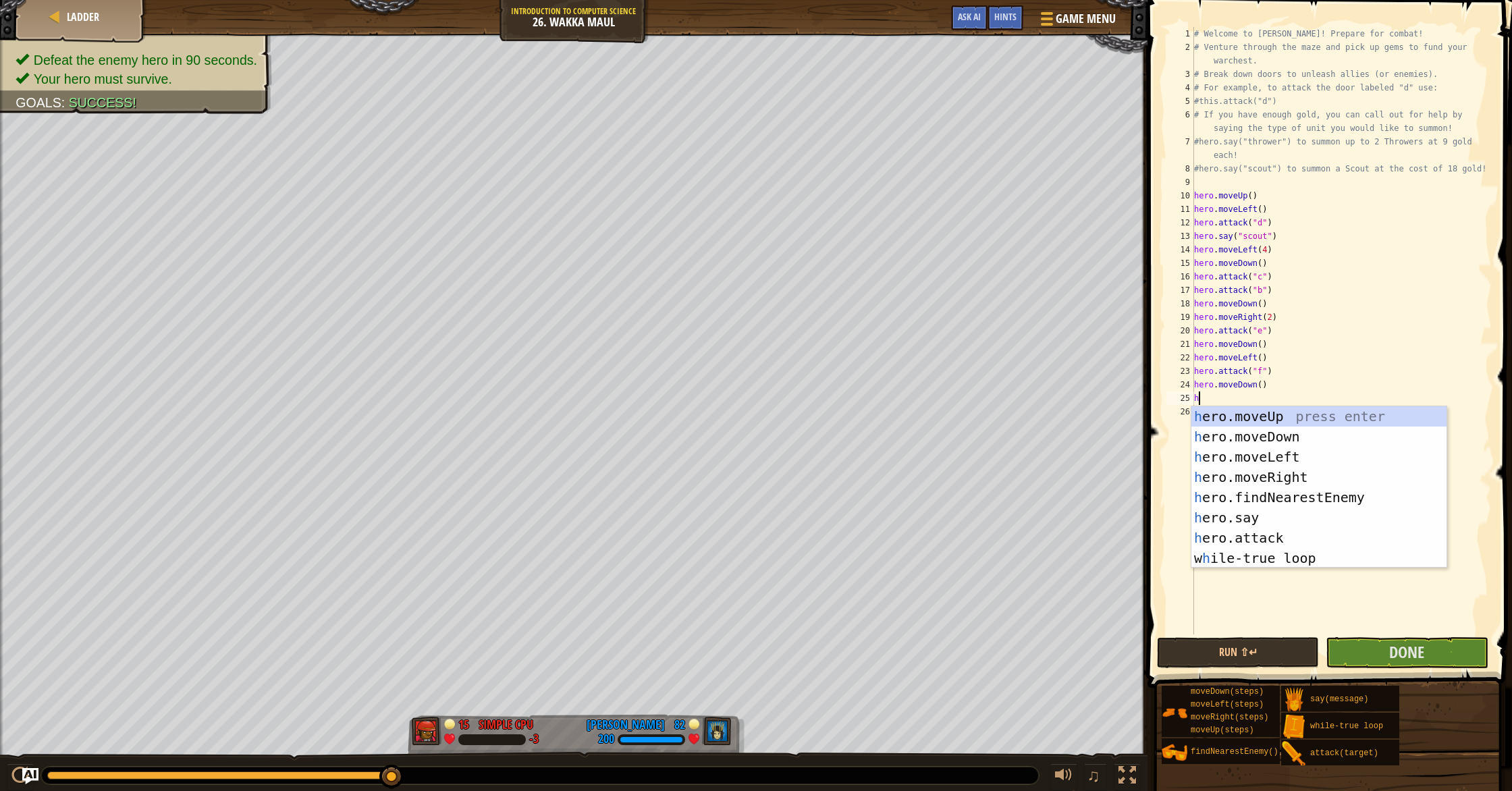
type textarea "he"
click at [809, 473] on div "he ro.moveUp press enter he ro.moveDown press enter he ro.moveLeft press enter …" at bounding box center [1318, 507] width 255 height 202
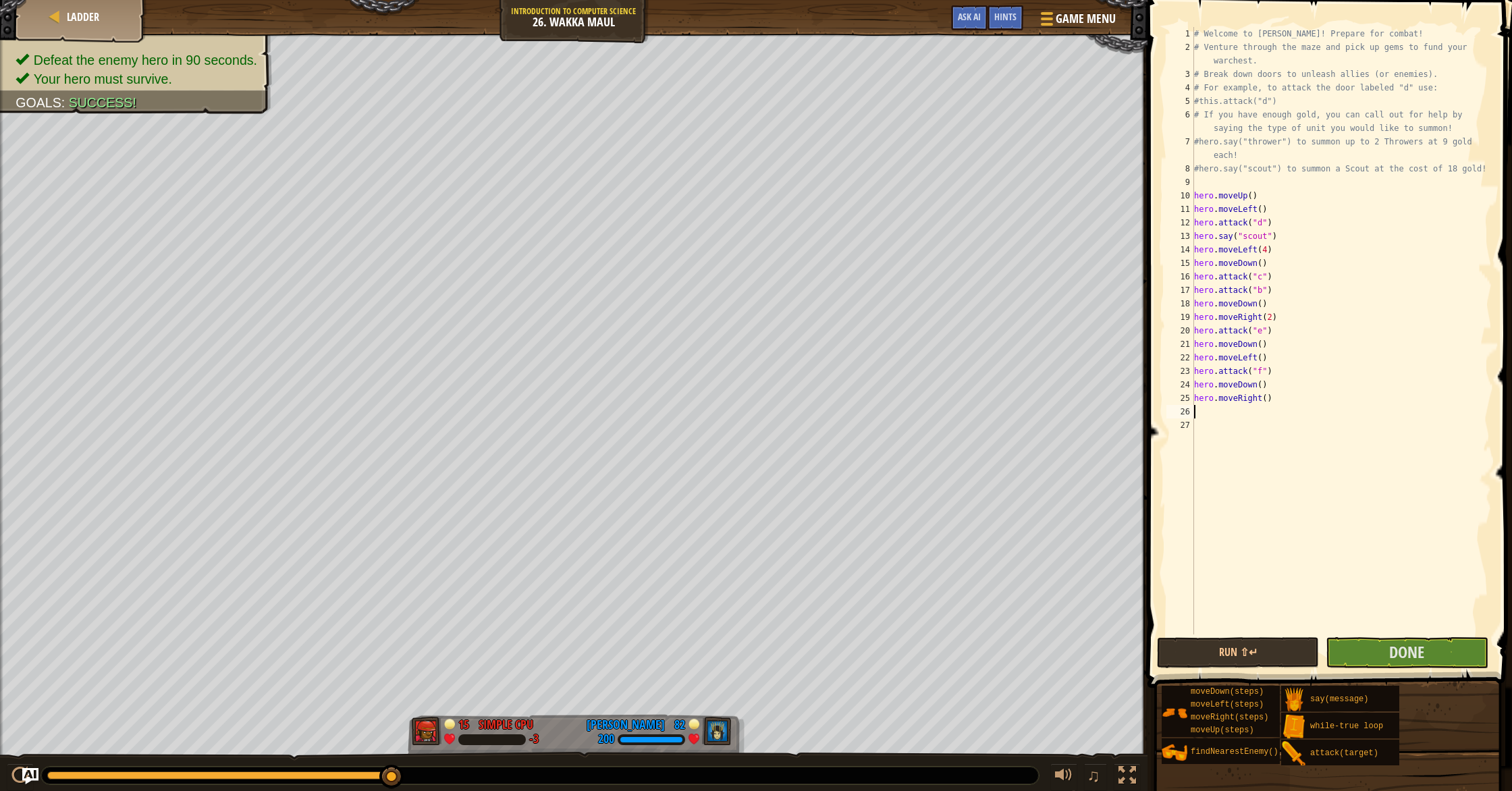
click at [809, 397] on div "# Welcome to [PERSON_NAME]! Prepare for combat! # Venture through the maze and …" at bounding box center [1341, 344] width 300 height 634
click at [809, 401] on div "# Welcome to [PERSON_NAME]! Prepare for combat! # Venture through the maze and …" at bounding box center [1341, 344] width 300 height 634
type textarea "hero.moveRight(2)"
click at [809, 408] on div "# Welcome to [PERSON_NAME]! Prepare for combat! # Venture through the maze and …" at bounding box center [1341, 344] width 300 height 634
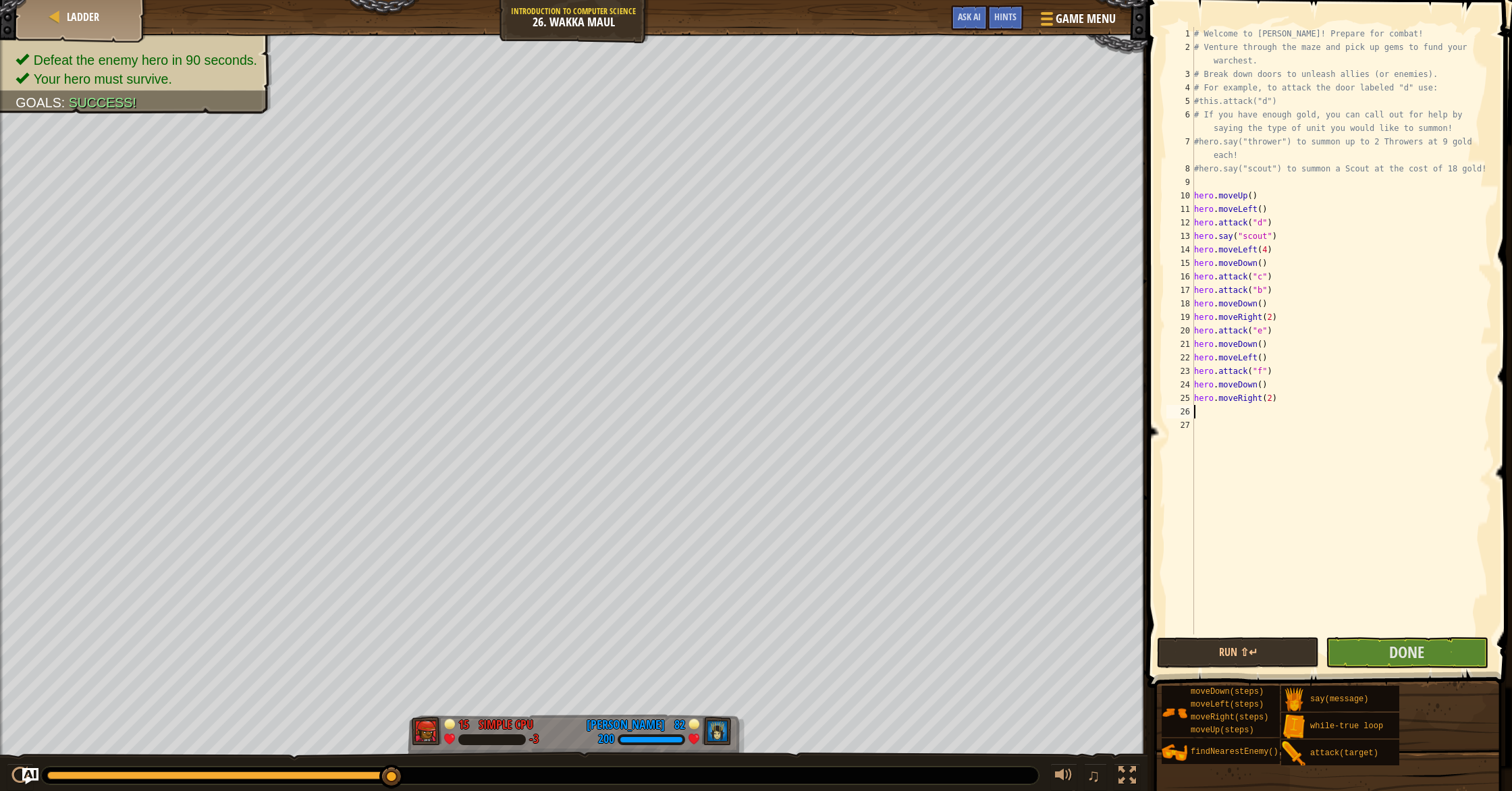
scroll to position [6, 0]
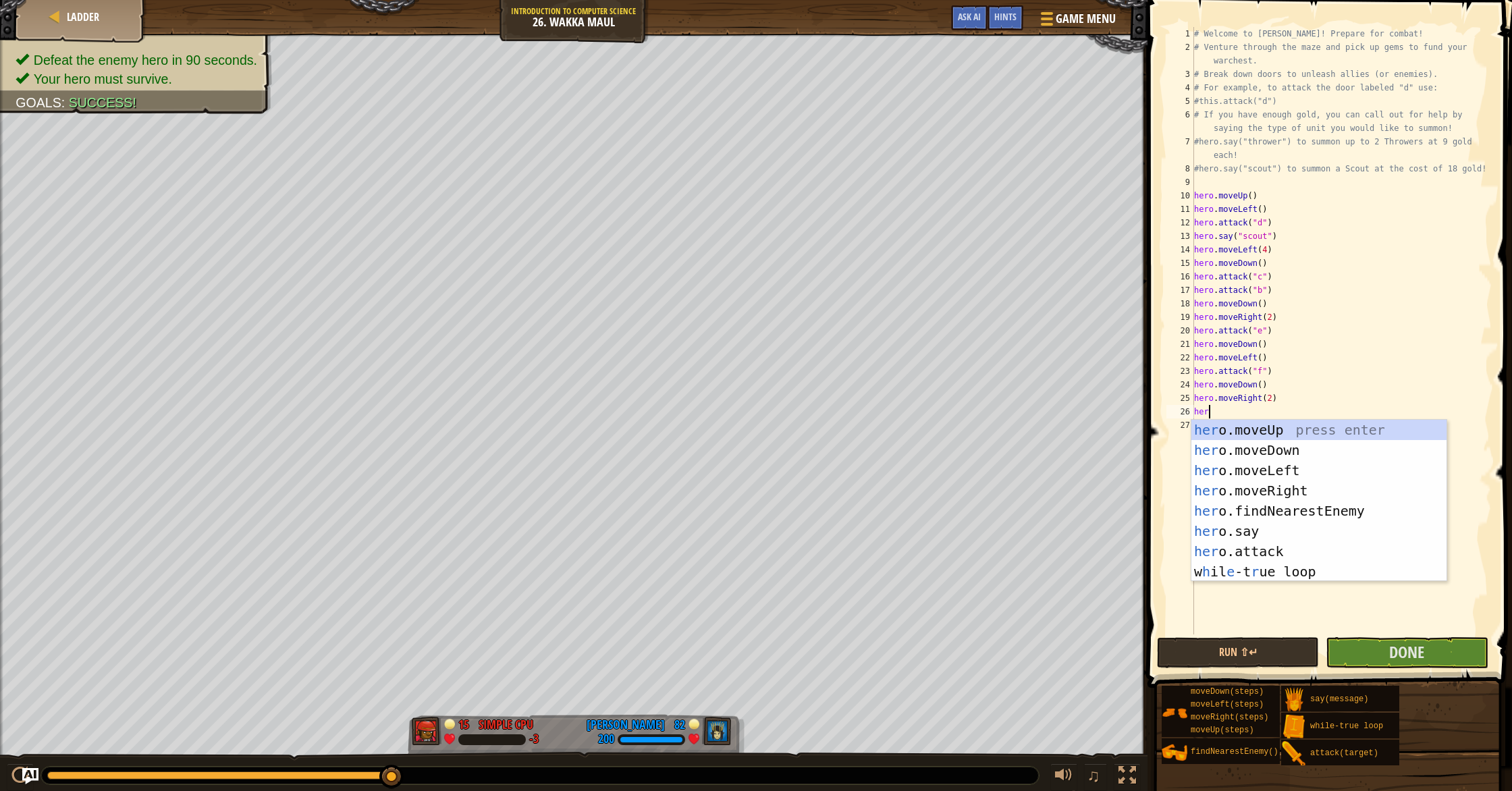
type textarea "hero"
click at [809, 452] on div "hero .moveUp press enter hero .moveDown press enter hero .moveLeft press enter …" at bounding box center [1318, 521] width 255 height 202
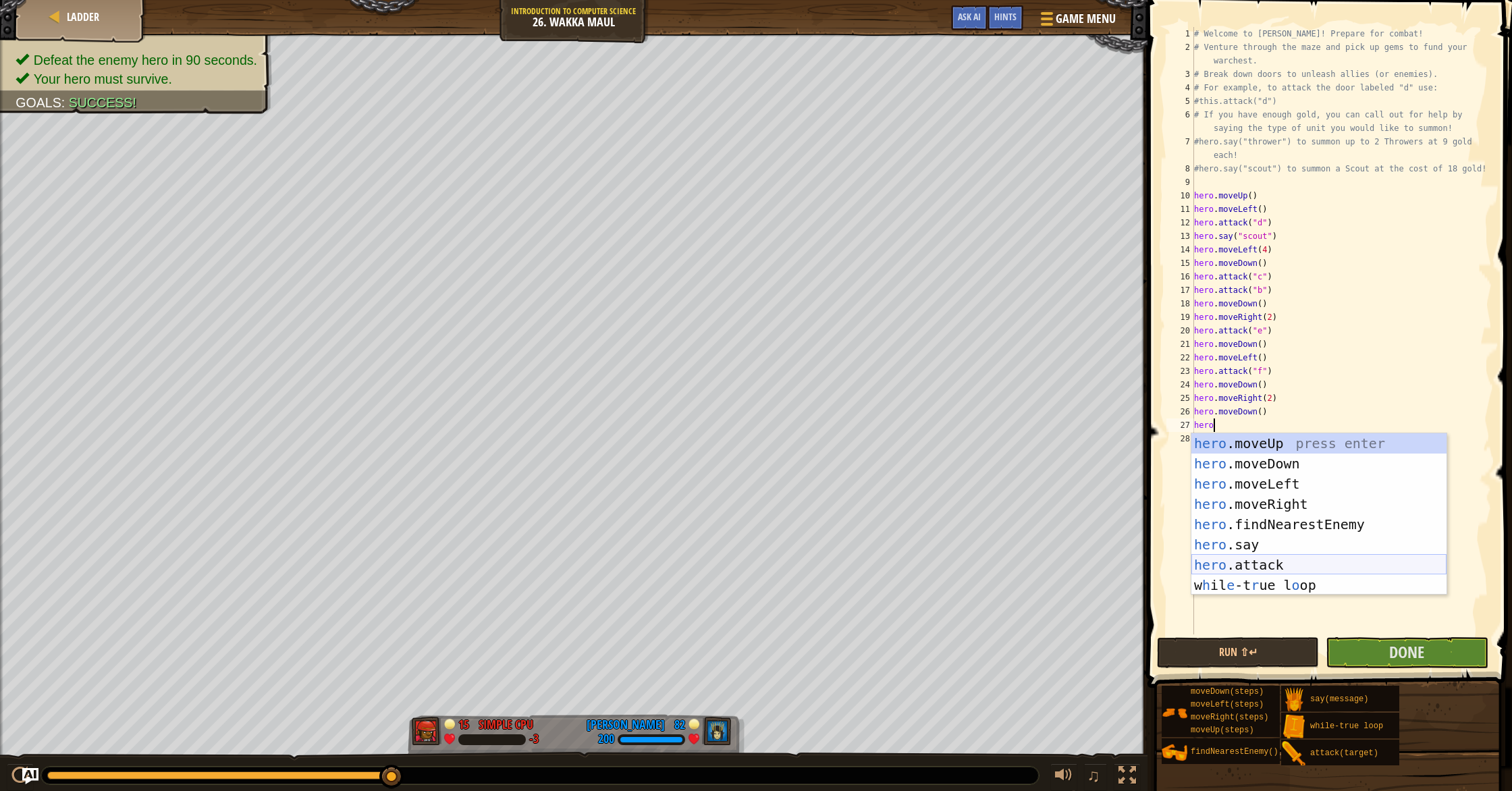
click at [809, 564] on div "hero .moveUp press enter hero .moveDown press enter hero .moveLeft press enter …" at bounding box center [1318, 534] width 255 height 202
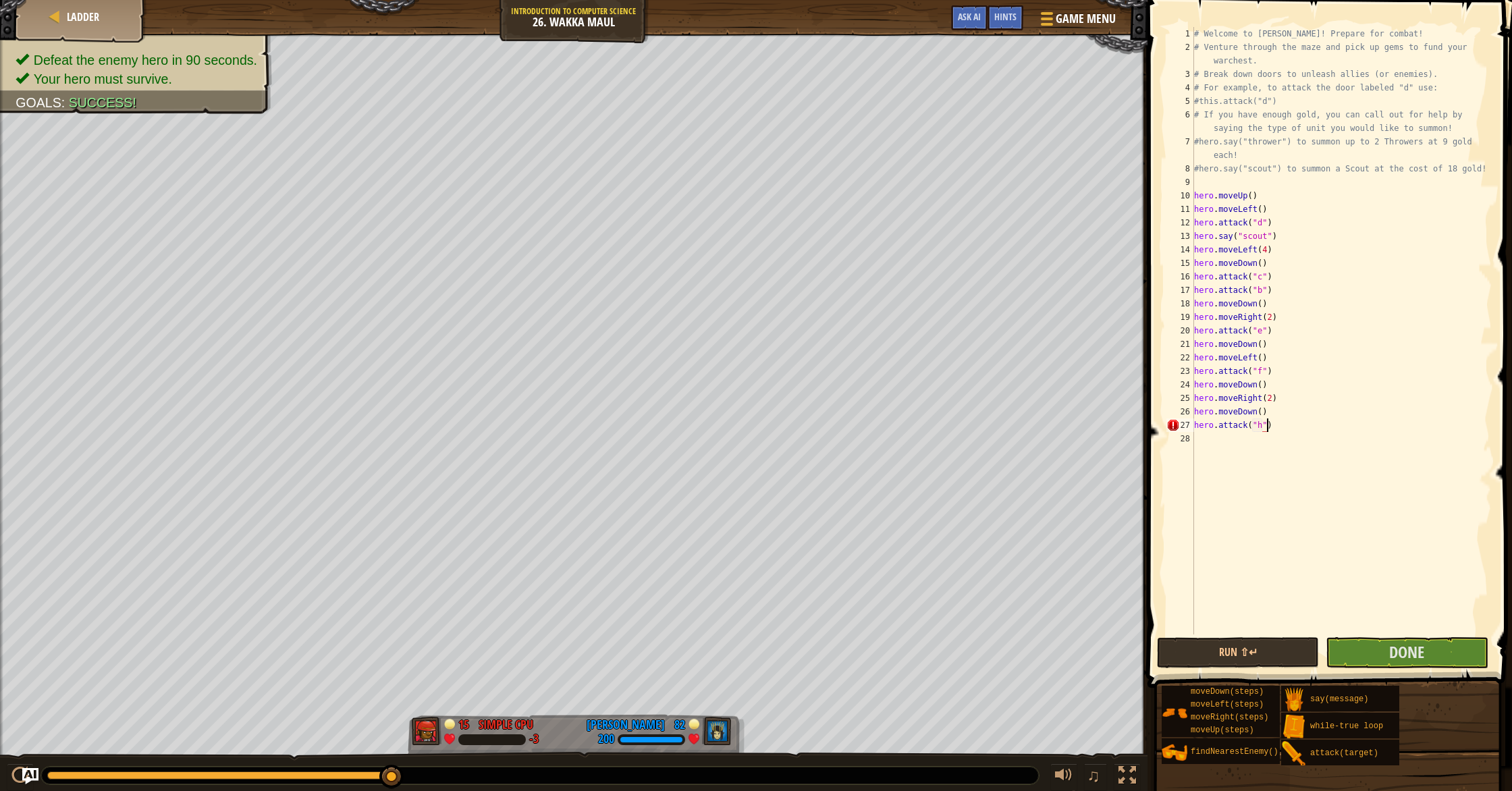
scroll to position [6, 6]
type textarea "hero.attack("h")"
click at [809, 657] on button "Run ⇧↵" at bounding box center [1238, 653] width 162 height 31
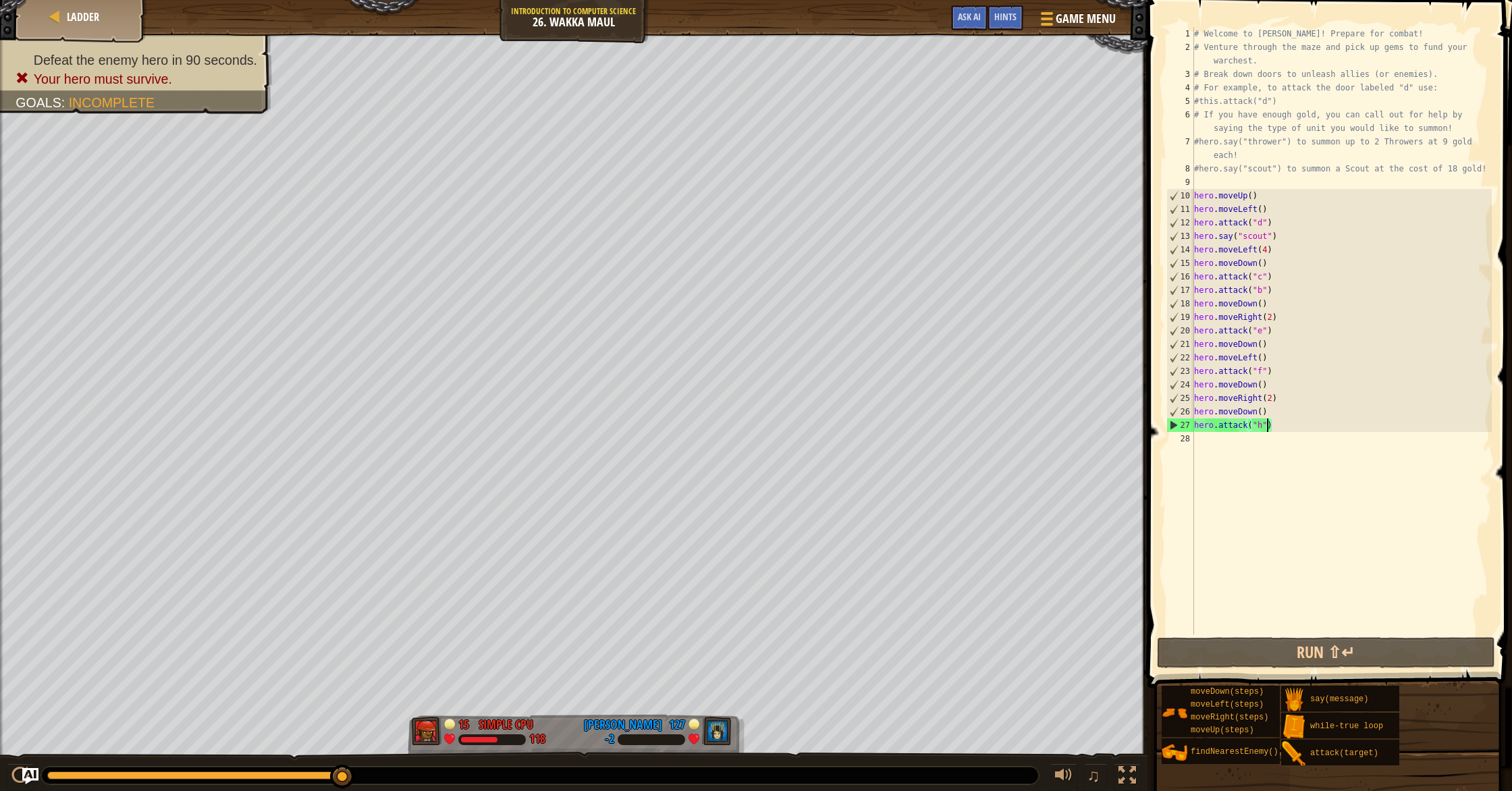
click at [809, 451] on div "# Welcome to [PERSON_NAME]! Prepare for combat! # Venture through the maze and …" at bounding box center [1341, 344] width 300 height 634
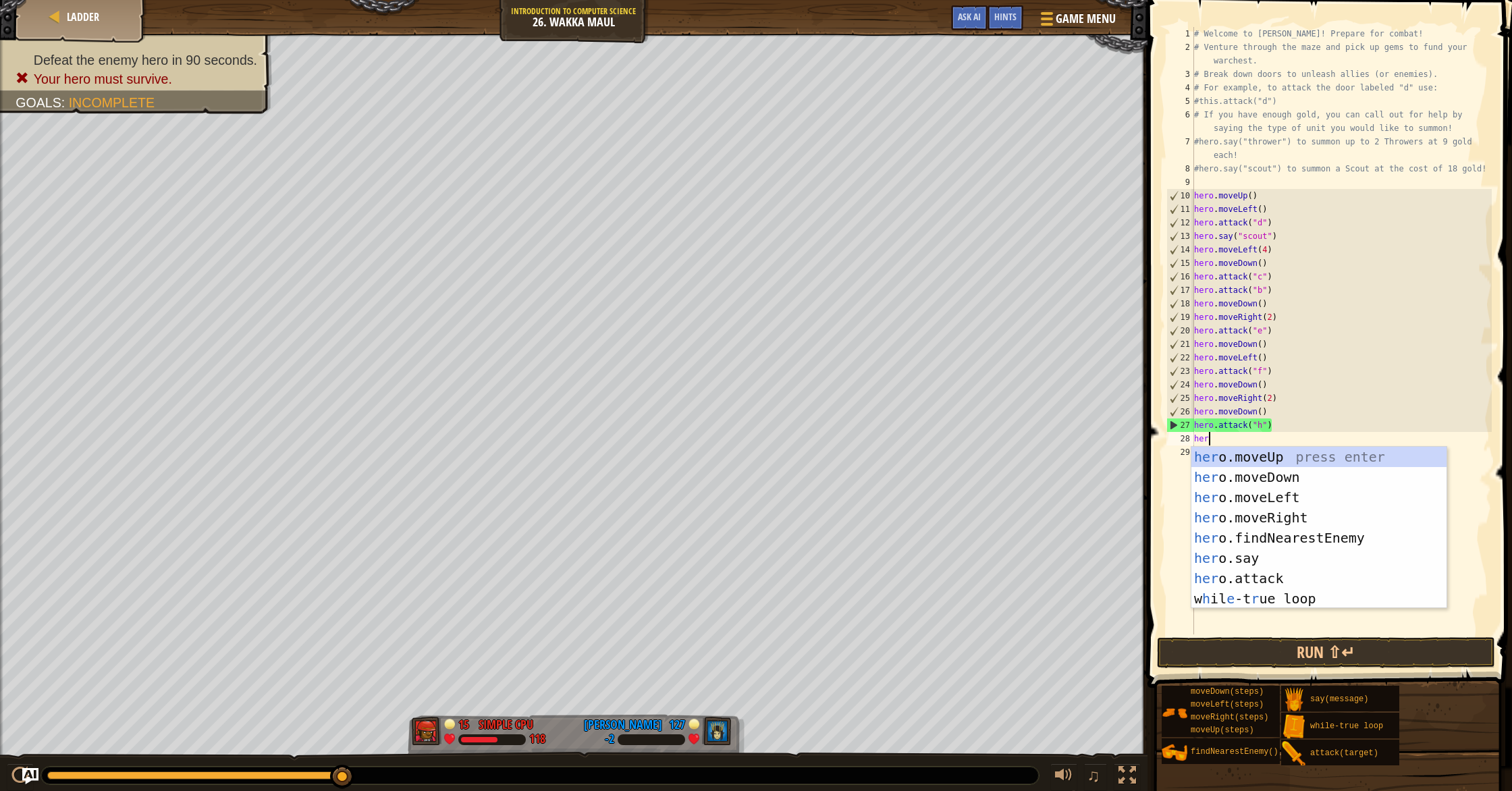
type textarea "hero"
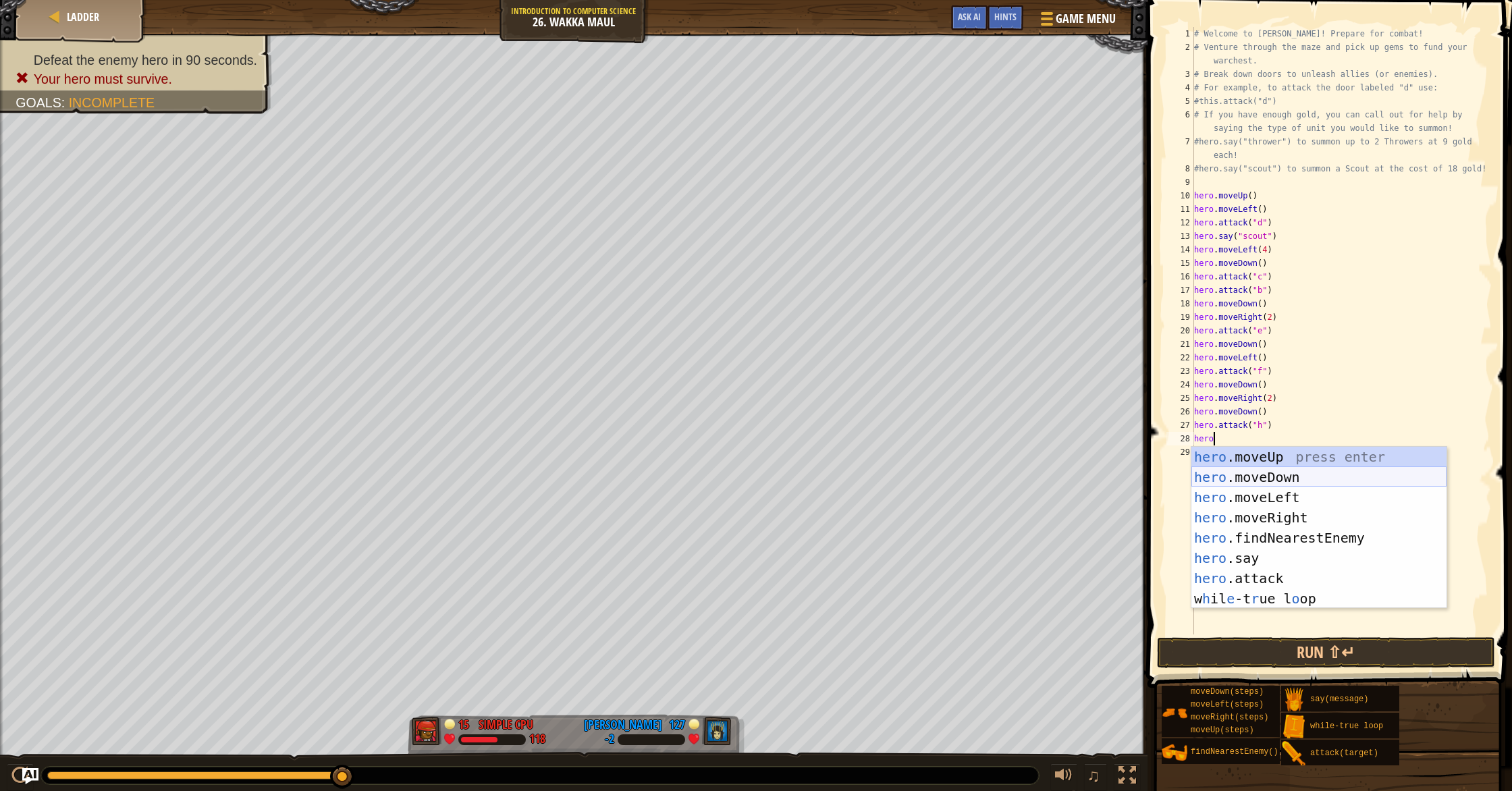
click at [809, 479] on div "hero .moveUp press enter hero .moveDown press enter hero .moveLeft press enter …" at bounding box center [1318, 547] width 255 height 202
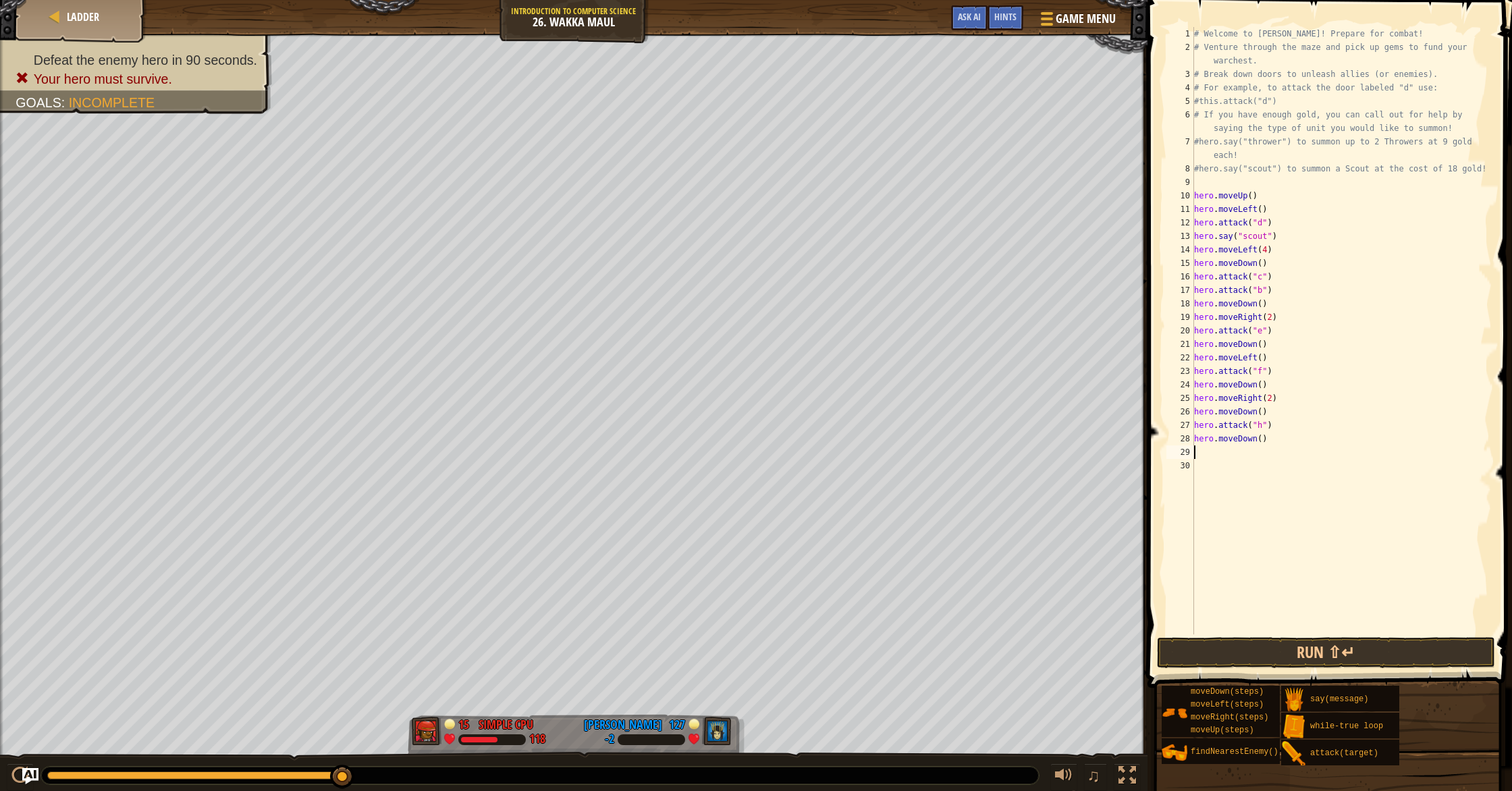
scroll to position [6, 0]
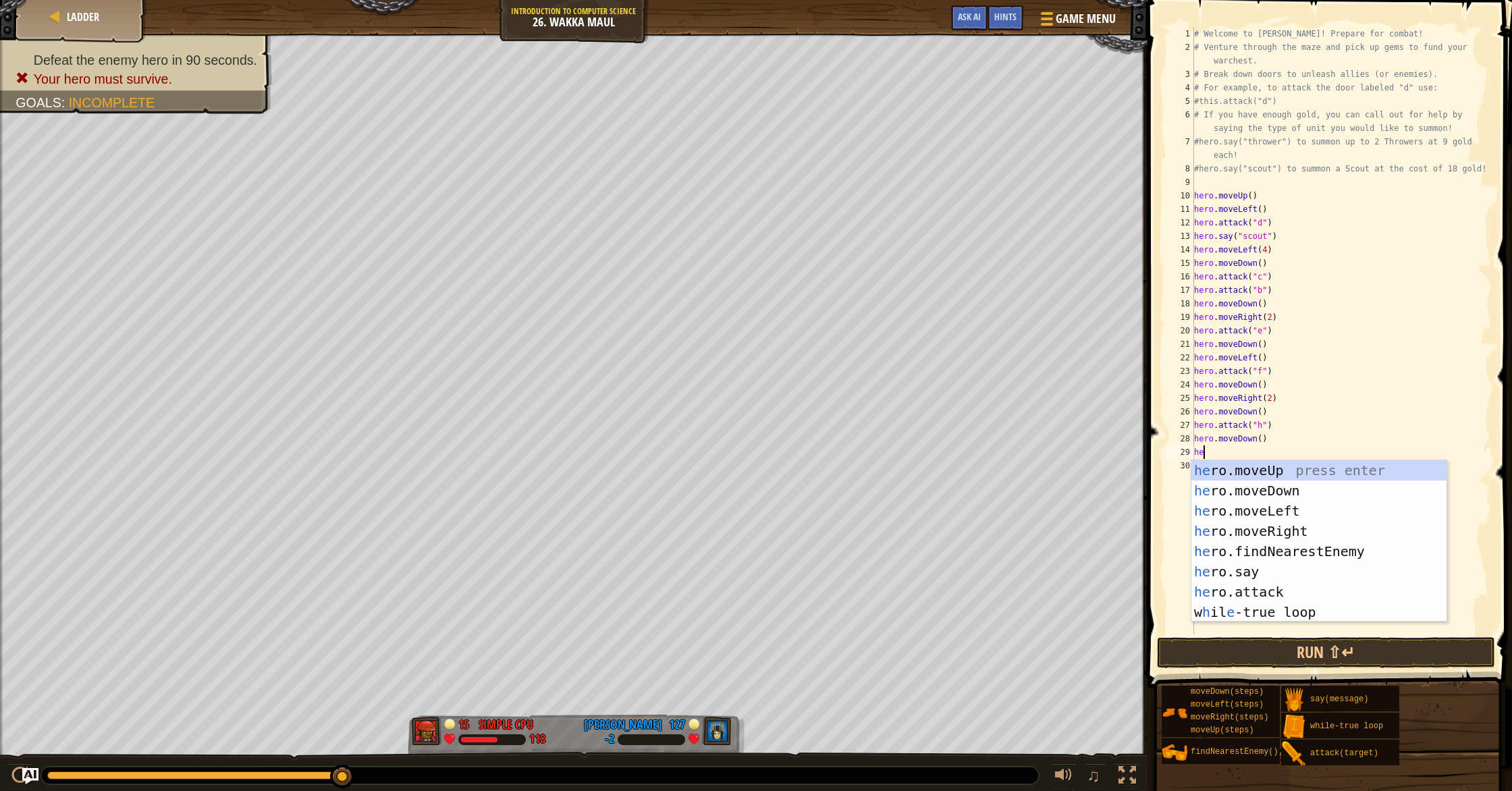
type textarea "her"
drag, startPoint x: 1301, startPoint y: 510, endPoint x: 1297, endPoint y: 503, distance: 8.1
click at [809, 506] on div "her o.moveUp press enter her o.moveDown press enter her o.moveLeft press enter …" at bounding box center [1318, 561] width 255 height 202
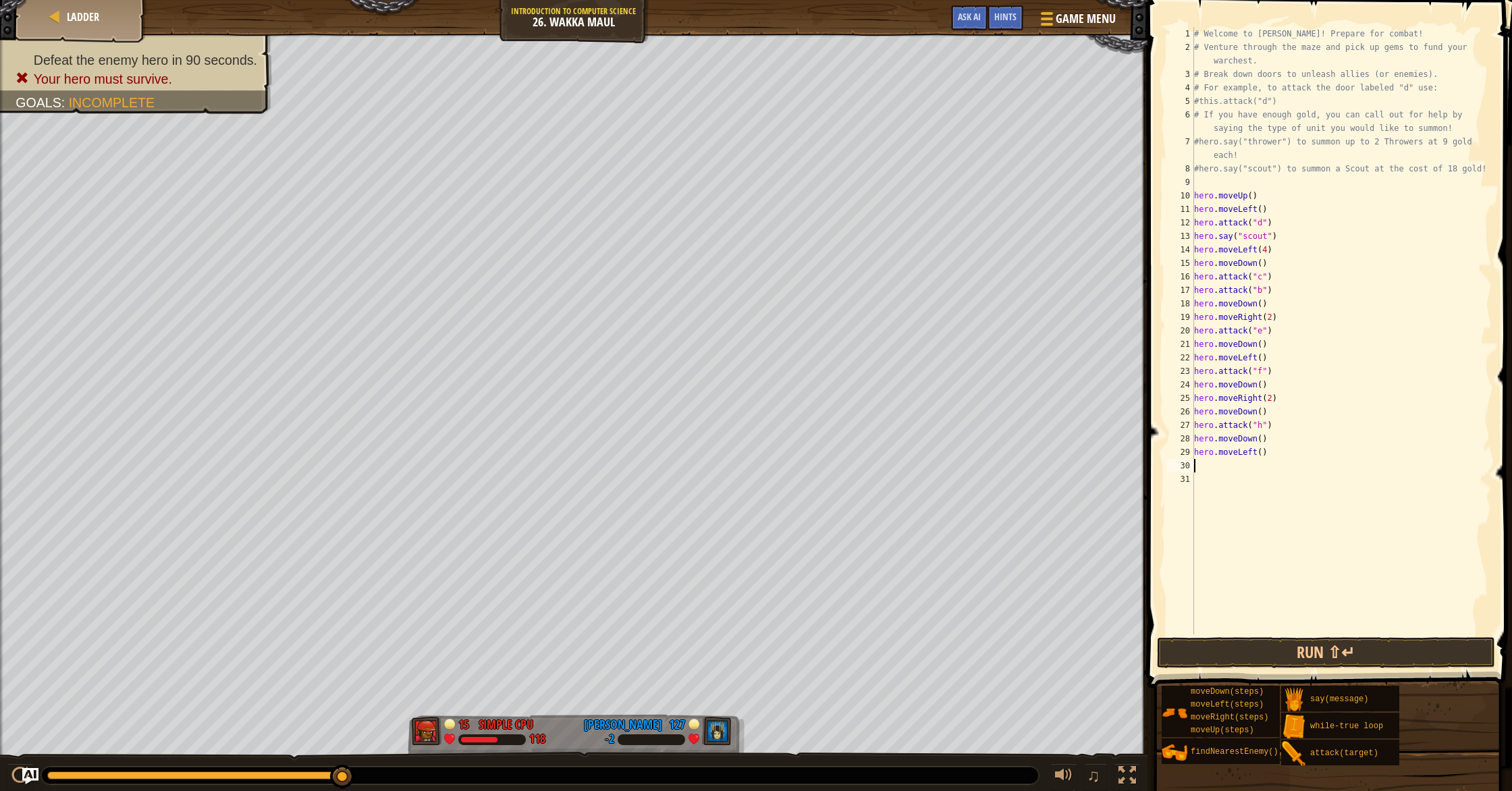
scroll to position [6, 0]
drag, startPoint x: 1261, startPoint y: 451, endPoint x: 1270, endPoint y: 482, distance: 32.3
click at [809, 451] on div "# Welcome to [PERSON_NAME]! Prepare for combat! # Venture through the maze and …" at bounding box center [1341, 344] width 300 height 634
type textarea "hero.moveLeft(2)"
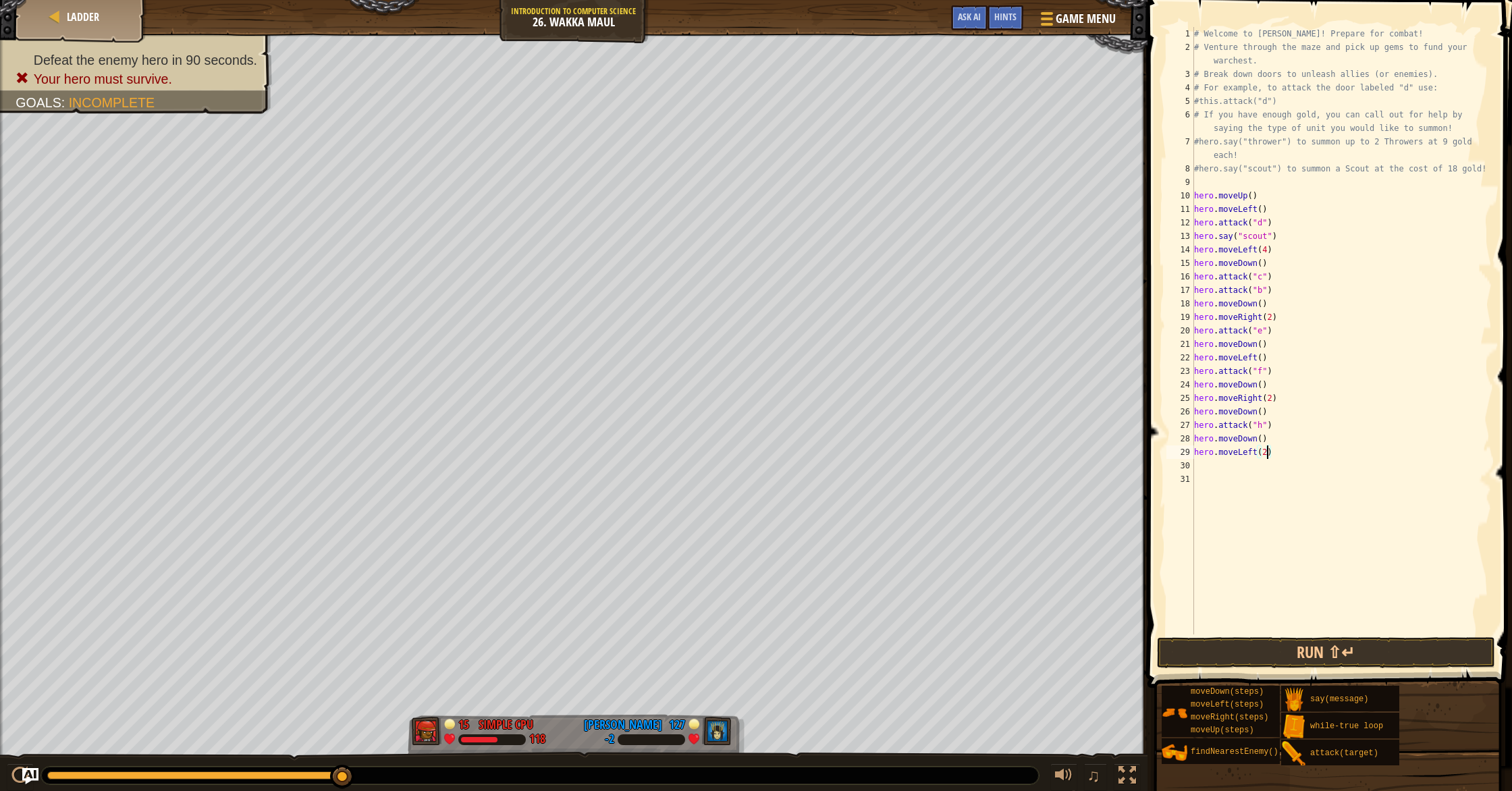
click at [809, 468] on div "# Welcome to [PERSON_NAME]! Prepare for combat! # Venture through the maze and …" at bounding box center [1341, 344] width 300 height 634
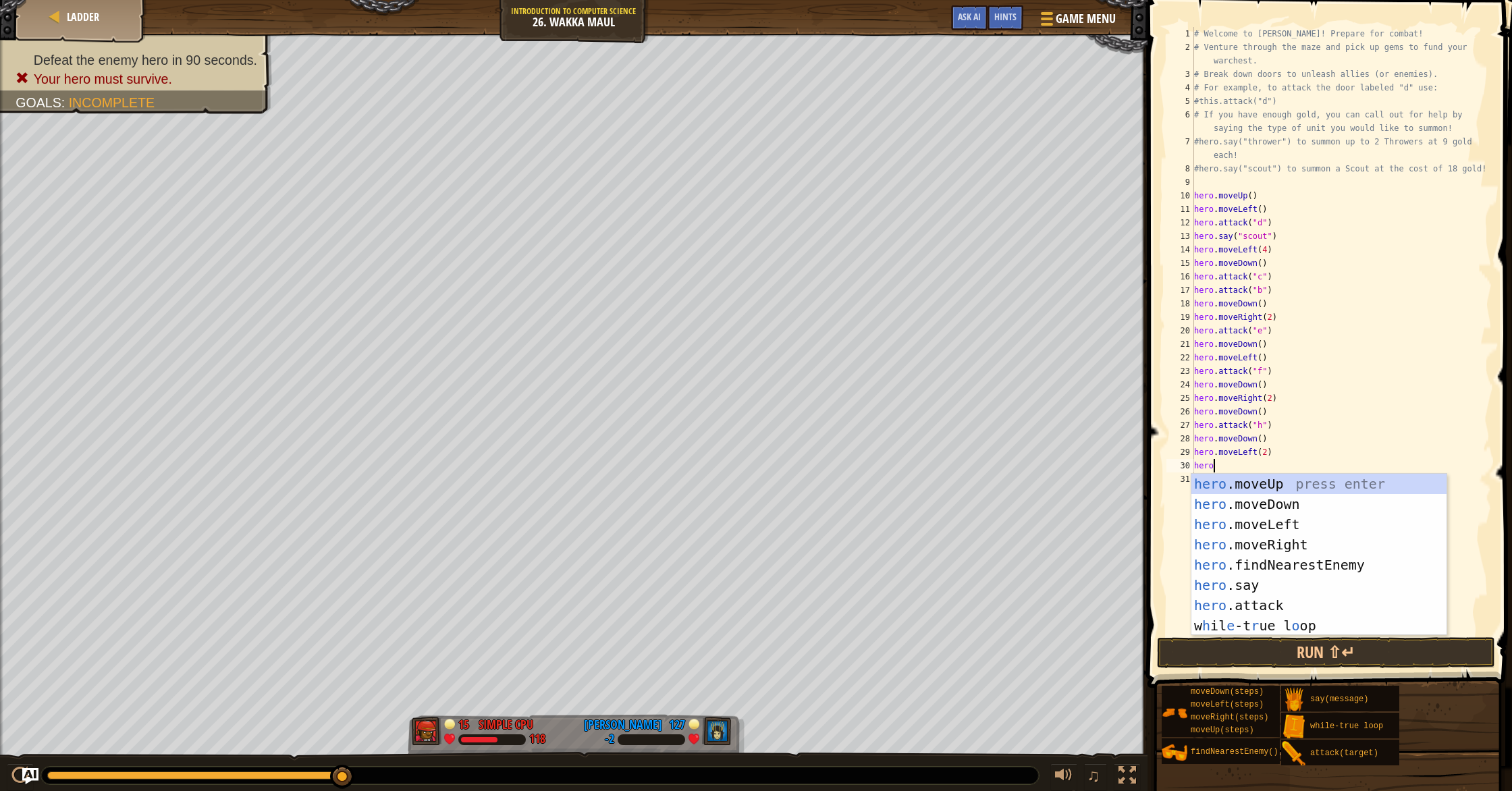
scroll to position [6, 1]
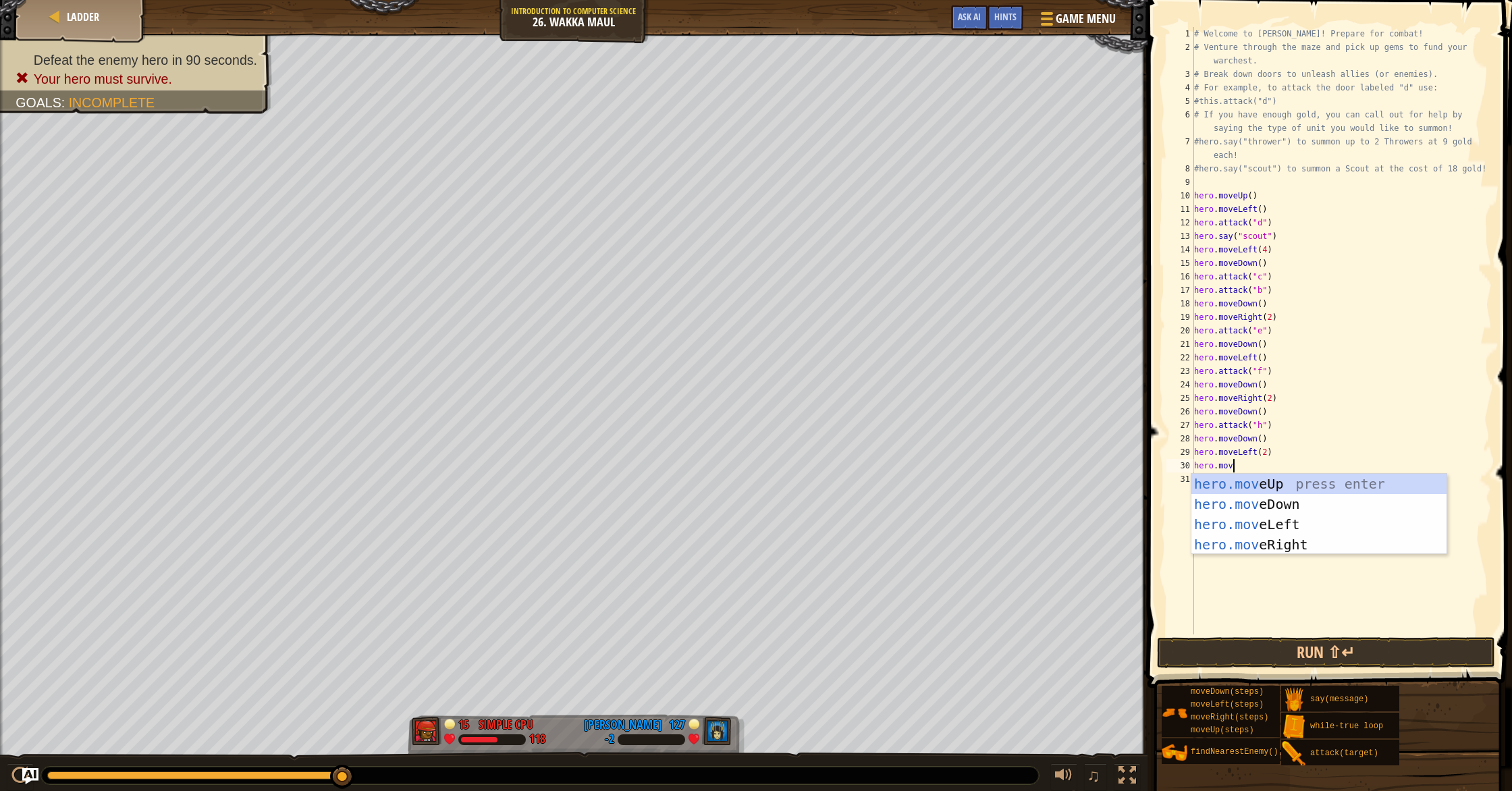
type textarea "hero.move"
click at [809, 481] on div "hero.move Up press enter hero.move Down press enter hero.move Left press enter …" at bounding box center [1318, 534] width 255 height 121
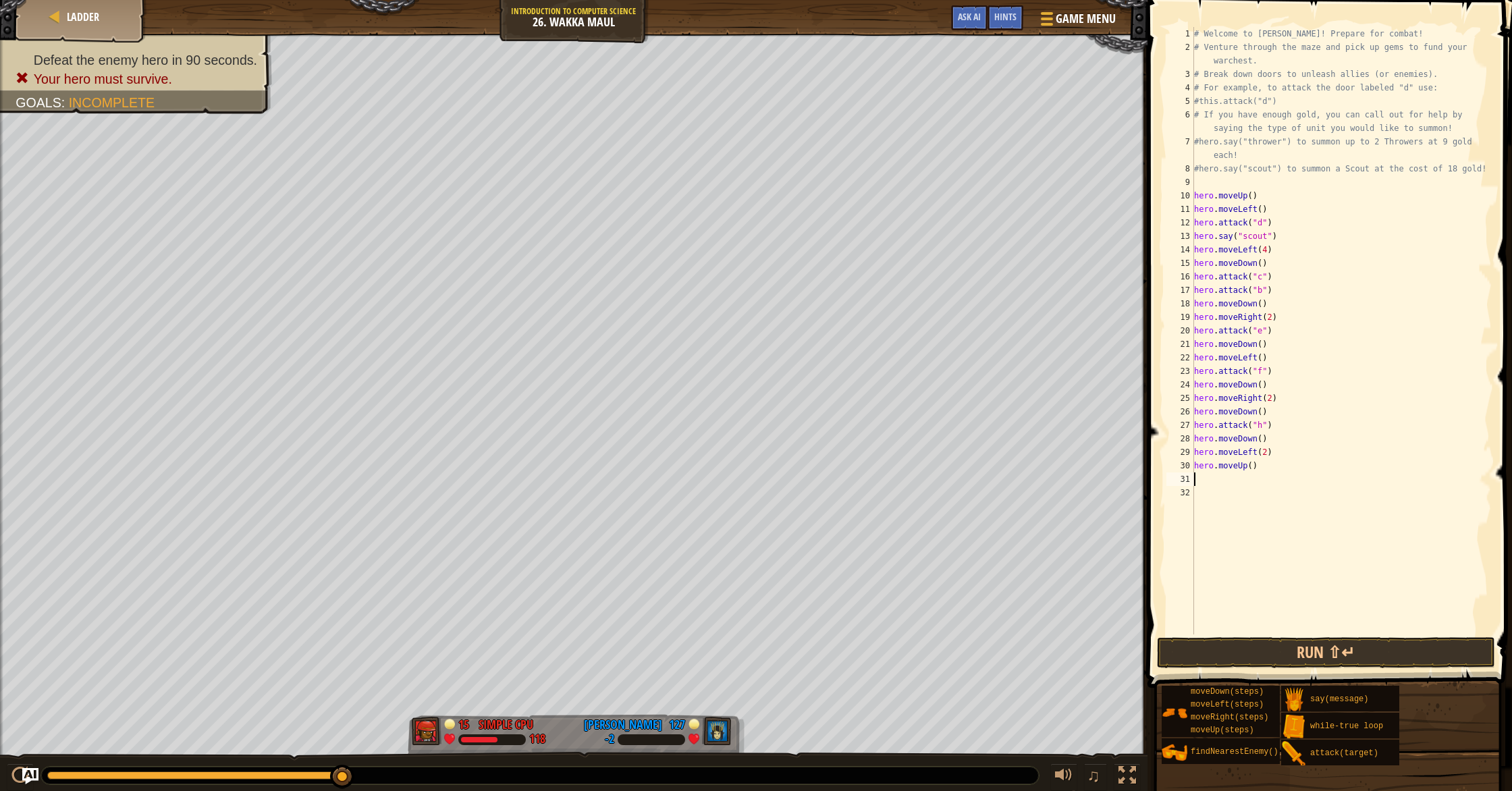
scroll to position [6, 0]
drag, startPoint x: 1251, startPoint y: 464, endPoint x: 1277, endPoint y: 474, distance: 27.9
click at [809, 465] on div "# Welcome to [PERSON_NAME]! Prepare for combat! # Venture through the maze and …" at bounding box center [1341, 344] width 300 height 634
drag, startPoint x: 1334, startPoint y: 658, endPoint x: 1339, endPoint y: 626, distance: 32.4
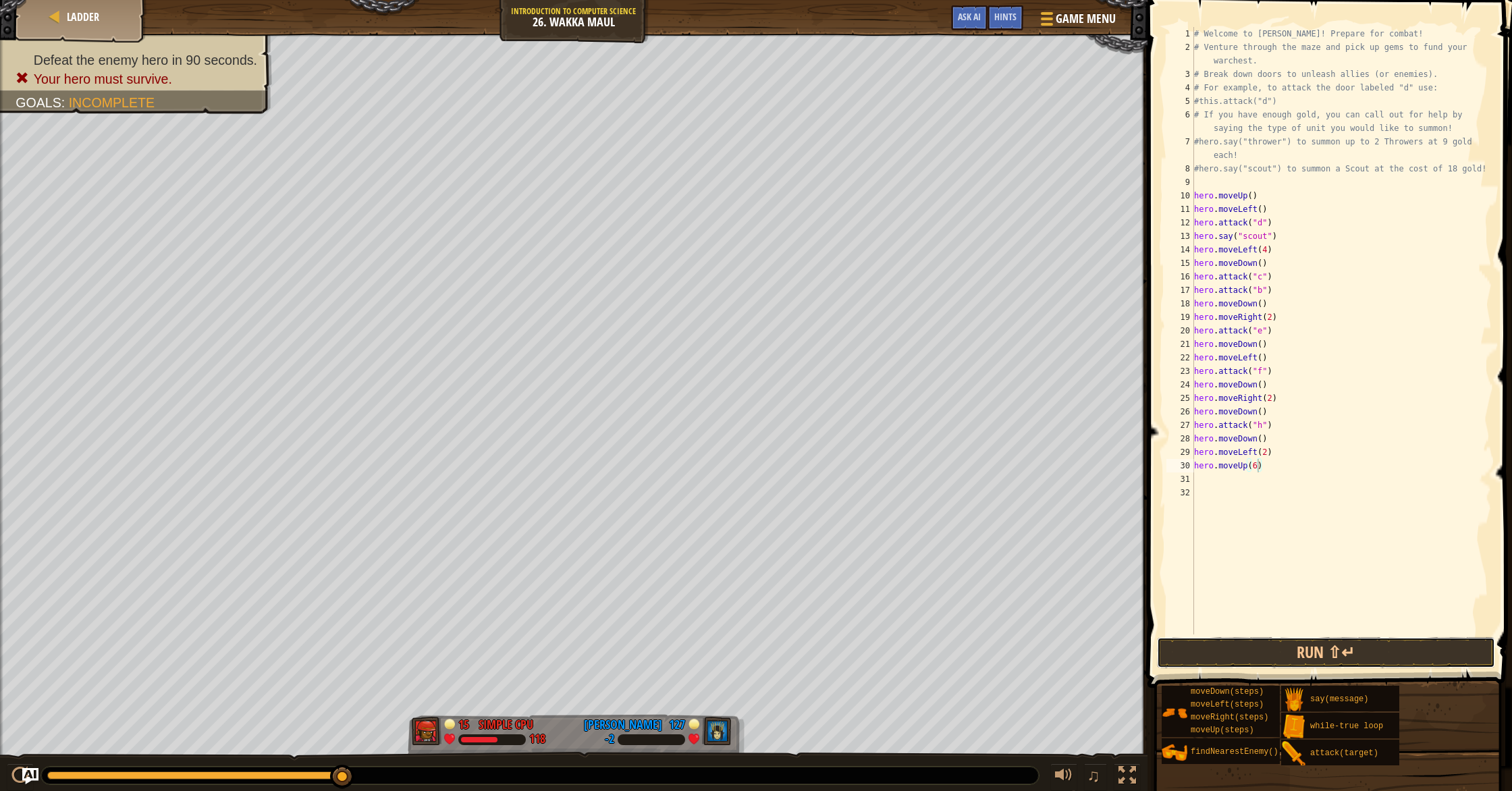
click at [809, 657] on button "Run ⇧↵" at bounding box center [1326, 653] width 338 height 31
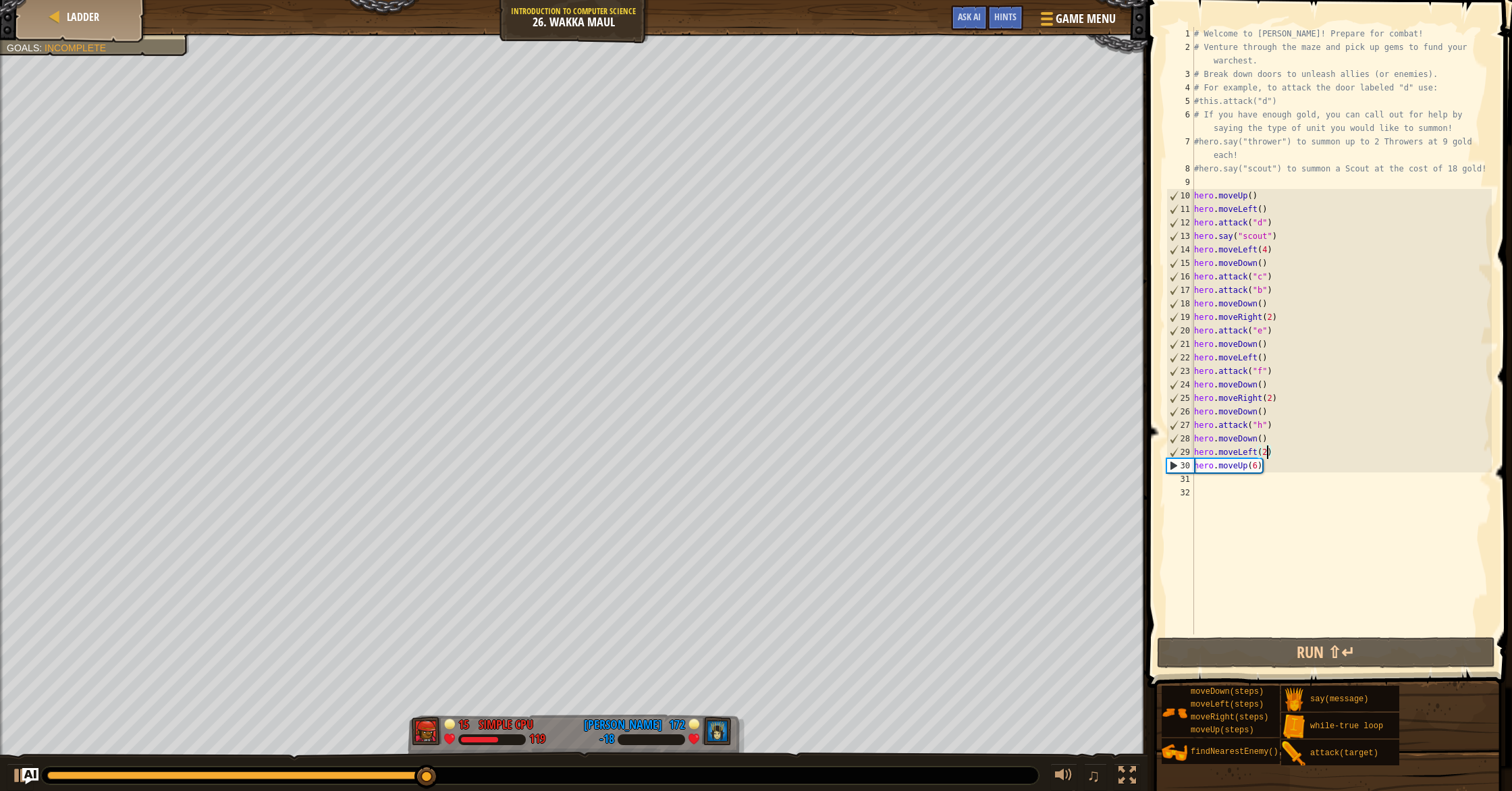
drag, startPoint x: 1266, startPoint y: 453, endPoint x: 1271, endPoint y: 469, distance: 16.8
click at [809, 455] on div "# Welcome to [PERSON_NAME]! Prepare for combat! # Venture through the maze and …" at bounding box center [1341, 344] width 300 height 634
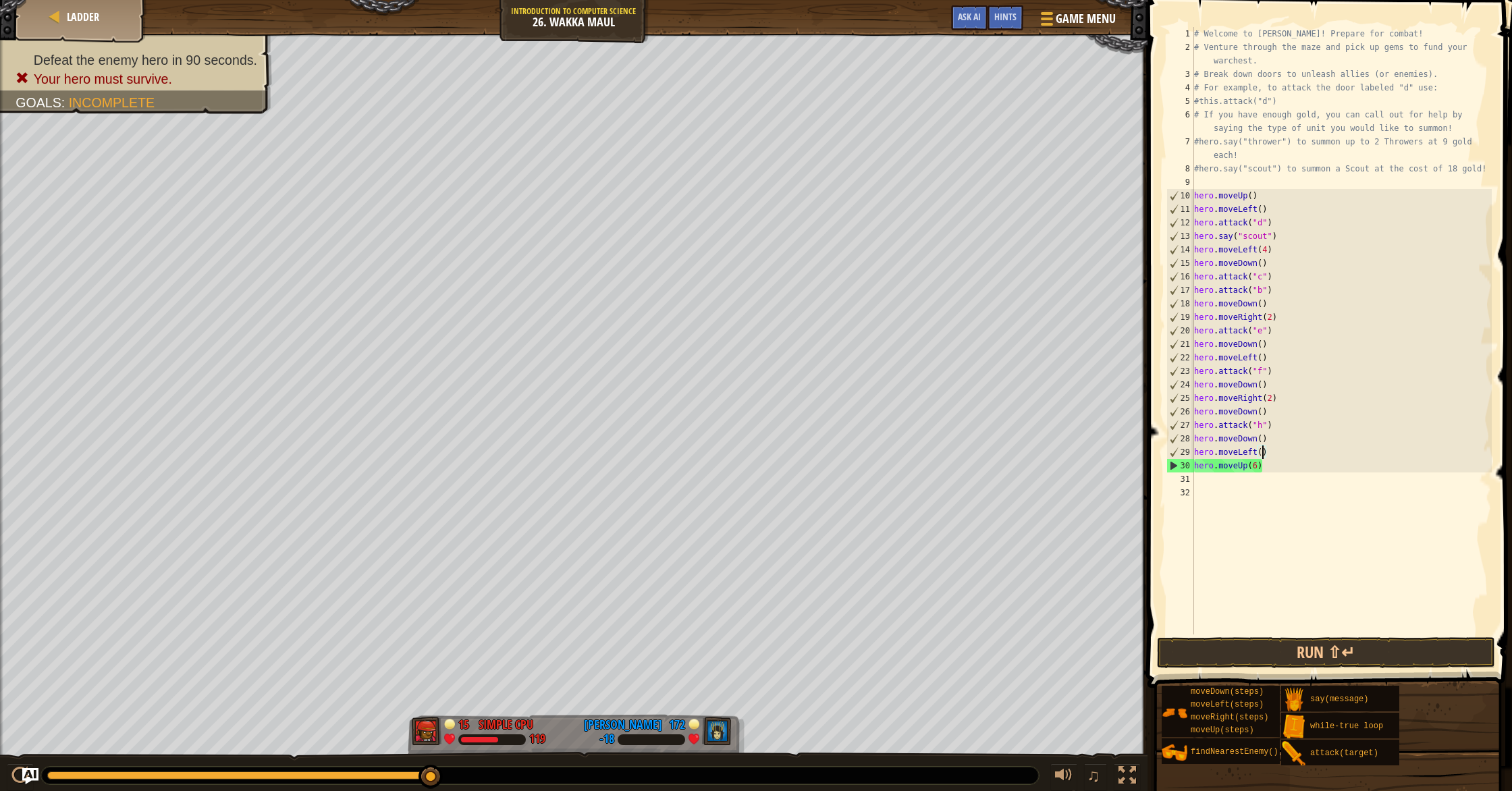
scroll to position [6, 6]
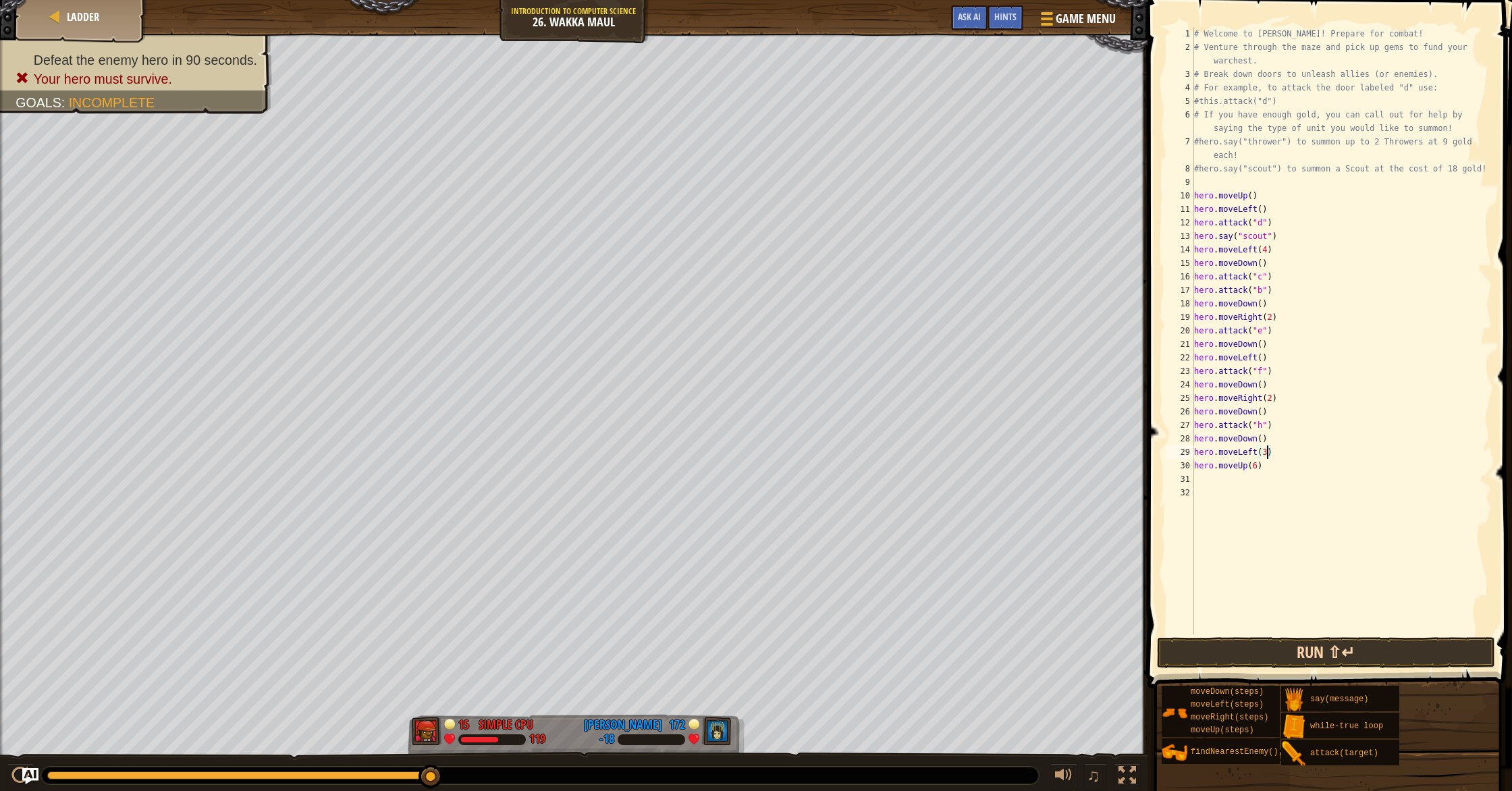
type textarea "hero.moveLeft(3)"
click at [809, 651] on button "Run ⇧↵" at bounding box center [1326, 653] width 338 height 31
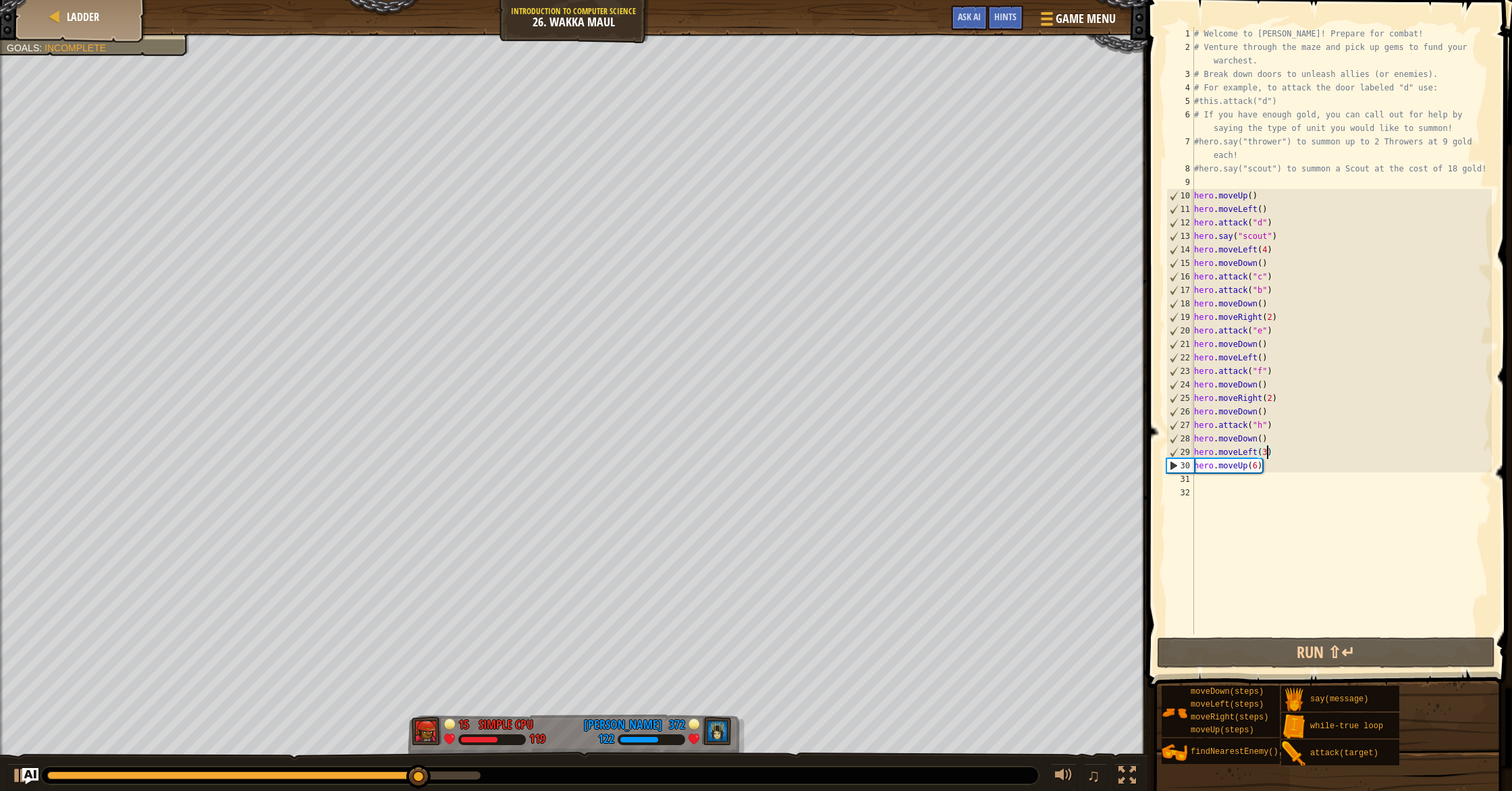
click at [809, 485] on div "# Welcome to [PERSON_NAME]! Prepare for combat! # Venture through the maze and …" at bounding box center [1341, 344] width 300 height 634
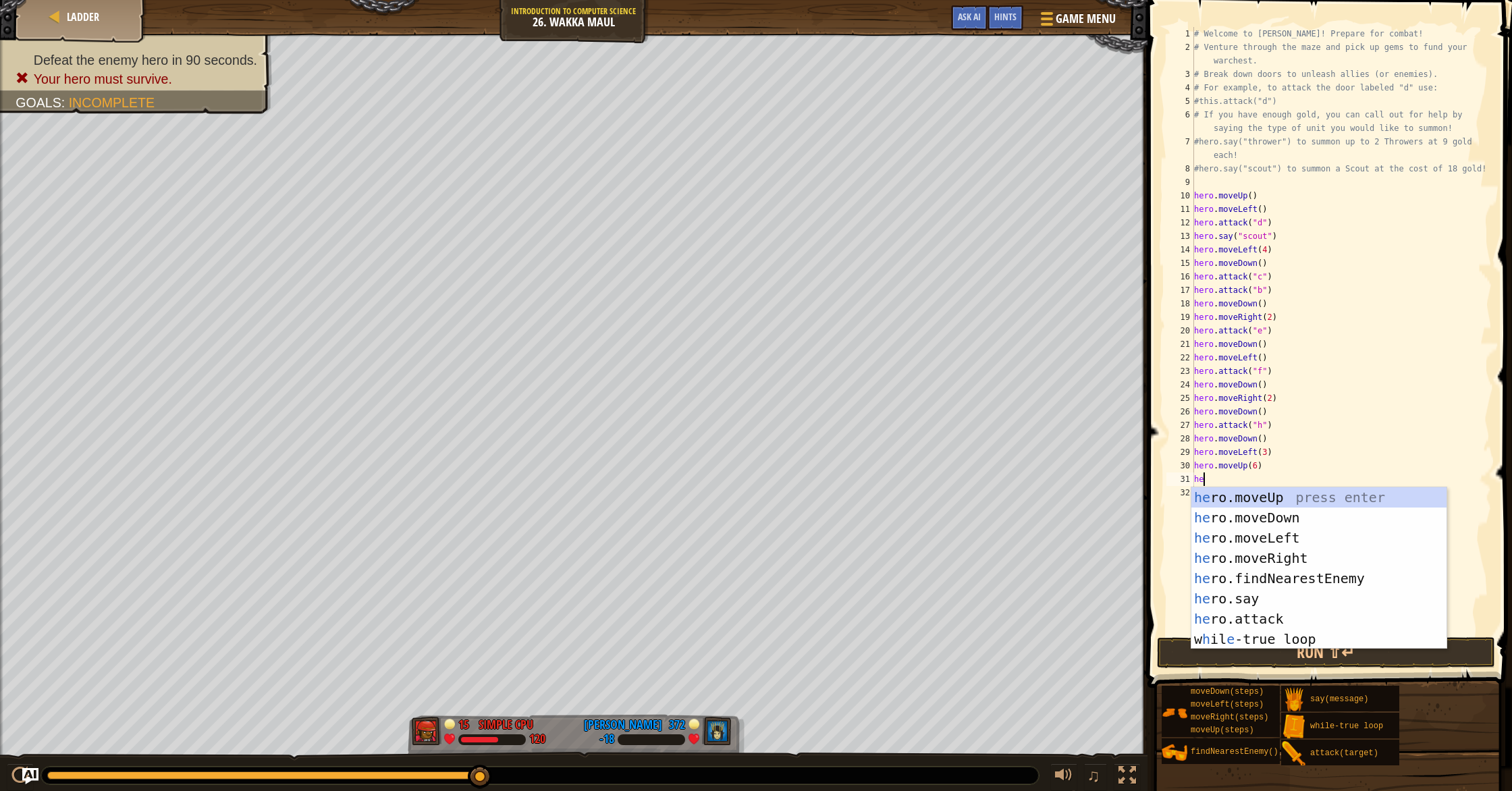
type textarea "her"
click at [809, 563] on div "her o.moveUp press enter her o.moveDown press enter her o.moveLeft press enter …" at bounding box center [1318, 588] width 255 height 202
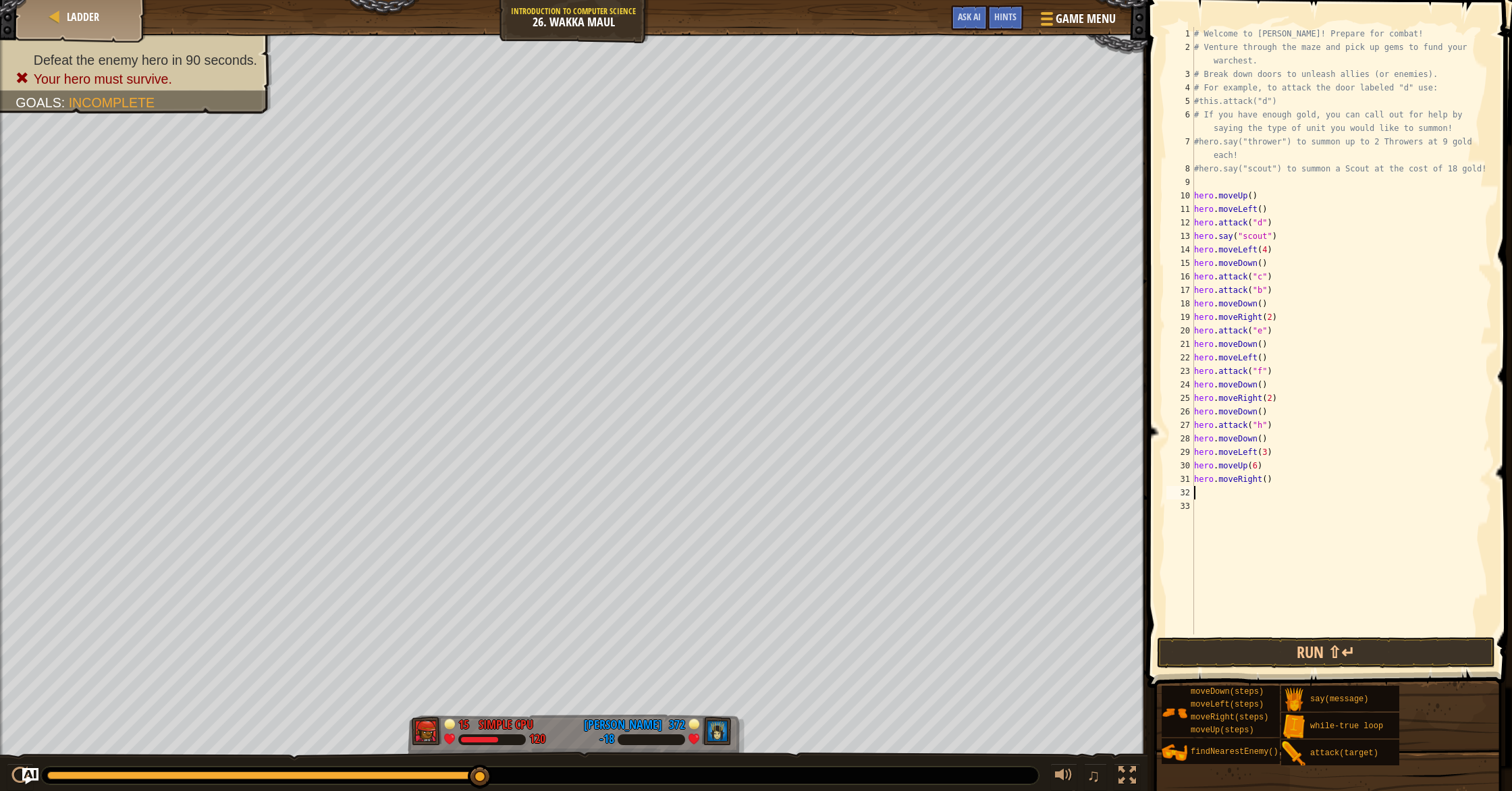
scroll to position [6, 0]
click at [809, 481] on div "# Welcome to [PERSON_NAME]! Prepare for combat! # Venture through the maze and …" at bounding box center [1341, 344] width 300 height 634
type textarea "hero.moveRight(5)"
click at [809, 498] on div "# Welcome to [PERSON_NAME]! Prepare for combat! # Venture through the maze and …" at bounding box center [1341, 344] width 300 height 634
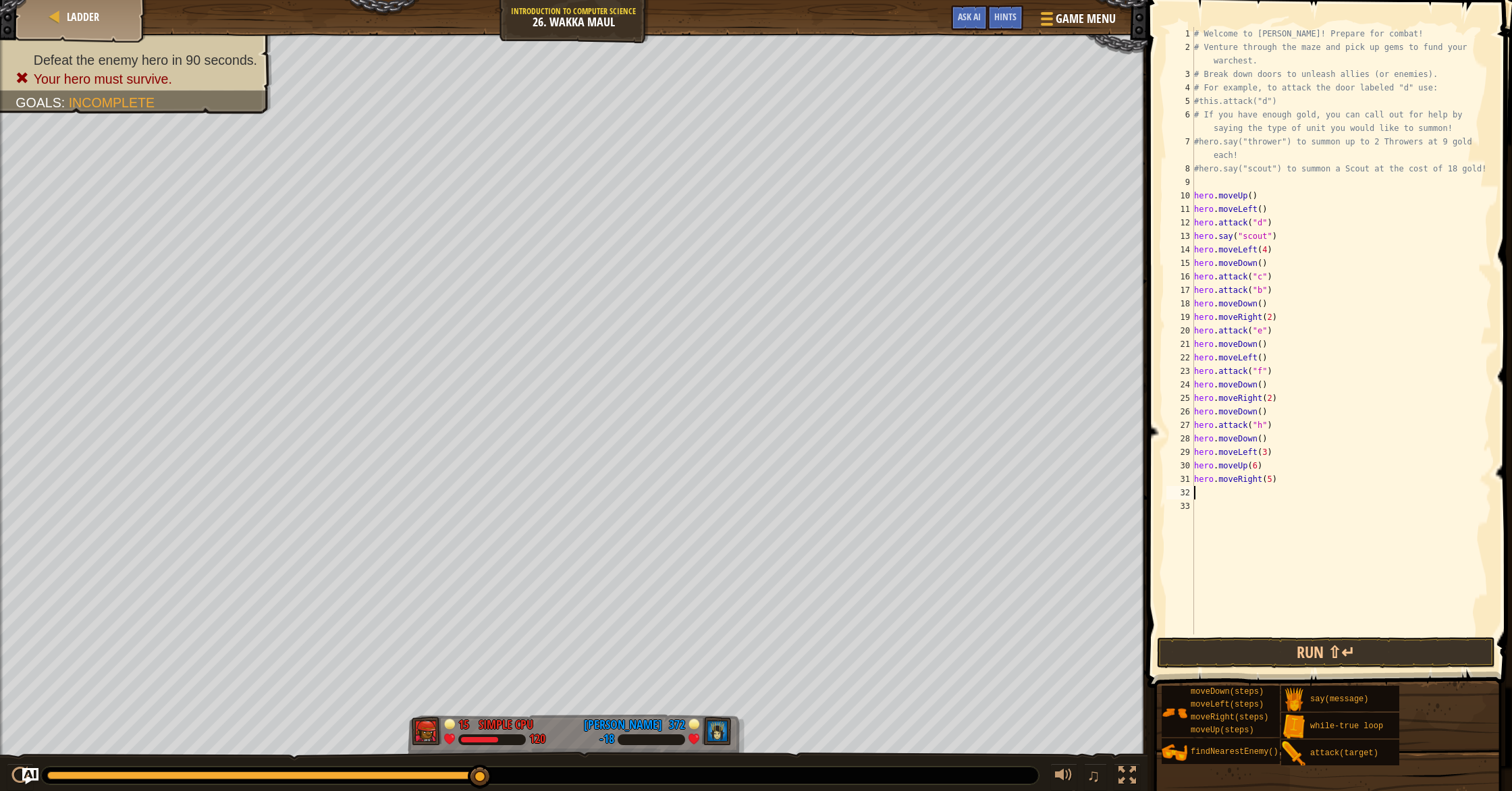
scroll to position [6, 0]
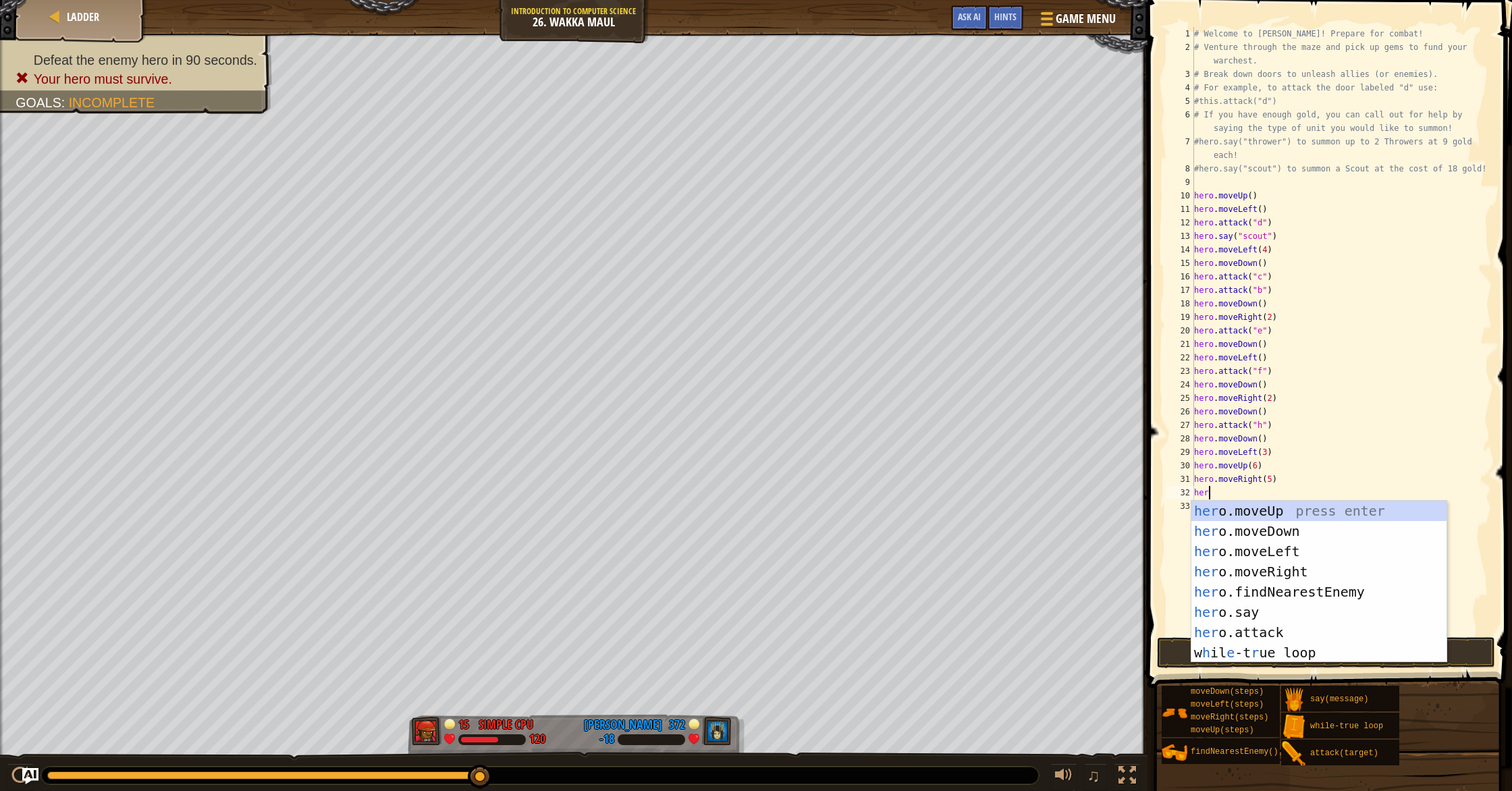
type textarea "hero"
click at [809, 523] on div "hero .moveUp press enter hero .moveDown press enter hero .moveLeft press enter …" at bounding box center [1318, 601] width 255 height 202
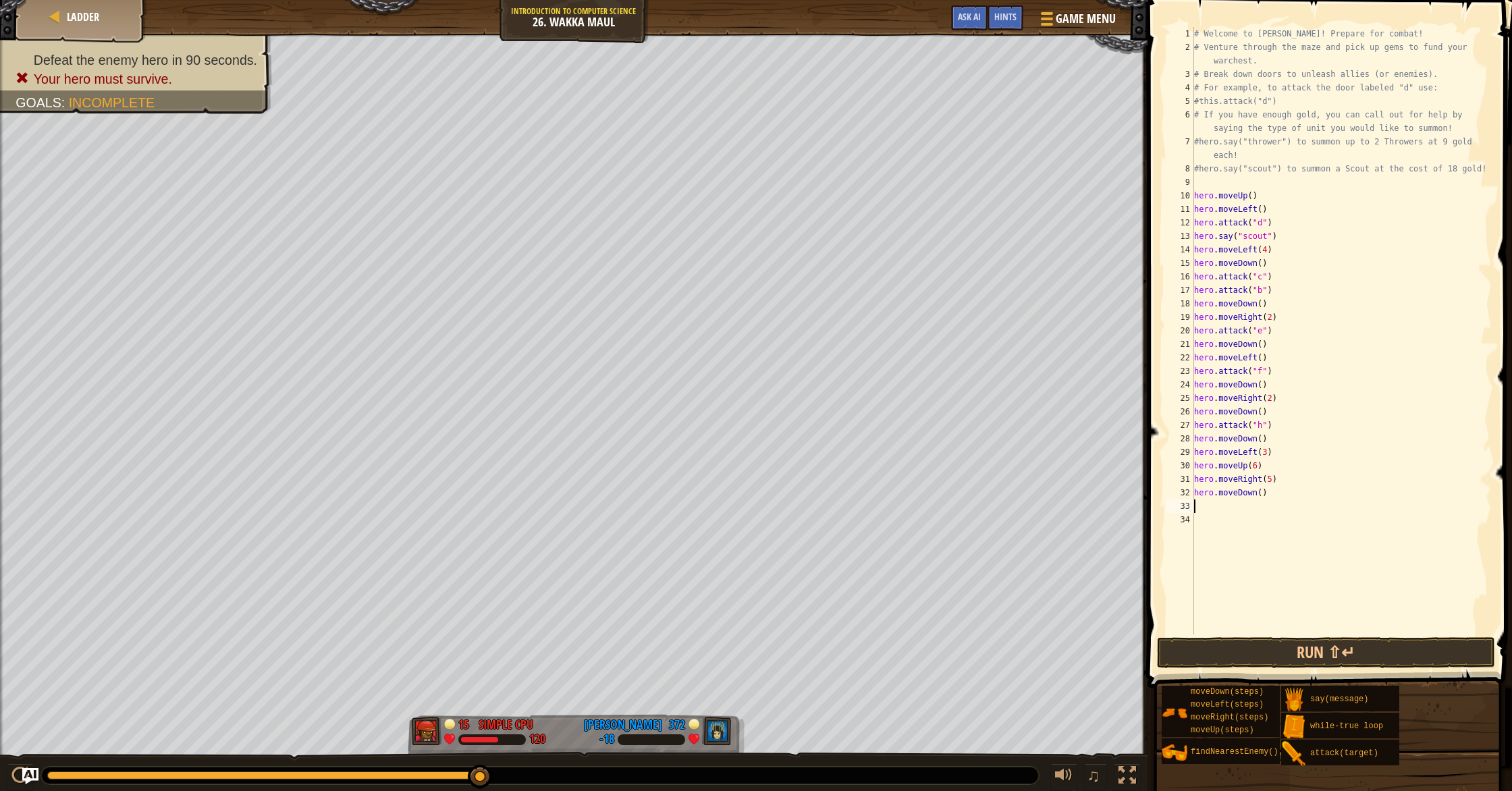
scroll to position [6, 0]
drag, startPoint x: 1261, startPoint y: 496, endPoint x: 1268, endPoint y: 547, distance: 51.5
click at [809, 499] on div "# Welcome to [PERSON_NAME]! Prepare for combat! # Venture through the maze and …" at bounding box center [1341, 344] width 300 height 634
click at [809, 657] on button "Run ⇧↵" at bounding box center [1326, 653] width 338 height 31
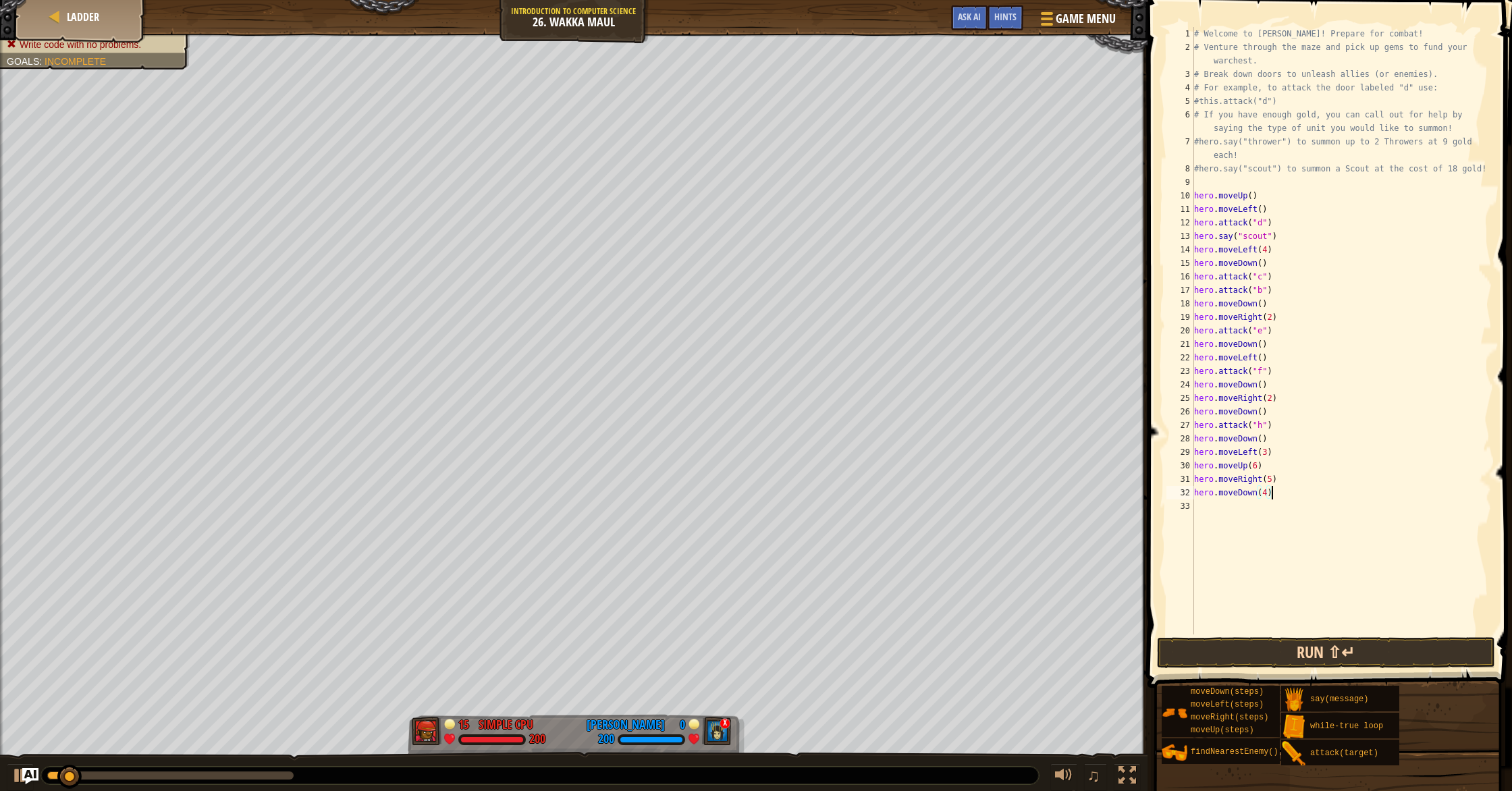
type textarea "hero.moveDown(4)"
drag, startPoint x: 1268, startPoint y: 649, endPoint x: 1260, endPoint y: 648, distance: 8.1
click at [809, 648] on button "Run ⇧↵" at bounding box center [1326, 653] width 338 height 31
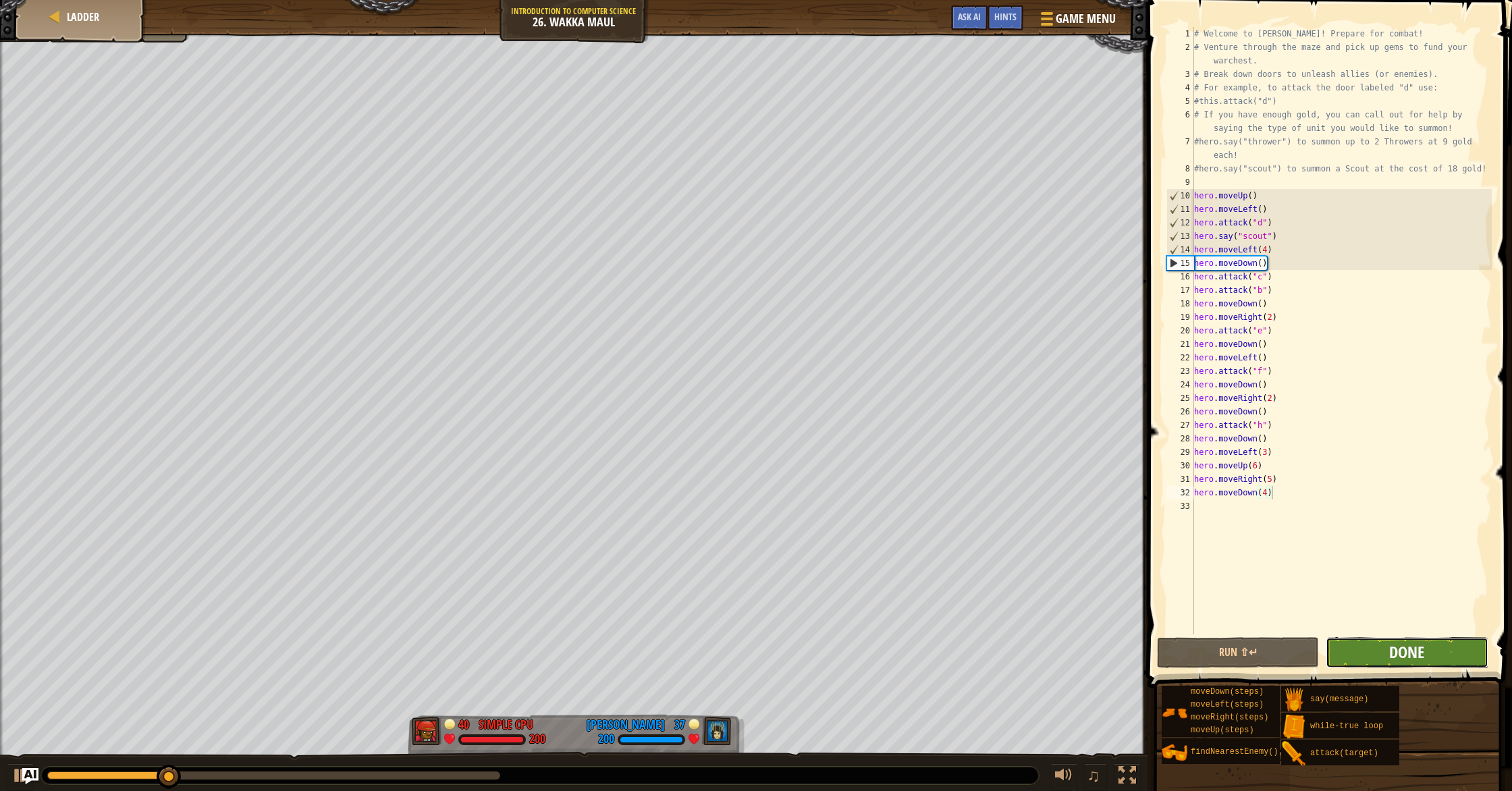
click at [809, 645] on span "Done" at bounding box center [1407, 651] width 35 height 22
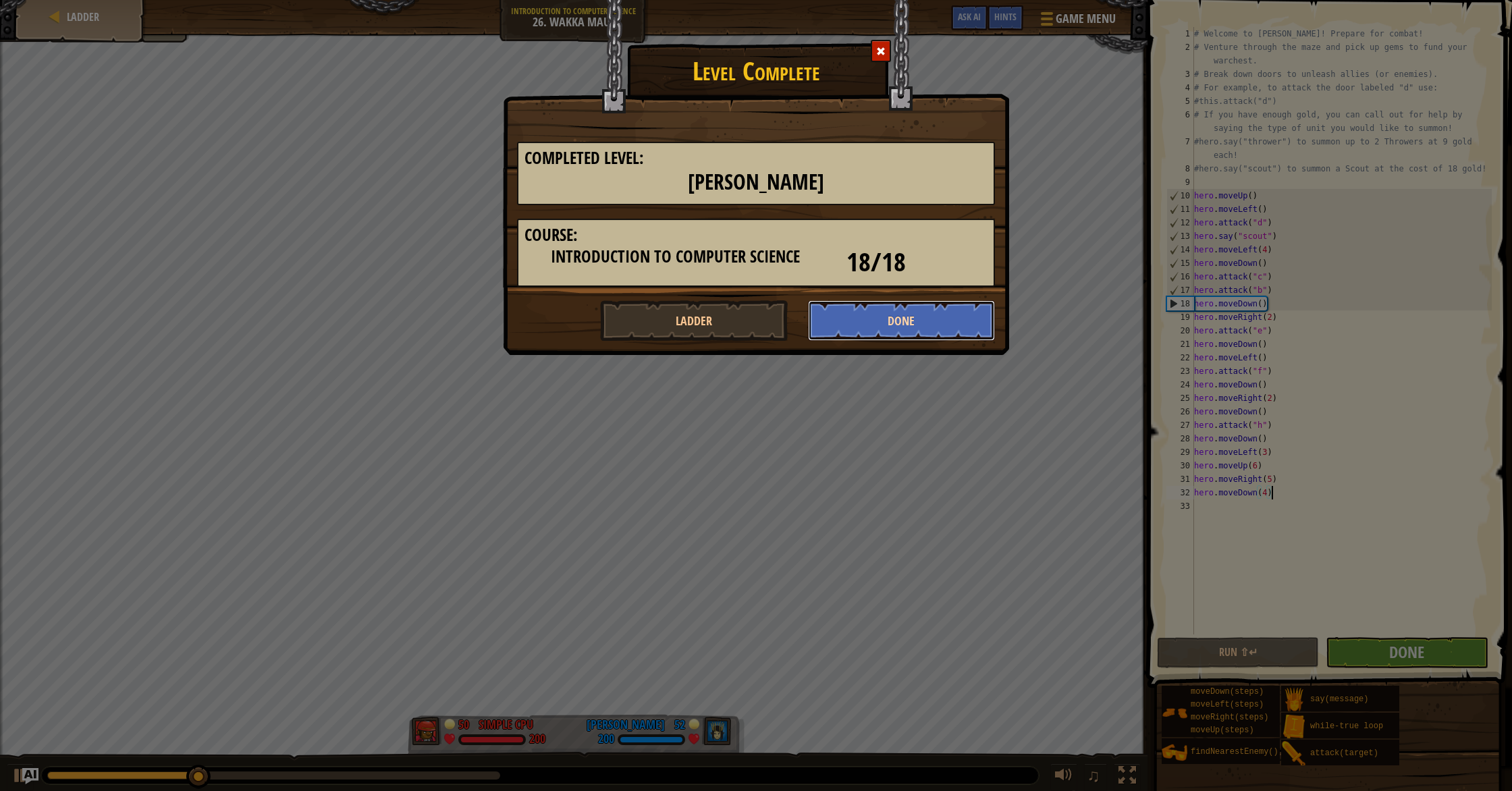
click at [809, 306] on button "Done" at bounding box center [901, 321] width 187 height 41
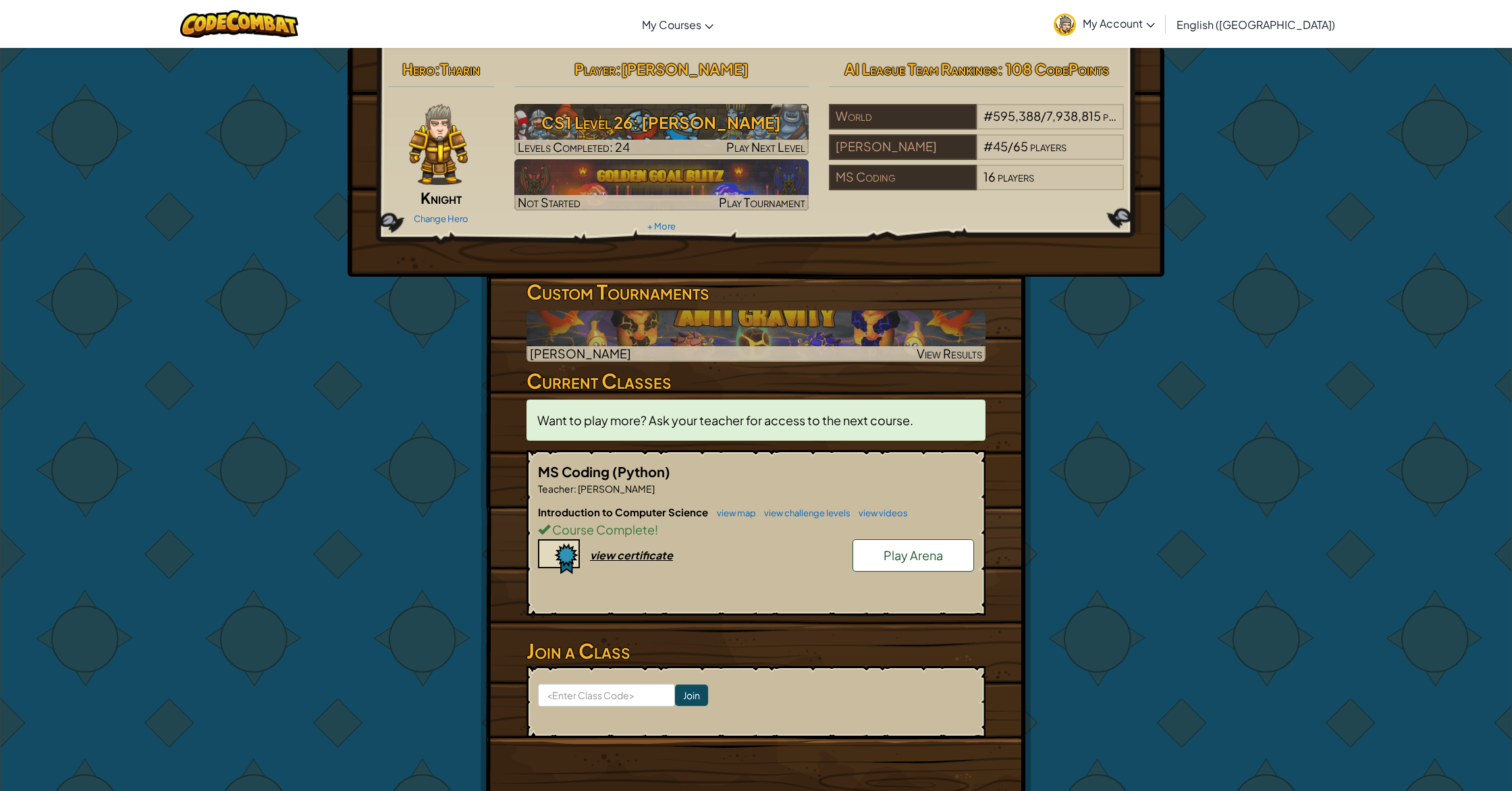
scroll to position [6, 0]
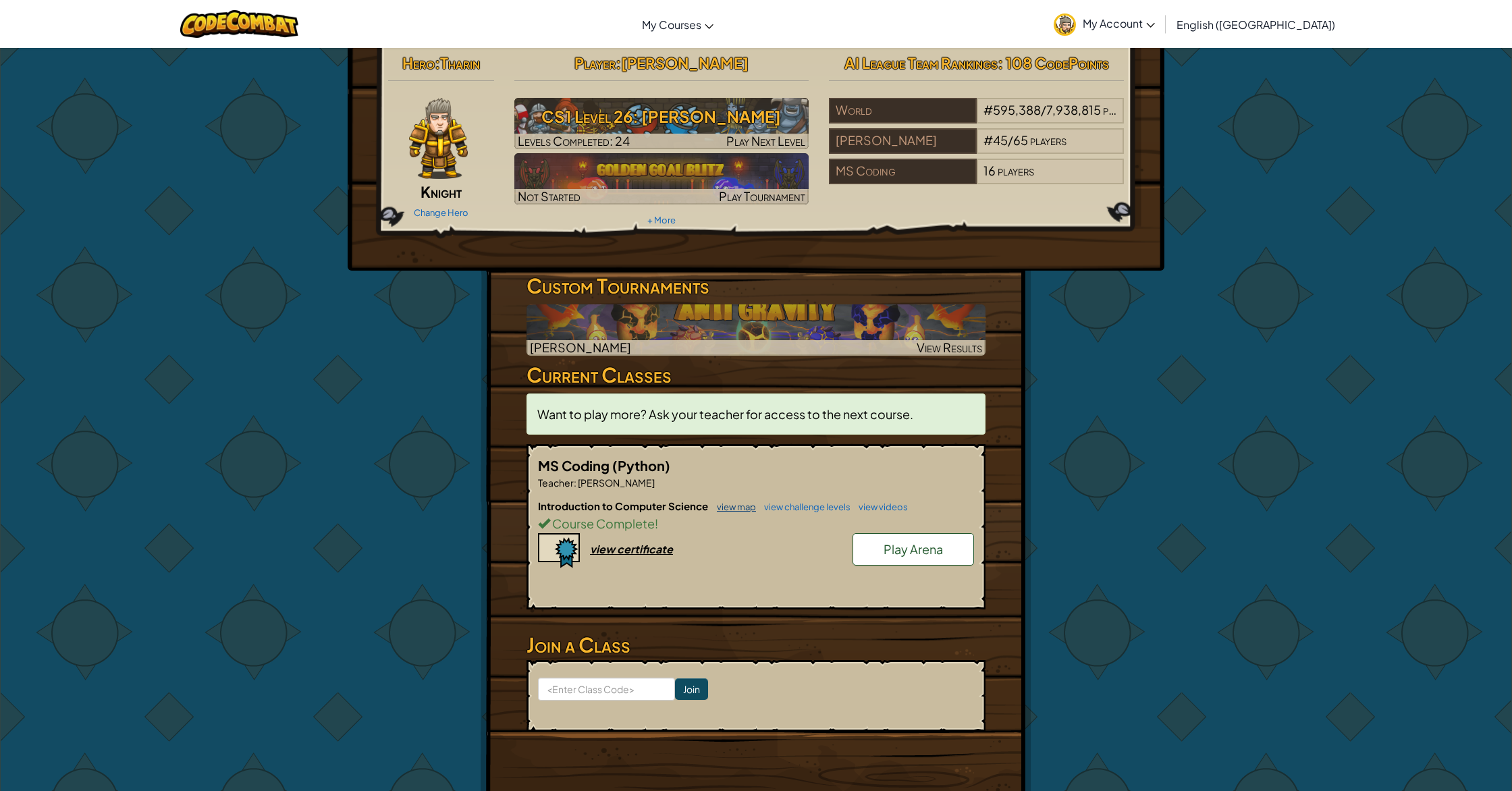
click at [736, 507] on link "view map" at bounding box center [732, 506] width 46 height 11
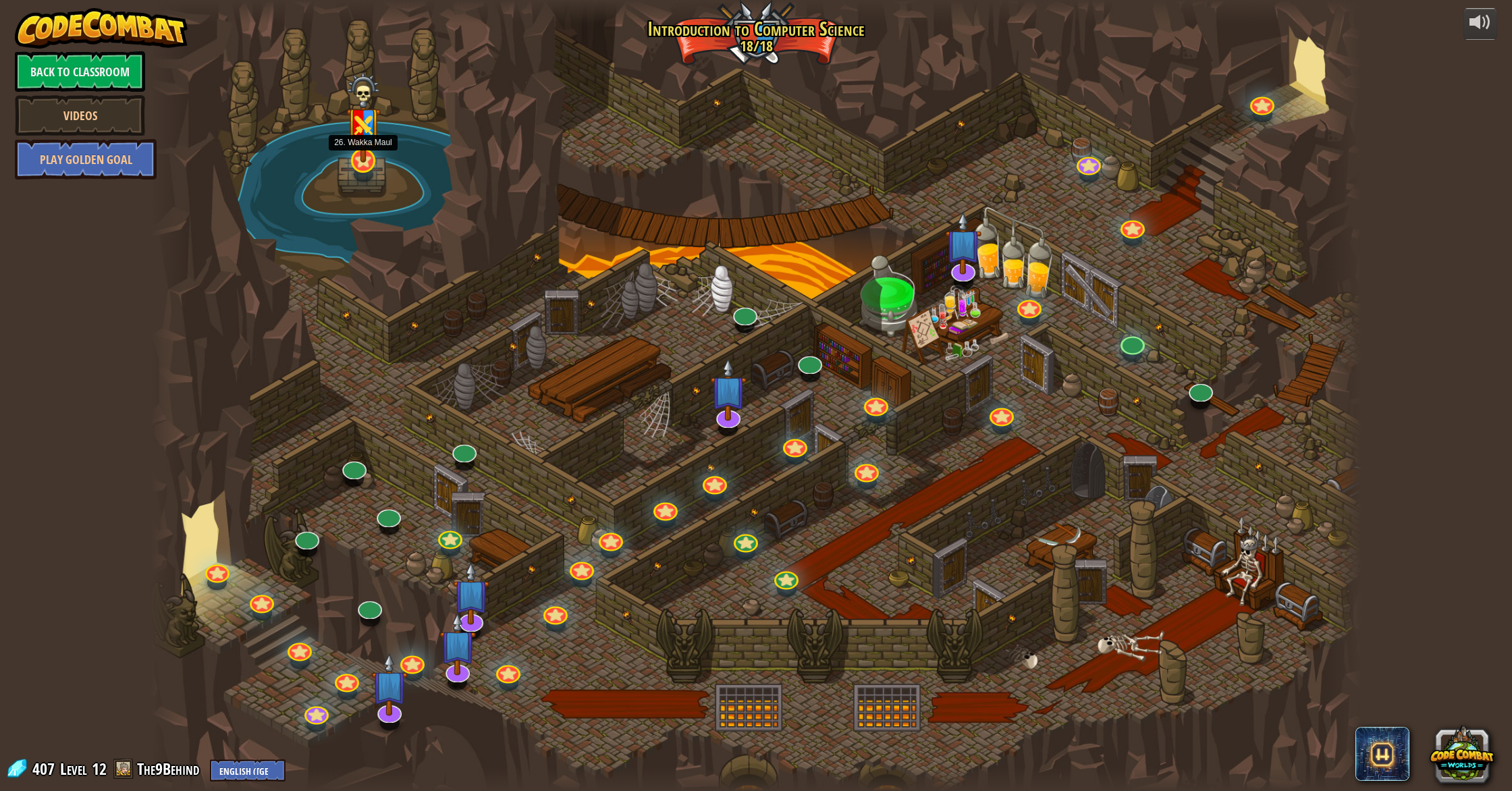
click at [360, 158] on img at bounding box center [363, 117] width 34 height 91
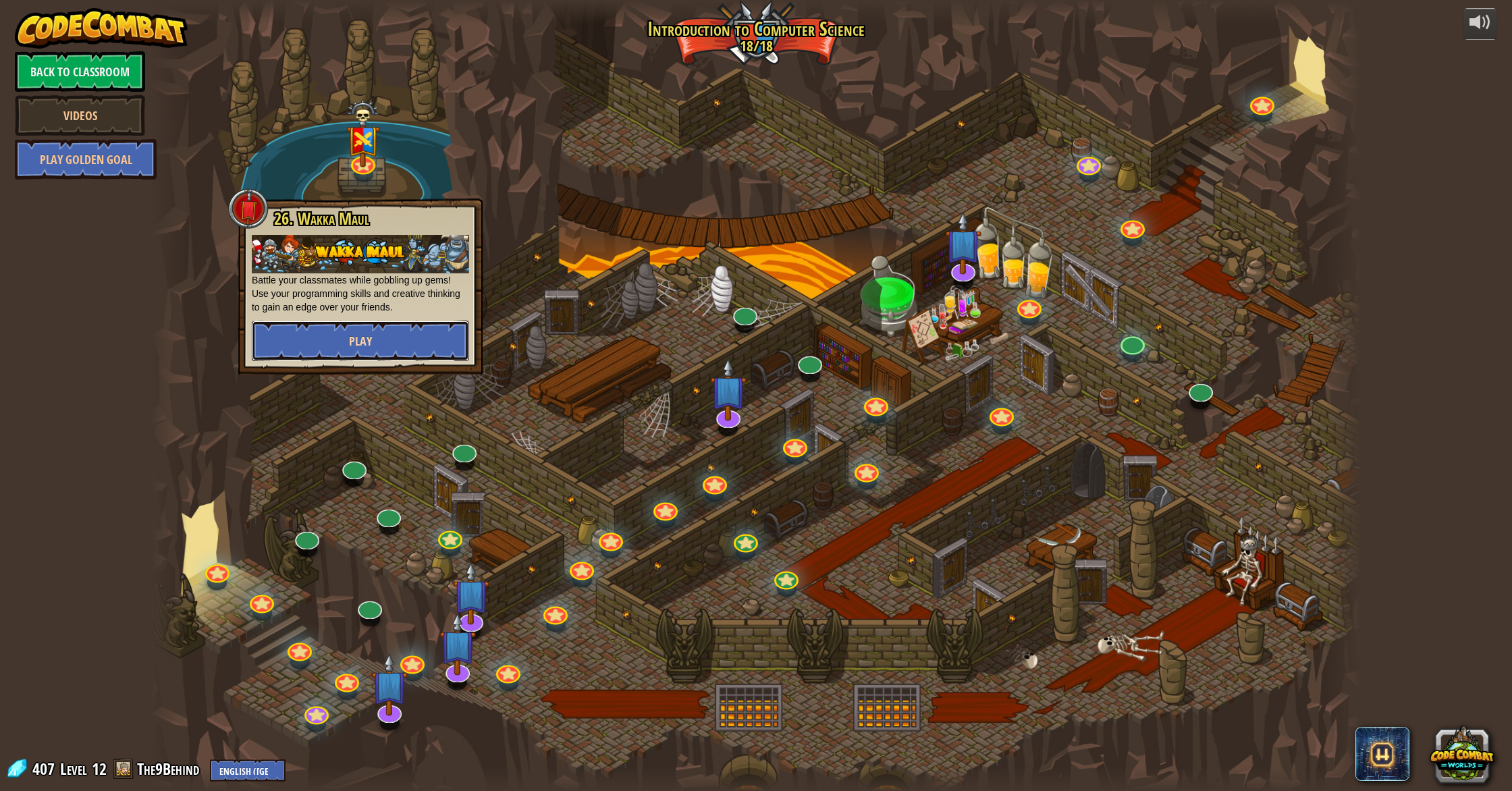
click at [403, 347] on button "Play" at bounding box center [361, 341] width 218 height 41
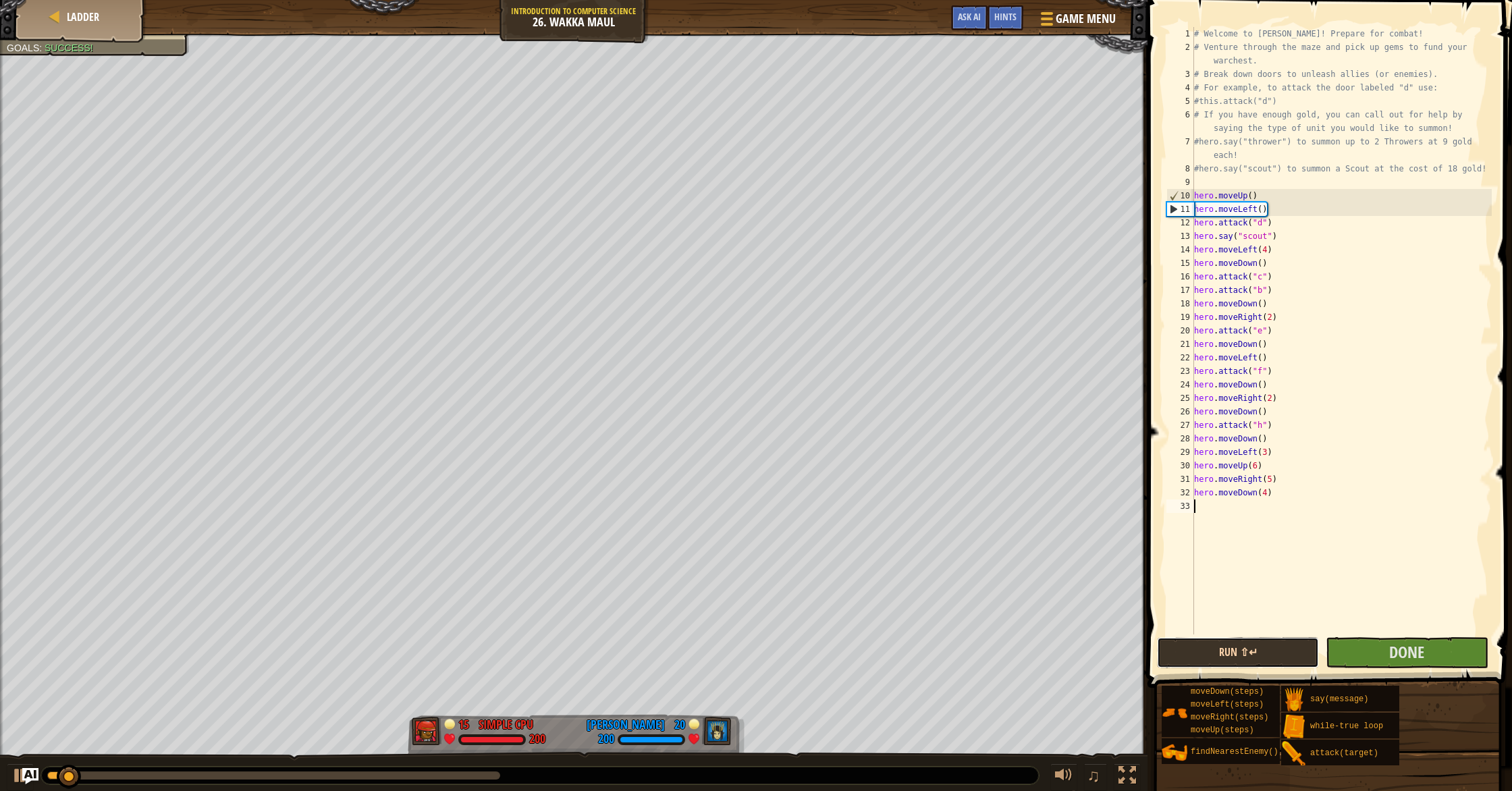
click at [809, 642] on button "Run ⇧↵" at bounding box center [1238, 653] width 162 height 31
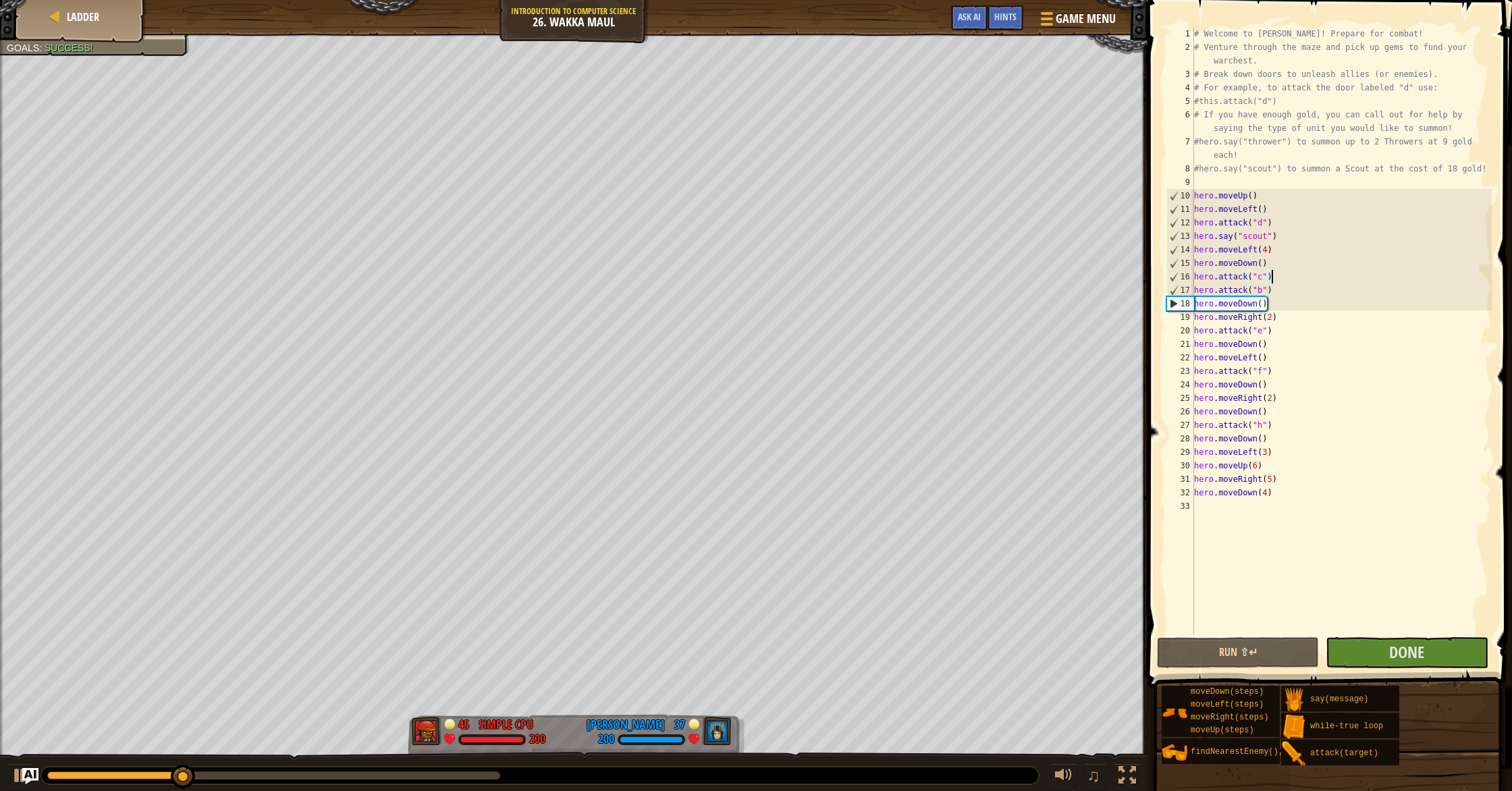
click at [1278, 278] on div "# Welcome to [PERSON_NAME]! Prepare for combat! # Venture through the maze and …" at bounding box center [1341, 344] width 300 height 634
type textarea "hero.attack("c")"
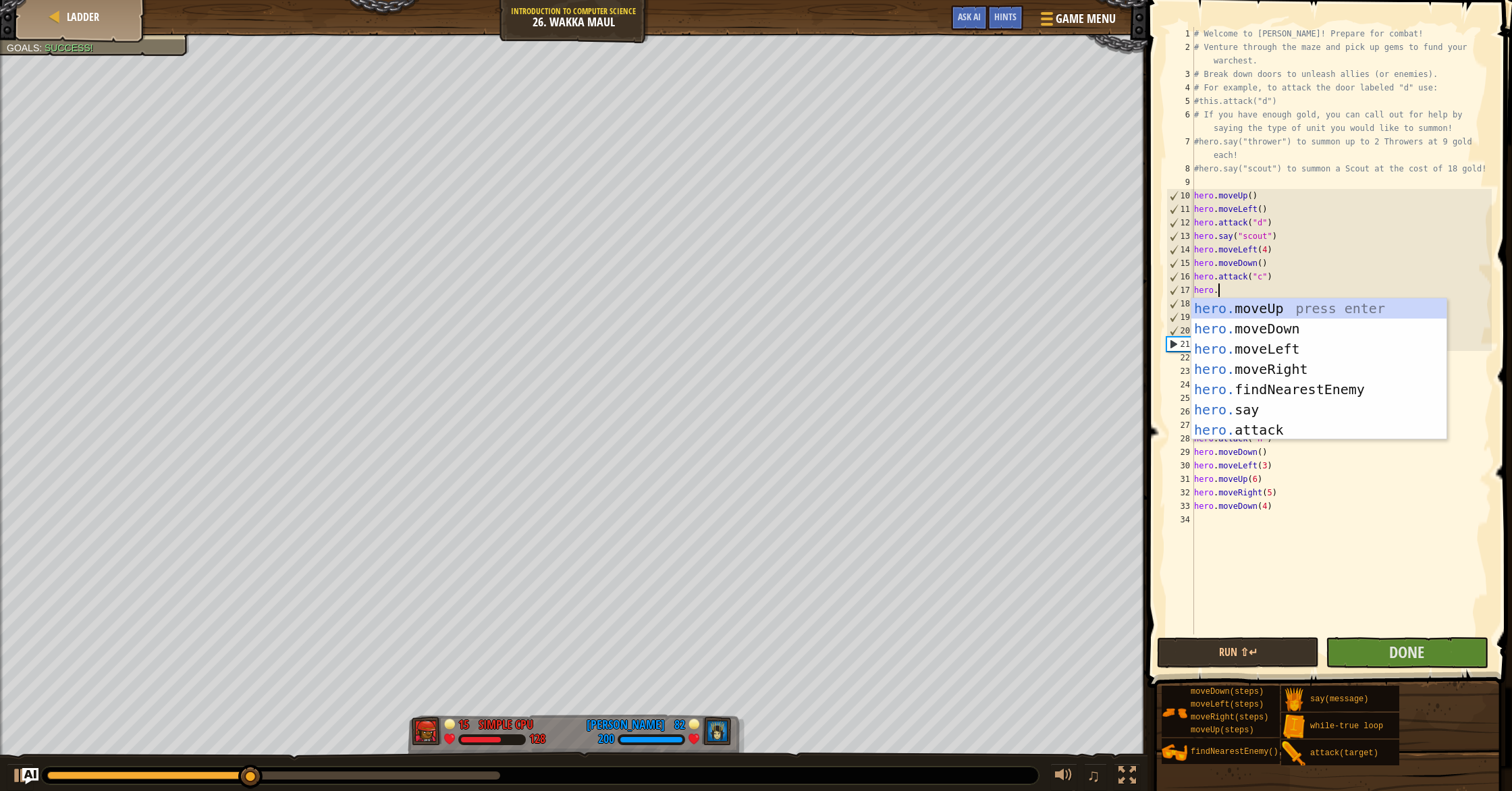
scroll to position [6, 1]
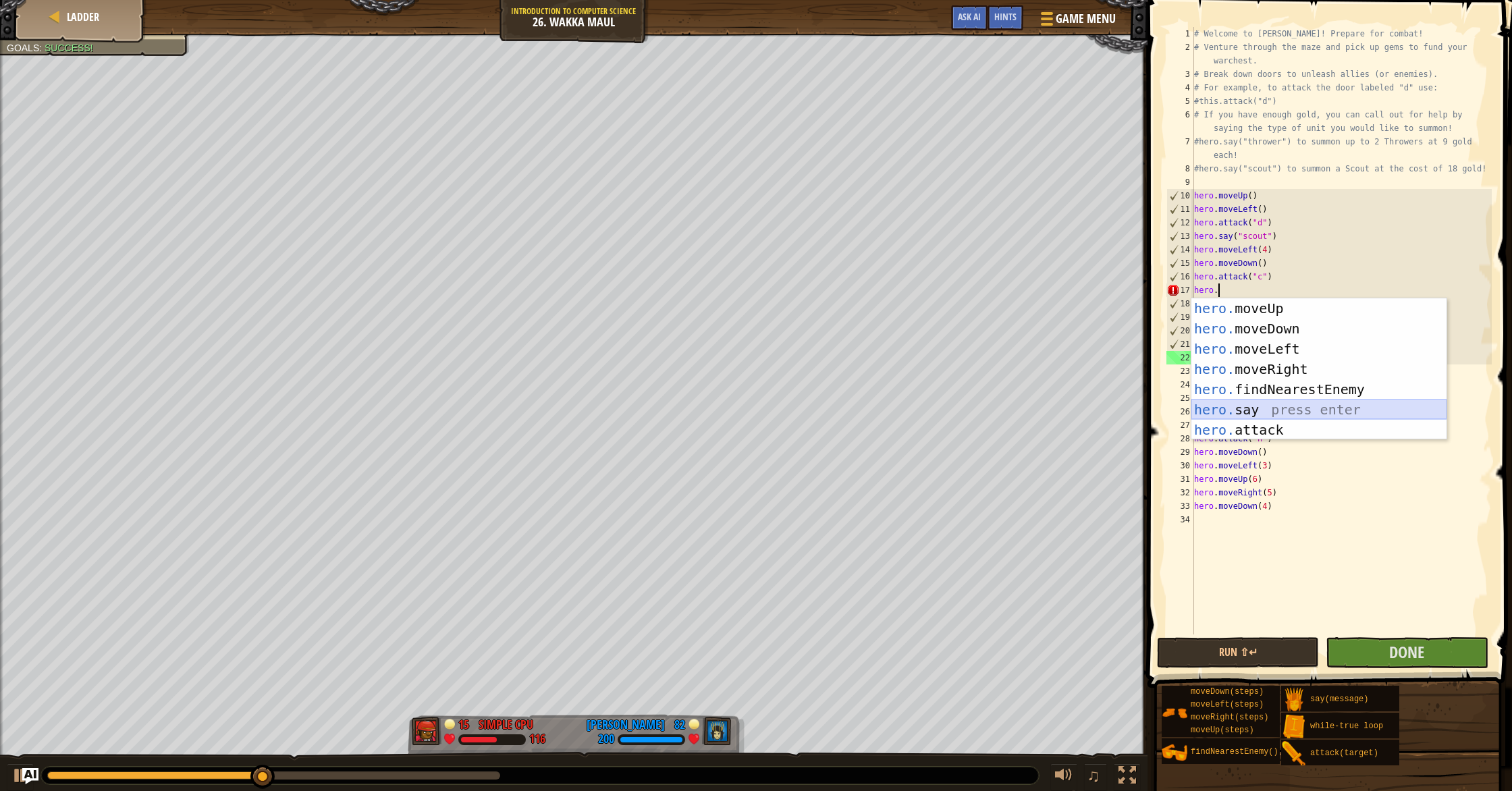
drag, startPoint x: 1265, startPoint y: 401, endPoint x: 1262, endPoint y: 372, distance: 29.2
click at [1265, 400] on div "hero. moveUp press enter hero. moveDown press enter hero. moveLeft press enter …" at bounding box center [1318, 390] width 255 height 182
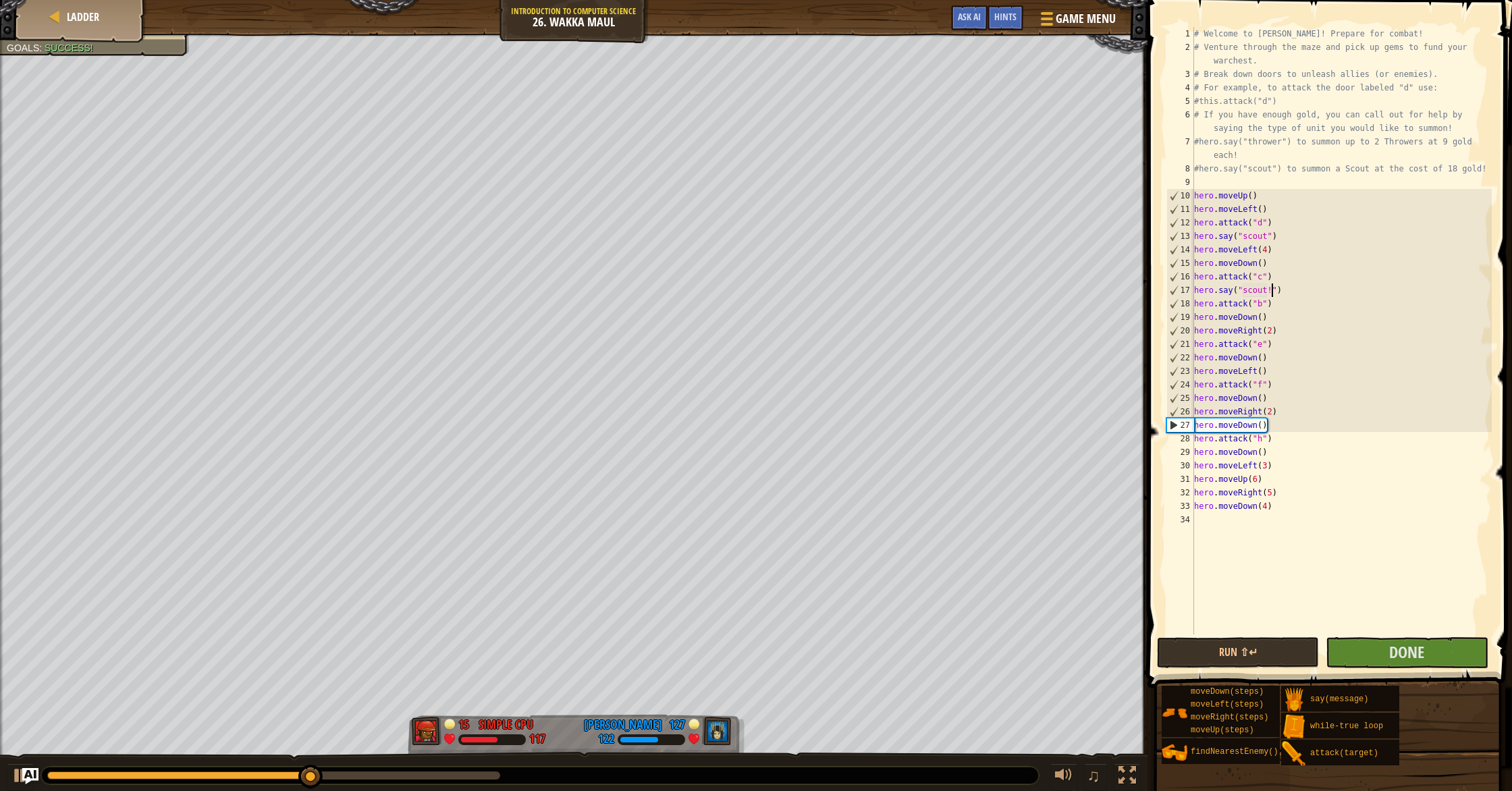
scroll to position [6, 6]
click at [1272, 302] on div "# Welcome to Wakka Maul! Prepare for combat! # Venture through the maze and pic…" at bounding box center [1341, 344] width 300 height 634
type textarea "hero.attack("b")"
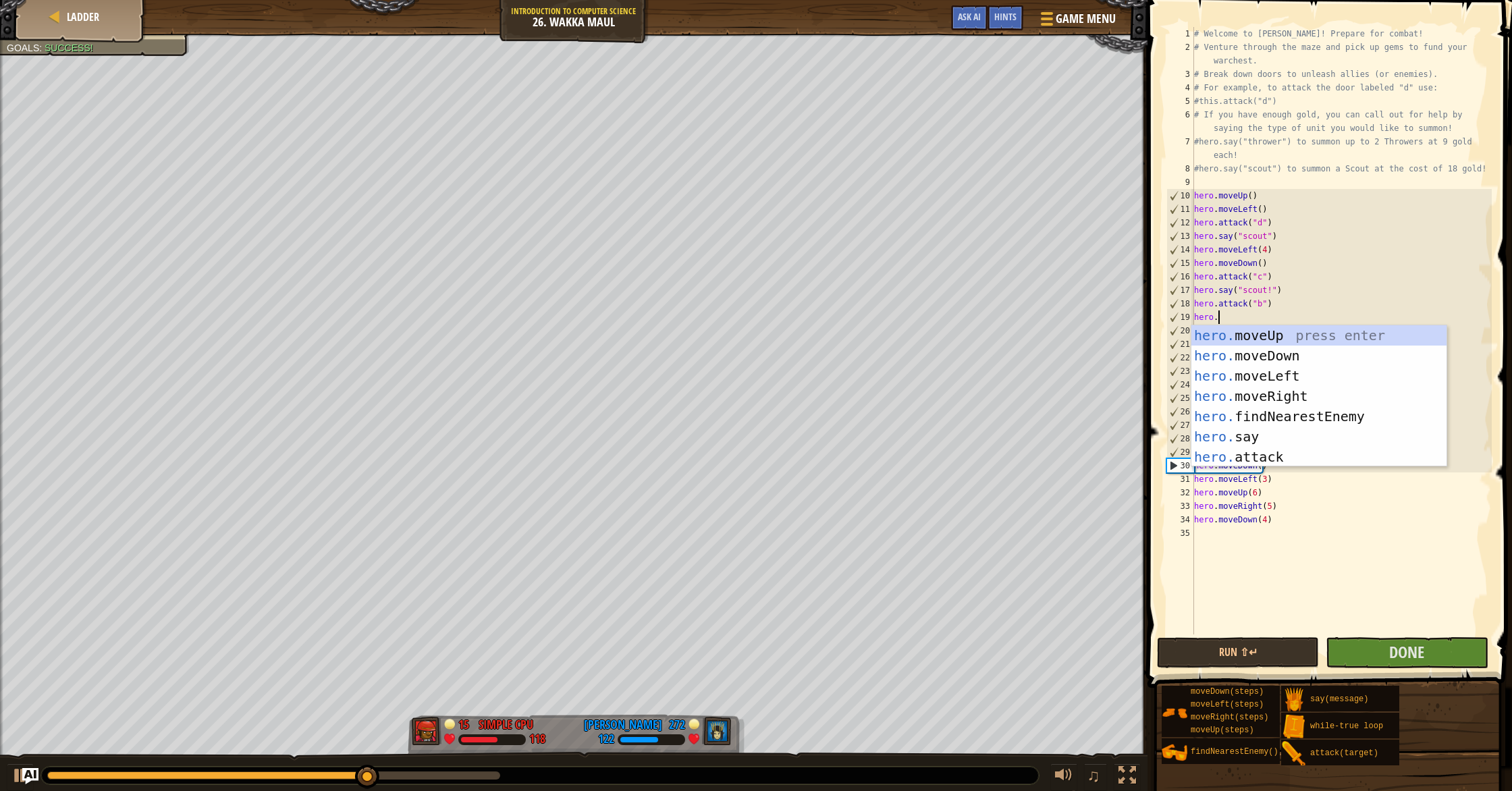
scroll to position [6, 1]
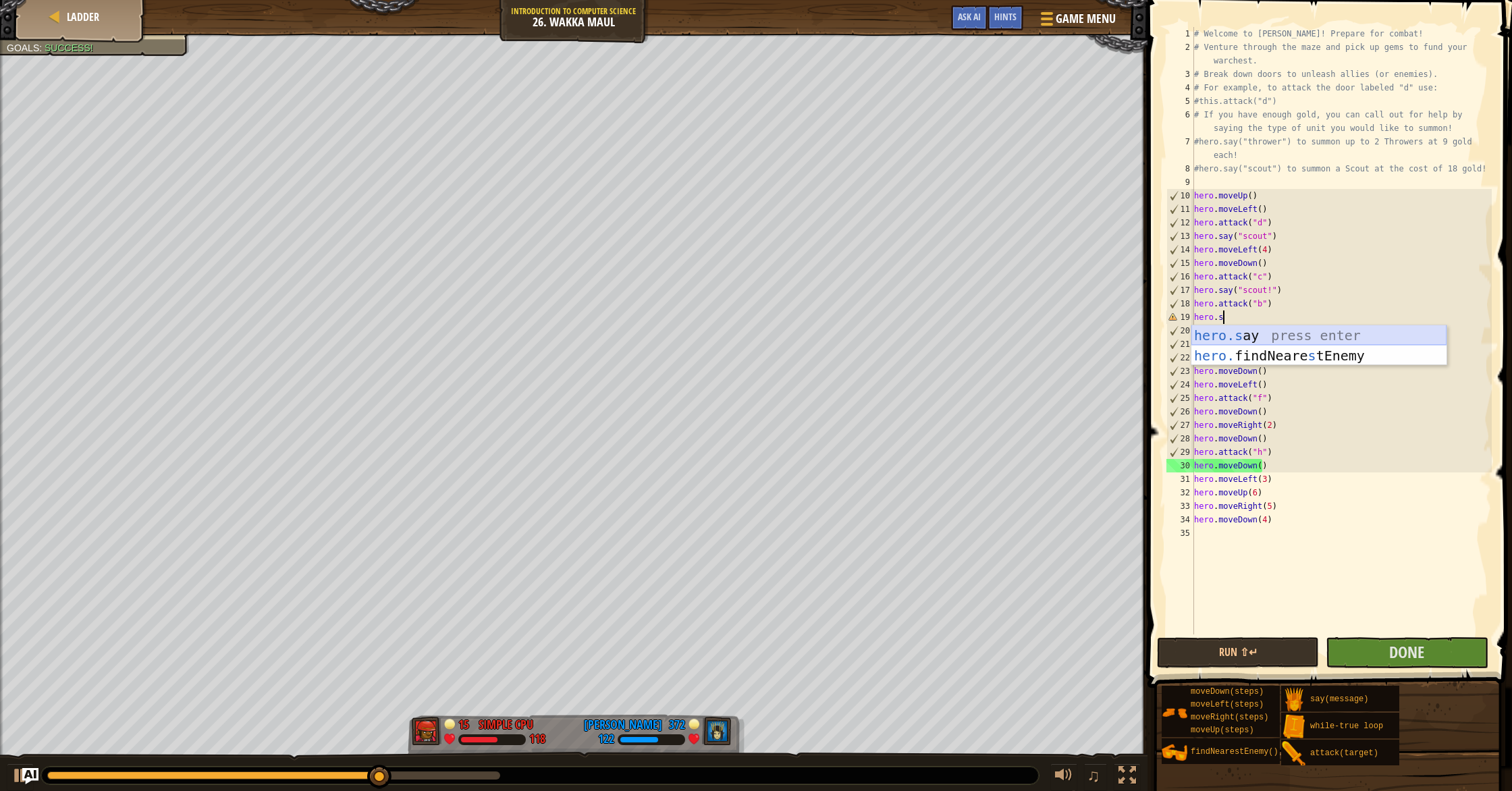
click at [1268, 337] on div "hero.s ay press enter hero. findNeare s tEnemy press enter" at bounding box center [1318, 365] width 255 height 81
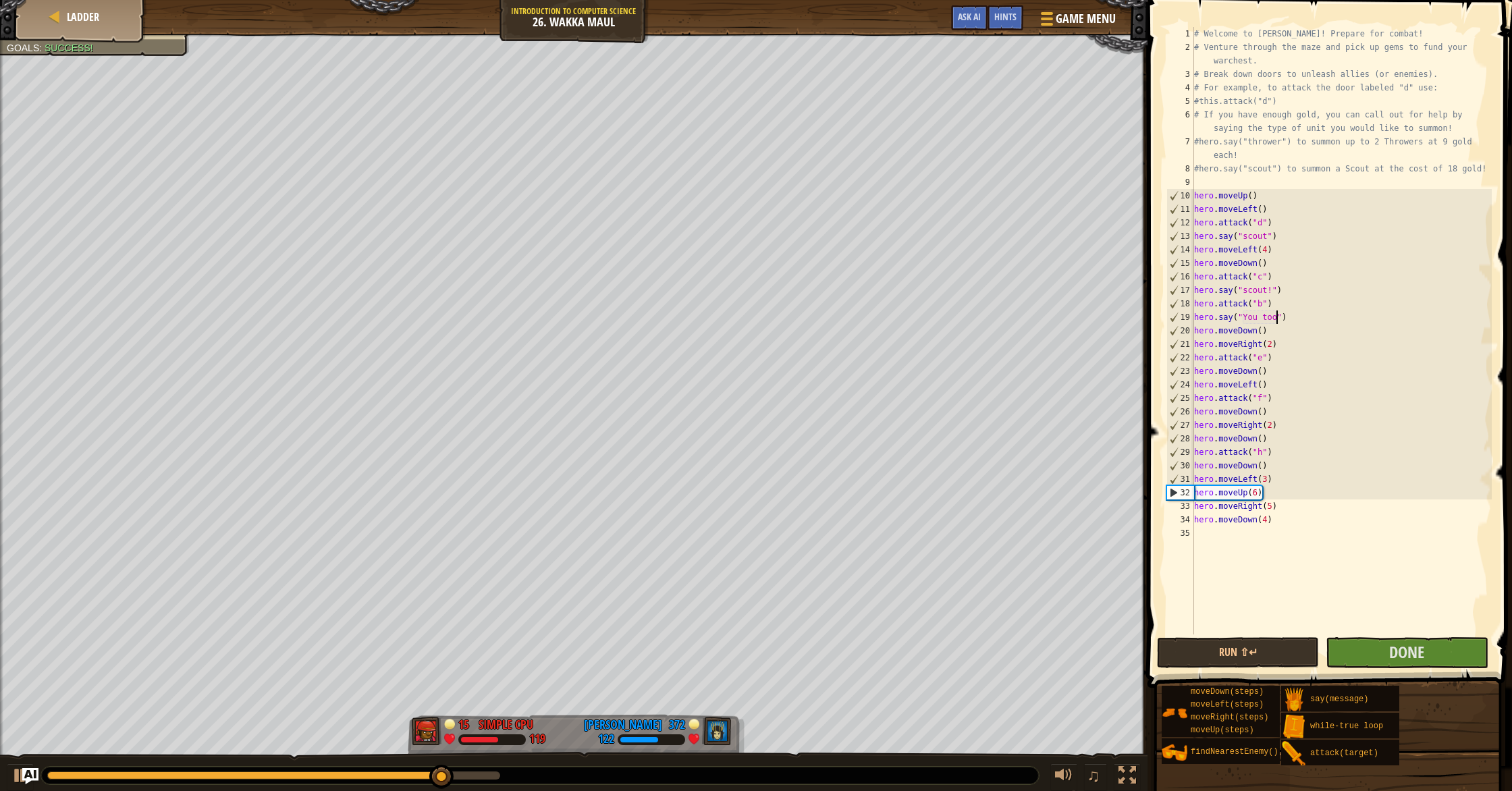
scroll to position [6, 8]
type textarea "hero.say("You too, idiot!")"
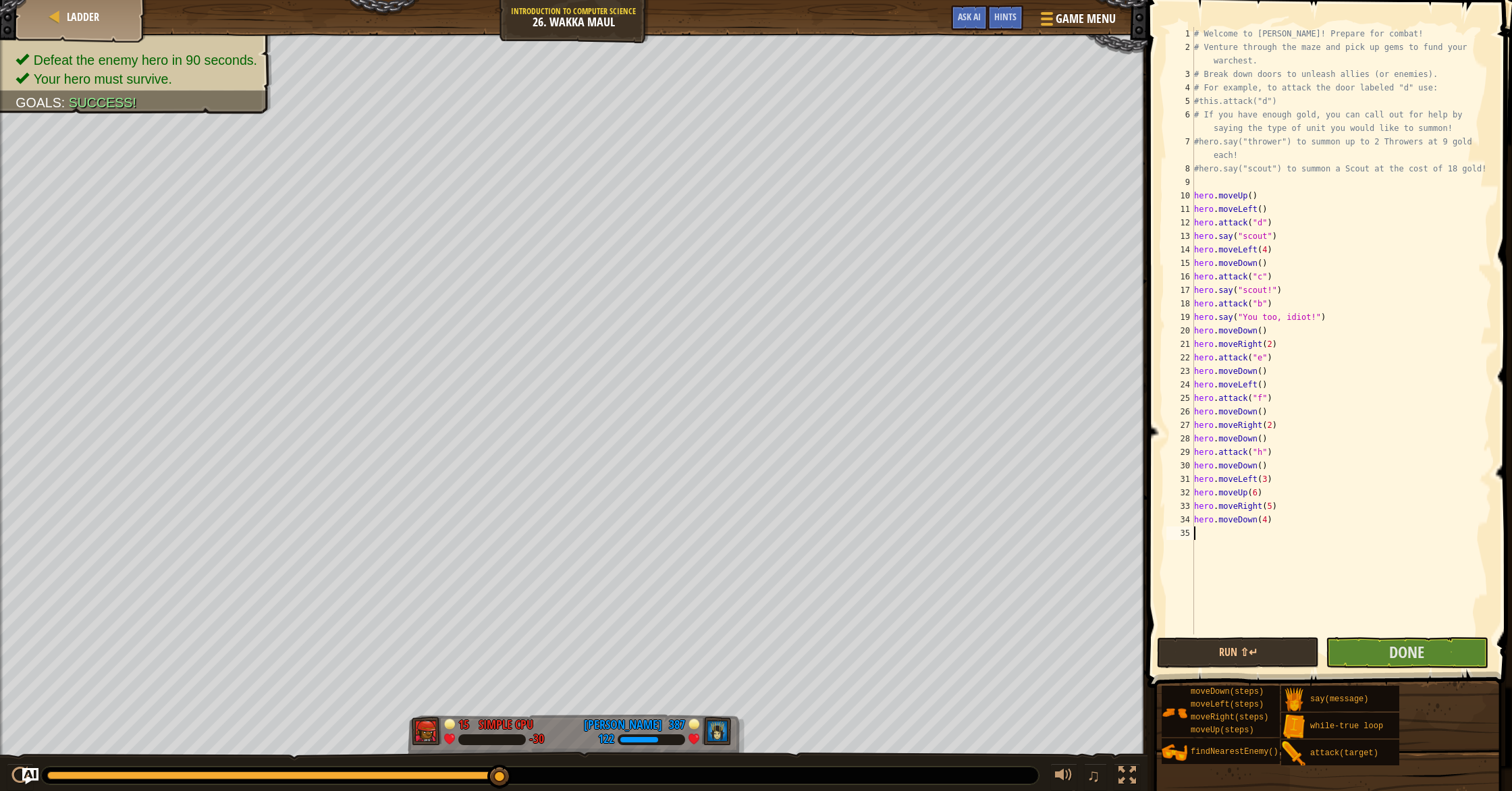
click at [1288, 570] on div "# Welcome to Wakka Maul! Prepare for combat! # Venture through the maze and pic…" at bounding box center [1341, 344] width 300 height 634
click at [1261, 643] on button "Run ⇧↵" at bounding box center [1238, 653] width 162 height 31
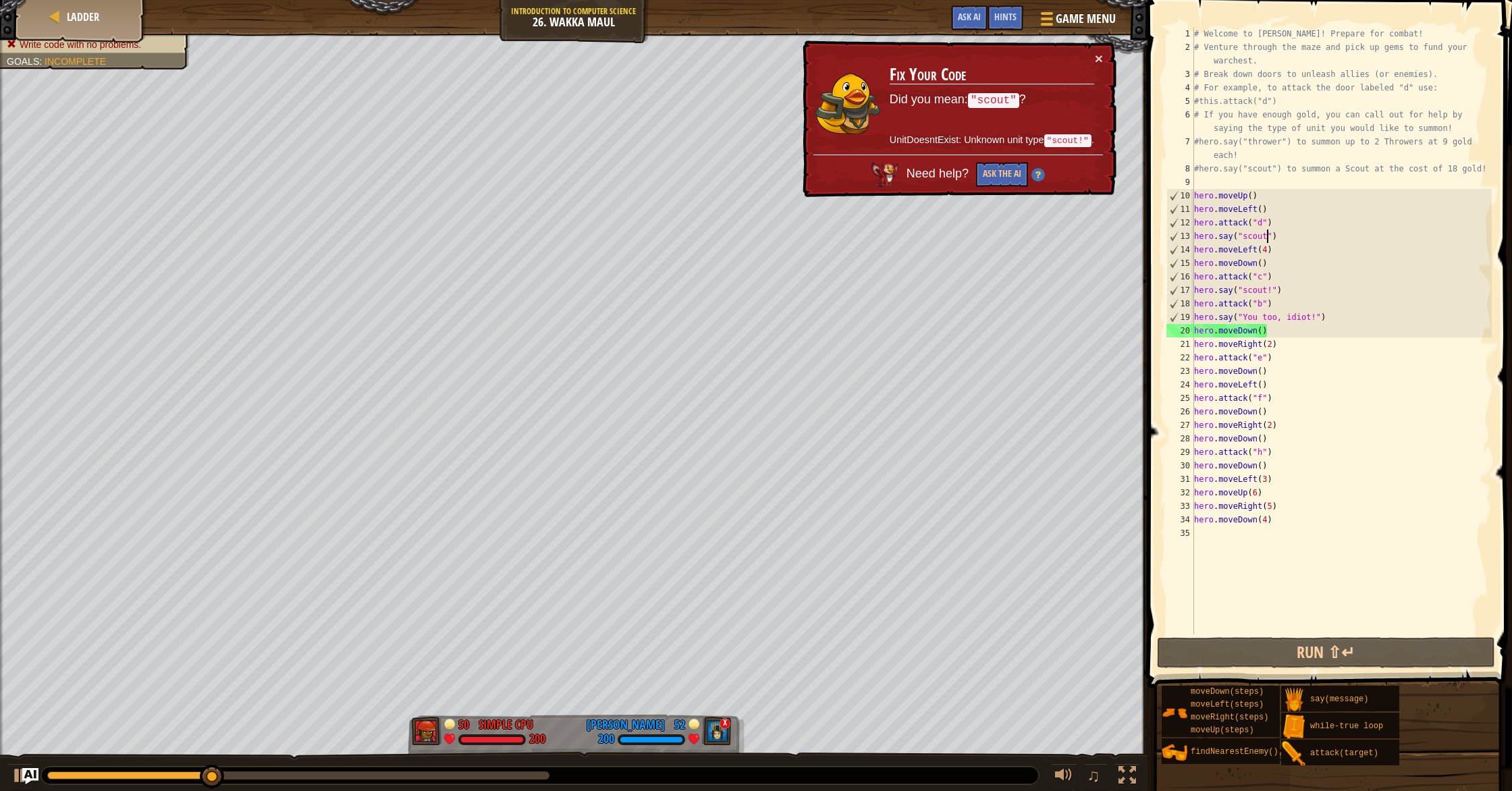
click at [1266, 241] on div "# Welcome to Wakka Maul! Prepare for combat! # Venture through the maze and pic…" at bounding box center [1341, 344] width 300 height 634
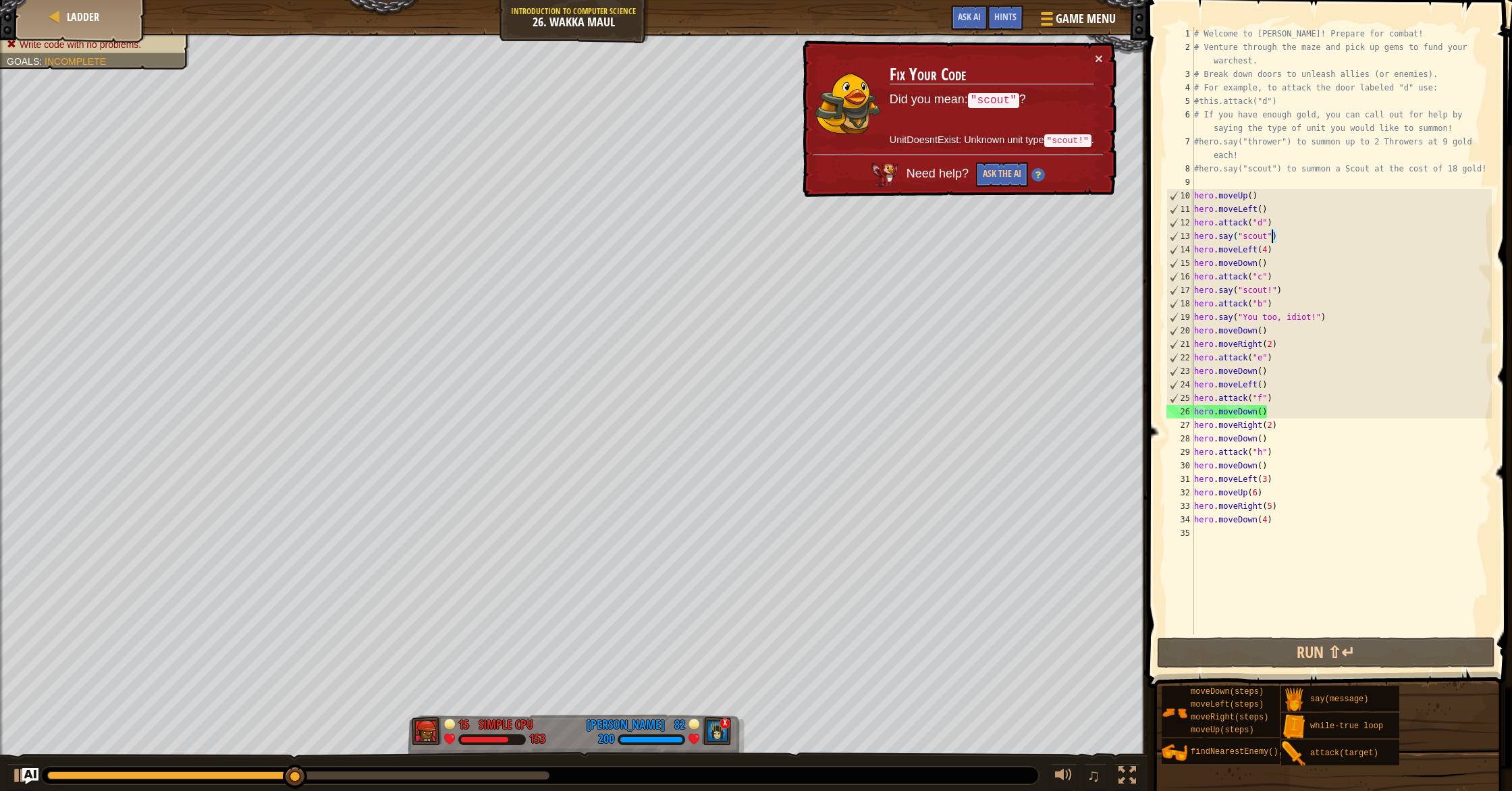
drag, startPoint x: 1268, startPoint y: 234, endPoint x: 1285, endPoint y: 240, distance: 18.0
click at [1285, 240] on div "# Welcome to Wakka Maul! Prepare for combat! # Venture through the maze and pic…" at bounding box center [1341, 344] width 300 height 634
click at [1265, 240] on div "# Welcome to Wakka Maul! Prepare for combat! # Venture through the maze and pic…" at bounding box center [1341, 344] width 300 height 634
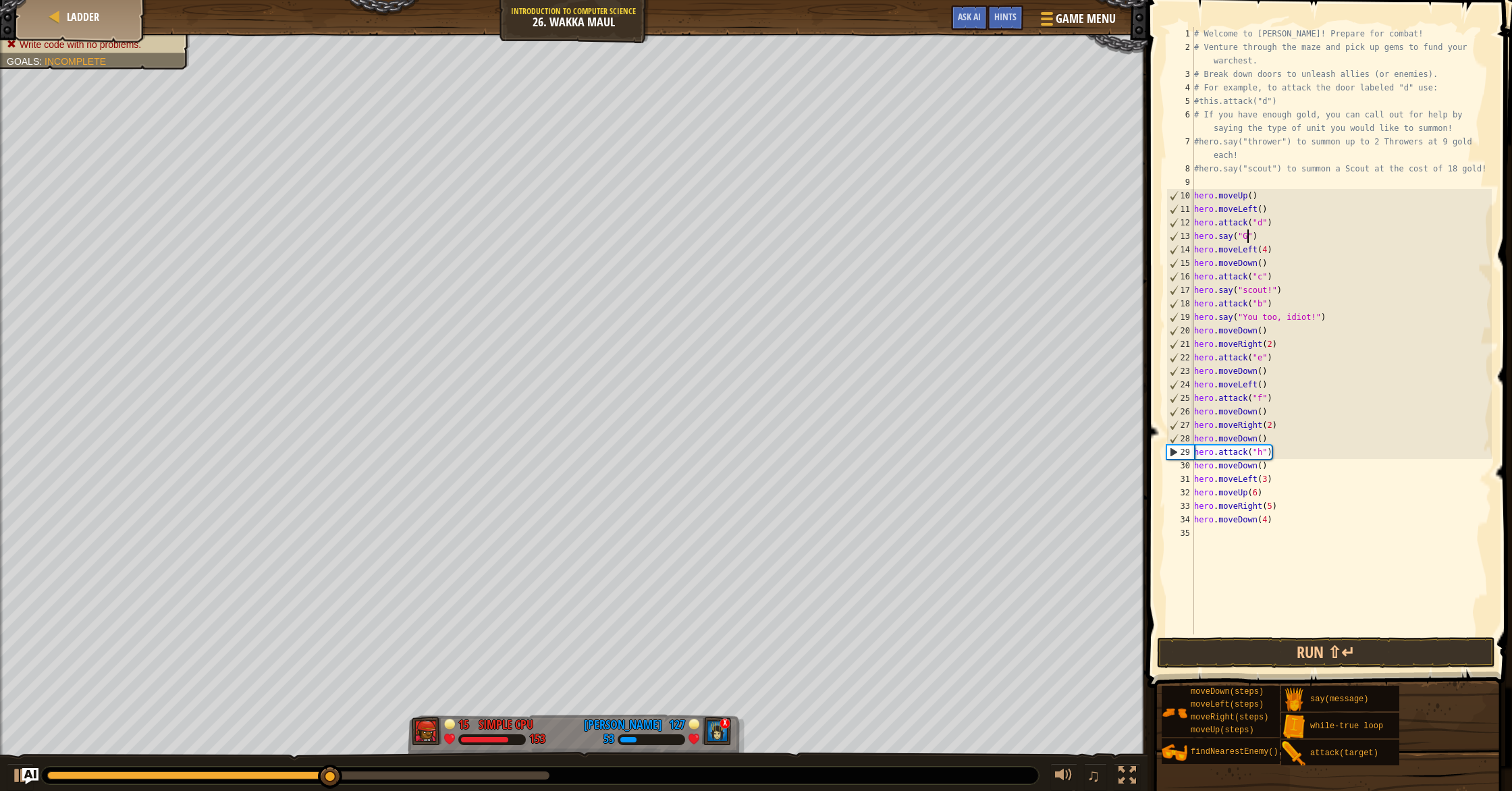
scroll to position [6, 5]
type textarea "hero.say("Go")"
click at [1262, 665] on button "Run ⇧↵" at bounding box center [1326, 653] width 338 height 31
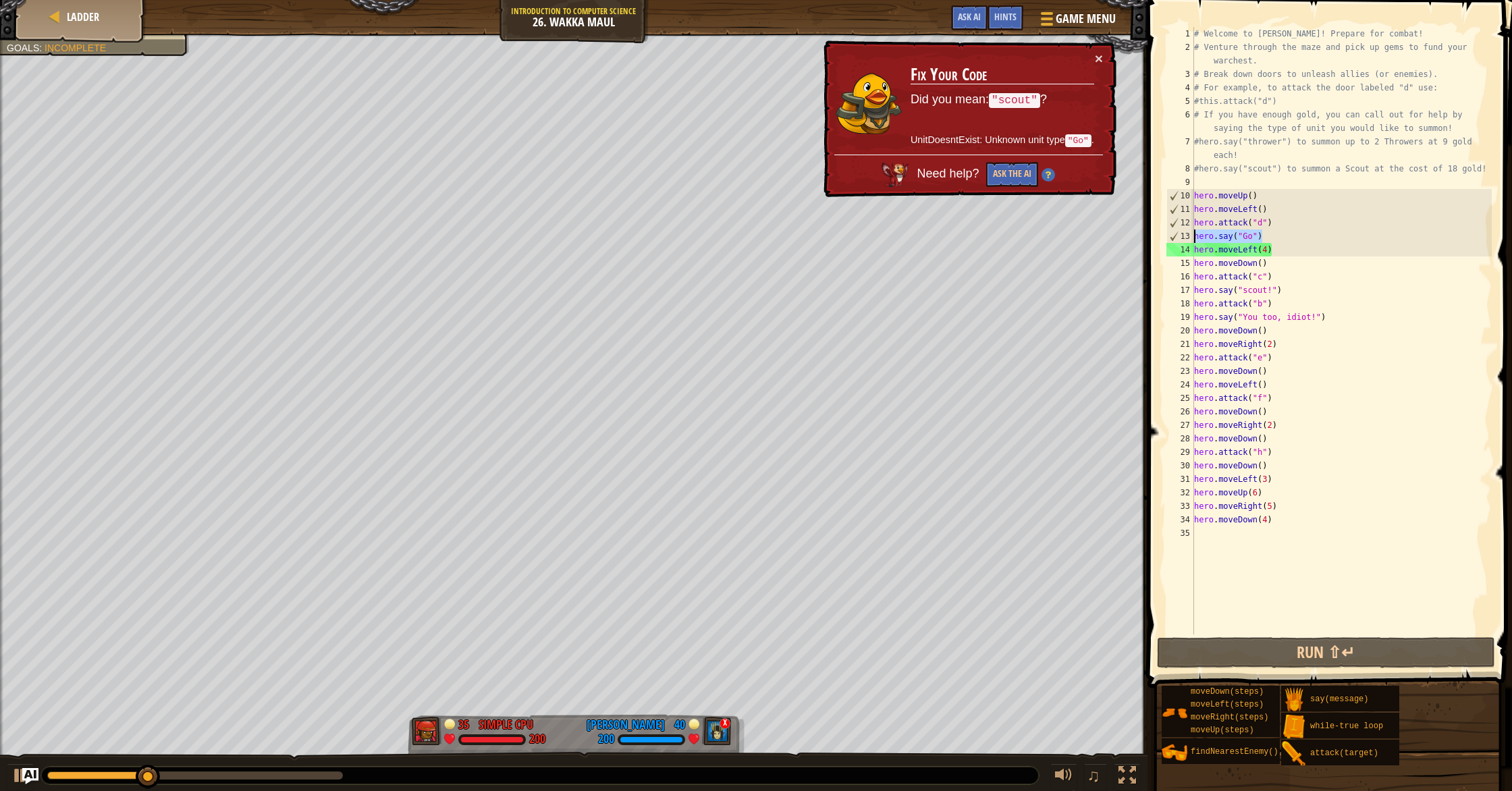
drag, startPoint x: 1271, startPoint y: 237, endPoint x: 1194, endPoint y: 234, distance: 77.1
click at [1194, 234] on div "# Welcome to Wakka Maul! Prepare for combat! # Venture through the maze and pic…" at bounding box center [1341, 344] width 300 height 634
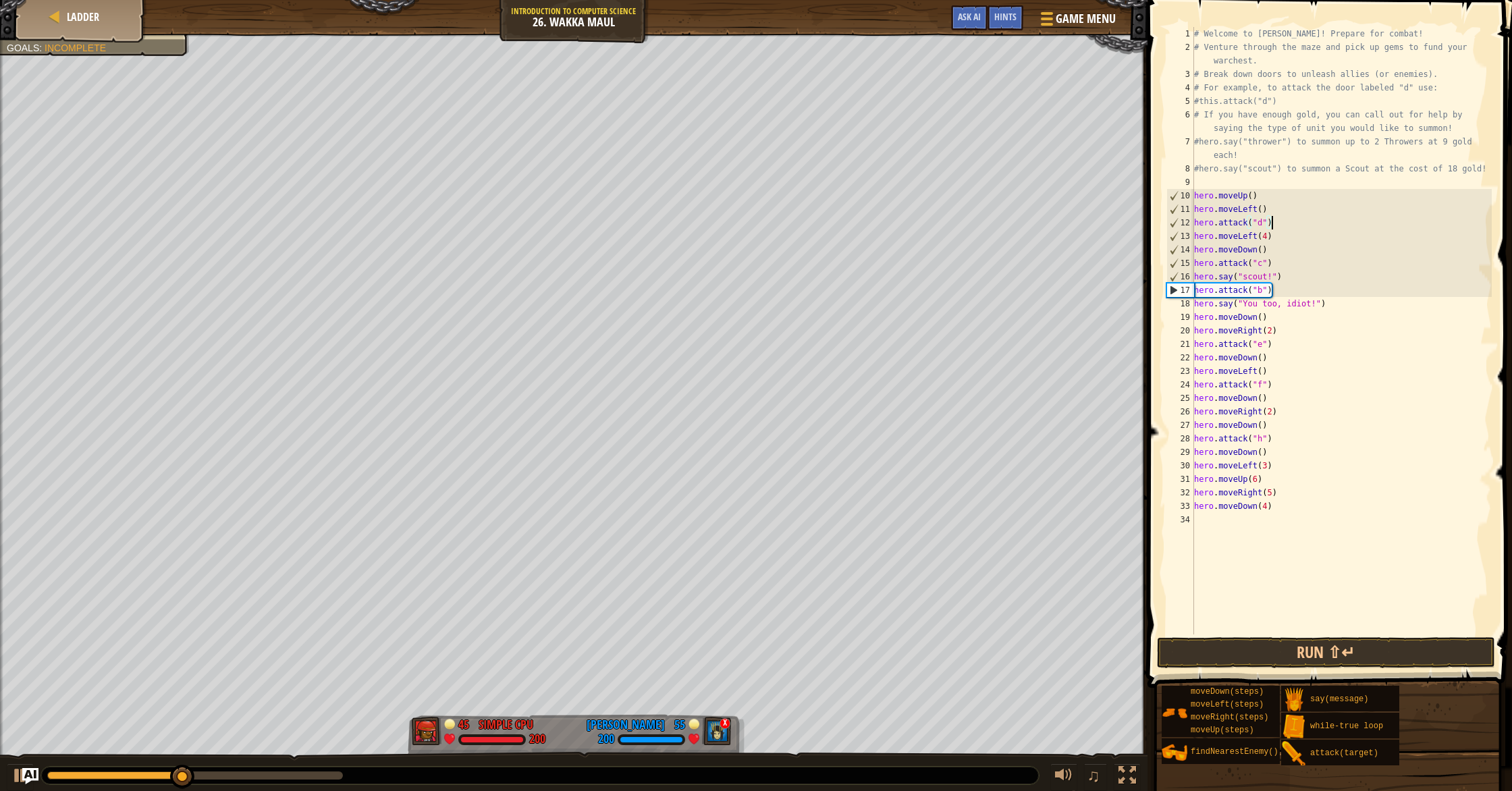
drag, startPoint x: 1256, startPoint y: 306, endPoint x: 1259, endPoint y: 314, distance: 8.5
click at [1256, 307] on div "# Welcome to Wakka Maul! Prepare for combat! # Venture through the maze and pic…" at bounding box center [1341, 344] width 300 height 634
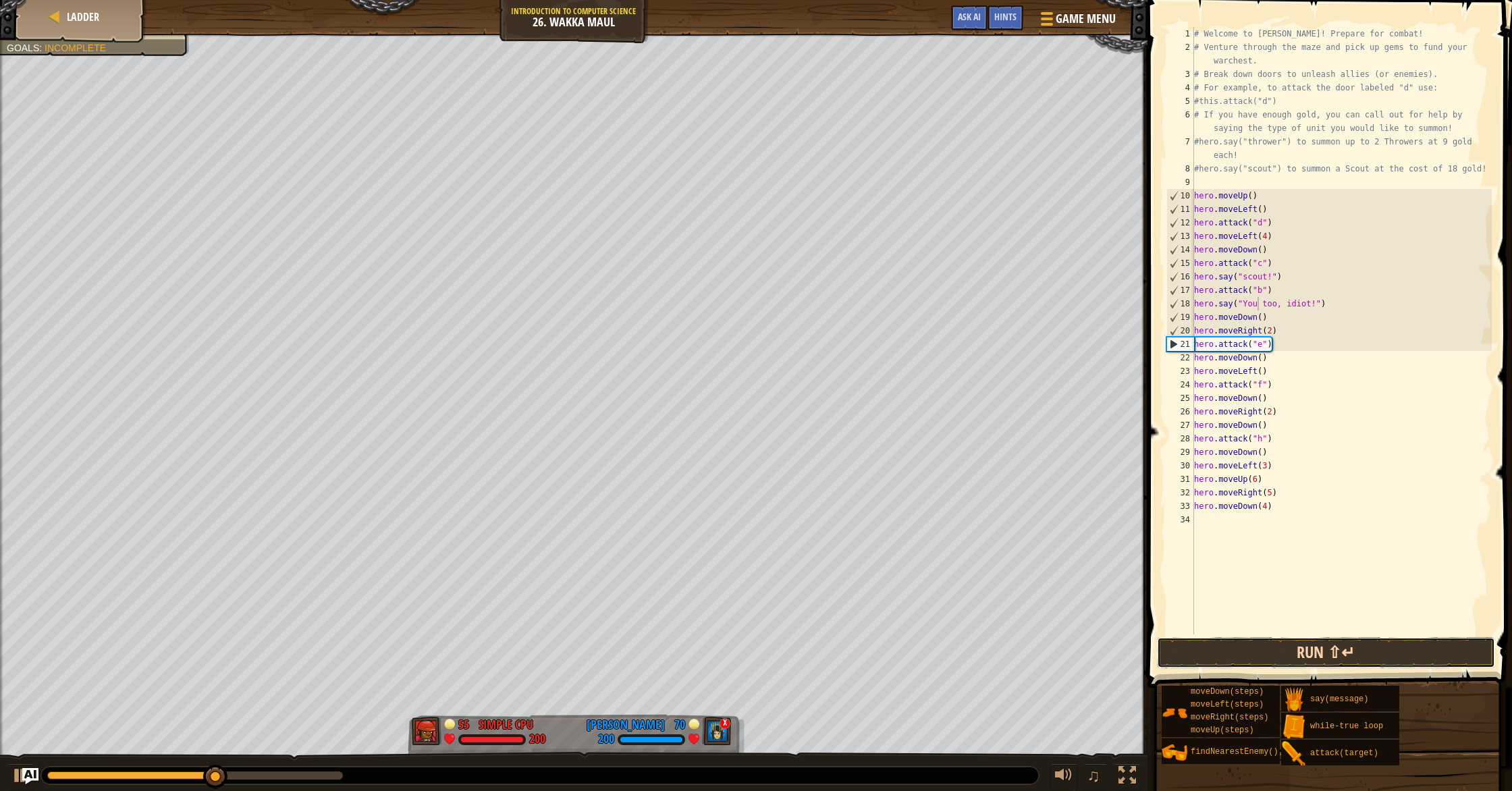
click at [1314, 648] on button "Run ⇧↵" at bounding box center [1326, 653] width 338 height 31
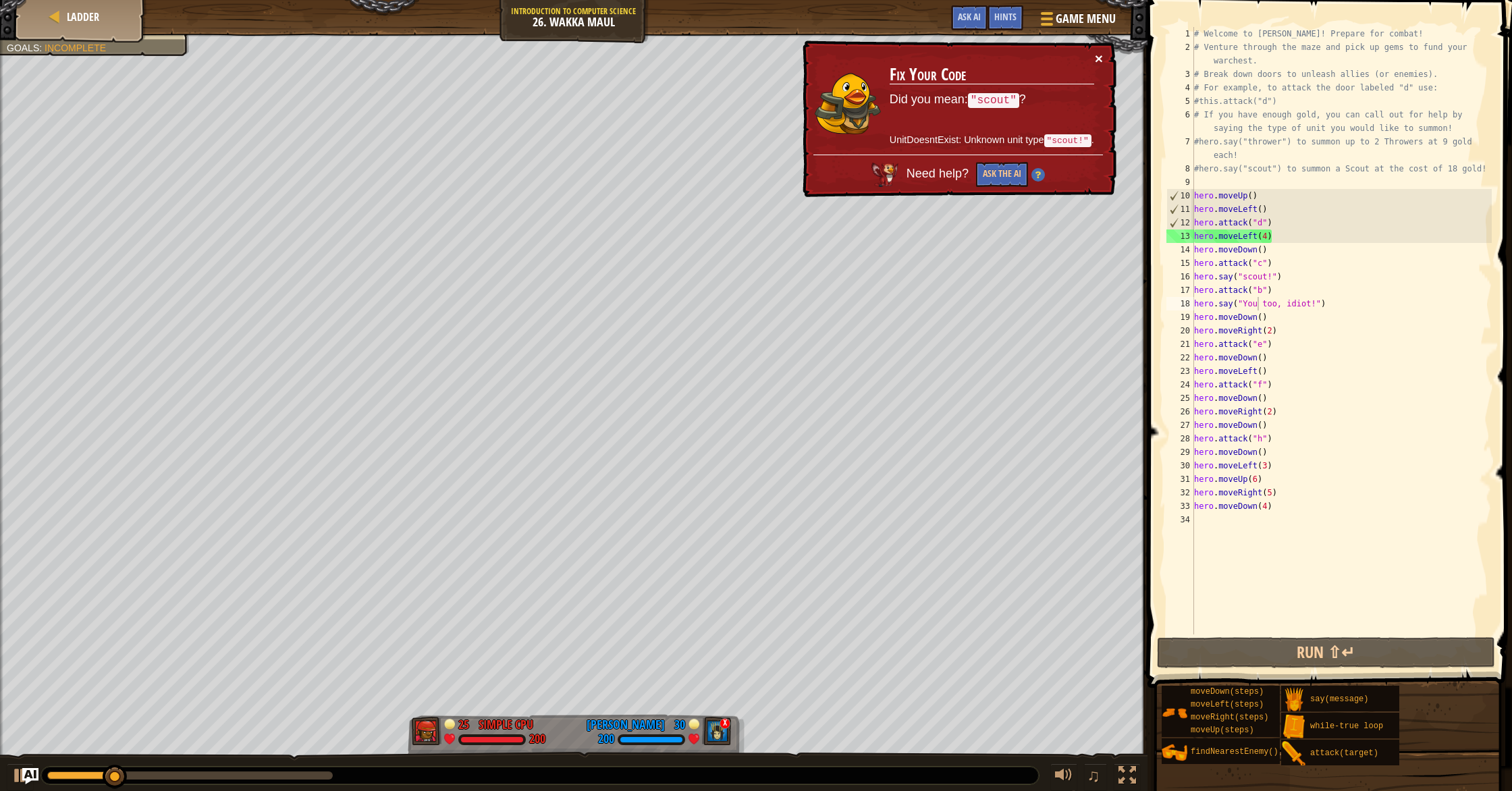
click at [1101, 55] on button "×" at bounding box center [1099, 58] width 8 height 14
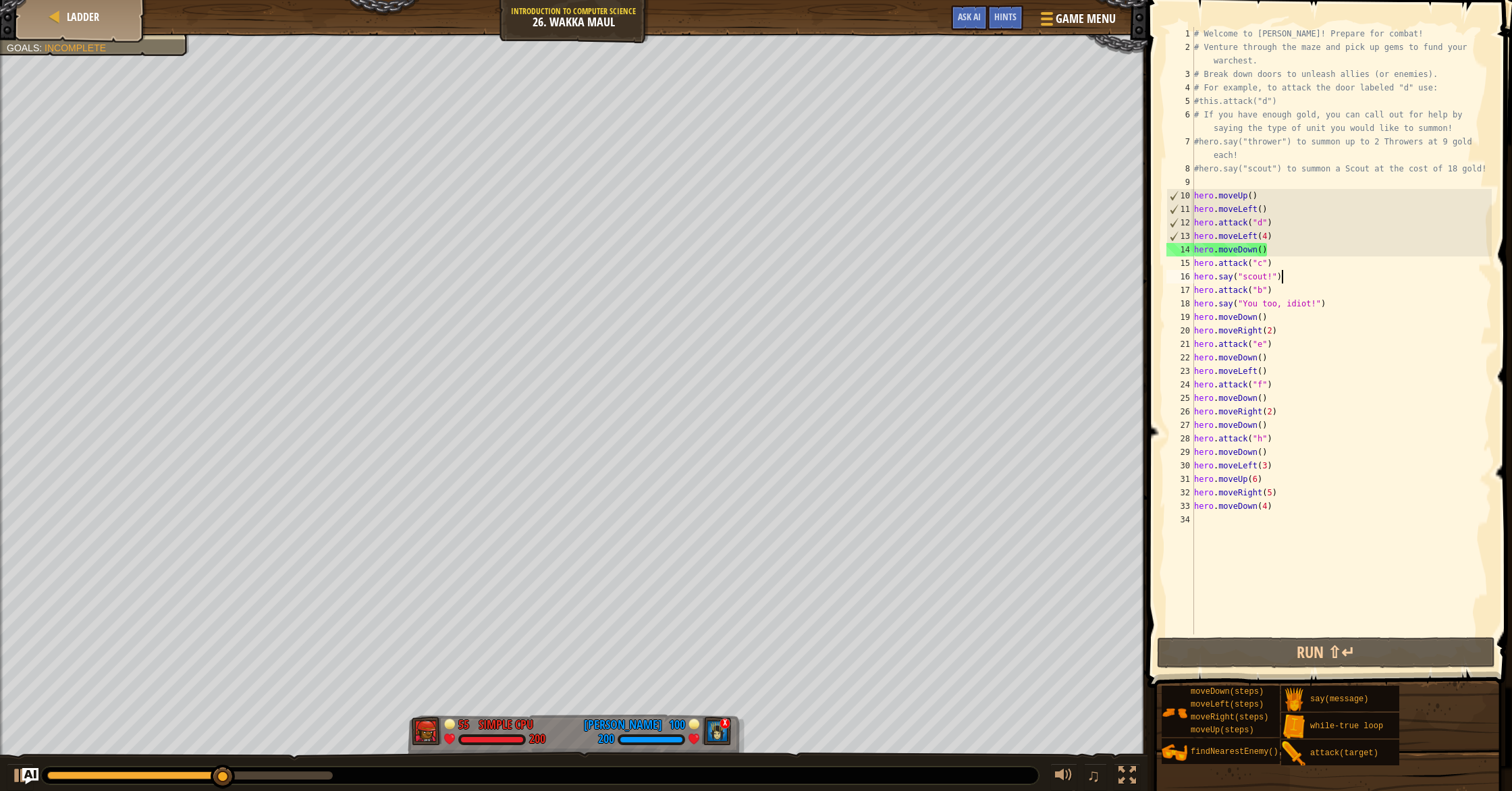
click at [1280, 281] on div "# Welcome to Wakka Maul! Prepare for combat! # Venture through the maze and pic…" at bounding box center [1341, 344] width 300 height 634
type textarea "h"
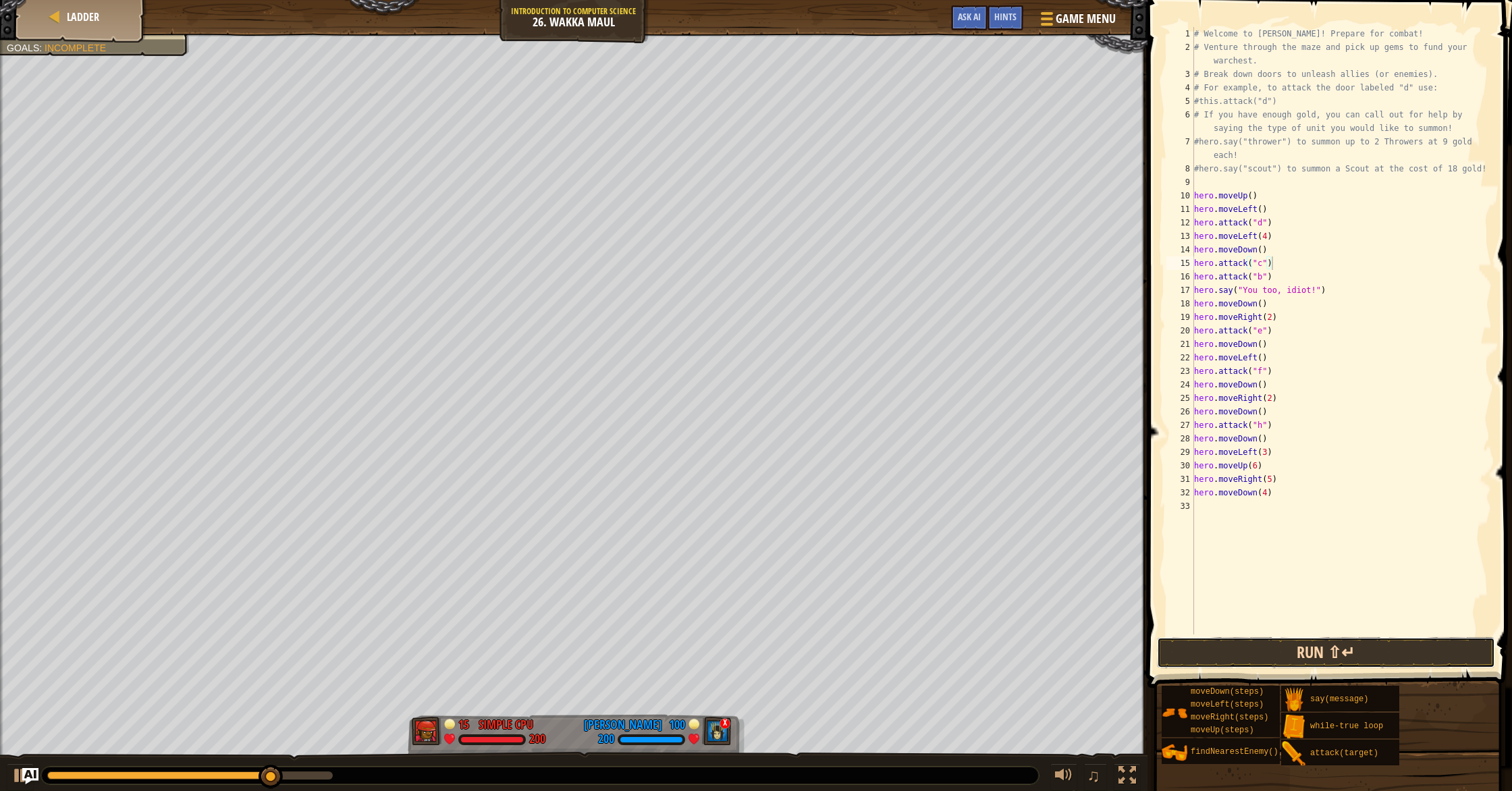
click at [1294, 651] on button "Run ⇧↵" at bounding box center [1326, 653] width 338 height 31
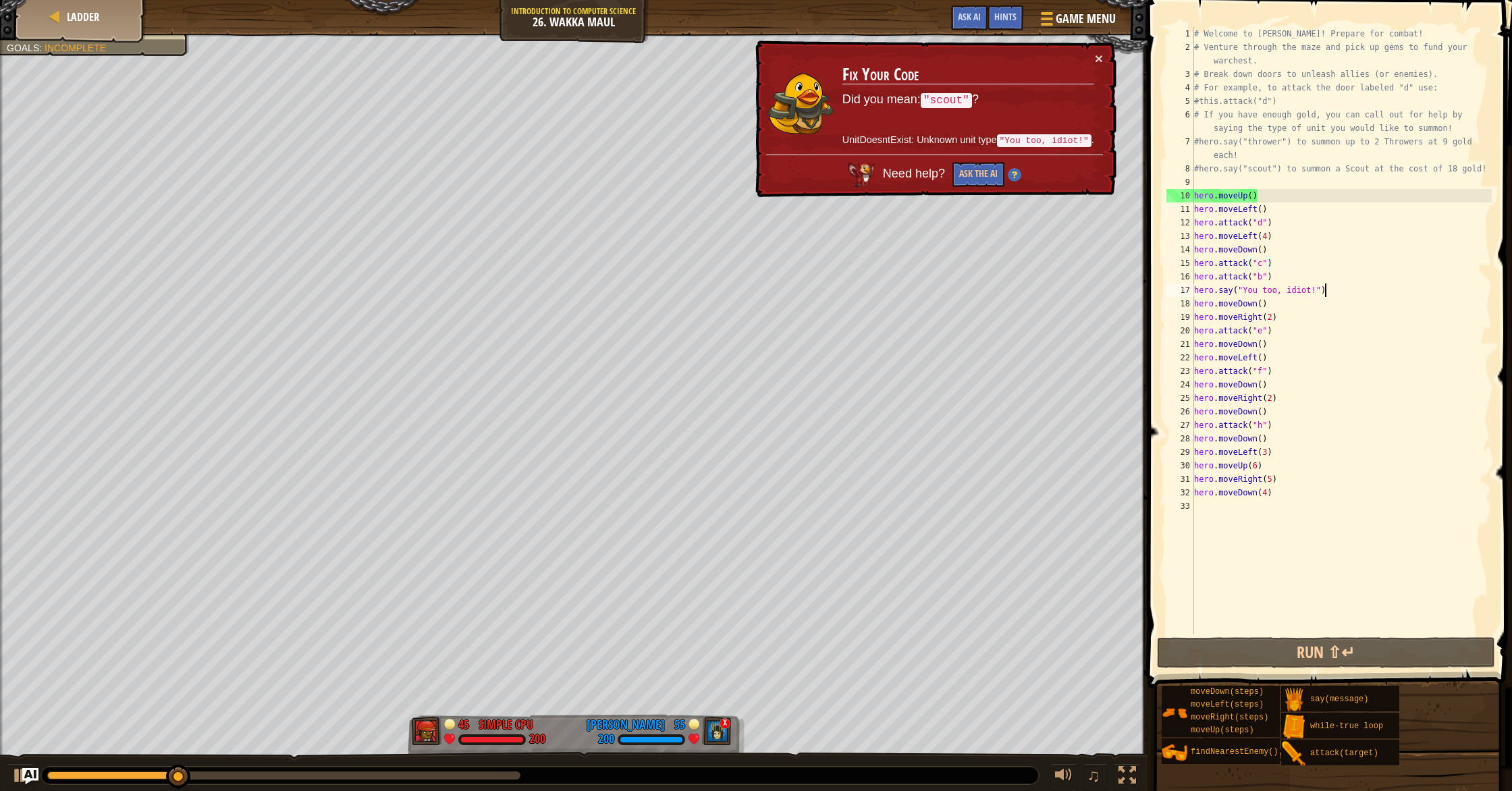
click at [1334, 287] on div "# Welcome to Wakka Maul! Prepare for combat! # Venture through the maze and pic…" at bounding box center [1341, 344] width 300 height 634
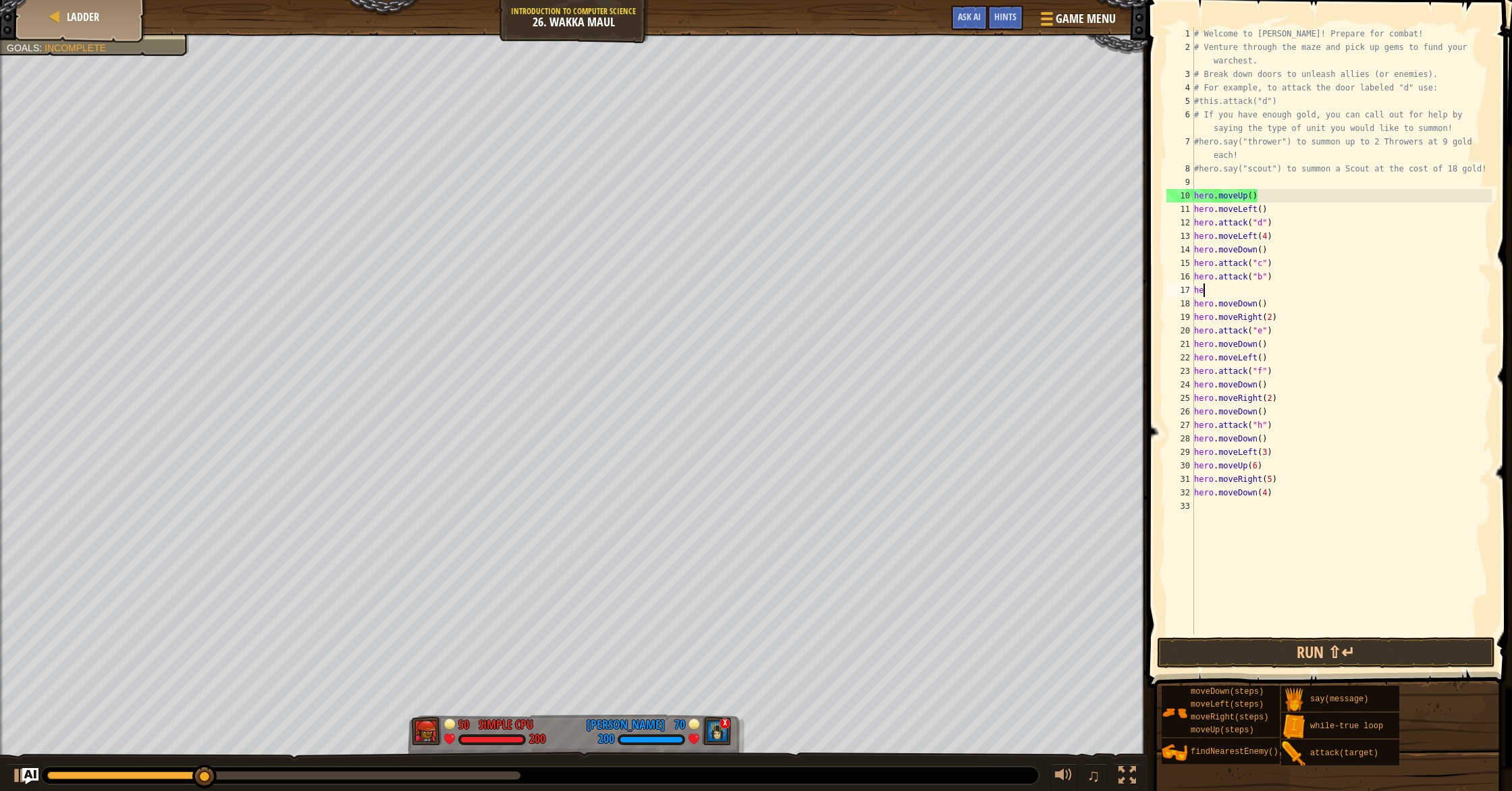
type textarea "h"
type textarea "hero.attack("b")"
click at [1292, 649] on button "Run ⇧↵" at bounding box center [1326, 653] width 338 height 31
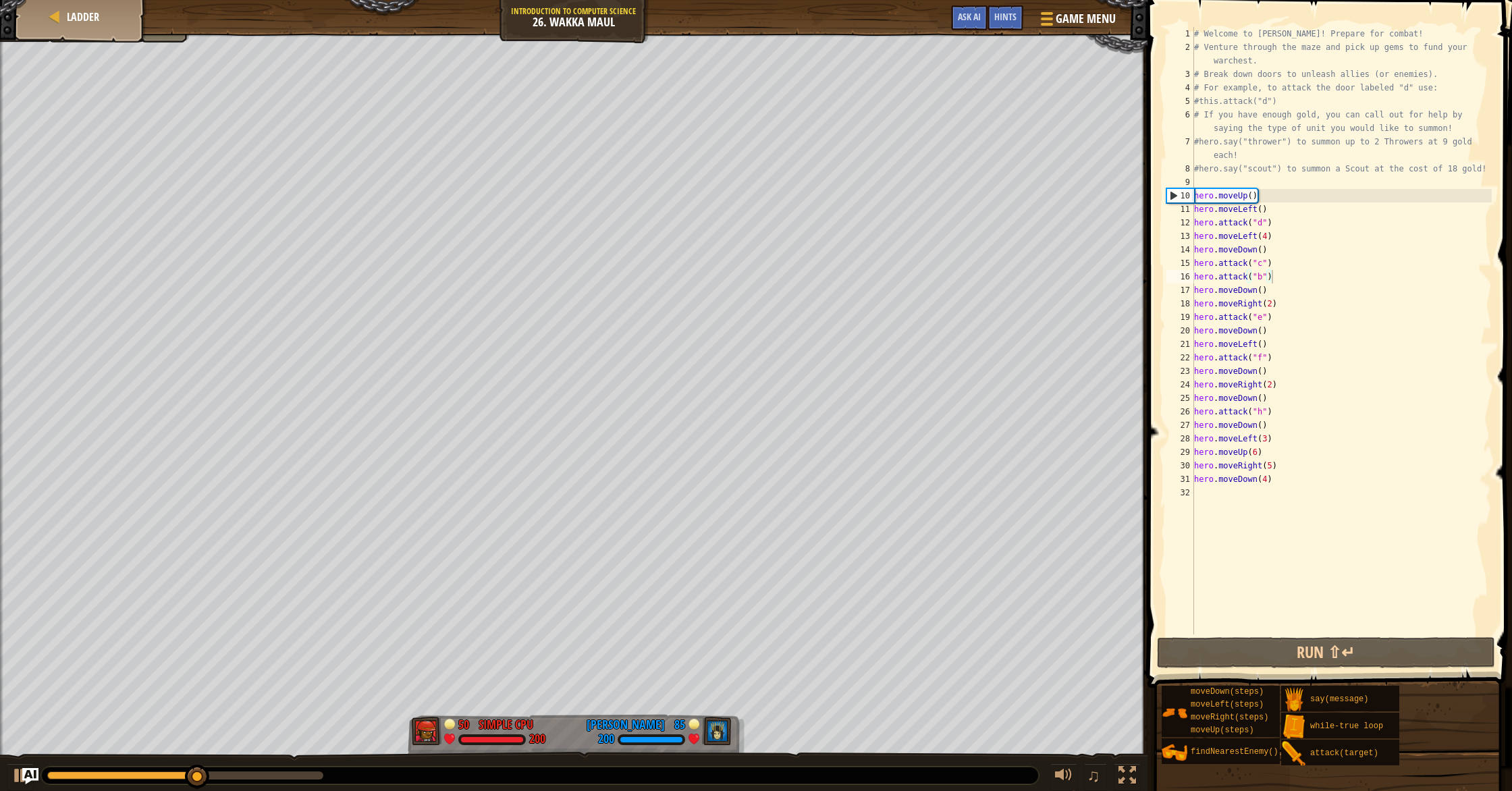
click at [123, 790] on div "♫" at bounding box center [573, 772] width 1147 height 41
click at [227, 783] on div at bounding box center [540, 775] width 997 height 18
click at [230, 784] on div at bounding box center [540, 775] width 999 height 19
click at [231, 785] on div "♫" at bounding box center [573, 772] width 1147 height 41
click at [983, 752] on div "♫" at bounding box center [573, 772] width 1147 height 41
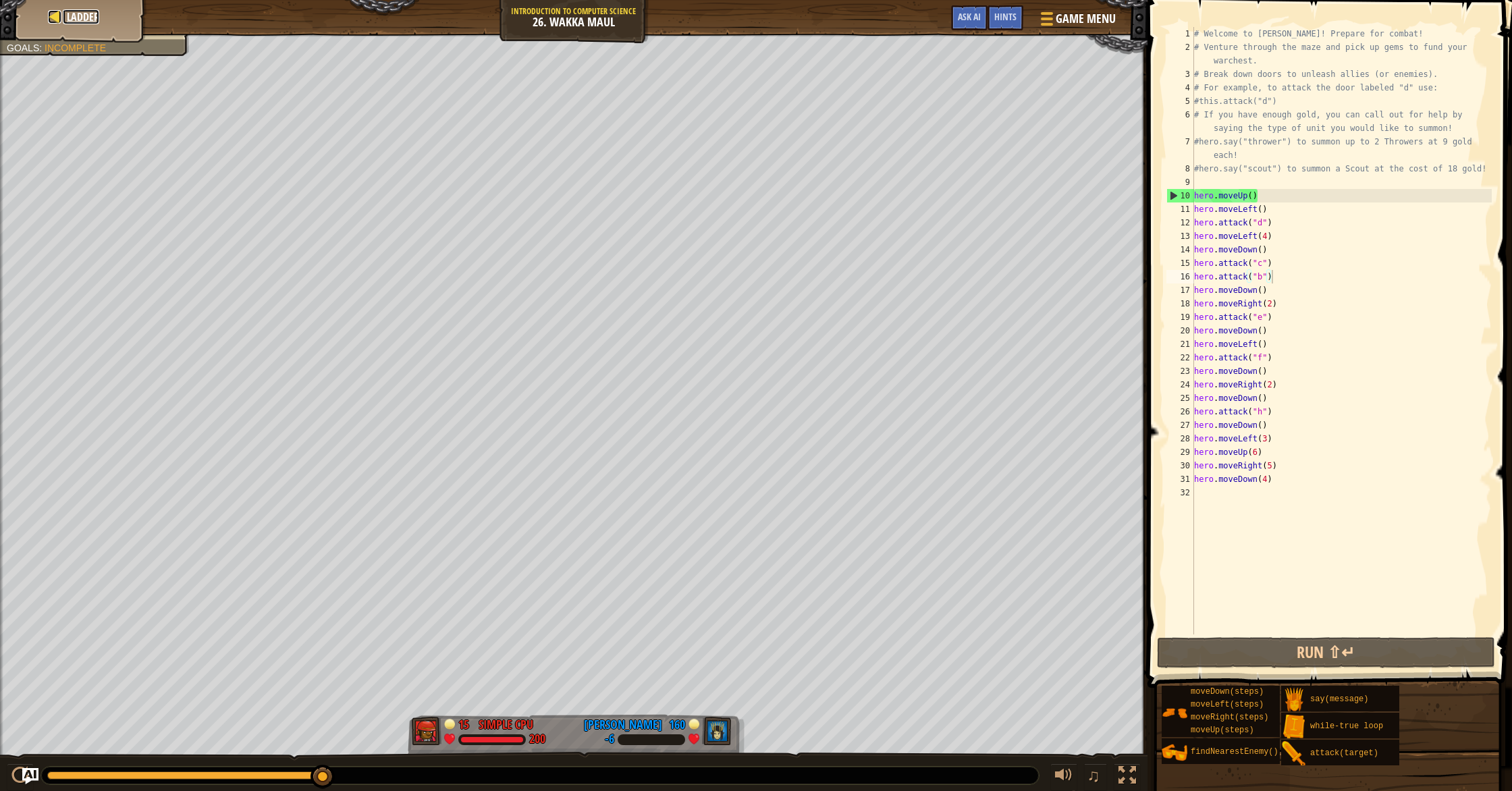
click at [88, 22] on span "Ladder" at bounding box center [83, 16] width 32 height 15
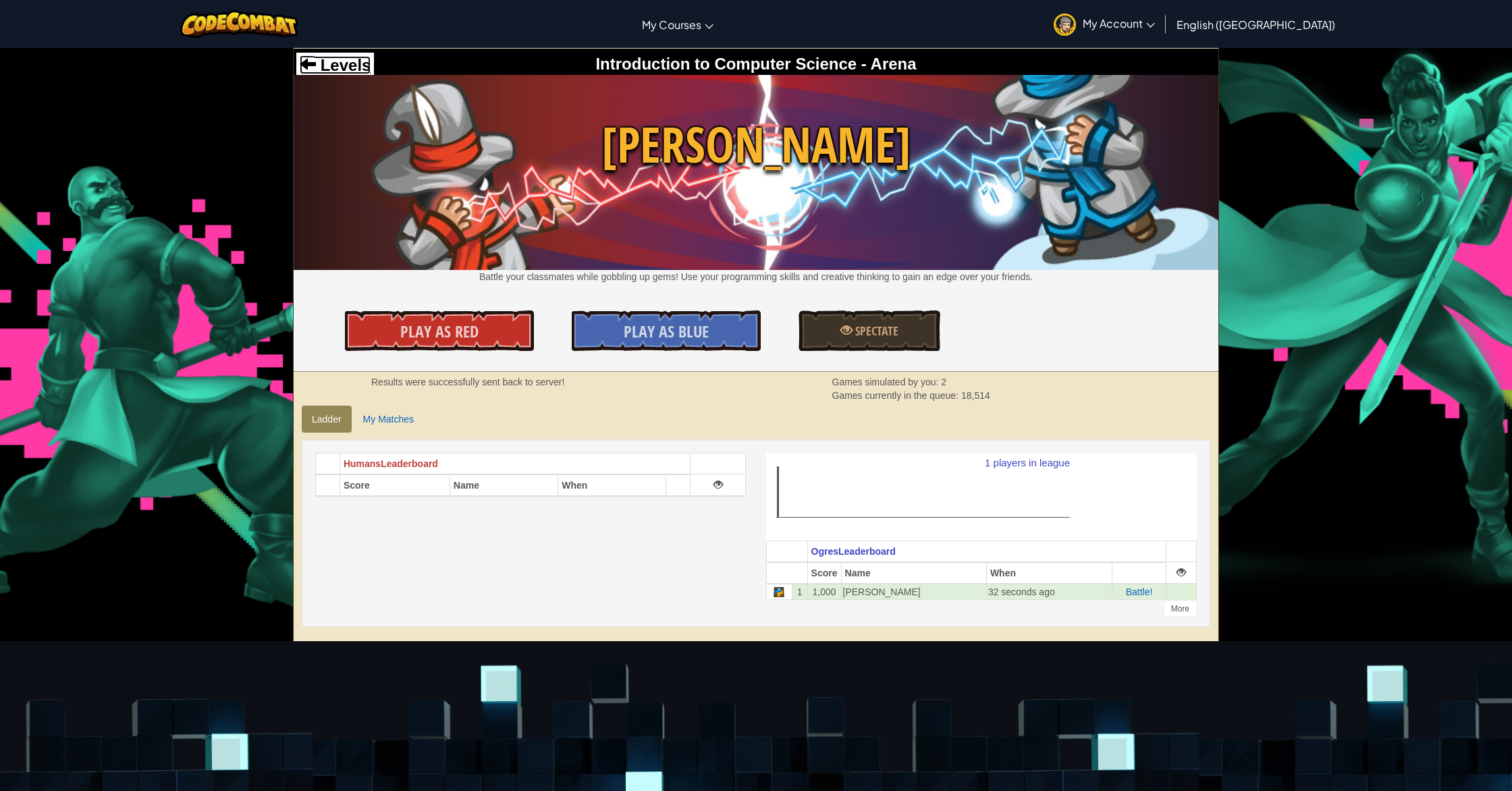
click at [321, 72] on span "Levels" at bounding box center [343, 65] width 55 height 18
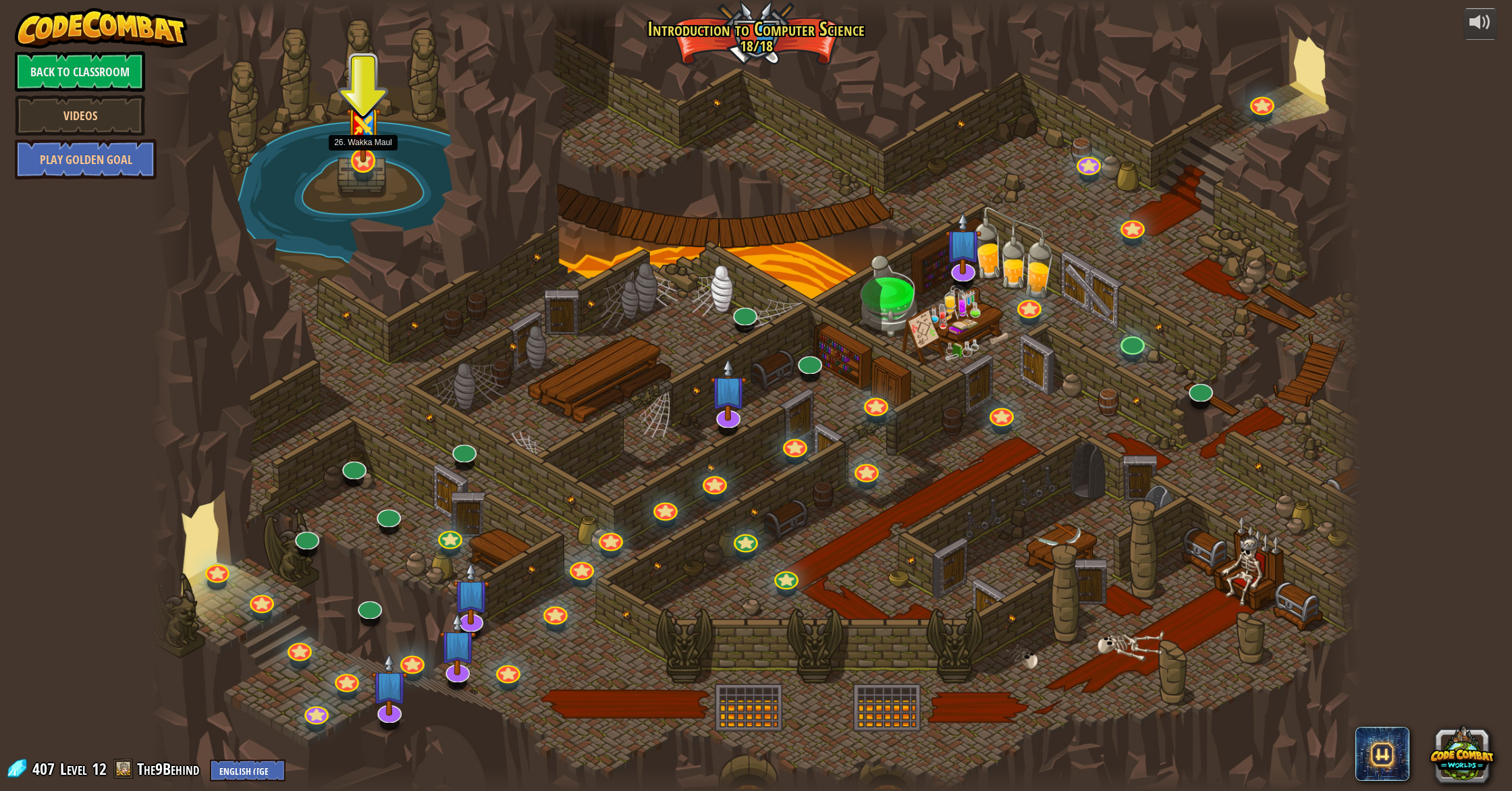
click at [367, 134] on img at bounding box center [363, 117] width 34 height 91
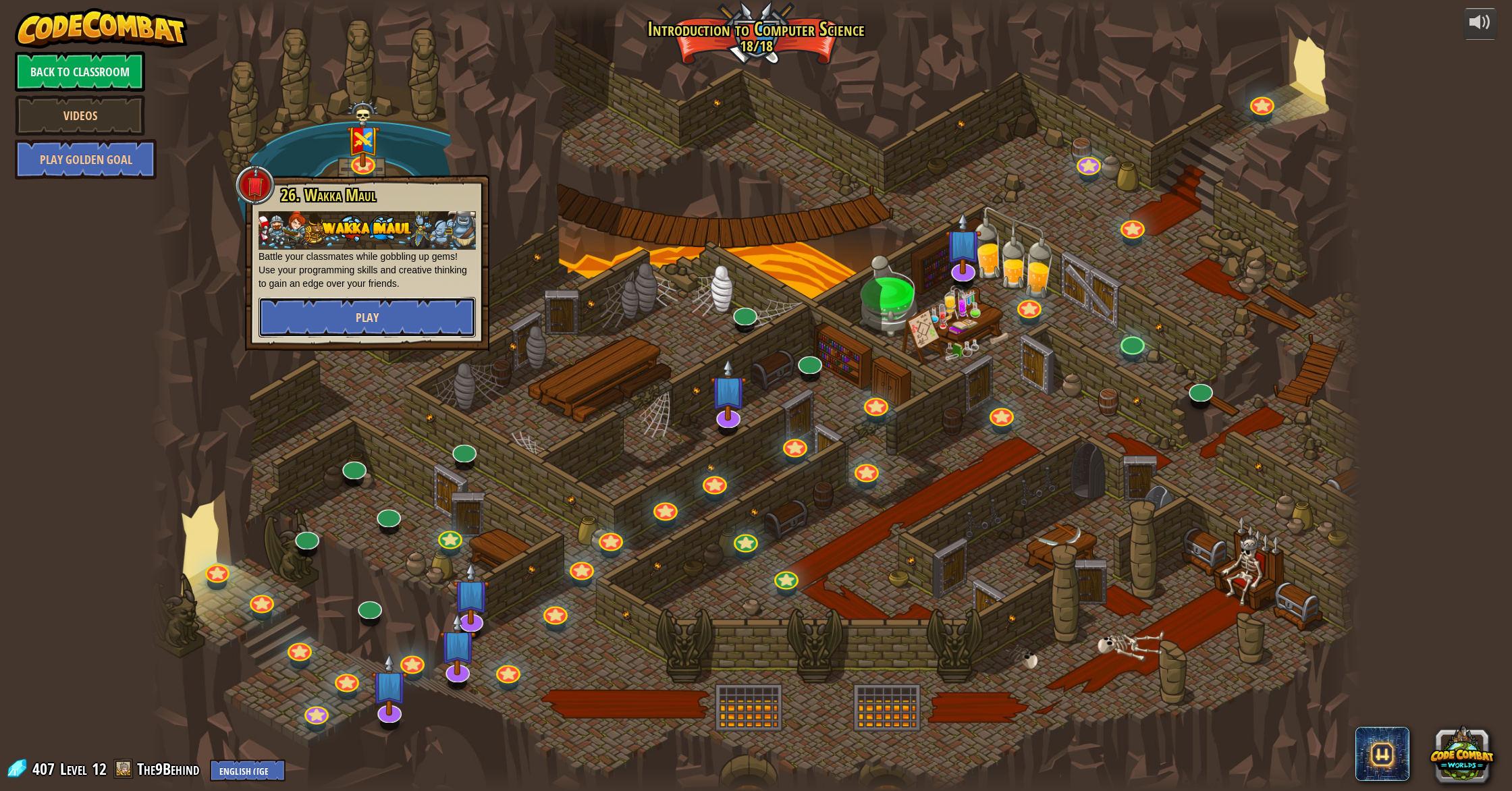
click at [394, 319] on button "Play" at bounding box center [367, 317] width 218 height 41
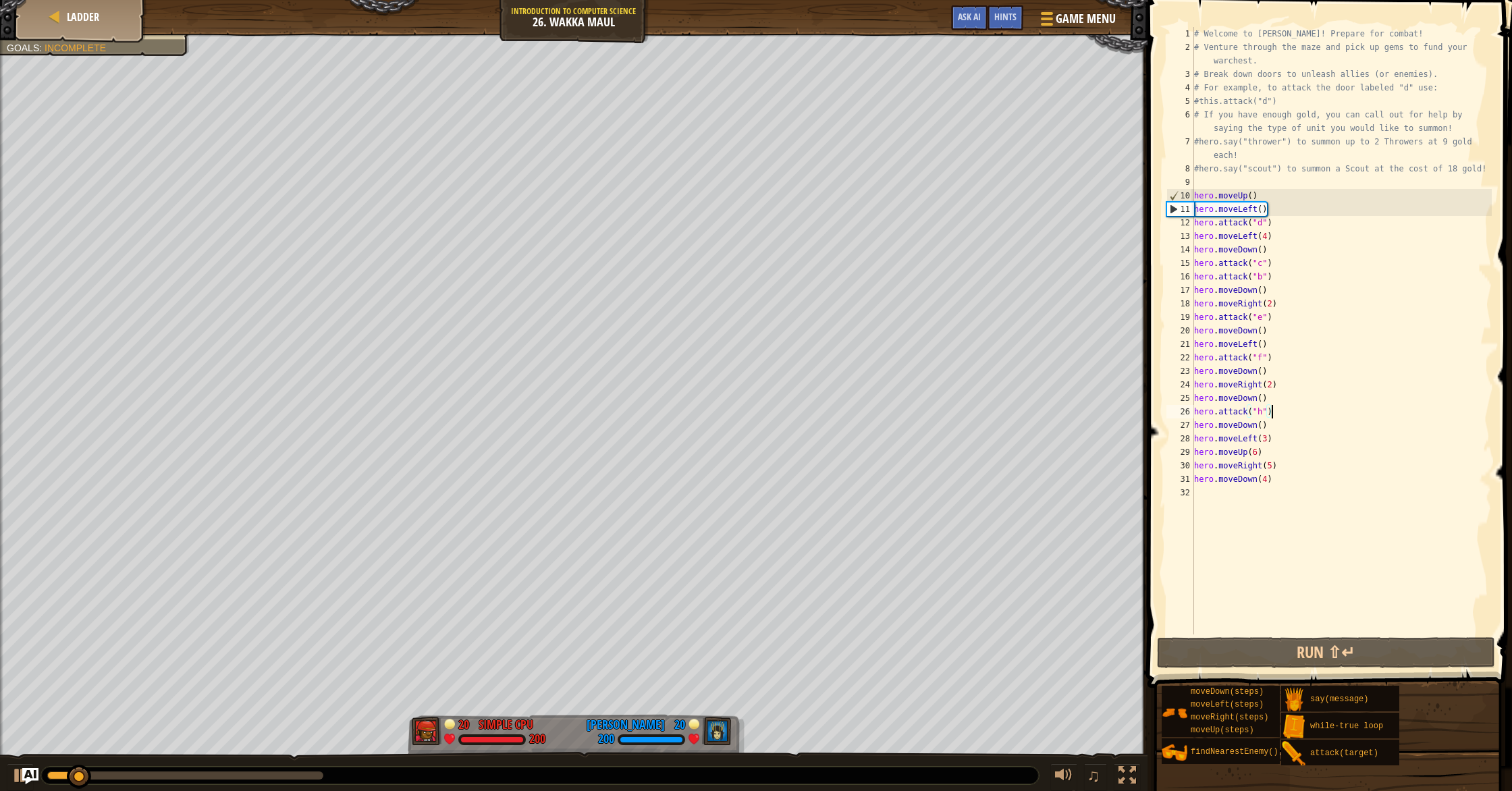
click at [1284, 412] on div "# Welcome to Wakka Maul! Prepare for combat! # Venture through the maze and pic…" at bounding box center [1341, 344] width 300 height 634
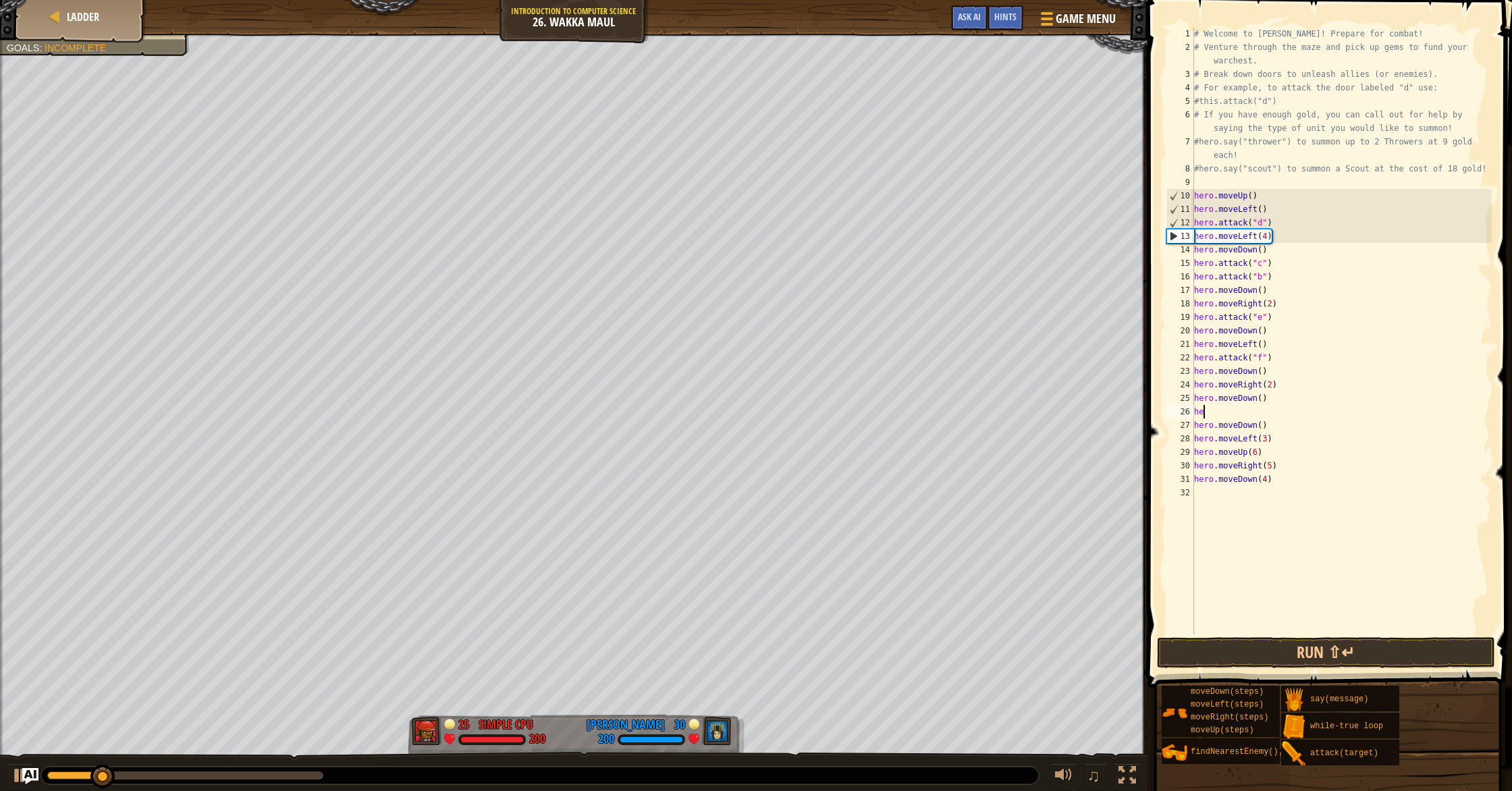
type textarea "h"
click at [1268, 654] on button "Run ⇧↵" at bounding box center [1326, 653] width 338 height 31
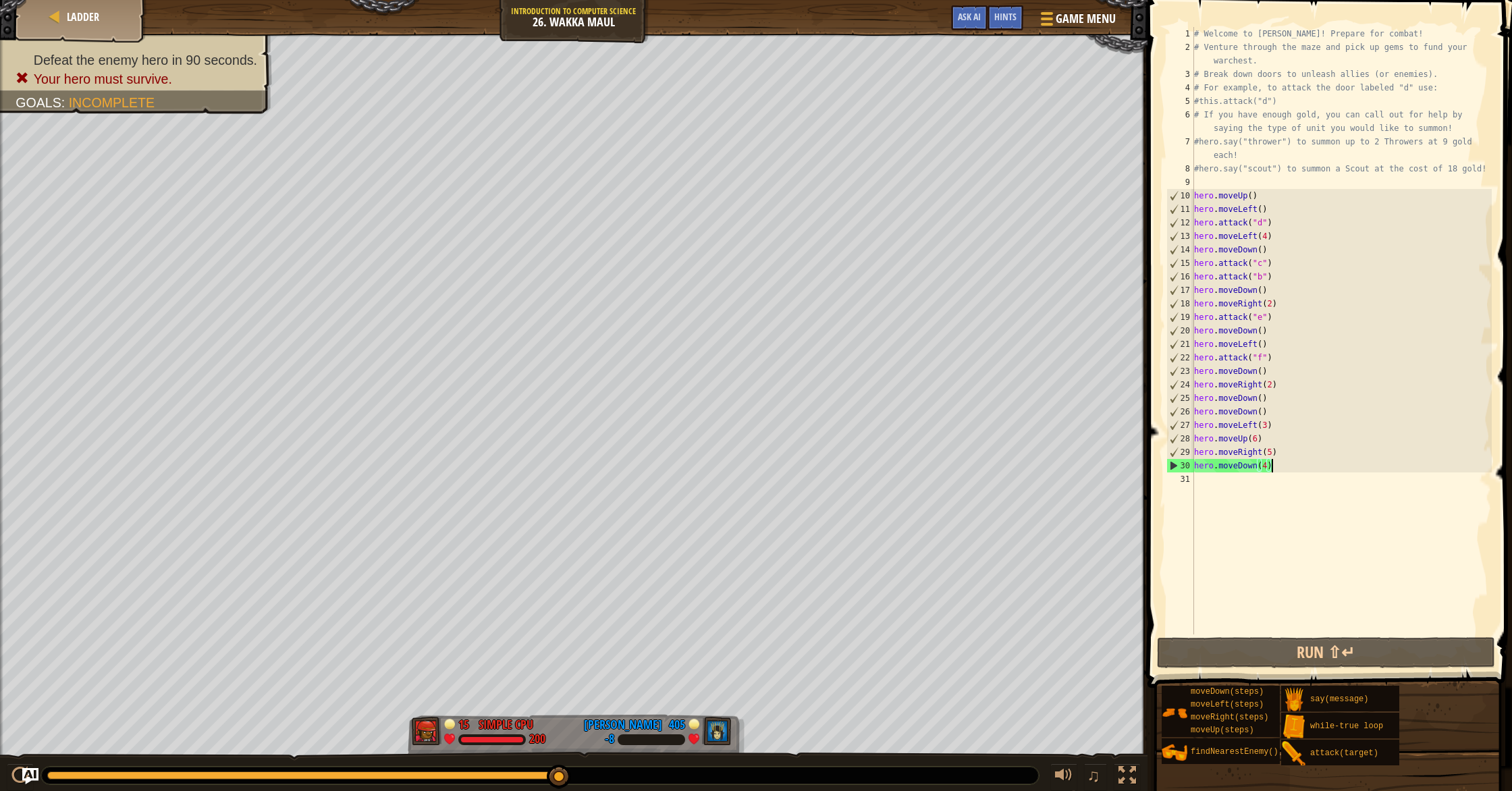
click at [1298, 466] on div "# Welcome to Wakka Maul! Prepare for combat! # Venture through the maze and pic…" at bounding box center [1341, 344] width 300 height 634
click at [1289, 366] on div "# Welcome to Wakka Maul! Prepare for combat! # Venture through the maze and pic…" at bounding box center [1341, 344] width 300 height 634
click at [1278, 354] on div "# Welcome to Wakka Maul! Prepare for combat! # Venture through the maze and pic…" at bounding box center [1341, 344] width 300 height 634
type textarea "h"
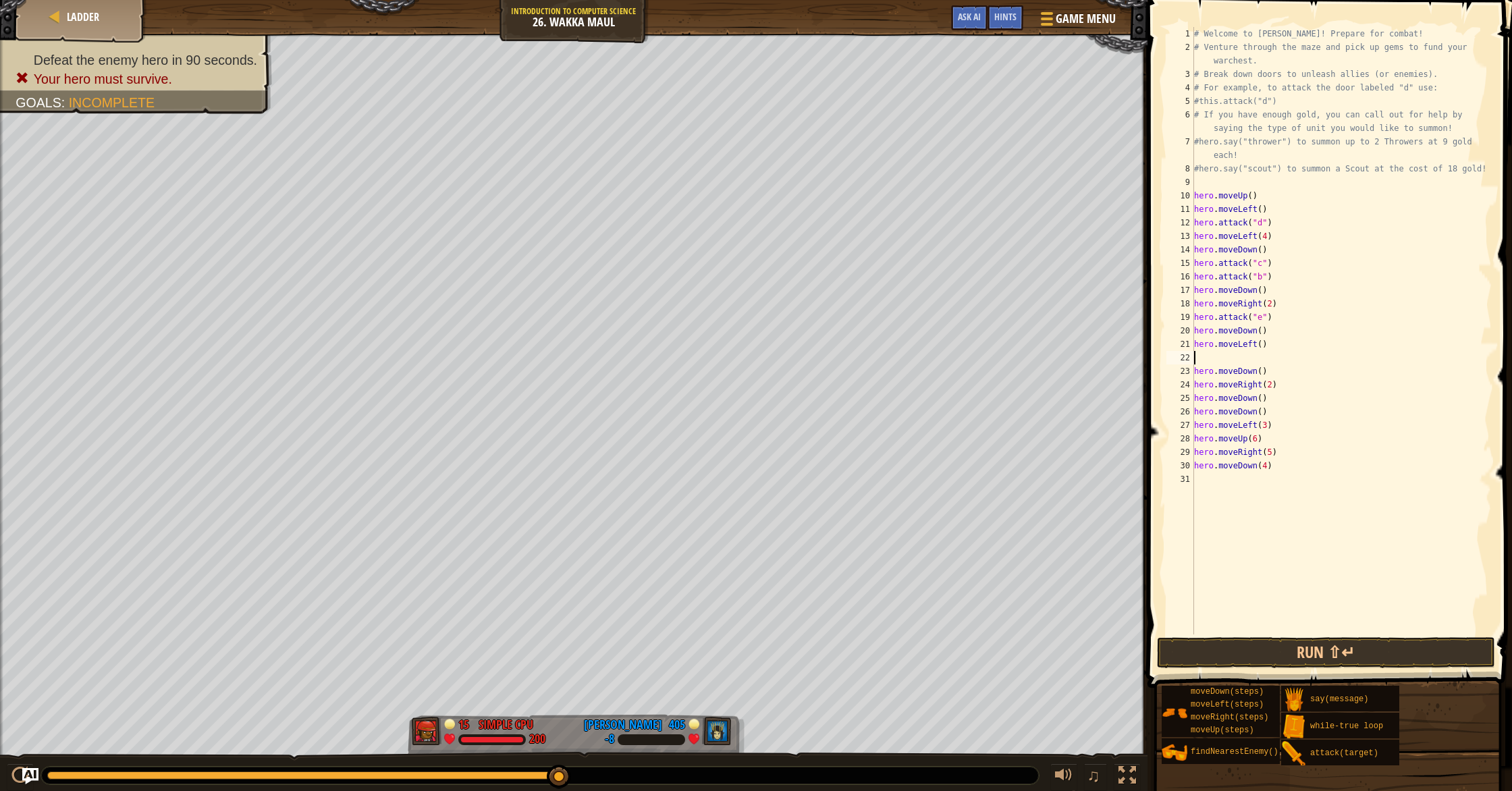
type textarea "hero.moveLeft()"
click at [1292, 649] on button "Run ⇧↵" at bounding box center [1326, 653] width 338 height 31
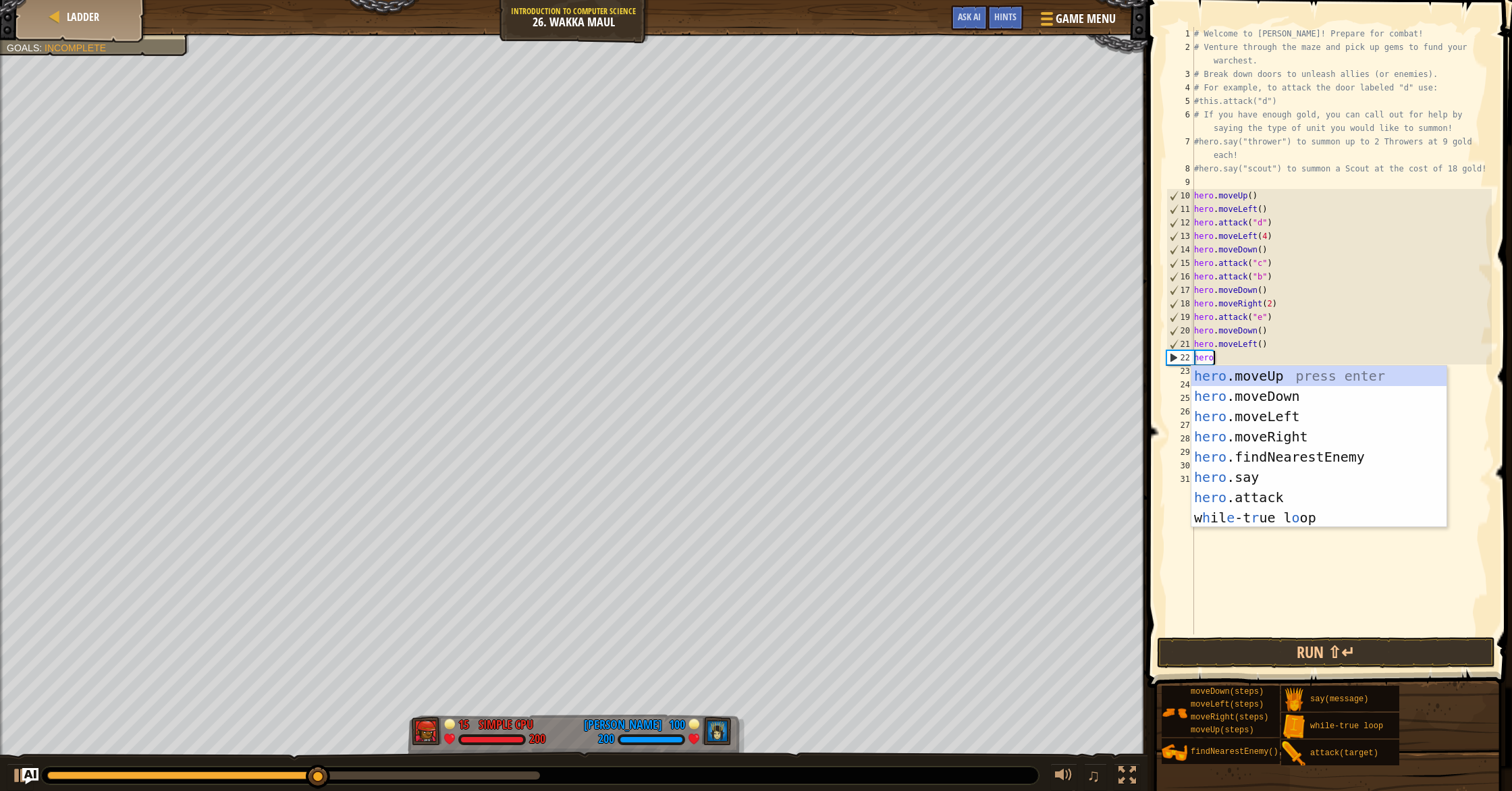
scroll to position [6, 1]
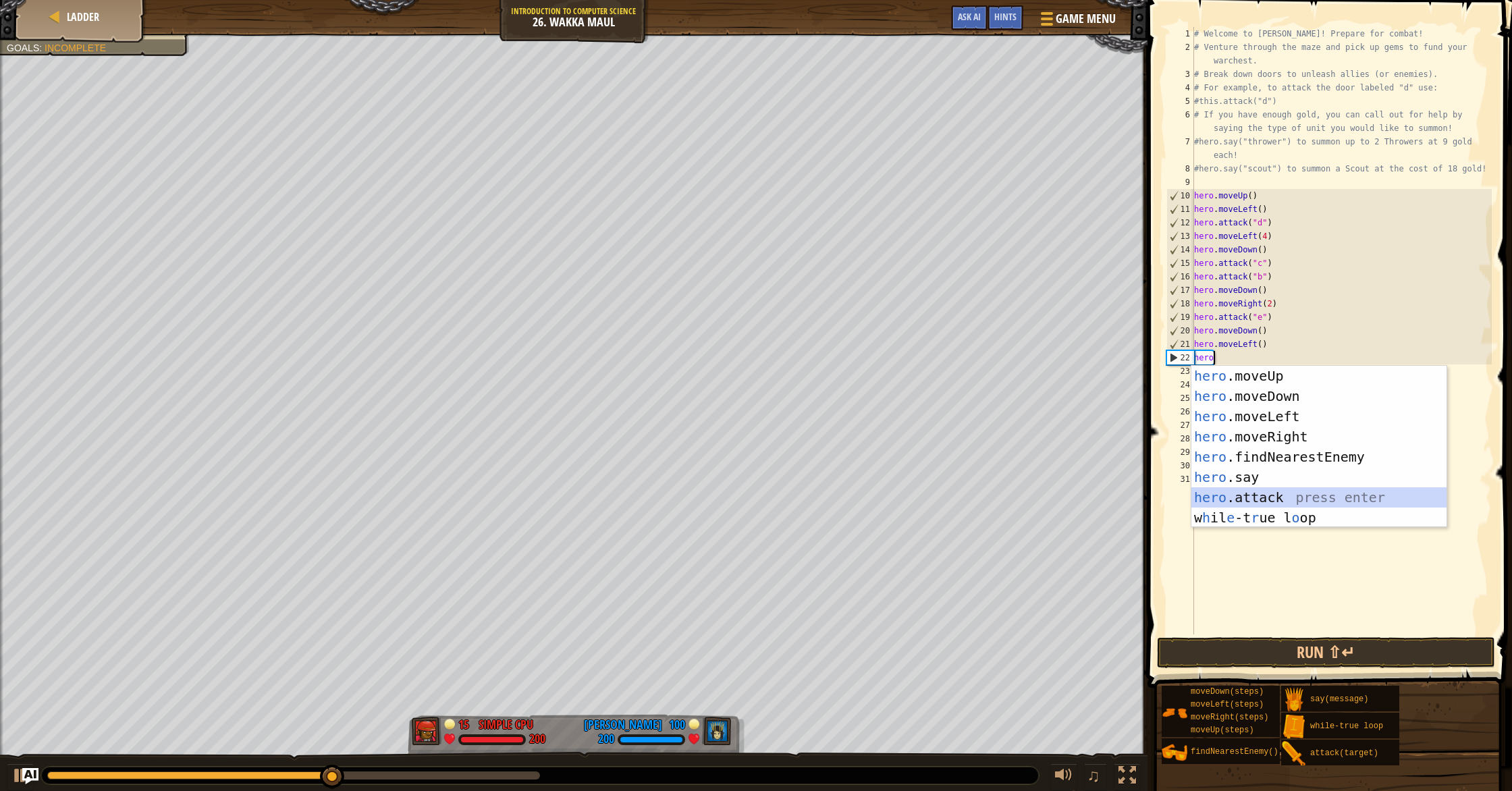
click at [1261, 496] on div "hero .moveUp press enter hero .moveDown press enter hero .moveLeft press enter …" at bounding box center [1318, 467] width 255 height 202
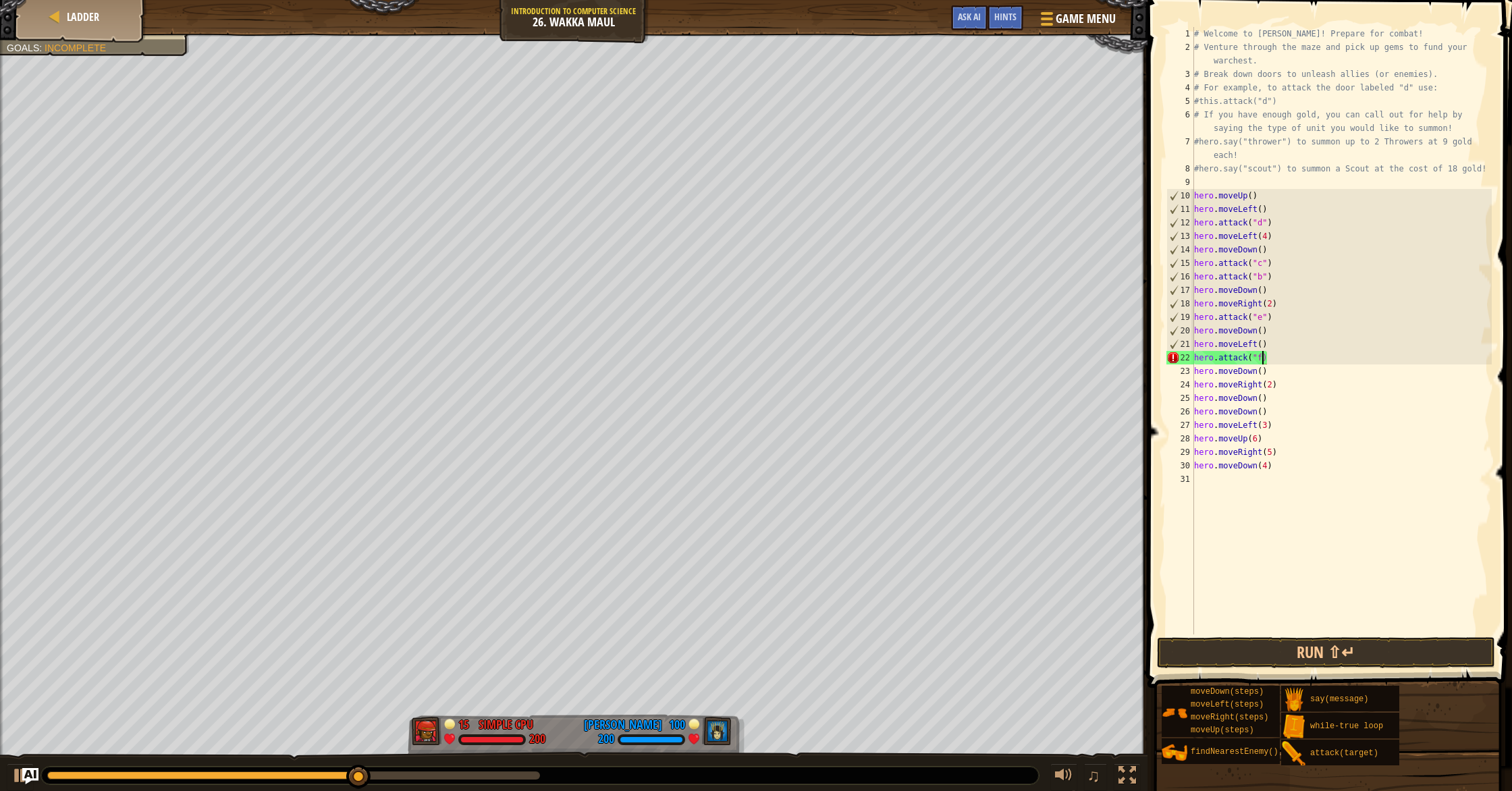
scroll to position [6, 6]
click at [1282, 649] on button "Run ⇧↵" at bounding box center [1326, 653] width 338 height 31
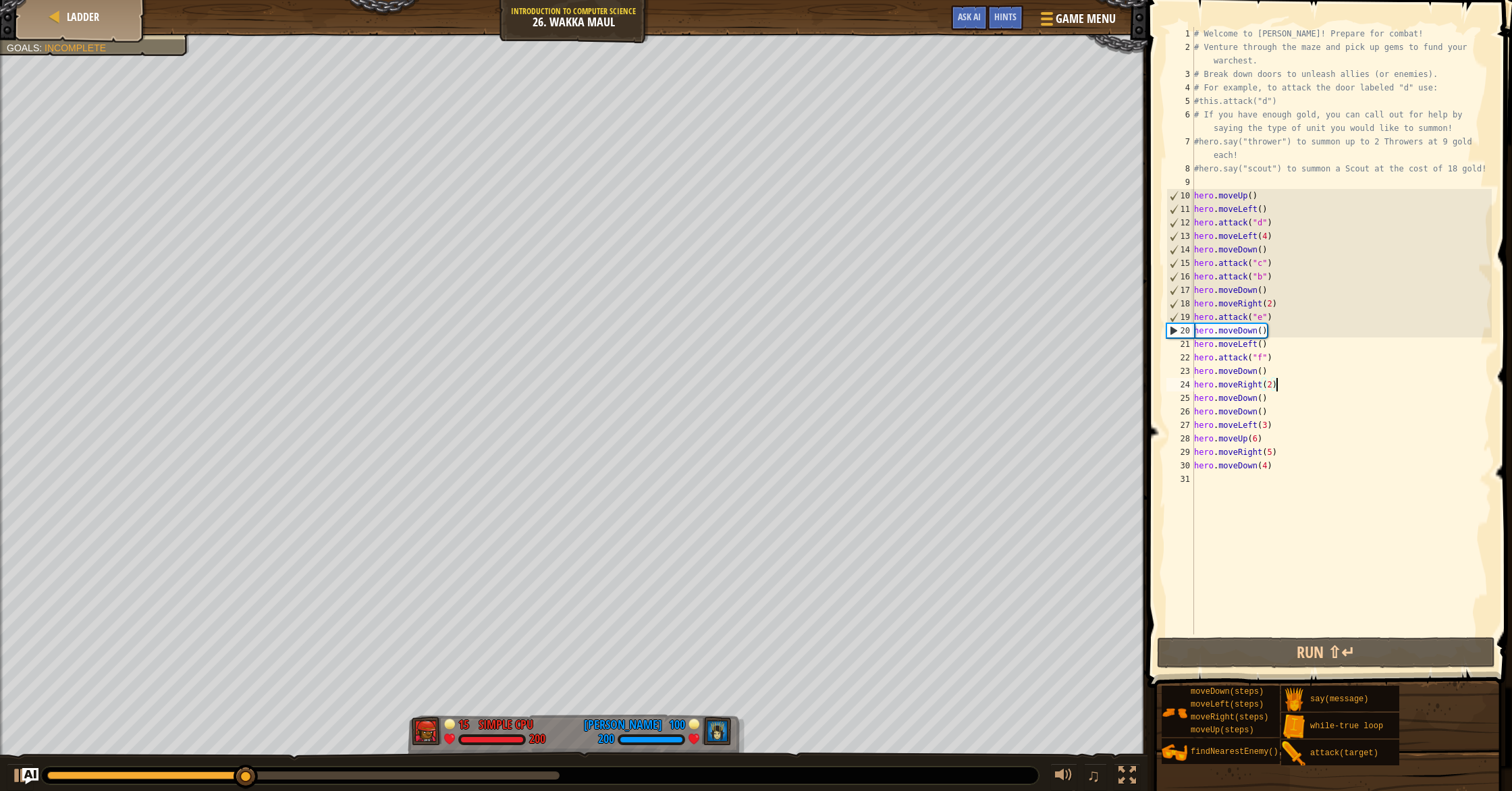
click at [1279, 381] on div "# Welcome to Wakka Maul! Prepare for combat! # Venture through the maze and pic…" at bounding box center [1341, 344] width 300 height 634
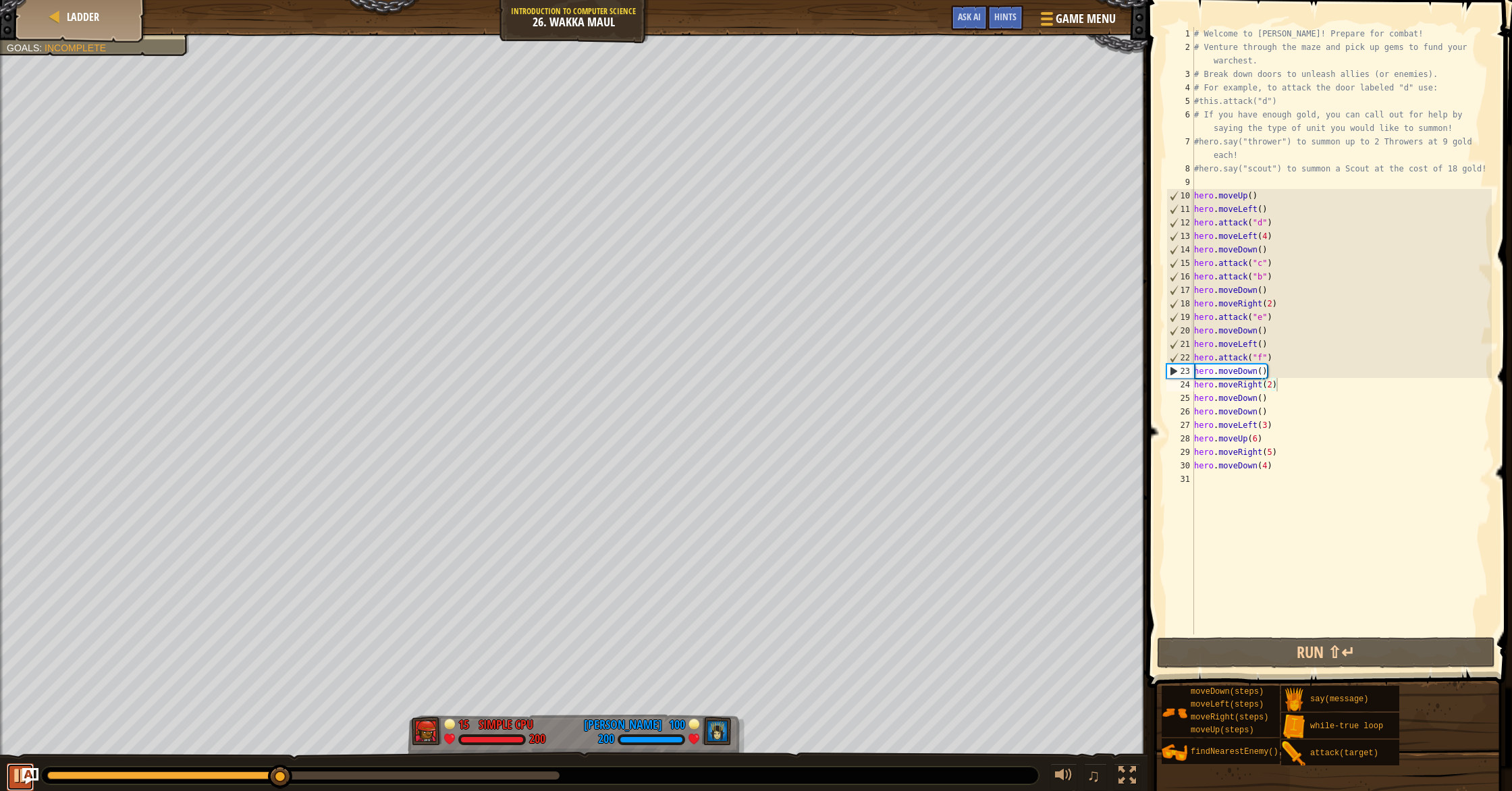
click at [8, 778] on button at bounding box center [20, 776] width 27 height 27
drag, startPoint x: 1284, startPoint y: 369, endPoint x: 1286, endPoint y: 376, distance: 7.3
click at [1284, 369] on div "# Welcome to Wakka Maul! Prepare for combat! # Venture through the maze and pic…" at bounding box center [1341, 344] width 300 height 634
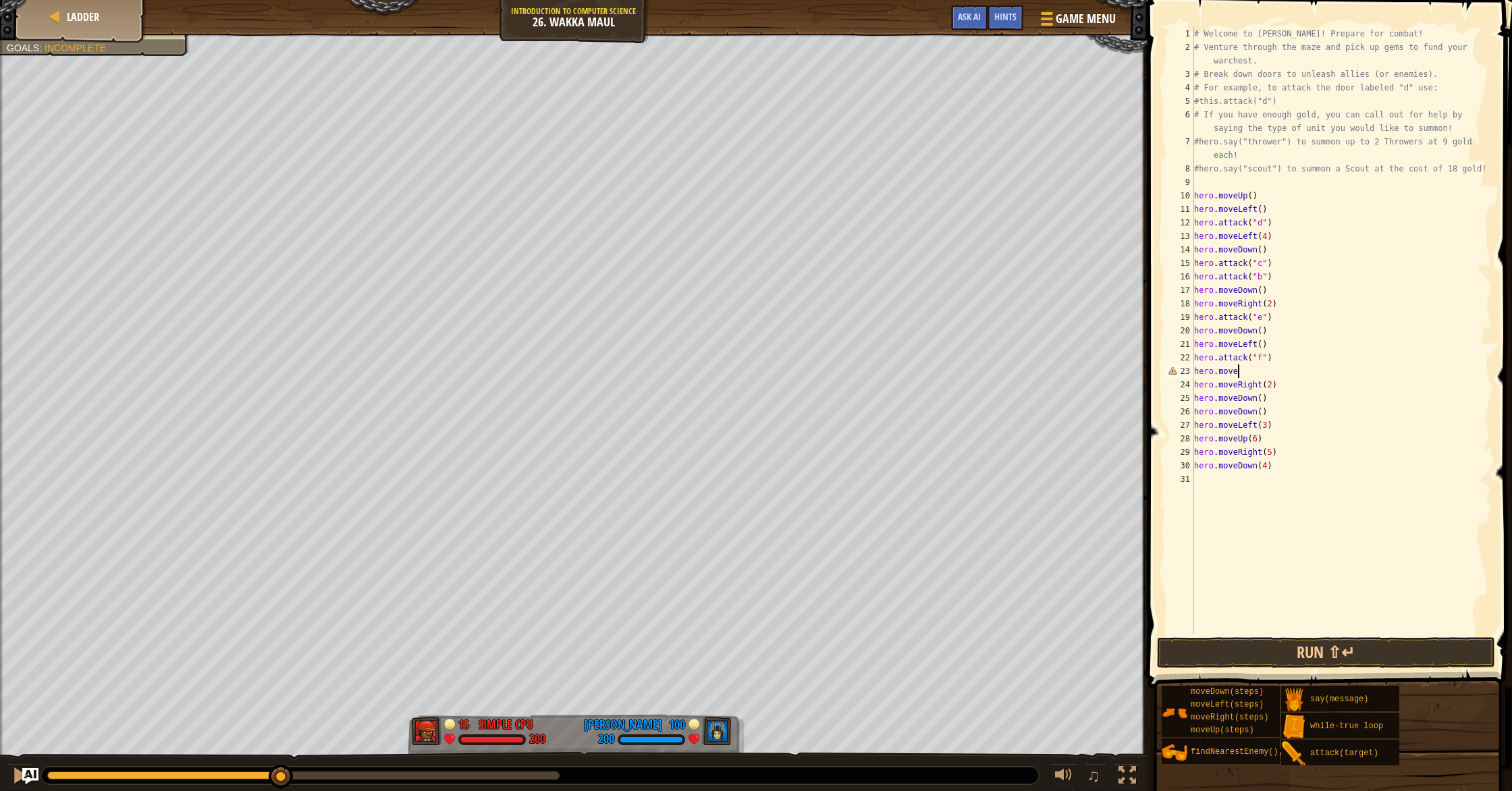
scroll to position [6, 3]
type textarea "hero.moveDown"
click at [1380, 393] on div "hero.moveDown press enter" at bounding box center [1318, 409] width 255 height 61
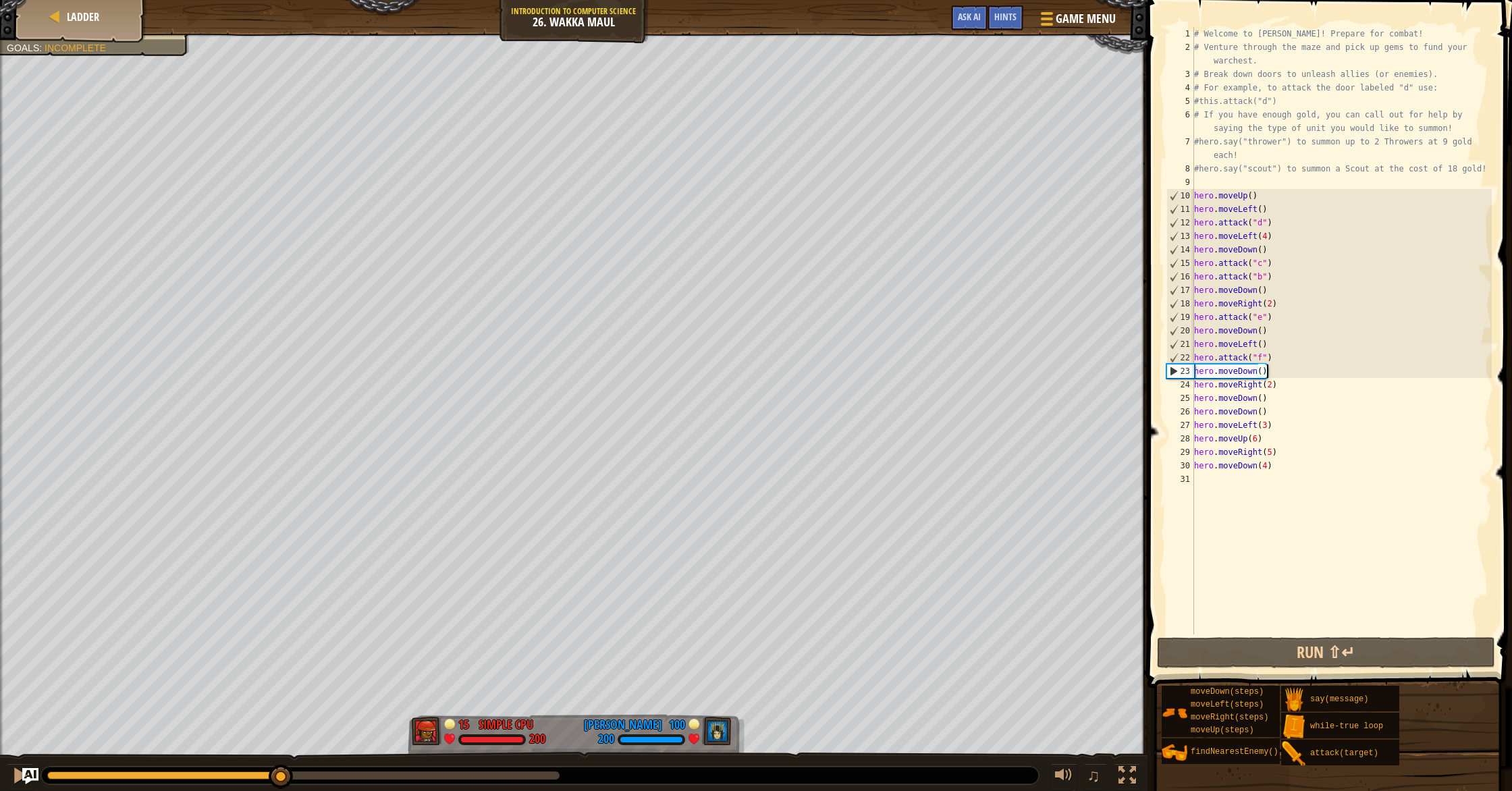
click at [1278, 388] on div "# Welcome to Wakka Maul! Prepare for combat! # Venture through the maze and pic…" at bounding box center [1341, 344] width 300 height 634
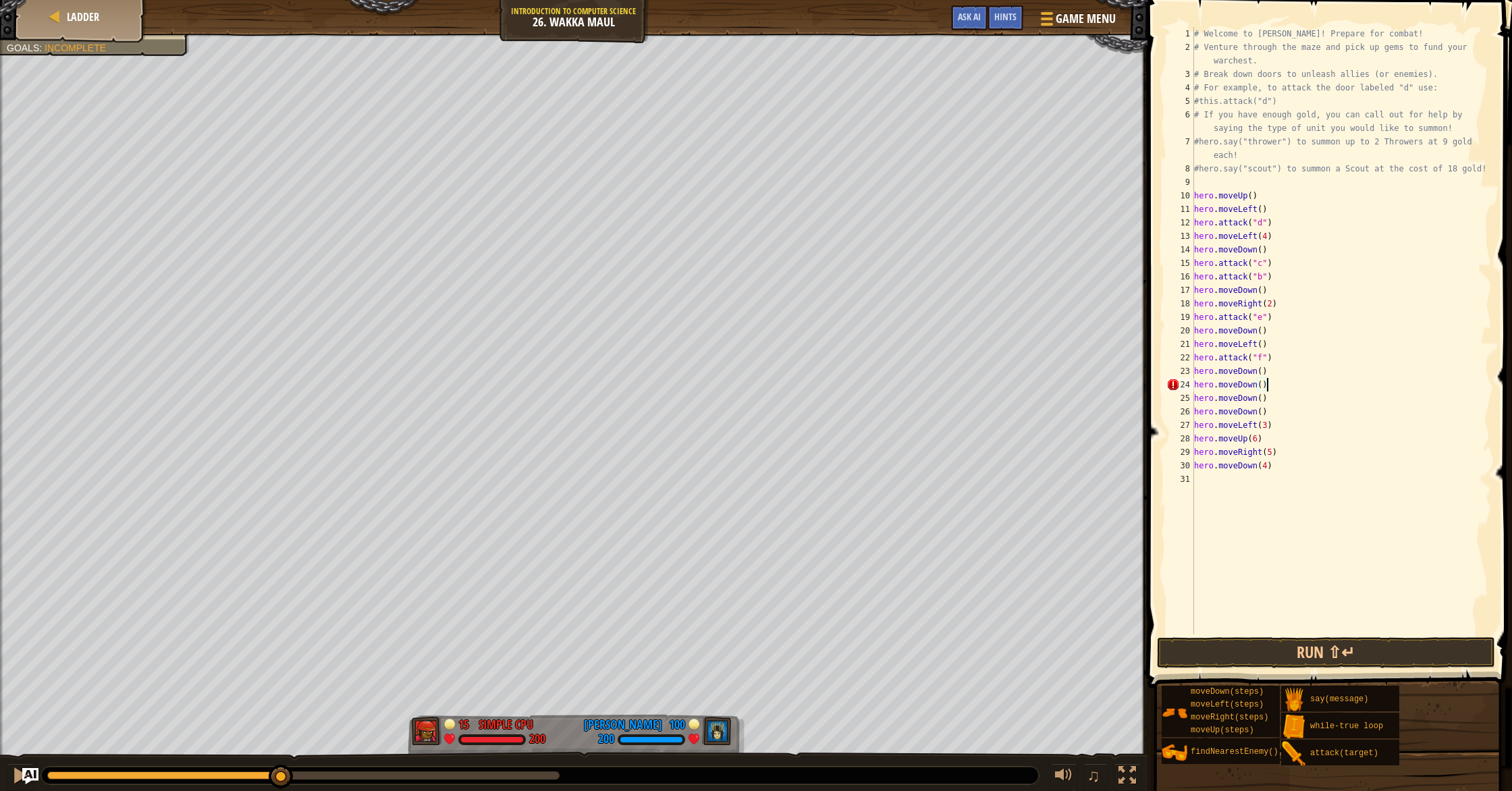
scroll to position [6, 6]
drag, startPoint x: 1264, startPoint y: 385, endPoint x: 1275, endPoint y: 416, distance: 32.9
click at [1264, 385] on div "# Welcome to Wakka Maul! Prepare for combat! # Venture through the maze and pic…" at bounding box center [1341, 344] width 300 height 634
click at [1274, 406] on div "# Welcome to Wakka Maul! Prepare for combat! # Venture through the maze and pic…" at bounding box center [1341, 344] width 300 height 634
click at [1275, 398] on div "# Welcome to Wakka Maul! Prepare for combat! # Venture through the maze and pic…" at bounding box center [1341, 344] width 300 height 634
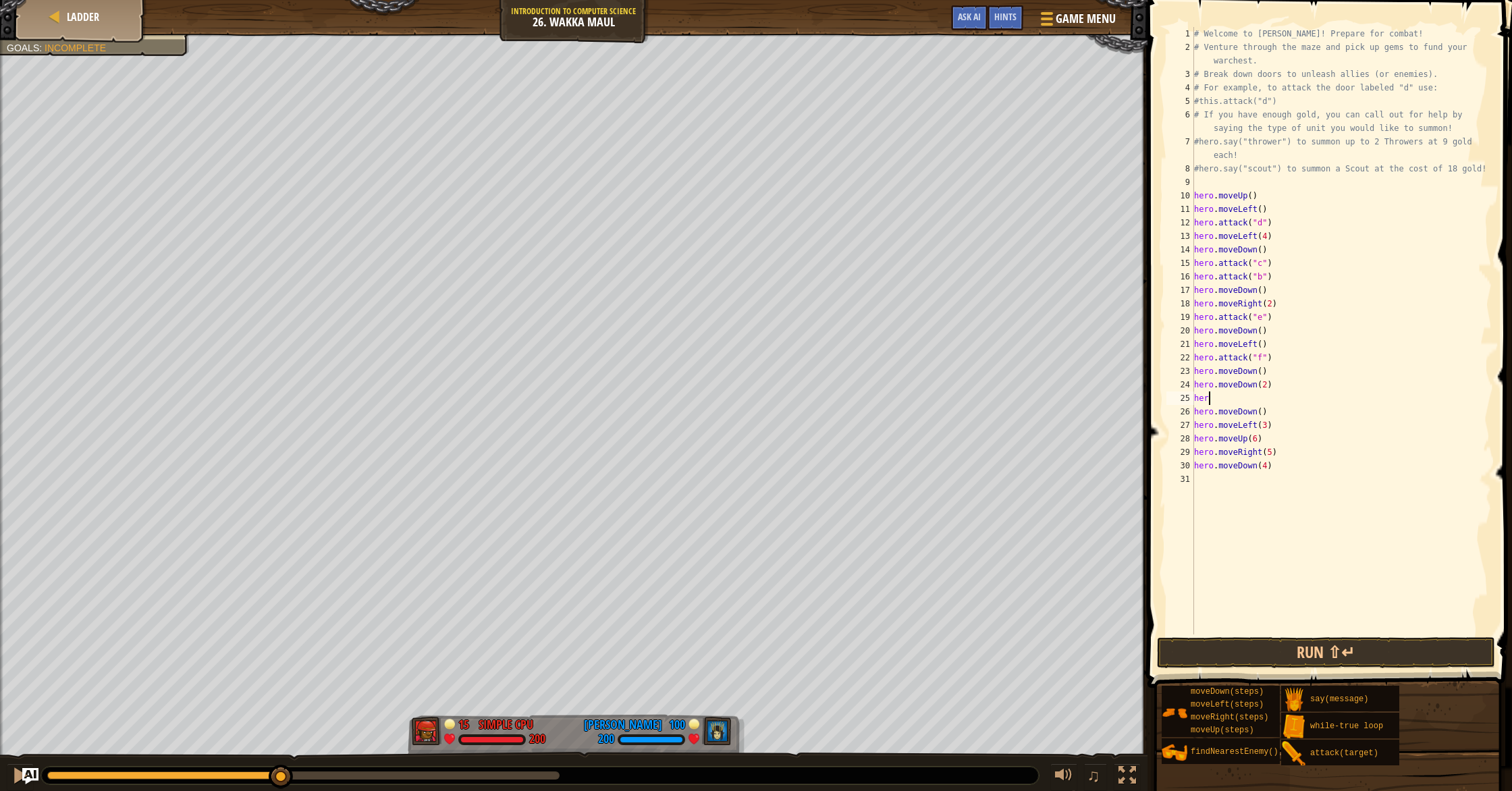
scroll to position [6, 1]
type textarea "h"
click at [1277, 408] on div "# Welcome to Wakka Maul! Prepare for combat! # Venture through the maze and pic…" at bounding box center [1341, 344] width 300 height 634
click at [1275, 394] on div "# Welcome to Wakka Maul! Prepare for combat! # Venture through the maze and pic…" at bounding box center [1341, 344] width 300 height 634
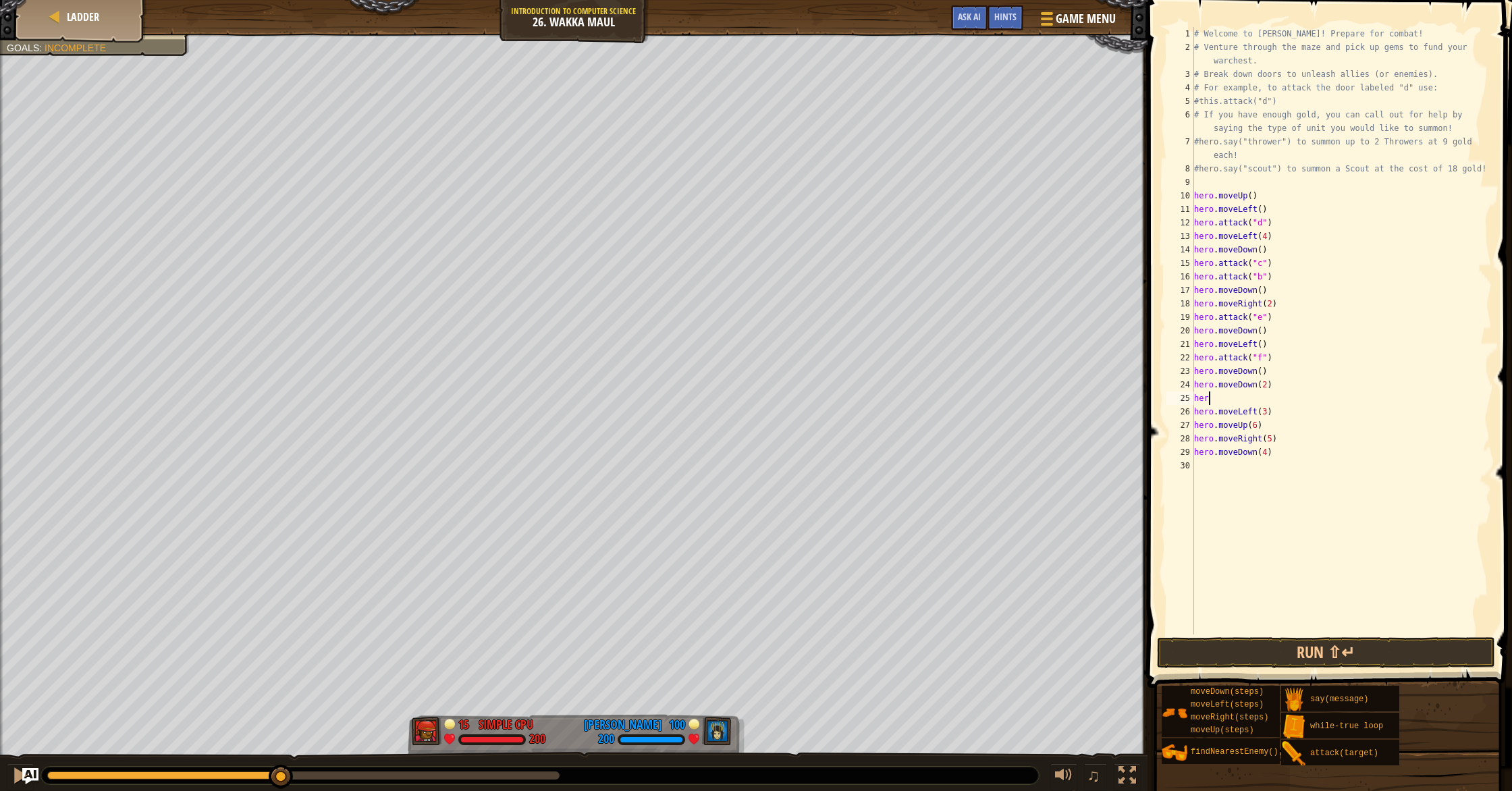
type textarea "h"
click at [1269, 397] on div "# Welcome to Wakka Maul! Prepare for combat! # Venture through the maze and pic…" at bounding box center [1341, 344] width 300 height 634
click at [1268, 400] on div "# Welcome to Wakka Maul! Prepare for combat! # Venture through the maze and pic…" at bounding box center [1341, 344] width 300 height 634
click at [1290, 642] on button "Run ⇧↵" at bounding box center [1326, 653] width 338 height 31
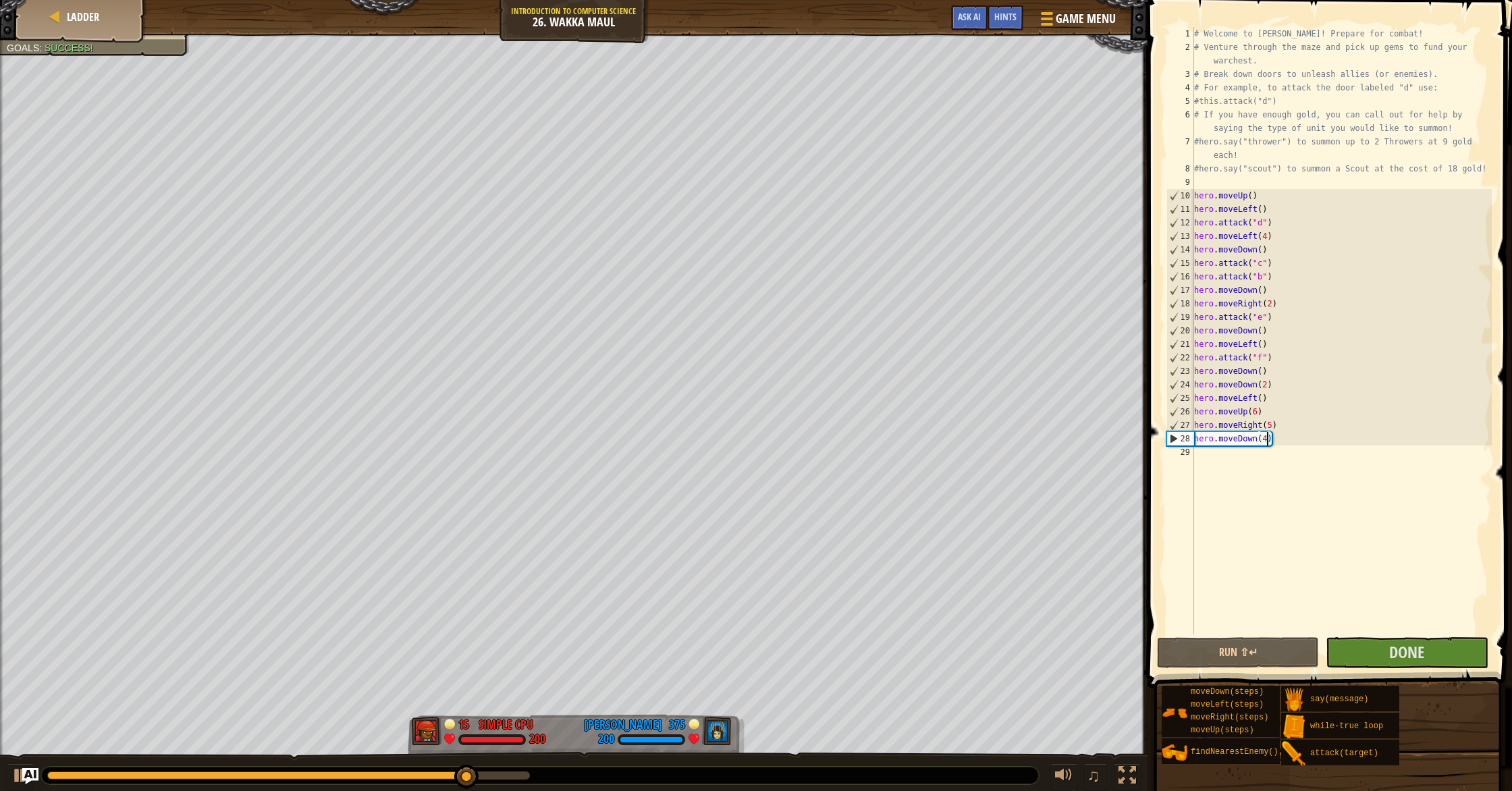
click at [1267, 439] on div "# Welcome to Wakka Maul! Prepare for combat! # Venture through the maze and pic…" at bounding box center [1341, 344] width 300 height 634
type textarea "hero.moveDown(5)"
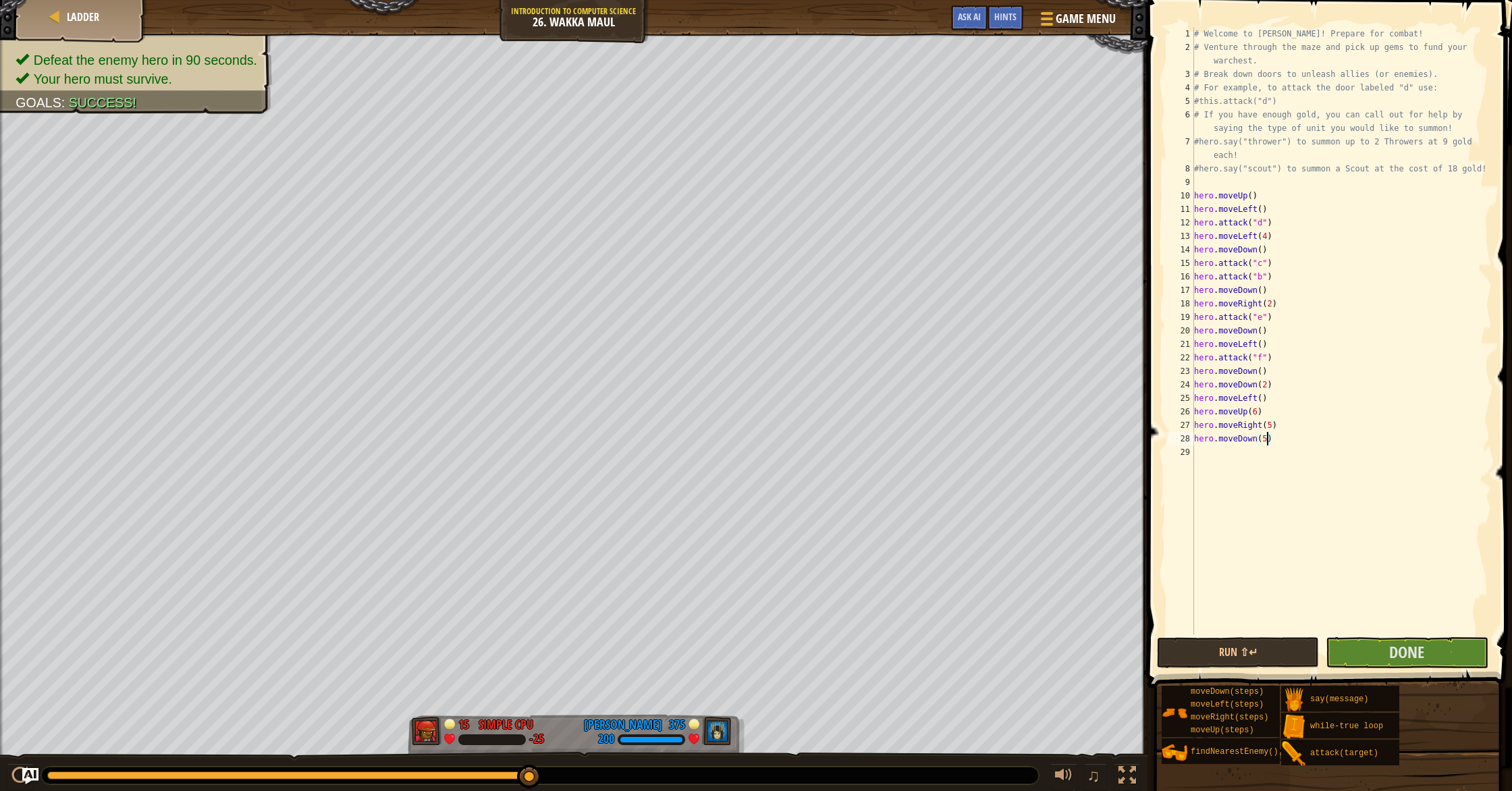
click at [1219, 451] on div "# Welcome to Wakka Maul! Prepare for combat! # Venture through the maze and pic…" at bounding box center [1341, 344] width 300 height 634
click at [1229, 655] on button "Run ⇧↵" at bounding box center [1238, 653] width 162 height 31
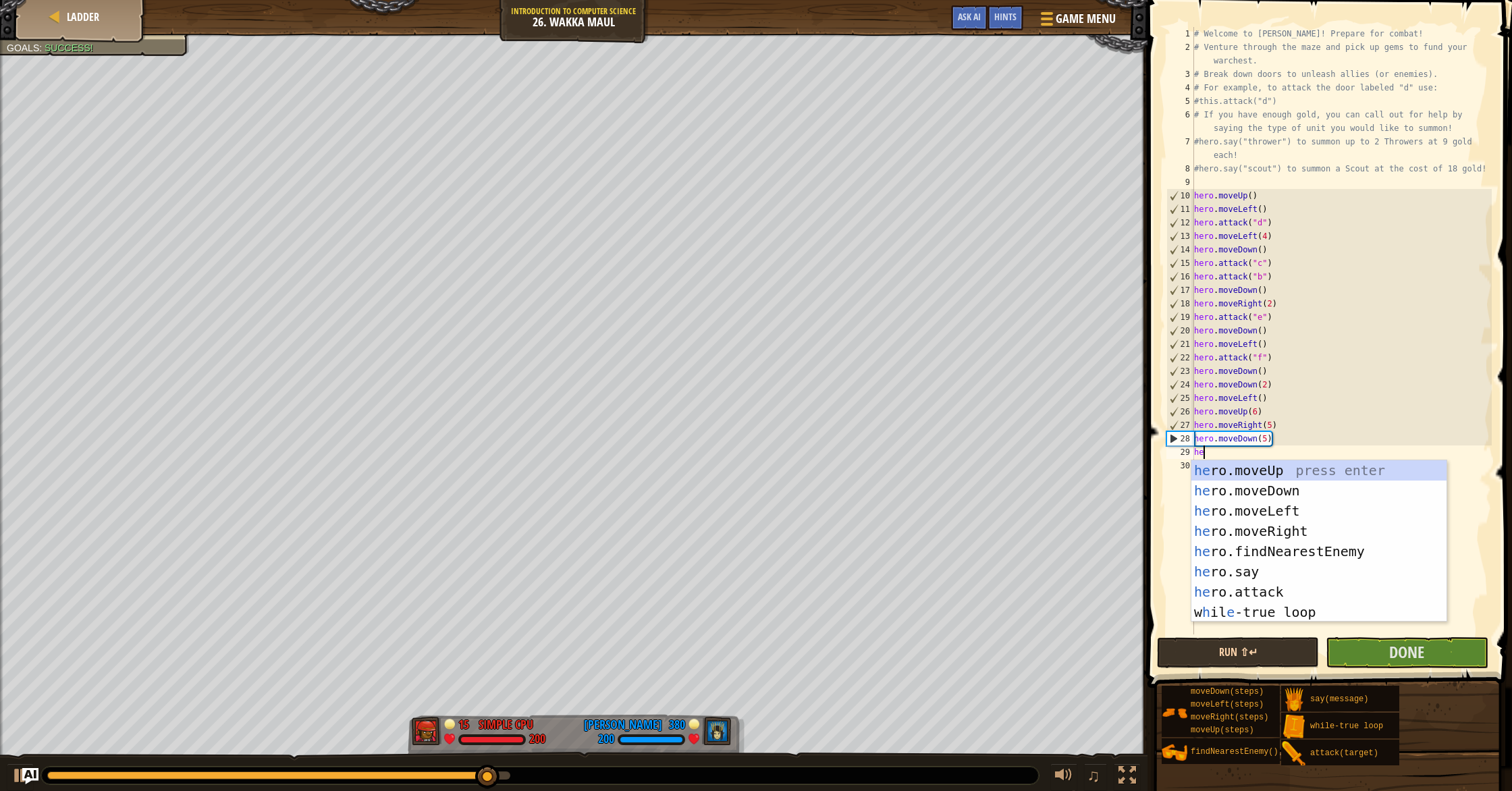
type textarea "her"
click at [1362, 549] on div "her o.moveUp press enter her o.moveDown press enter her o.moveLeft press enter …" at bounding box center [1318, 561] width 255 height 202
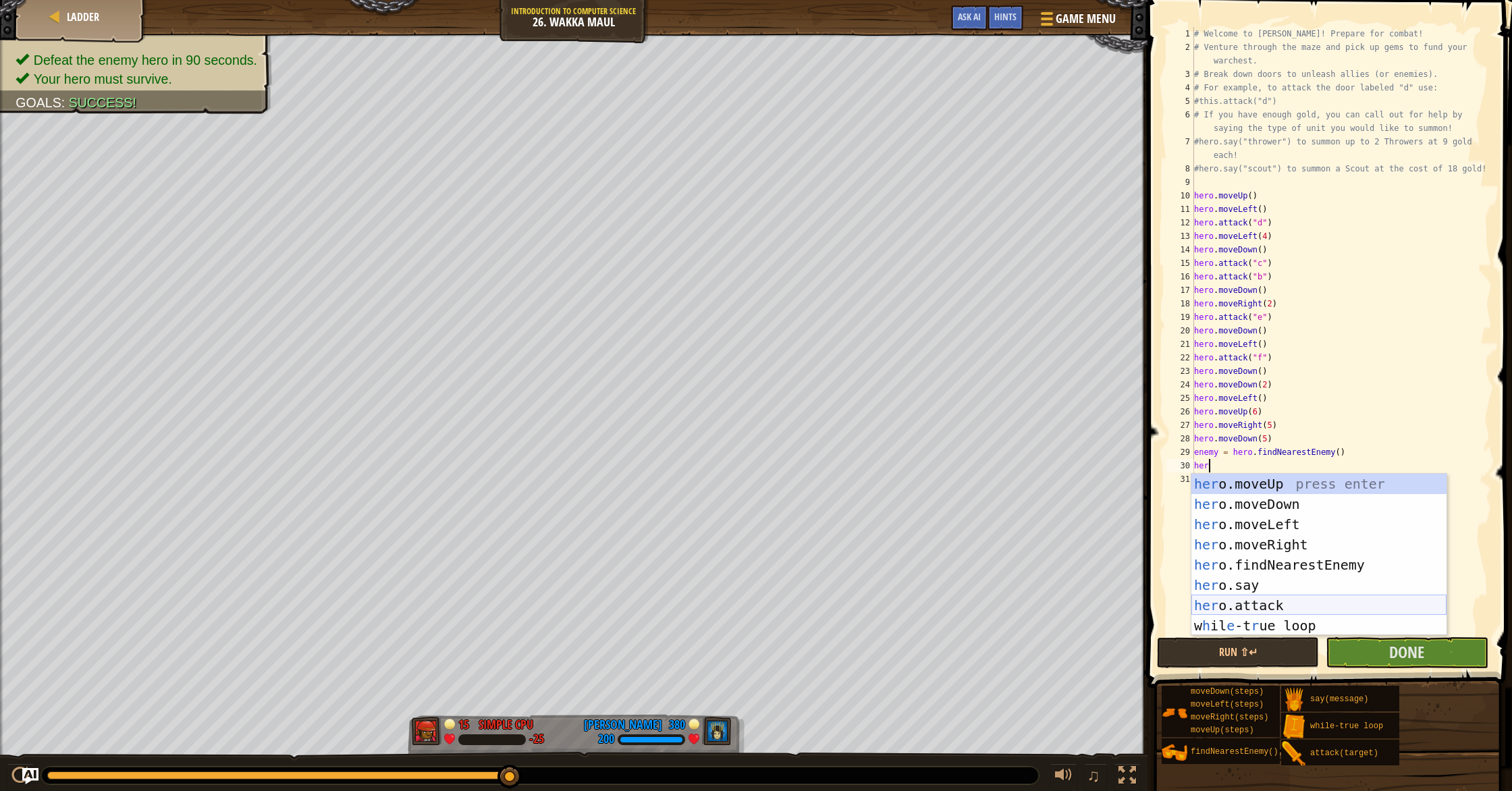
click at [1285, 601] on div "her o.moveUp press enter her o.moveDown press enter her o.moveLeft press enter …" at bounding box center [1318, 575] width 255 height 202
type textarea "hero.attack(enemy)"
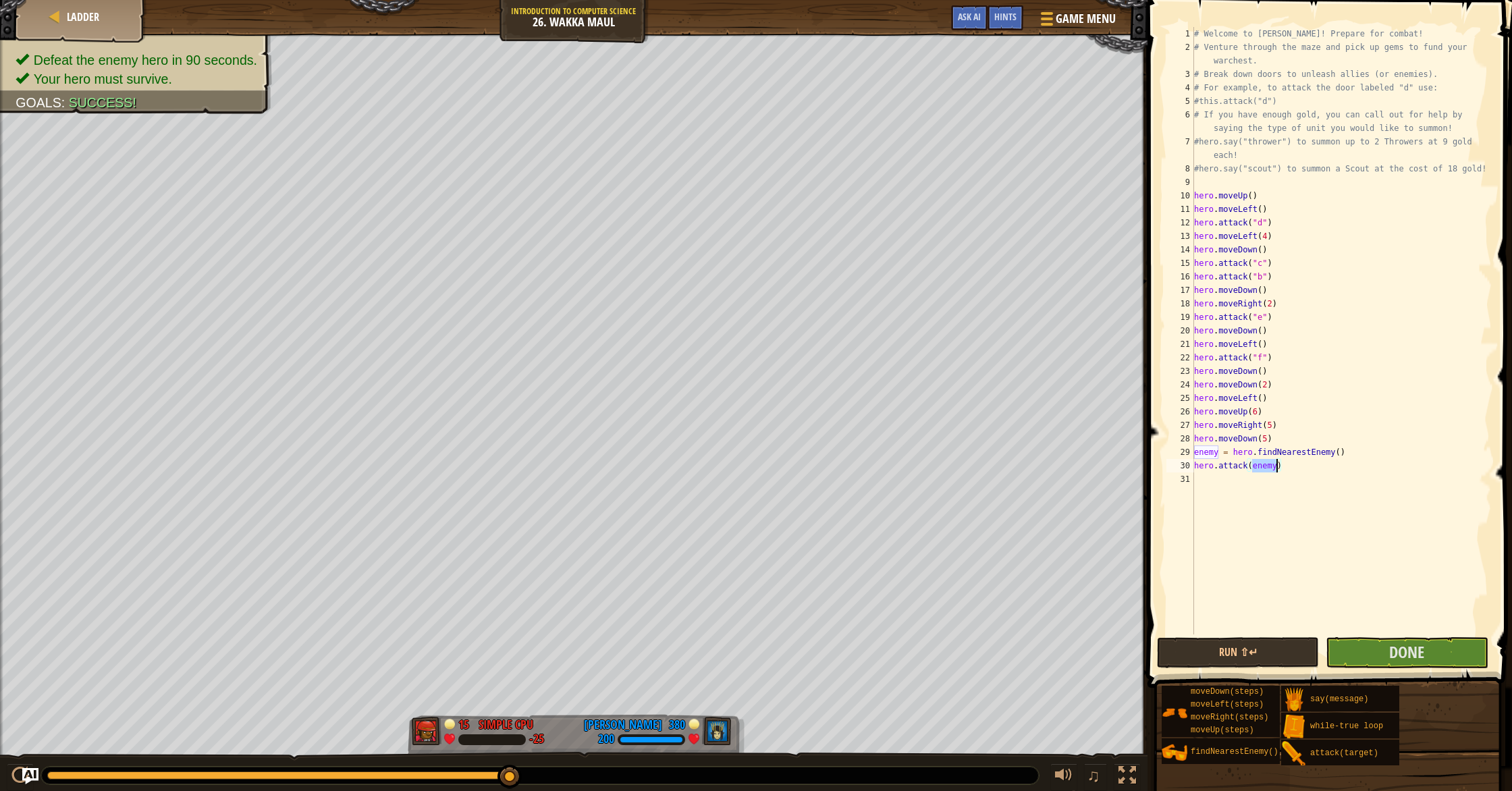
click at [1285, 592] on div "# Welcome to Wakka Maul! Prepare for combat! # Venture through the maze and pic…" at bounding box center [1341, 344] width 300 height 634
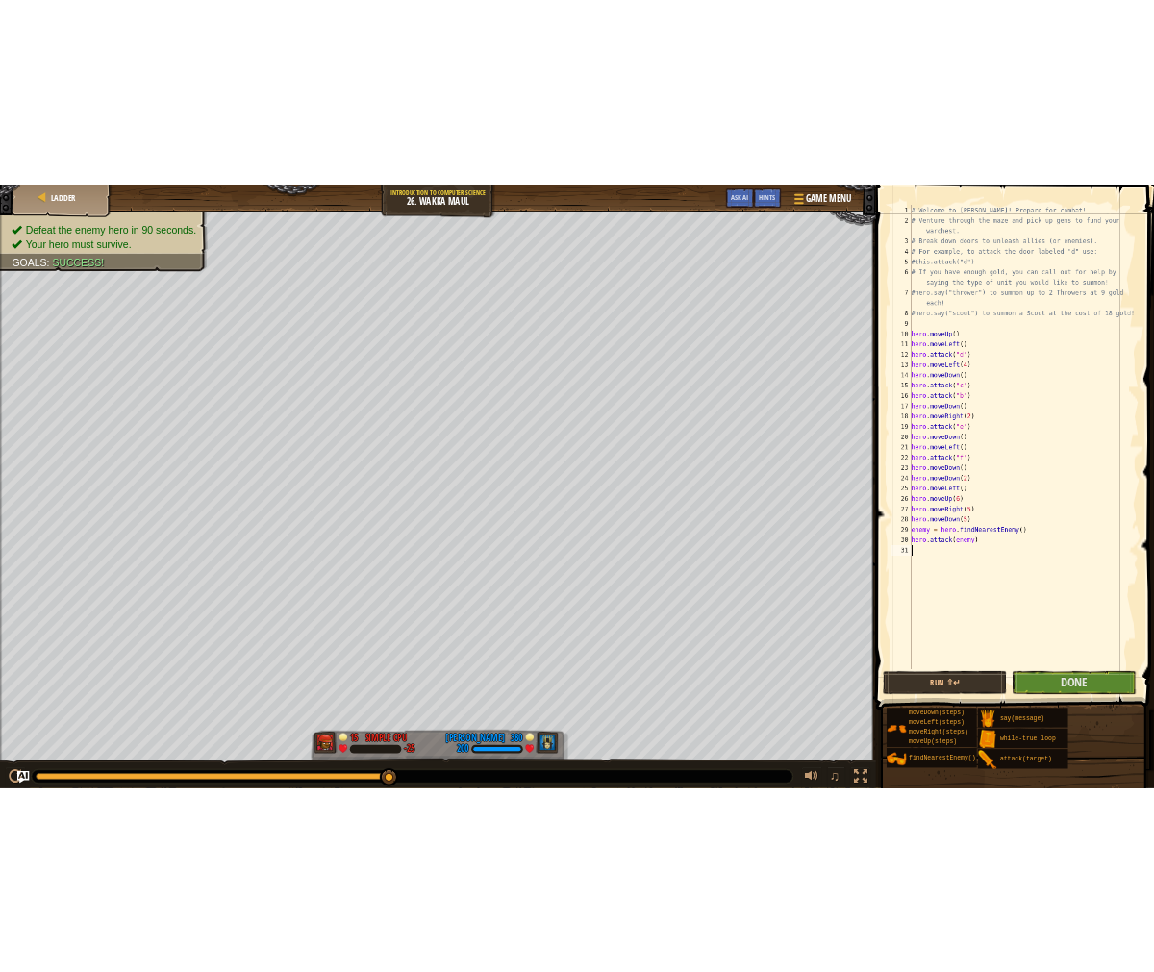
scroll to position [9, 0]
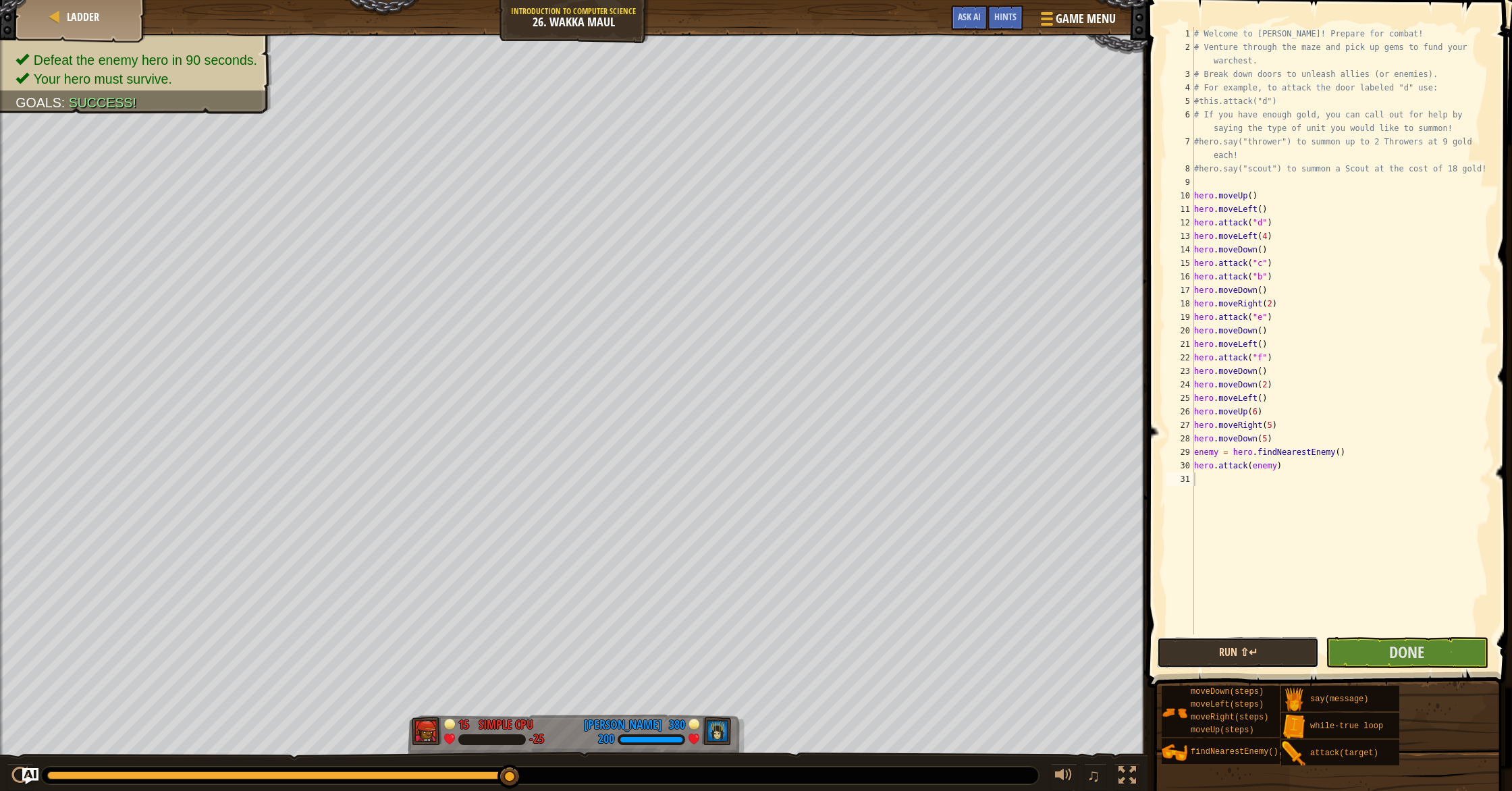
click at [1256, 653] on button "Run ⇧↵" at bounding box center [1238, 653] width 162 height 31
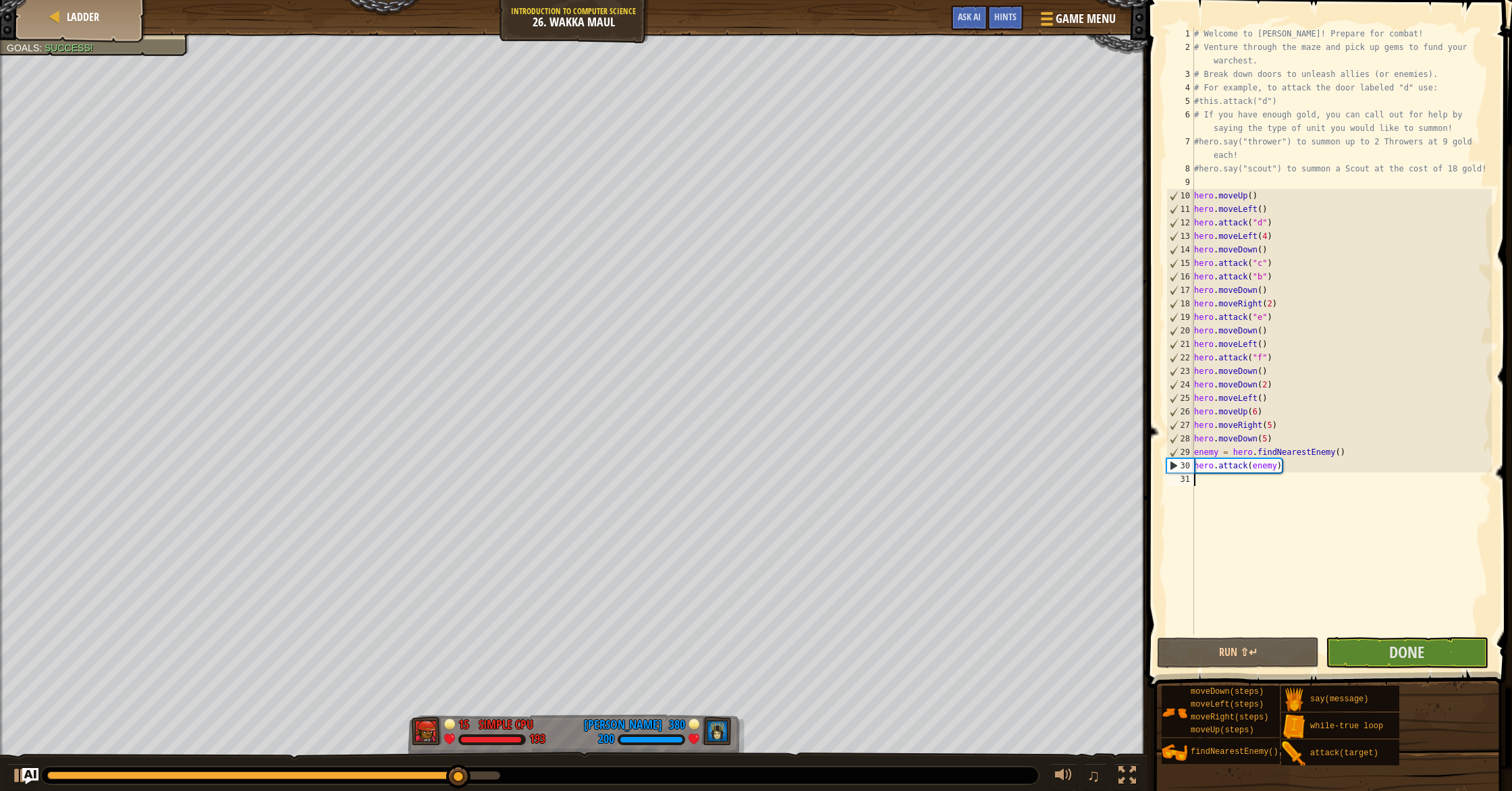
click at [1299, 470] on div "# Welcome to Wakka Maul! Prepare for combat! # Venture through the maze and pic…" at bounding box center [1341, 344] width 300 height 634
type textarea "h"
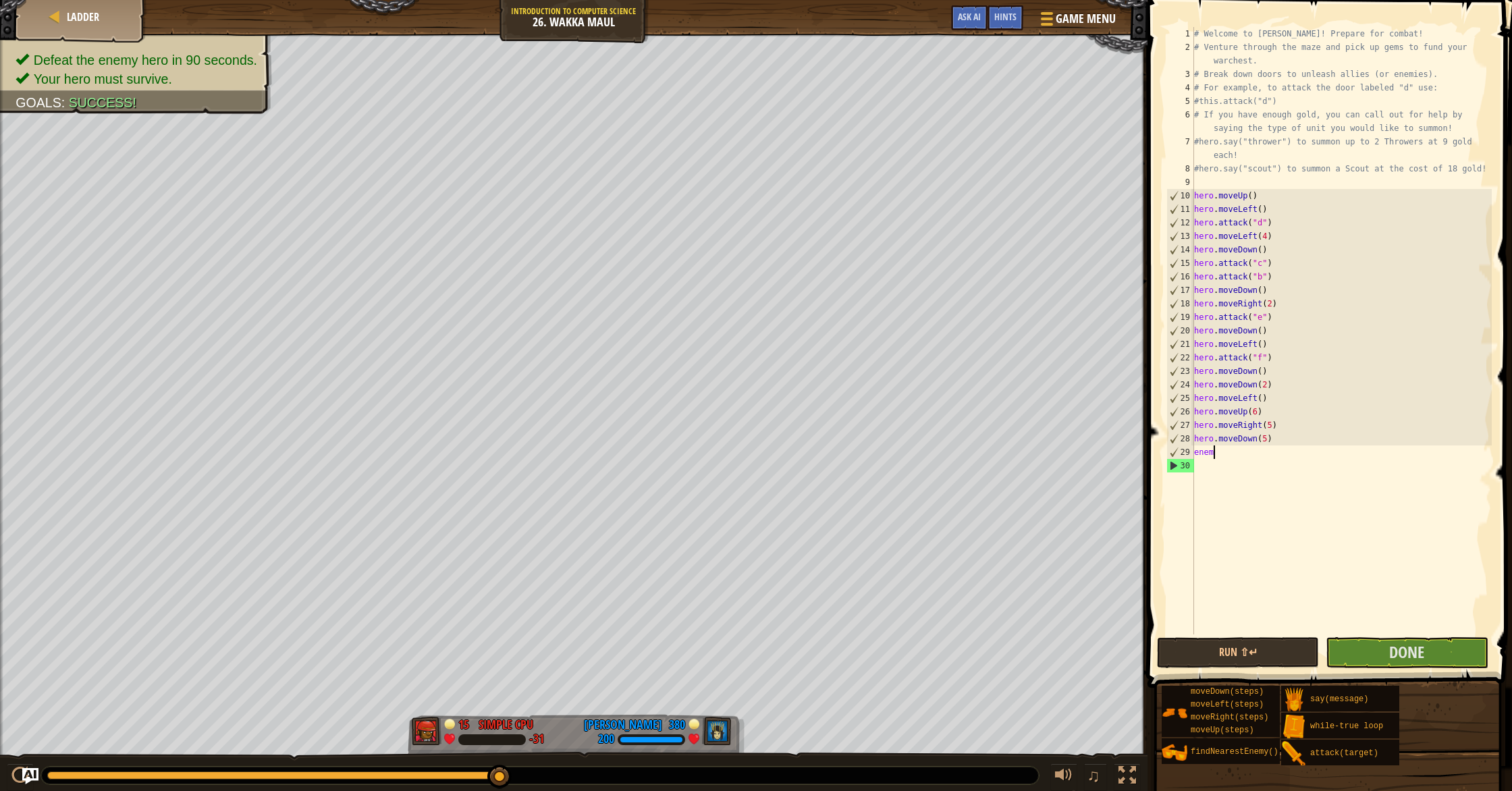
type textarea "e"
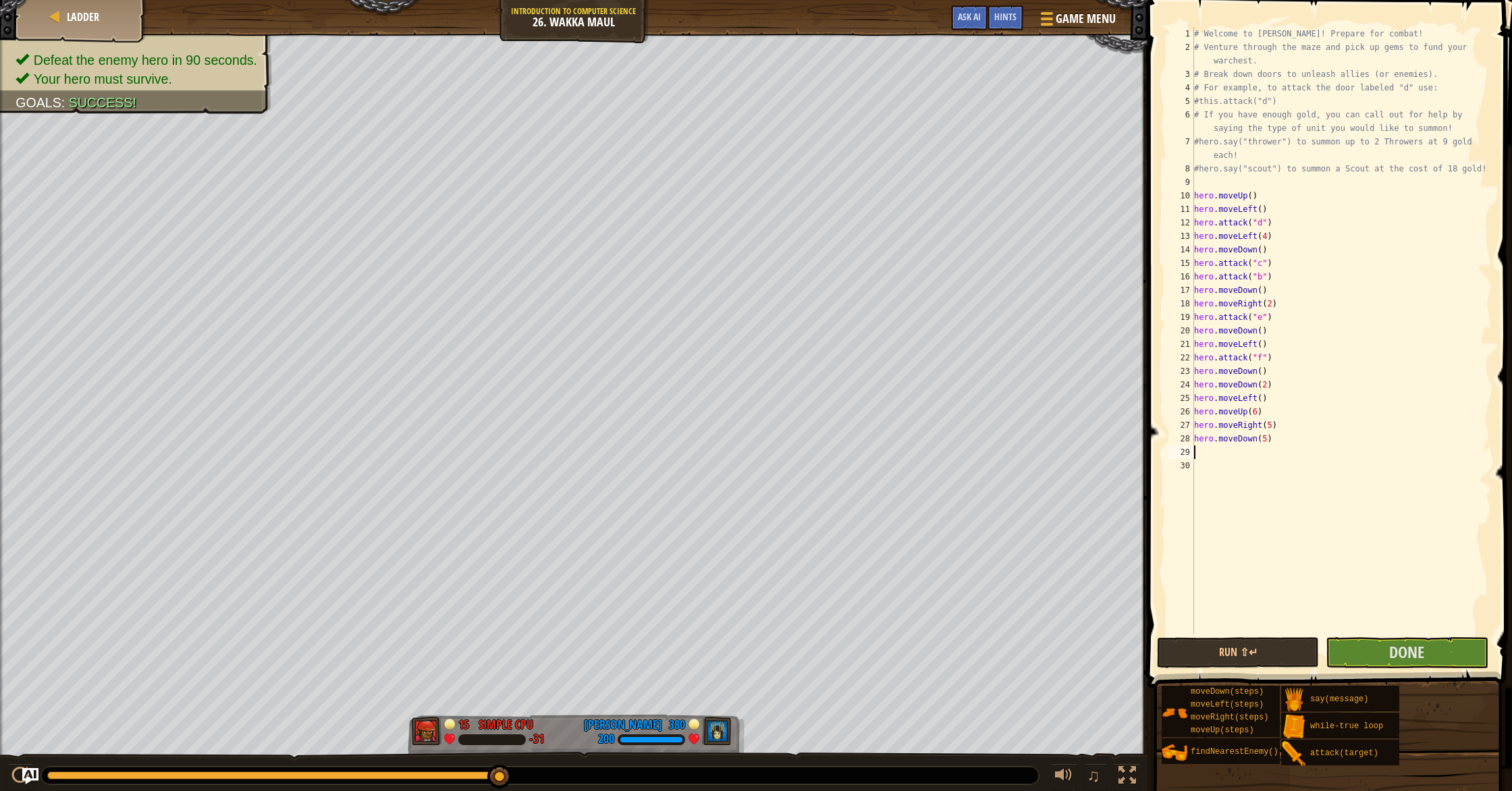
type textarea "hero.moveDown(5)"
click at [1388, 650] on button "Done" at bounding box center [1406, 653] width 162 height 31
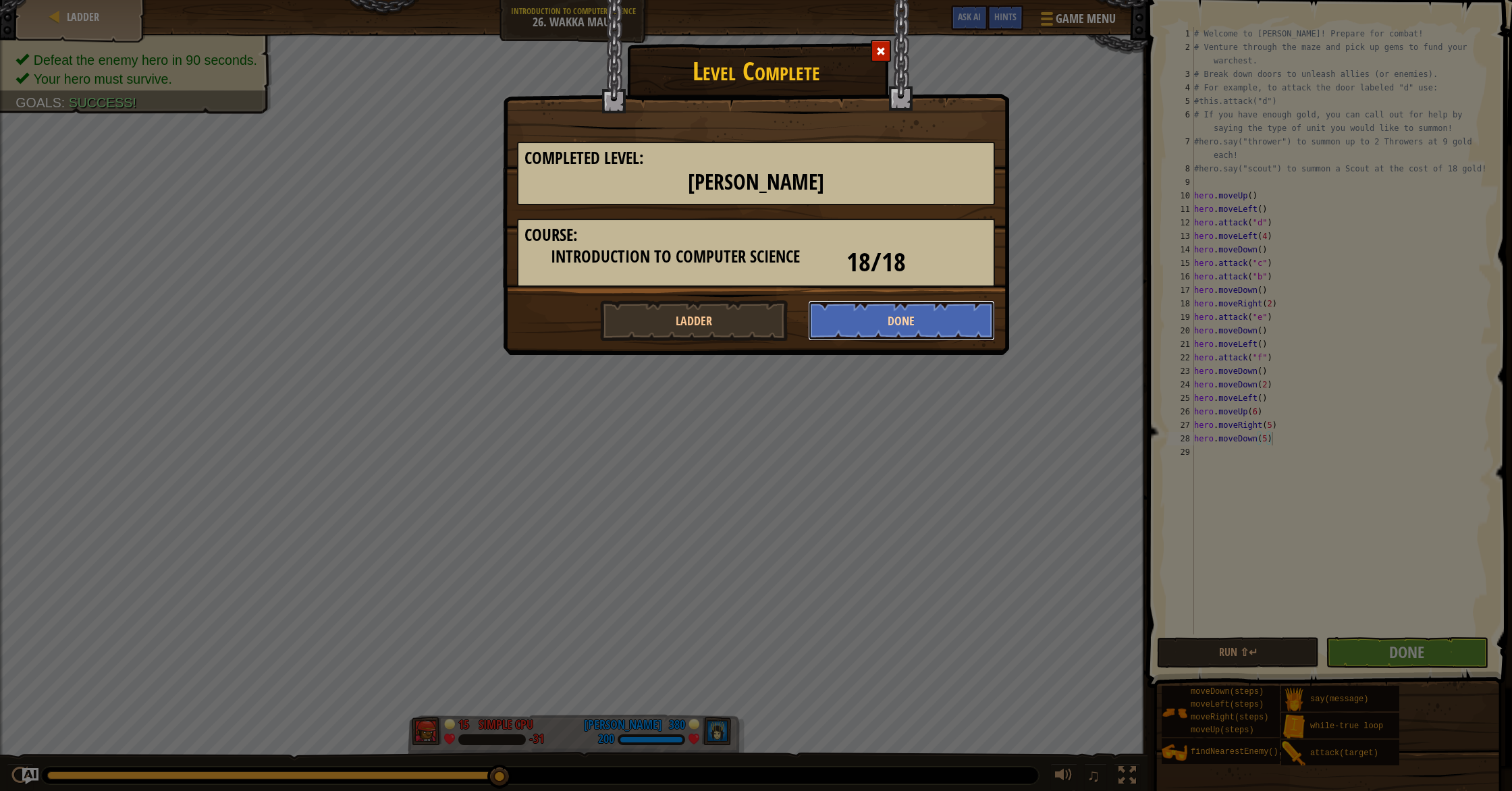
click at [884, 315] on button "Done" at bounding box center [901, 321] width 187 height 41
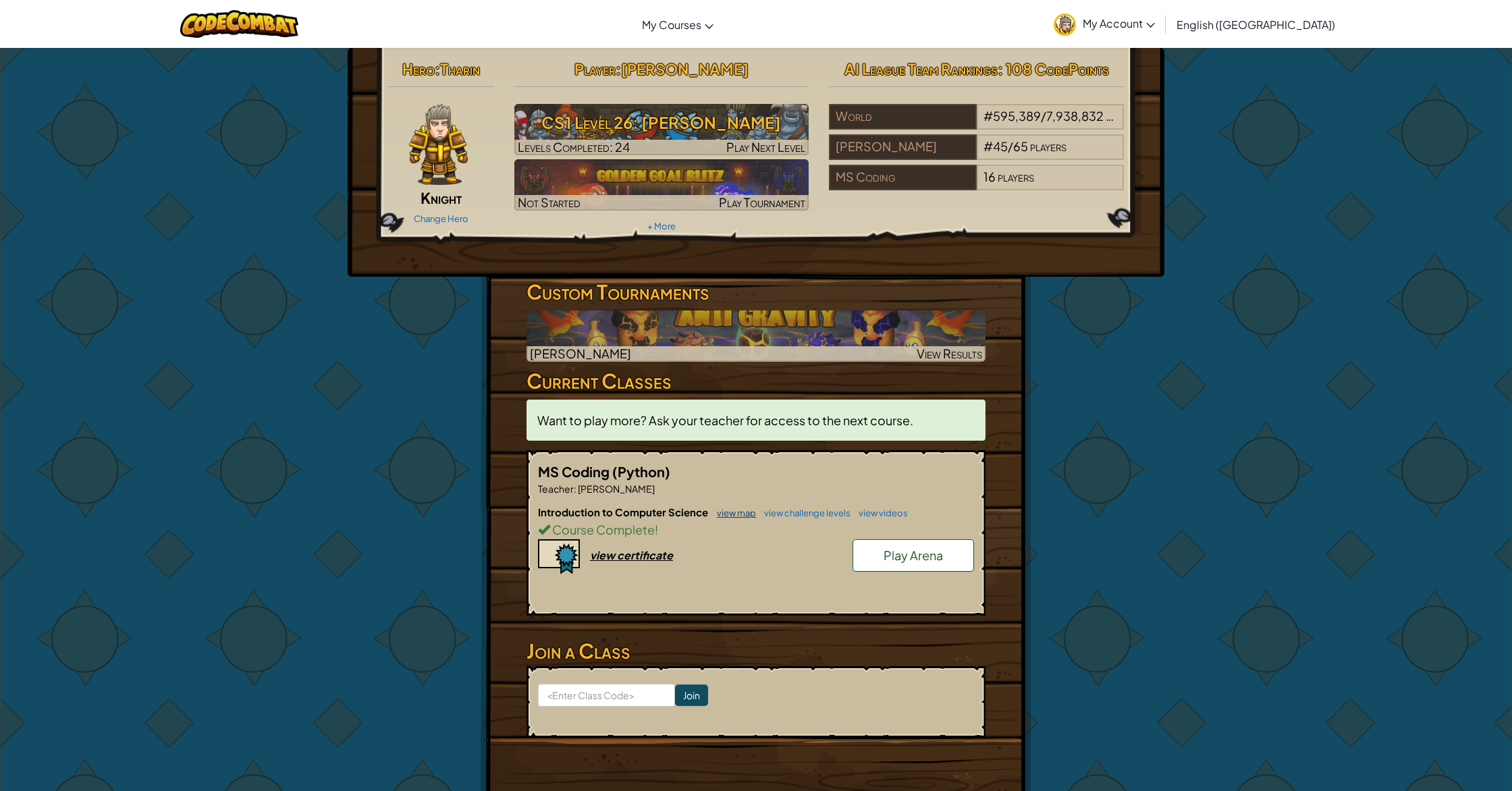
click at [741, 513] on link "view map" at bounding box center [732, 512] width 46 height 11
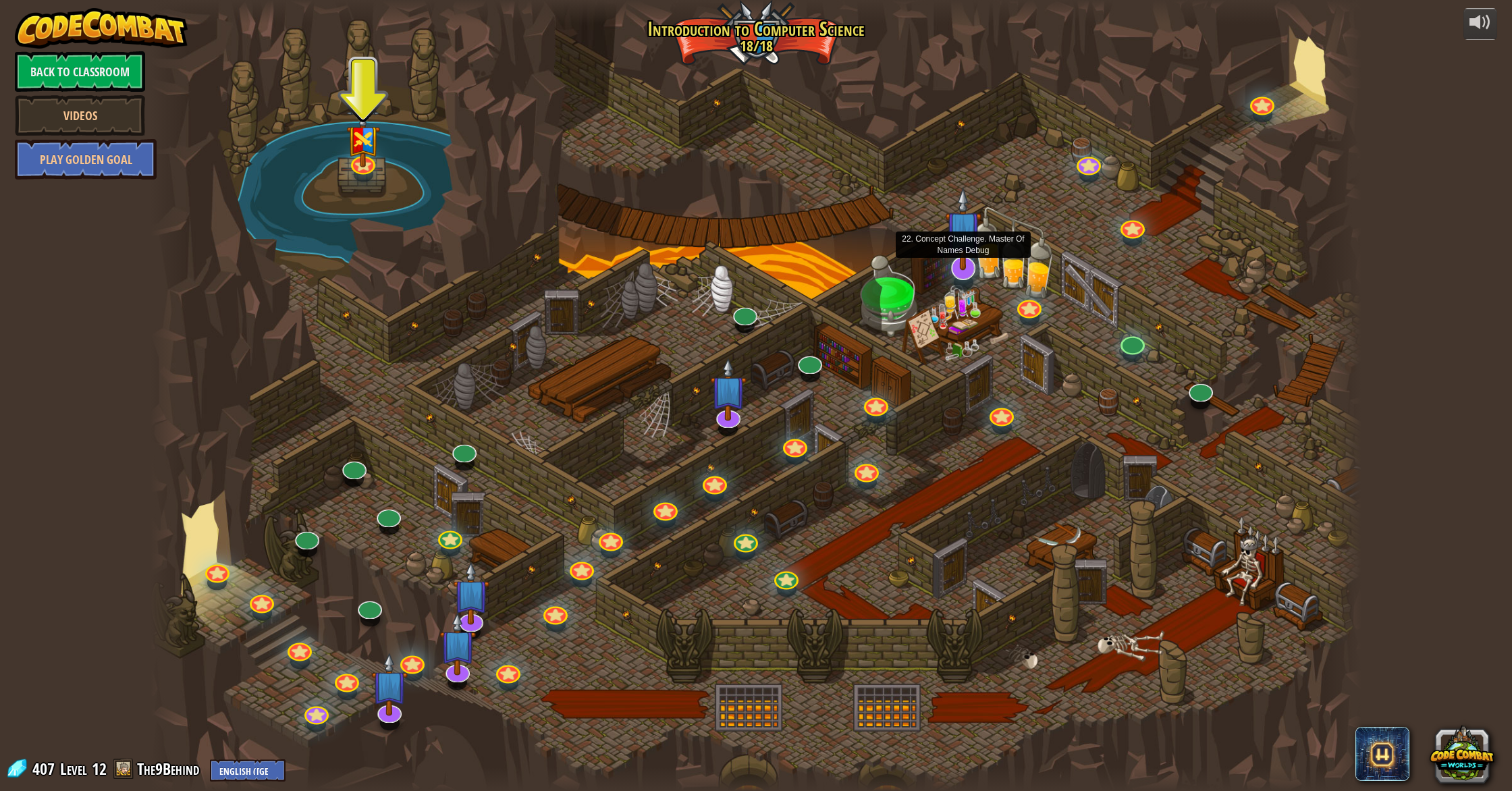
click at [960, 263] on img at bounding box center [963, 228] width 37 height 84
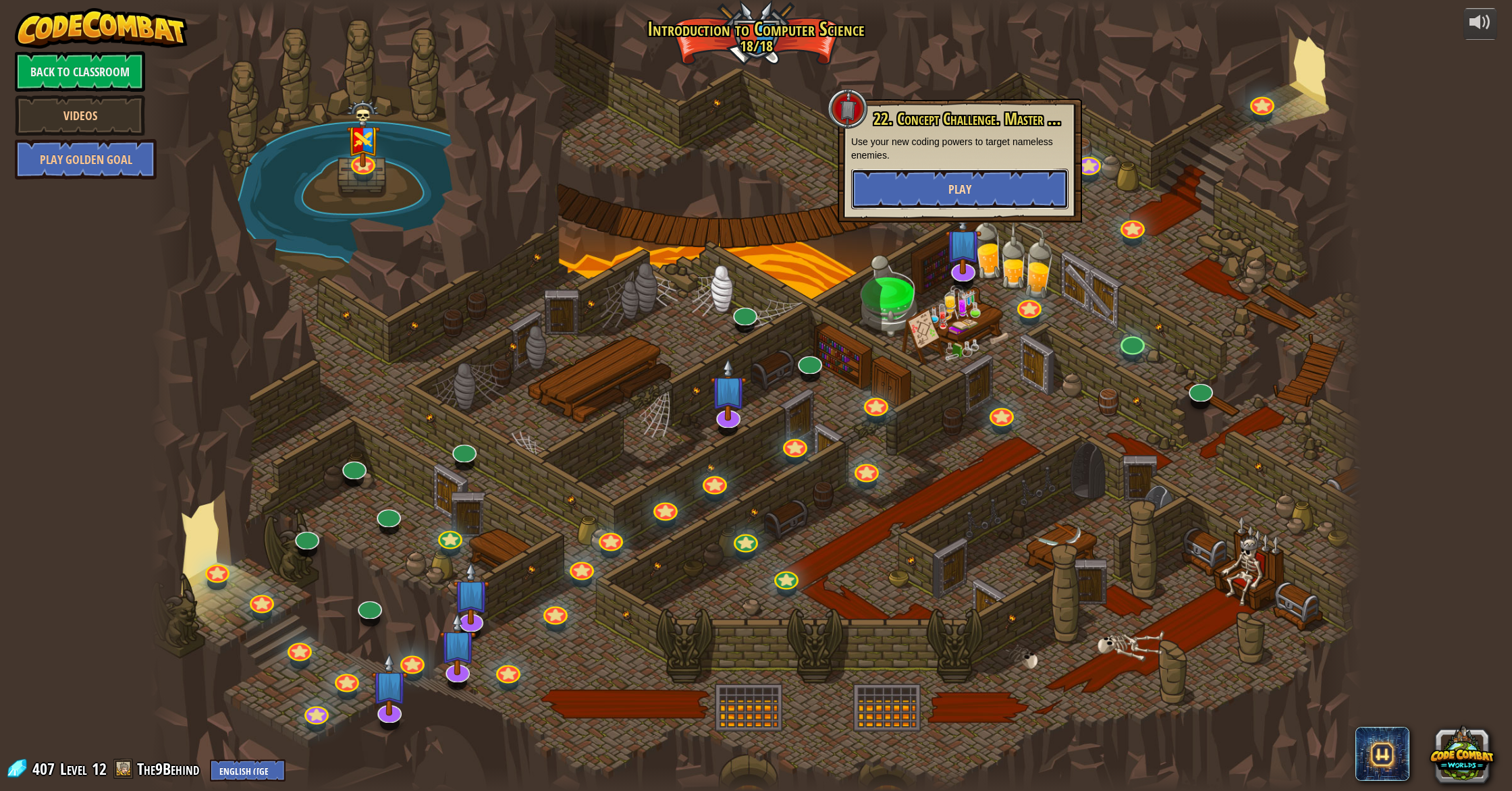
click at [955, 199] on button "Play" at bounding box center [960, 189] width 218 height 41
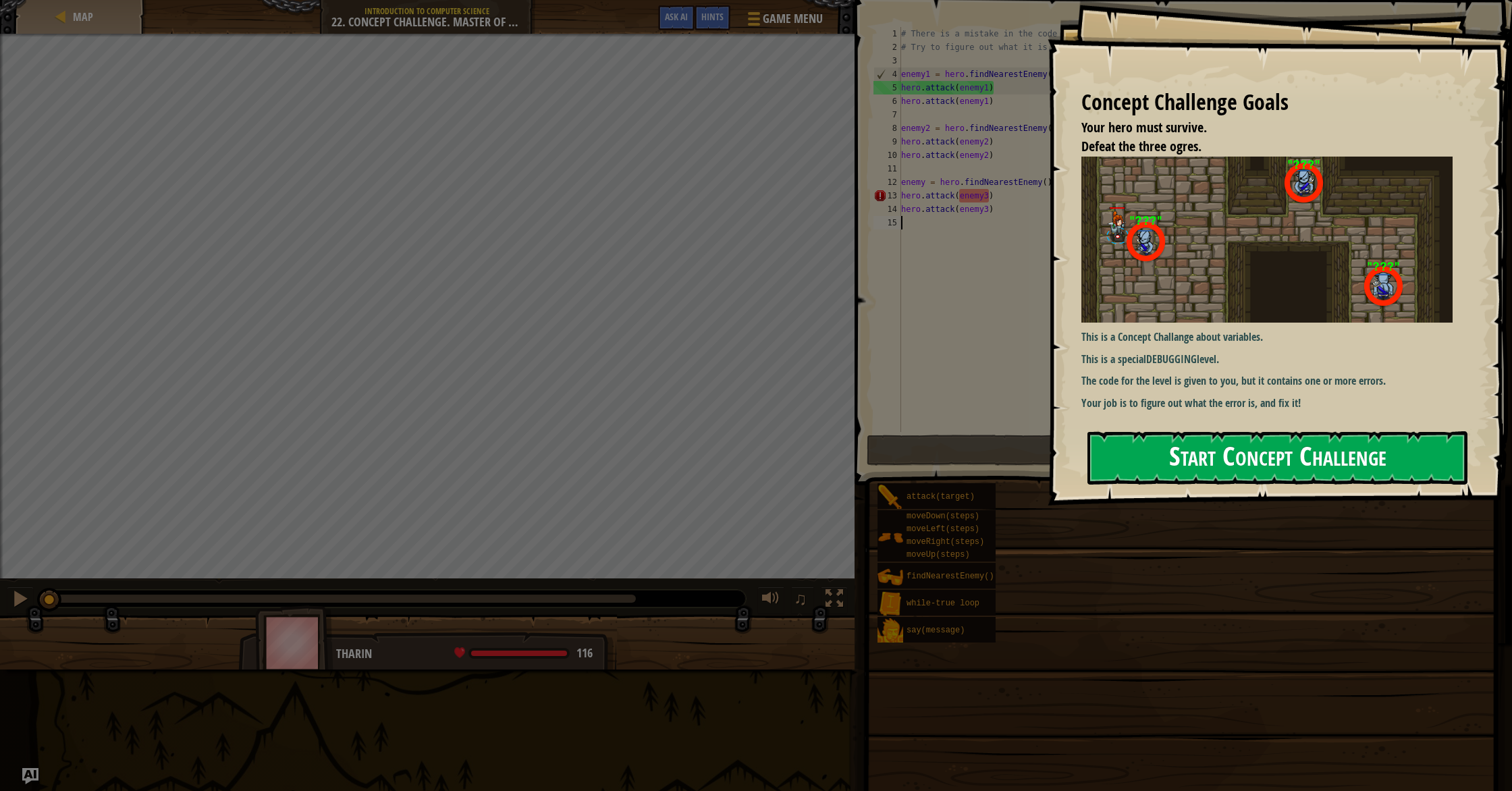
click at [1363, 455] on button "Start Concept Challenge" at bounding box center [1277, 458] width 380 height 53
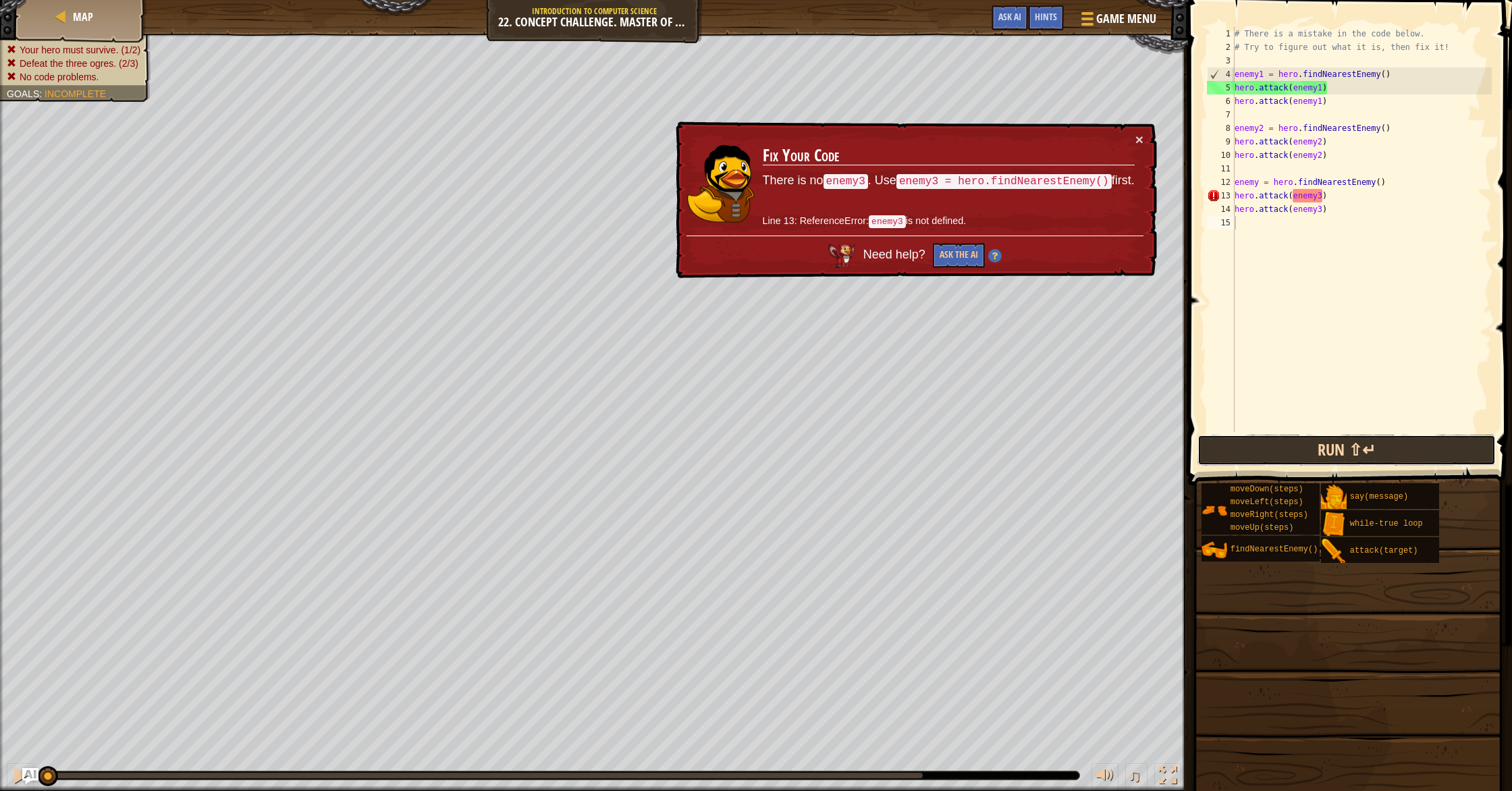
click at [1285, 447] on button "Run ⇧↵" at bounding box center [1346, 450] width 298 height 31
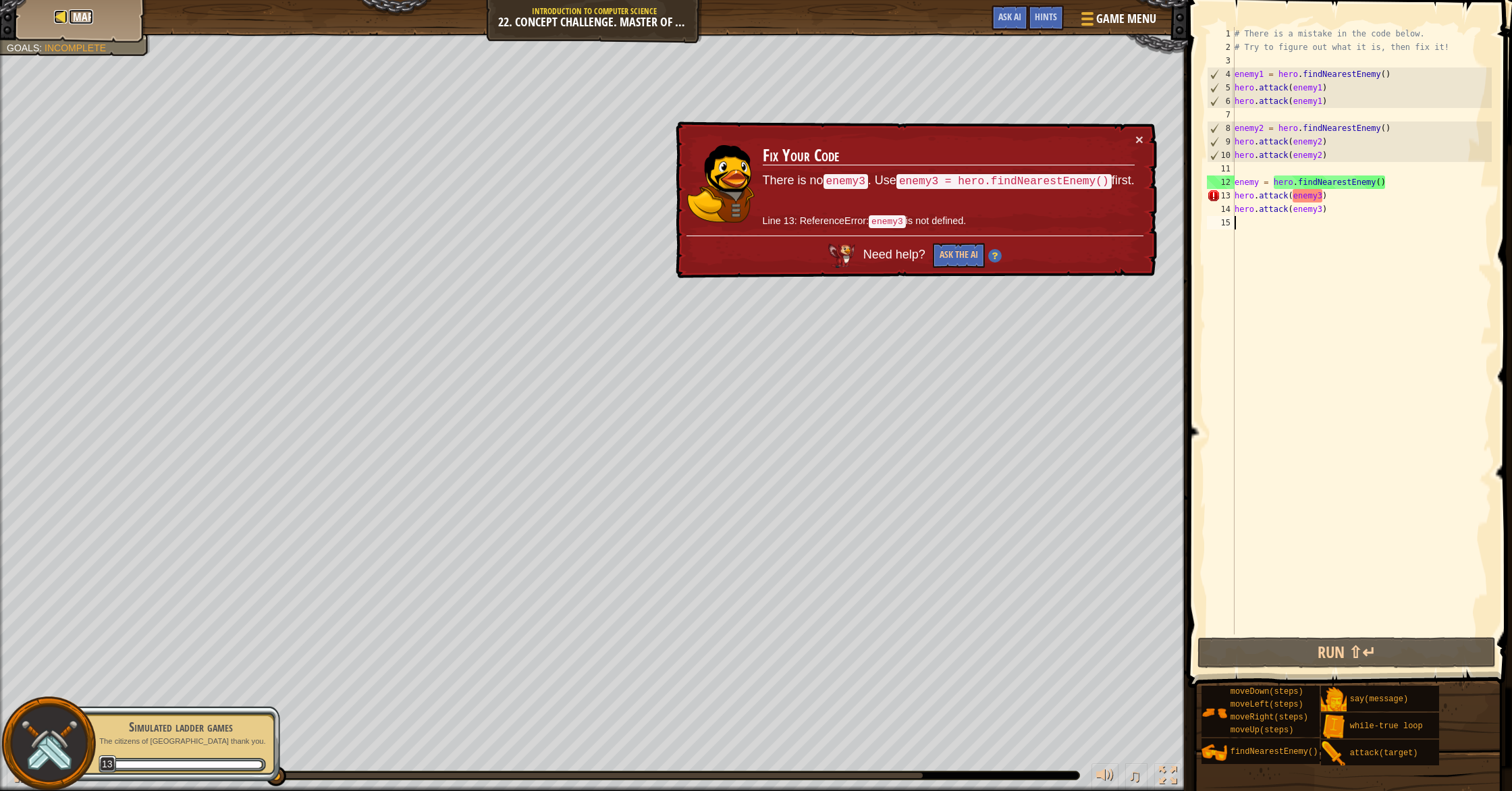
click at [69, 21] on link "Map" at bounding box center [81, 16] width 25 height 15
